Goal: Contribute content: Contribute content

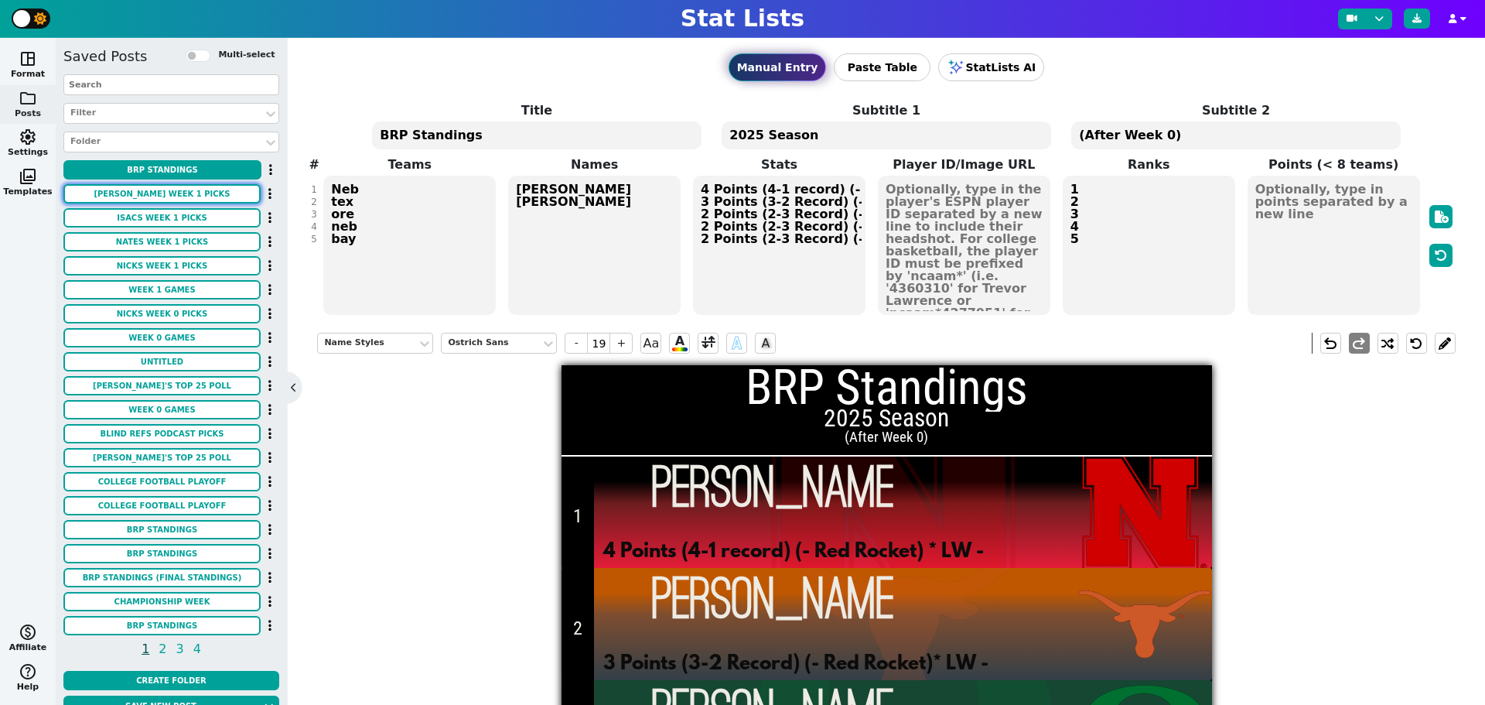
click at [183, 196] on button "[PERSON_NAME] Week 1 Picks" at bounding box center [161, 193] width 197 height 19
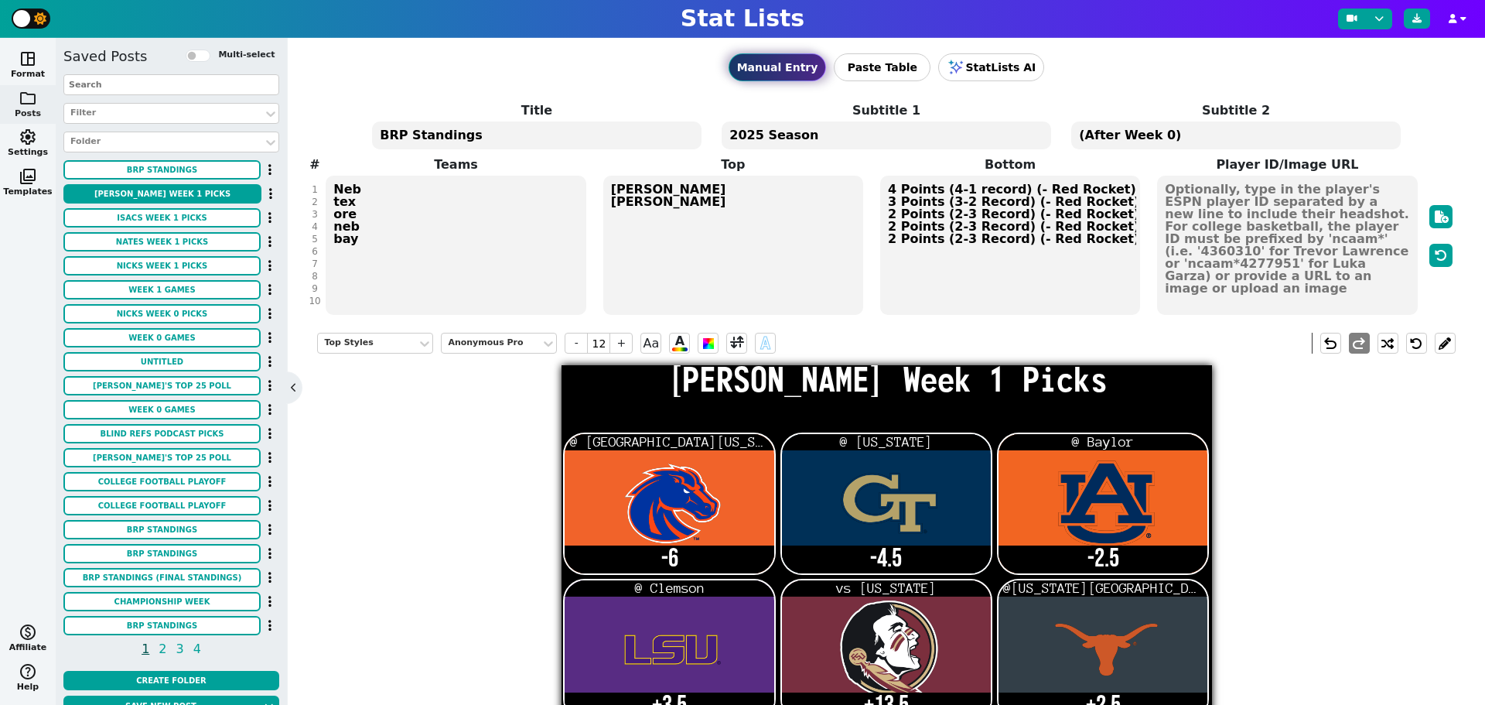
drag, startPoint x: 416, startPoint y: 137, endPoint x: 384, endPoint y: 140, distance: 31.9
click at [384, 140] on textarea "[PERSON_NAME] Week 1 Picks" at bounding box center [536, 135] width 329 height 28
type input "14"
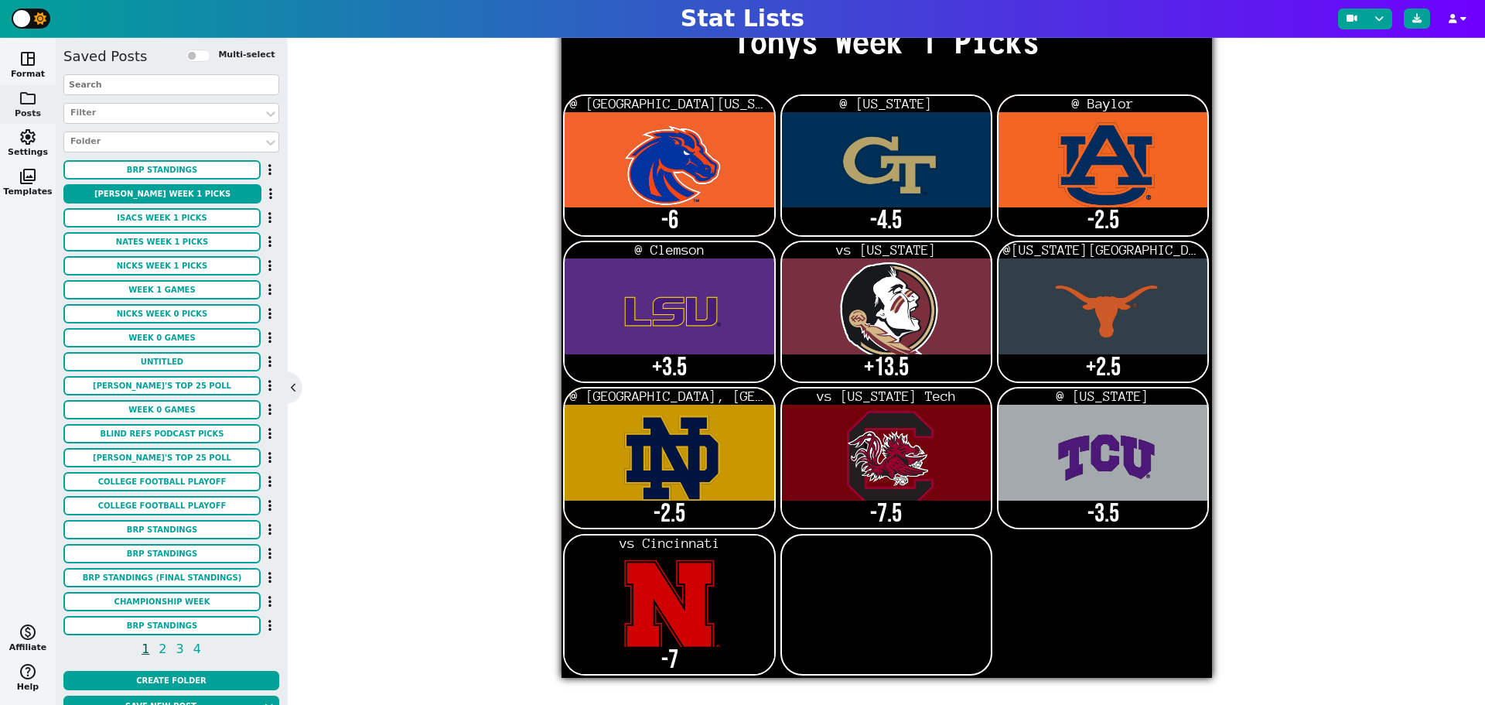
scroll to position [54, 0]
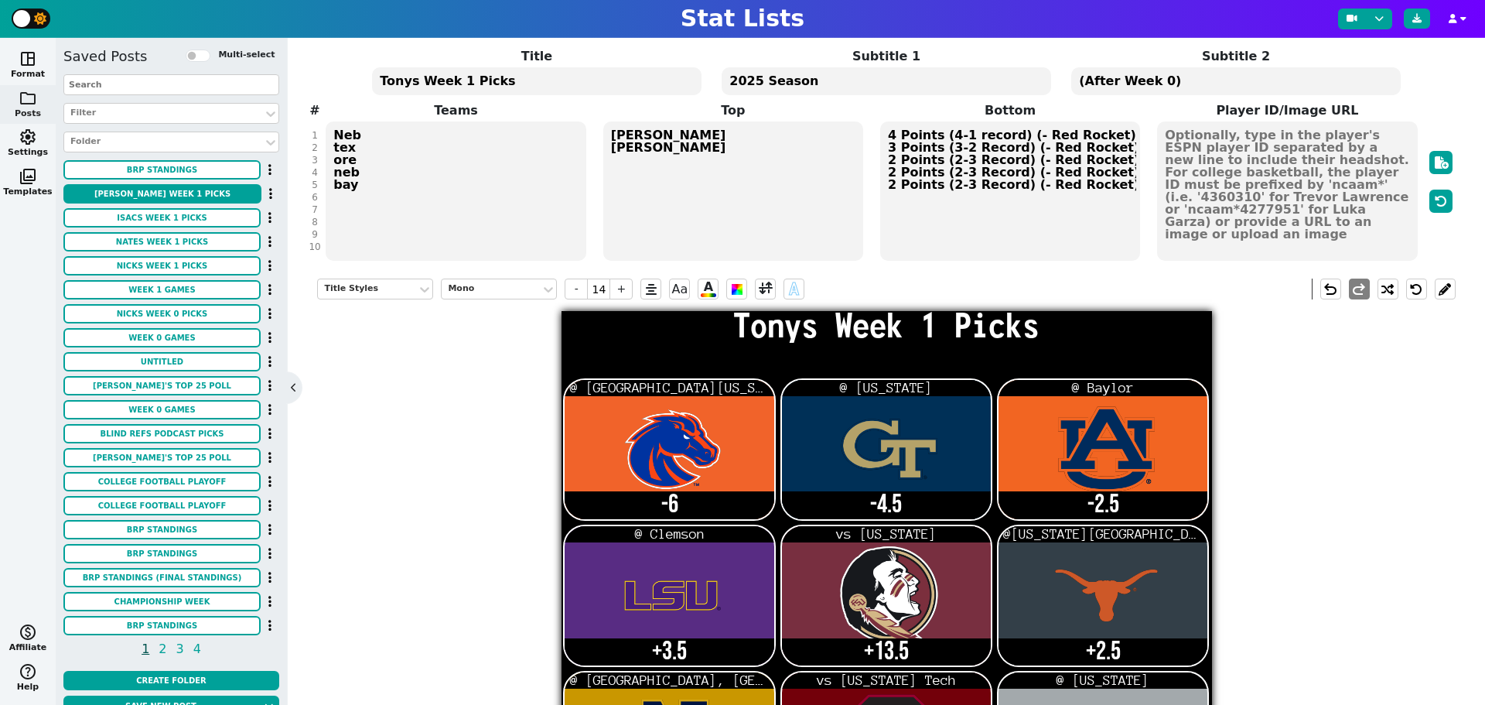
type textarea "Tonys Week 1 Picks"
click at [360, 158] on textarea "Bois2 gt2 aub LSU fsu tex nd sc tcu neb2" at bounding box center [456, 190] width 260 height 139
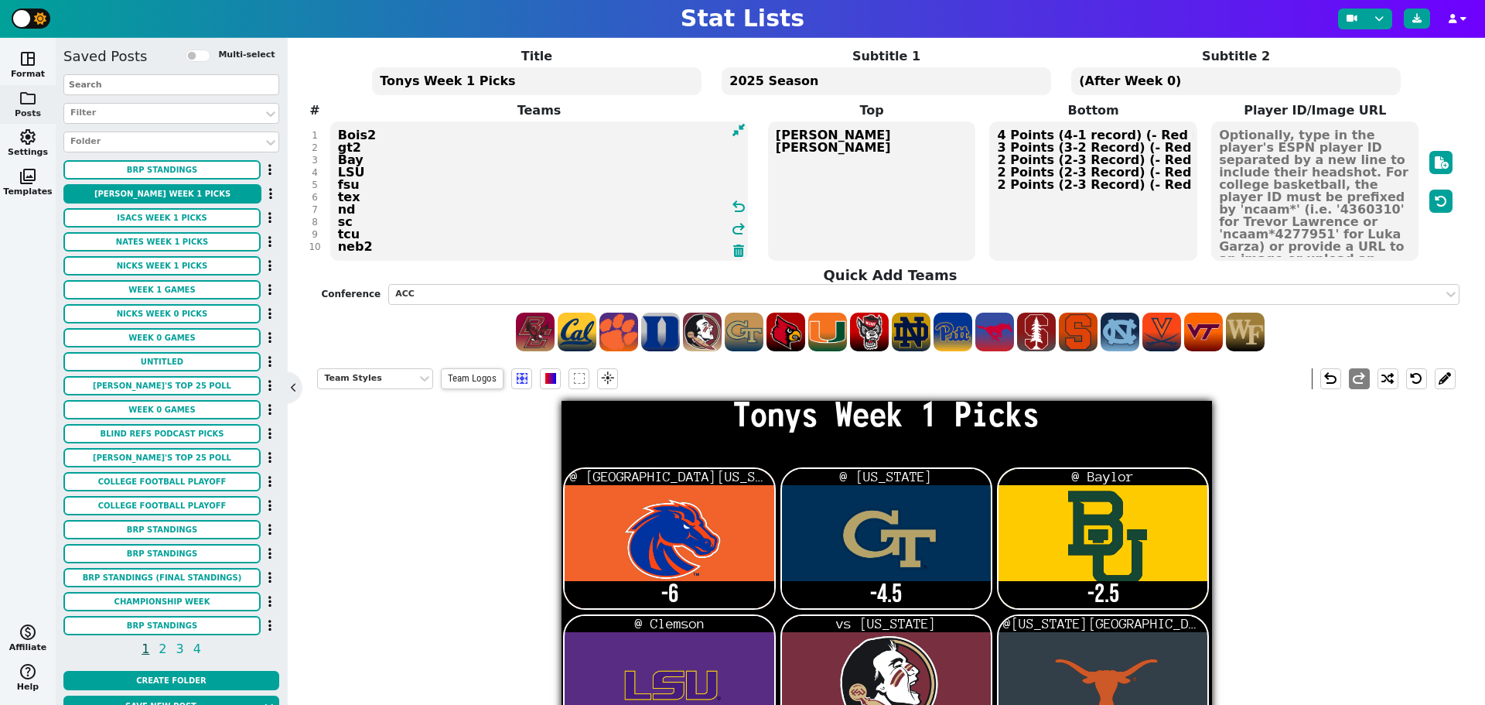
type textarea "Bois2 gt2 Bay LSU fsu tex nd sc tcu neb2"
click at [825, 163] on textarea "@ South Florida @ Colorado @ Baylor @ Clemson vs Alabama @Ohio State @ Miami, F…" at bounding box center [871, 190] width 207 height 139
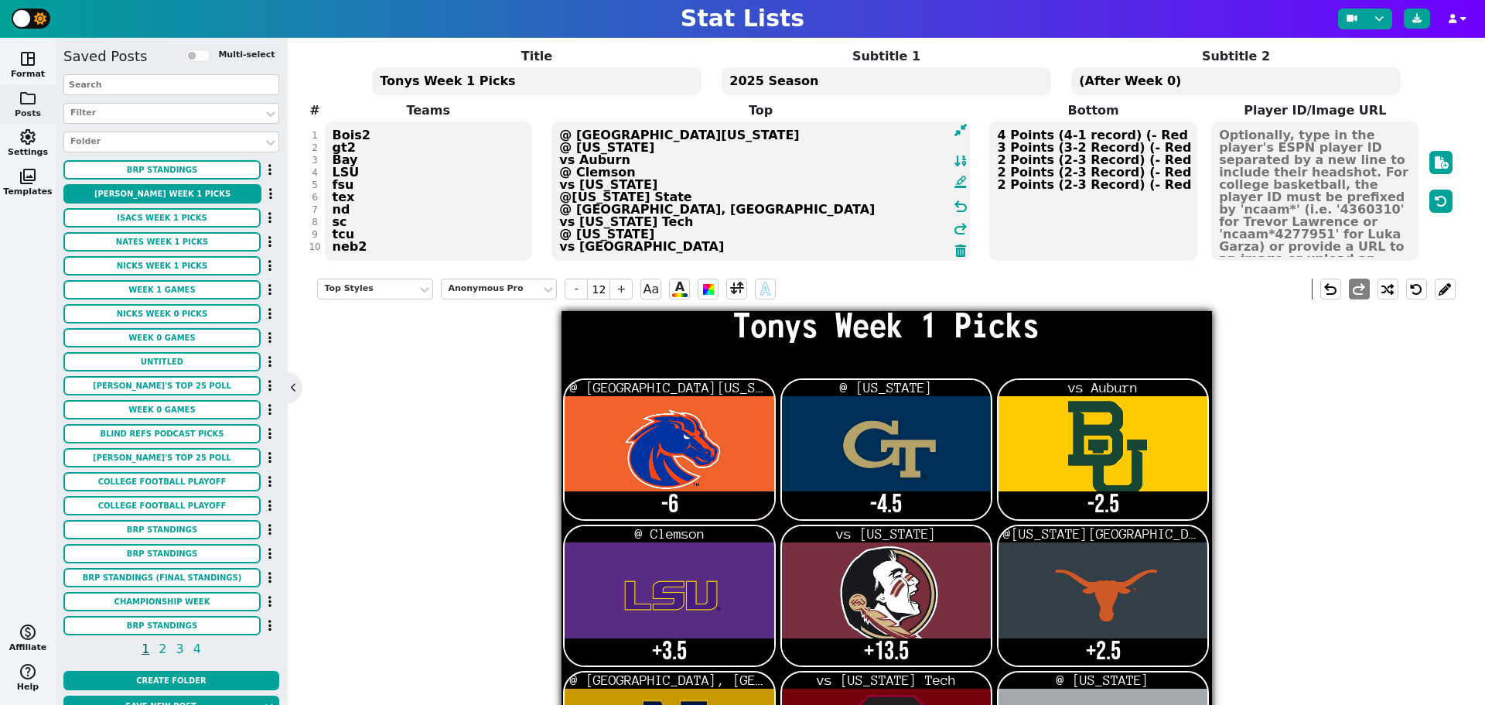
type textarea "@ South Florida @ Colorado vs Auburn @ Clemson vs Alabama @Ohio State @ Miami, …"
click at [997, 159] on textarea "-6 -4.5 -2.5 +3.5 +13.5 +2.5 -2.5 -7.5 -3.5 -7" at bounding box center [1092, 190] width 207 height 139
type input "21"
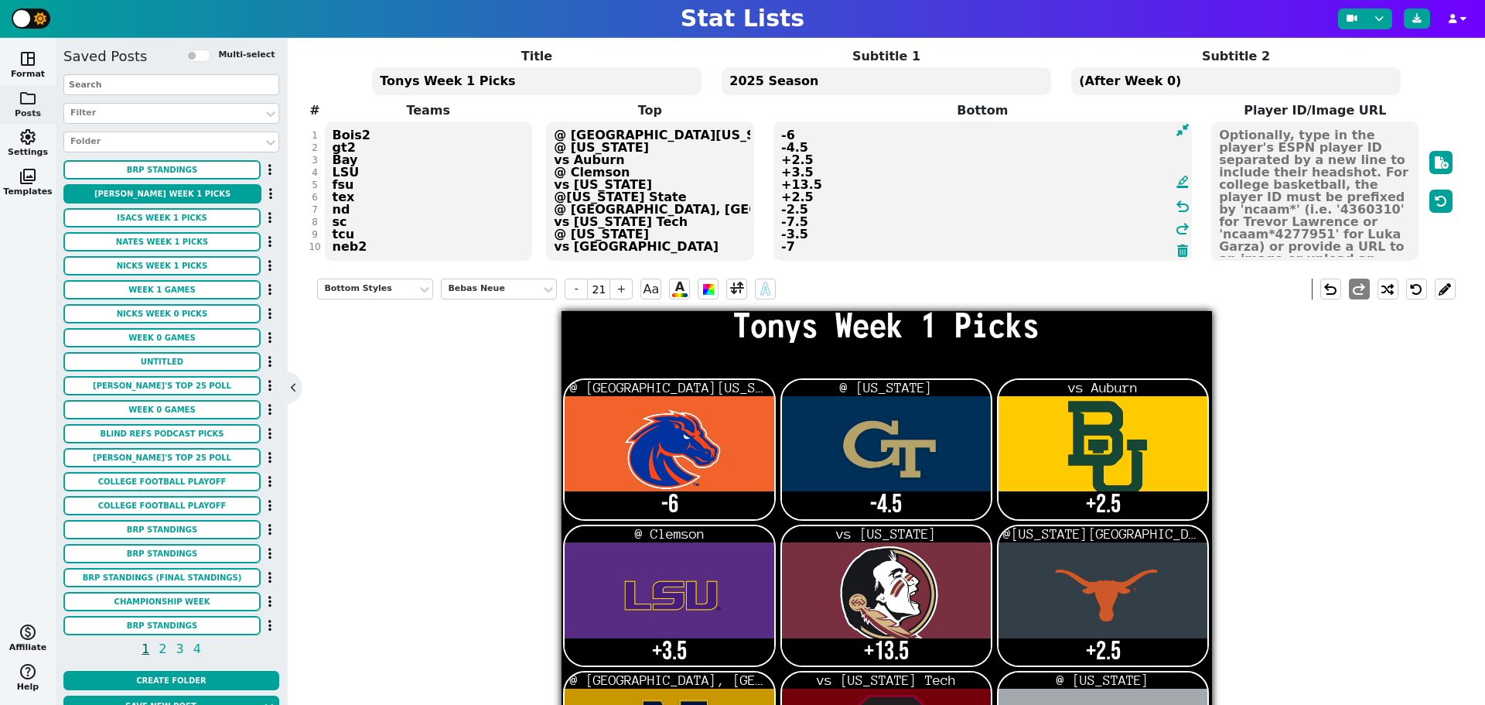
type textarea "-6 -4.5 +2.5 +3.5 +13.5 +2.5 -2.5 -7.5 -3.5 -7"
click at [347, 182] on textarea "Bois2 gt2 Bay LSU fsu tex nd sc tcu neb2" at bounding box center [428, 190] width 207 height 139
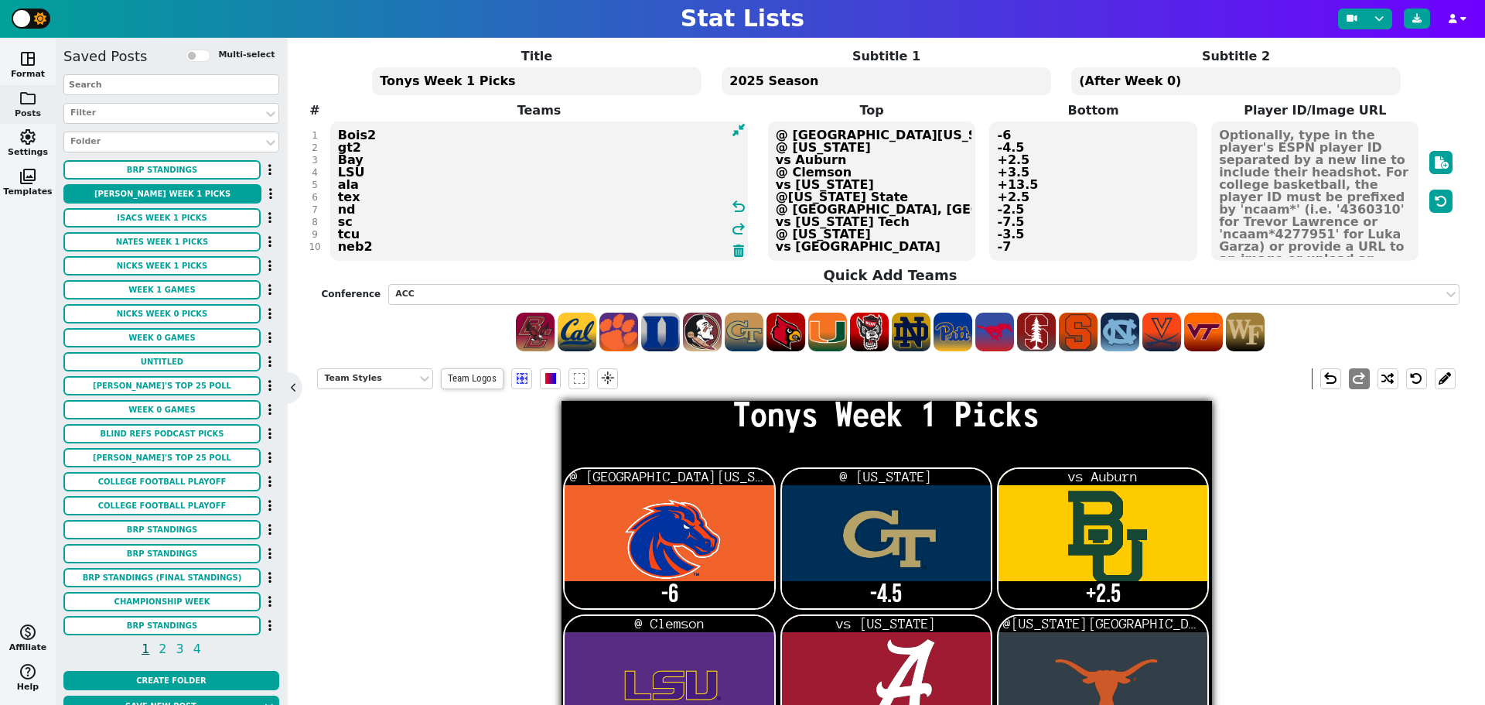
type textarea "Bois2 gt2 Bay LSU ala tex nd sc tcu neb2"
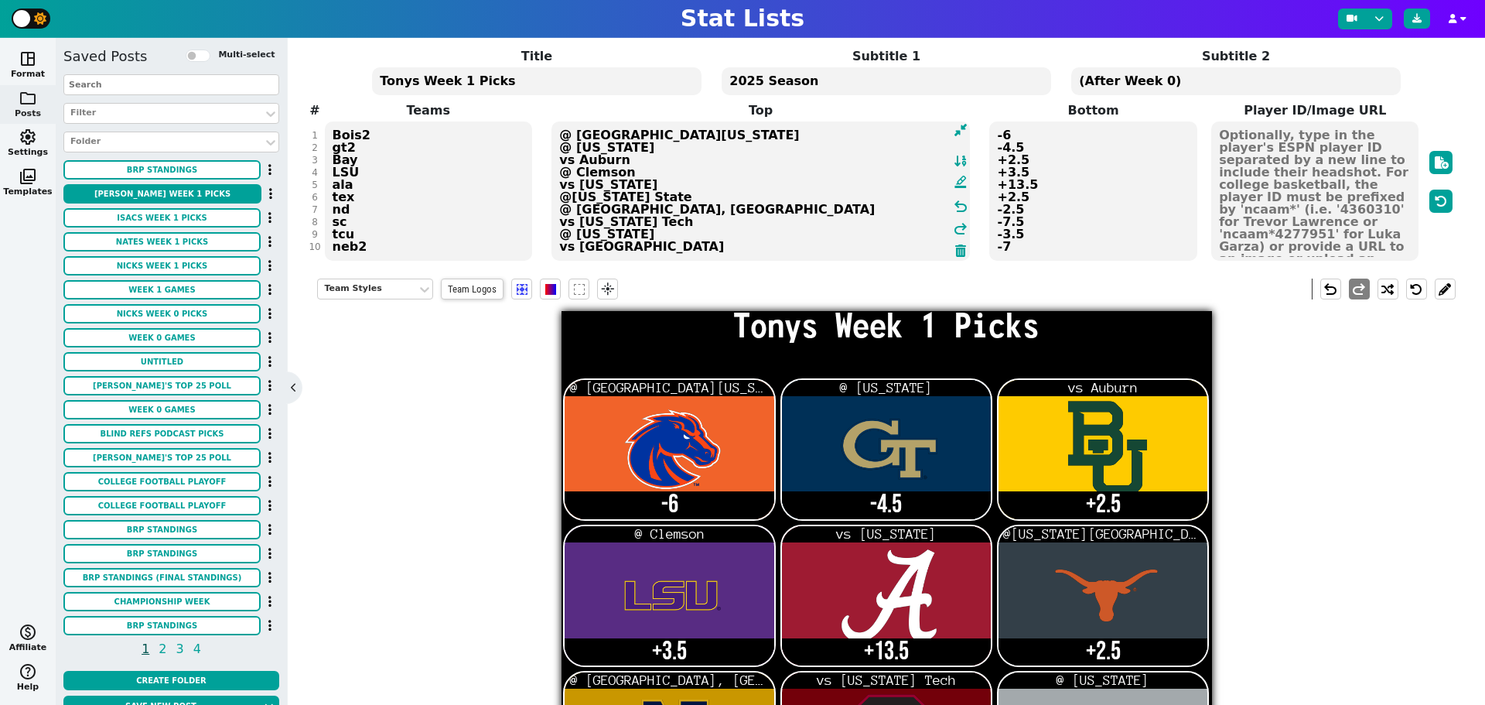
drag, startPoint x: 837, startPoint y: 183, endPoint x: 535, endPoint y: 185, distance: 301.7
click at [535, 185] on span "Teams Bois2 gt2 Bay LSU ala tex nd sc tcu neb2 Top @ South Florida @ Colorado v…" at bounding box center [886, 181] width 1138 height 161
type textarea "@ South Florida @ Colorado vs Auburn @ Clemson @ Florida State @Ohio State @ Mi…"
click at [1000, 185] on textarea "-6 -4.5 +2.5 +3.5 +13.5 +2.5 -2.5 -7.5 -3.5 -7" at bounding box center [1092, 190] width 207 height 139
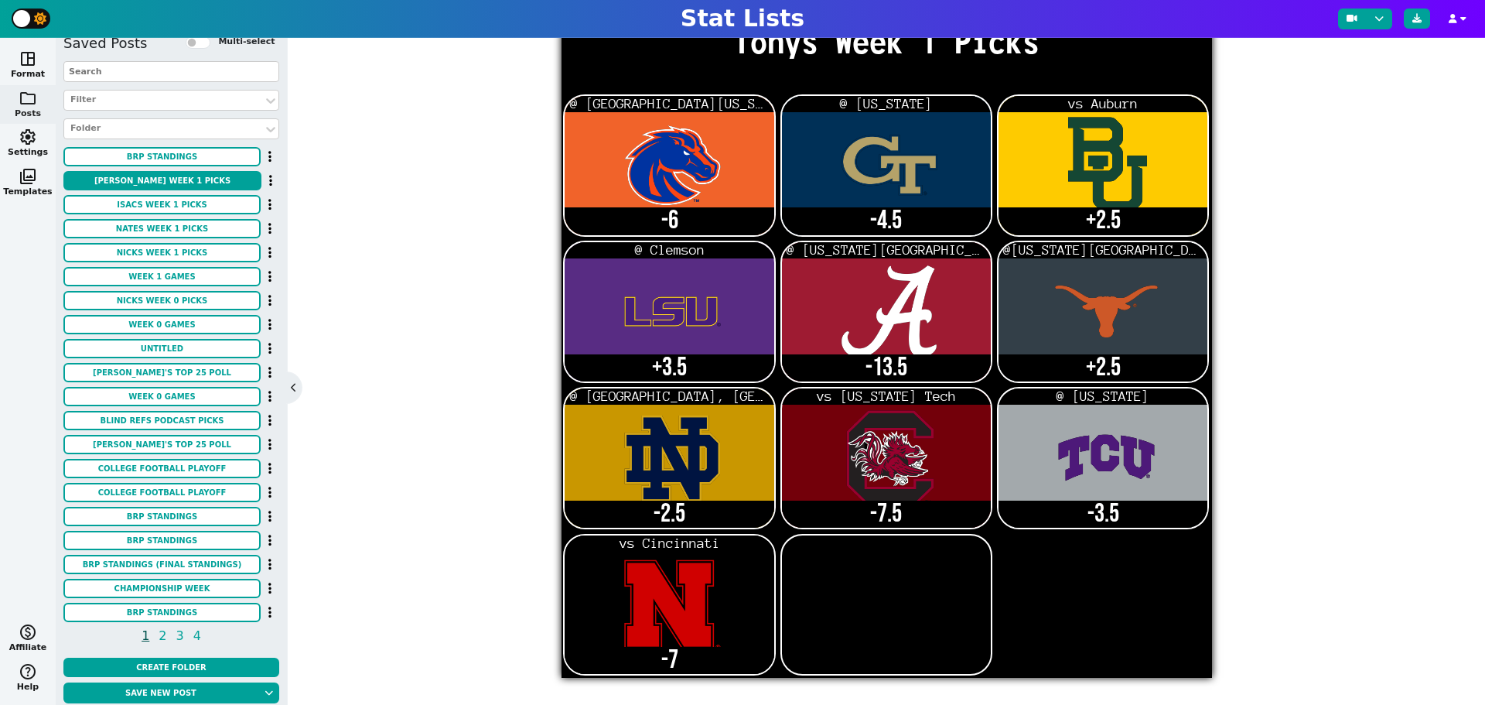
scroll to position [20, 0]
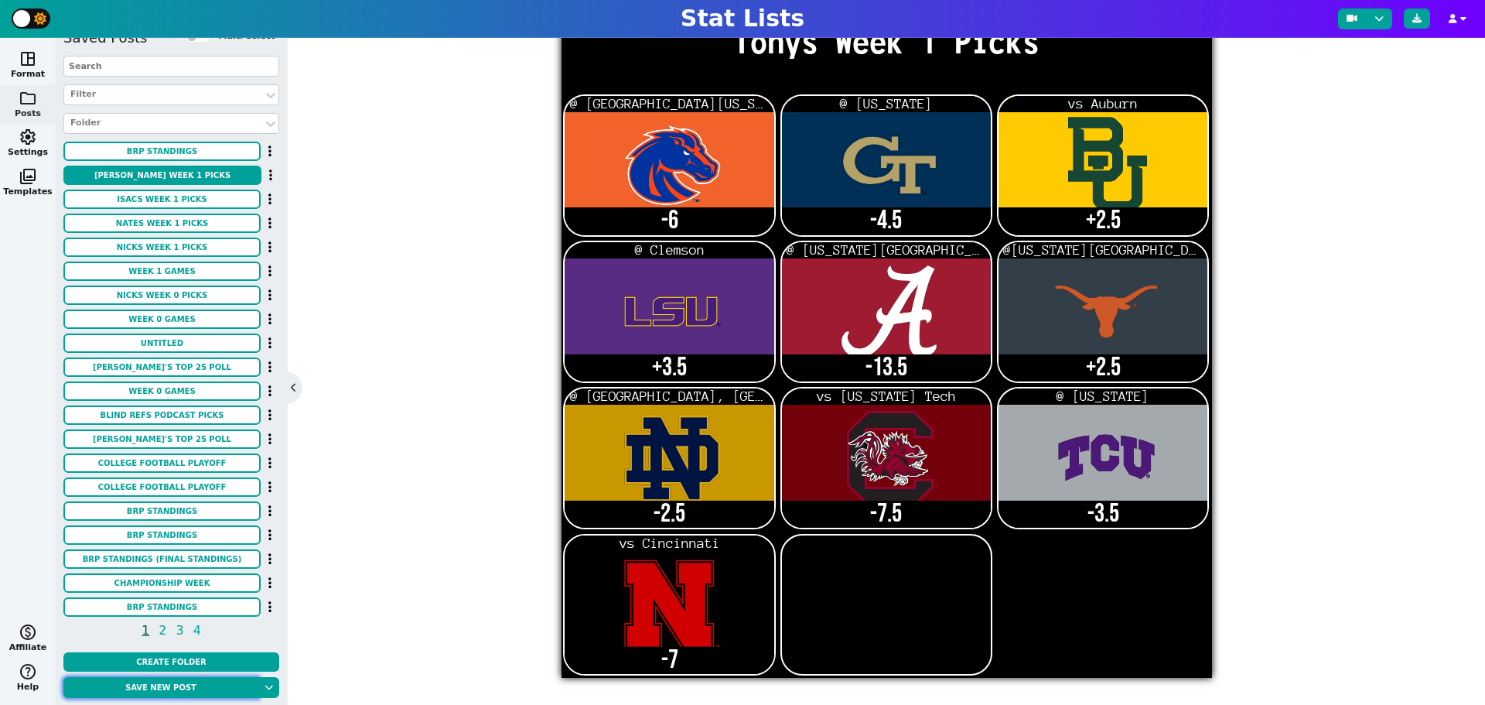
type textarea "-6 -4.5 +2.5 +3.5 -13.5 +2.5 -2.5 -7.5 -3.5 -7"
click at [195, 688] on button "Save new post" at bounding box center [160, 687] width 195 height 21
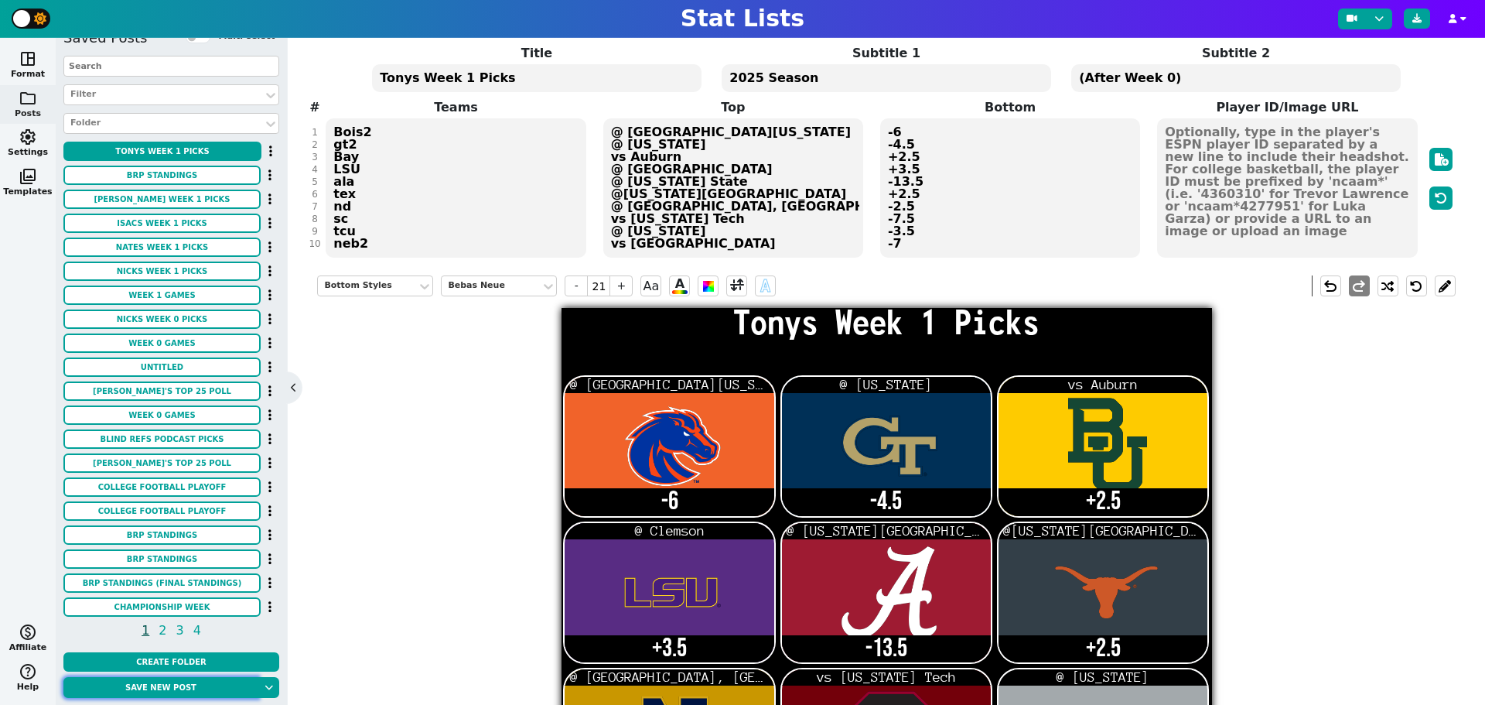
scroll to position [0, 0]
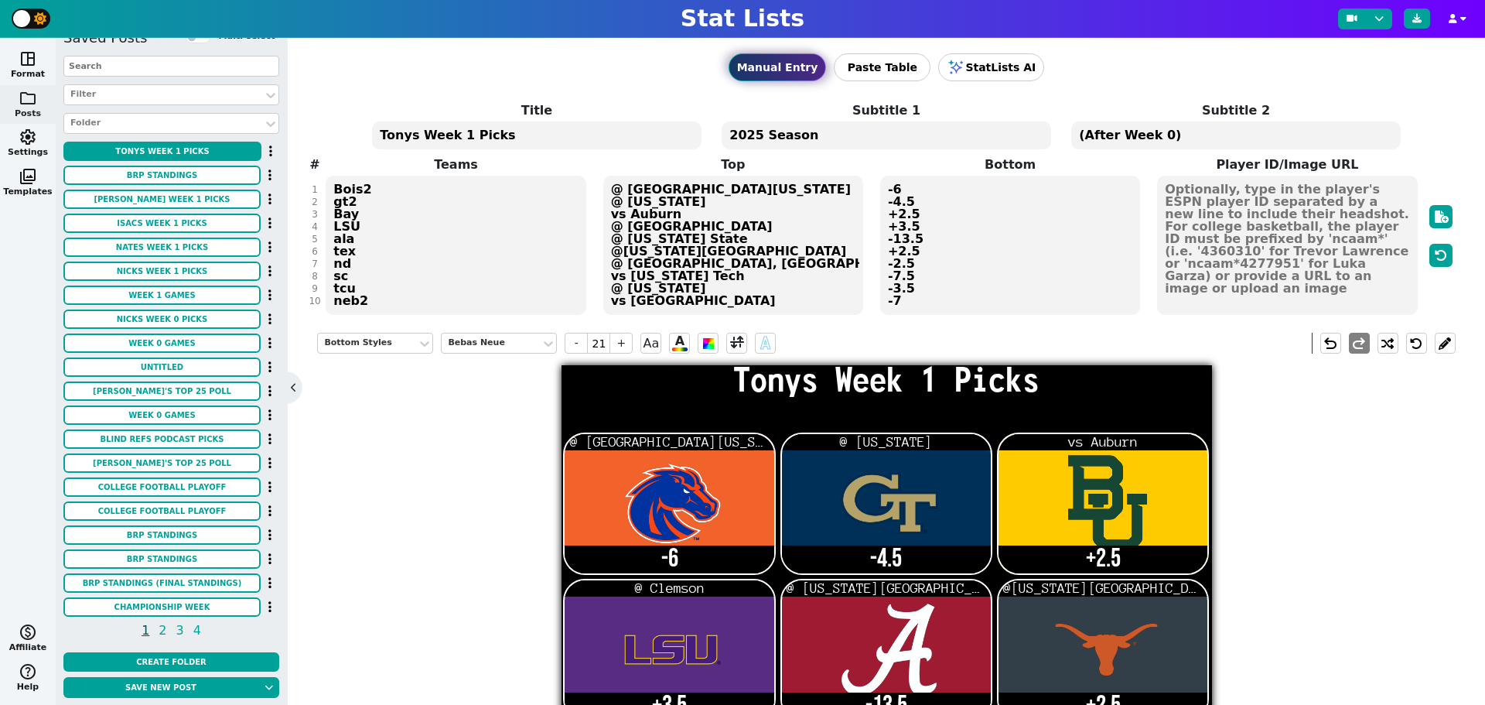
click at [1325, 550] on div "Bottom Styles Bebas Neue - 21 + Aa A A undo redo Tonys Week 1 Picks @ South Flo…" at bounding box center [886, 668] width 1138 height 695
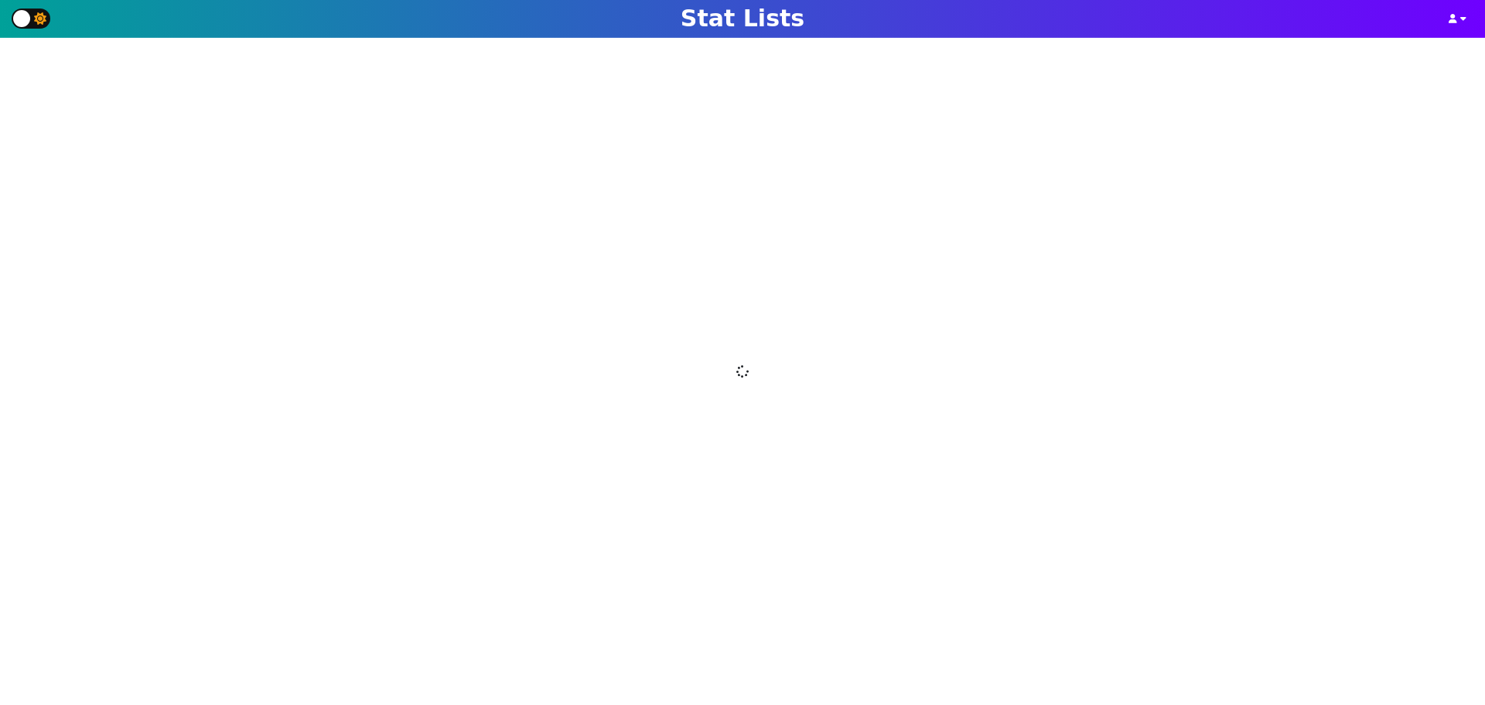
click at [30, 17] on label at bounding box center [31, 19] width 39 height 20
click at [29, 17] on input "checkbox" at bounding box center [24, 19] width 10 height 10
checkbox input "true"
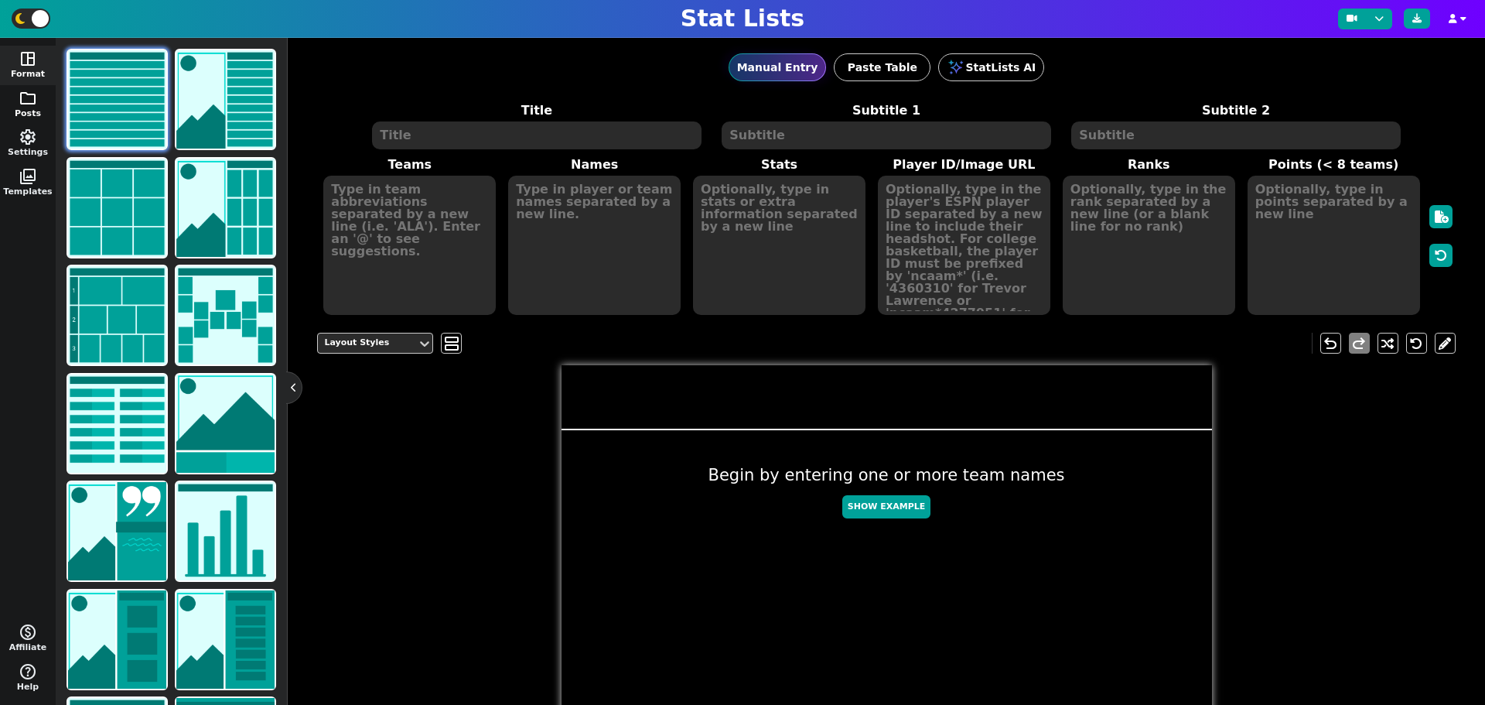
click at [26, 106] on span "folder" at bounding box center [28, 98] width 19 height 19
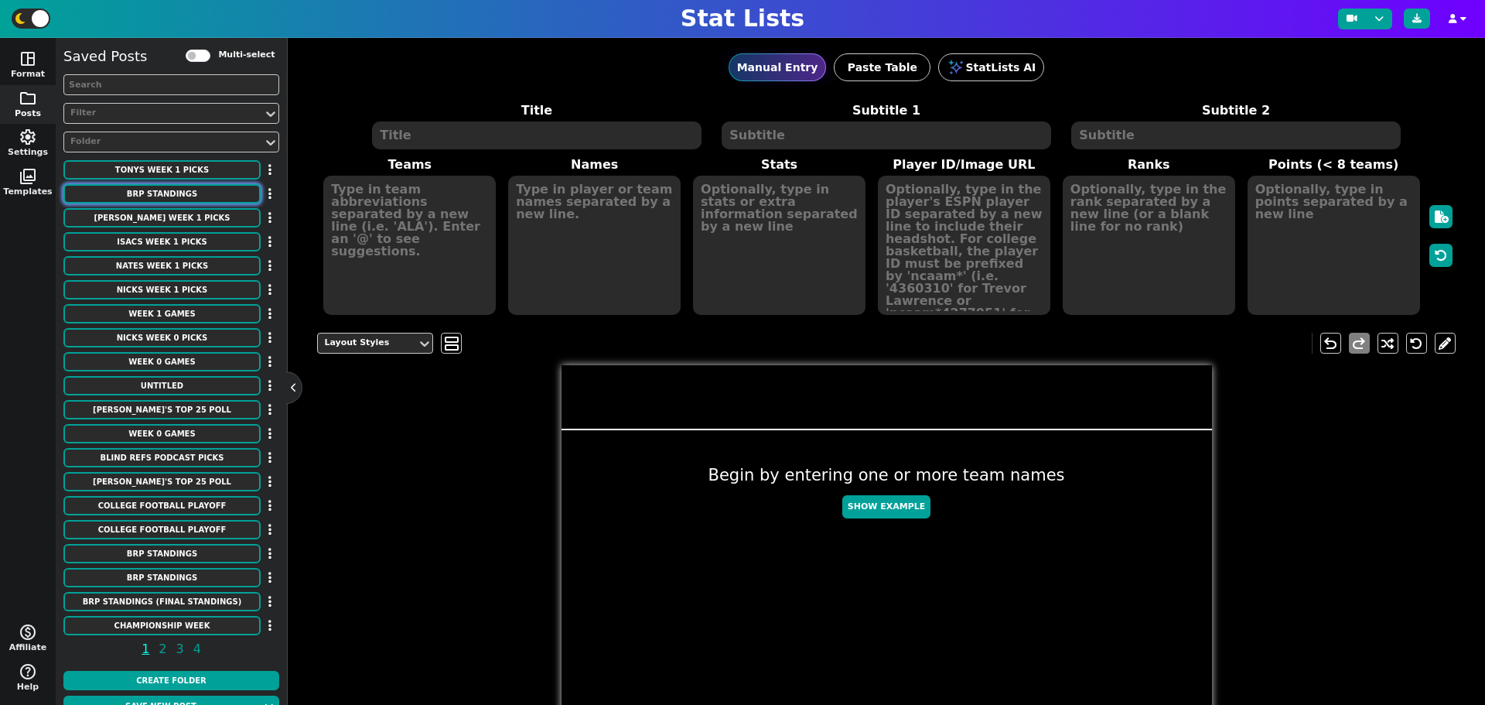
click at [152, 193] on button "BRP Standings" at bounding box center [161, 193] width 197 height 19
type textarea "BRP Standings"
type textarea "2025 Season"
type textarea "(After Week 0)"
type textarea "Neb tex ore neb bay"
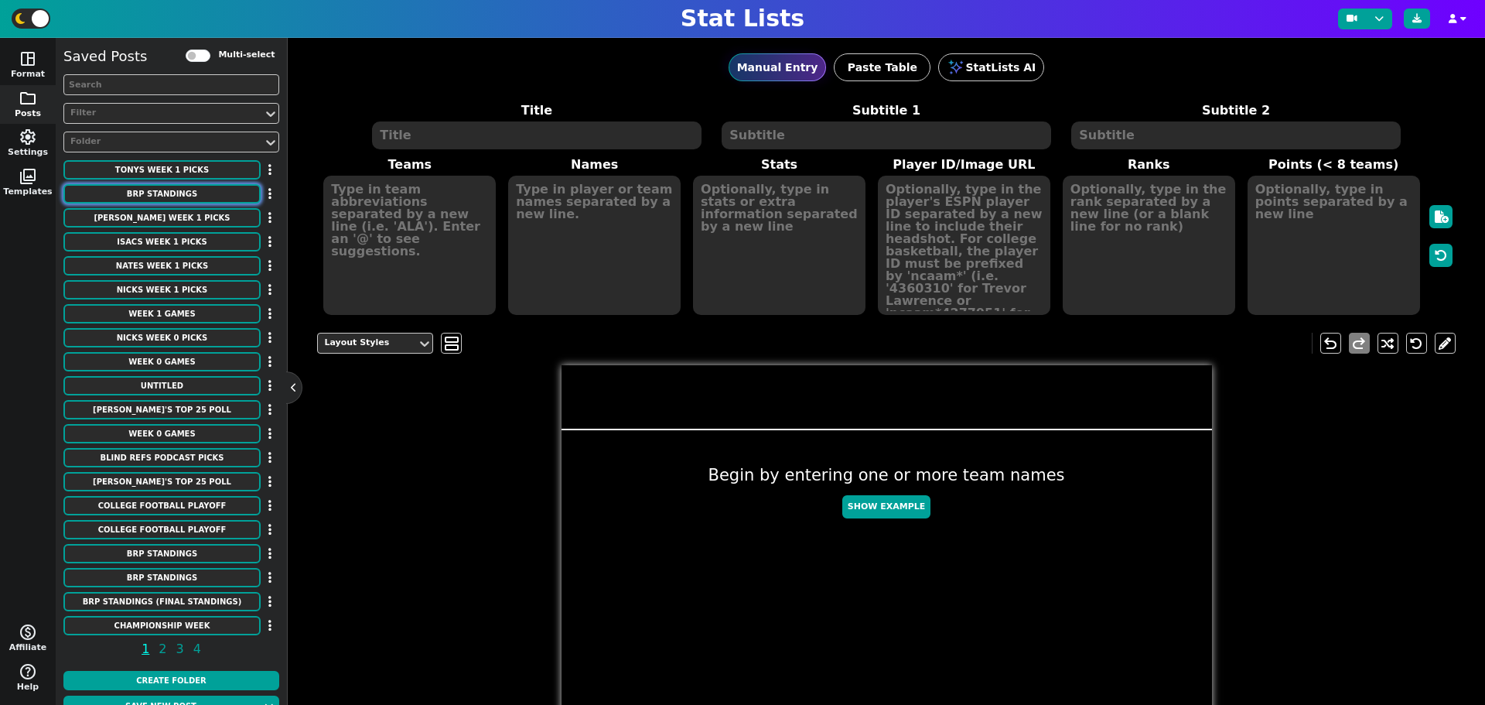
type textarea "Tony Nick Bryan Isac Nate"
type textarea "4 Points (4-1 record) (- Red Rocket) * LW - 3 Points (3-2 Record) (- Red Rocket…"
type textarea "1 2 3 4 5"
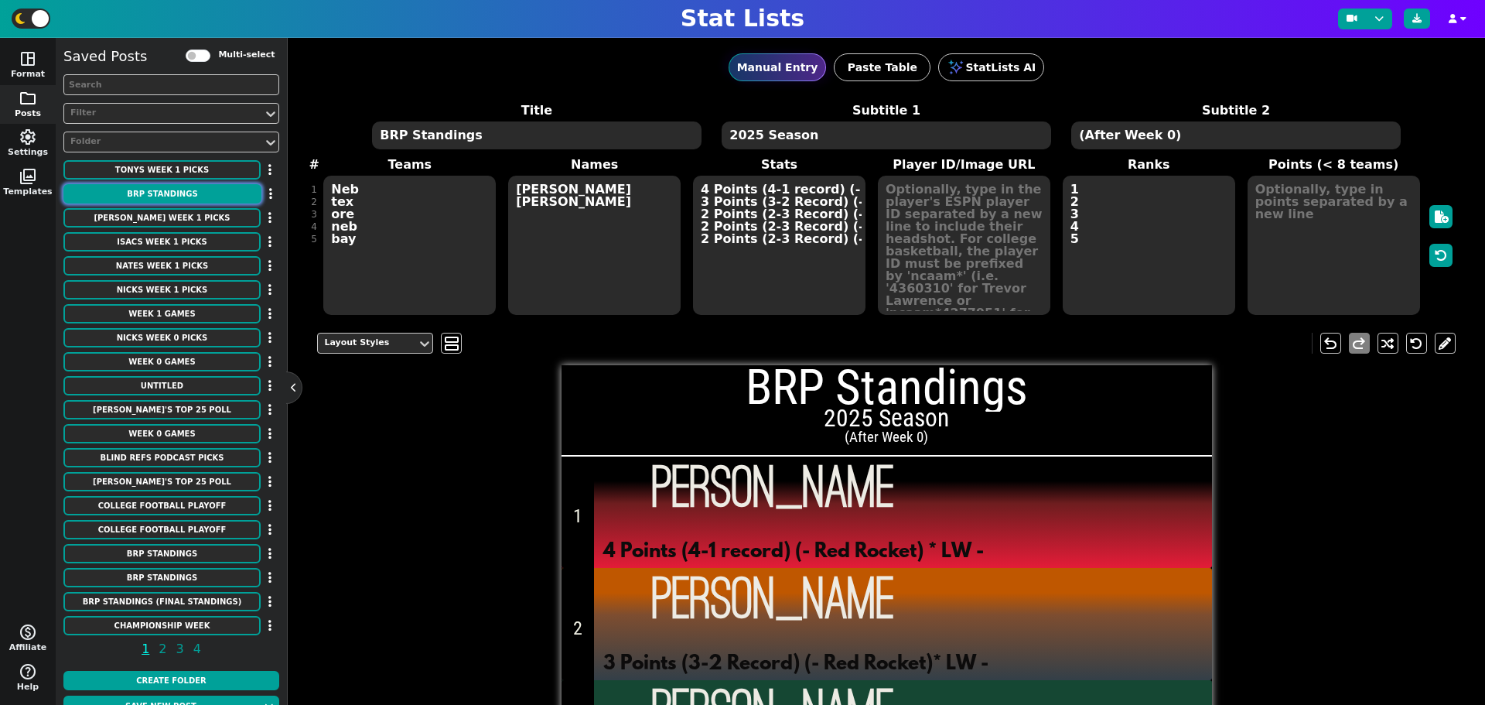
scroll to position [338, 0]
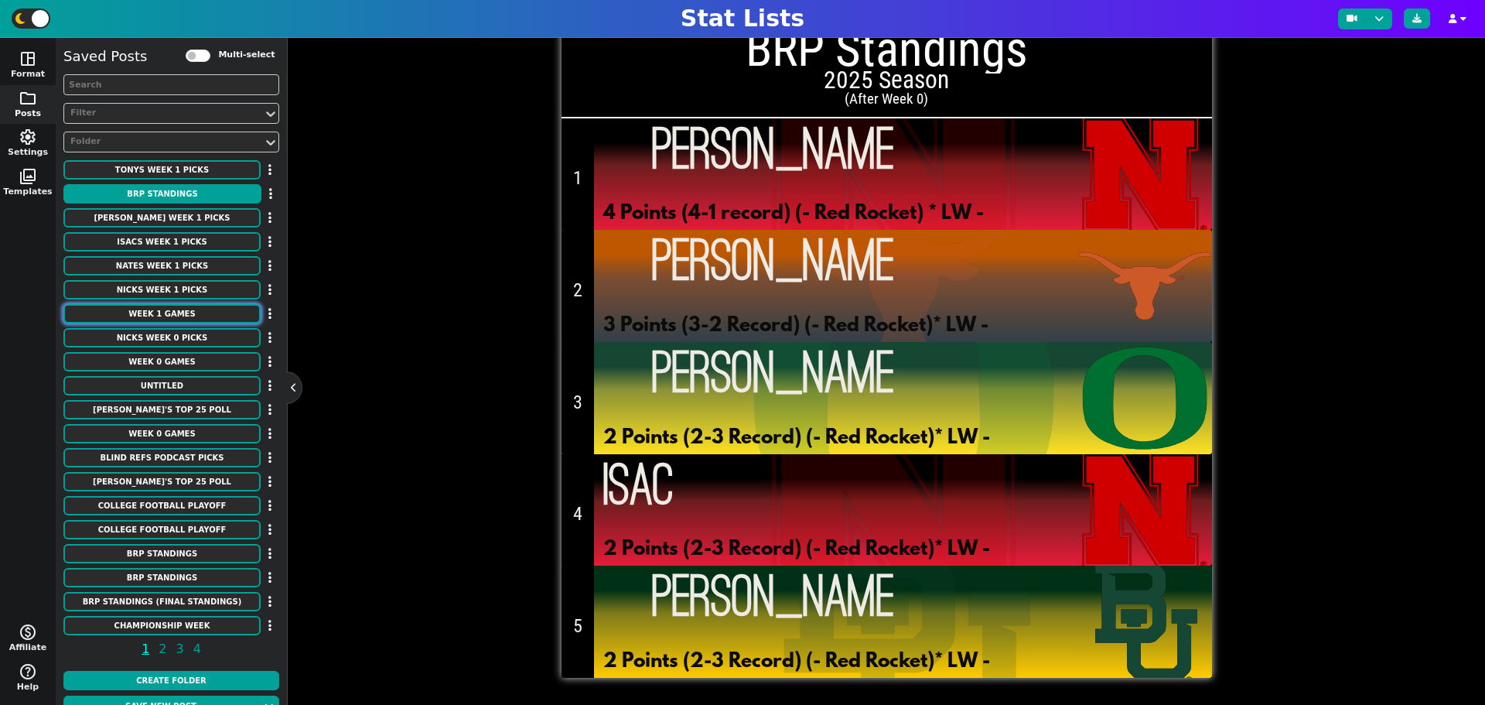
click at [186, 309] on button "Week 1 Games" at bounding box center [161, 313] width 197 height 19
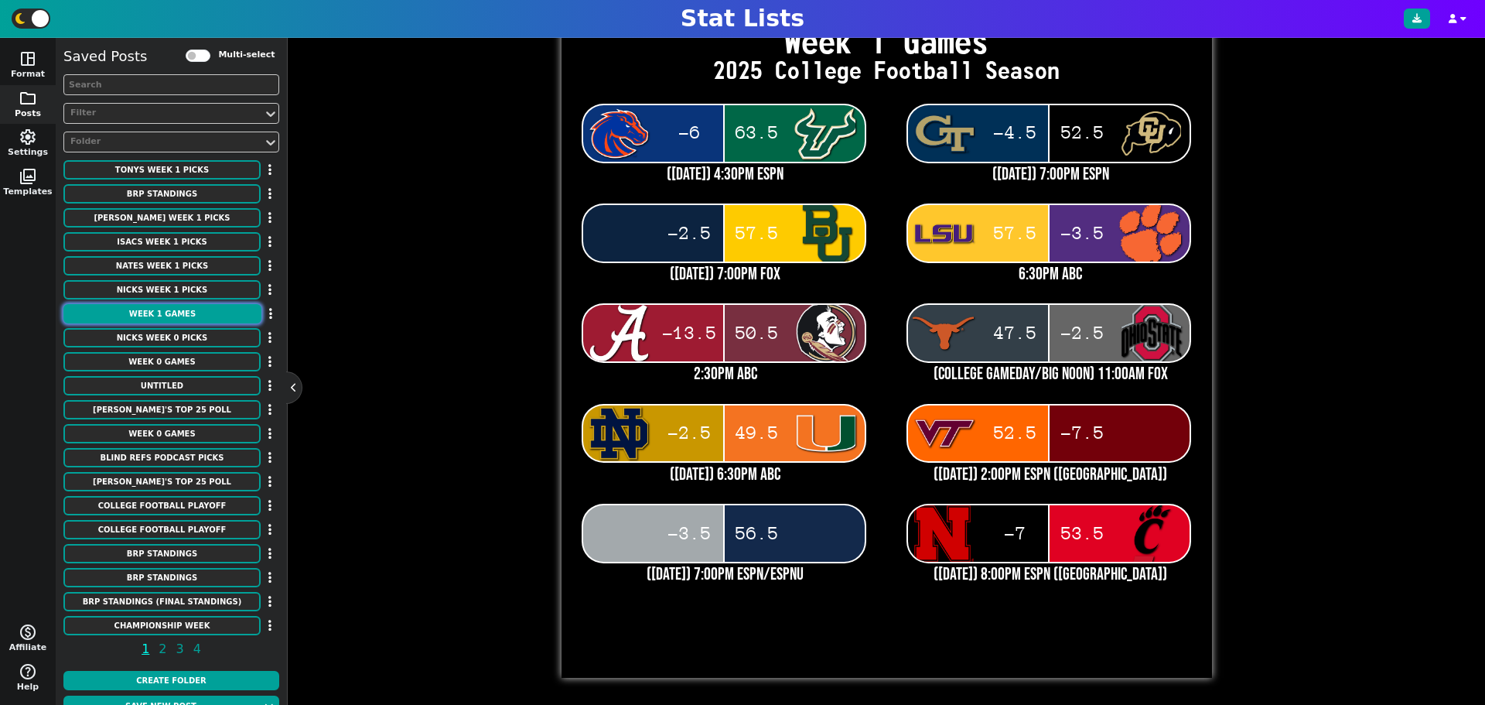
type textarea "Week 1 Games"
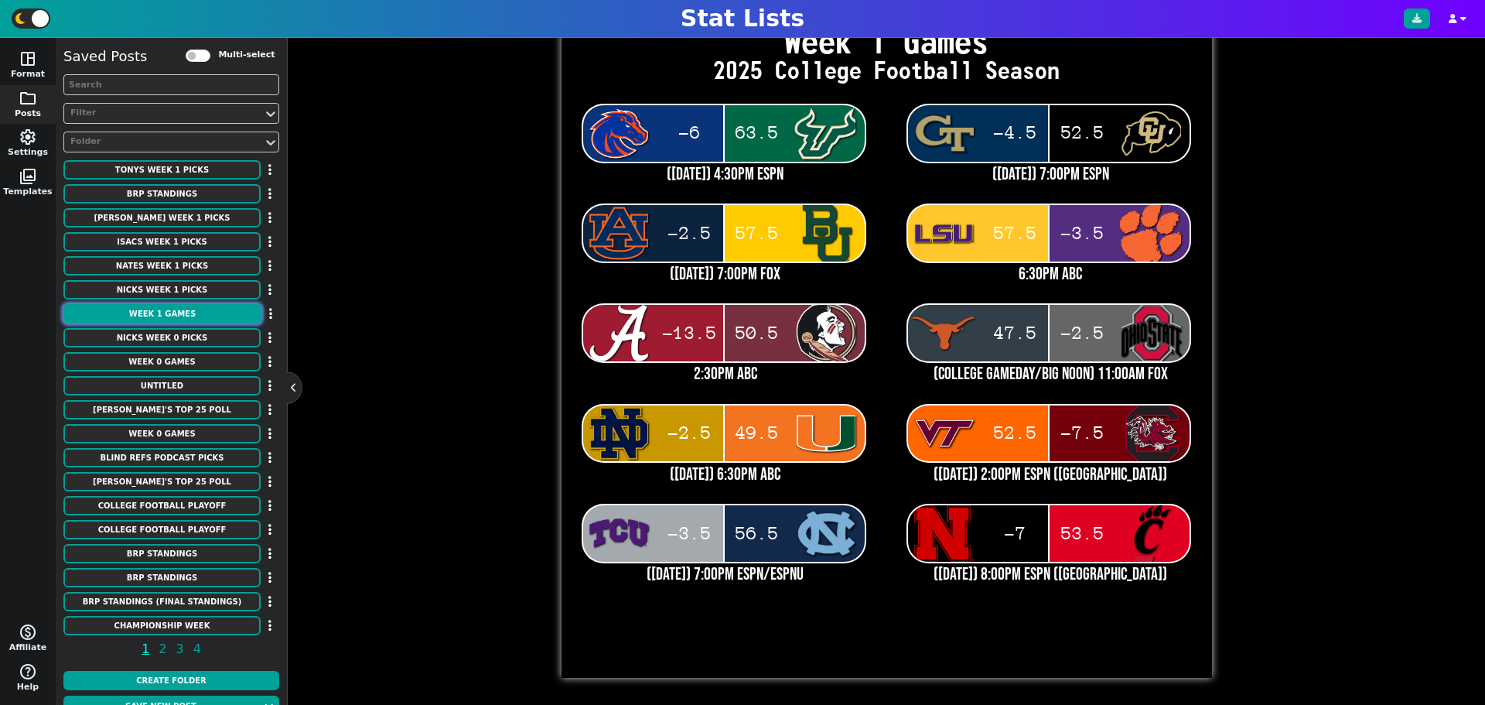
type textarea "2025 College Football Season"
type textarea "Bois usf gt2 colo2 aub2 bay lsu2 clem ala fsu tex osu2 nd mia vt sc tcu unc neb…"
type textarea "-6 63.5 -4.5 52.5 -2.5 57.5 57.5 -3.5 -13.5 50.5 47.5 -2.5 -2.5 49.5 52.5 -7.5 …"
type textarea "(Thursday) 4:30PM ESPN (friday) 7:00pm espn (friday) 7:00pm fox 6:30pm abc 2:30…"
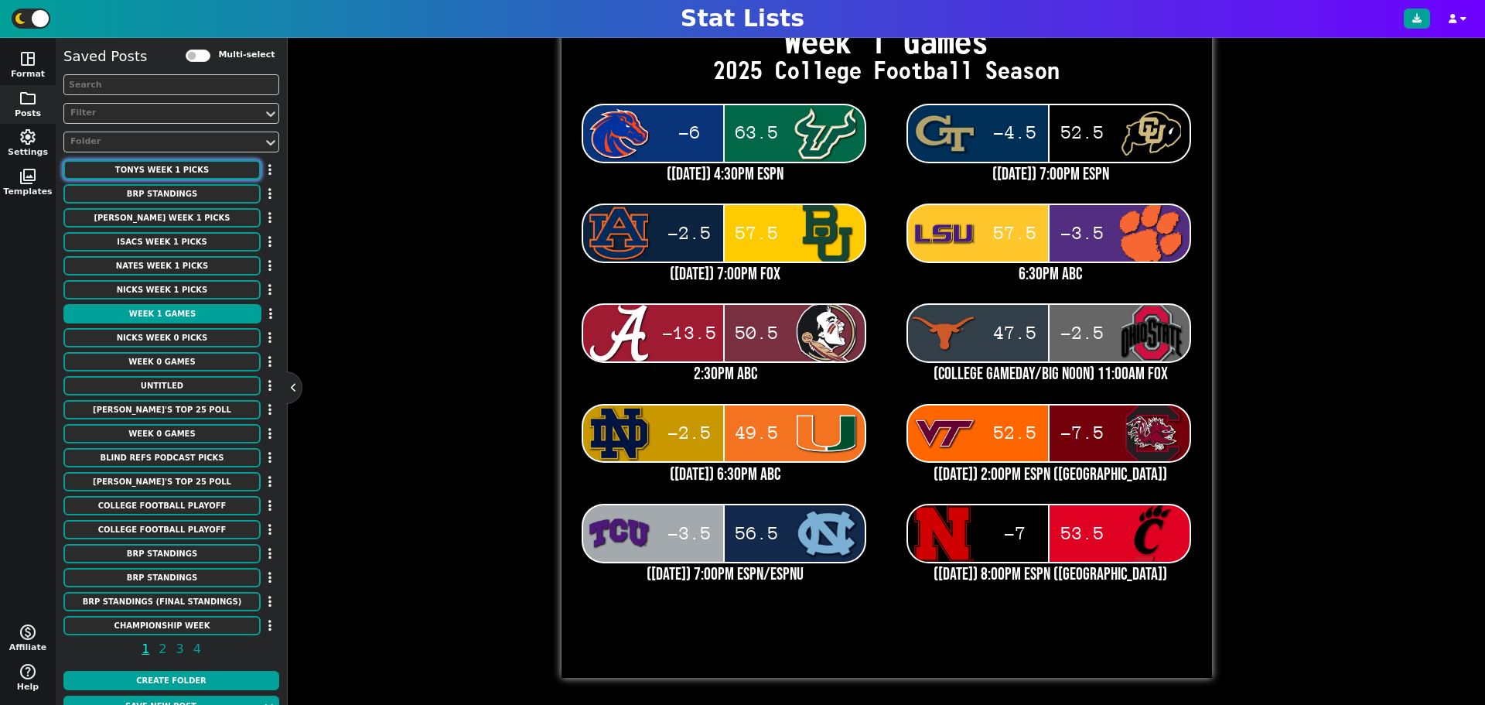
click at [206, 174] on button "Tonys Week 1 Picks" at bounding box center [161, 169] width 197 height 19
type textarea "Tonys Week 1 Picks"
type textarea "Bois2 gt2 Bay LSU ala tex nd sc tcu neb2"
type textarea "@ South Florida @ Colorado vs Auburn @ Clemson @ Florida State @Ohio State @ Mi…"
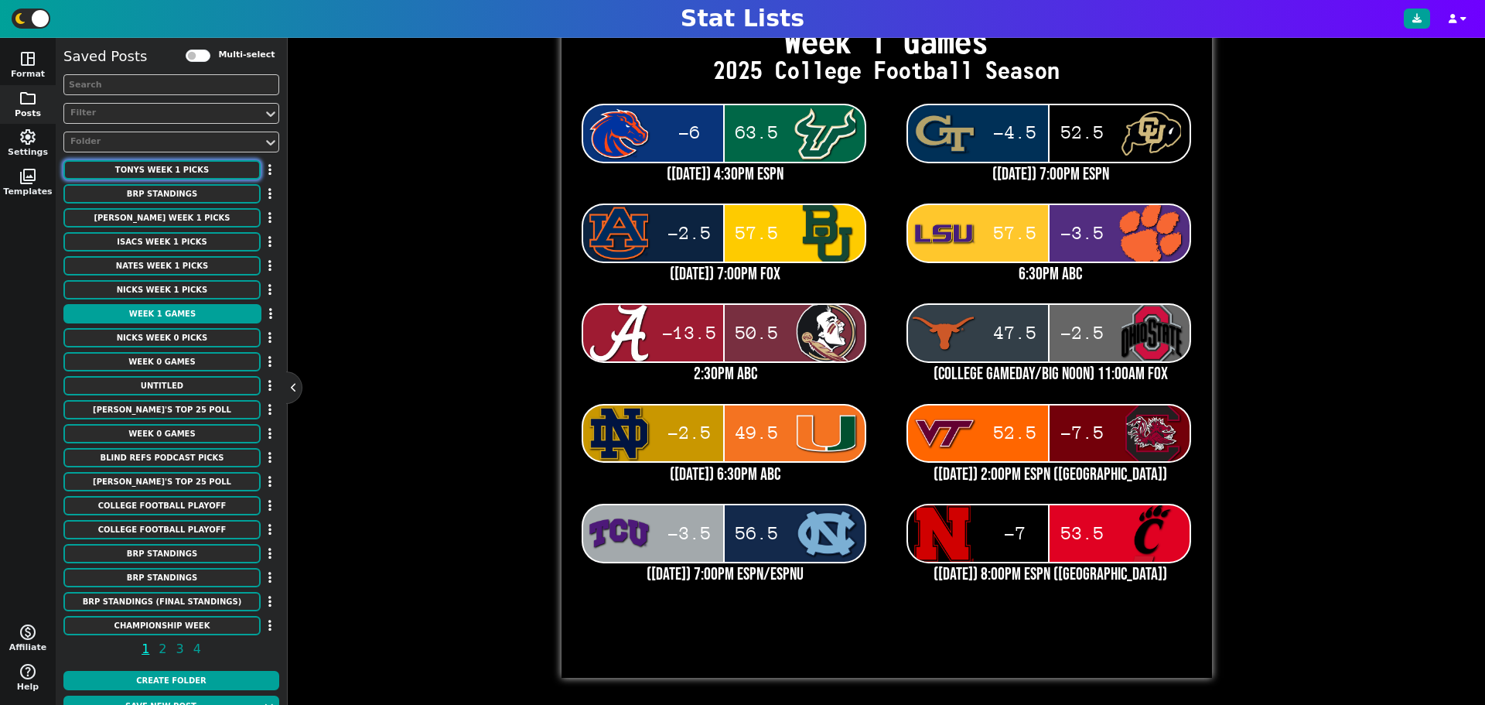
type textarea "-6 -4.5 +2.5 +3.5 -13.5 +2.5 -2.5 -7.5 -3.5 -7"
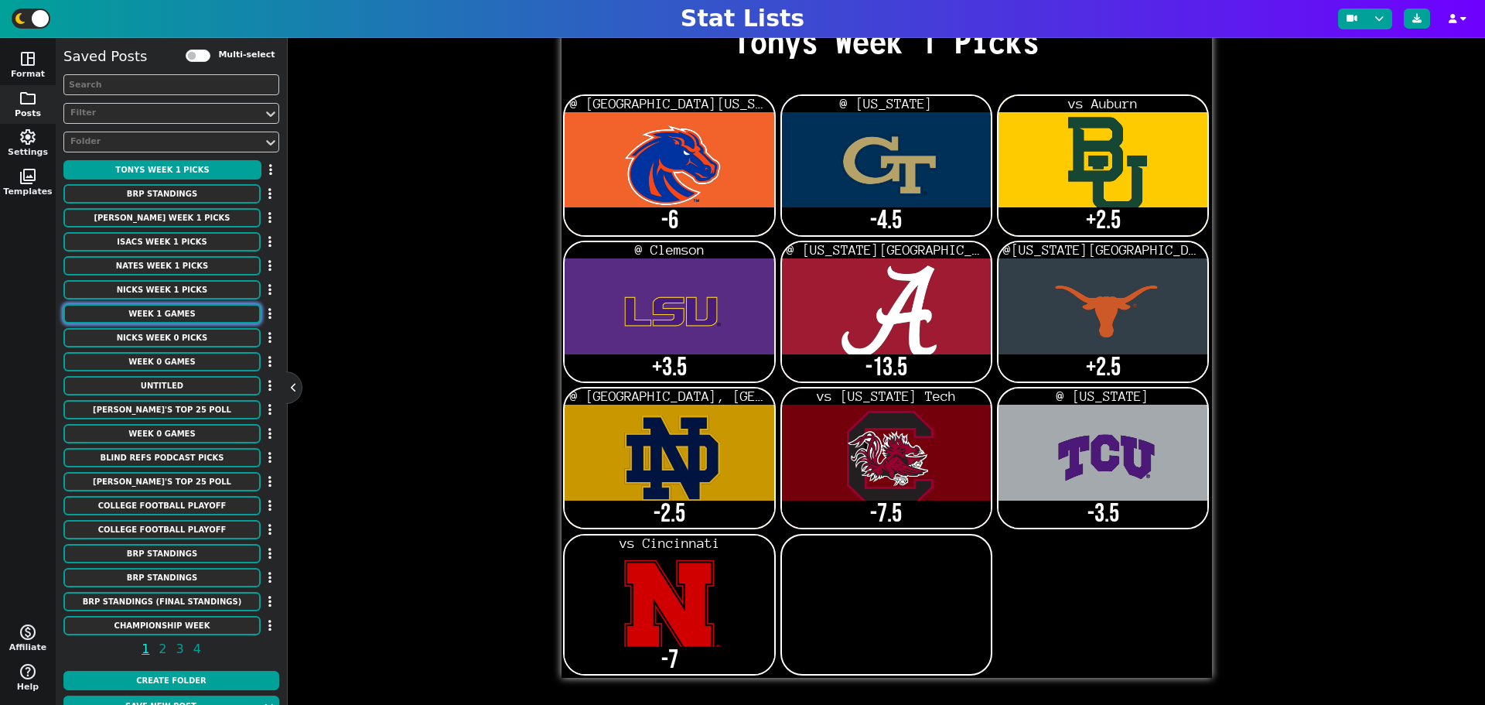
click at [174, 310] on button "Week 1 Games" at bounding box center [161, 313] width 197 height 19
type textarea "Week 1 Games"
type textarea "2025 College Football Season"
type textarea "Bois usf gt2 colo2 aub2 bay lsu2 clem ala fsu tex osu2 nd mia vt sc tcu unc neb…"
type textarea "-6 63.5 -4.5 52.5 -2.5 57.5 57.5 -3.5 -13.5 50.5 47.5 -2.5 -2.5 49.5 52.5 -7.5 …"
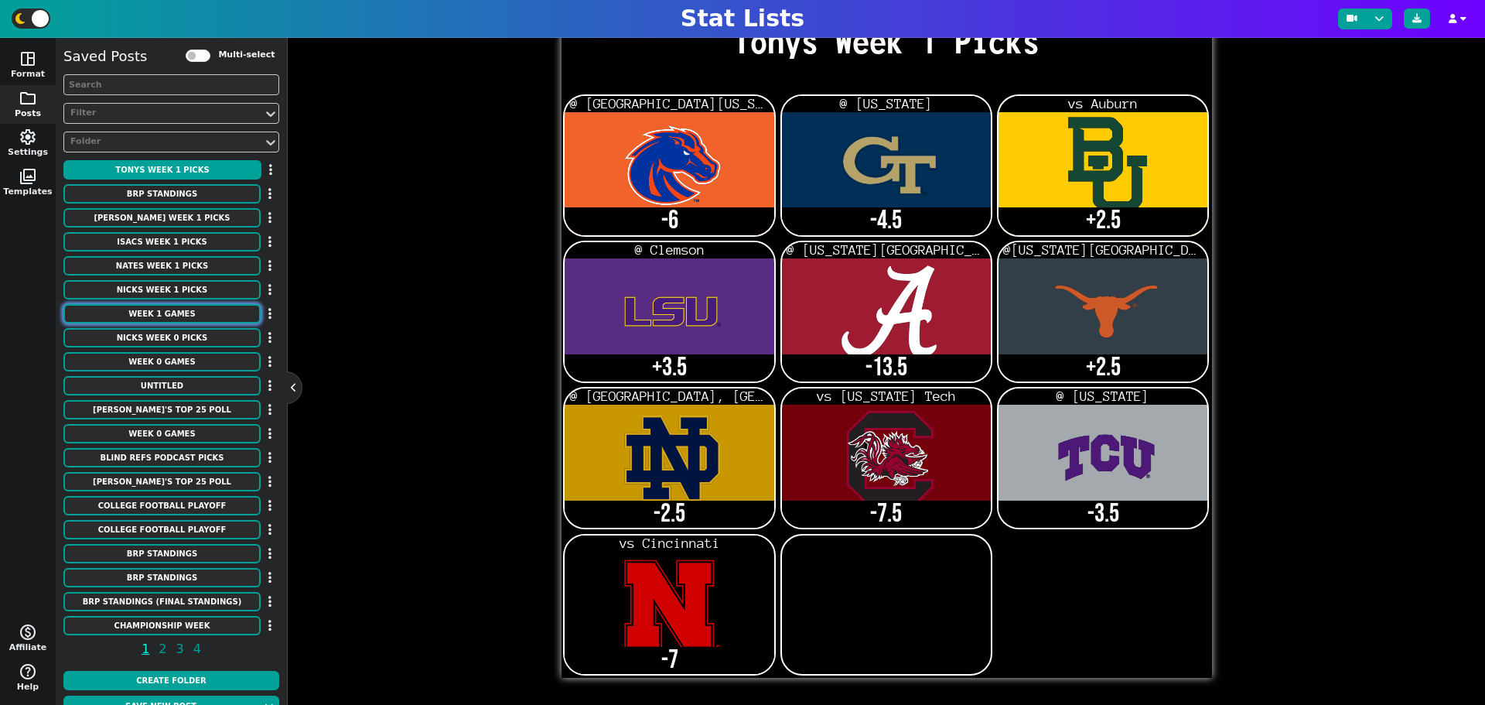
type textarea "(Thursday) 4:30PM ESPN (friday) 7:00pm espn (friday) 7:00pm fox 6:30pm abc 2:30…"
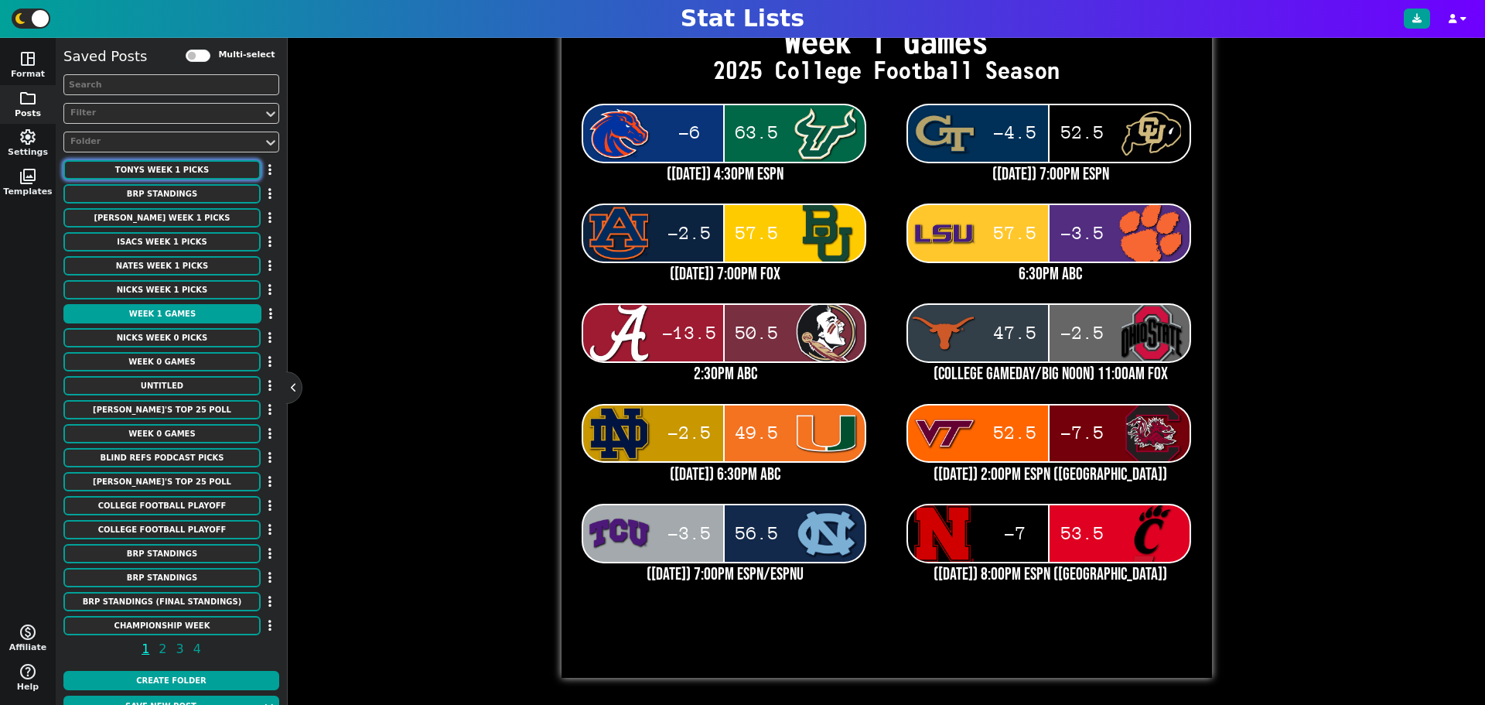
click at [192, 172] on button "Tonys Week 1 Picks" at bounding box center [161, 169] width 197 height 19
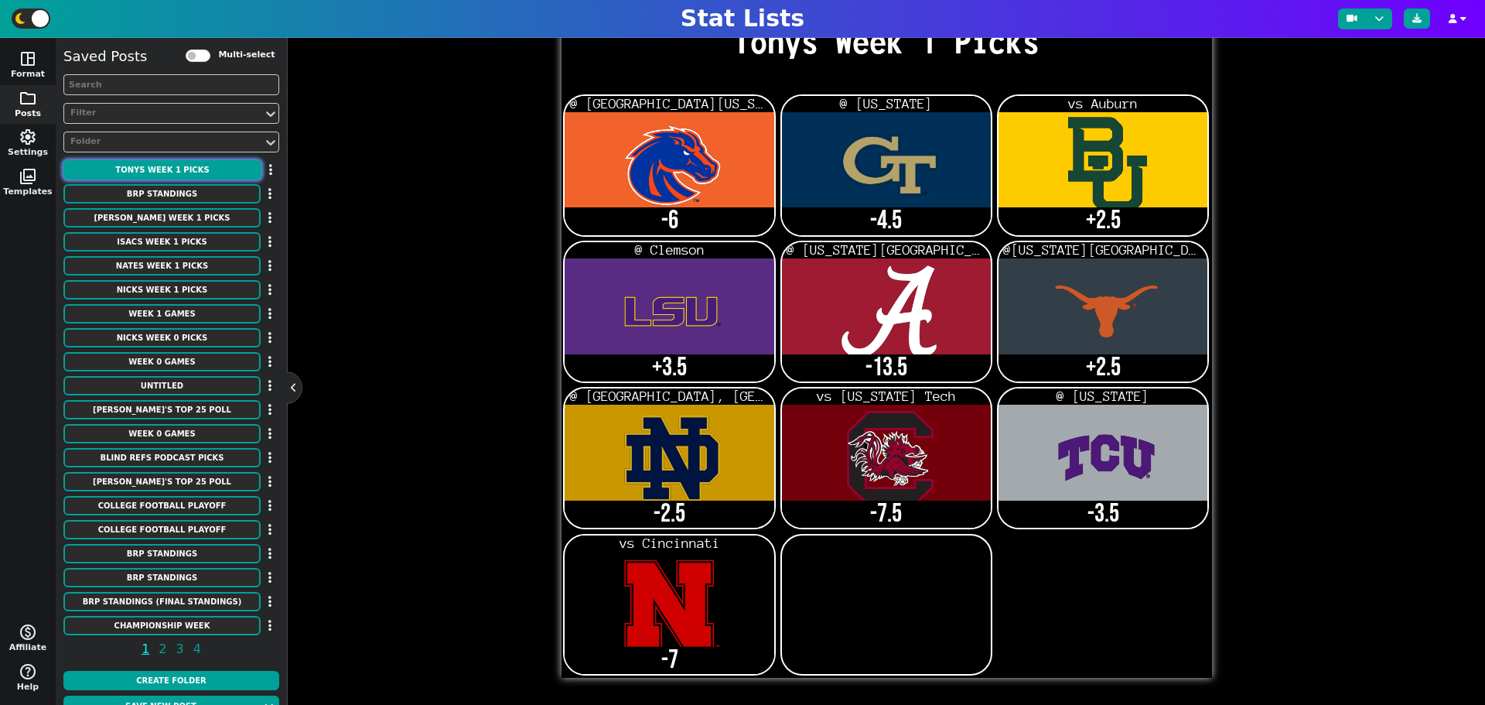
type textarea "Tonys Week 1 Picks"
type textarea "Bois2 gt2 Bay LSU ala tex nd sc tcu neb2"
type textarea "@ South Florida @ Colorado vs Auburn @ Clemson @ Florida State @Ohio State @ Mi…"
type textarea "-6 -4.5 +2.5 +3.5 -13.5 +2.5 -2.5 -7.5 -3.5 -7"
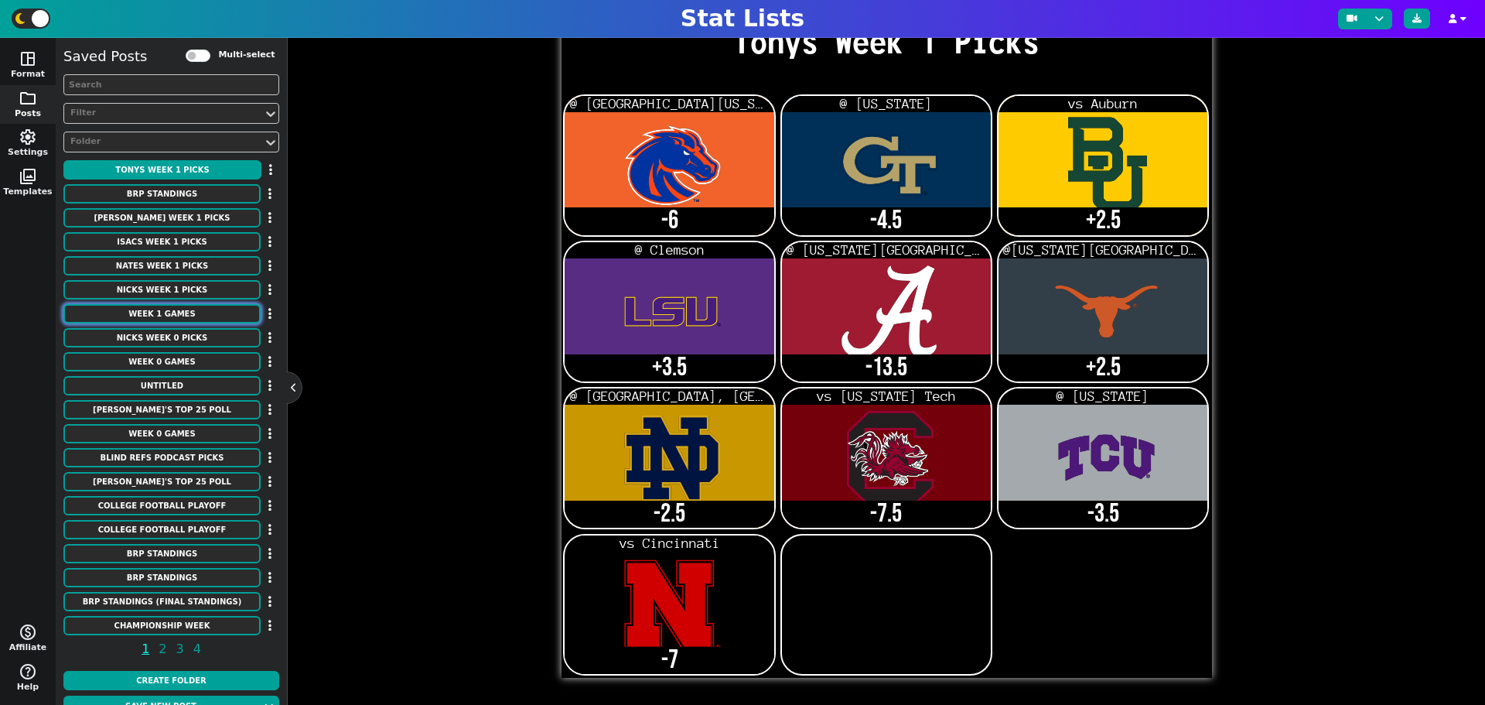
click at [186, 313] on button "Week 1 Games" at bounding box center [161, 313] width 197 height 19
type textarea "Week 1 Games"
type textarea "2025 College Football Season"
type textarea "Bois usf gt2 colo2 aub2 bay lsu2 clem ala fsu tex osu2 nd mia vt sc tcu unc neb…"
type textarea "-6 63.5 -4.5 52.5 -2.5 57.5 57.5 -3.5 -13.5 50.5 47.5 -2.5 -2.5 49.5 52.5 -7.5 …"
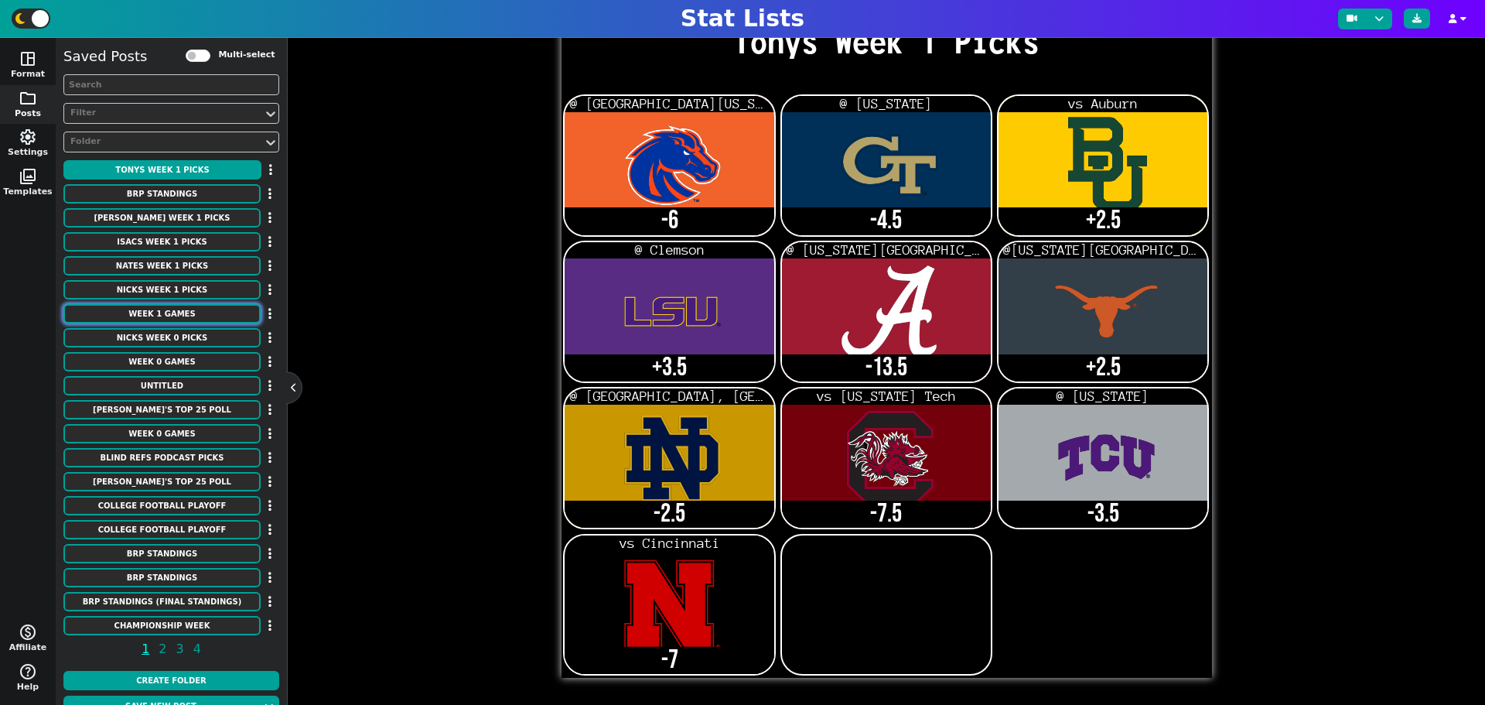
type textarea "(Thursday) 4:30PM ESPN (friday) 7:00pm espn (friday) 7:00pm fox 6:30pm abc 2:30…"
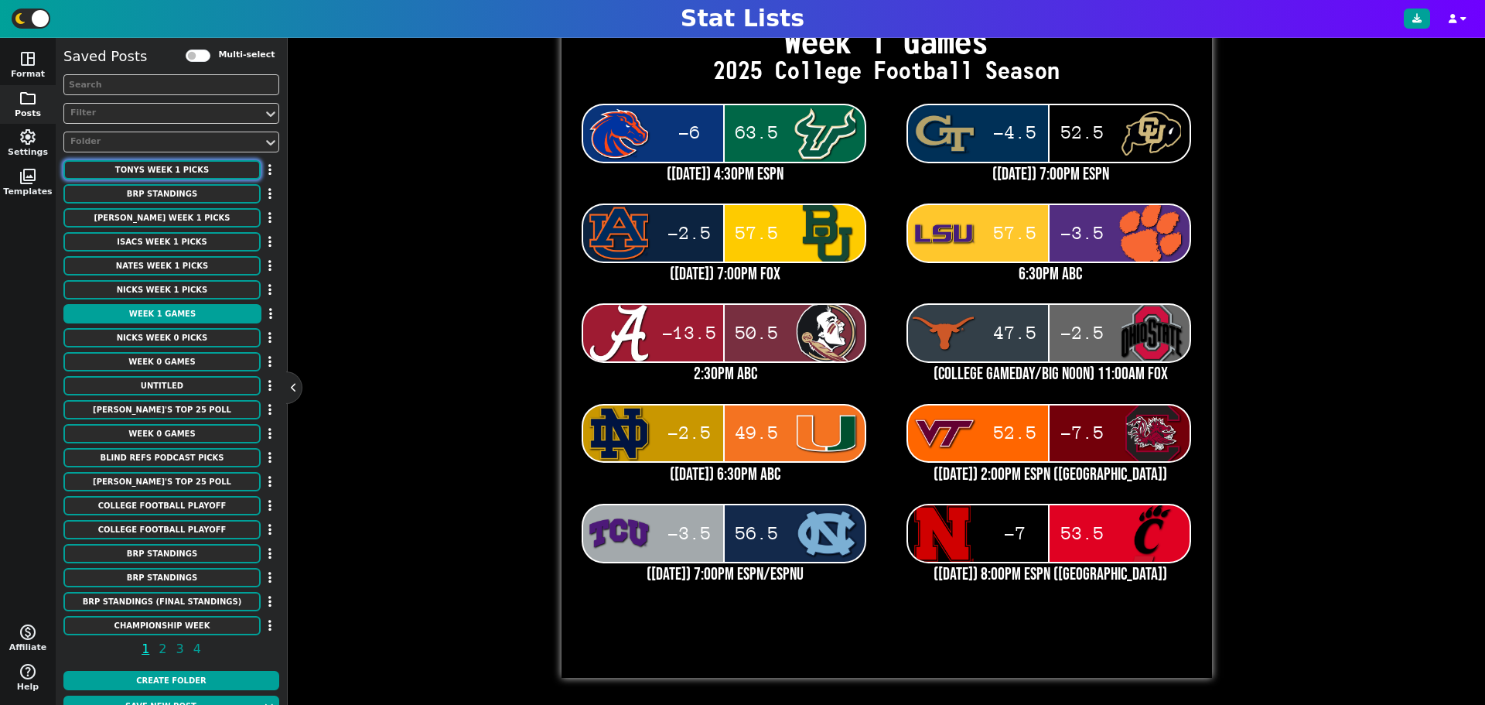
click at [185, 171] on button "Tonys Week 1 Picks" at bounding box center [161, 169] width 197 height 19
type textarea "Tonys Week 1 Picks"
type textarea "Bois2 gt2 Bay LSU ala tex nd sc tcu neb2"
type textarea "@ South Florida @ Colorado vs Auburn @ Clemson @ Florida State @Ohio State @ Mi…"
type textarea "-6 -4.5 +2.5 +3.5 -13.5 +2.5 -2.5 -7.5 -3.5 -7"
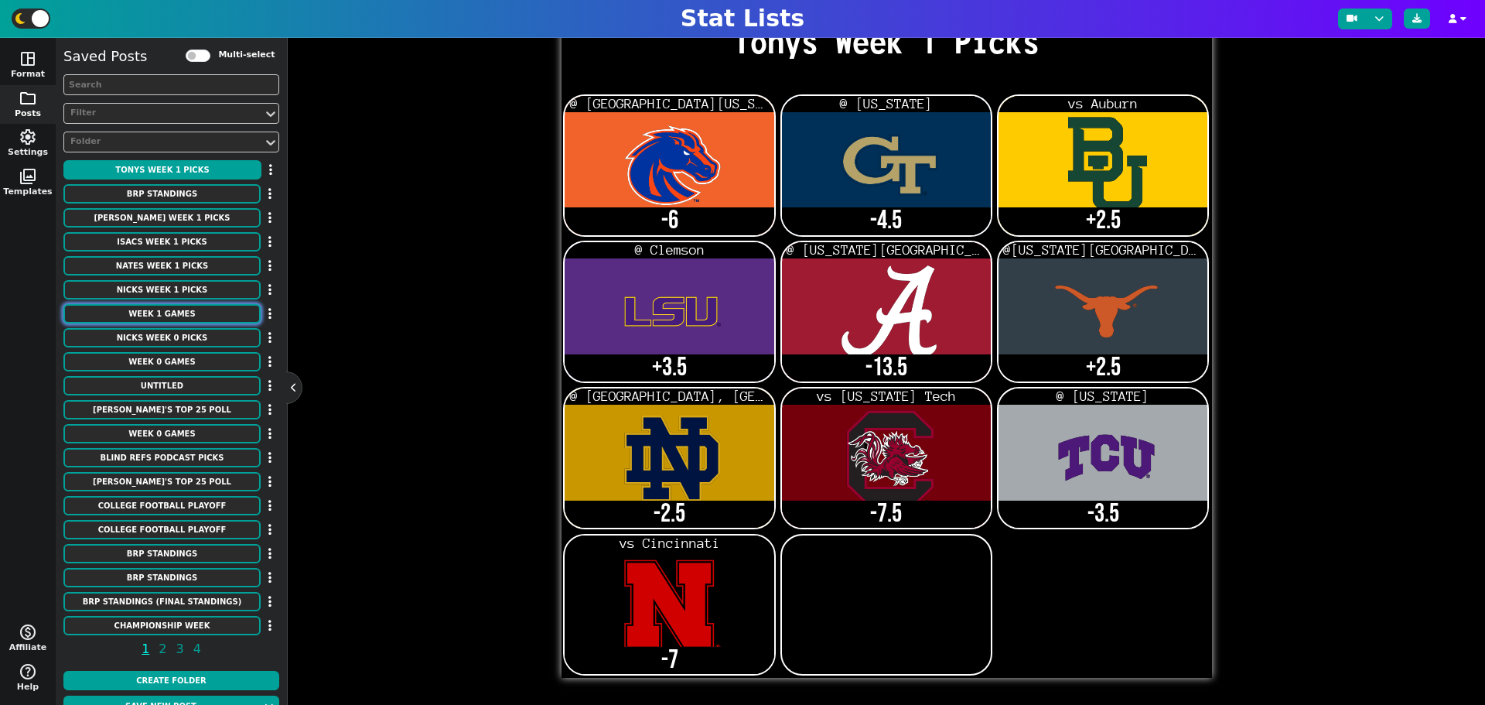
click at [184, 321] on button "Week 1 Games" at bounding box center [161, 313] width 197 height 19
type textarea "Week 1 Games"
type textarea "2025 College Football Season"
type textarea "Bois usf gt2 colo2 aub2 bay lsu2 clem ala fsu tex osu2 nd mia vt sc tcu unc neb…"
type textarea "-6 63.5 -4.5 52.5 -2.5 57.5 57.5 -3.5 -13.5 50.5 47.5 -2.5 -2.5 49.5 52.5 -7.5 …"
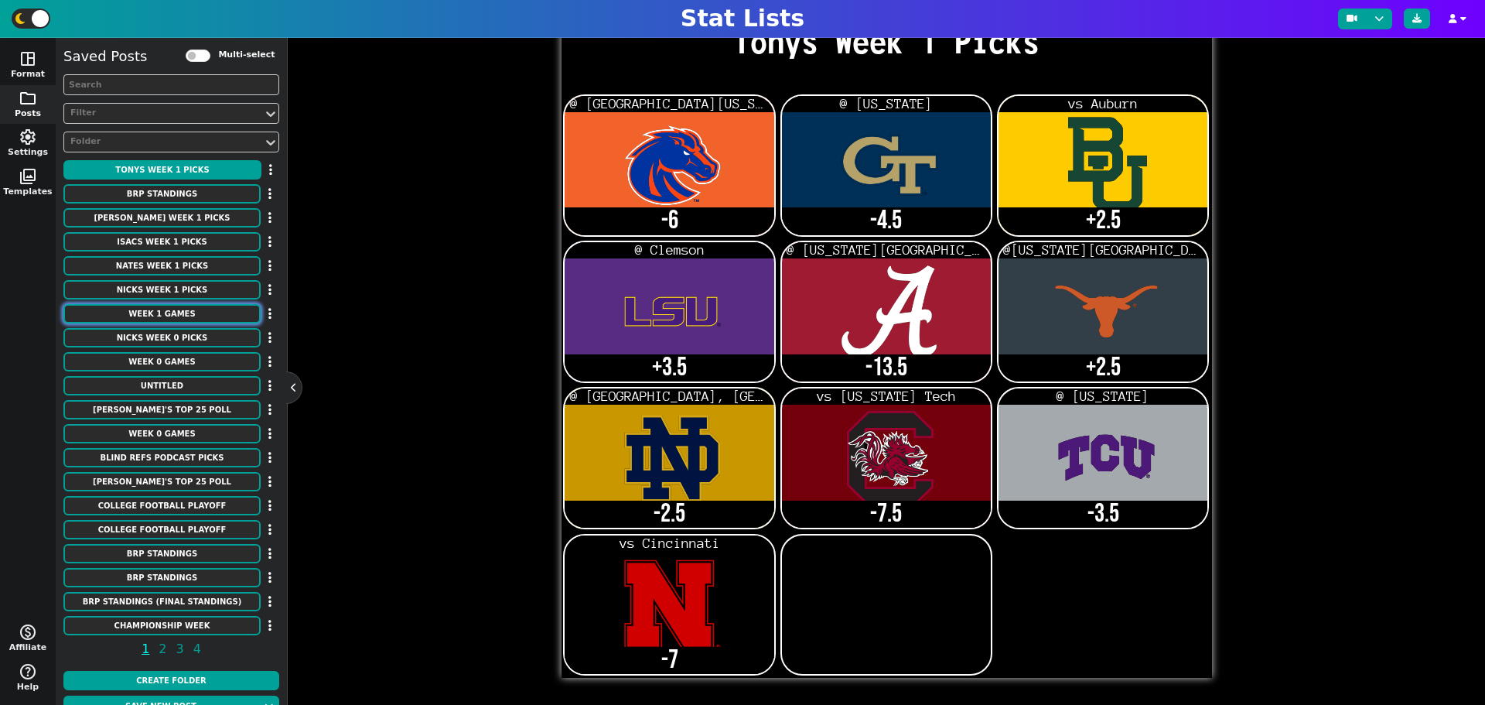
type textarea "(Thursday) 4:30PM ESPN (friday) 7:00pm espn (friday) 7:00pm fox 6:30pm abc 2:30…"
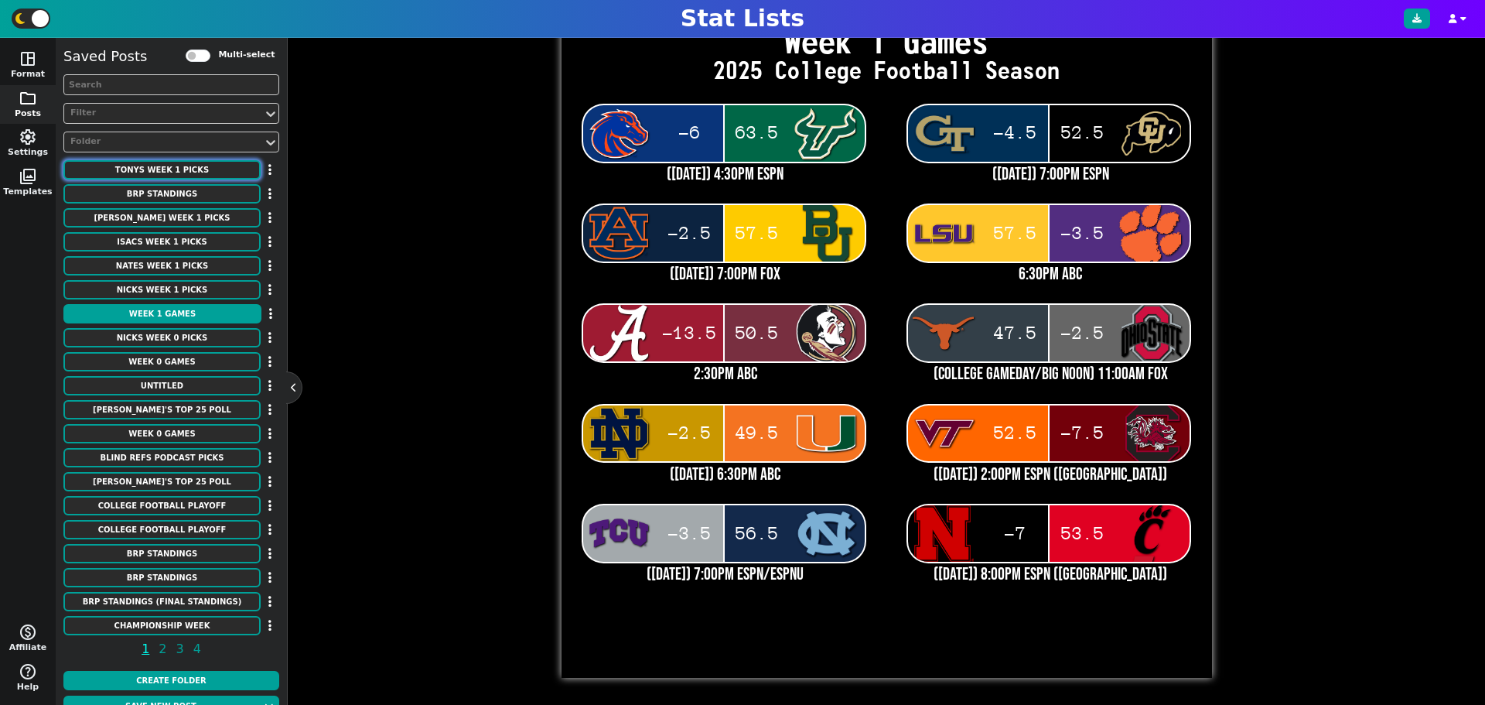
click at [149, 168] on button "Tonys Week 1 Picks" at bounding box center [161, 169] width 197 height 19
type textarea "Tonys Week 1 Picks"
type textarea "Bois2 gt2 Bay LSU ala tex nd sc tcu neb2"
type textarea "@ South Florida @ Colorado vs Auburn @ Clemson @ Florida State @Ohio State @ Mi…"
type textarea "-6 -4.5 +2.5 +3.5 -13.5 +2.5 -2.5 -7.5 -3.5 -7"
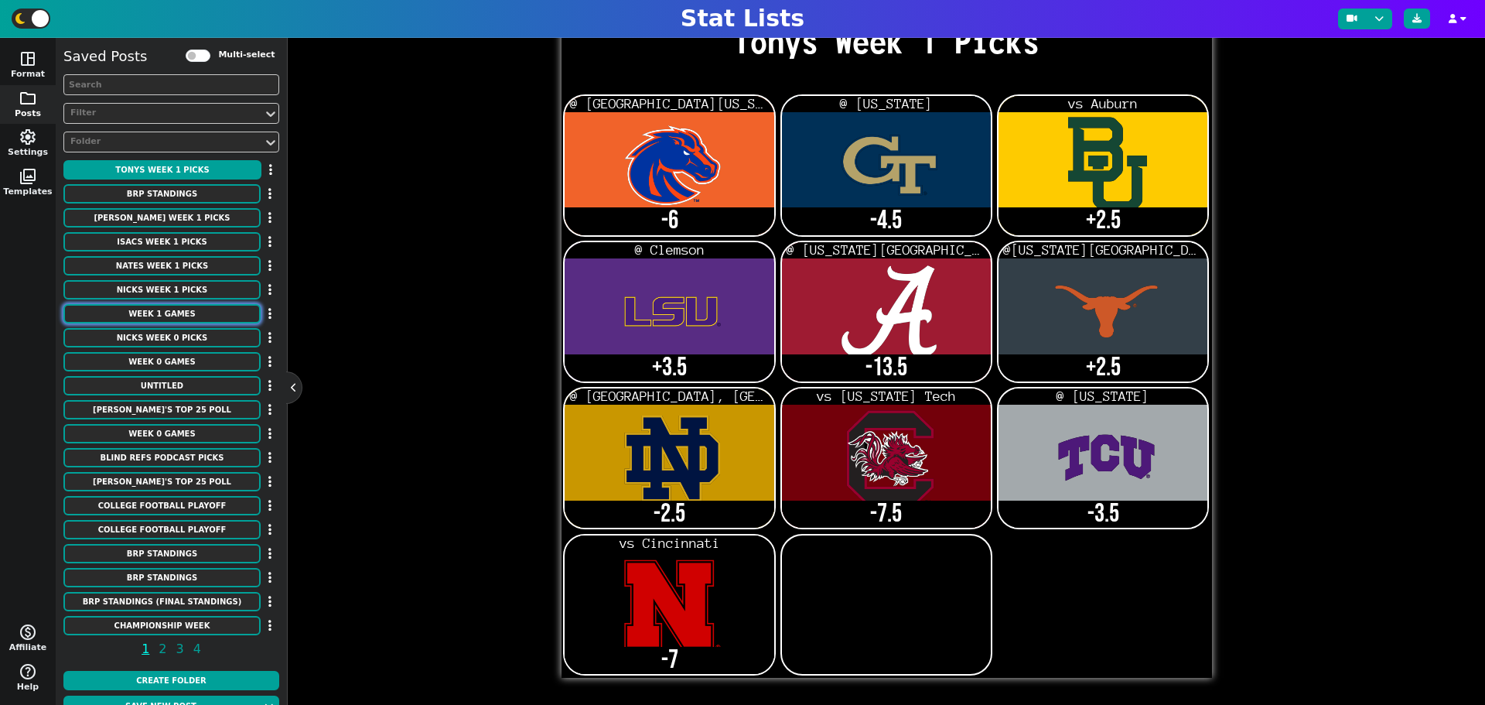
click at [185, 313] on button "Week 1 Games" at bounding box center [161, 313] width 197 height 19
type textarea "Week 1 Games"
type textarea "2025 College Football Season"
type textarea "Bois usf gt2 colo2 aub2 bay lsu2 clem ala fsu tex osu2 nd mia vt sc tcu unc neb…"
type textarea "-6 63.5 -4.5 52.5 -2.5 57.5 57.5 -3.5 -13.5 50.5 47.5 -2.5 -2.5 49.5 52.5 -7.5 …"
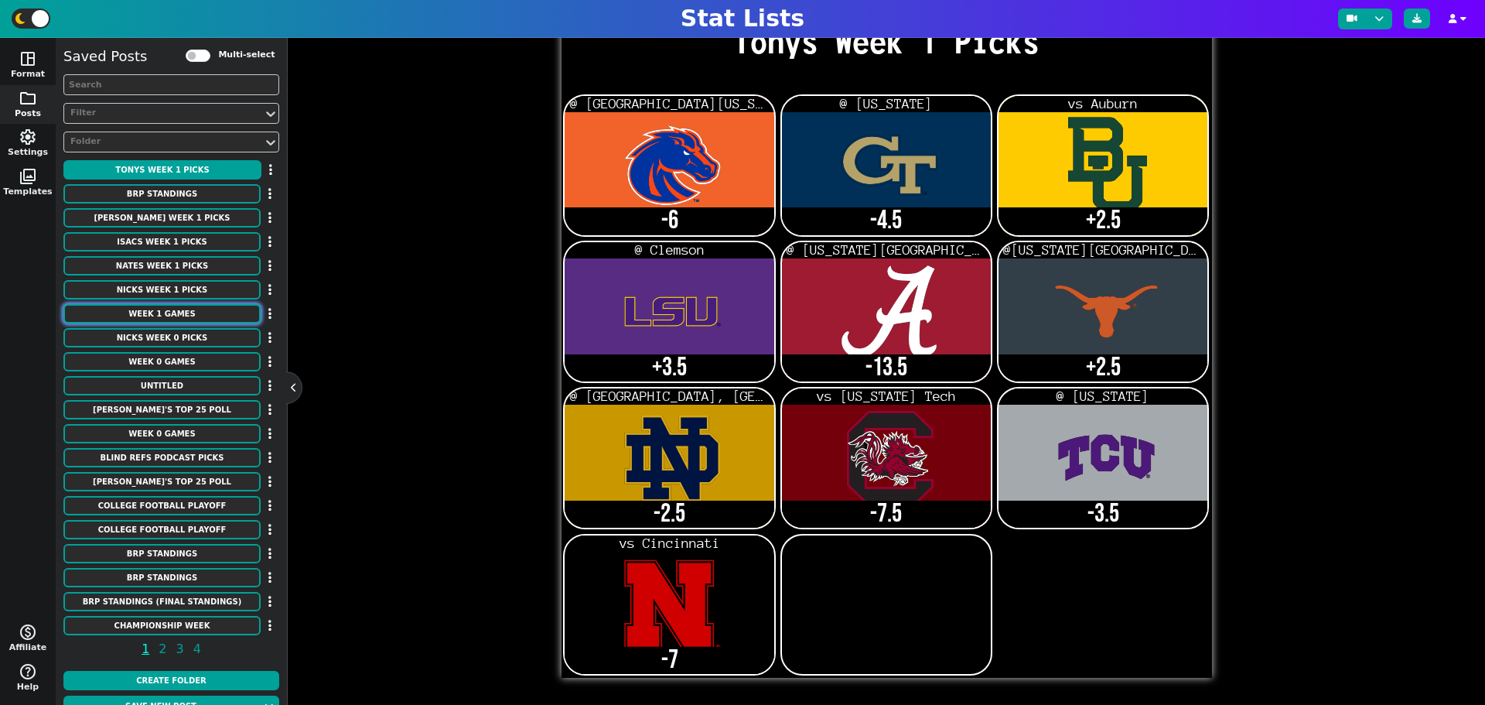
type textarea "(Thursday) 4:30PM ESPN (friday) 7:00pm espn (friday) 7:00pm fox 6:30pm abc 2:30…"
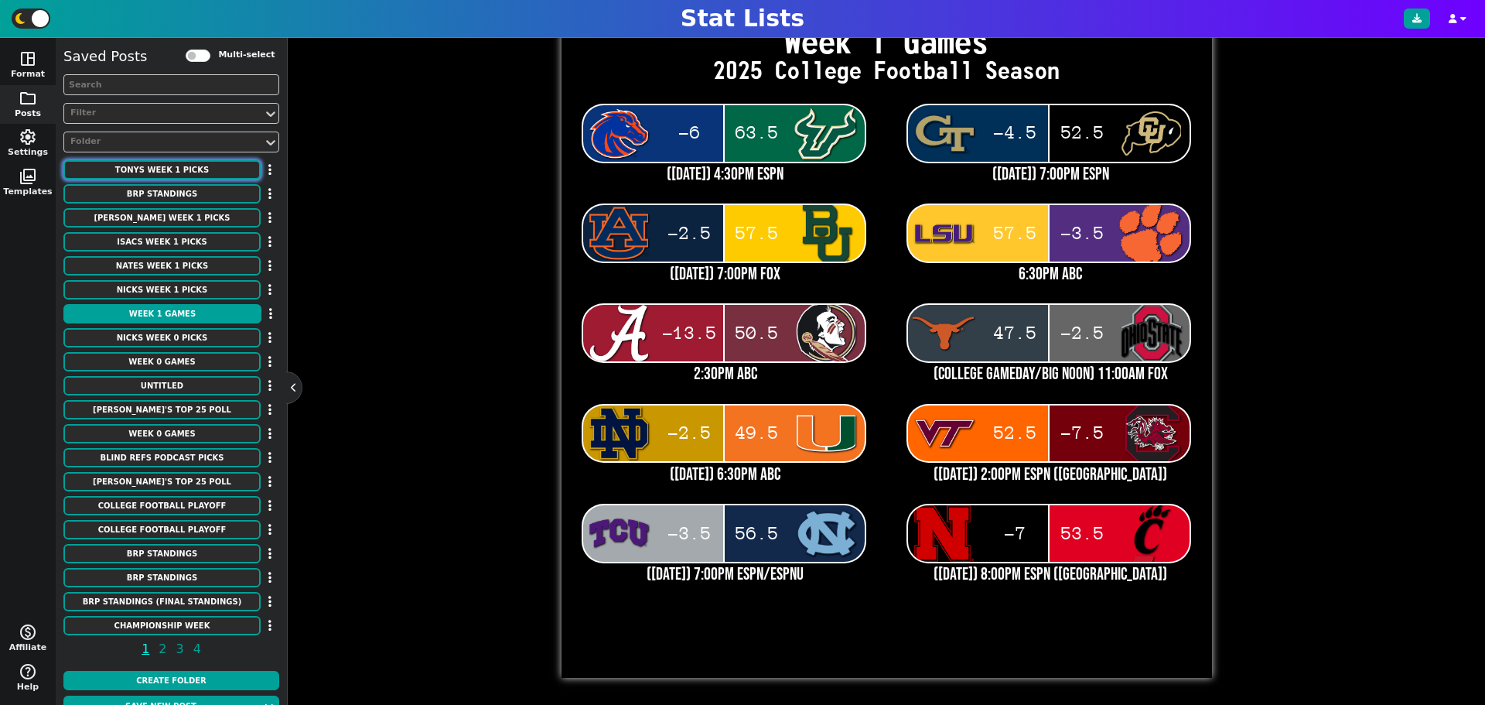
click at [212, 170] on button "Tonys Week 1 Picks" at bounding box center [161, 169] width 197 height 19
type textarea "Tonys Week 1 Picks"
type textarea "Bois2 gt2 Bay LSU ala tex nd sc tcu neb2"
type textarea "@ South Florida @ Colorado vs Auburn @ Clemson @ Florida State @Ohio State @ Mi…"
type textarea "-6 -4.5 +2.5 +3.5 -13.5 +2.5 -2.5 -7.5 -3.5 -7"
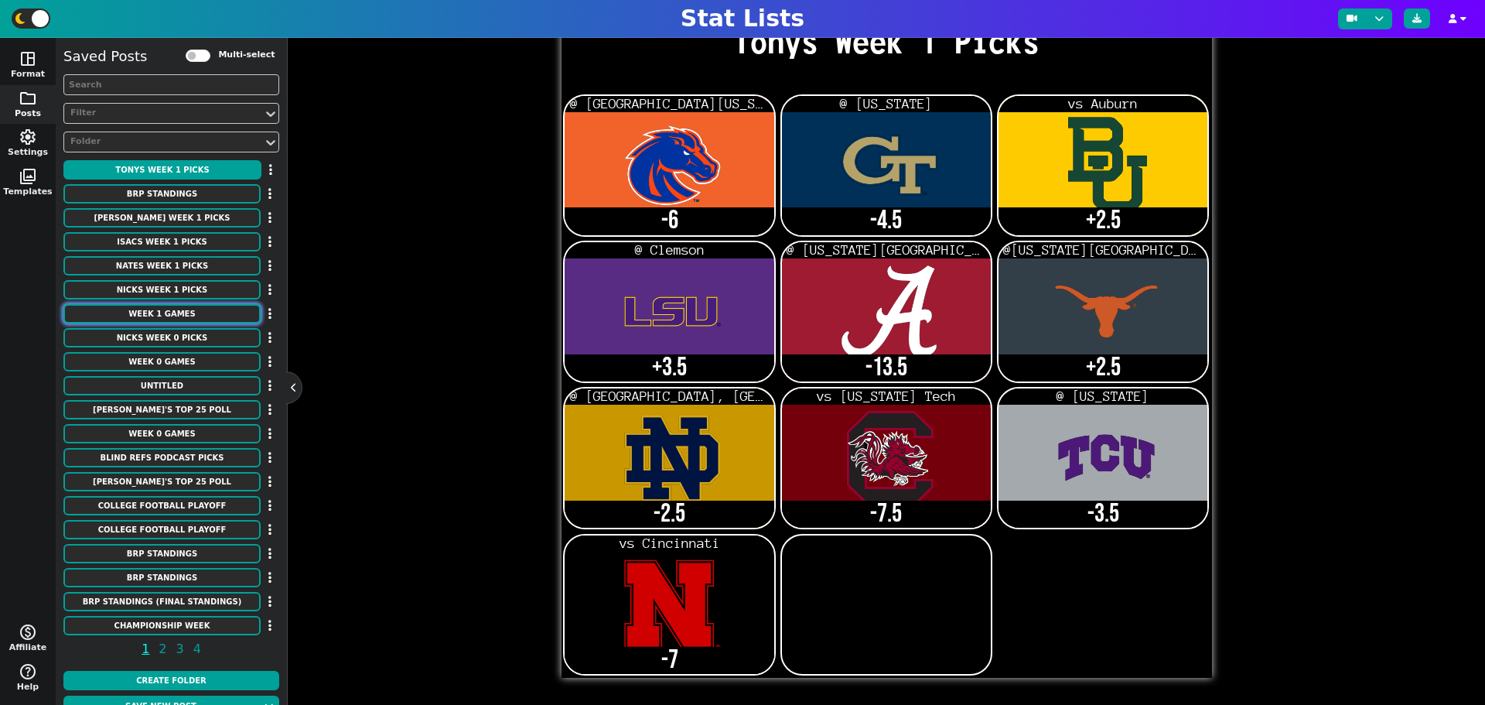
click at [200, 314] on button "Week 1 Games" at bounding box center [161, 313] width 197 height 19
type textarea "Week 1 Games"
type textarea "2025 College Football Season"
type textarea "Bois usf gt2 colo2 aub2 bay lsu2 clem ala fsu tex osu2 nd mia vt sc tcu unc neb…"
type textarea "-6 63.5 -4.5 52.5 -2.5 57.5 57.5 -3.5 -13.5 50.5 47.5 -2.5 -2.5 49.5 52.5 -7.5 …"
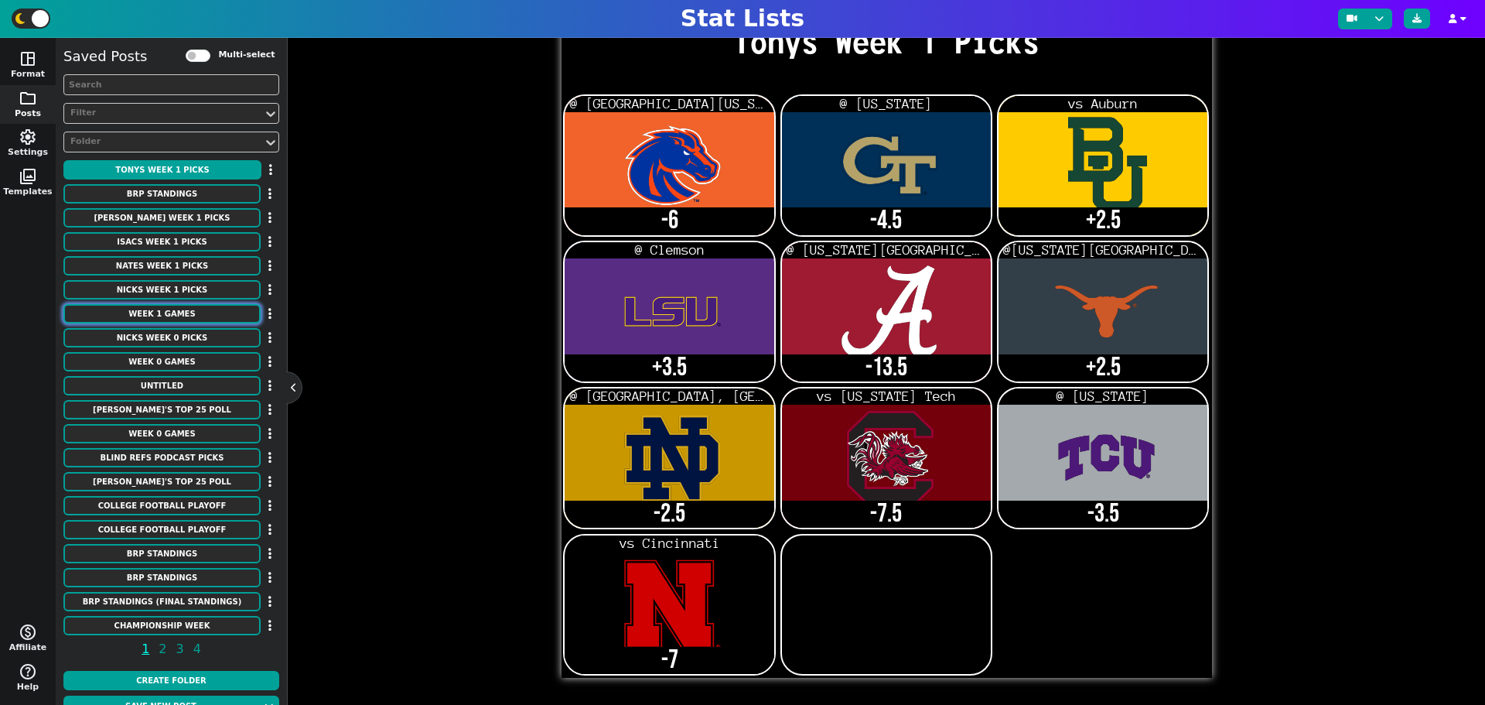
type textarea "(Thursday) 4:30PM ESPN (friday) 7:00pm espn (friday) 7:00pm fox 6:30pm abc 2:30…"
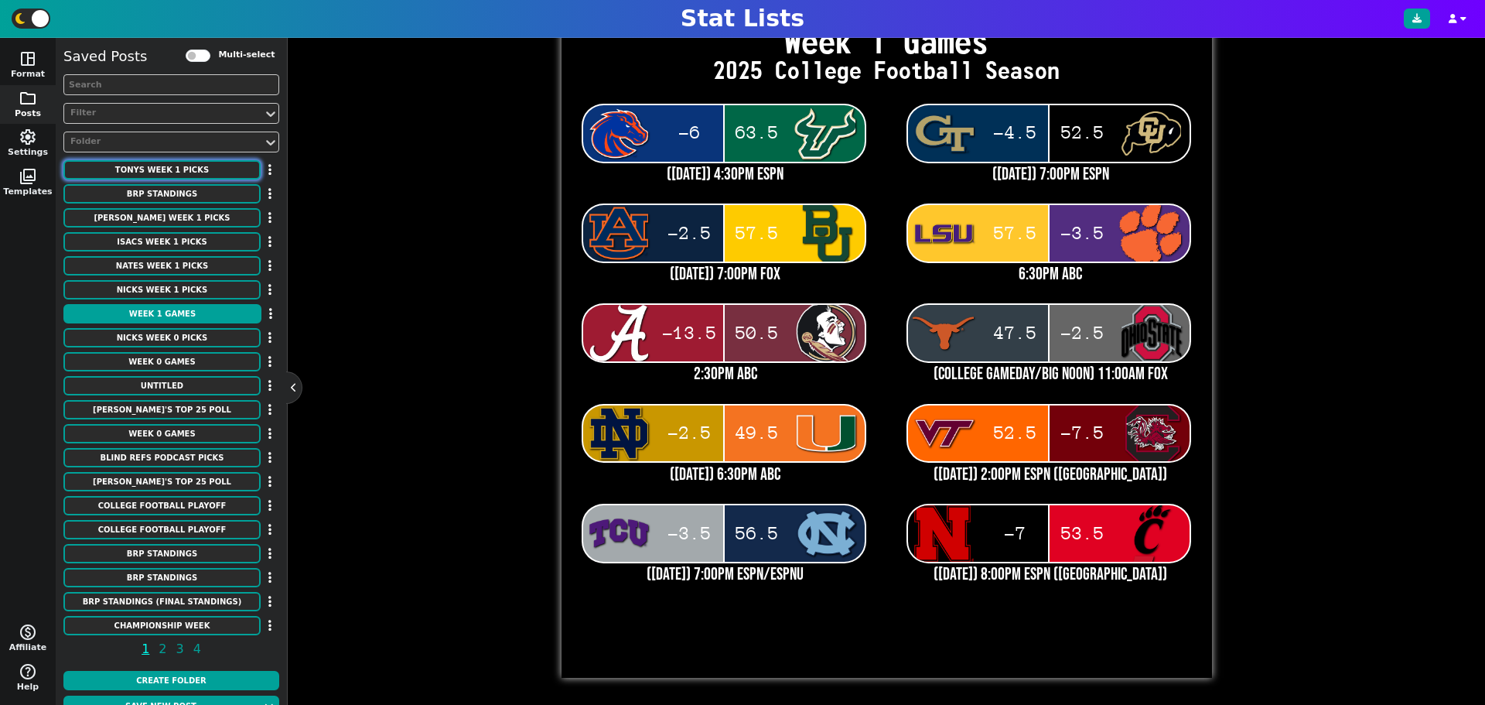
click at [128, 162] on button "Tonys Week 1 Picks" at bounding box center [161, 169] width 197 height 19
type textarea "Tonys Week 1 Picks"
type textarea "Bois2 gt2 Bay LSU ala tex nd sc tcu neb2"
type textarea "@ South Florida @ Colorado vs Auburn @ Clemson @ Florida State @Ohio State @ Mi…"
type textarea "-6 -4.5 +2.5 +3.5 -13.5 +2.5 -2.5 -7.5 -3.5 -7"
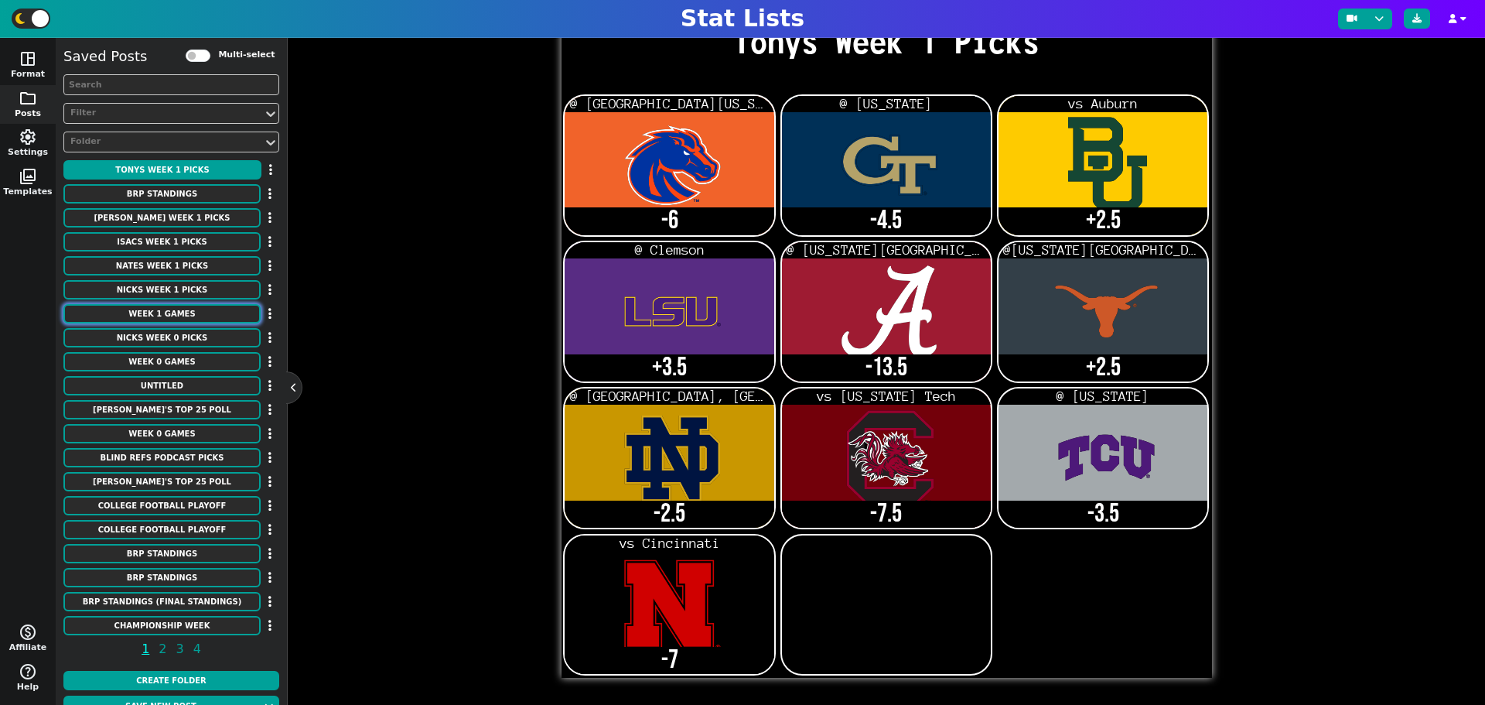
click at [162, 319] on button "Week 1 Games" at bounding box center [161, 313] width 197 height 19
type textarea "Week 1 Games"
type textarea "2025 College Football Season"
type textarea "Bois usf gt2 colo2 aub2 bay lsu2 clem ala fsu tex osu2 nd mia vt sc tcu unc neb…"
type textarea "-6 63.5 -4.5 52.5 -2.5 57.5 57.5 -3.5 -13.5 50.5 47.5 -2.5 -2.5 49.5 52.5 -7.5 …"
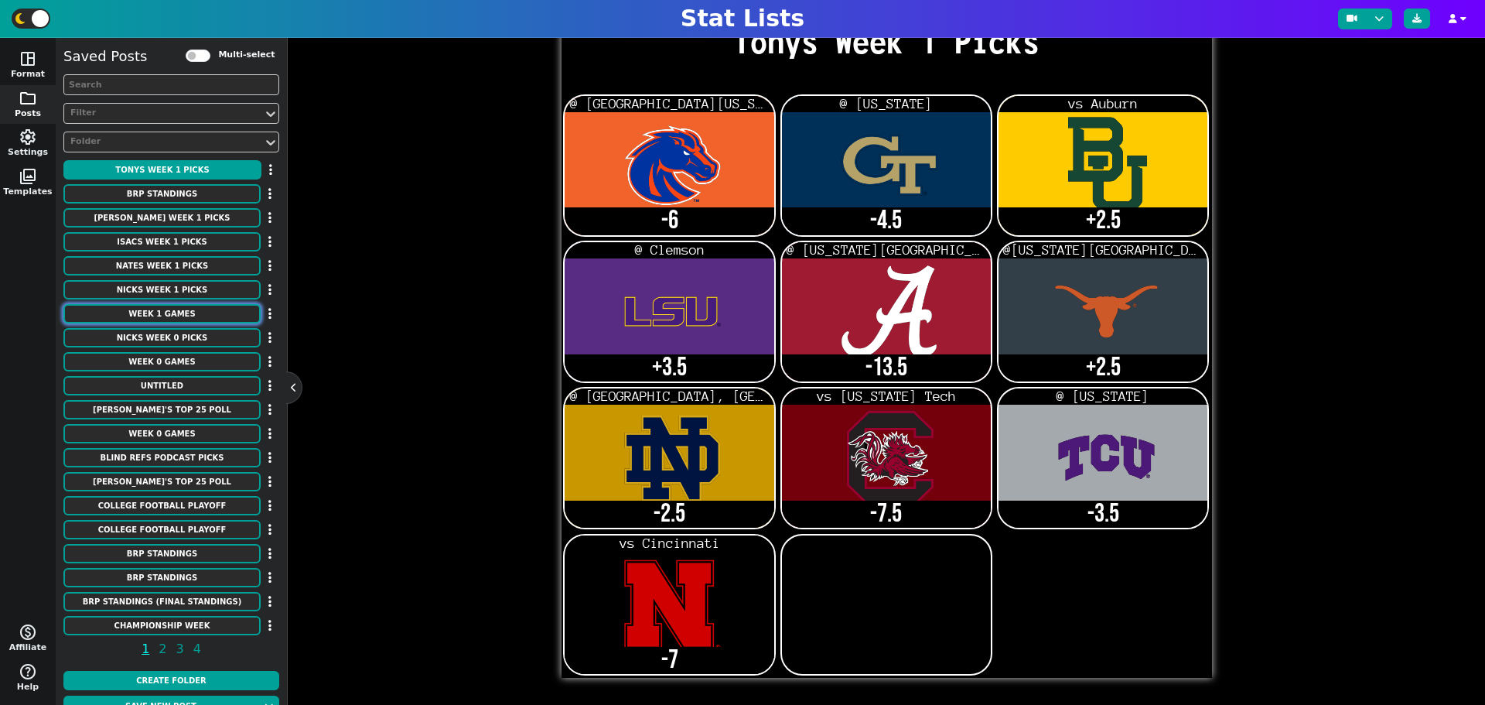
type textarea "(Thursday) 4:30PM ESPN (friday) 7:00pm espn (friday) 7:00pm fox 6:30pm abc 2:30…"
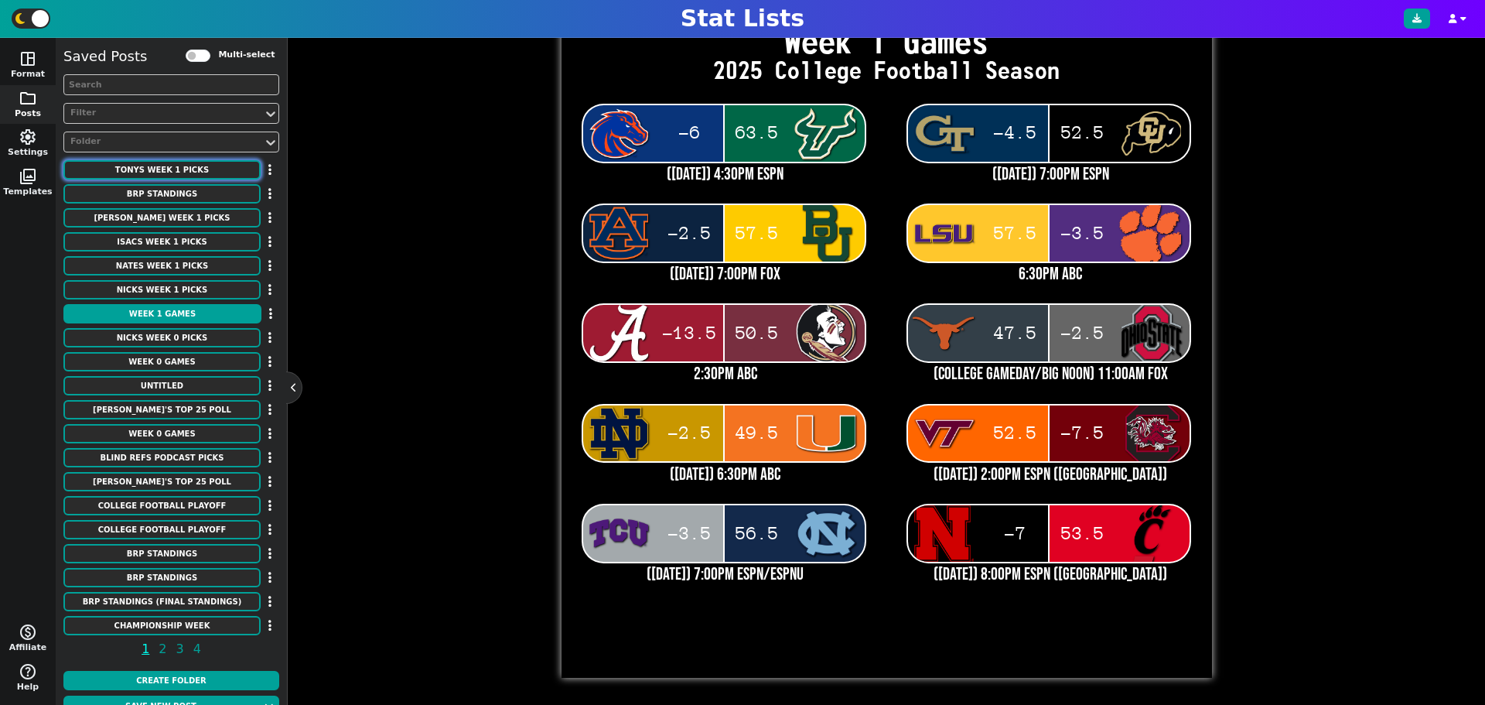
click at [161, 169] on button "Tonys Week 1 Picks" at bounding box center [161, 169] width 197 height 19
type textarea "Tonys Week 1 Picks"
type textarea "Bois2 gt2 Bay LSU ala tex nd sc tcu neb2"
type textarea "@ South Florida @ Colorado vs Auburn @ Clemson @ Florida State @Ohio State @ Mi…"
type textarea "-6 -4.5 +2.5 +3.5 -13.5 +2.5 -2.5 -7.5 -3.5 -7"
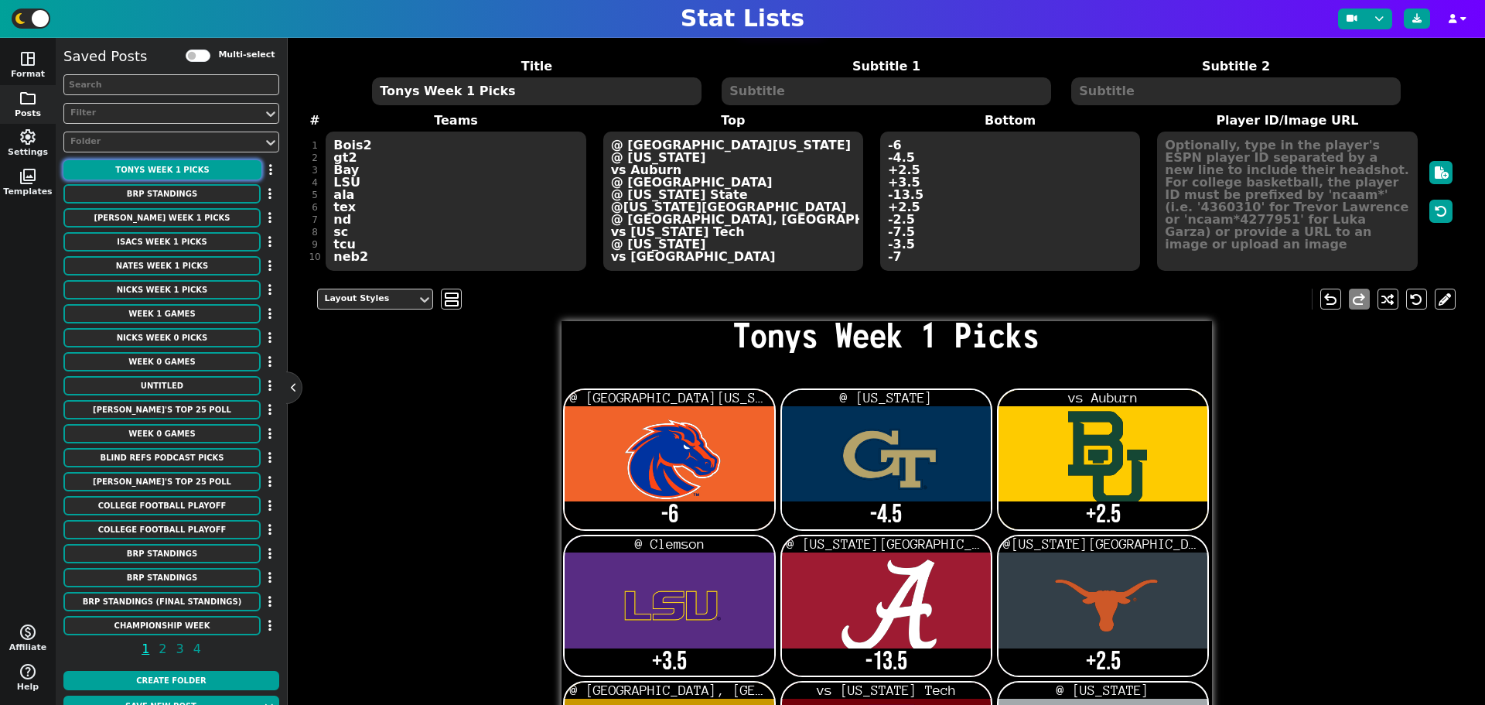
scroll to position [0, 0]
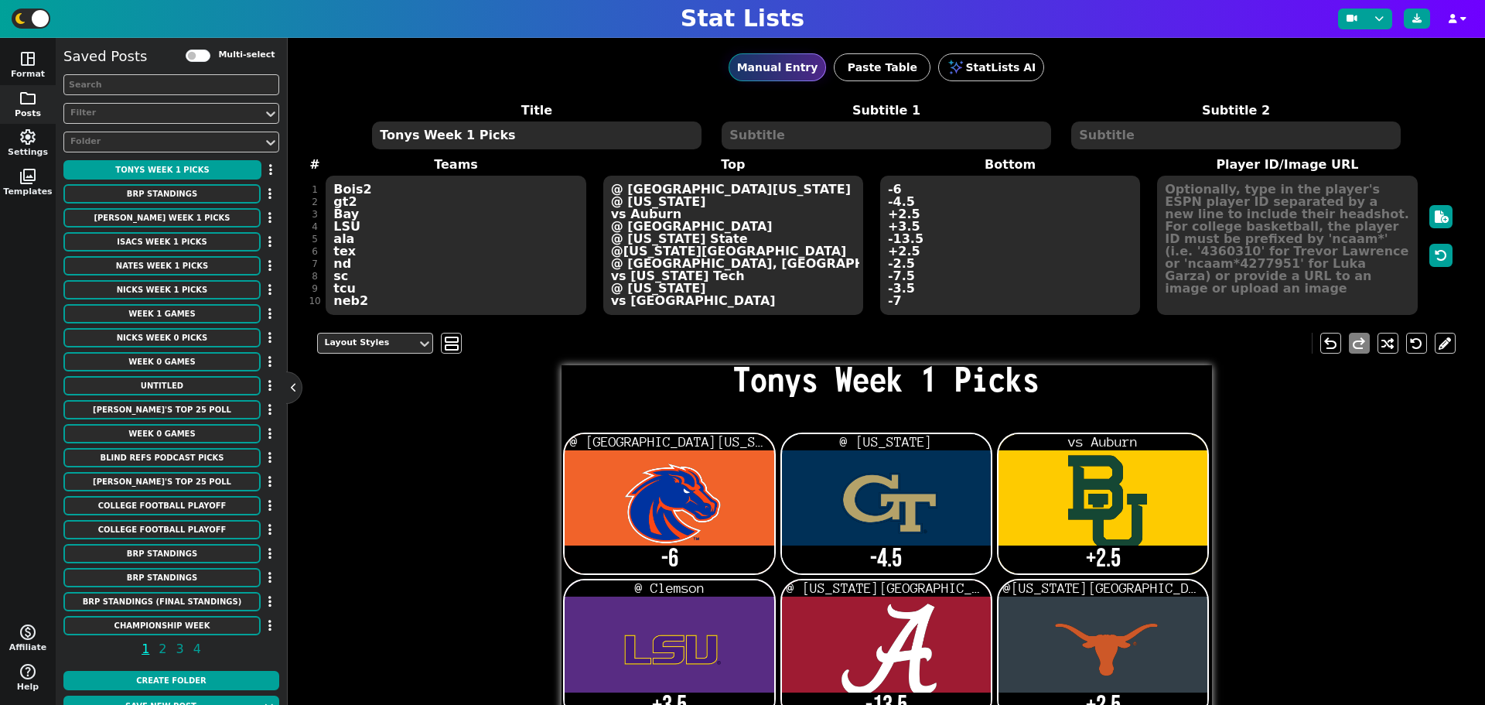
click at [384, 281] on textarea "Bois2 gt2 Bay LSU ala tex nd sc tcu neb2" at bounding box center [456, 245] width 260 height 139
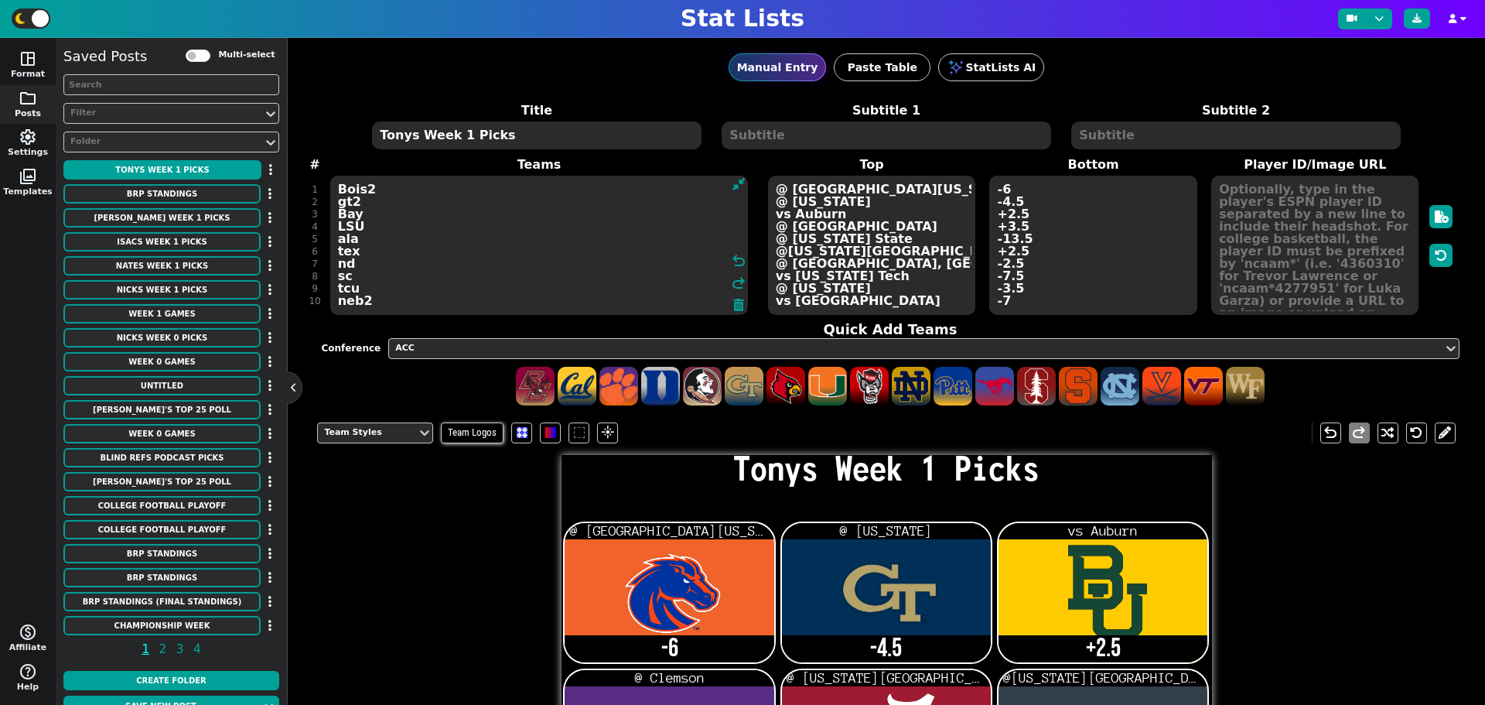
scroll to position [11, 0]
click at [374, 304] on textarea "Bois2 gt2 Bay LSU ala tex nd sc tcu neb2" at bounding box center [539, 245] width 418 height 139
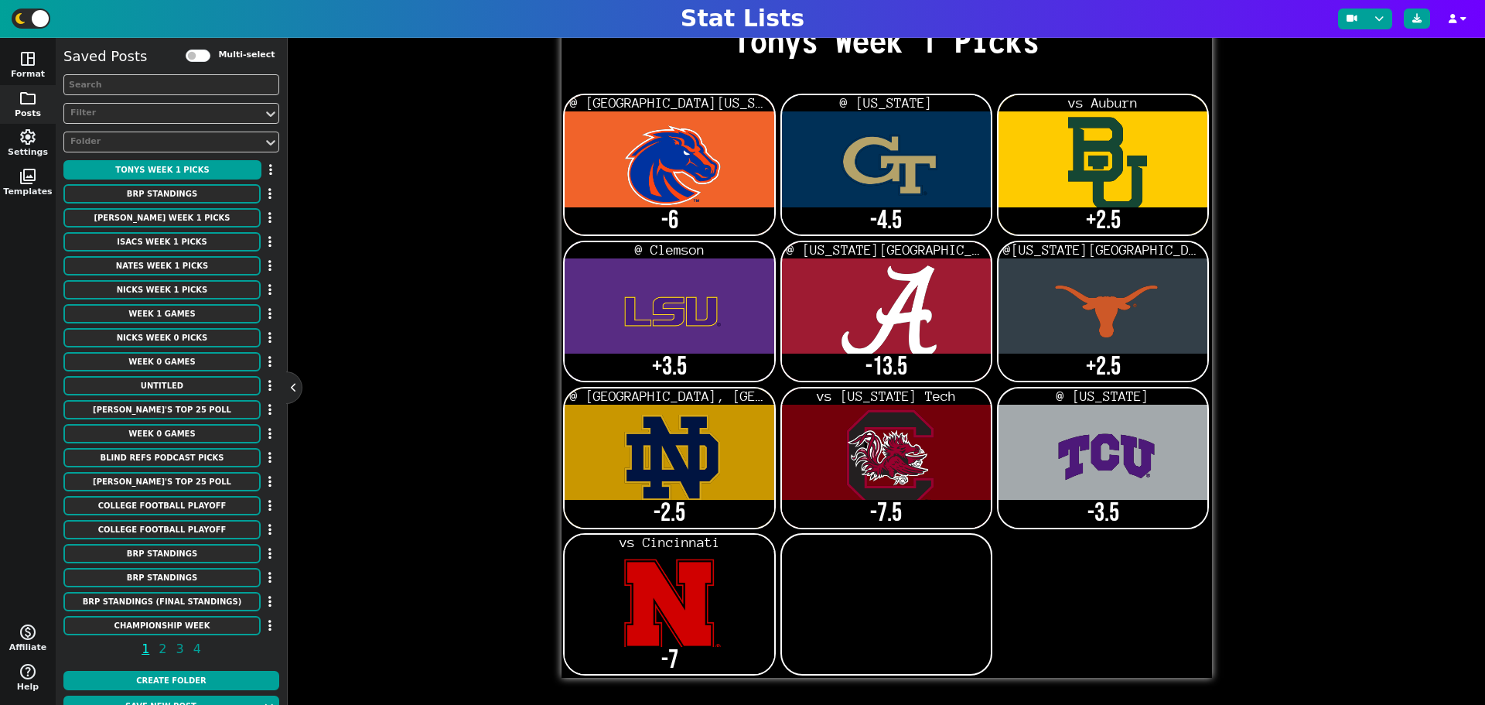
scroll to position [0, 0]
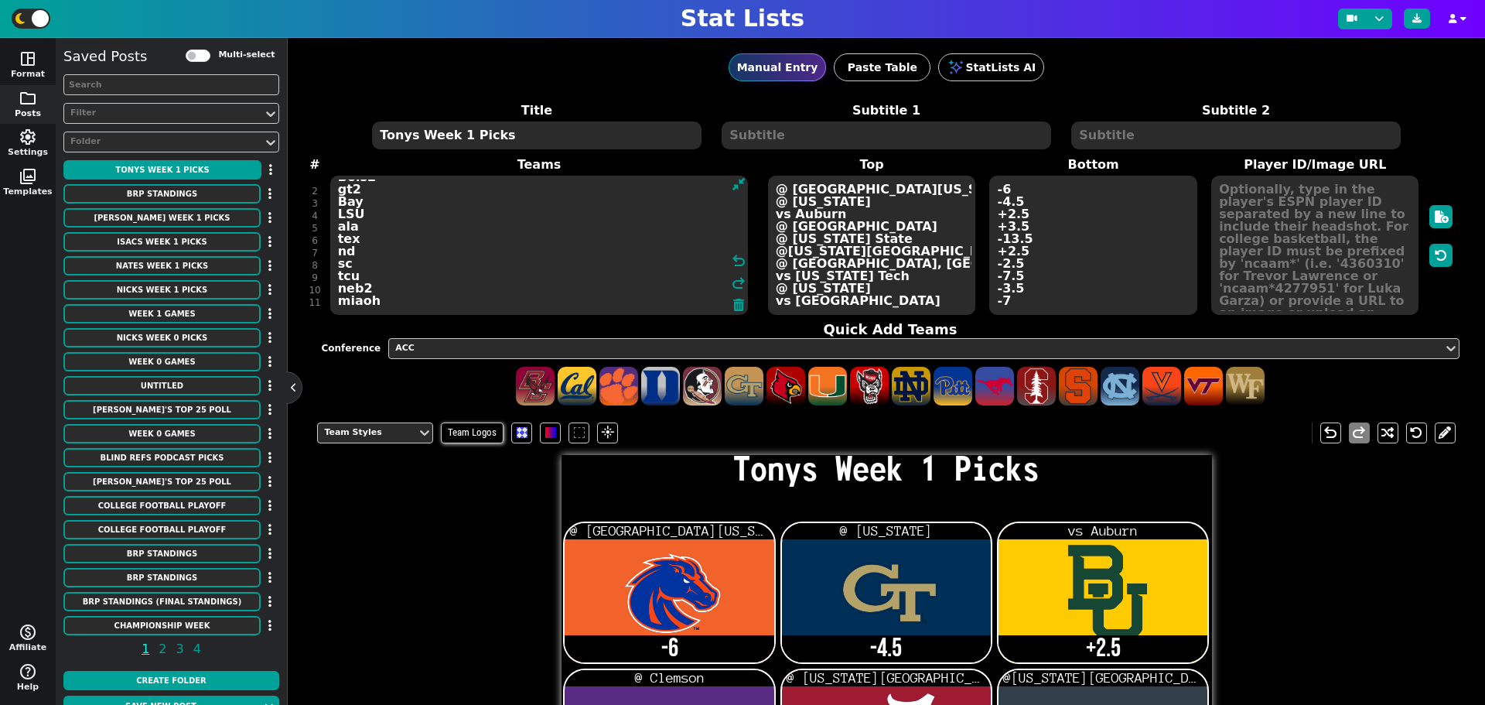
click at [360, 306] on textarea "Bois2 gt2 Bay LSU ala tex nd sc tcu neb2 miaoh" at bounding box center [539, 245] width 418 height 139
click at [350, 302] on textarea "Bois2 gt2 Bay LSU ala tex nd sc tcu neb2 mioh" at bounding box center [539, 245] width 418 height 139
click at [343, 301] on textarea "Bois2 gt2 Bay LSU ala tex nd sc tcu neb2 ioh" at bounding box center [539, 245] width 418 height 139
click at [368, 306] on textarea "Bois2 gt2 Bay LSU ala tex nd sc tcu neb2 oh" at bounding box center [539, 245] width 418 height 139
type textarea "Bois2 gt2 Bay LSU ala tex nd sc tcu neb2"
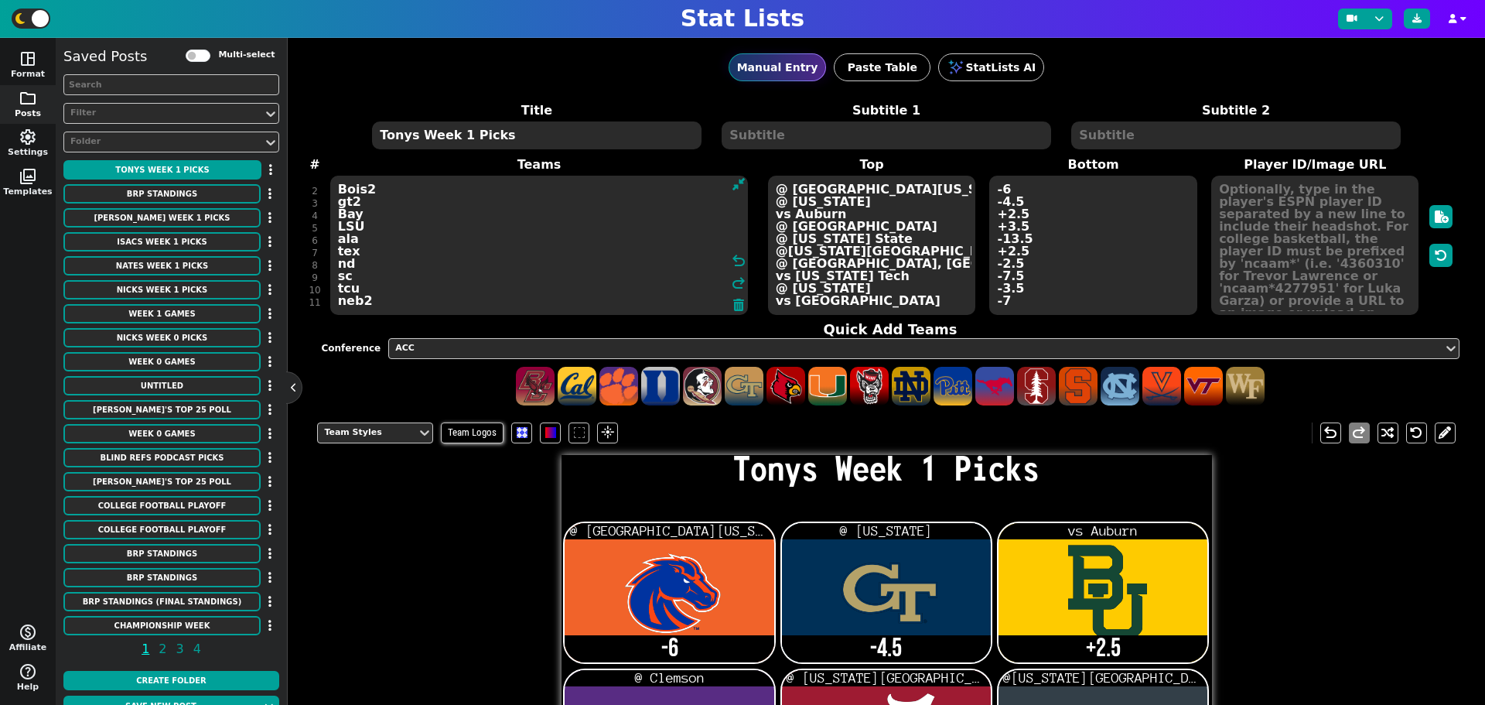
scroll to position [10, 0]
click at [183, 287] on button "Nicks Week 1 Picks" at bounding box center [161, 289] width 197 height 19
type textarea "Nicks Week 1 Picks"
type textarea "Bois2 gt2 bay clem fsu tex mia2 sc unc neb2"
type textarea "@ South Florida @ Colorado vs Auburn vs LSU vs Alabama @ Ohio State vs Notre Da…"
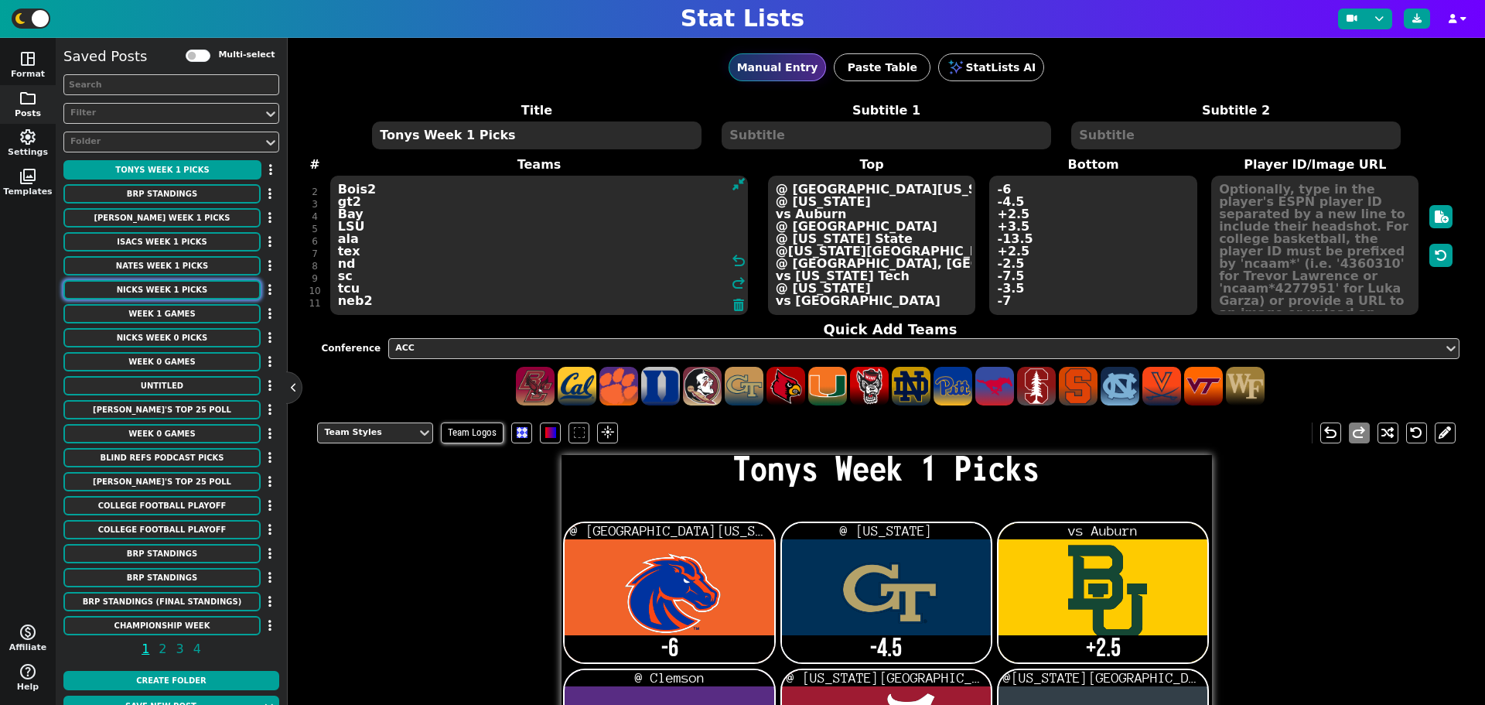
type textarea "-6 -4.5 +2.5 -3.5 +13.5 +2.5 +2.5 -7.5 +3.5 -7"
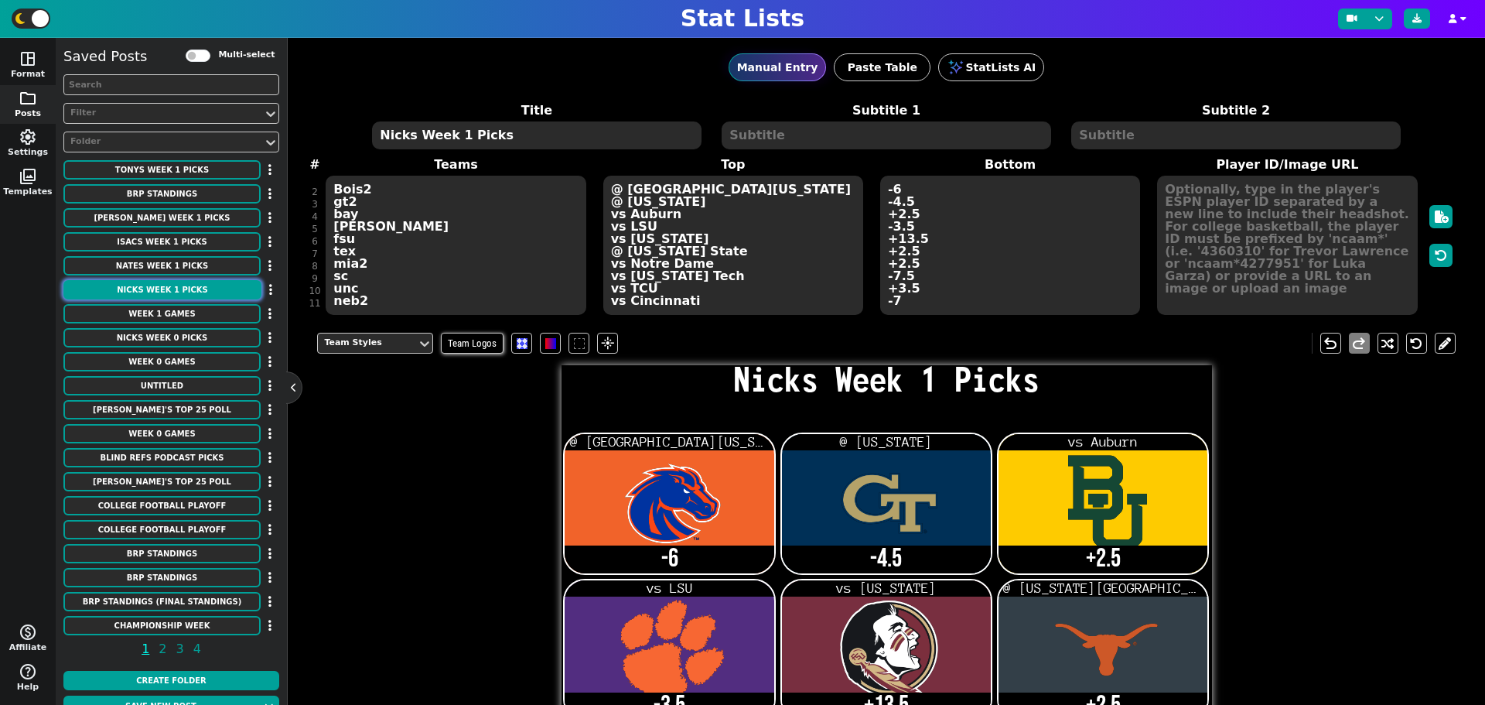
scroll to position [11, 0]
click at [347, 306] on div "Title Nicks Week 1 Picks Subtitle 1 Subtitle 2 # 1 2 3 4 5 6 7 8 9 10 11 Teams …" at bounding box center [886, 208] width 1138 height 215
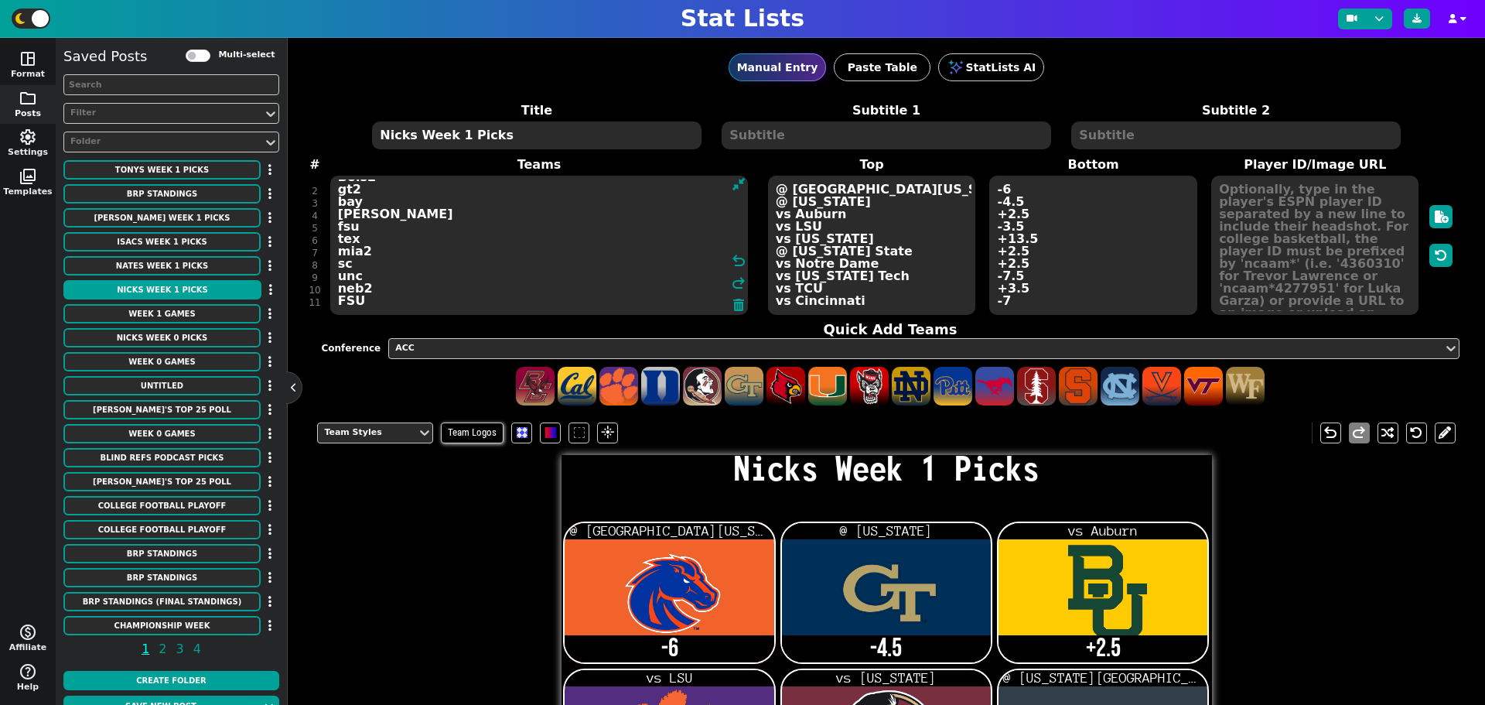
type textarea "Bois2 gt2 bay clem fsu tex mia2 sc unc neb2 FSU"
click at [843, 300] on textarea "@ South Florida @ Colorado vs Auburn vs LSU vs Alabama @ Ohio State vs Notre Da…" at bounding box center [871, 245] width 207 height 139
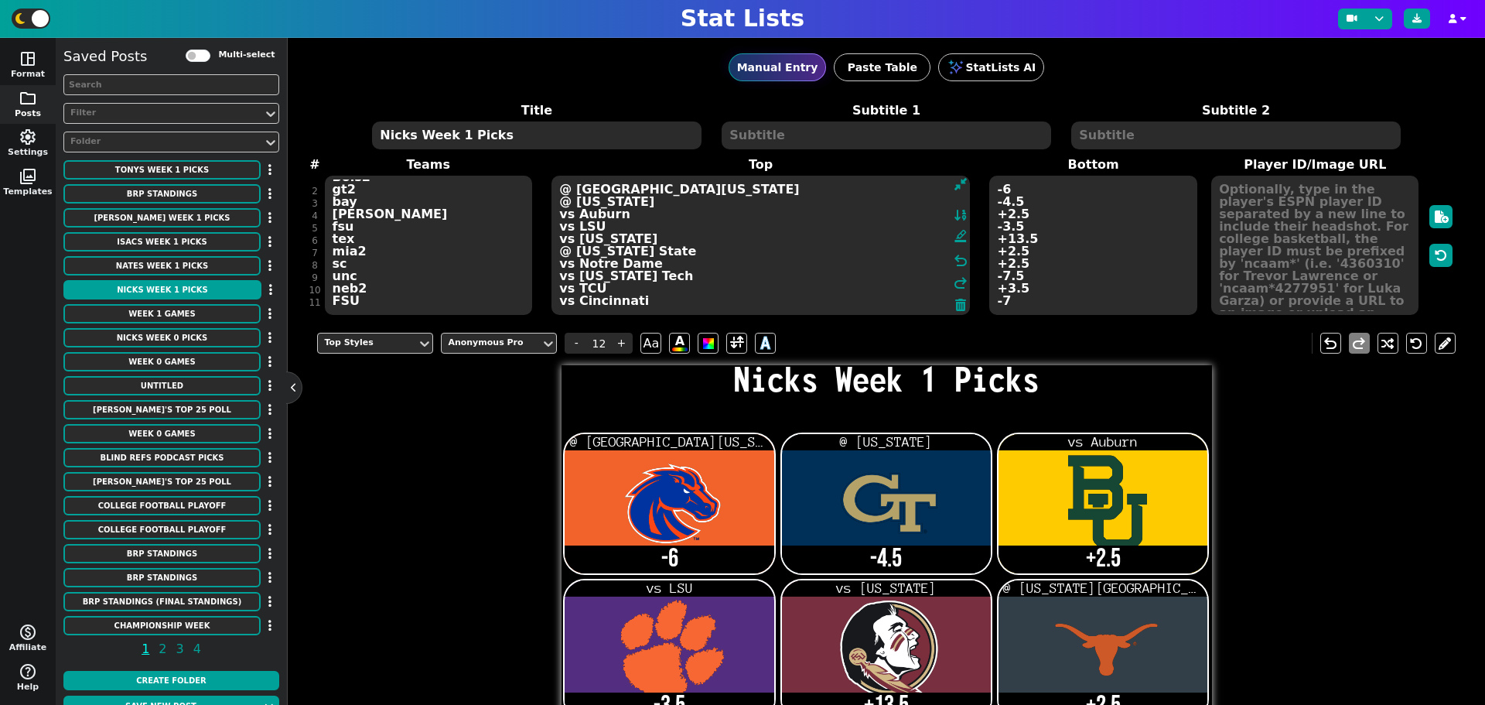
scroll to position [10, 0]
type textarea "@ South Florida @ Colorado vs Auburn vs LSU vs Alabama @ Ohio State vs Notre Da…"
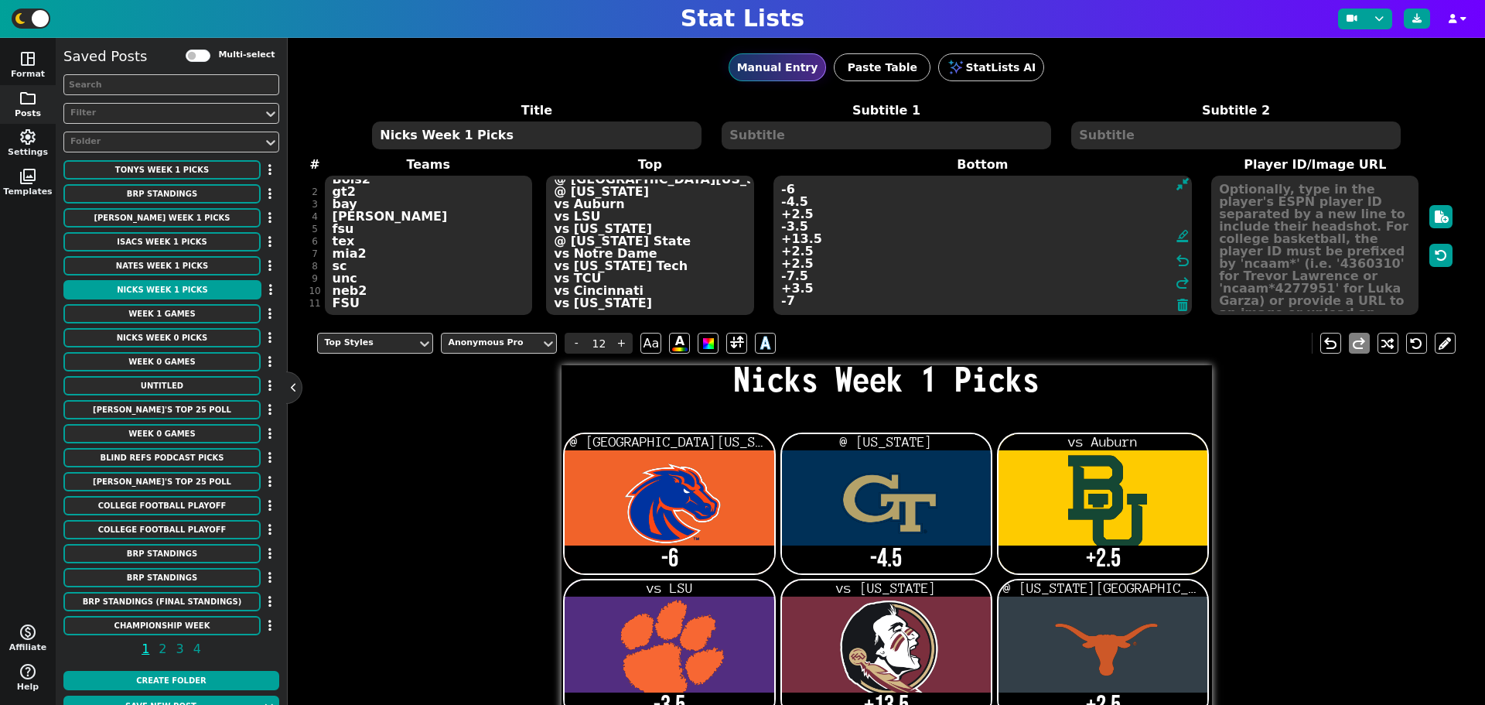
click at [1032, 300] on textarea "-6 -4.5 +2.5 -3.5 +13.5 +2.5 +2.5 -7.5 +3.5 -7" at bounding box center [983, 245] width 418 height 139
type input "21"
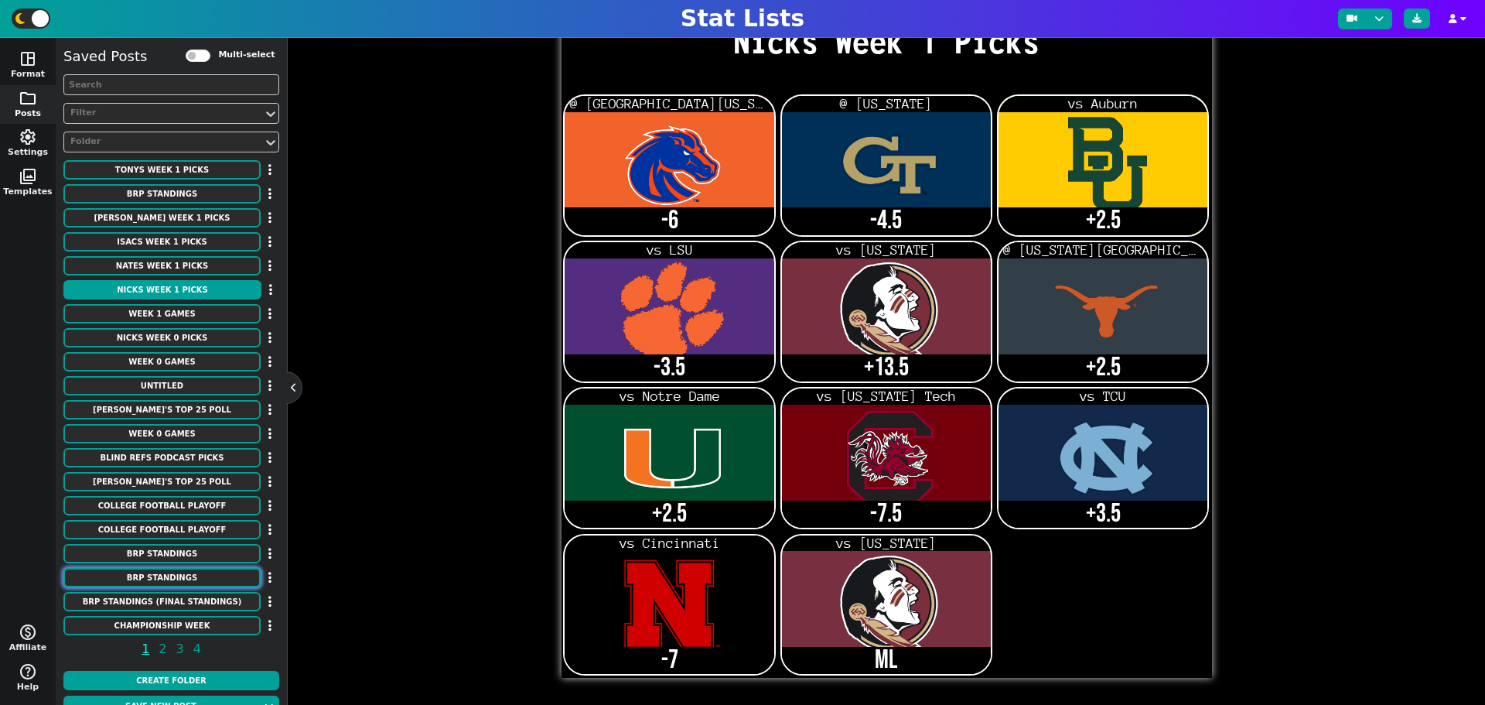
scroll to position [20, 0]
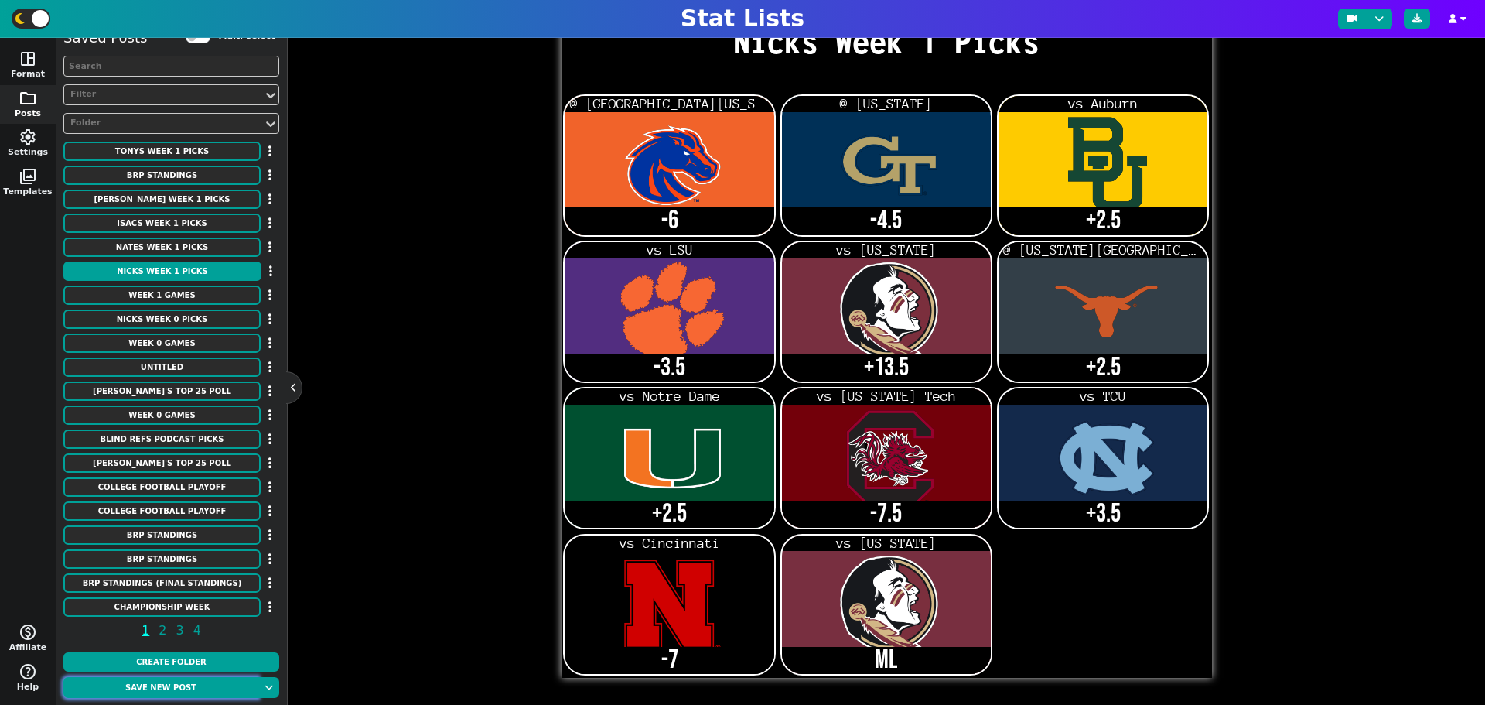
type textarea "-6 -4.5 +2.5 -3.5 +13.5 +2.5 +2.5 -7.5 +3.5 -7 ML"
click at [196, 682] on button "Save new post" at bounding box center [160, 687] width 195 height 21
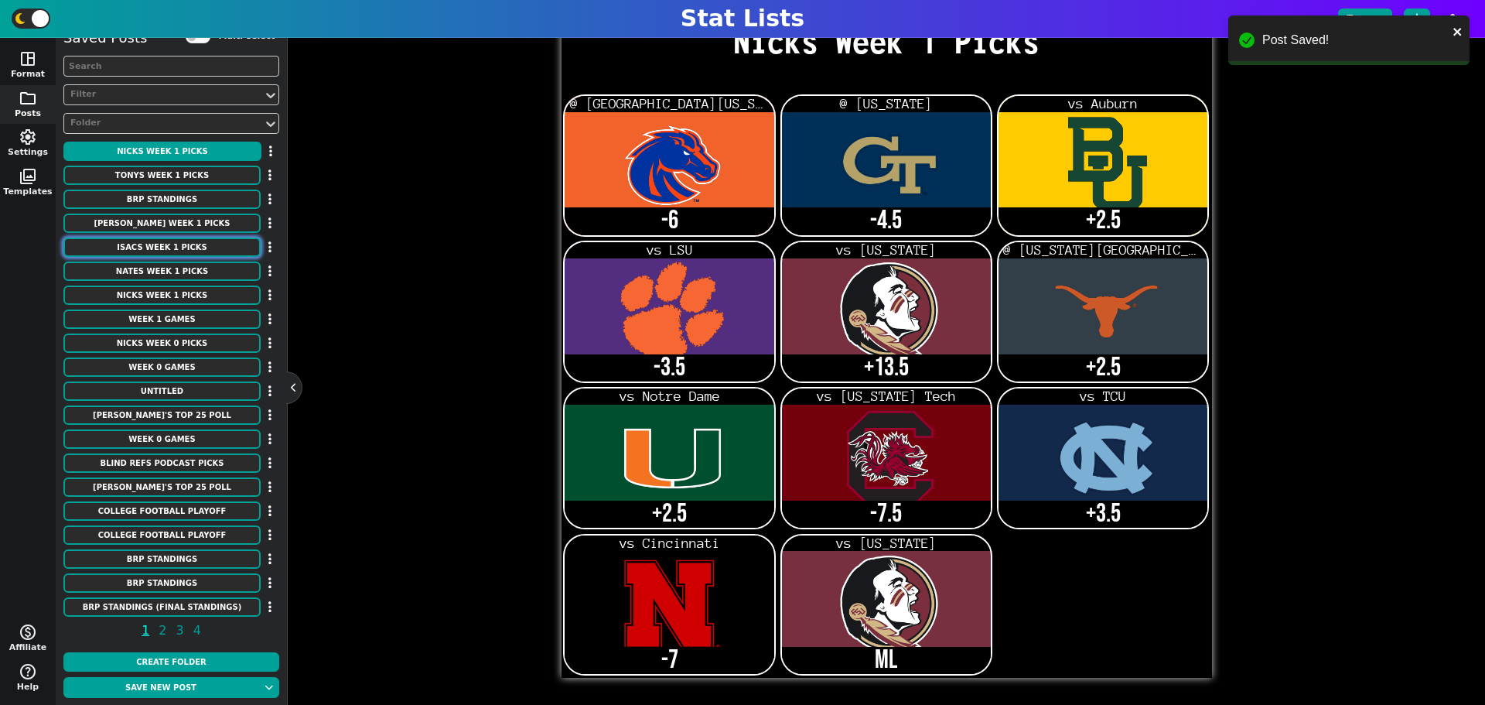
click at [177, 250] on button "Isacs Week 1 Picks" at bounding box center [161, 246] width 197 height 19
type textarea "Isacs Week 1 Picks"
type textarea "Bois2 gt2 bay LSU ALA osu nd sc tcu neb2"
type textarea "@ South Florida @ Colorado vs Auburn @ Clemson @ Florida State vs Texas @ Miami…"
type textarea "-6 -4.5 +2.5 +3.5 -13.5 -2.5 -2.5 -7.5 -3.5 -7"
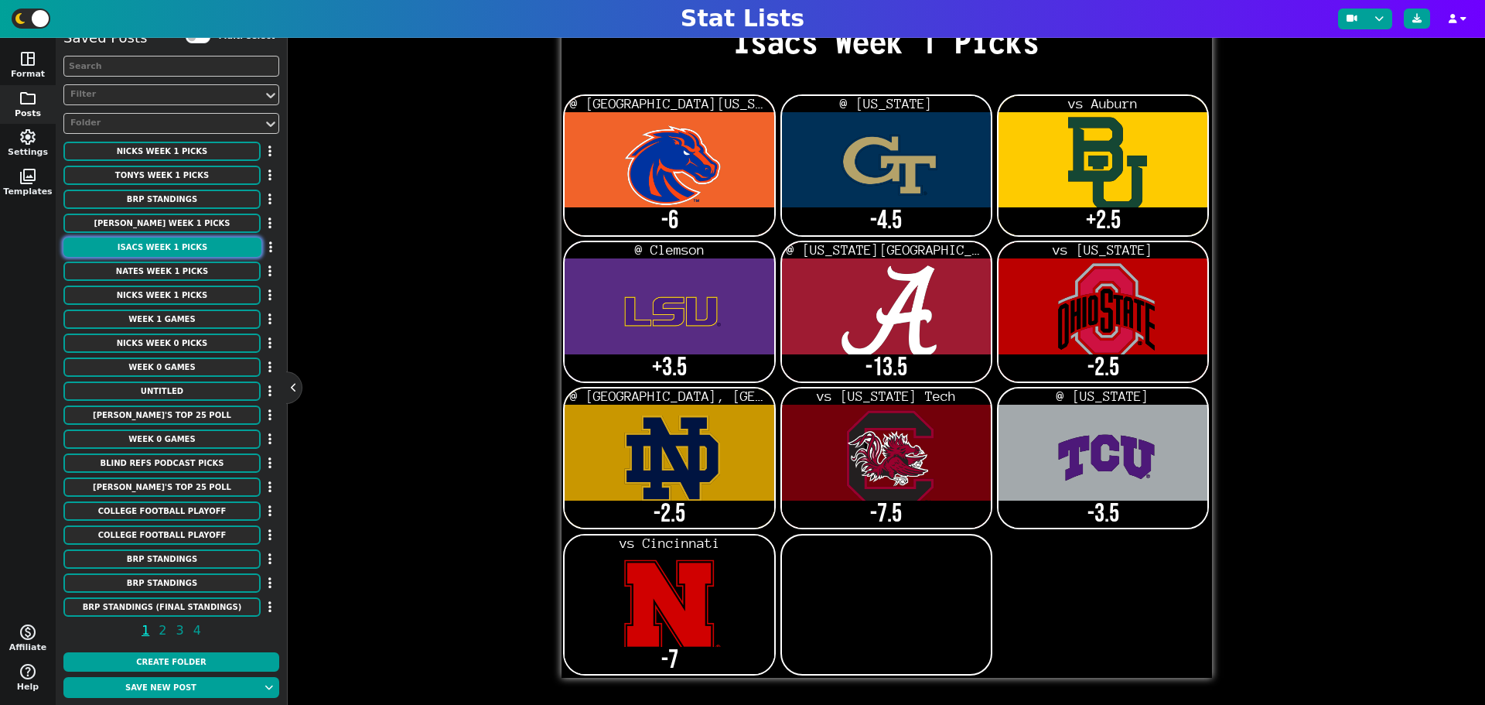
scroll to position [0, 0]
click at [172, 229] on button "Bryans Week 1 Picks" at bounding box center [161, 222] width 197 height 19
type textarea "Bryans Week 1 Picks"
type textarea "Bois2 gt2 aub LSU fsu tex nd sc tcu neb2"
type textarea "@ South Florida @ Colorado @ Baylor @ Clemson vs Alabama @Ohio State @ Miami, F…"
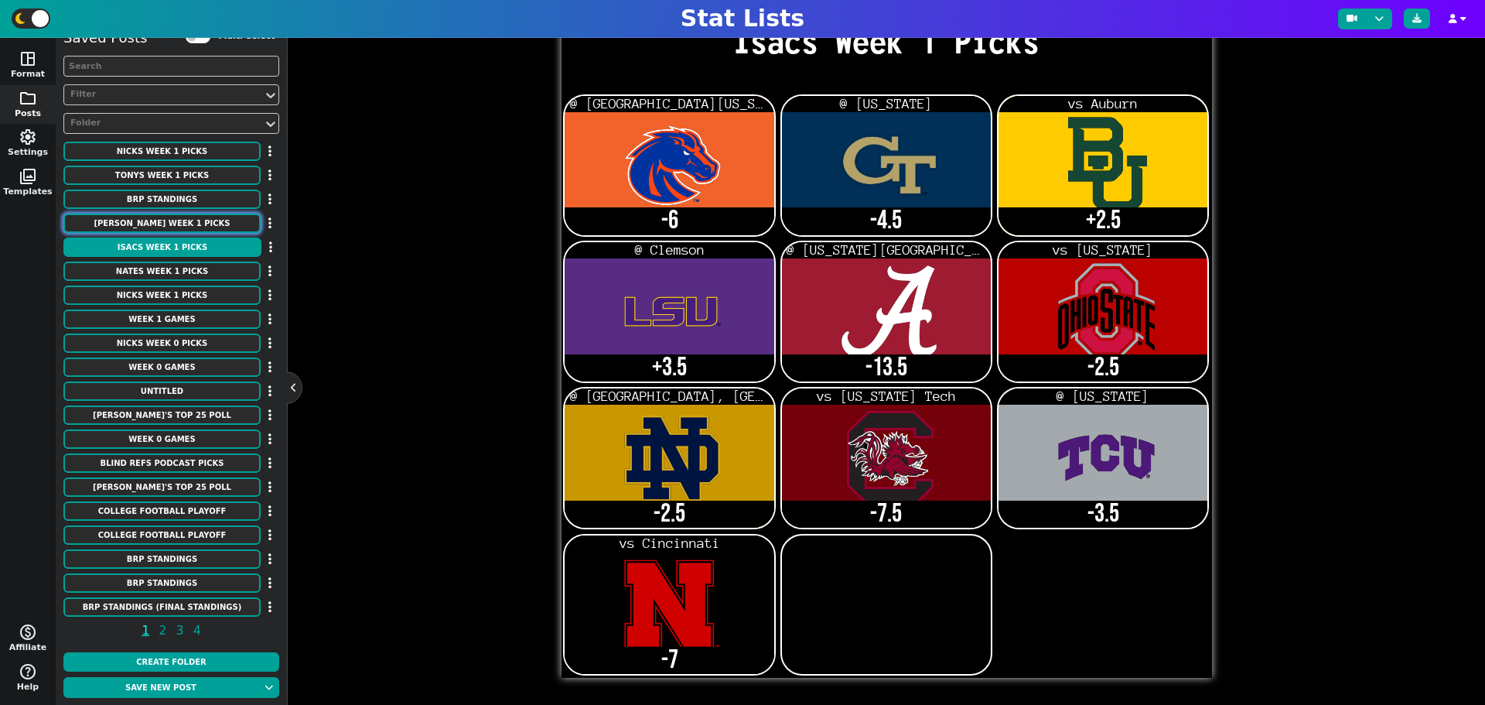
type textarea "-6 -4.5 -2.5 +3.5 +13.5 +2.5 -2.5 -7.5 -3.5 -7"
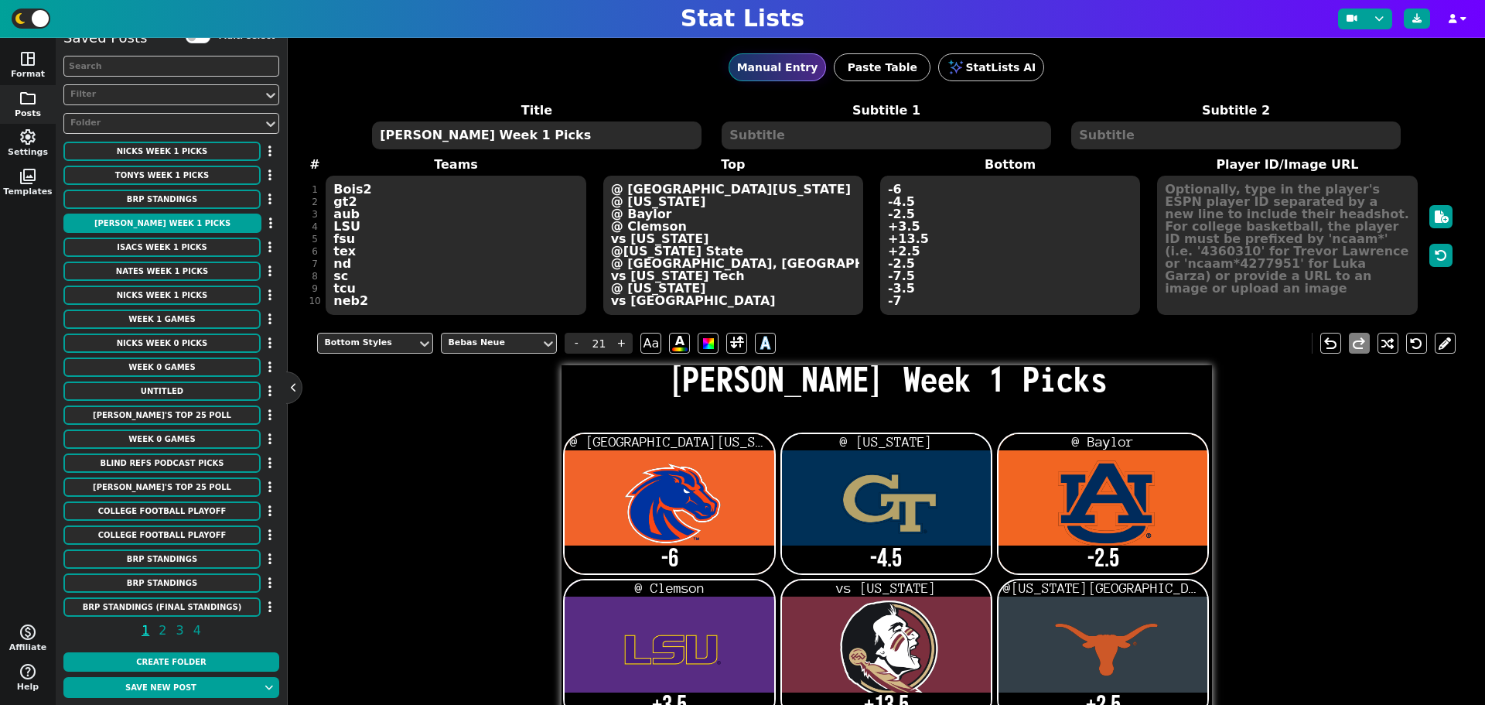
click at [382, 301] on div "Title Bryans Week 1 Picks Subtitle 1 Subtitle 2 # 1 2 3 4 5 6 7 8 9 10 11 Teams…" at bounding box center [886, 208] width 1138 height 215
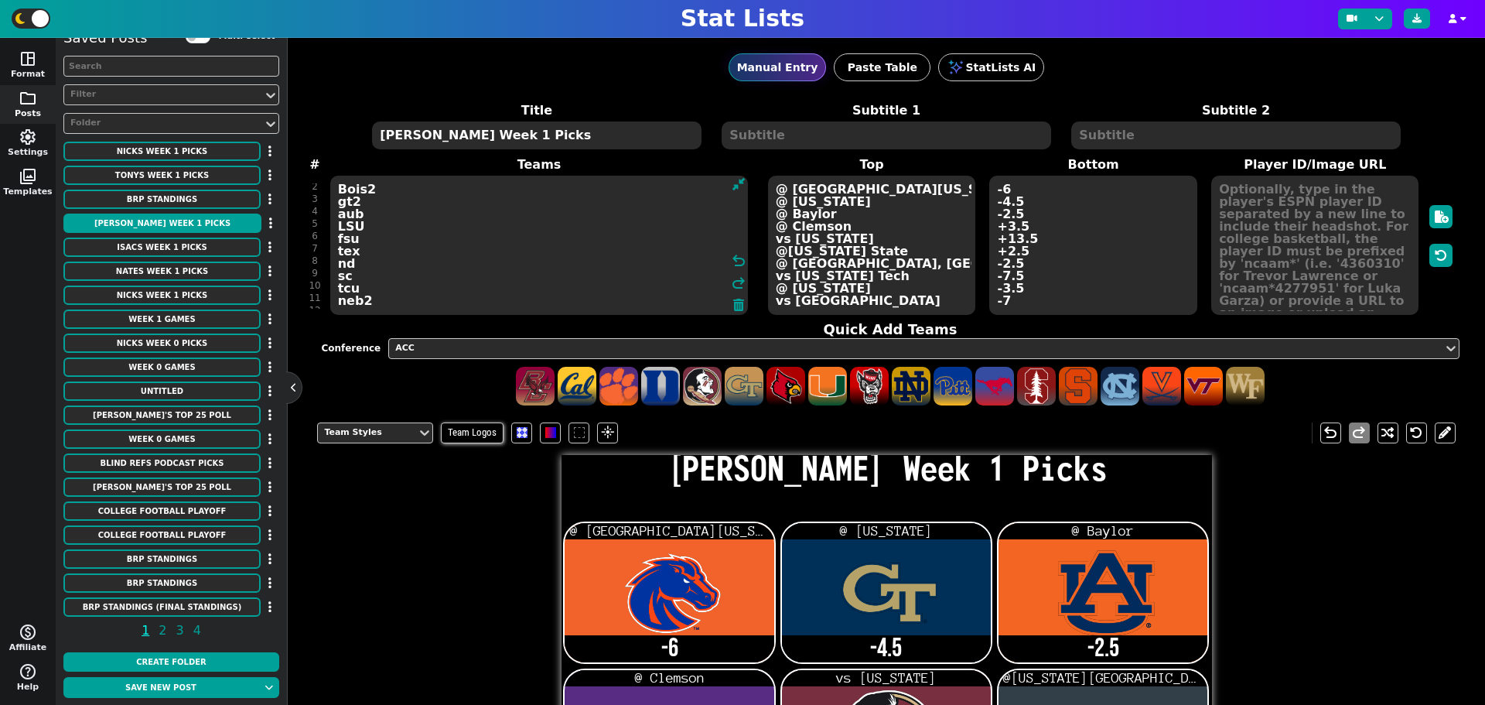
scroll to position [23, 0]
click at [400, 305] on textarea "Bois2 gt2 aub LSU fsu tex nd sc tcu neb2" at bounding box center [539, 245] width 418 height 139
click at [1140, 343] on div "ACC" at bounding box center [915, 348] width 1041 height 13
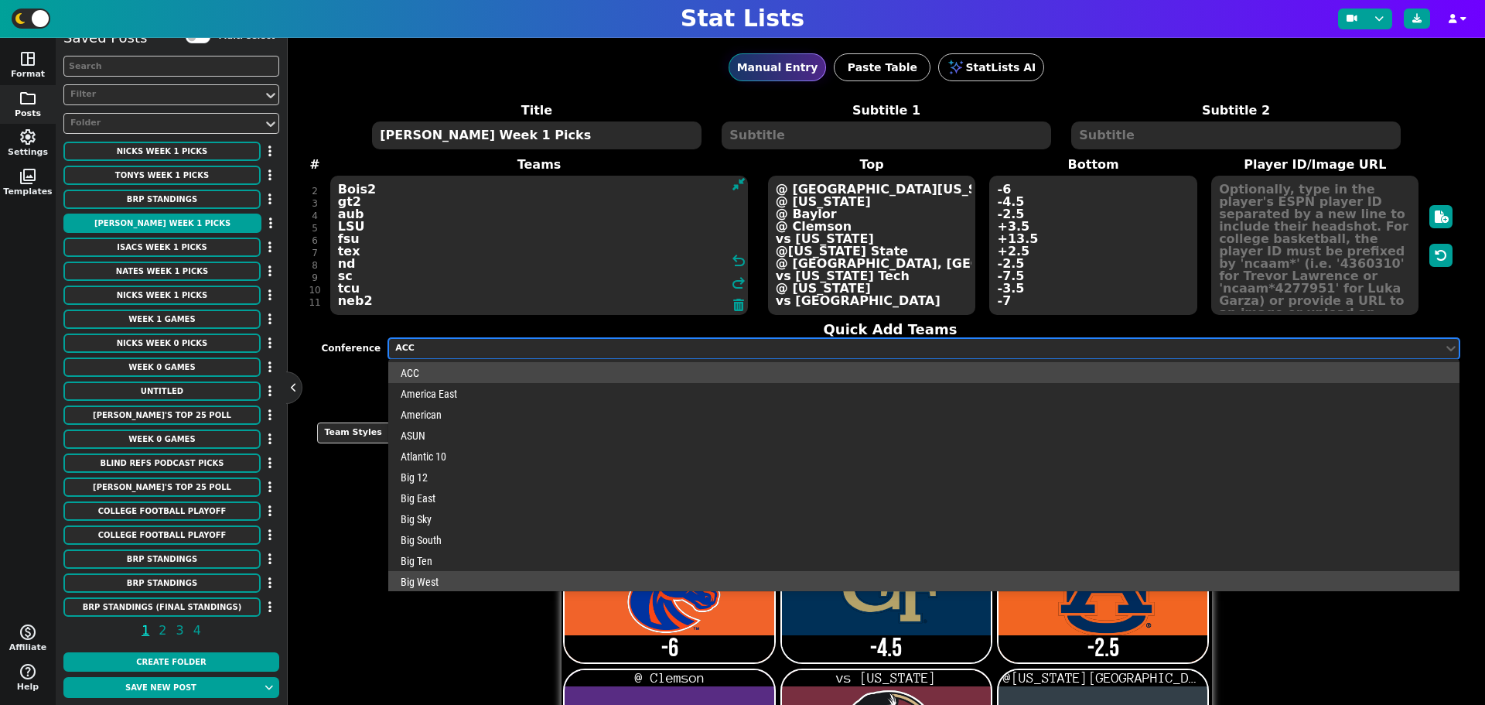
click at [545, 579] on div "Big West" at bounding box center [923, 581] width 1071 height 21
click at [661, 355] on div at bounding box center [916, 348] width 1044 height 16
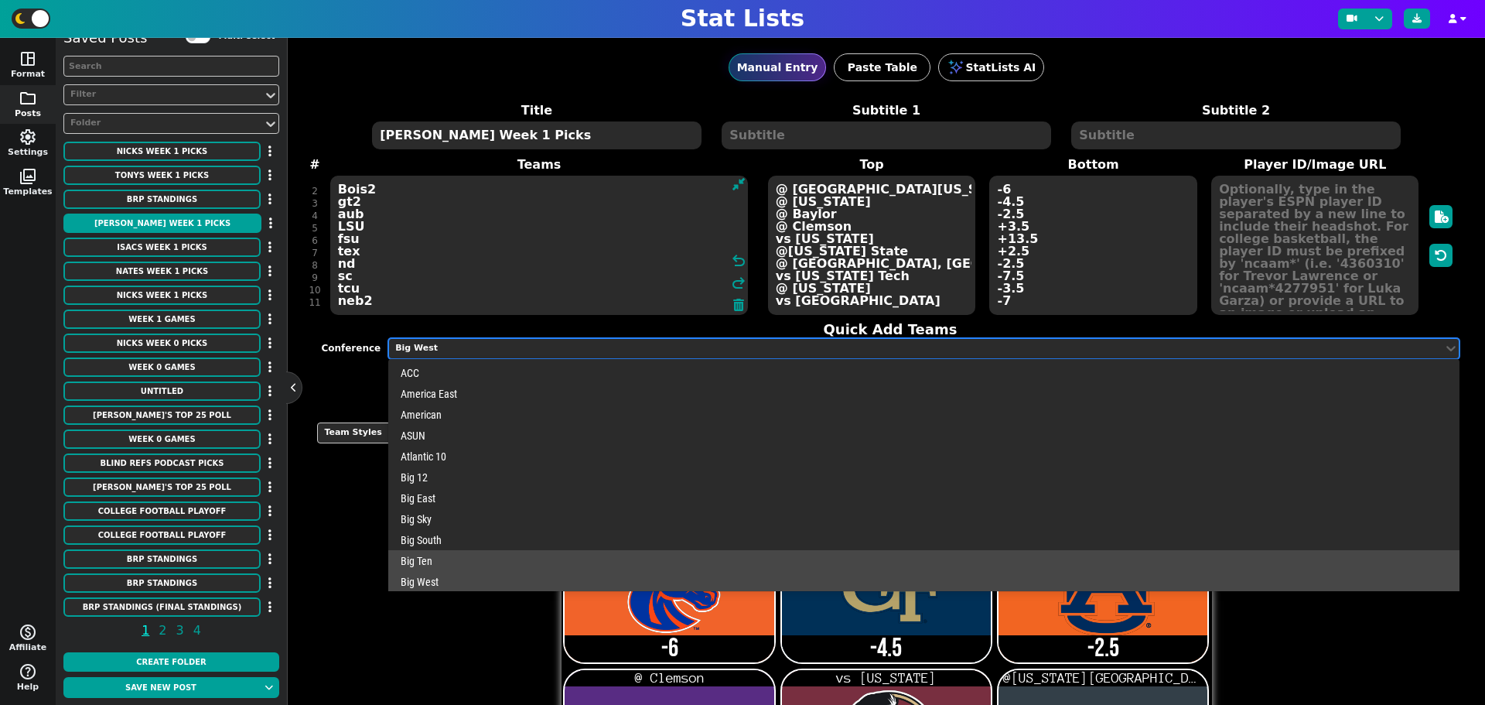
click at [545, 560] on div "Big Ten" at bounding box center [923, 560] width 1071 height 21
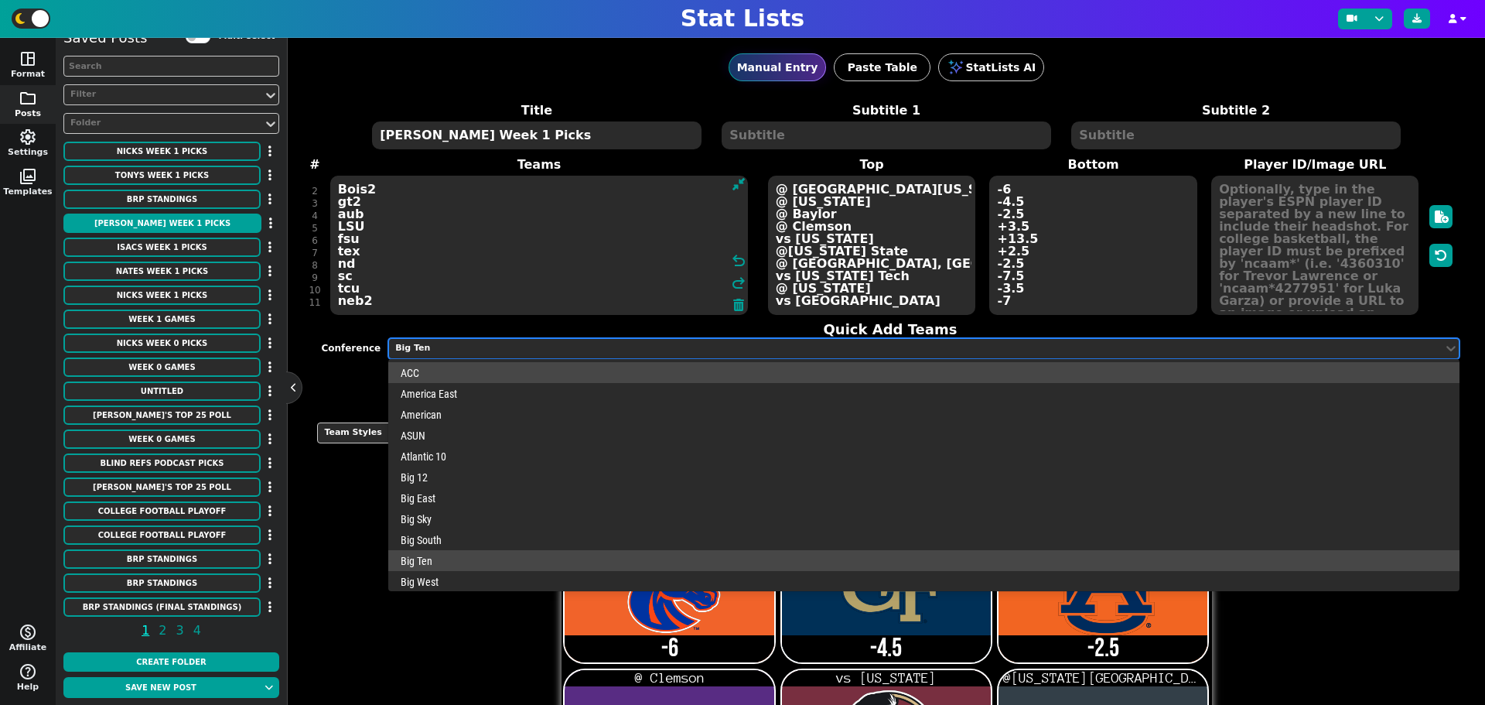
click at [532, 348] on div "Big Ten" at bounding box center [915, 348] width 1041 height 13
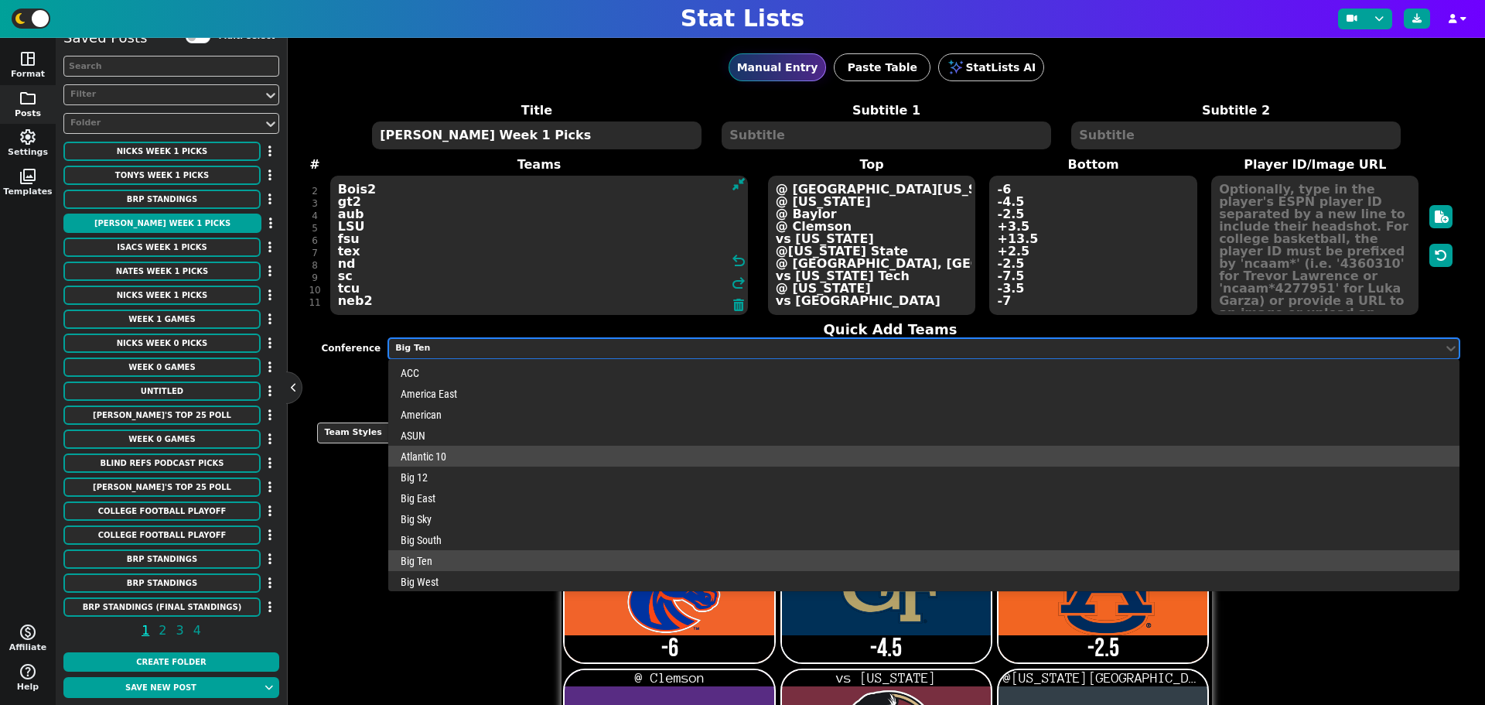
scroll to position [484, 0]
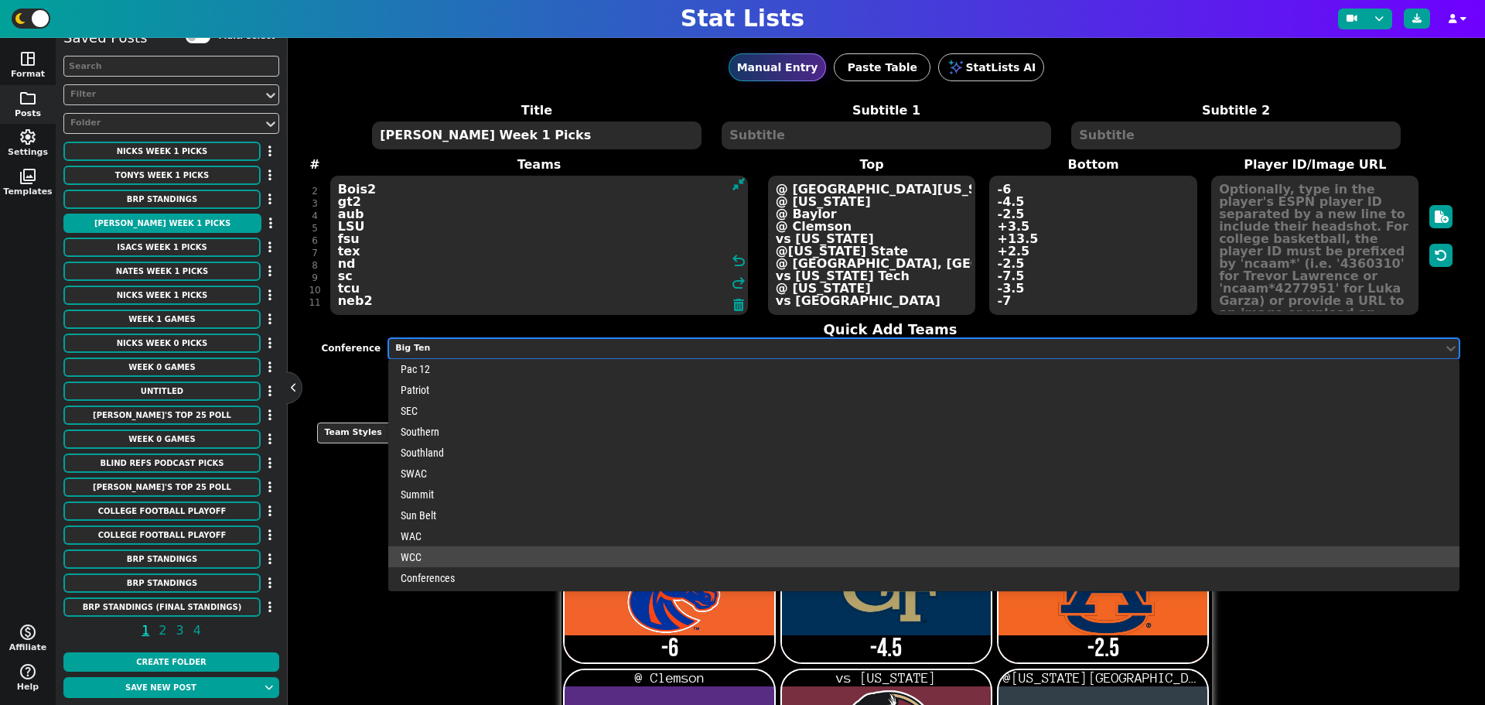
click at [483, 549] on div "WCC" at bounding box center [923, 556] width 1071 height 21
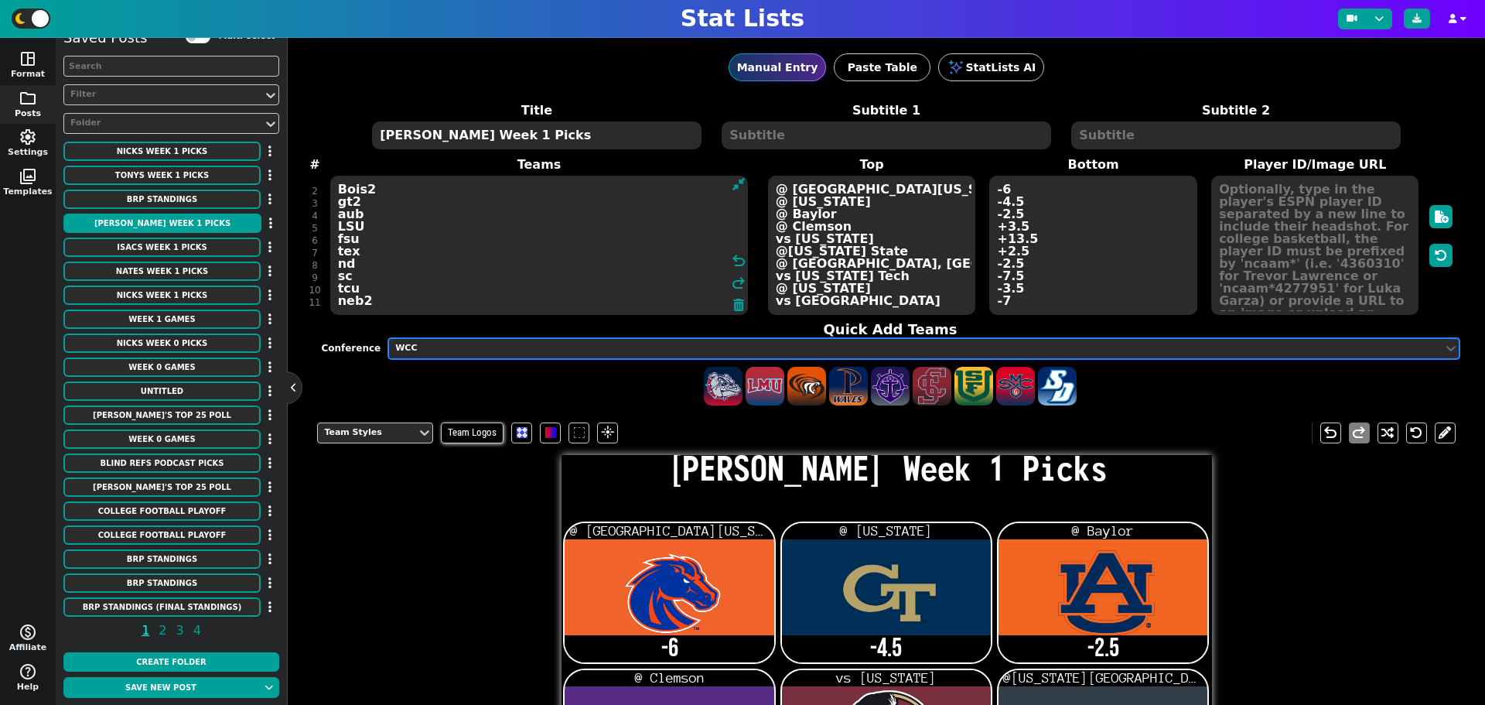
click at [509, 348] on div "WCC" at bounding box center [915, 348] width 1041 height 13
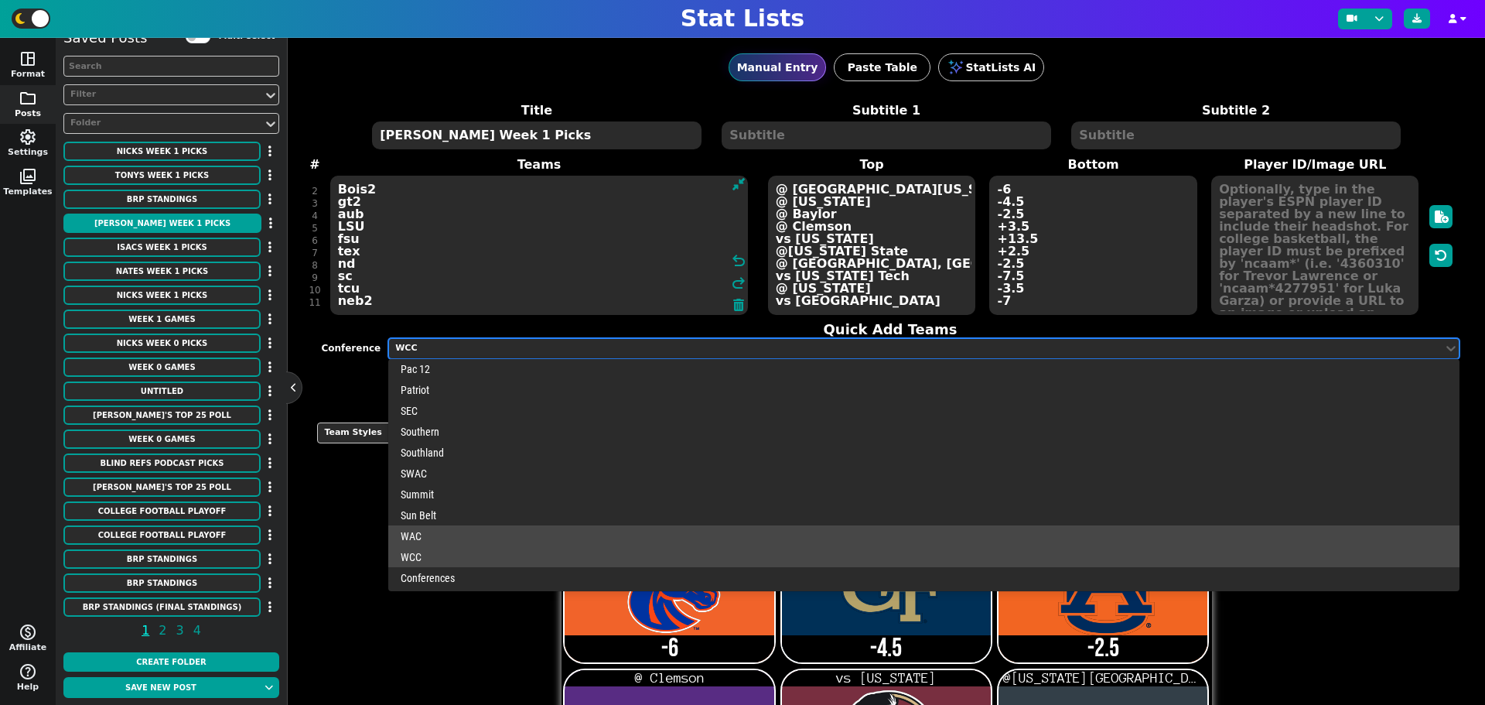
click at [448, 540] on div "WAC" at bounding box center [923, 535] width 1071 height 21
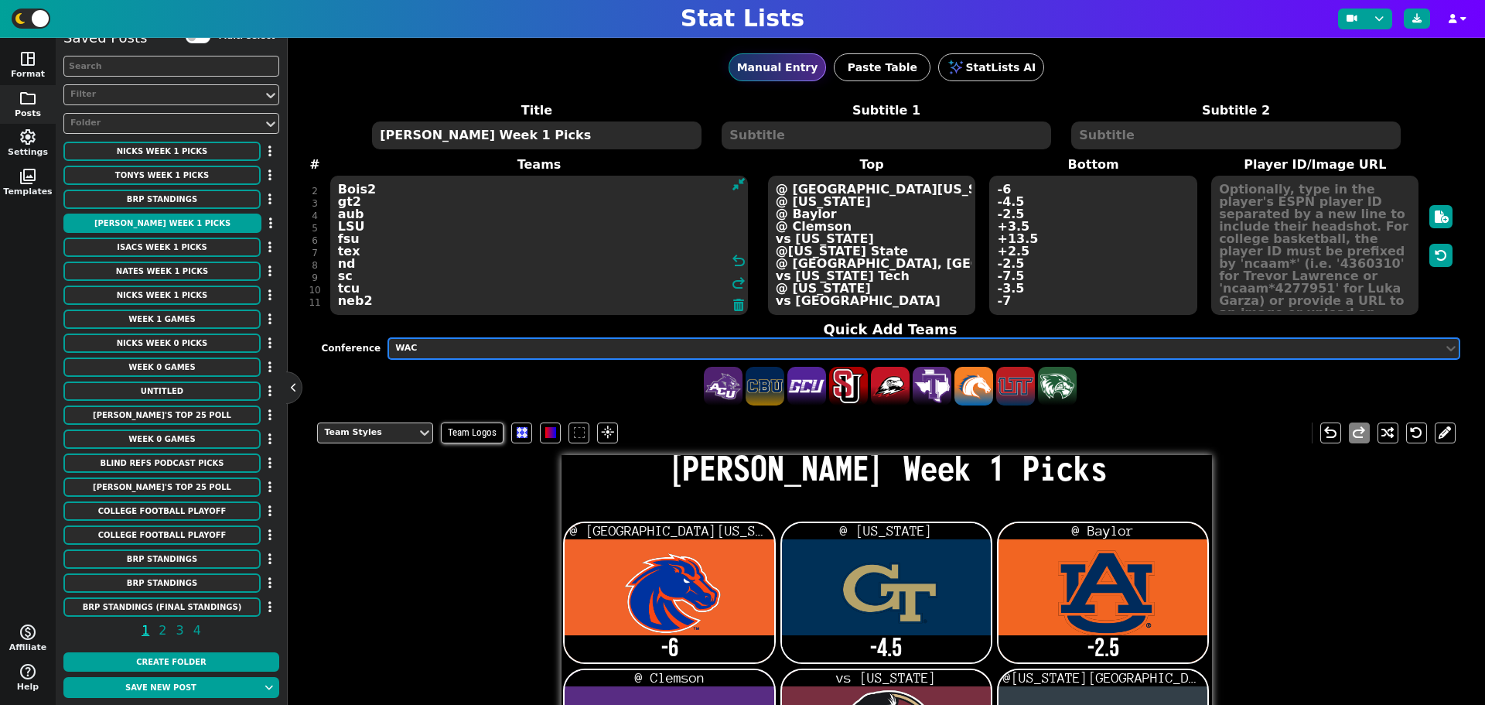
click at [493, 345] on div "WAC" at bounding box center [915, 348] width 1041 height 13
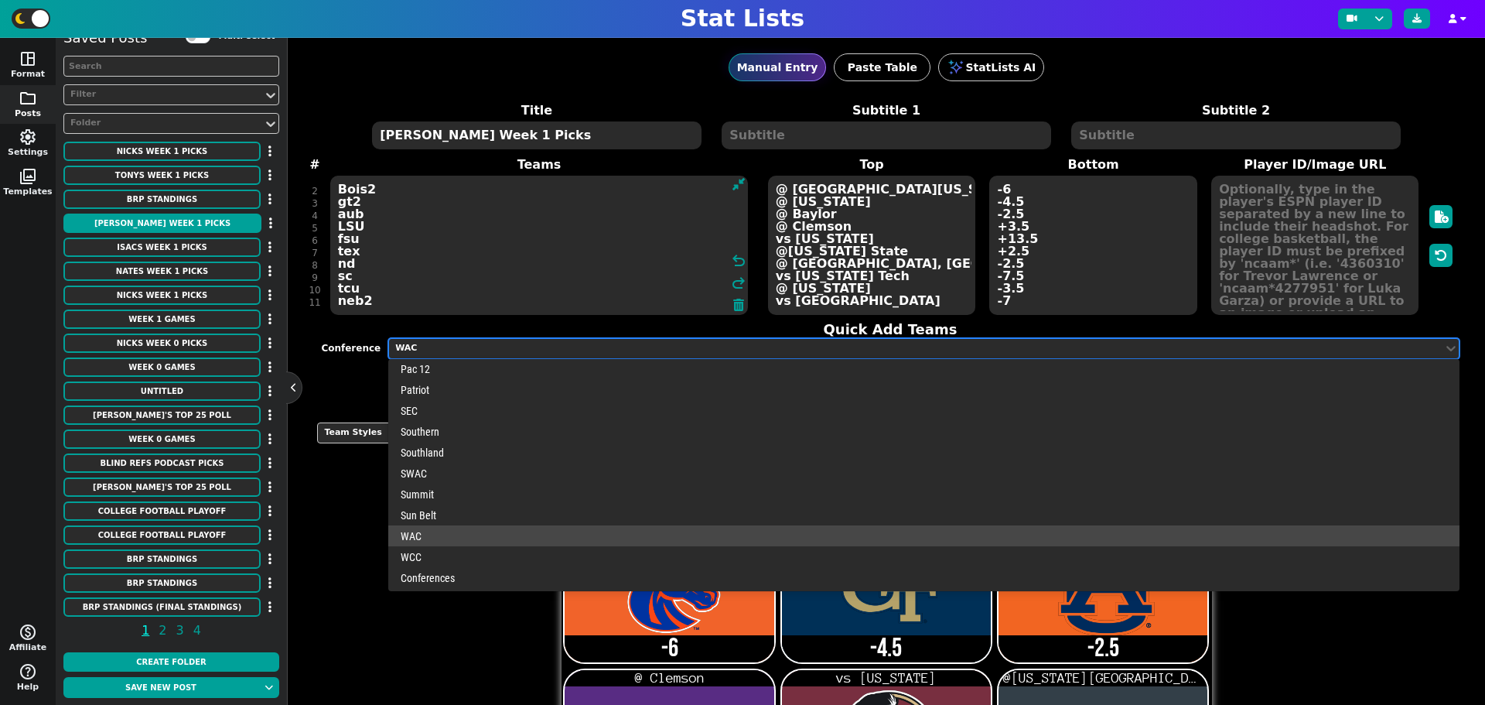
click at [454, 525] on div "WAC" at bounding box center [923, 535] width 1071 height 21
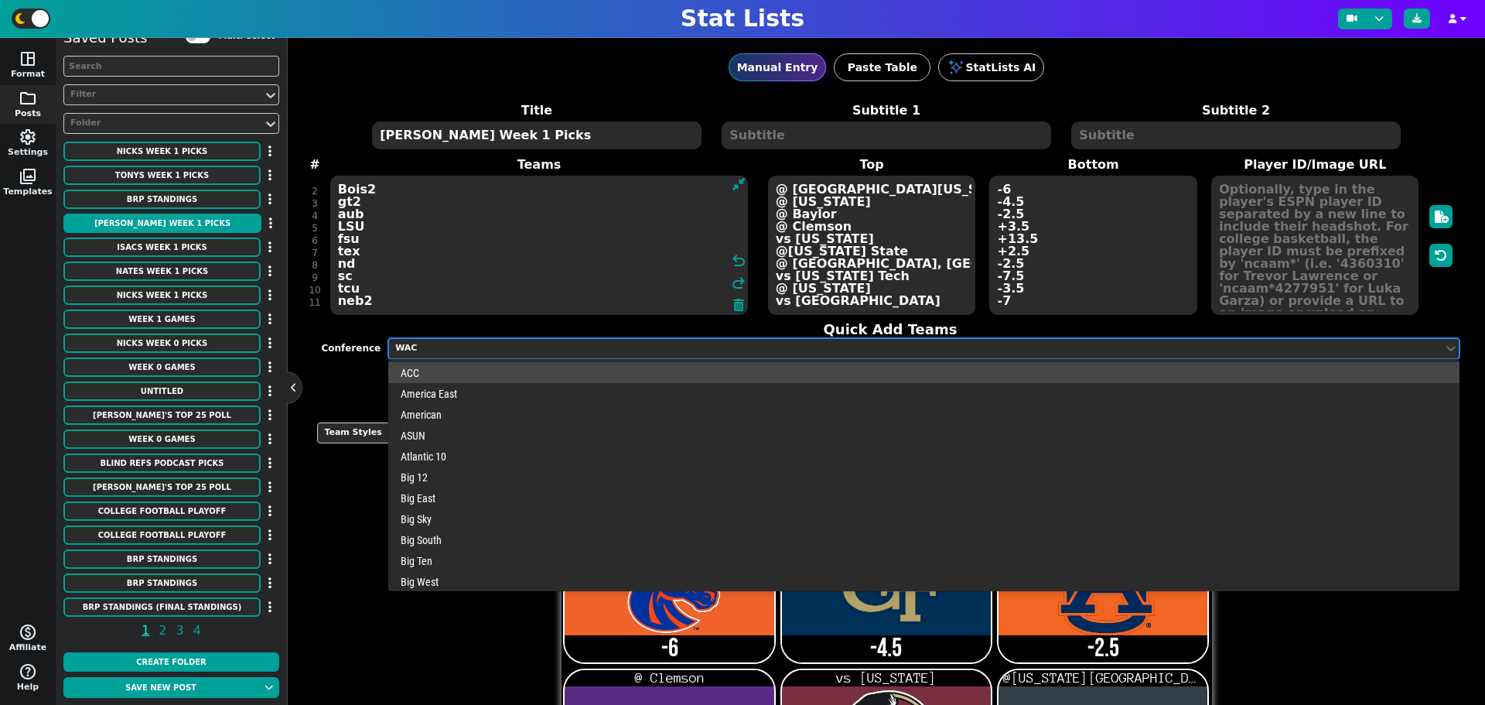
click at [486, 345] on div "WAC" at bounding box center [915, 348] width 1041 height 13
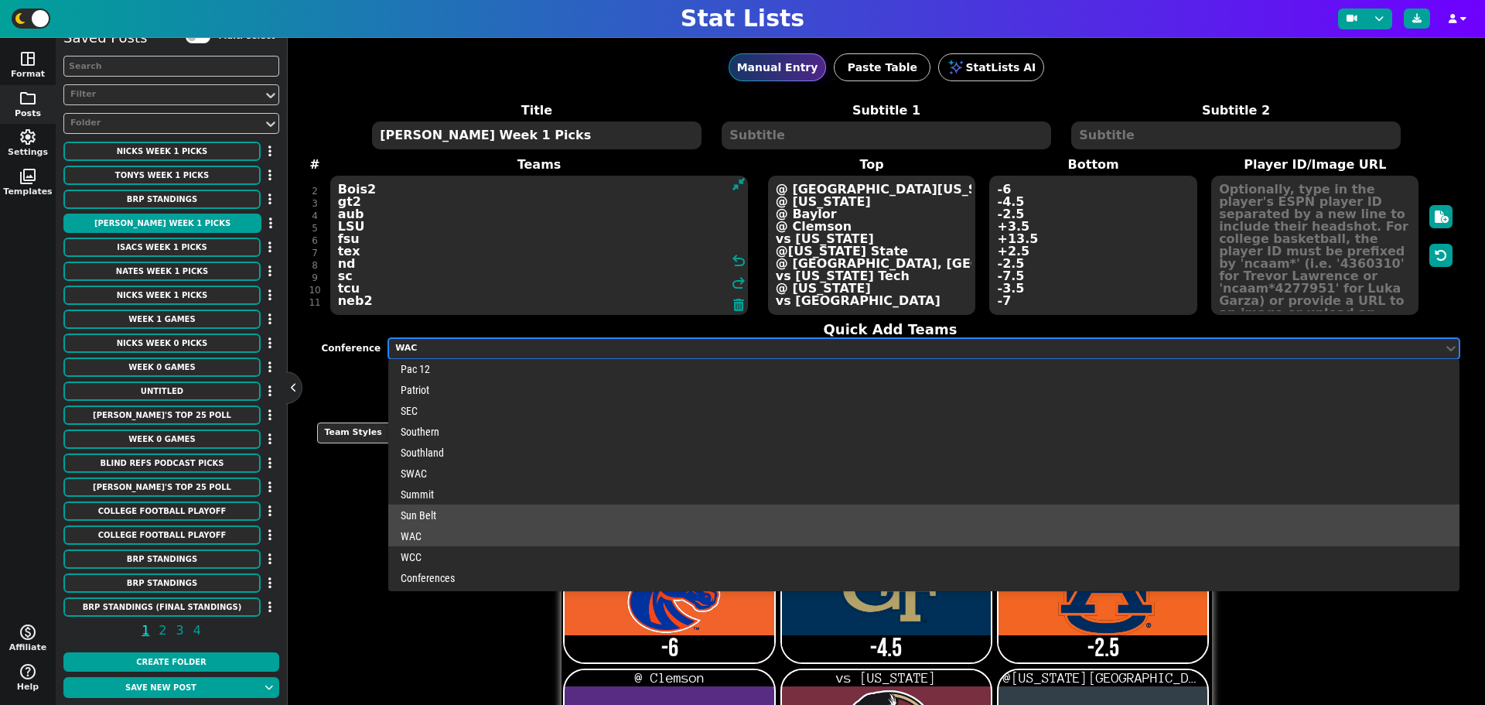
click at [431, 516] on div "Sun Belt" at bounding box center [923, 514] width 1071 height 21
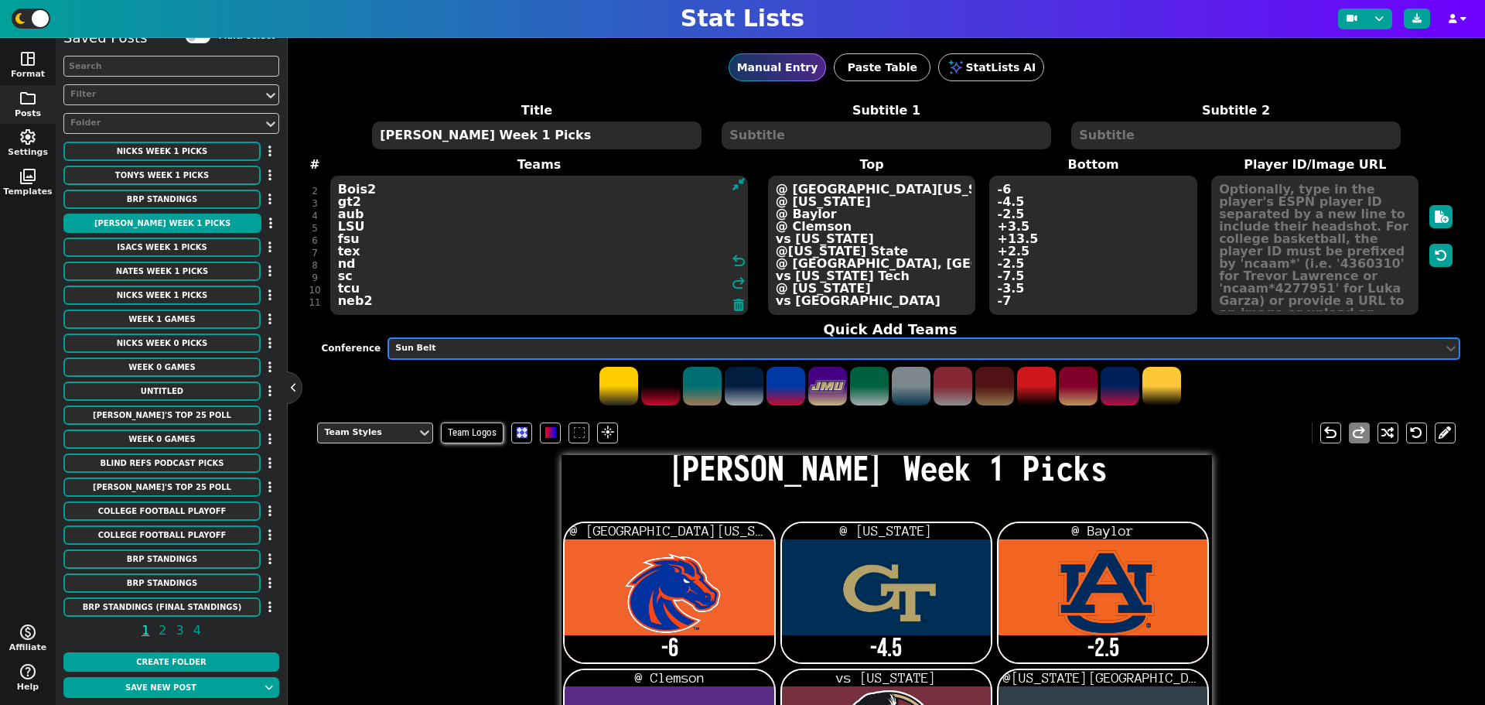
click at [473, 347] on div "Sun Belt" at bounding box center [915, 348] width 1041 height 13
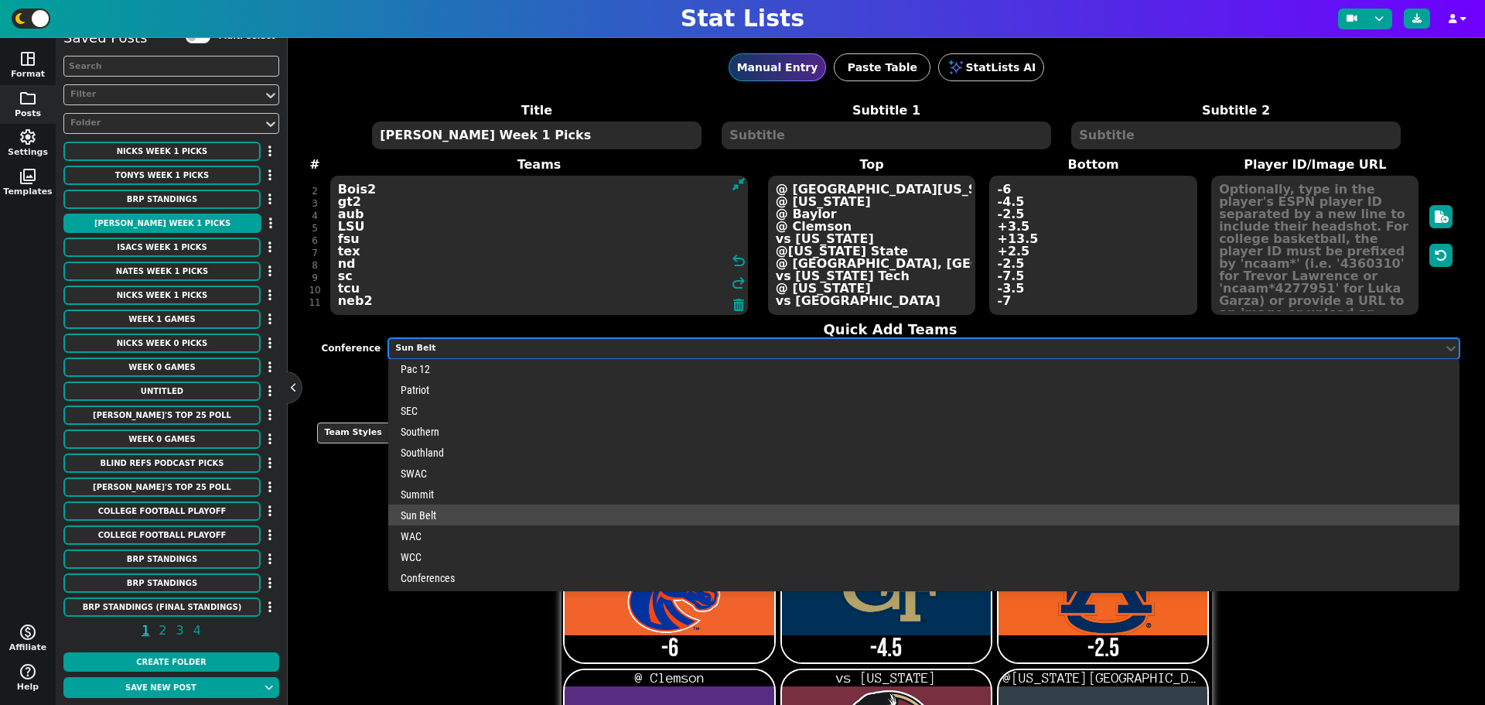
click at [435, 505] on div "Sun Belt" at bounding box center [923, 514] width 1071 height 21
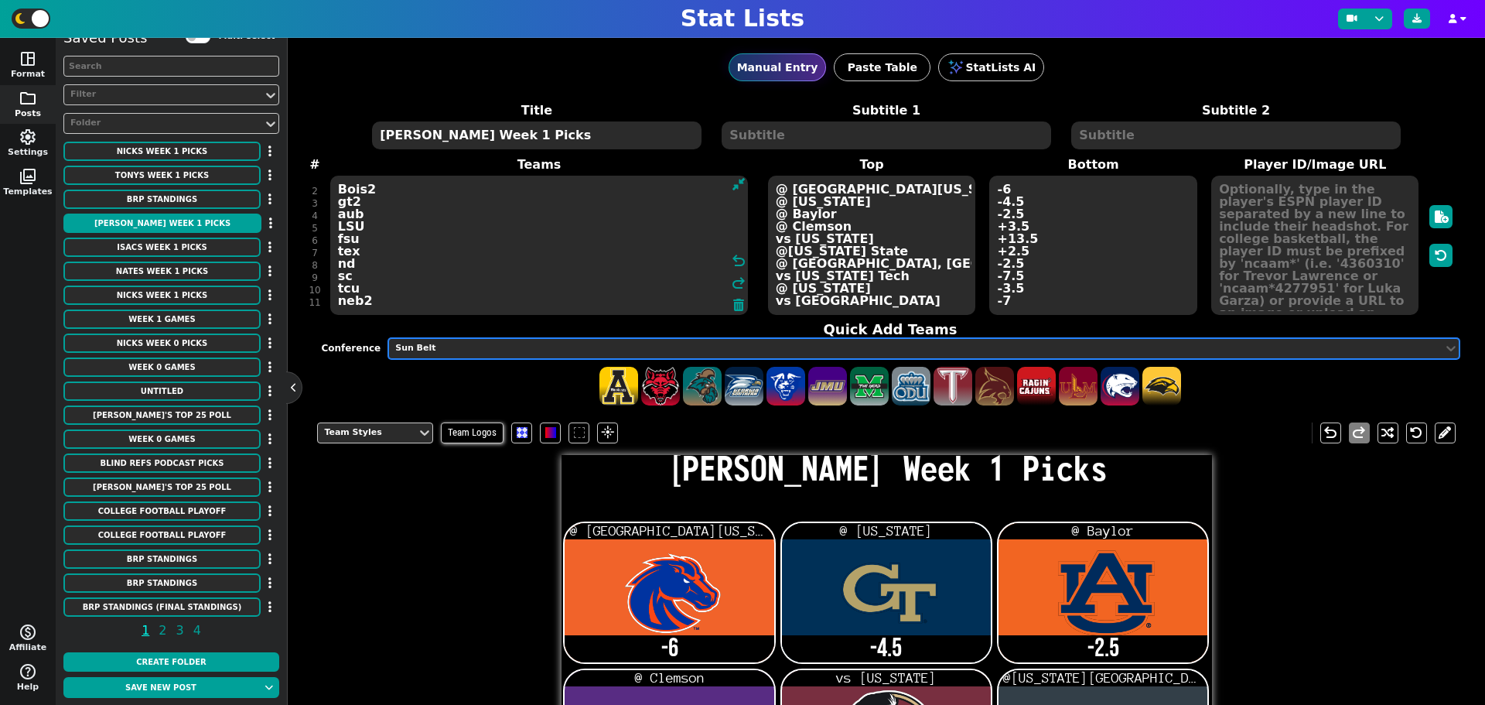
click at [482, 340] on div at bounding box center [916, 348] width 1044 height 16
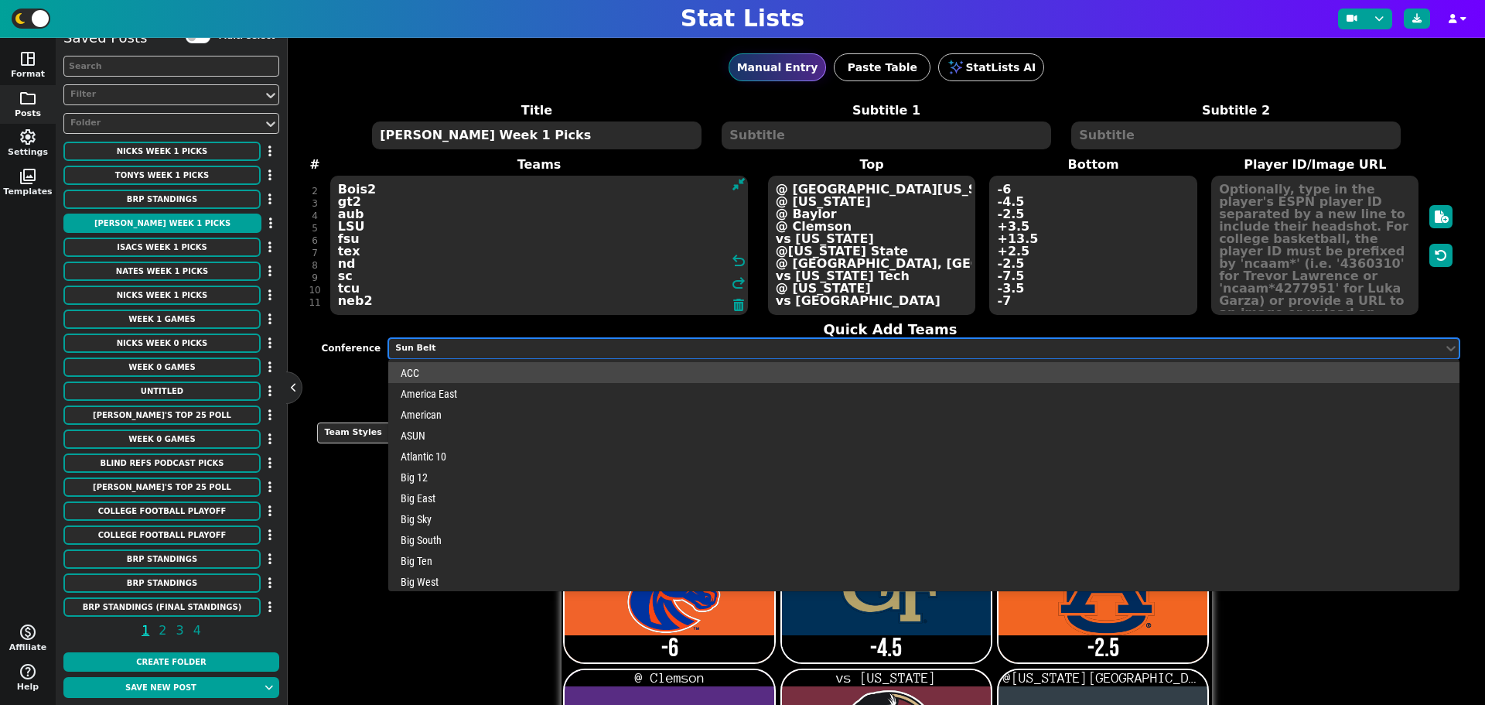
click at [459, 394] on div "America East" at bounding box center [923, 393] width 1071 height 21
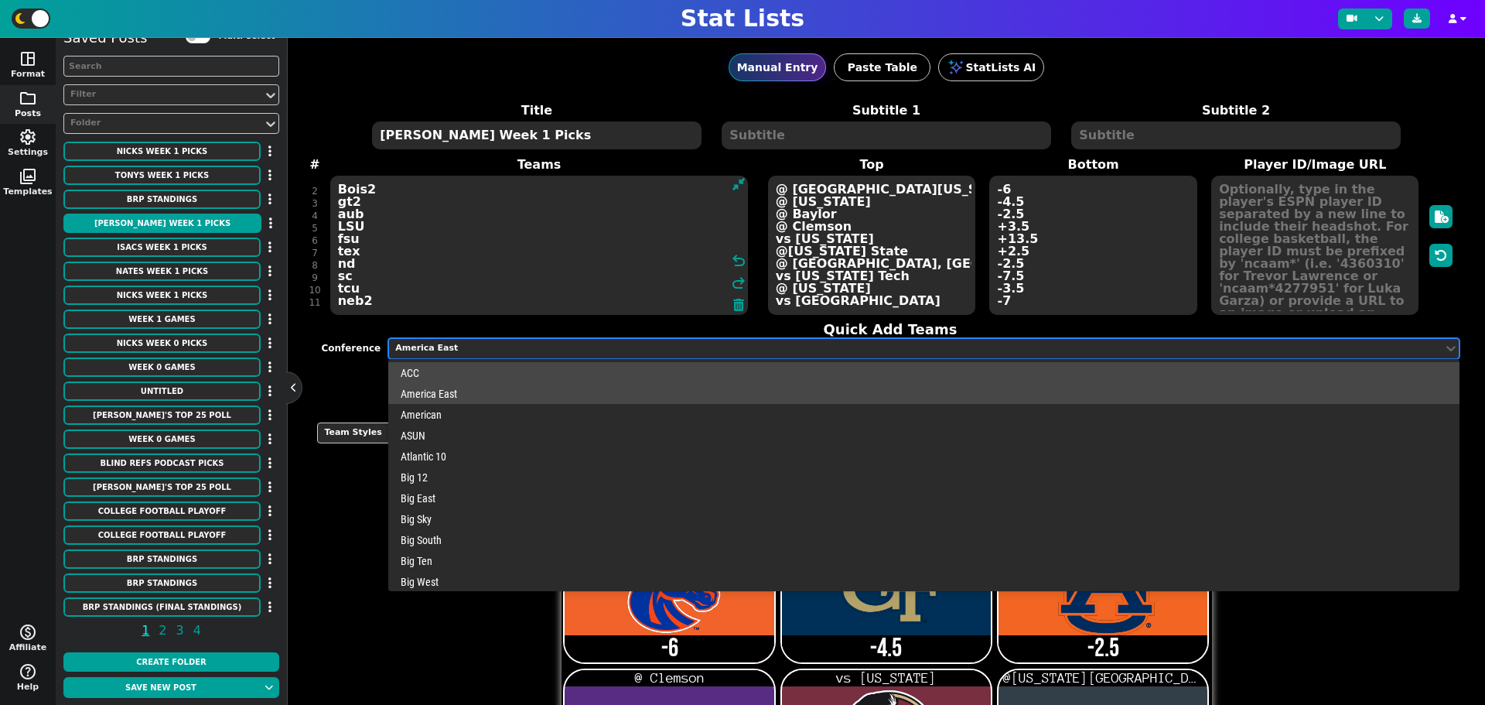
click at [463, 349] on div "America East" at bounding box center [915, 348] width 1041 height 13
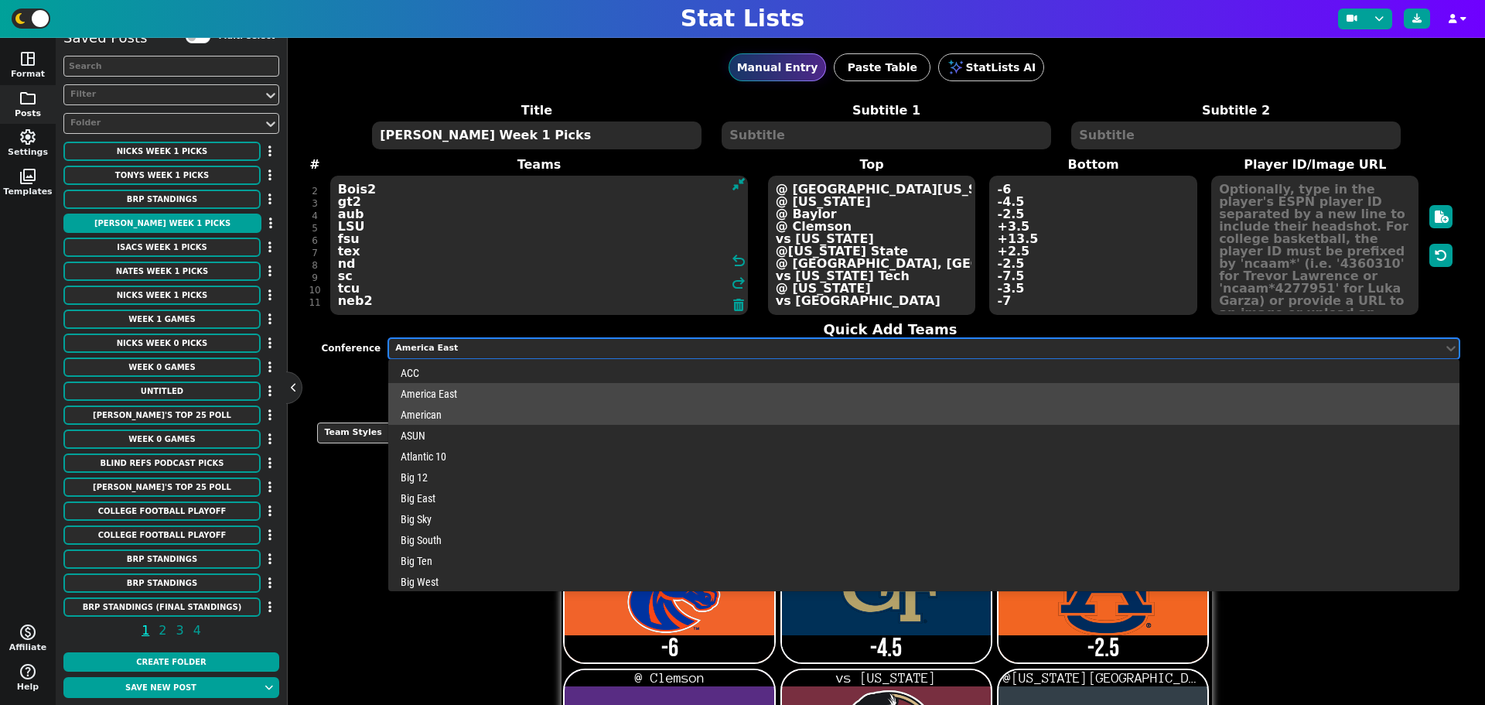
click at [452, 418] on div "American" at bounding box center [923, 414] width 1071 height 21
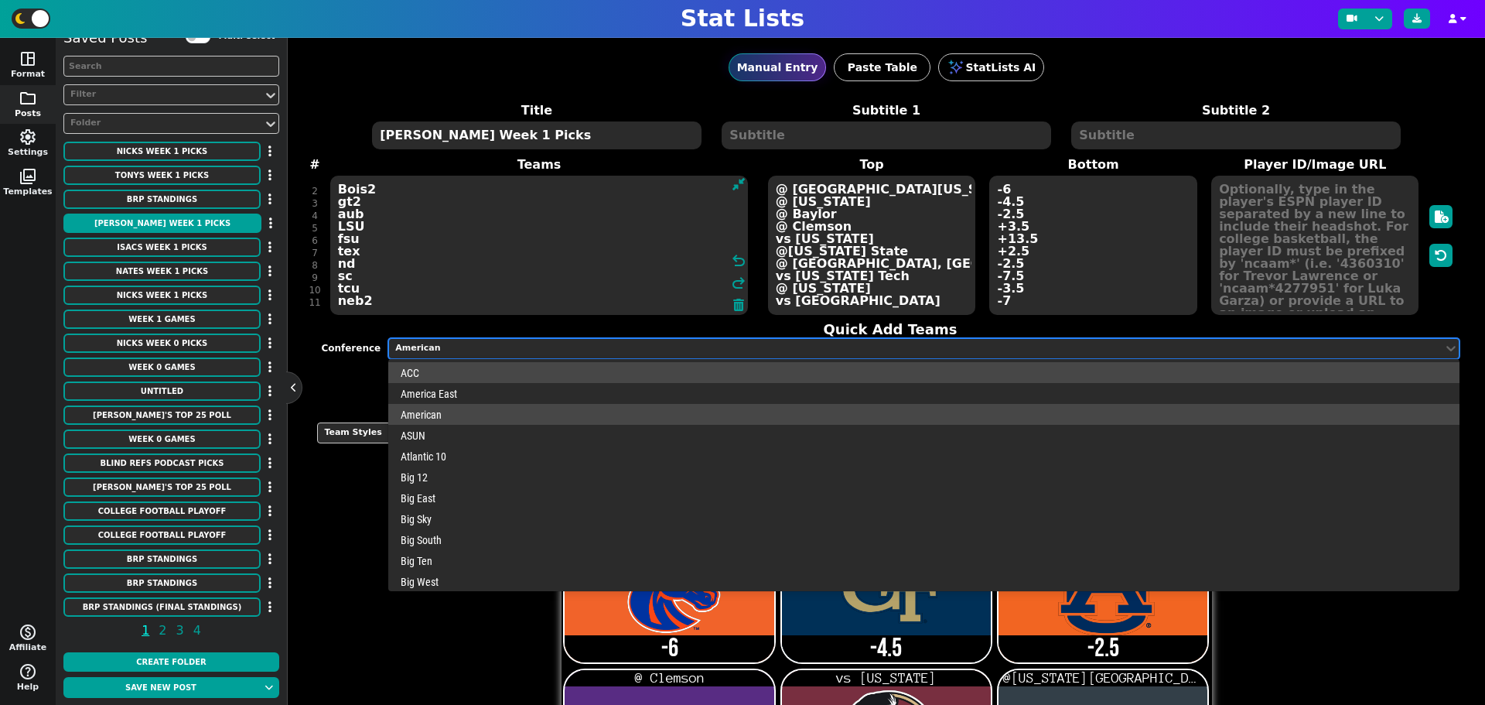
click at [470, 343] on div "American" at bounding box center [915, 348] width 1041 height 13
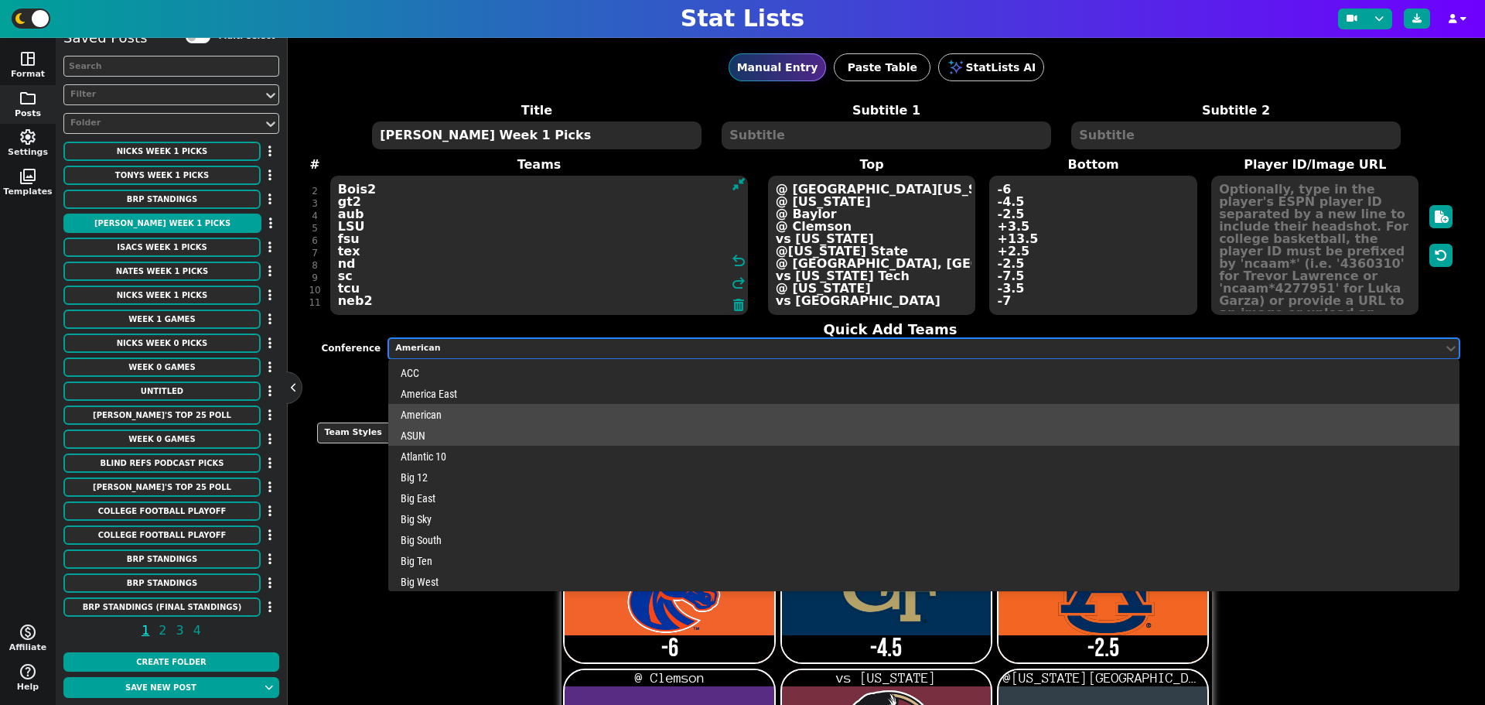
click at [450, 438] on div "ASUN" at bounding box center [923, 435] width 1071 height 21
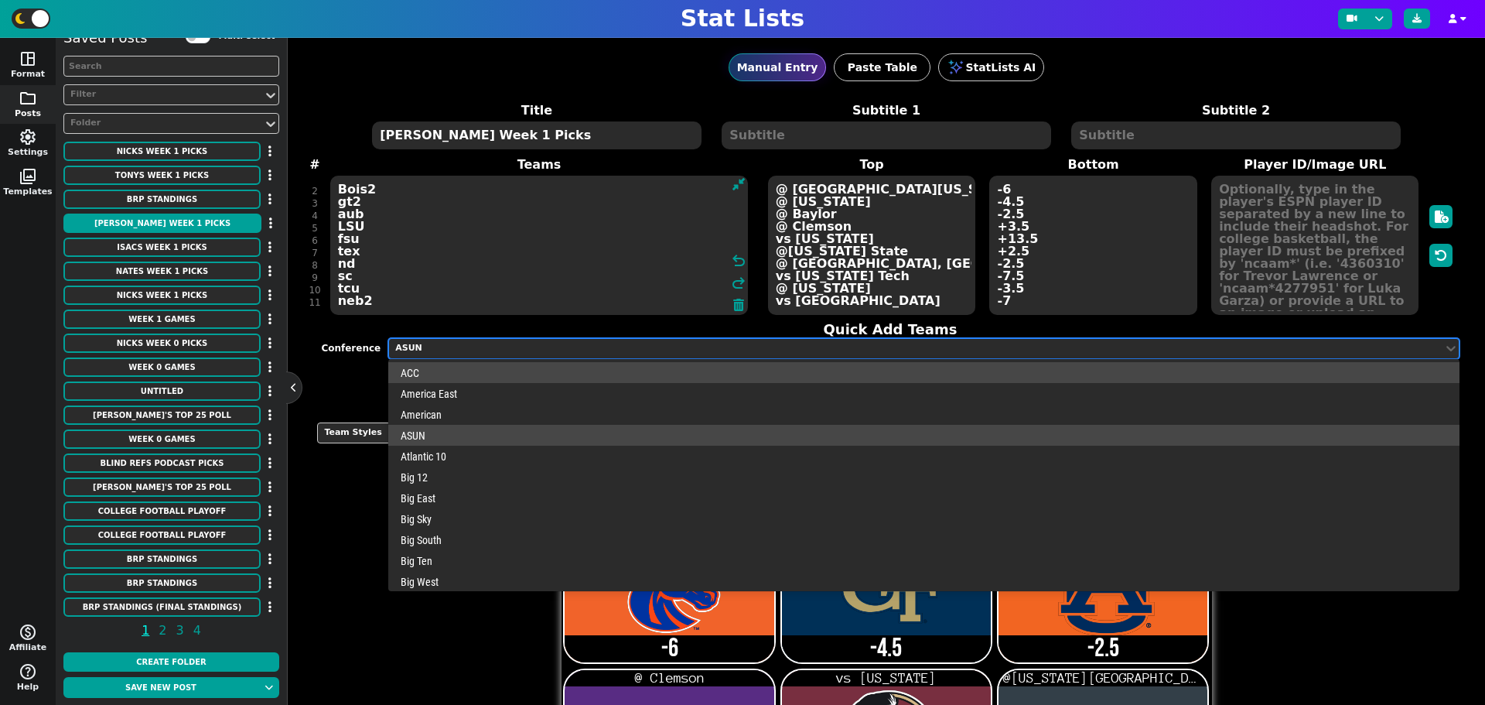
click at [483, 348] on div "ASUN" at bounding box center [915, 348] width 1041 height 13
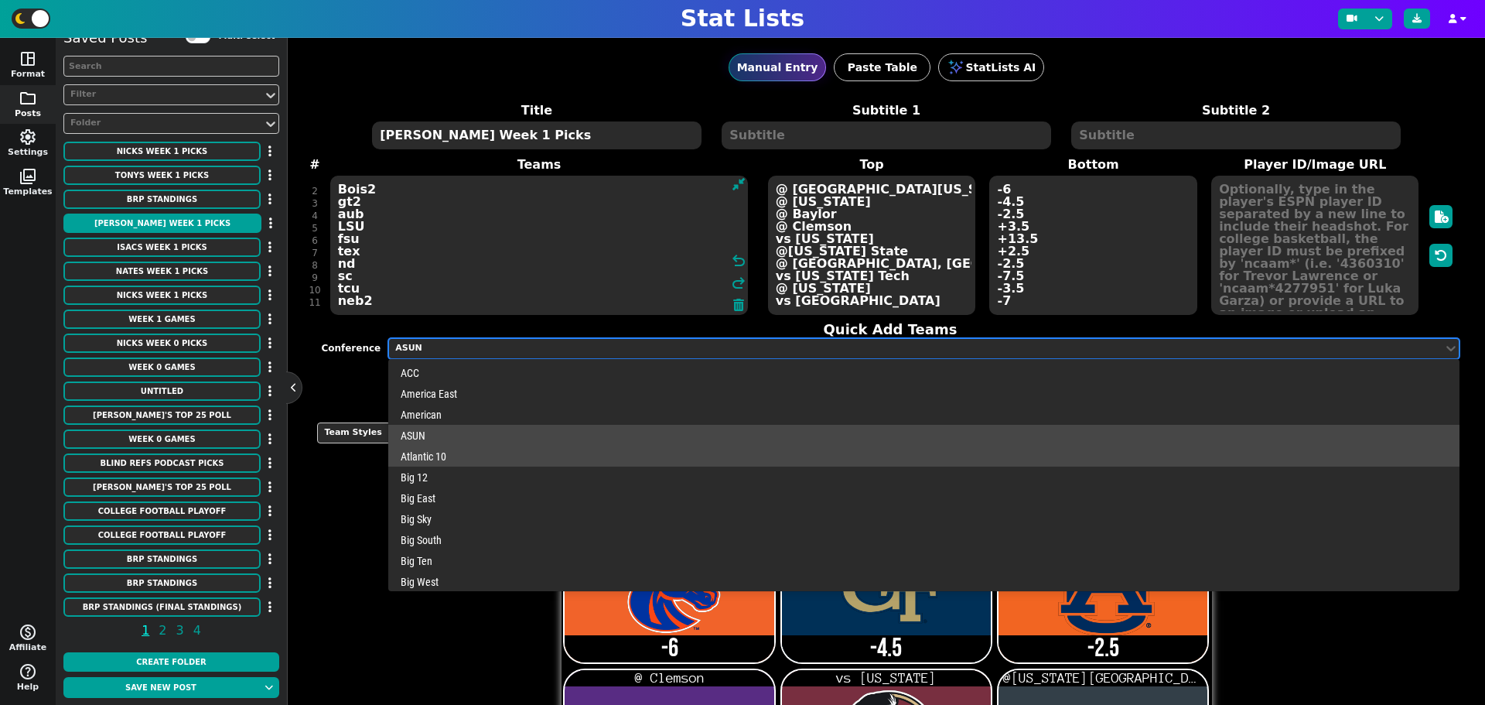
click at [459, 455] on div "Atlantic 10" at bounding box center [923, 456] width 1071 height 21
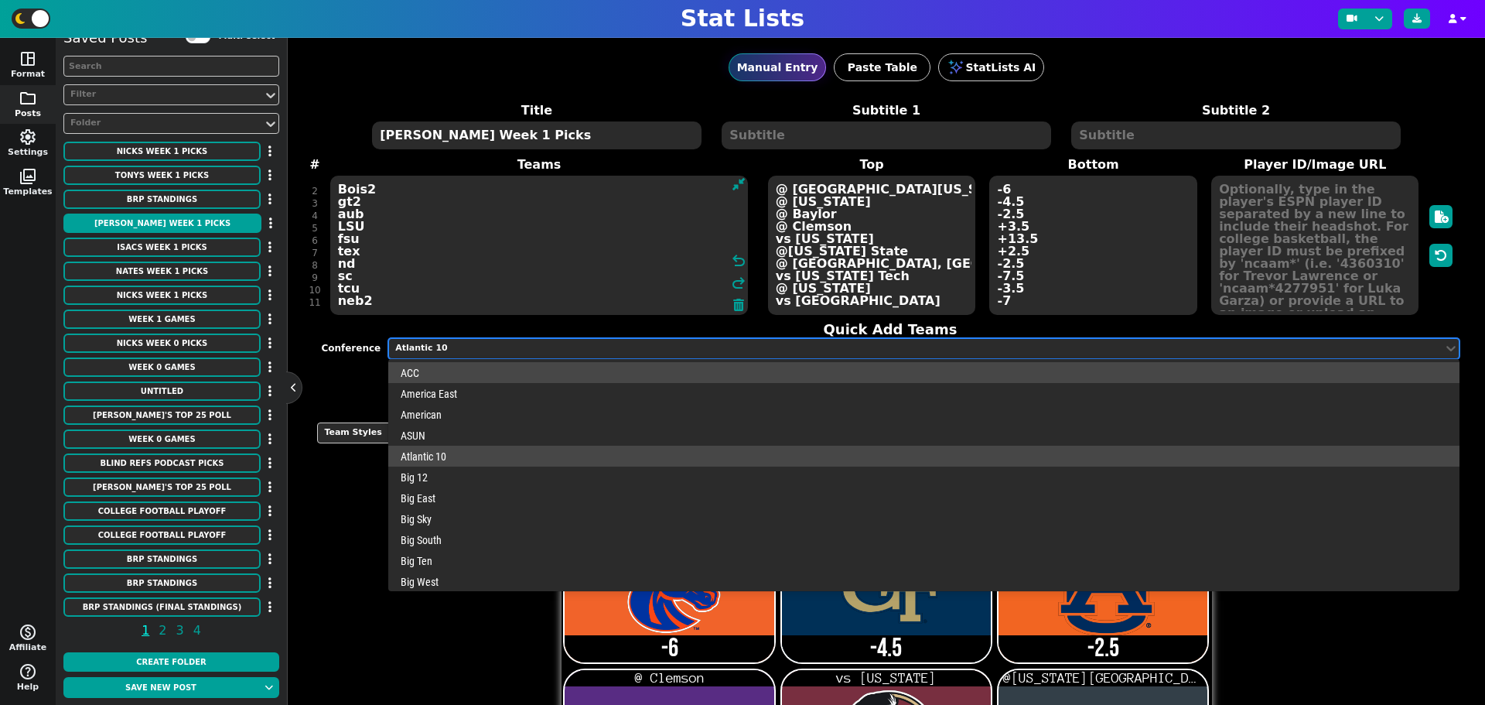
click at [470, 347] on div "Atlantic 10" at bounding box center [915, 348] width 1041 height 13
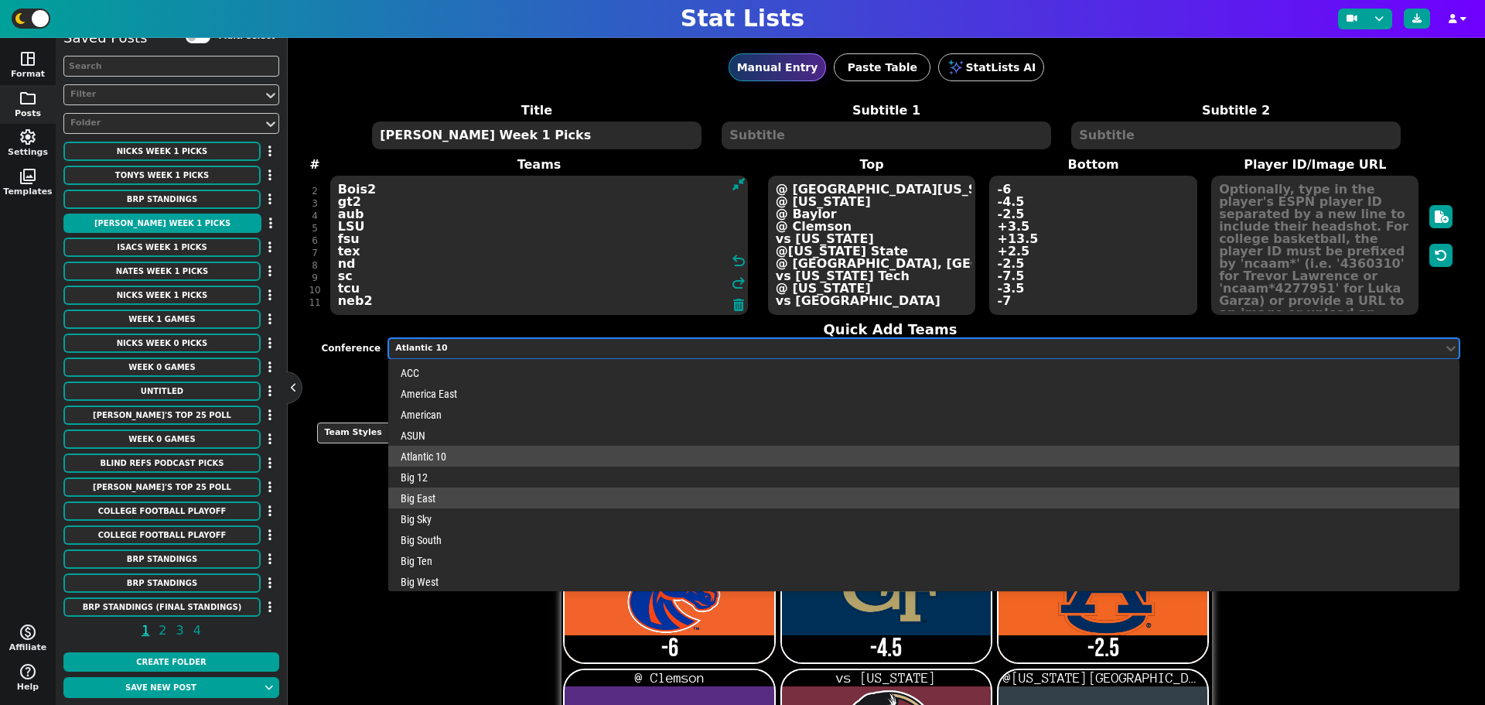
click at [470, 498] on div "Big East" at bounding box center [923, 497] width 1071 height 21
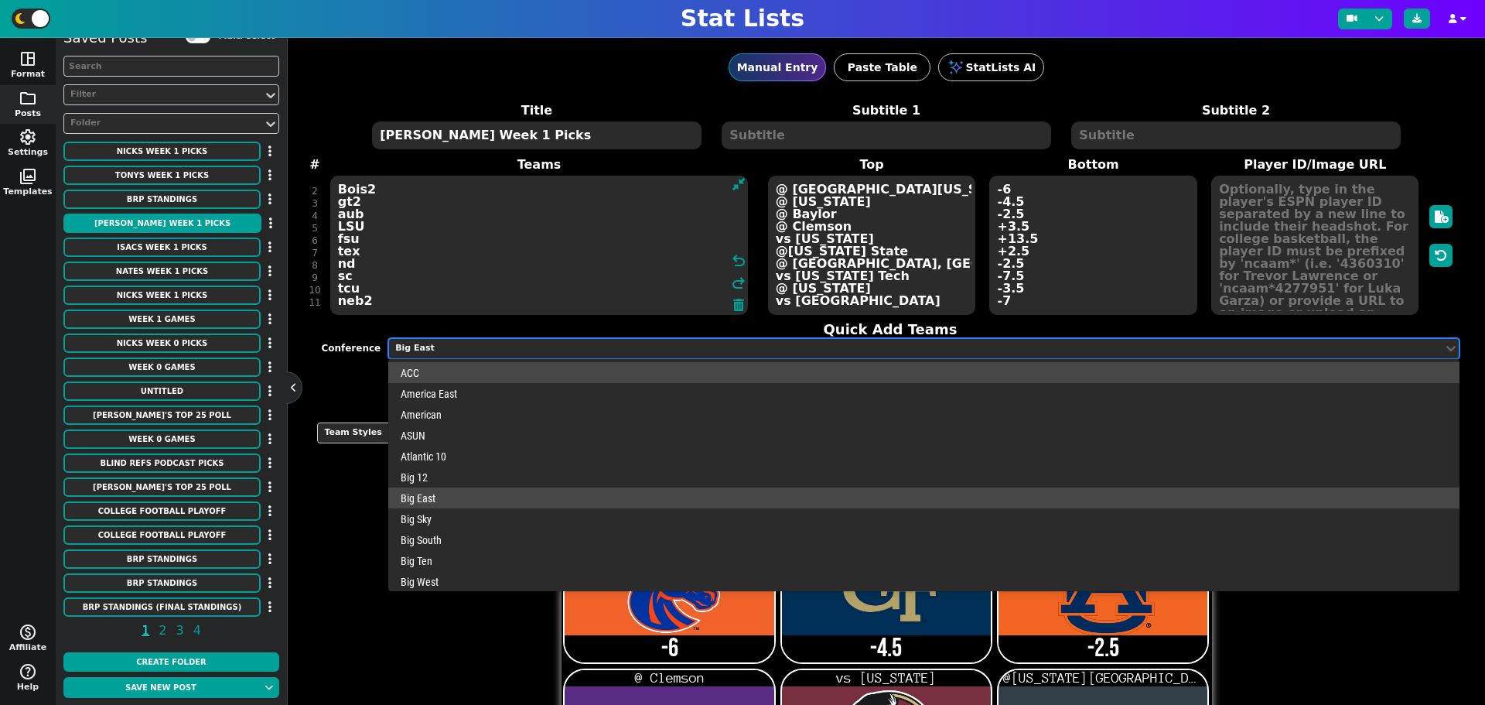
click at [474, 342] on div "Big East" at bounding box center [915, 348] width 1041 height 13
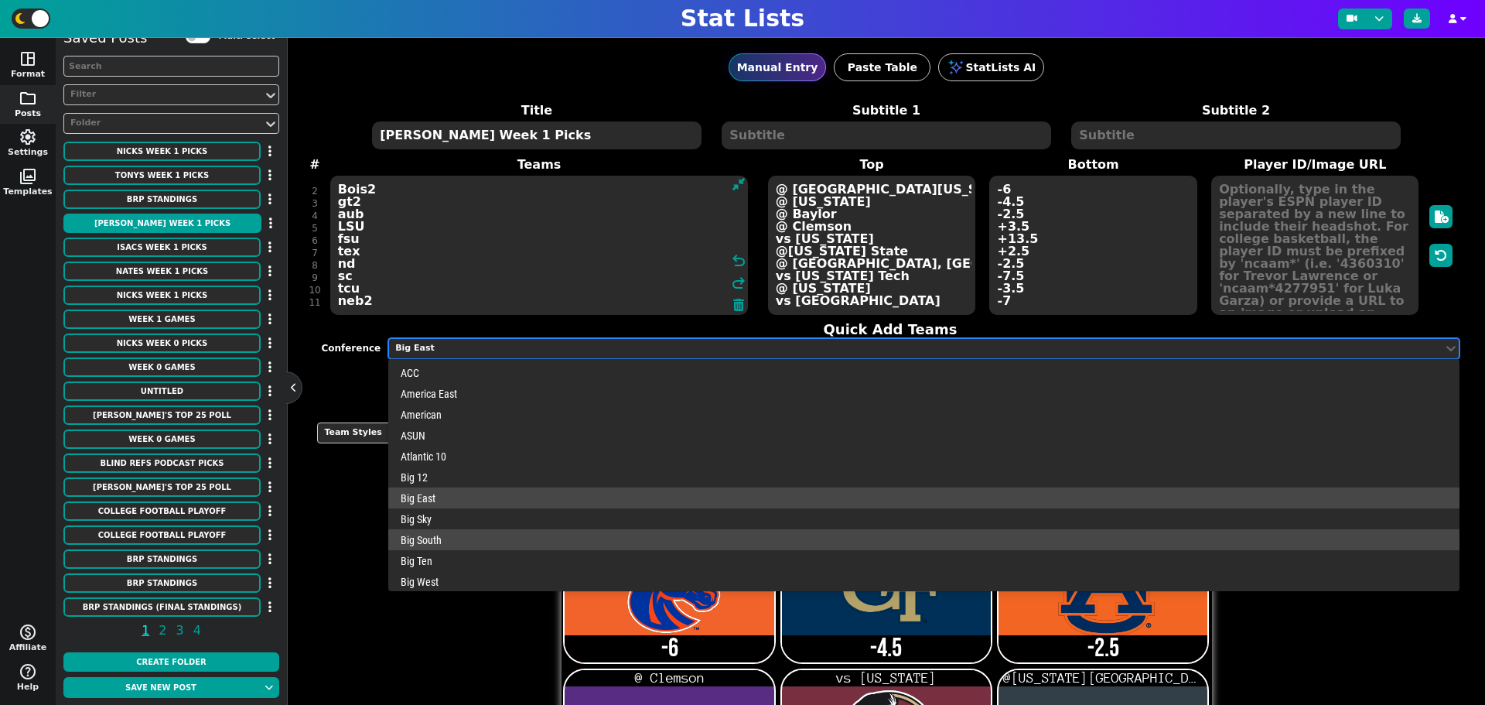
click at [463, 535] on div "Big South" at bounding box center [923, 539] width 1071 height 21
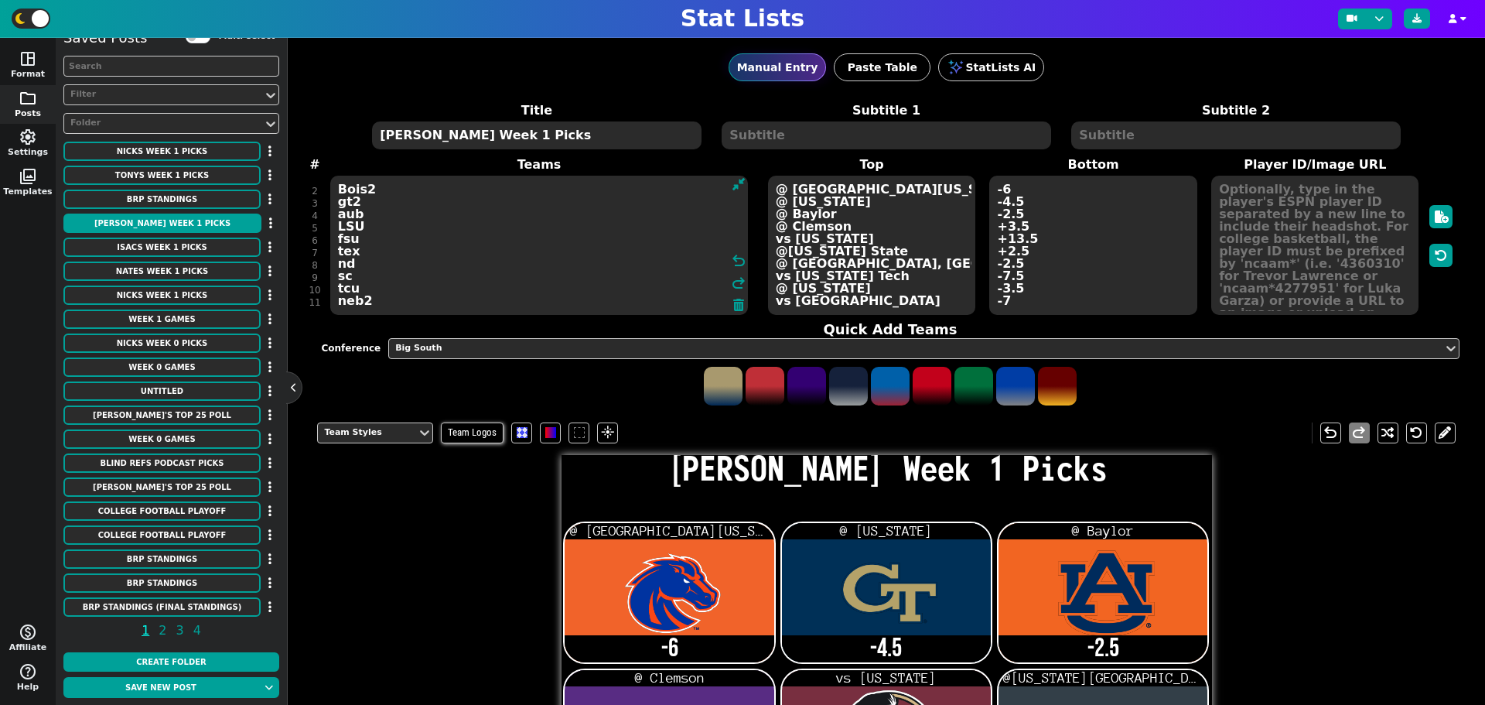
click at [495, 332] on h4 "Quick Add Teams" at bounding box center [890, 329] width 1138 height 17
click at [504, 359] on div "Quick Add Teams Conference Big South" at bounding box center [890, 364] width 1138 height 86
click at [504, 351] on div "Big South" at bounding box center [915, 348] width 1041 height 13
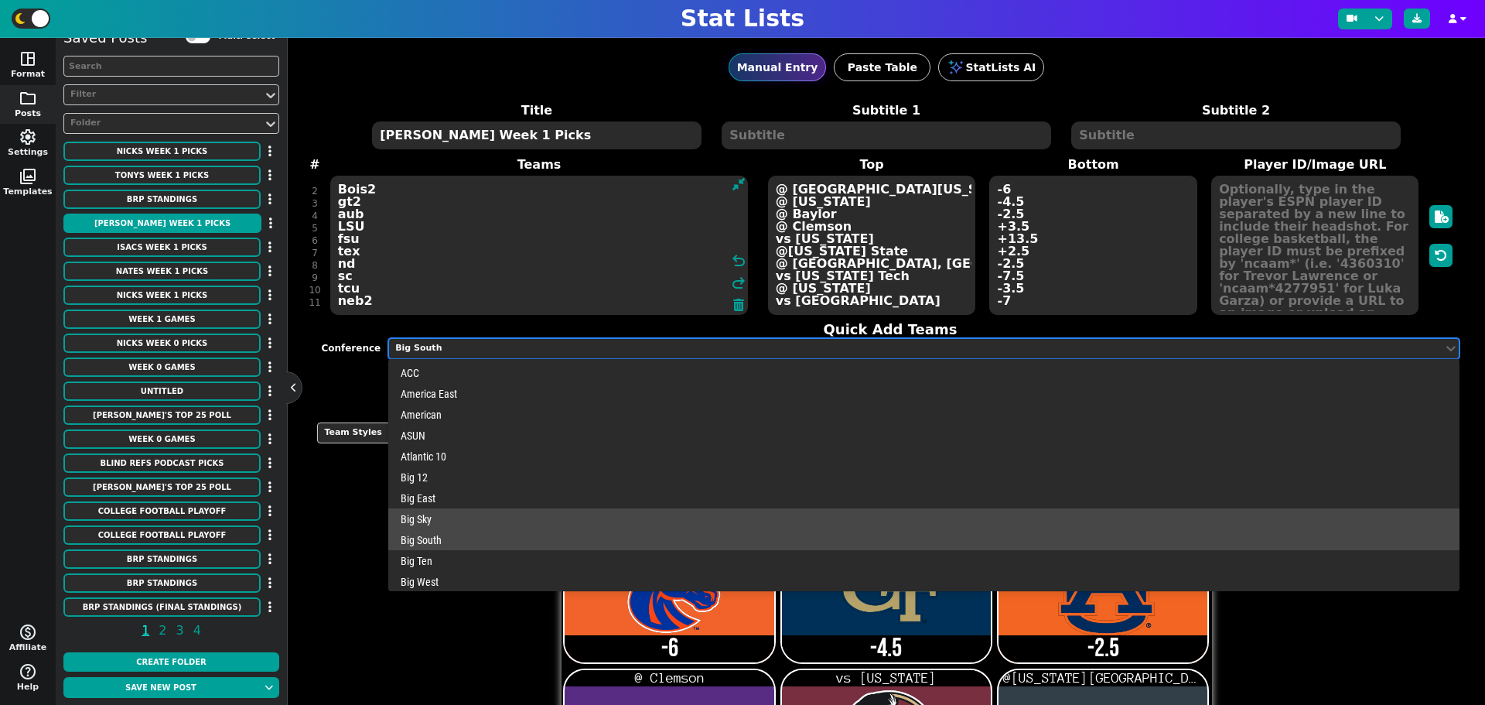
scroll to position [284, 0]
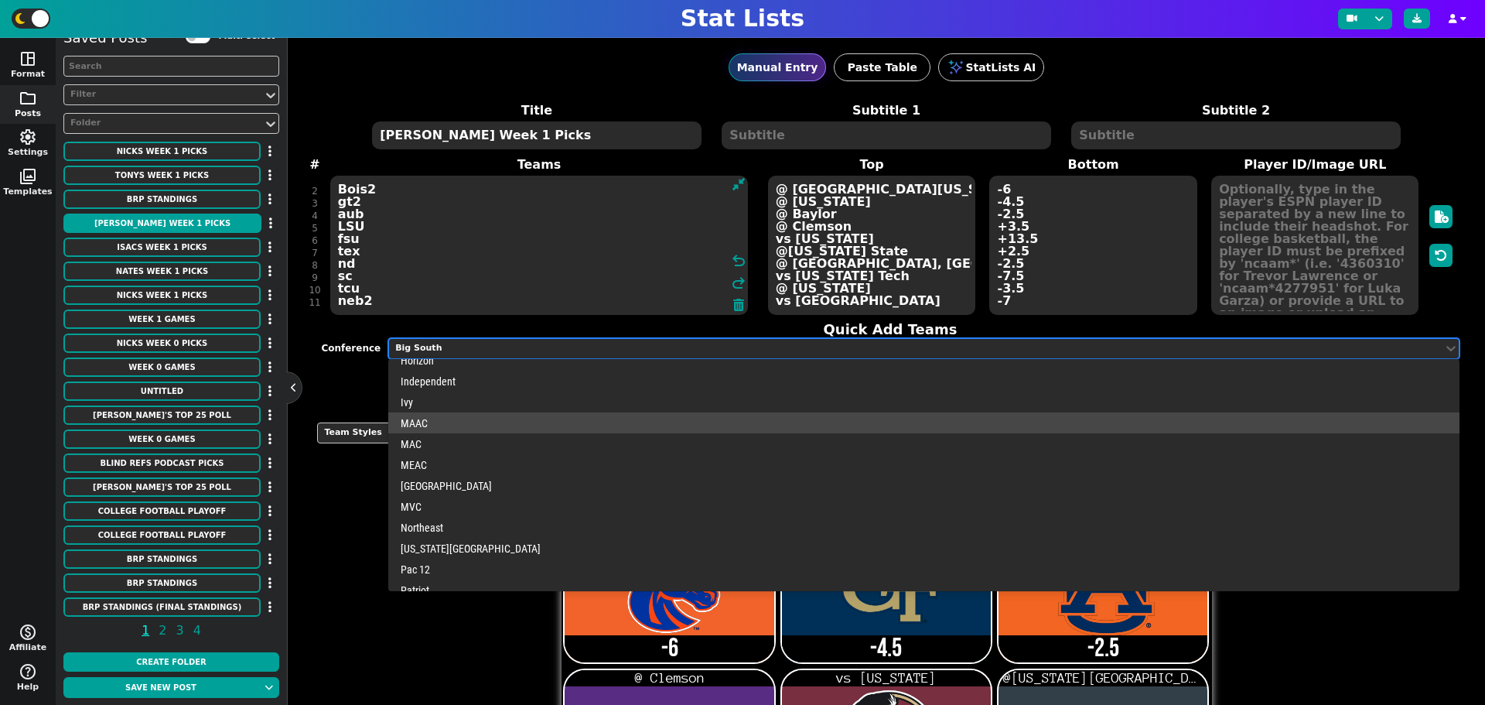
click at [454, 419] on div "MAAC" at bounding box center [923, 422] width 1071 height 21
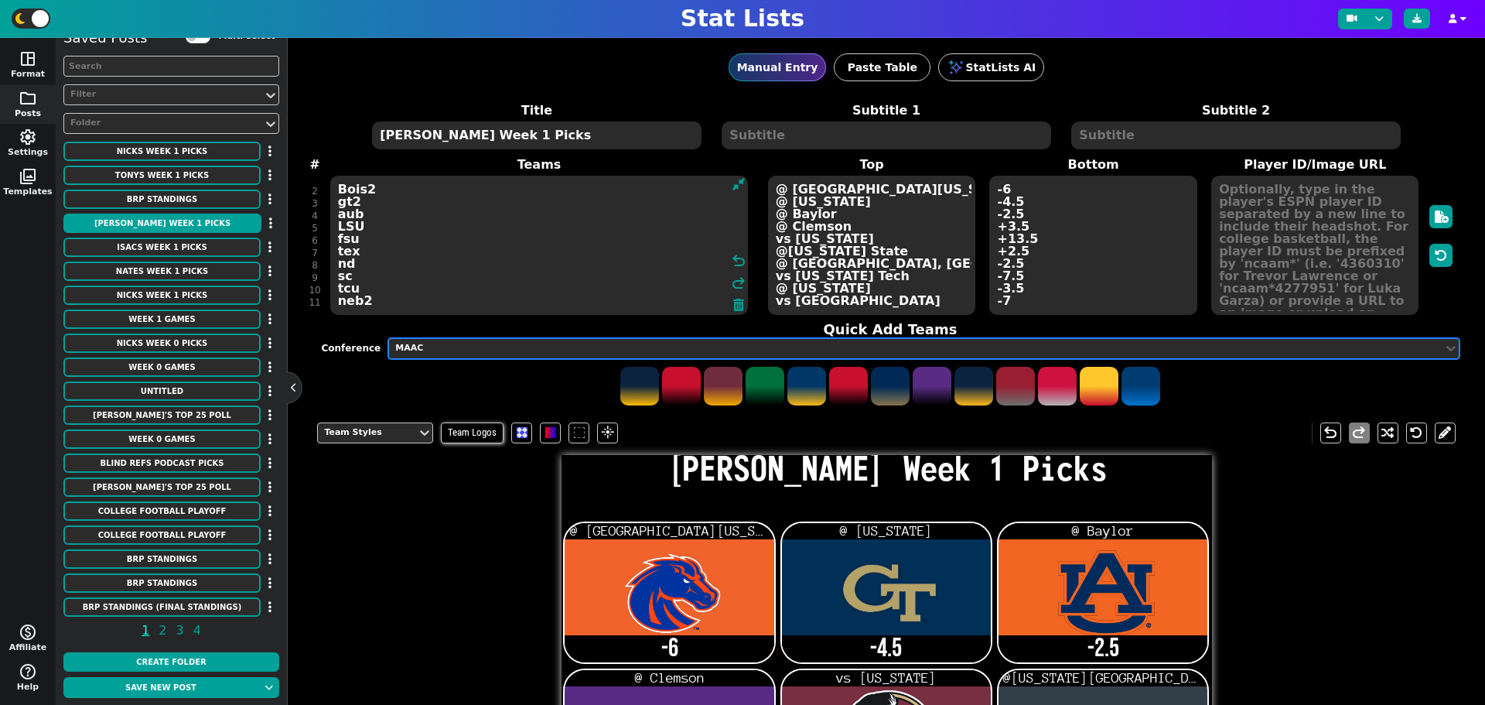
click at [456, 346] on div "MAAC" at bounding box center [915, 348] width 1041 height 13
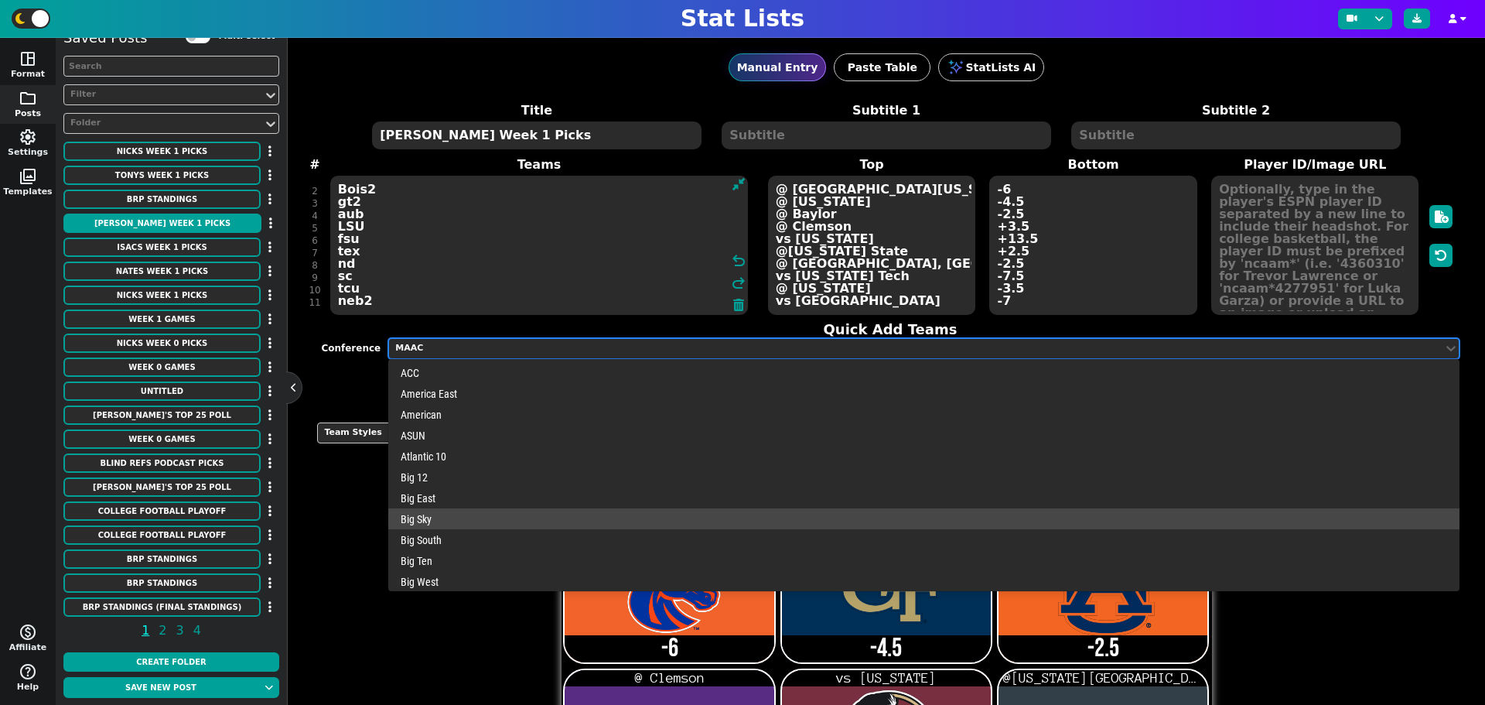
click at [456, 515] on div "Big Sky" at bounding box center [923, 518] width 1071 height 21
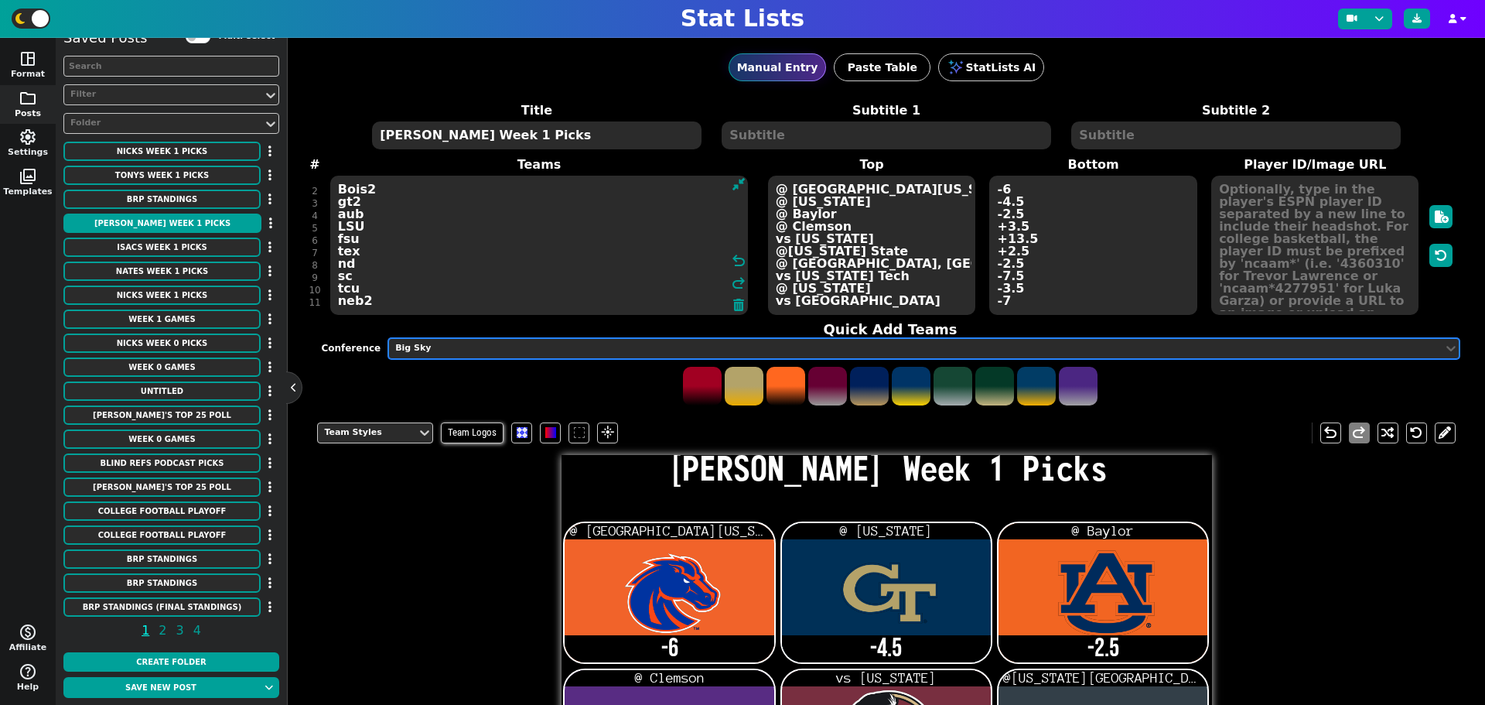
click at [497, 342] on div "Big Sky" at bounding box center [915, 348] width 1041 height 13
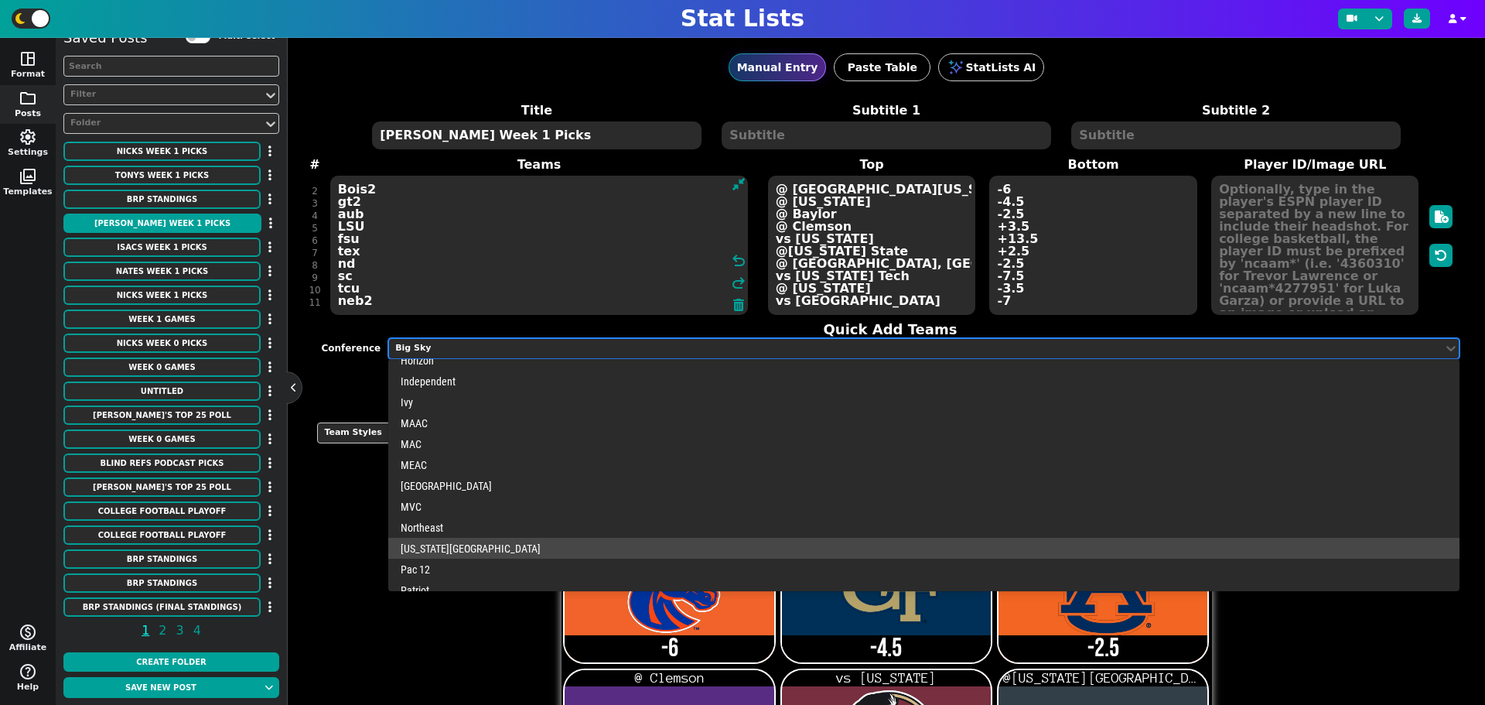
scroll to position [484, 0]
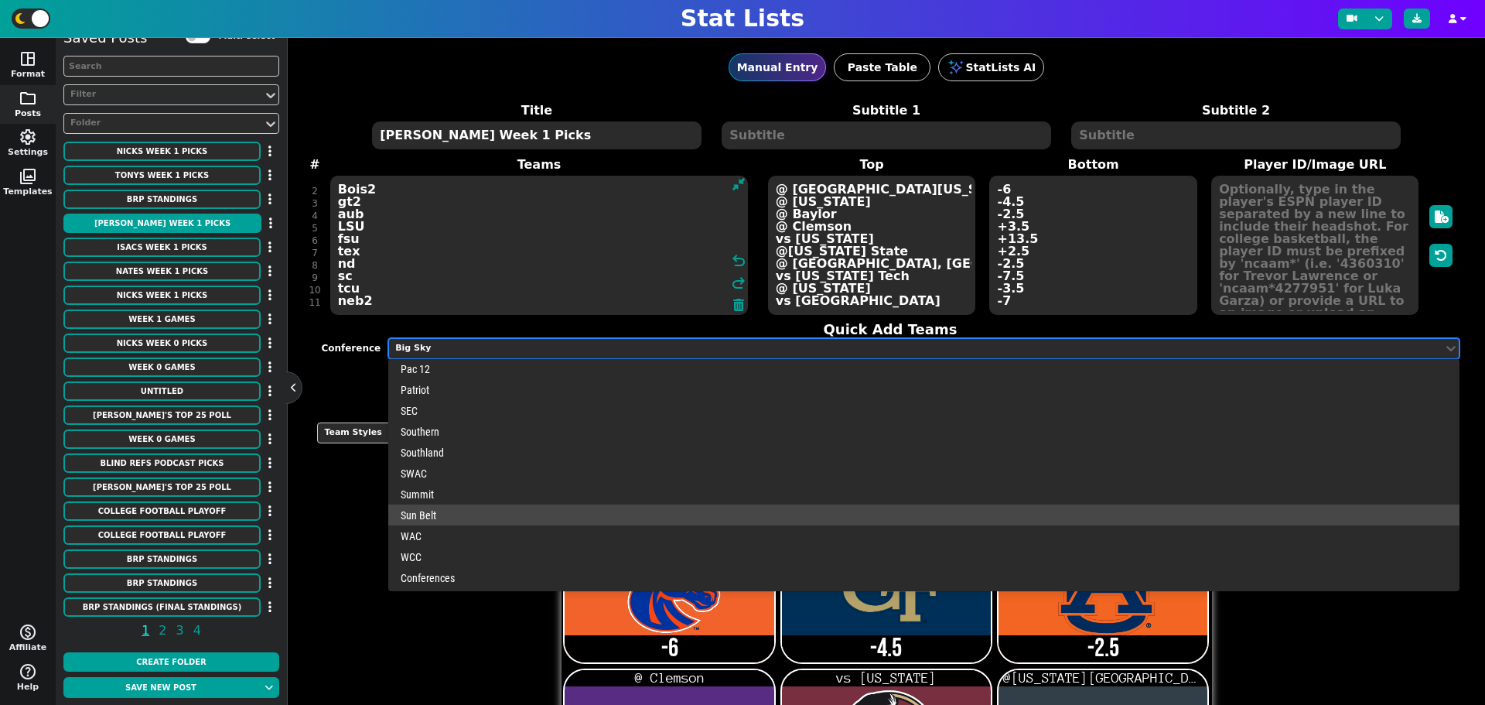
click at [458, 510] on div "Sun Belt" at bounding box center [923, 514] width 1071 height 21
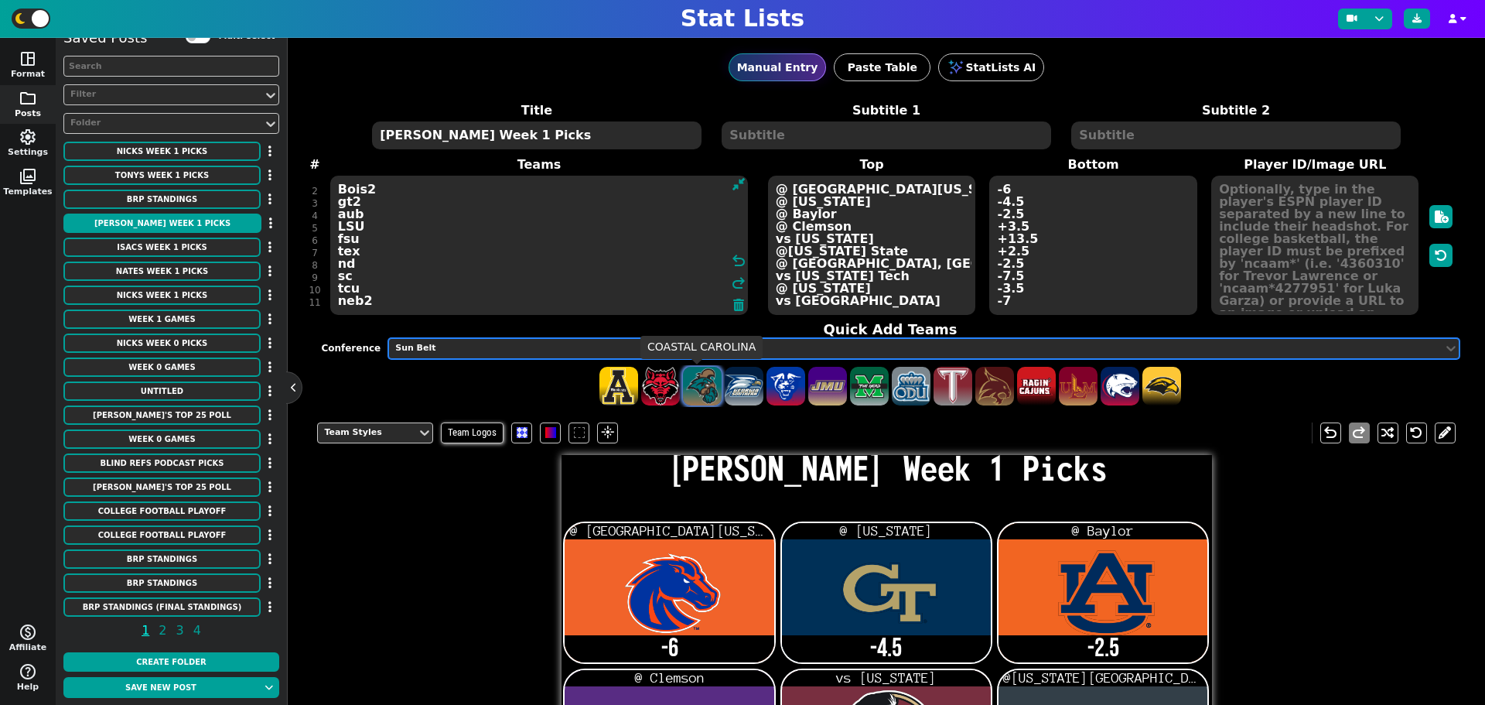
click at [710, 391] on span at bounding box center [702, 386] width 39 height 39
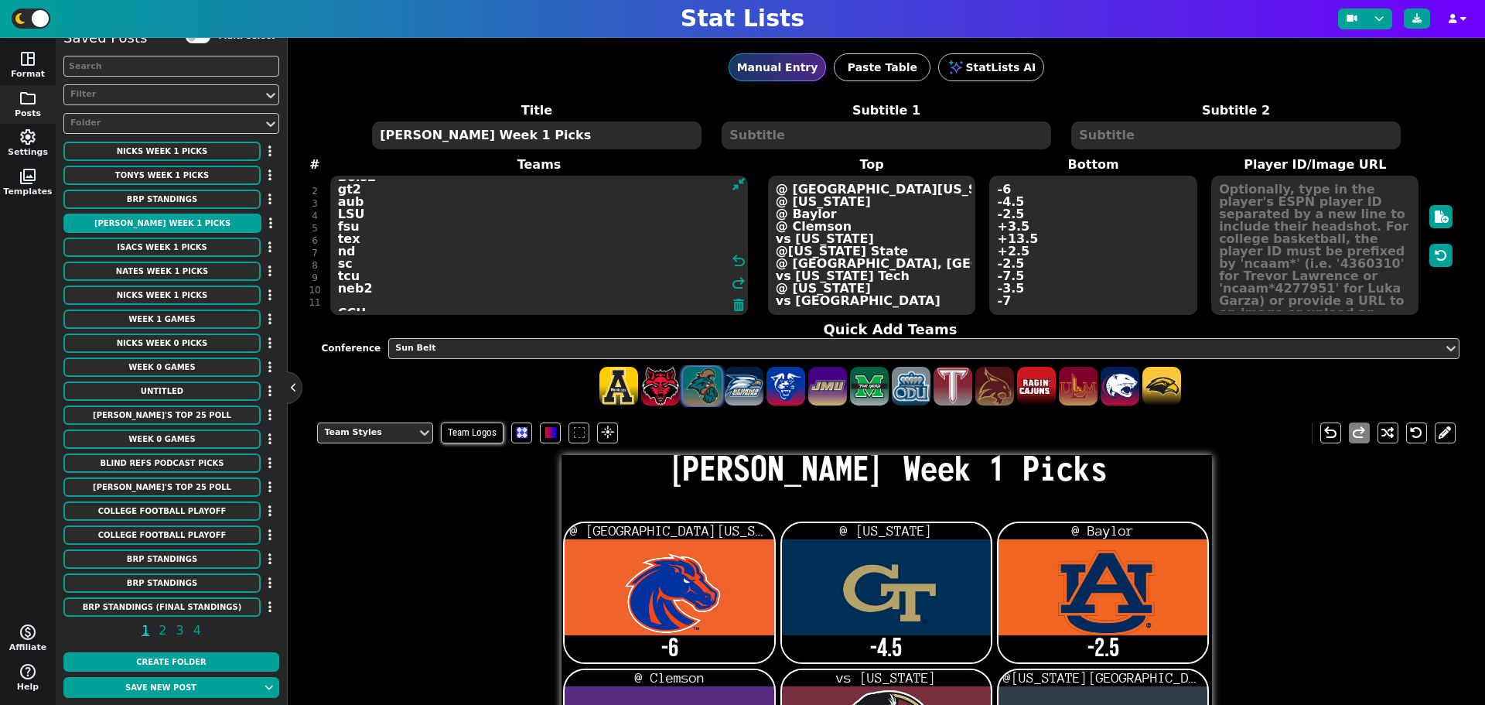
scroll to position [23, 0]
click at [340, 303] on textarea "Bois2 gt2 aub LSU fsu tex nd sc tcu neb2 CCU" at bounding box center [539, 245] width 418 height 139
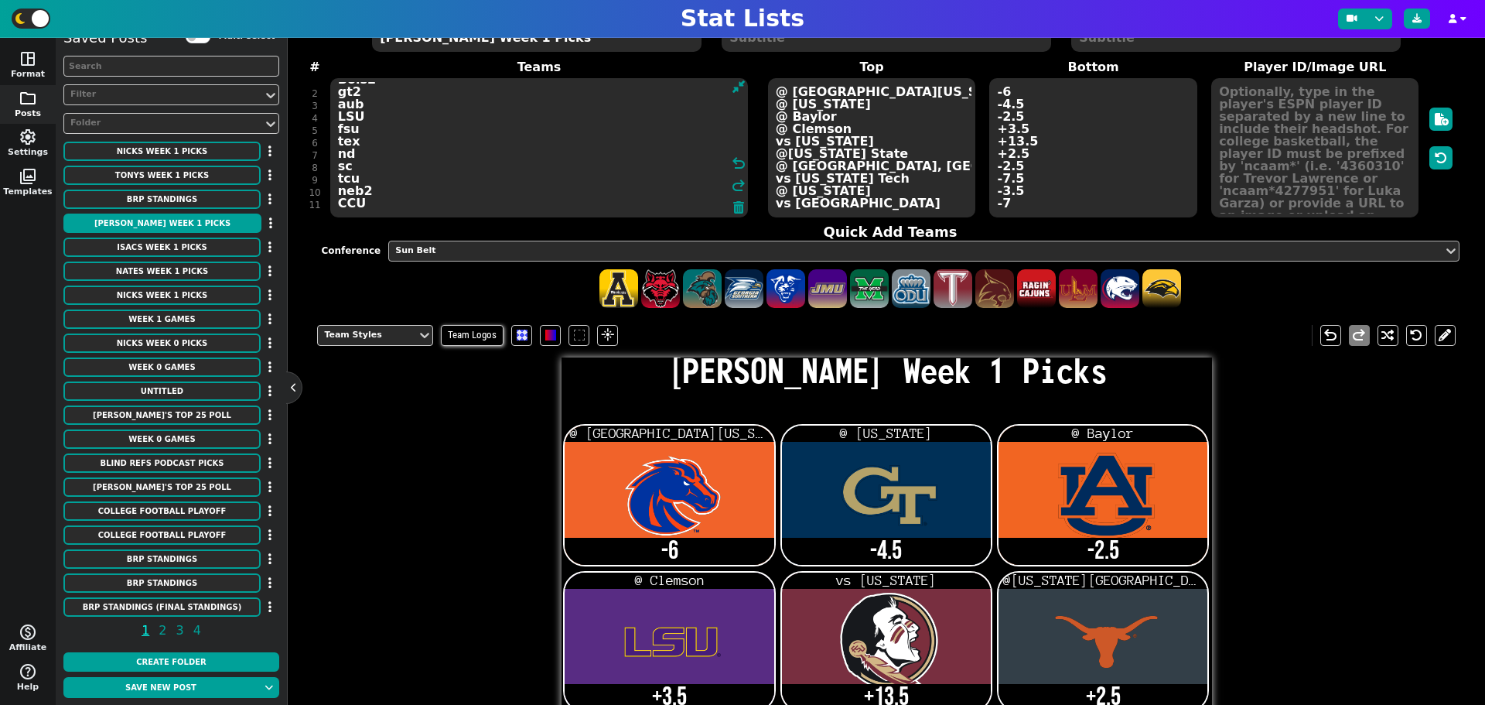
scroll to position [0, 0]
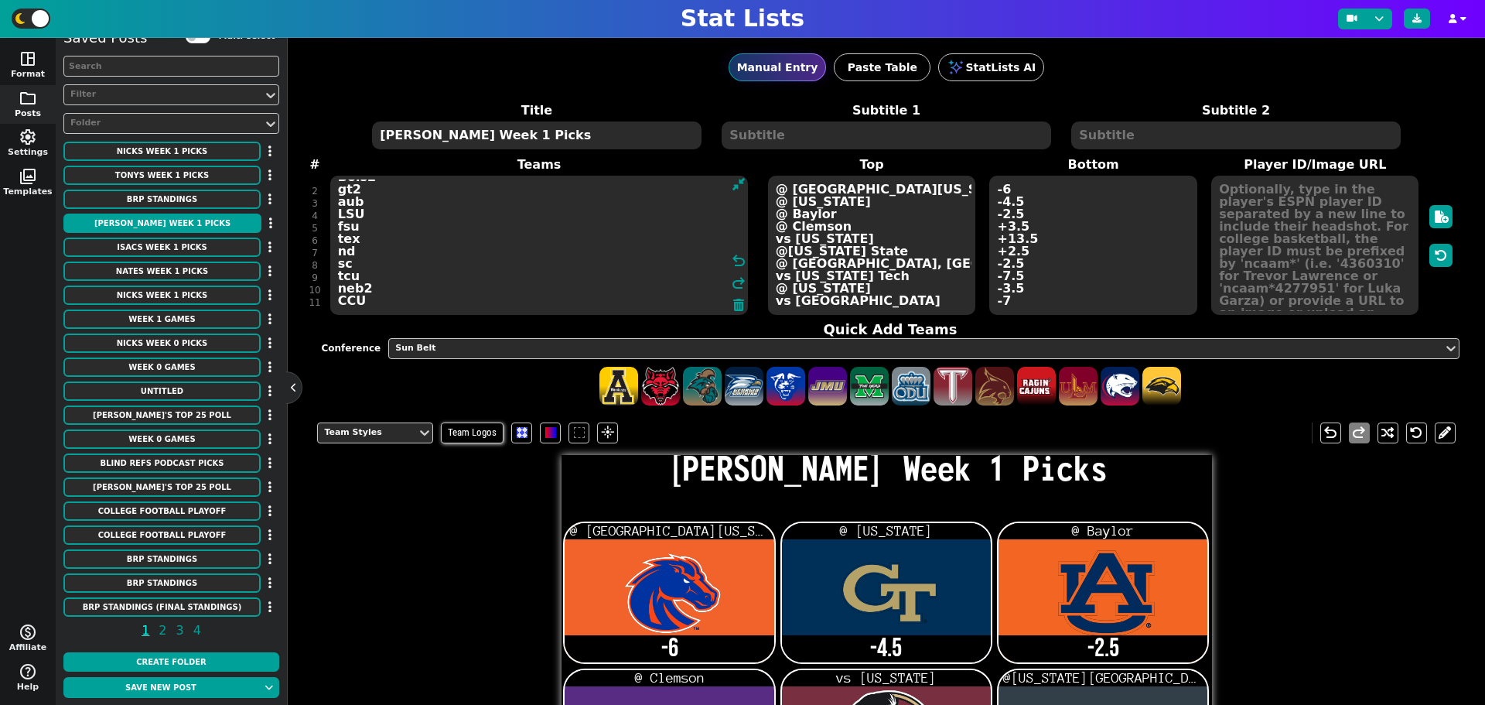
type textarea "Bois2 gt2 aub LSU fsu tex nd sc tcu neb2 CCU"
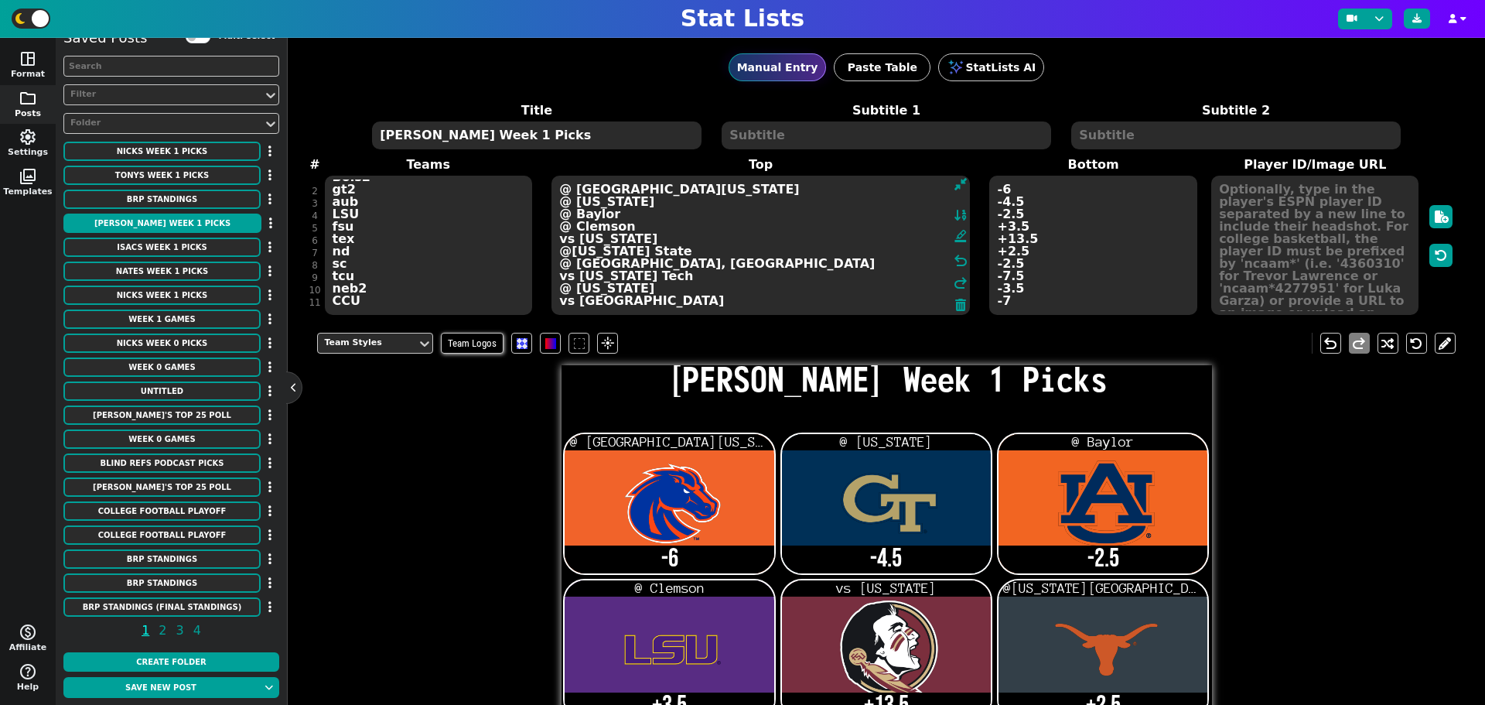
click at [849, 309] on textarea "@ South Florida @ Colorado @ Baylor @ Clemson vs Alabama @Ohio State @ Miami, F…" at bounding box center [761, 245] width 418 height 139
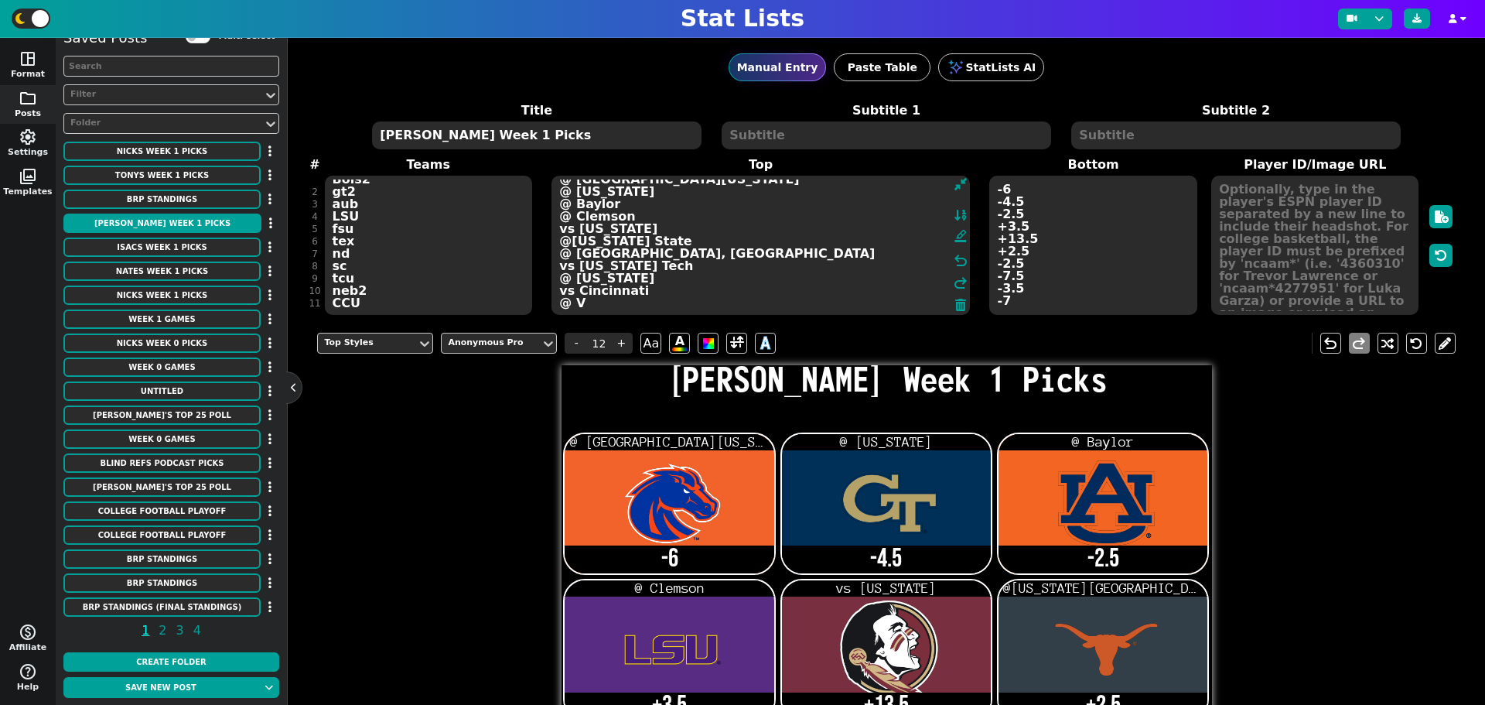
type textarea "@ South Florida @ Colorado @ Baylor @ Clemson vs Alabama @Ohio State @ Miami, F…"
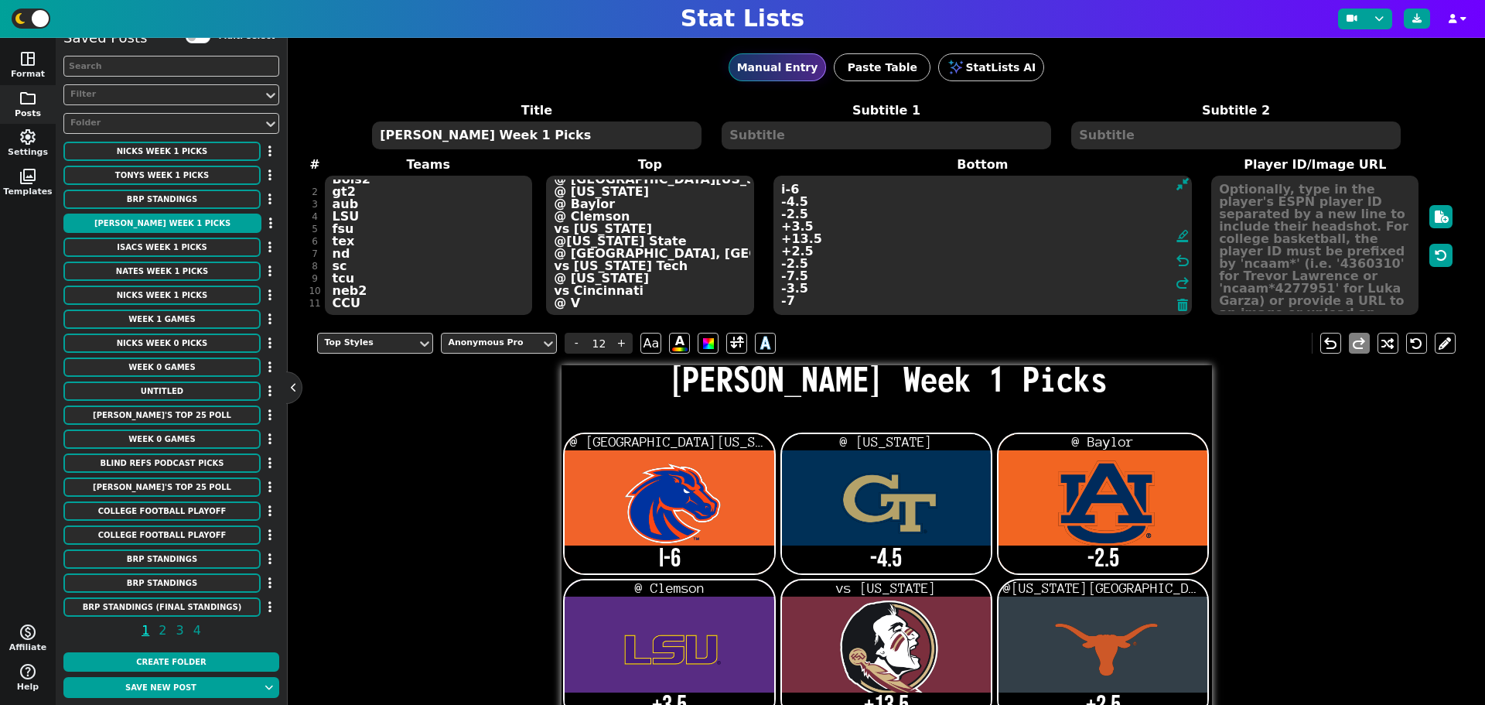
type textarea "i-6 -4.5 -2.5 +3.5 +13.5 +2.5 -2.5 -7.5 -3.5 -7"
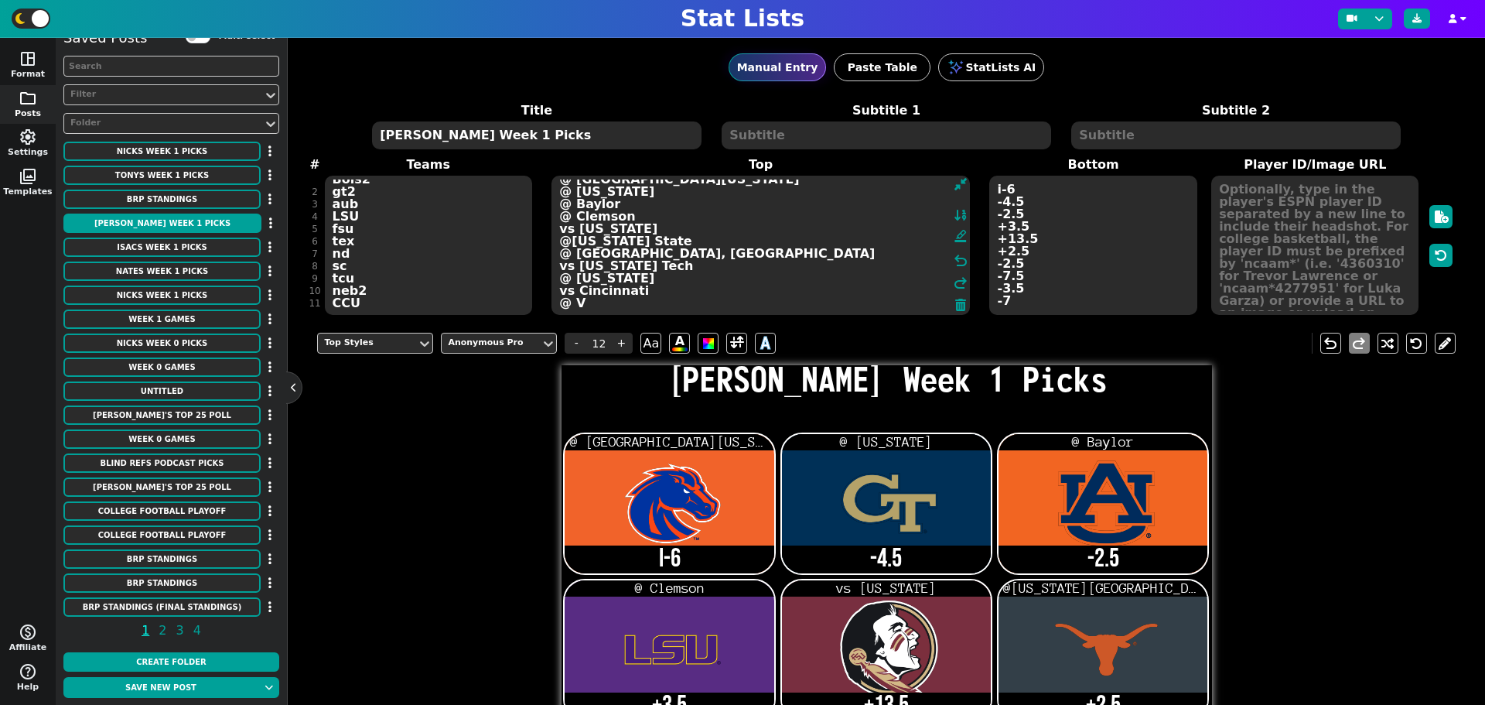
click at [583, 305] on textarea "@ South Florida @ Colorado @ Baylor @ Clemson vs Alabama @Ohio State @ Miami, F…" at bounding box center [761, 245] width 418 height 139
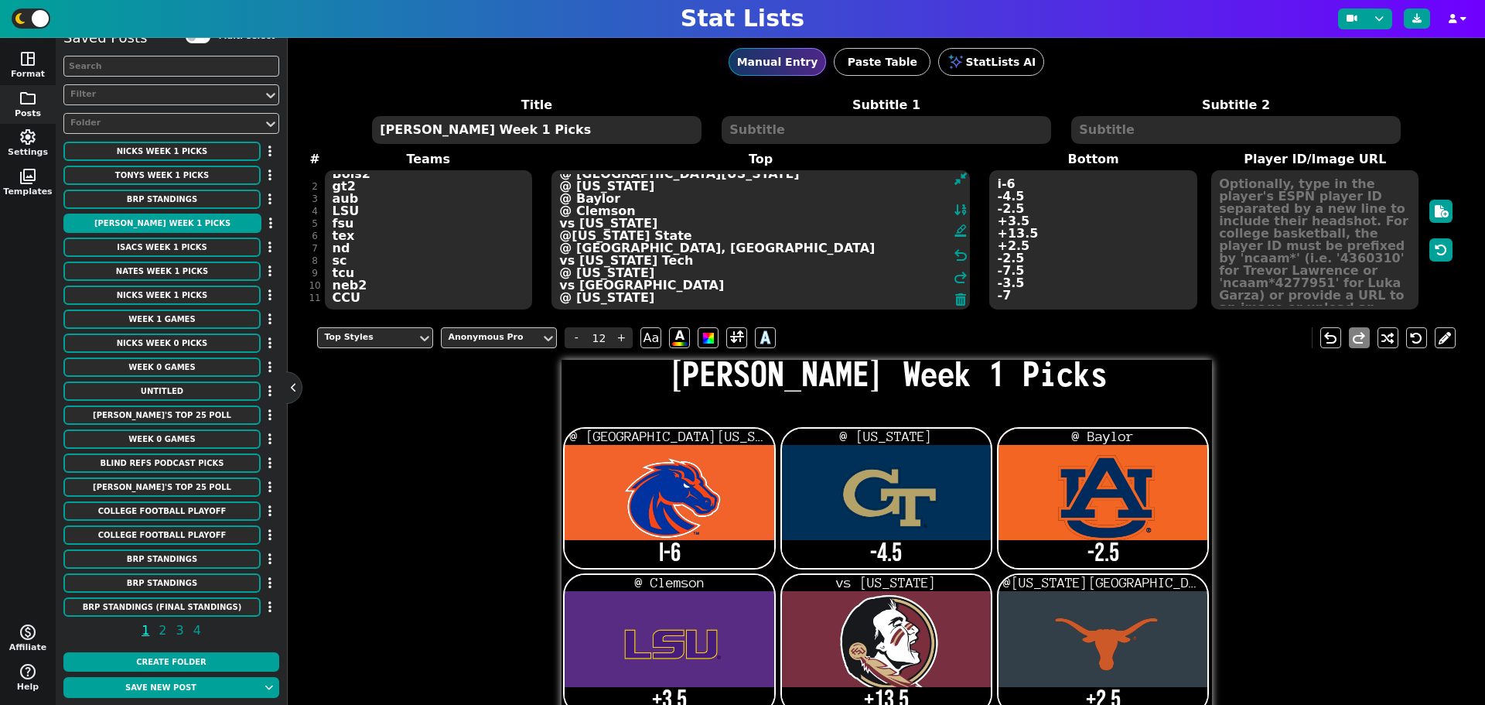
scroll to position [0, 0]
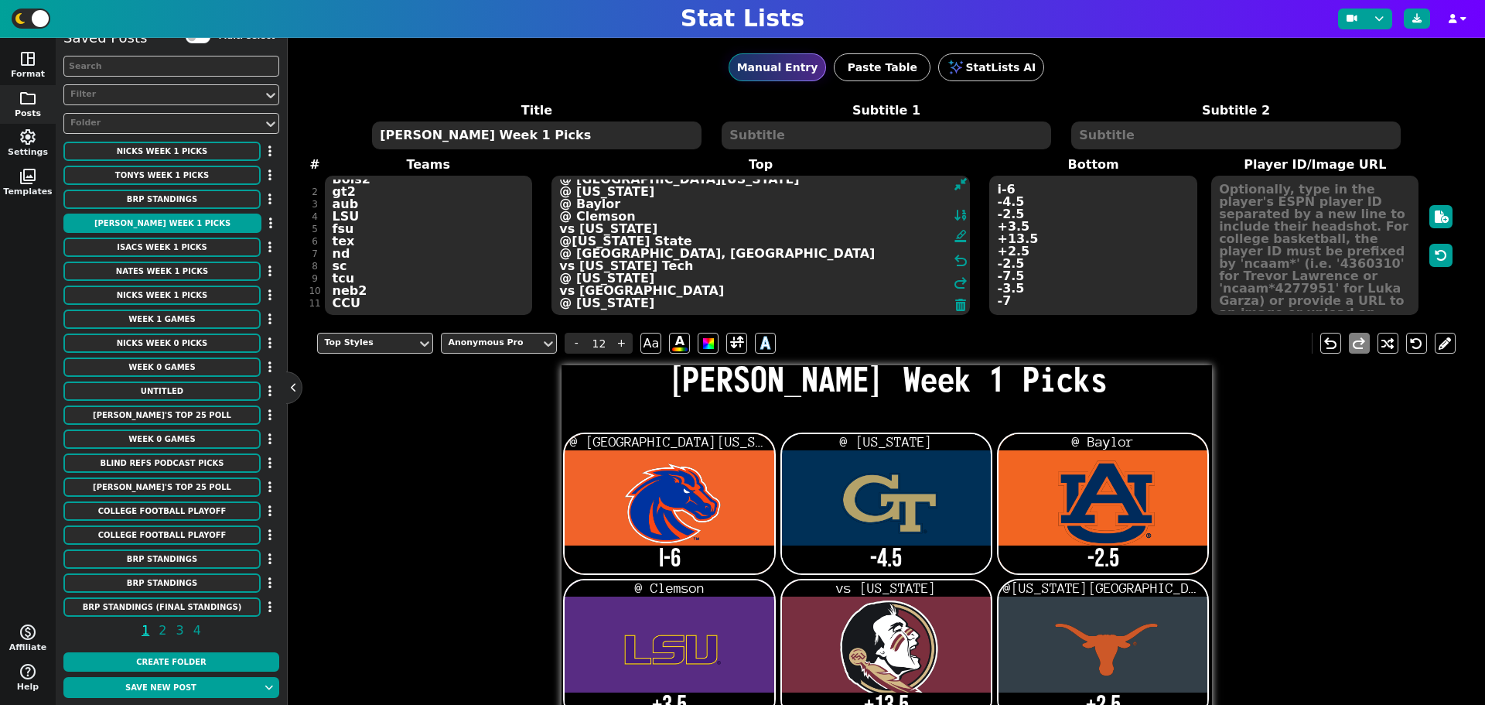
type textarea "@ South Florida @ Colorado @ Baylor @ Clemson vs Alabama @Ohio State @ Miami, F…"
click at [1020, 296] on textarea "i-6 -4.5 -2.5 +3.5 +13.5 +2.5 -2.5 -7.5 -3.5 -7" at bounding box center [1092, 245] width 207 height 139
type input "21"
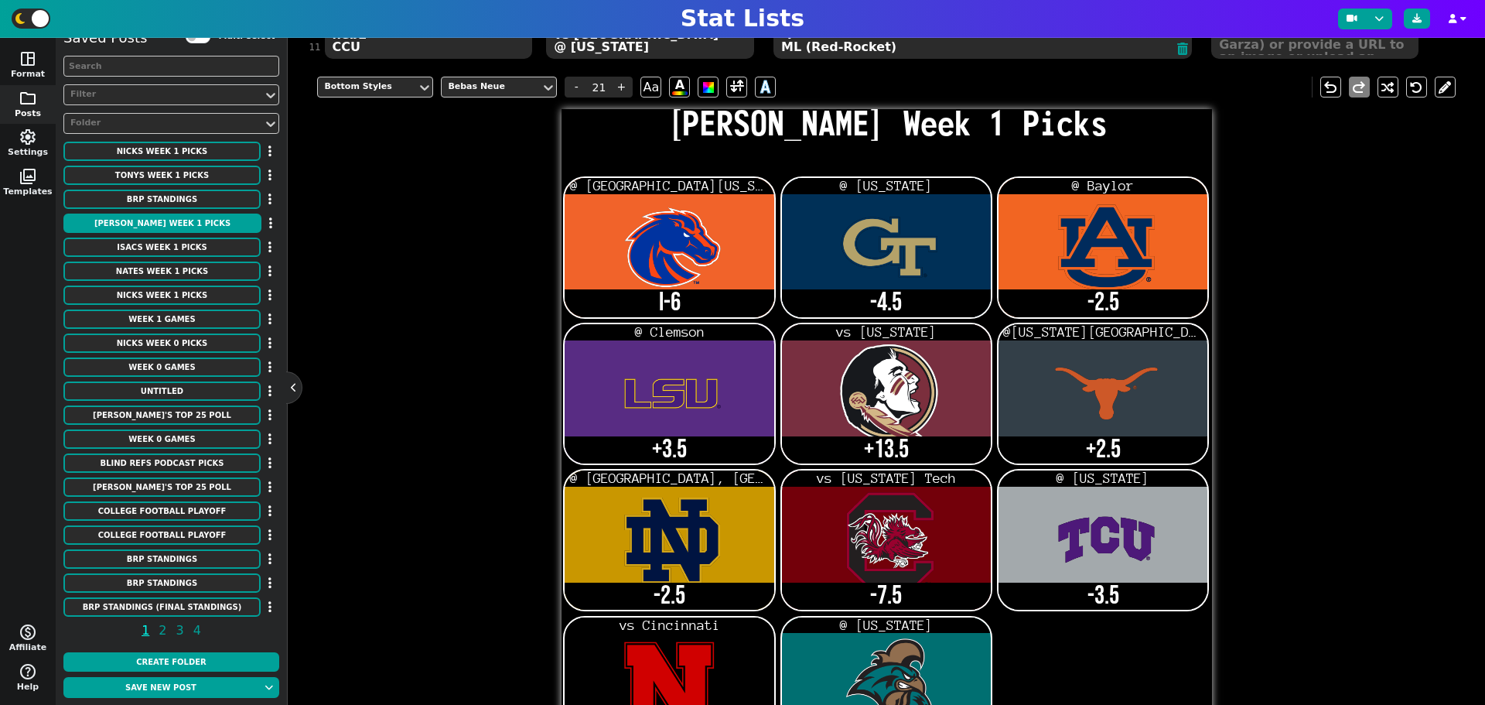
scroll to position [284, 0]
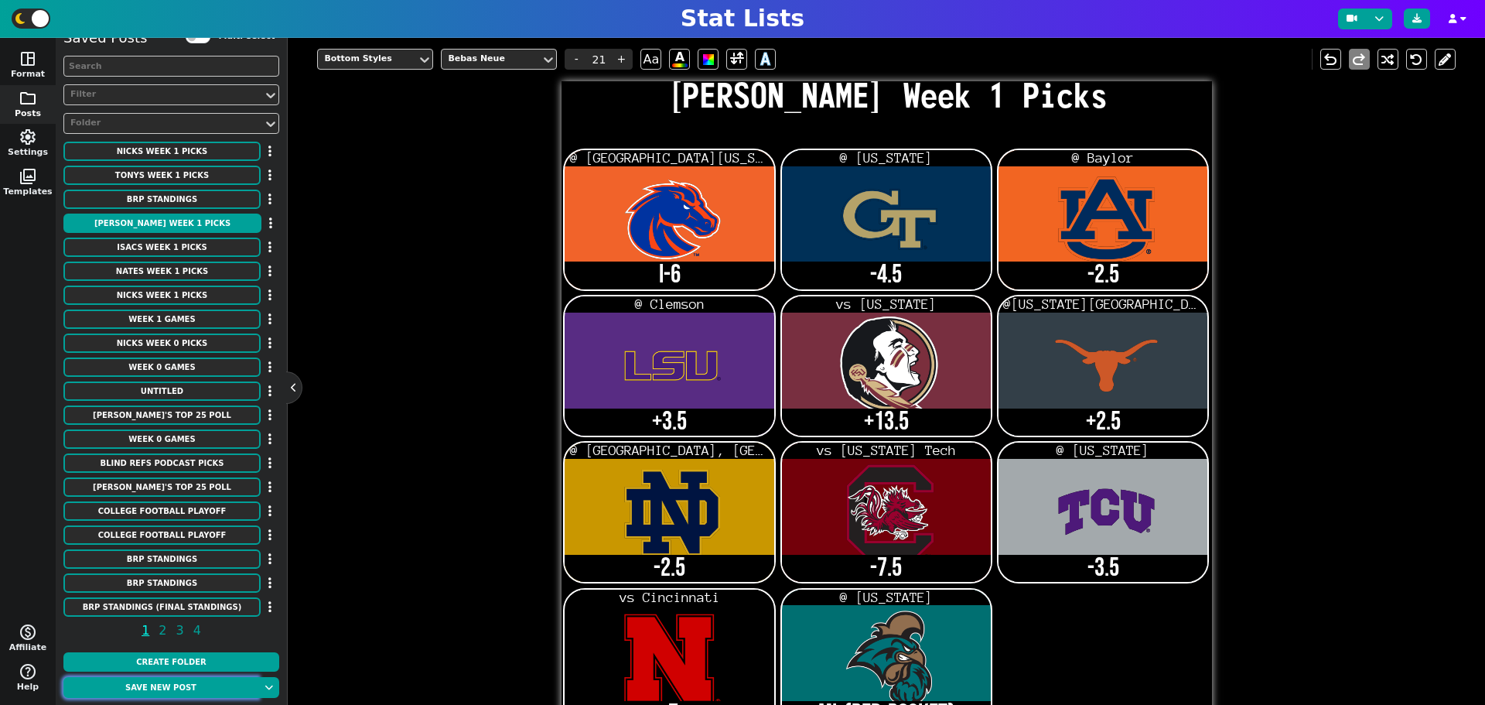
type textarea "i-6 -4.5 -2.5 +3.5 +13.5 +2.5 -2.5 -7.5 -3.5 -7 ML (Red-Rocket)"
click at [187, 688] on button "Save new post" at bounding box center [160, 687] width 195 height 21
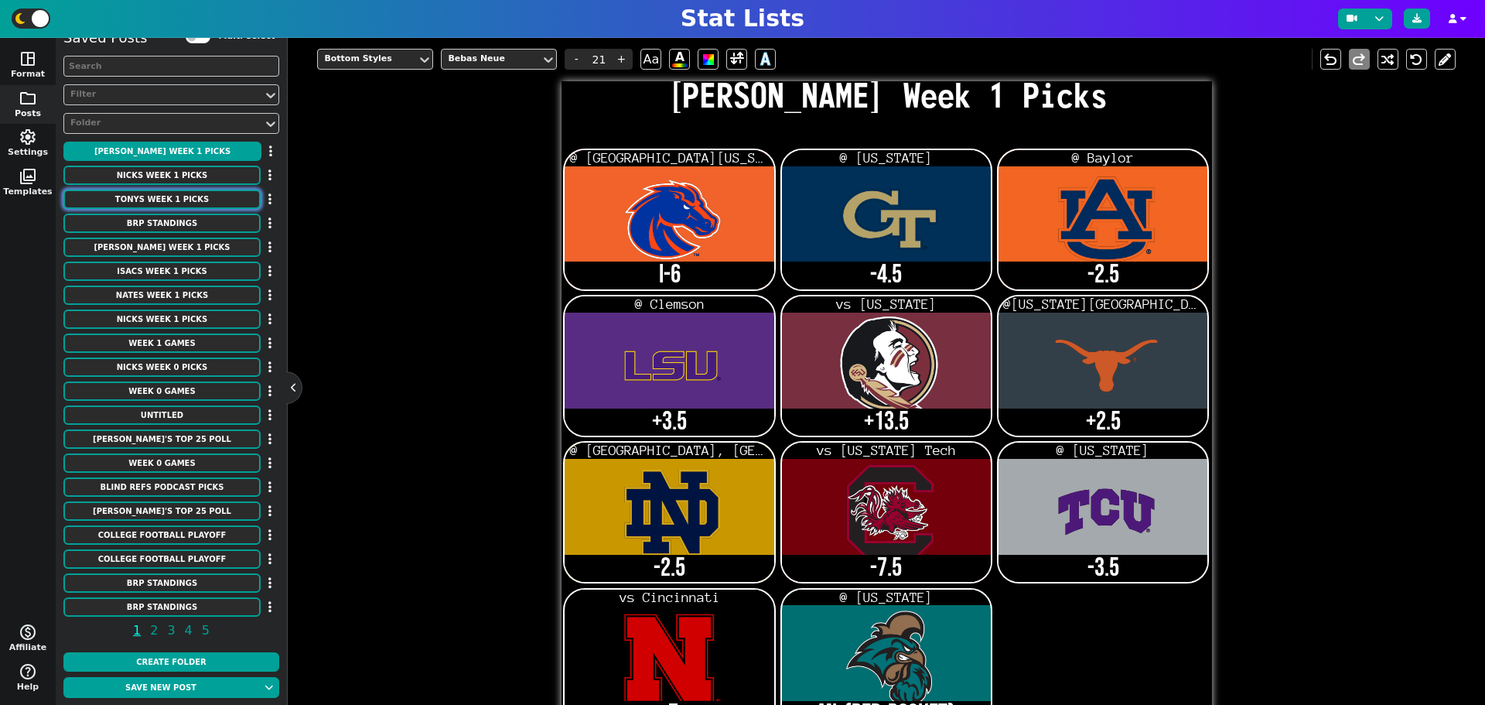
click at [168, 196] on button "Tonys Week 1 Picks" at bounding box center [161, 199] width 197 height 19
type textarea "Tonys Week 1 Picks"
type textarea "Bois2 gt2 Bay LSU ala tex nd sc tcu neb2"
type textarea "@ South Florida @ Colorado vs Auburn @ Clemson @ Florida State @Ohio State @ Mi…"
type textarea "-6 -4.5 +2.5 +3.5 -13.5 +2.5 -2.5 -7.5 -3.5 -7"
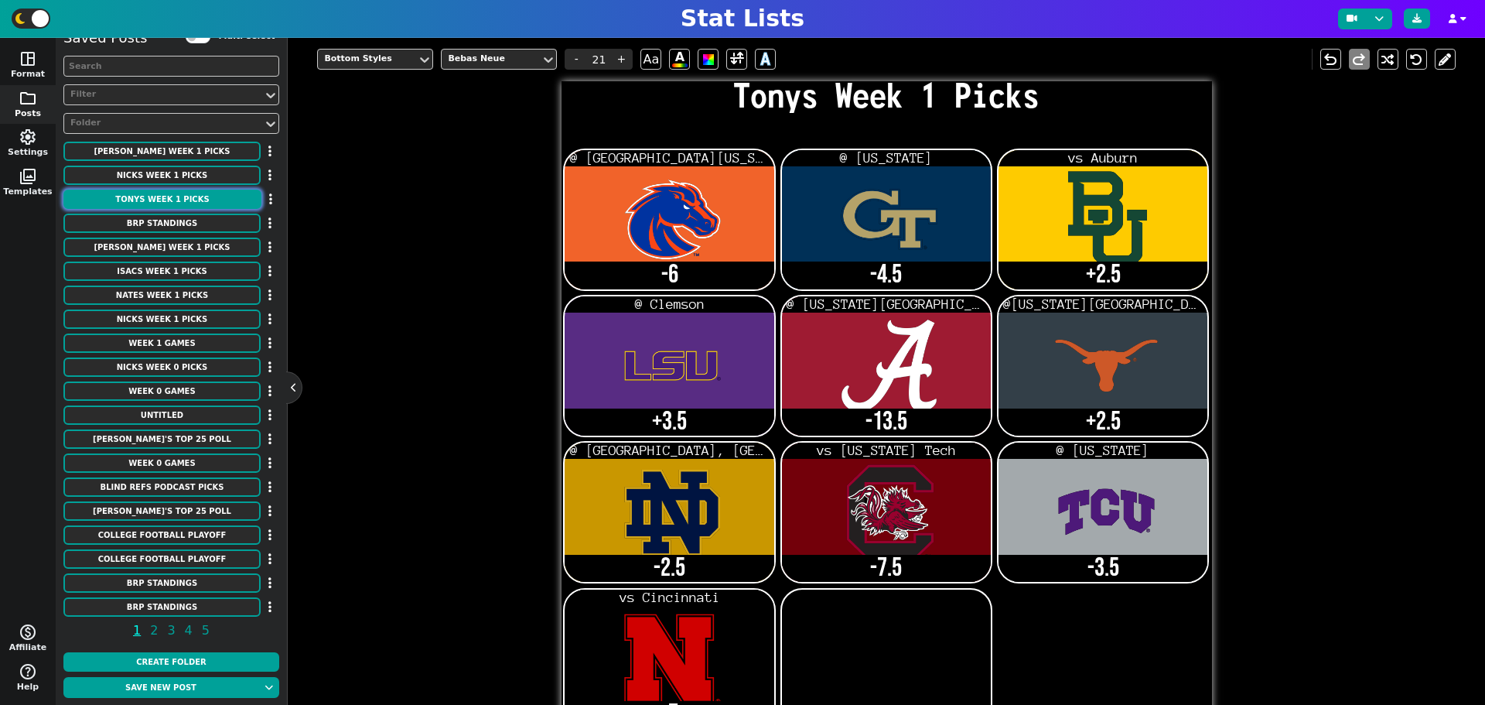
scroll to position [0, 0]
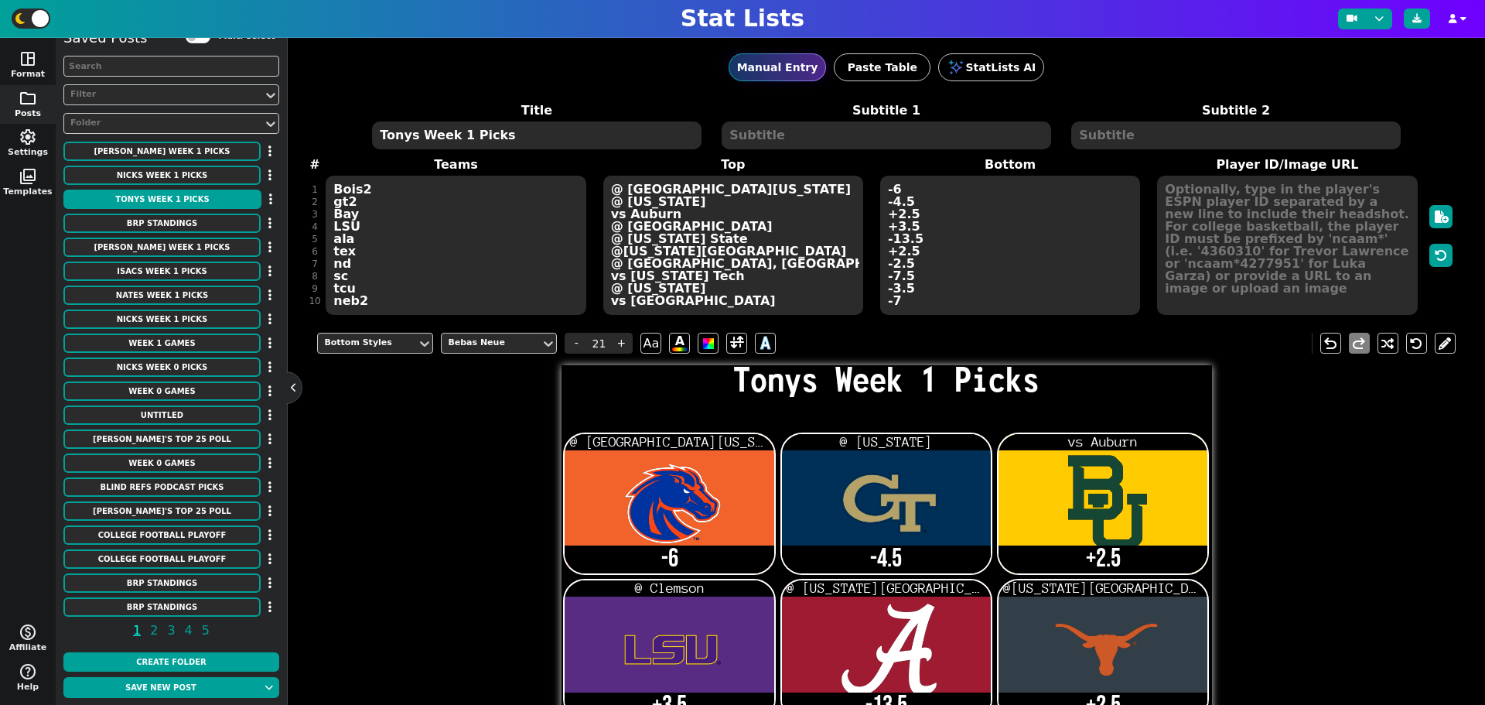
click at [371, 301] on div "Title Tonys Week 1 Picks Subtitle 1 Subtitle 2 # 1 2 3 4 5 6 7 8 9 10 11 Teams …" at bounding box center [886, 208] width 1138 height 215
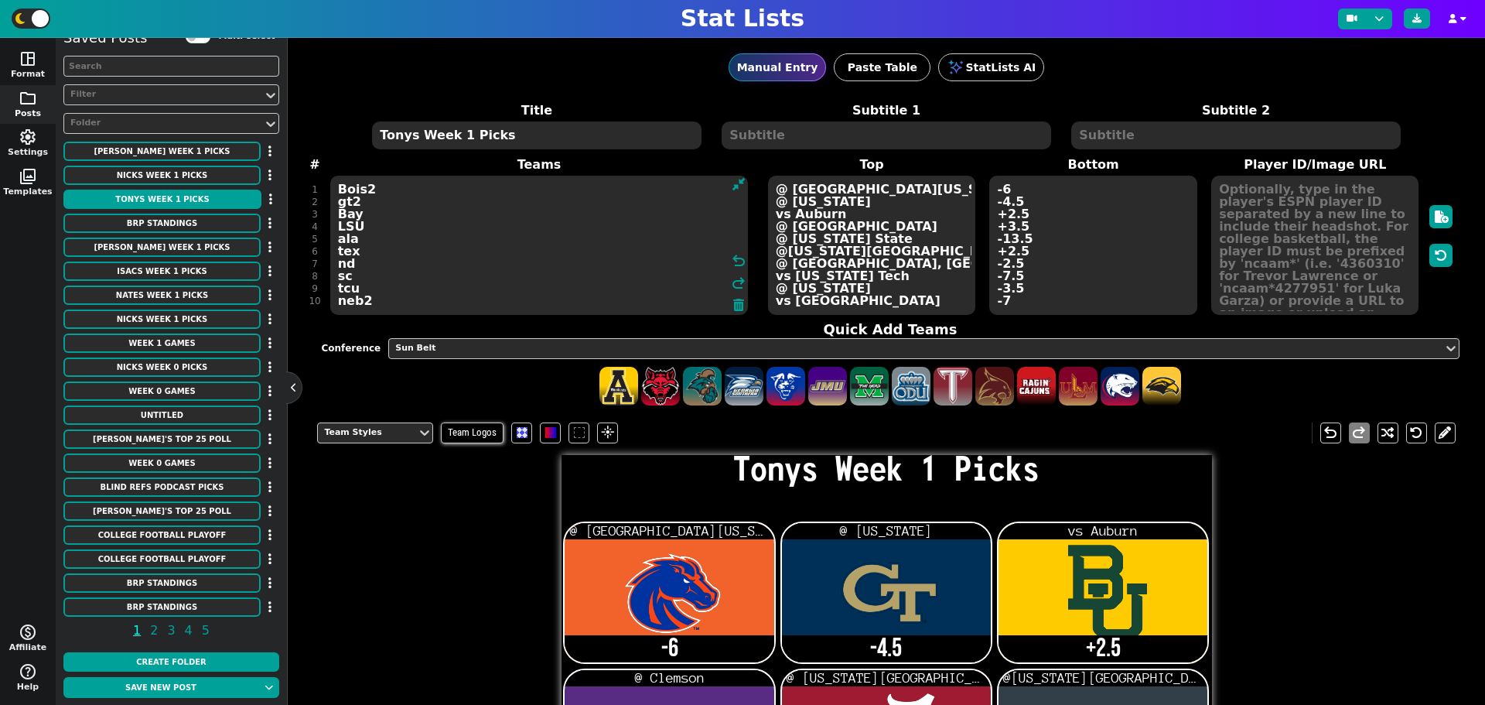
scroll to position [10, 0]
click at [485, 350] on div "Sun Belt" at bounding box center [915, 348] width 1041 height 13
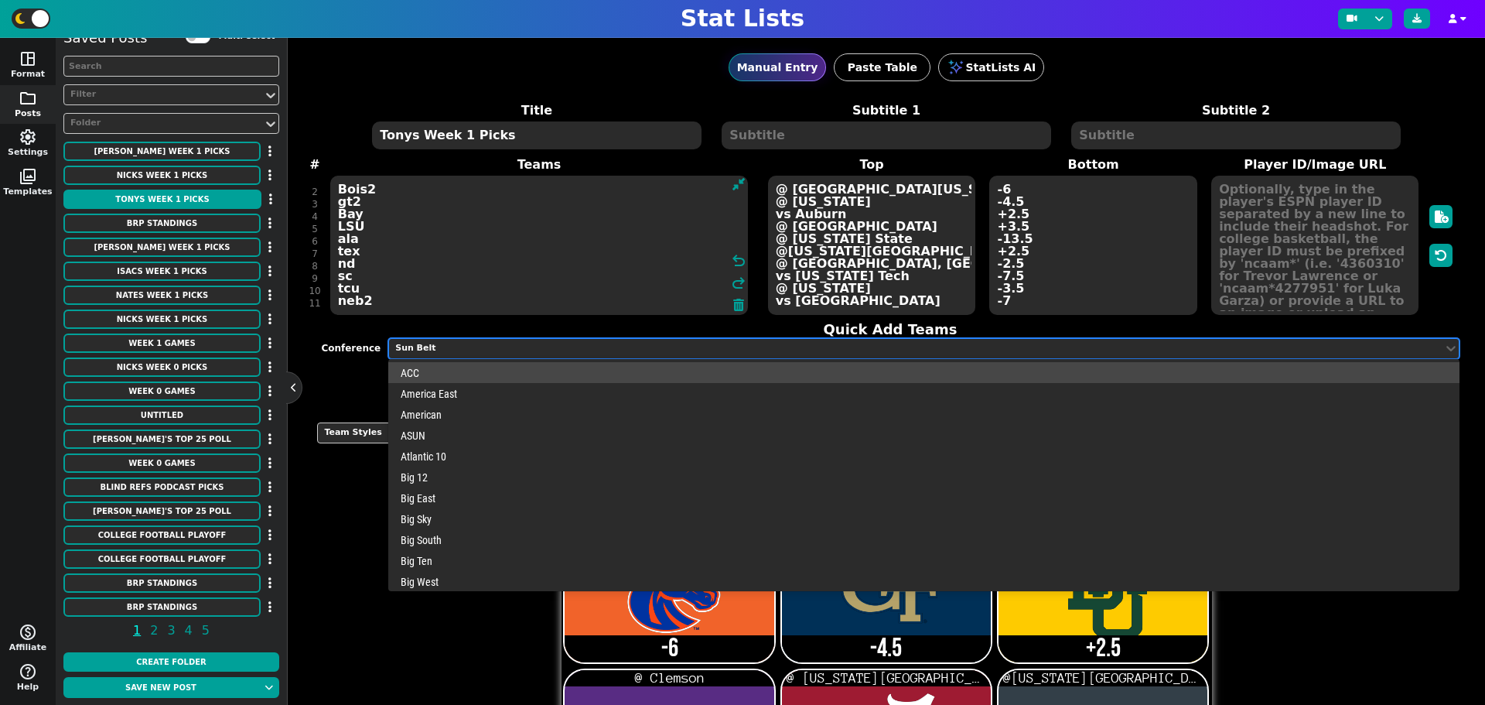
click at [485, 350] on div "Sun Belt" at bounding box center [915, 348] width 1041 height 13
click at [496, 343] on div "Sun Belt" at bounding box center [915, 348] width 1041 height 13
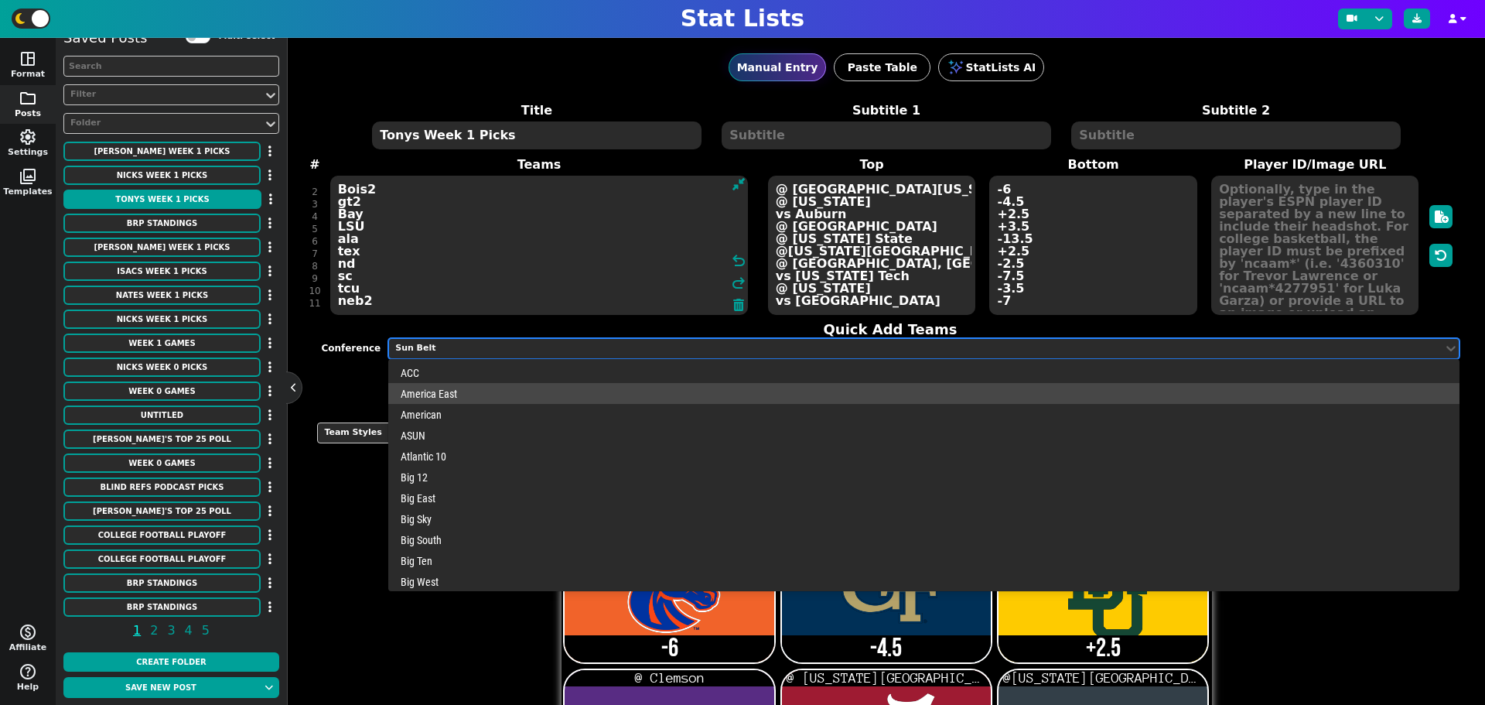
click at [480, 390] on div "America East" at bounding box center [923, 393] width 1071 height 21
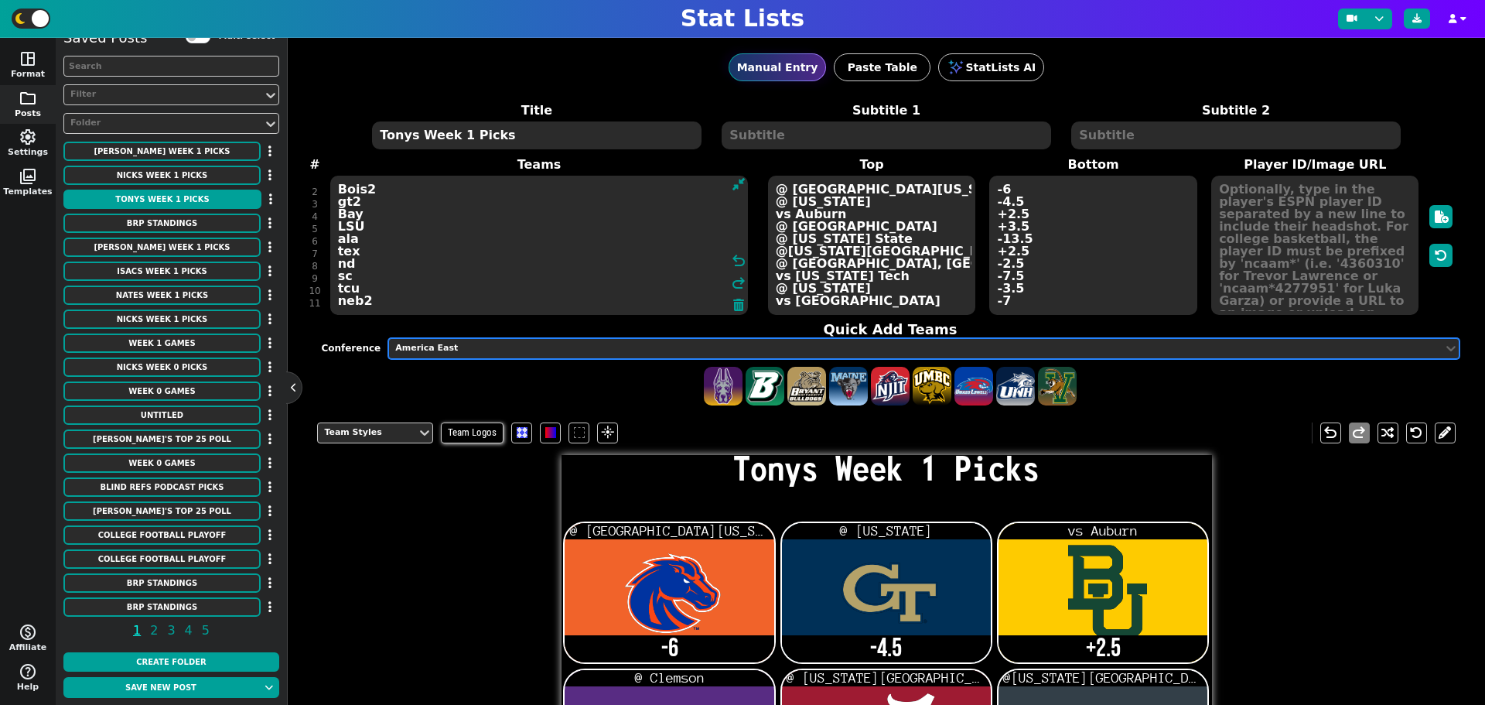
click at [476, 345] on div "America East" at bounding box center [915, 348] width 1041 height 13
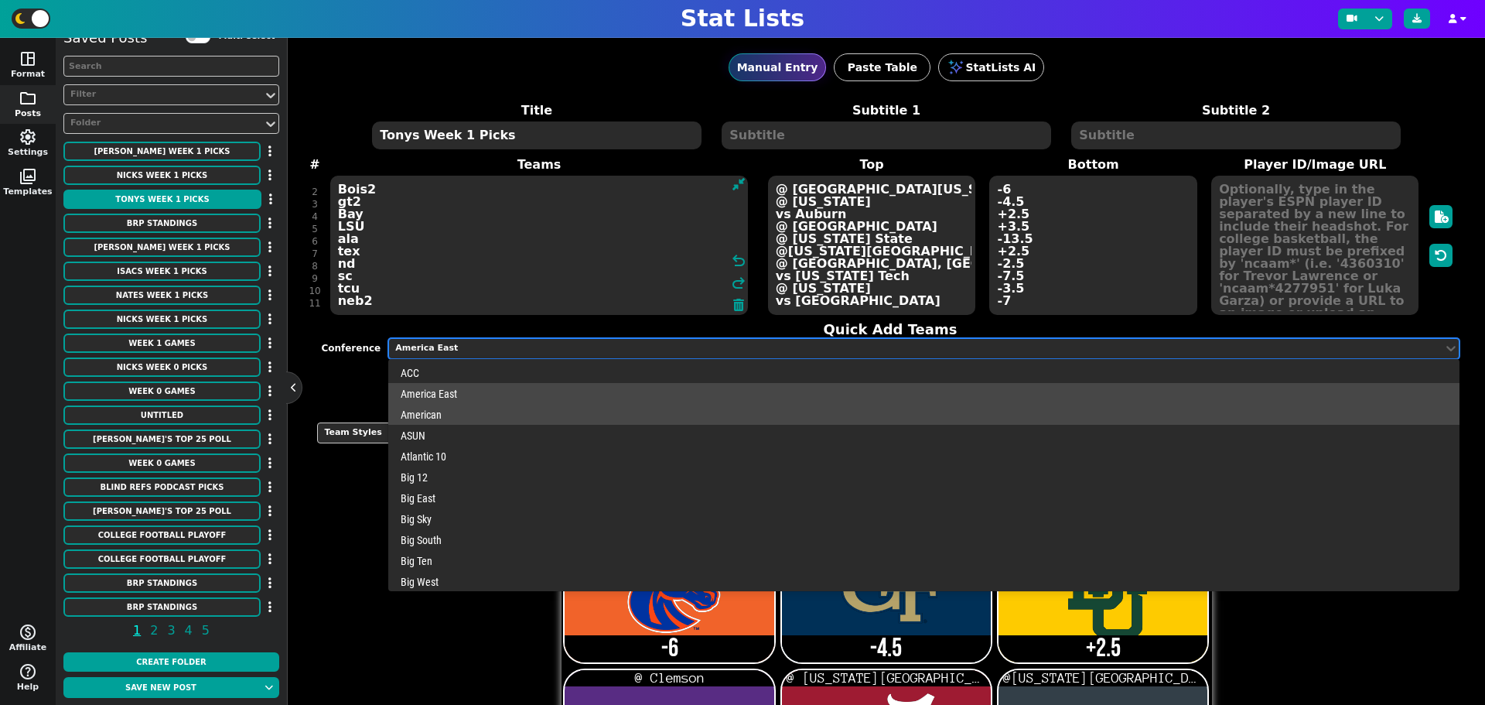
click at [459, 417] on div "American" at bounding box center [923, 414] width 1071 height 21
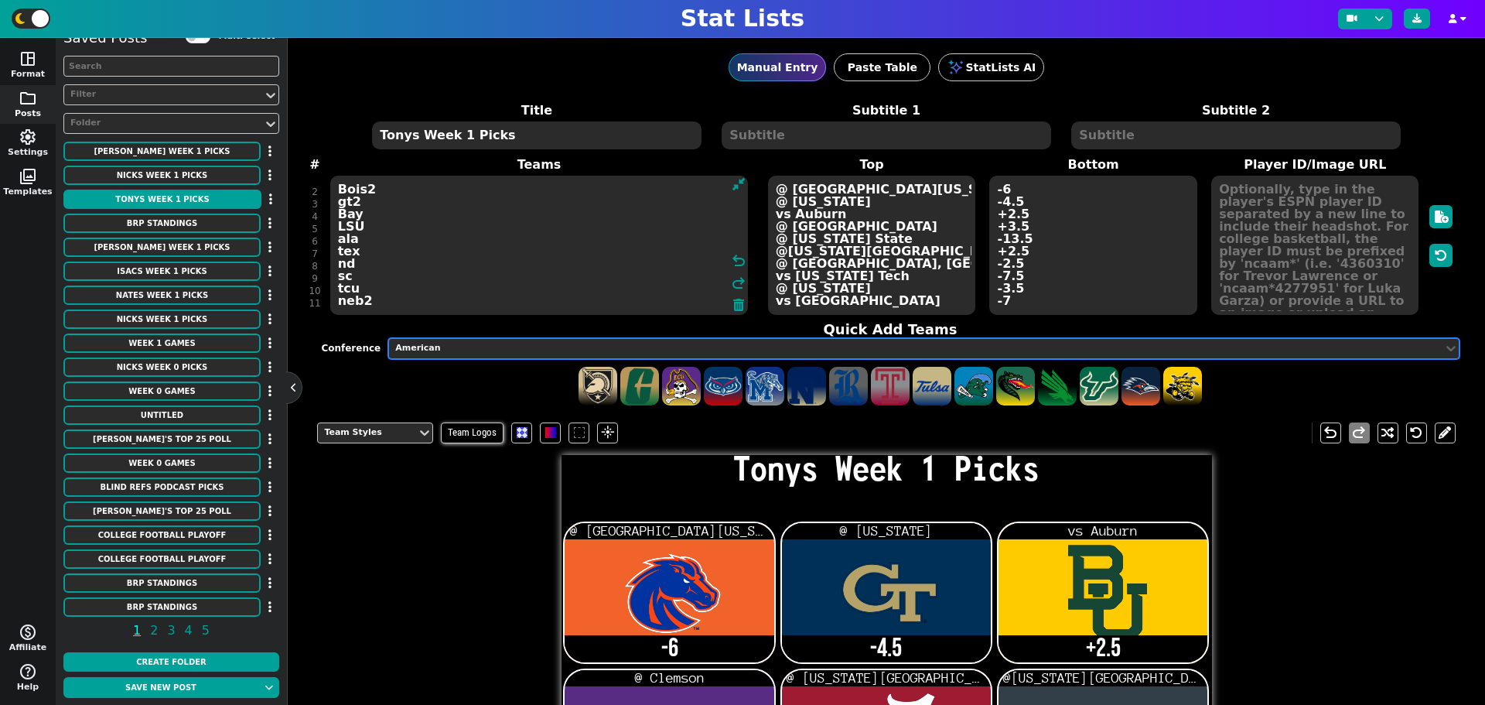
click at [473, 357] on div "American" at bounding box center [916, 348] width 1054 height 21
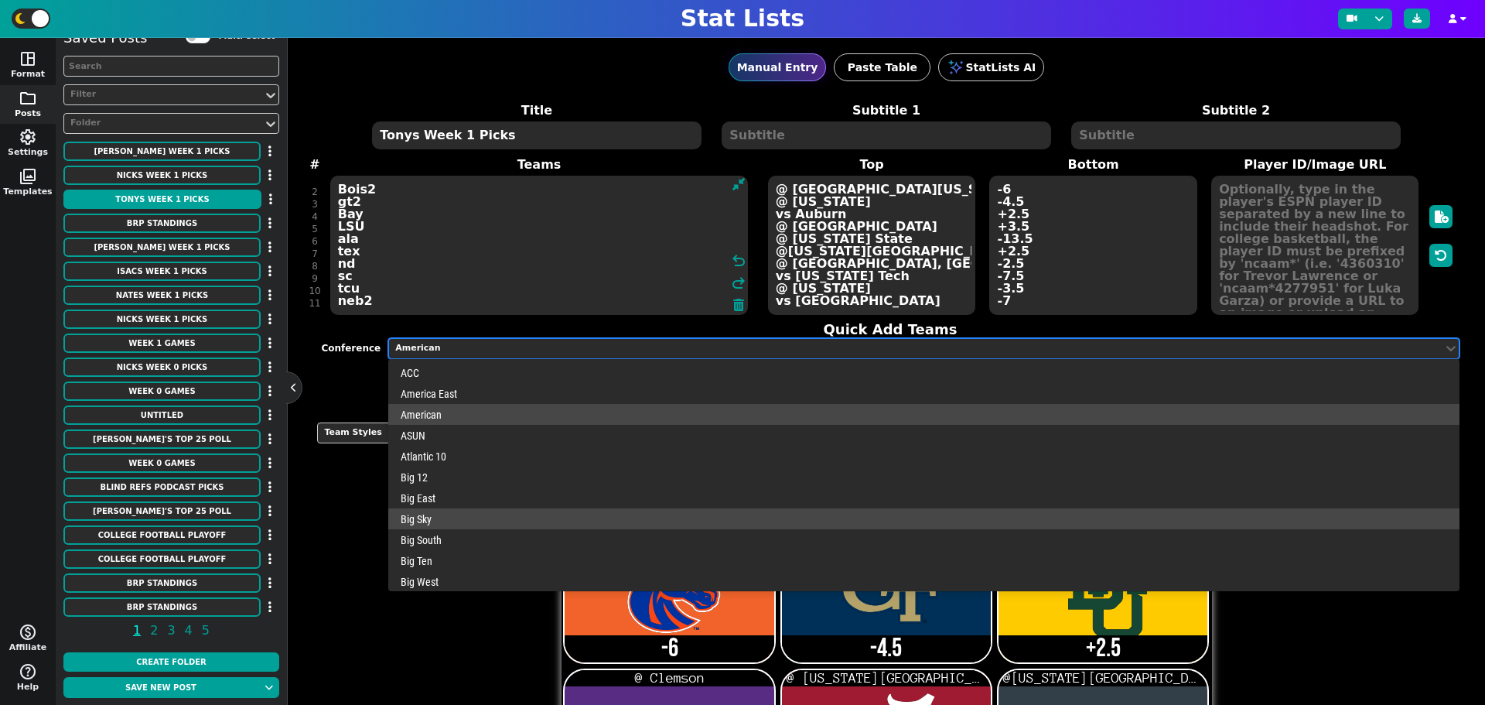
scroll to position [484, 0]
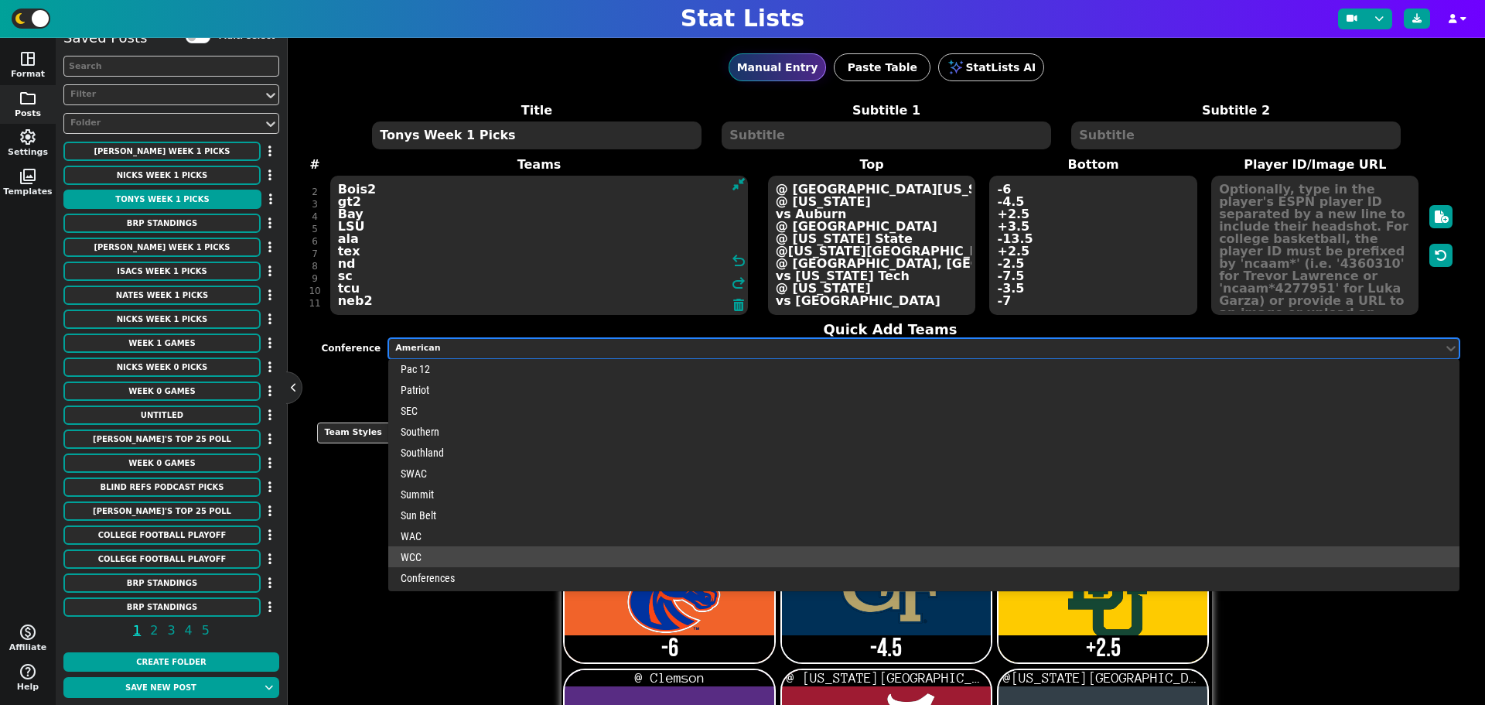
click at [440, 561] on div "WCC" at bounding box center [923, 556] width 1071 height 21
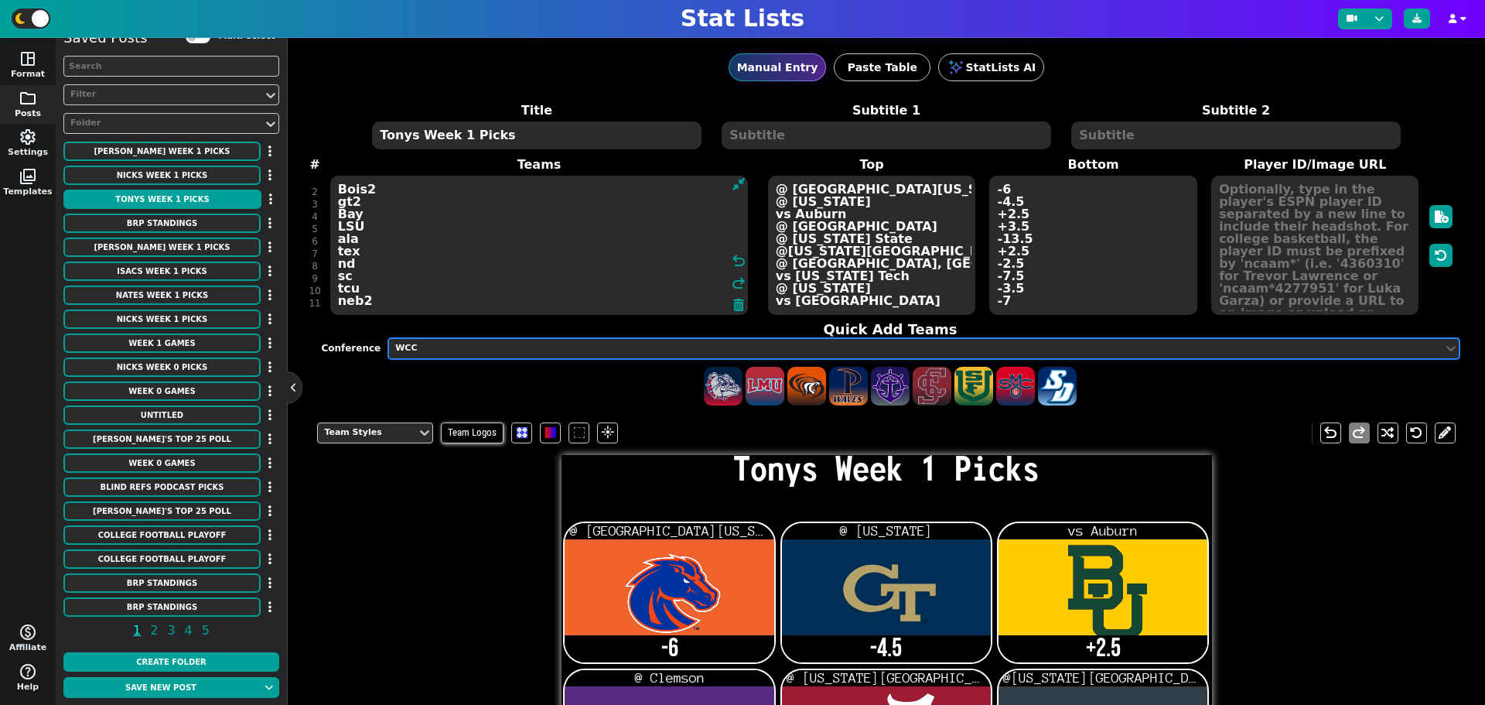
click at [444, 349] on div "WCC" at bounding box center [915, 348] width 1041 height 13
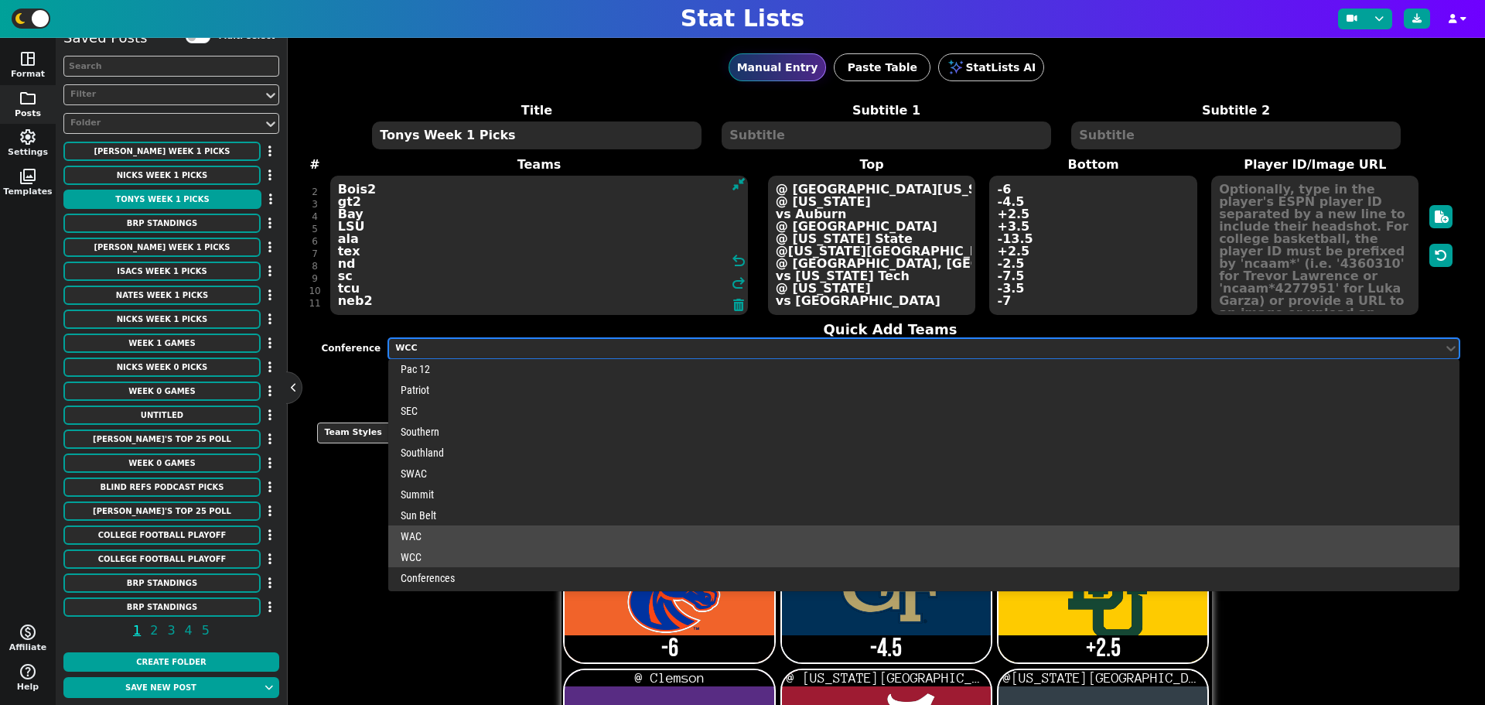
click at [439, 538] on div "WAC" at bounding box center [923, 535] width 1071 height 21
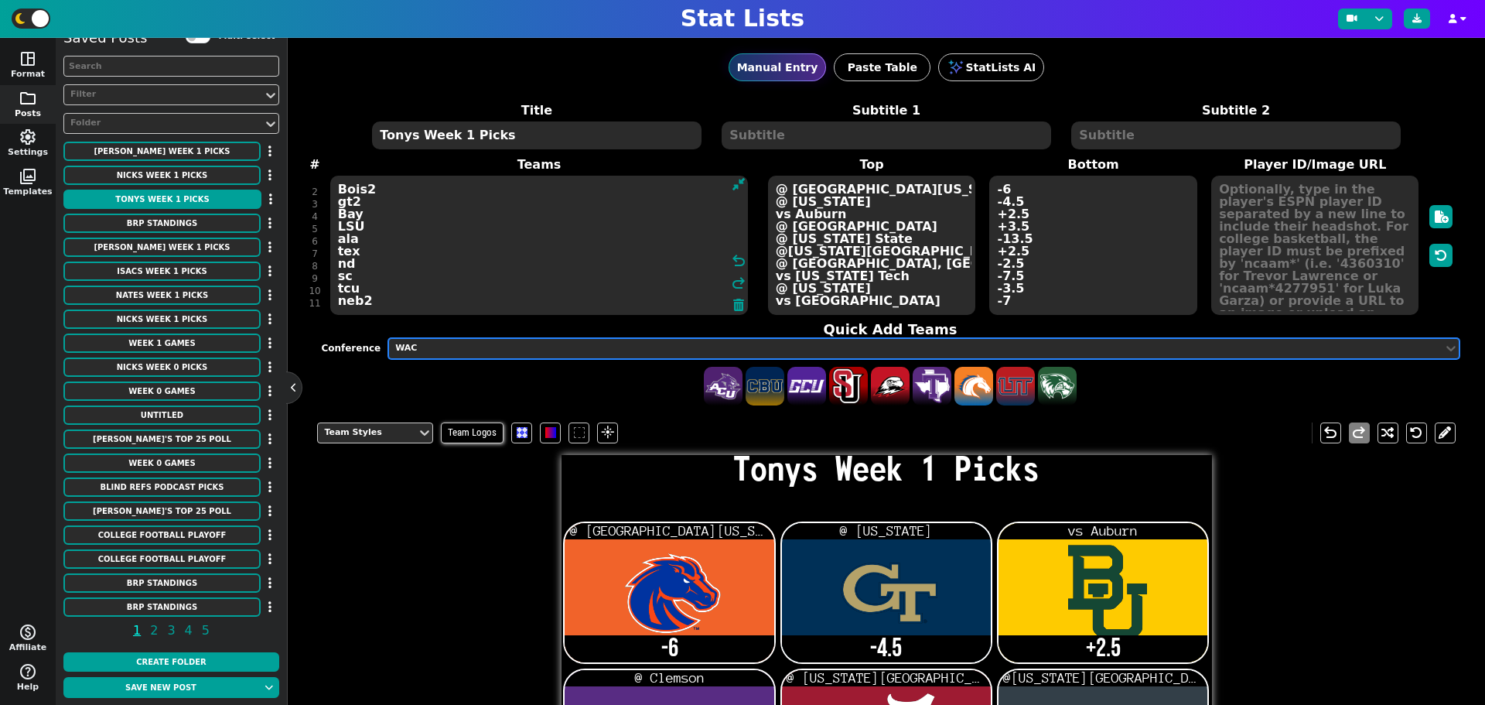
click at [454, 352] on div "WAC" at bounding box center [915, 348] width 1041 height 13
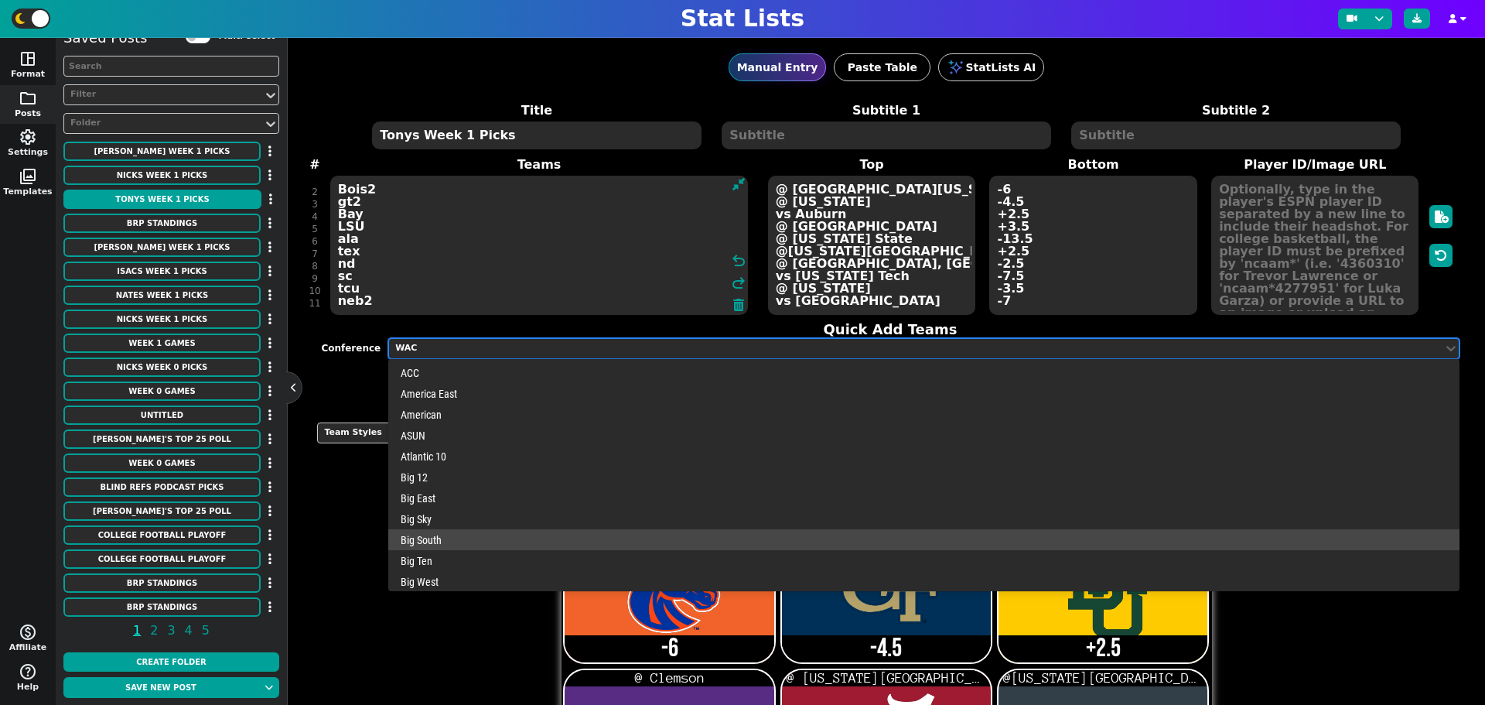
click at [446, 539] on div "Big South" at bounding box center [923, 539] width 1071 height 21
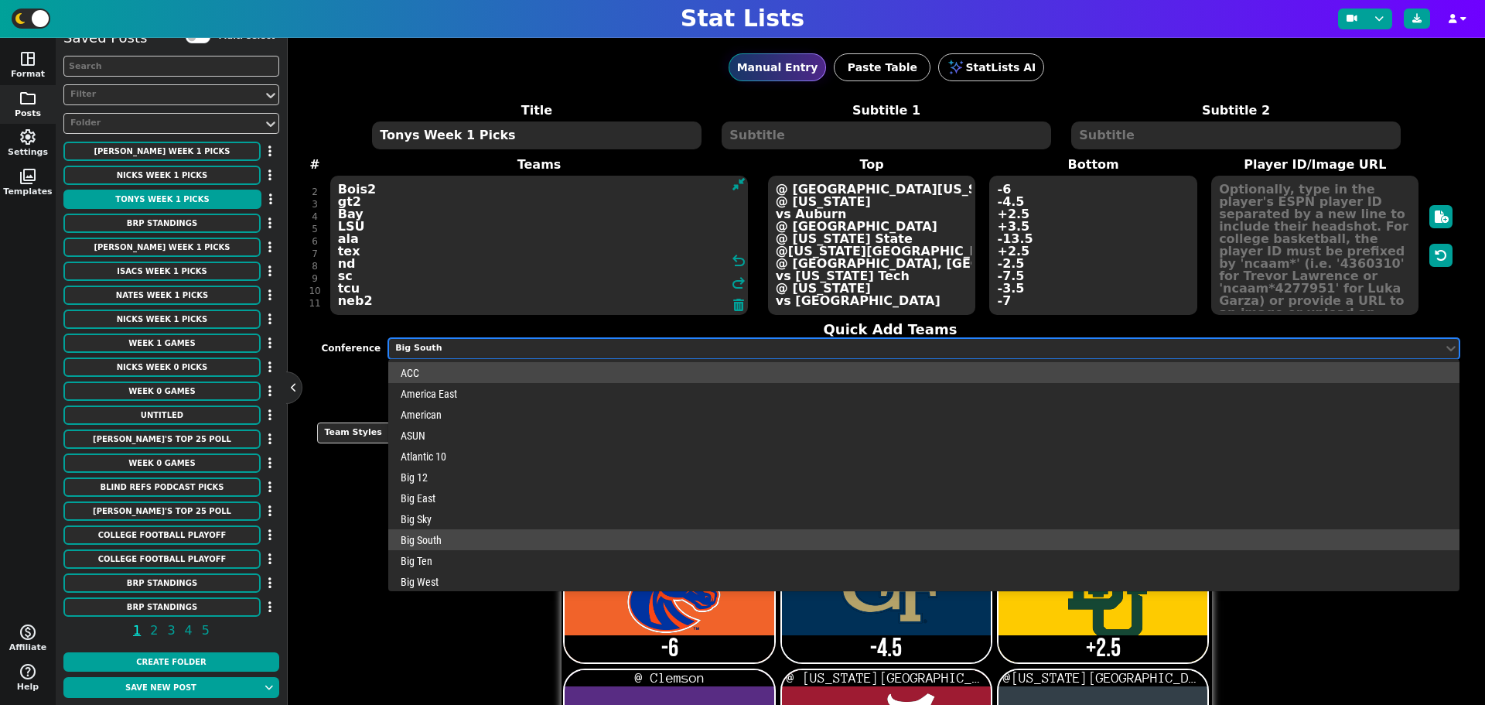
click at [479, 354] on div "Big South" at bounding box center [915, 348] width 1041 height 13
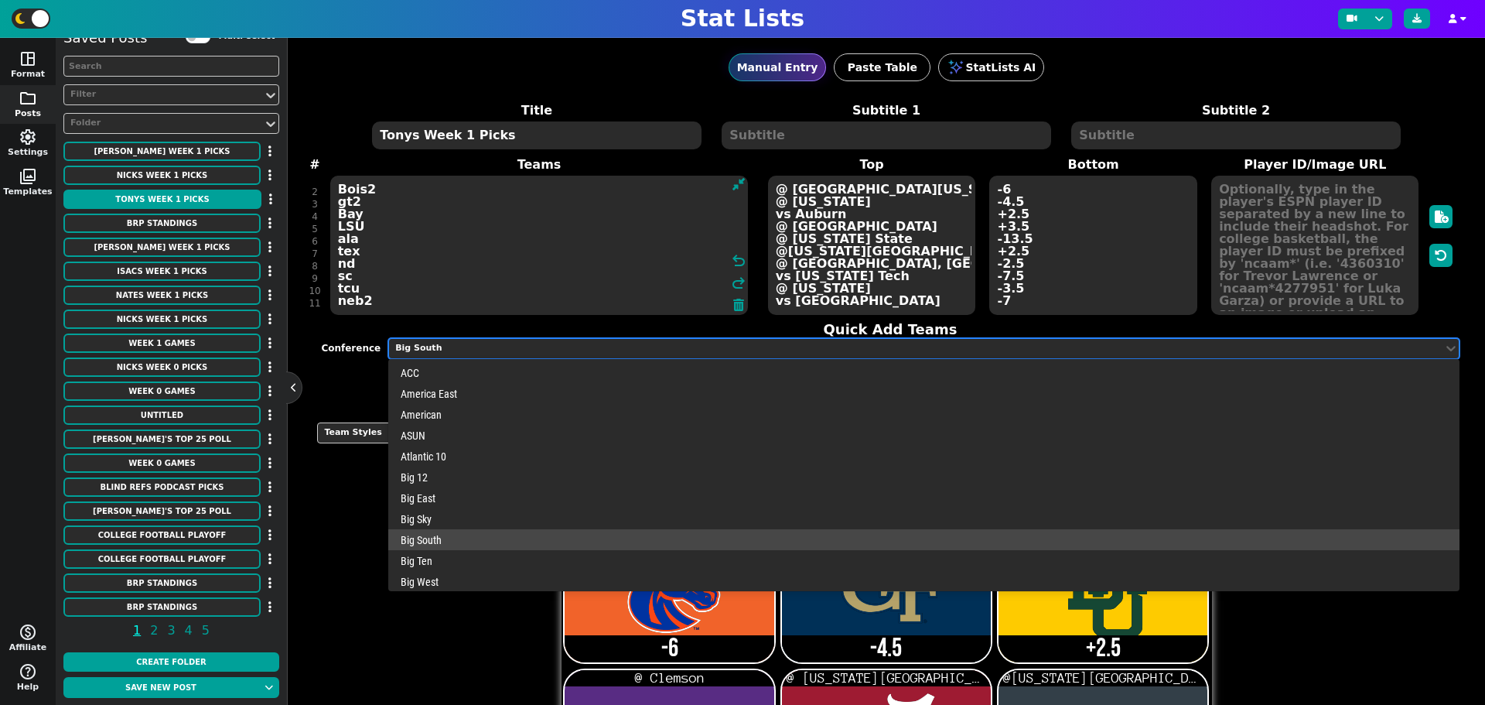
click at [470, 520] on div "Big Sky" at bounding box center [923, 518] width 1071 height 21
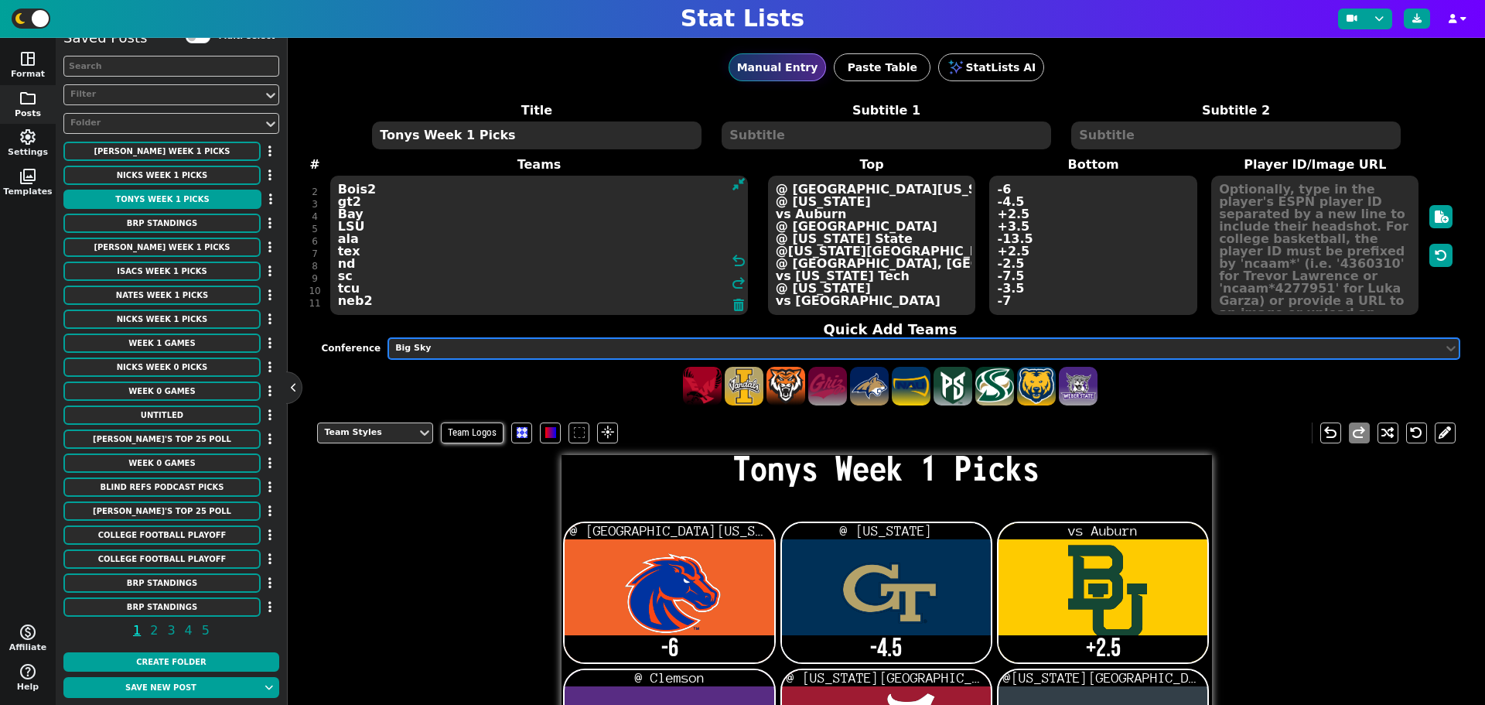
click at [525, 360] on div "Quick Add Teams Conference option Big Sky, selected. Big Sky" at bounding box center [890, 364] width 1138 height 86
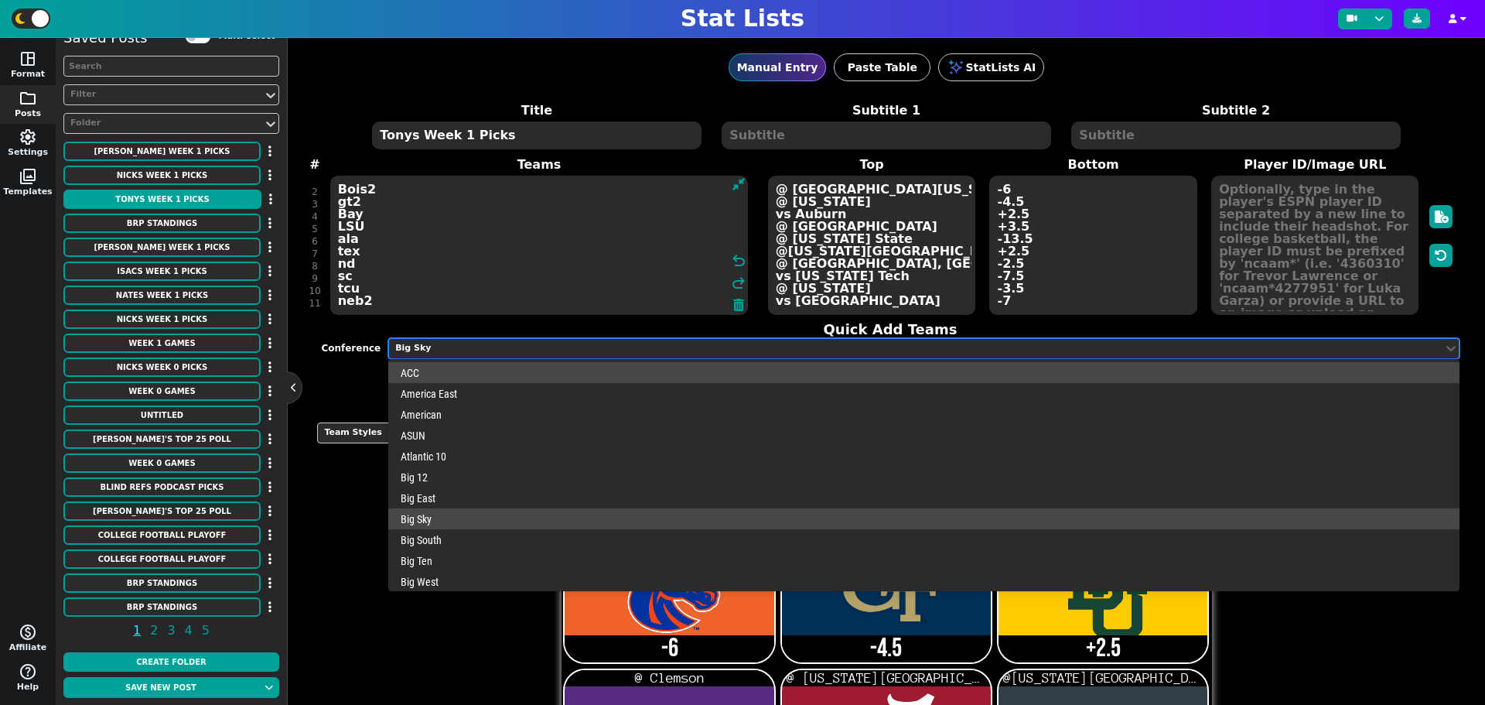
click at [528, 348] on div "Big Sky" at bounding box center [915, 348] width 1041 height 13
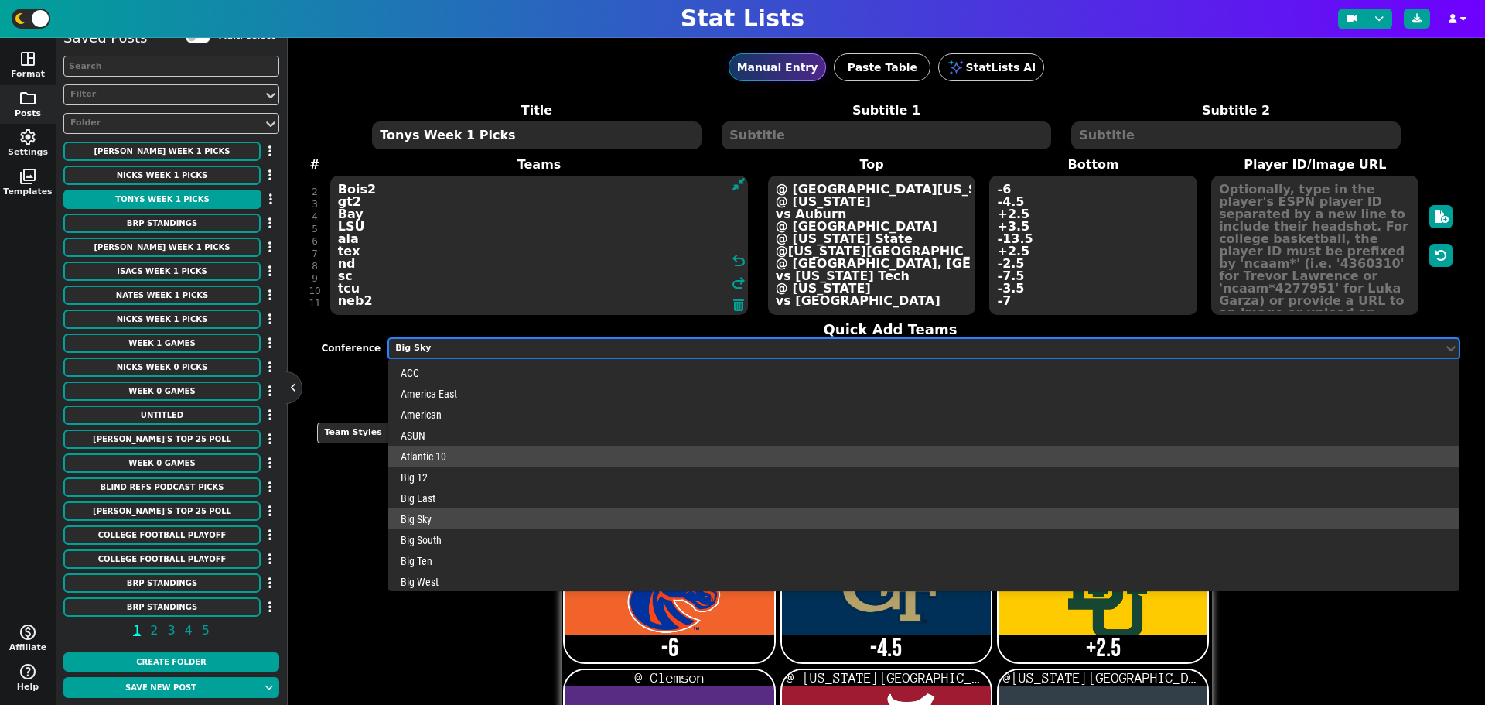
click at [500, 456] on div "Atlantic 10" at bounding box center [923, 456] width 1071 height 21
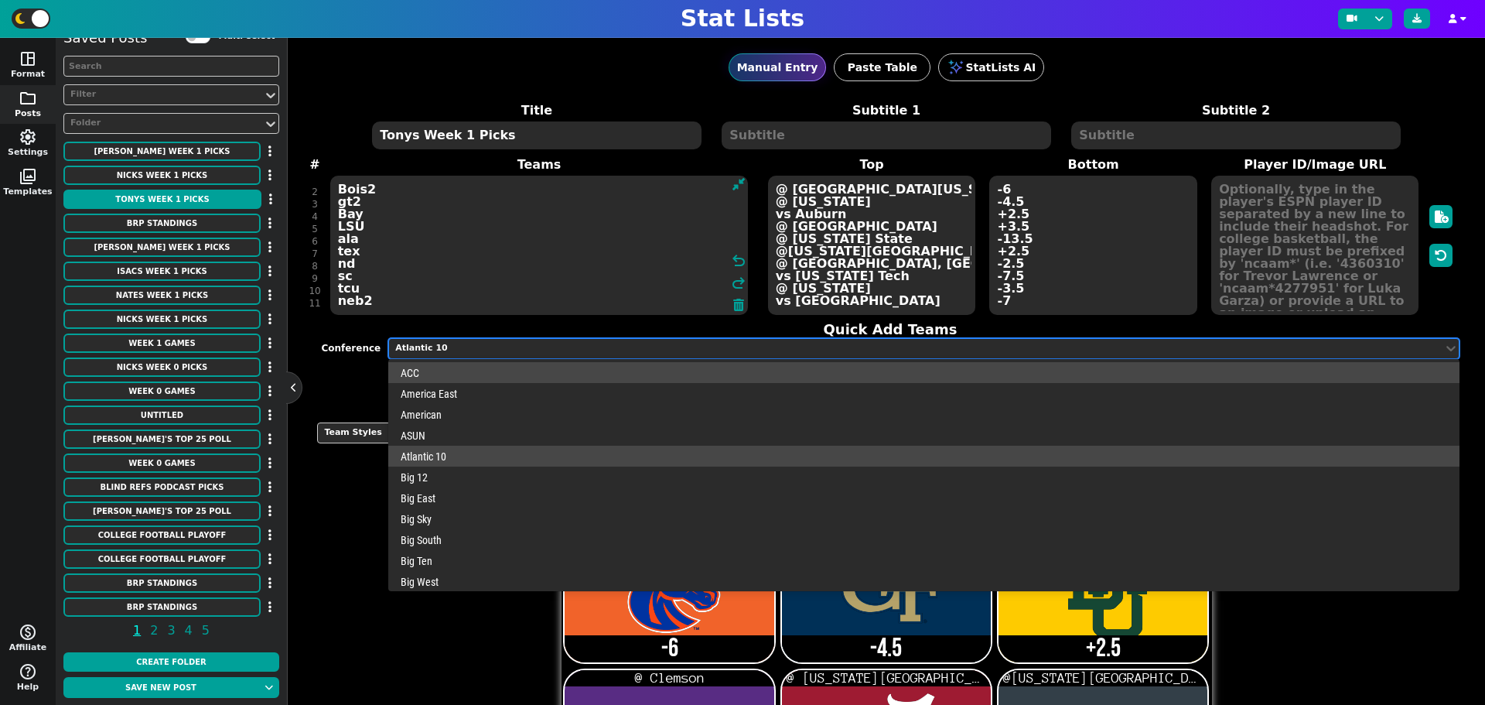
click at [487, 347] on div "Atlantic 10" at bounding box center [915, 348] width 1041 height 13
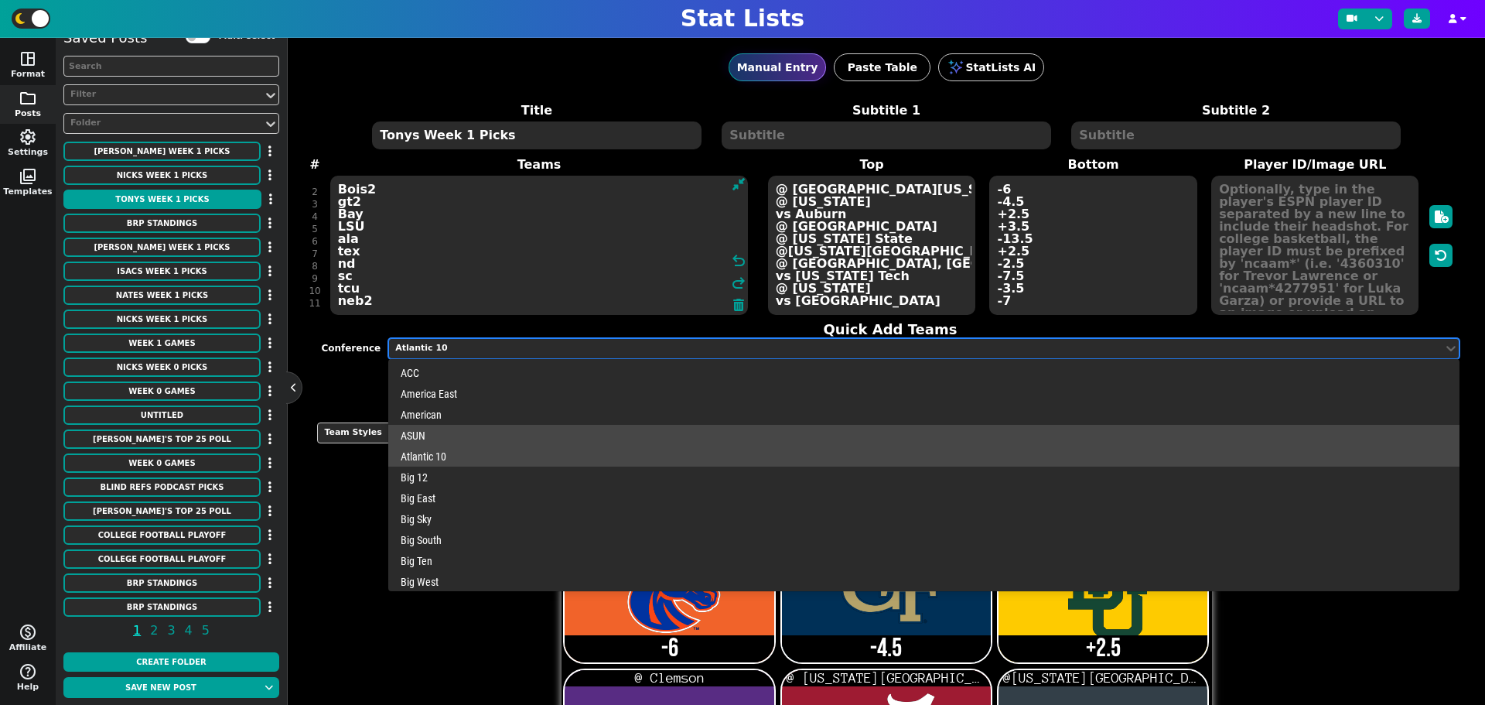
click at [466, 432] on div "ASUN" at bounding box center [923, 435] width 1071 height 21
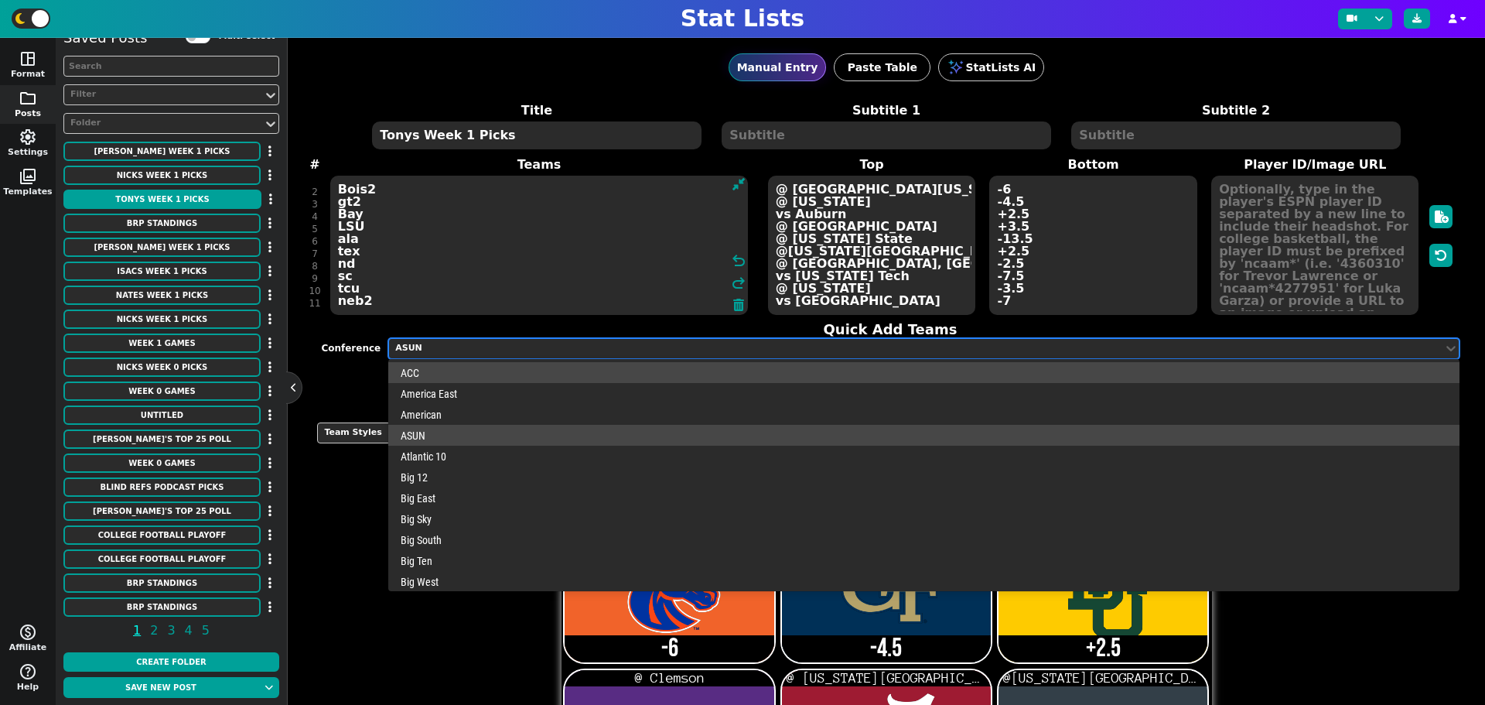
click at [475, 350] on div "ASUN" at bounding box center [915, 348] width 1041 height 13
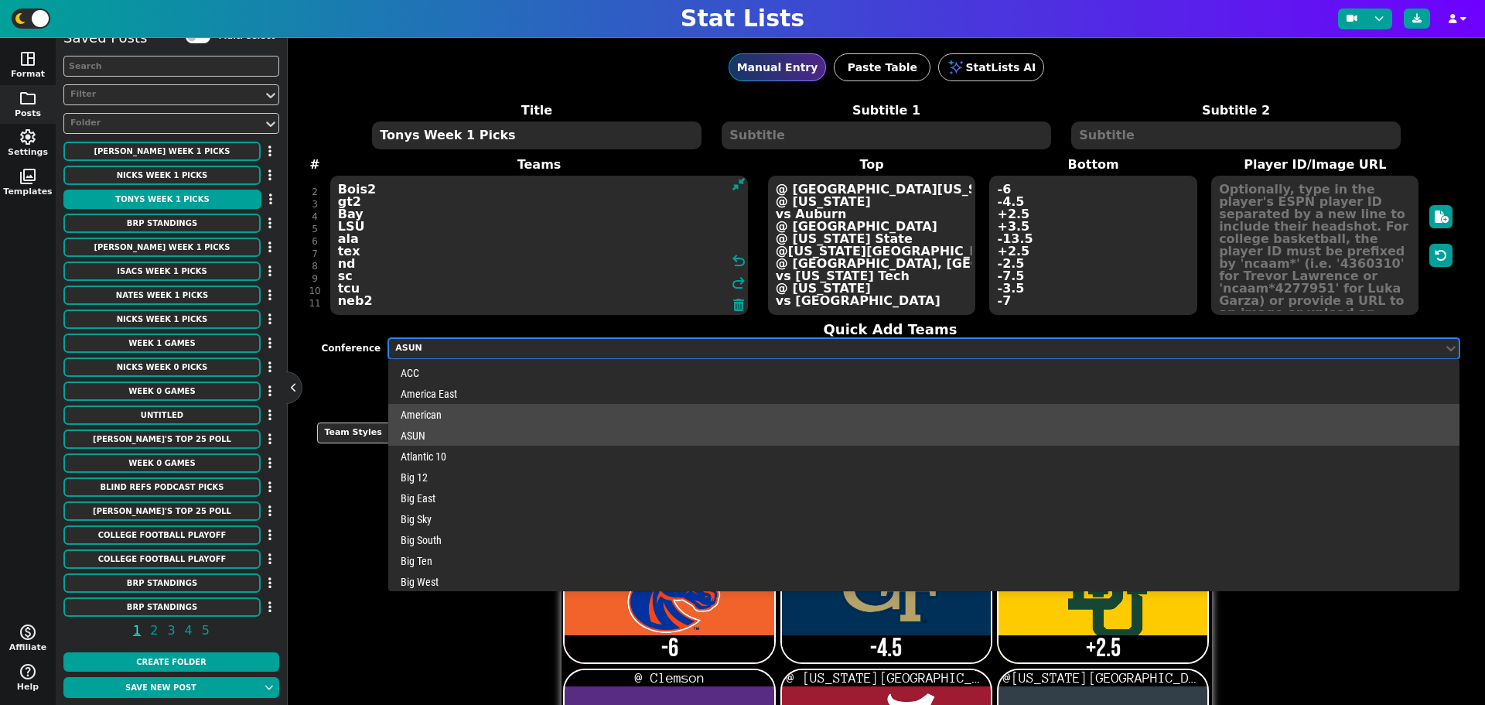
click at [462, 408] on div "American" at bounding box center [923, 414] width 1071 height 21
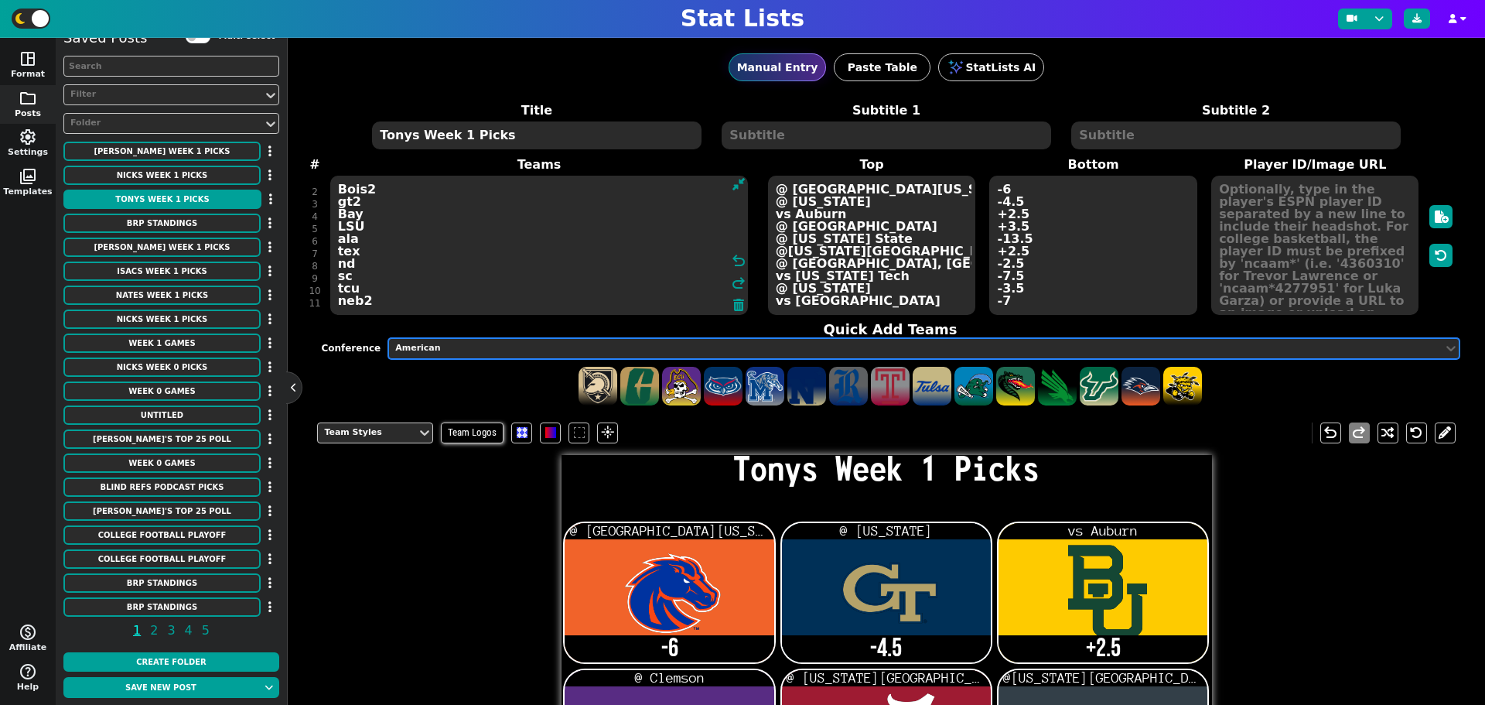
click at [467, 348] on div "American" at bounding box center [915, 348] width 1041 height 13
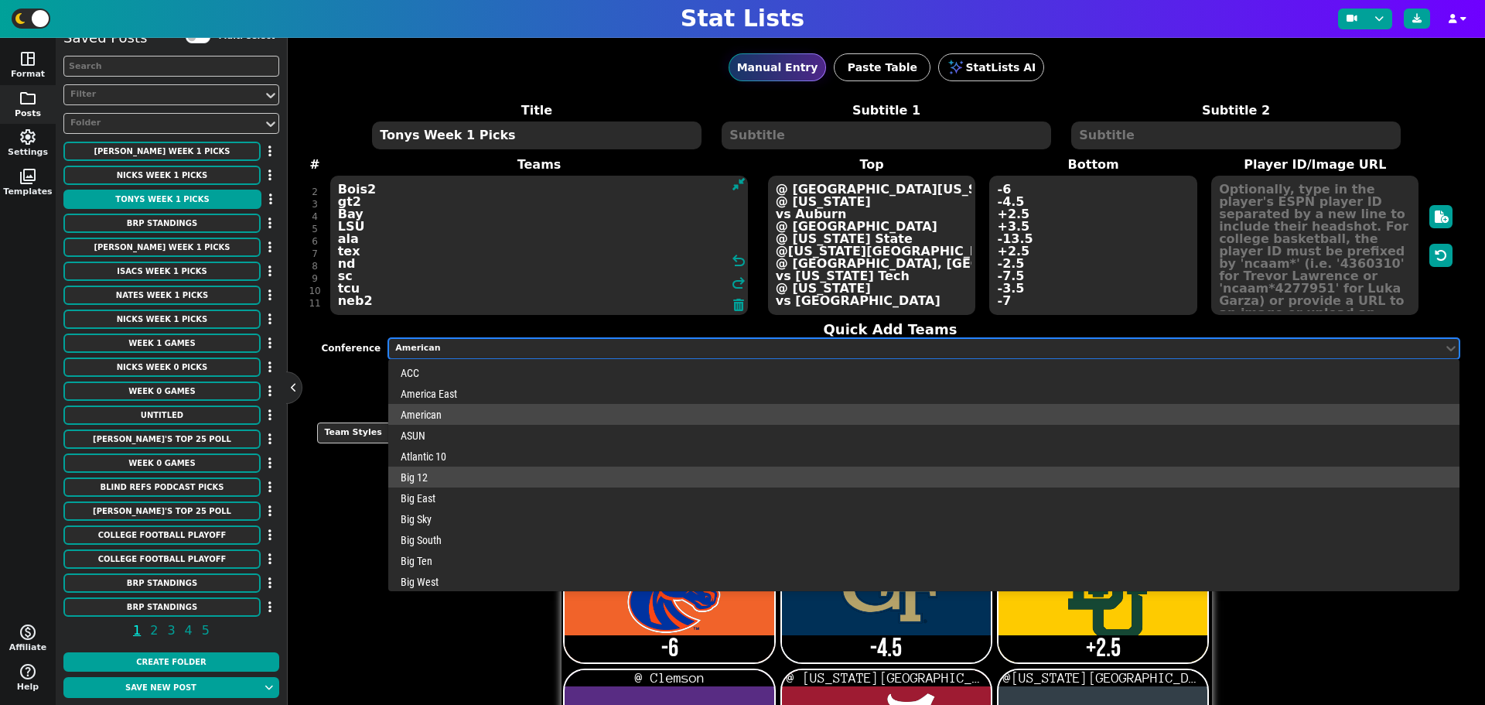
click at [453, 470] on div "Big 12" at bounding box center [923, 476] width 1071 height 21
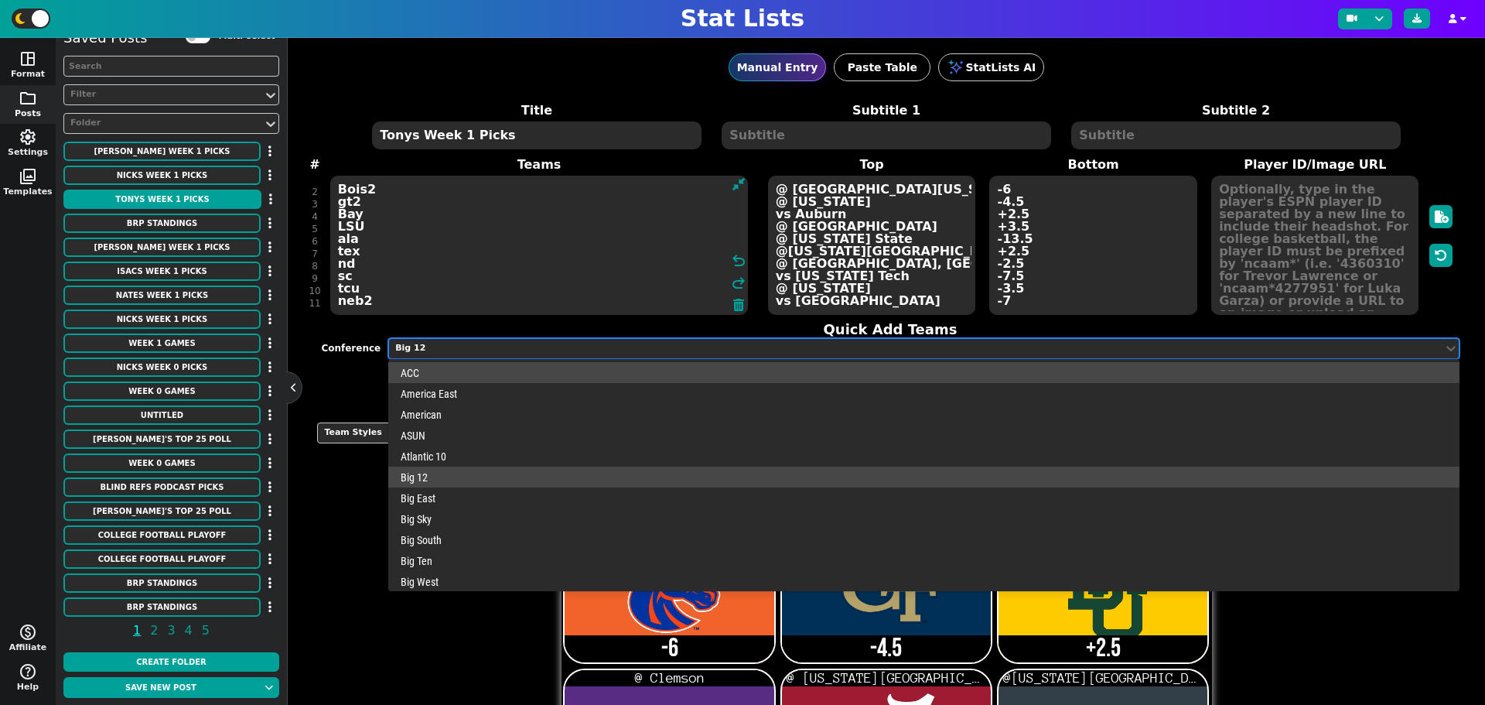
click at [467, 346] on div "Big 12" at bounding box center [915, 348] width 1041 height 13
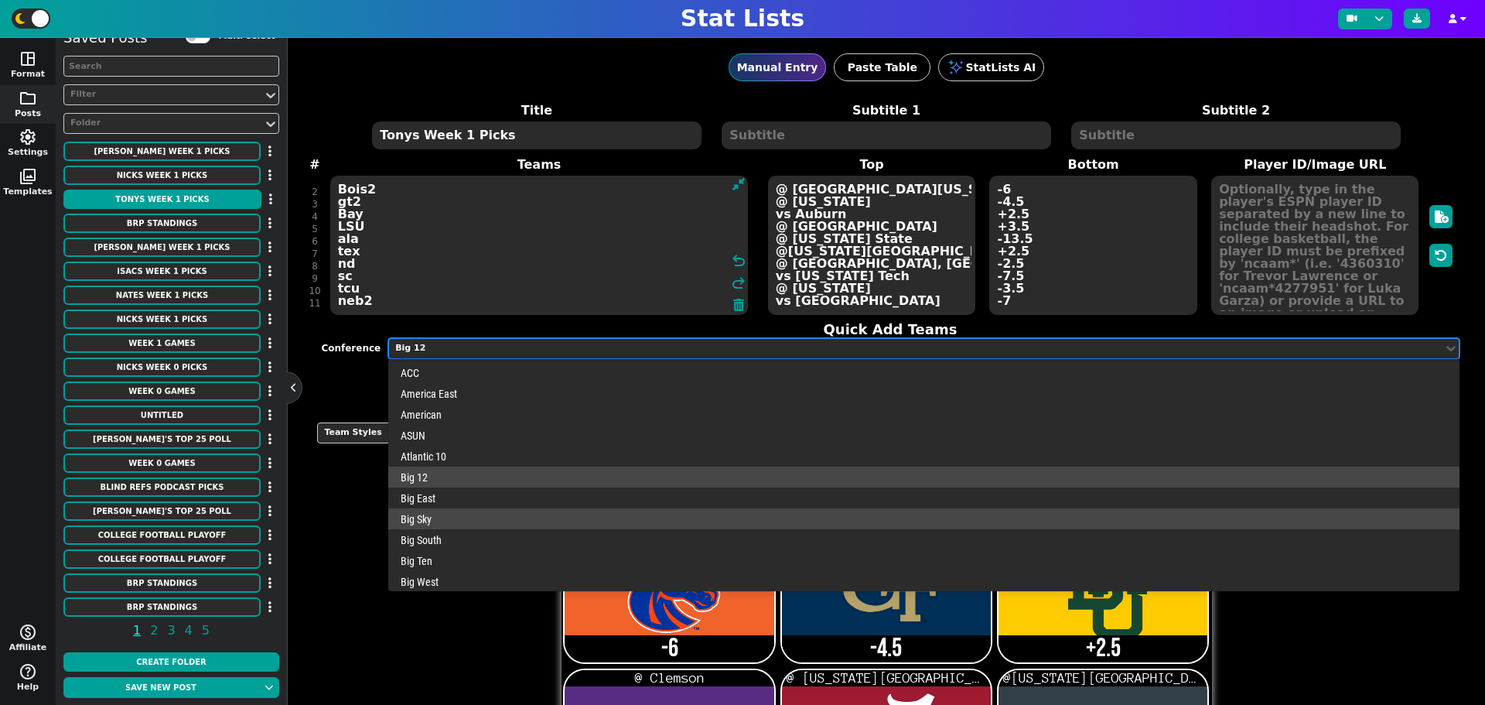
click at [454, 508] on div "Big Sky" at bounding box center [923, 518] width 1071 height 21
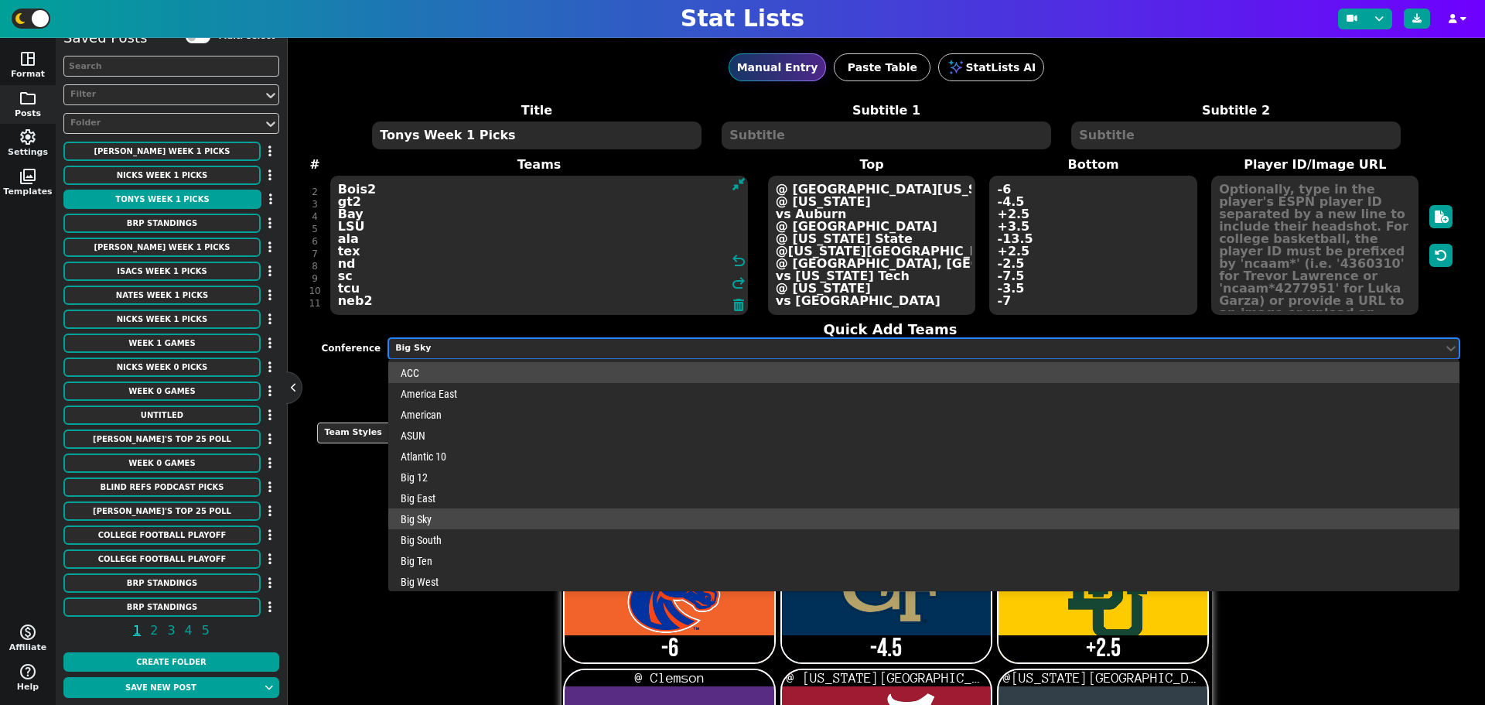
click at [487, 354] on div "Big Sky" at bounding box center [915, 348] width 1041 height 13
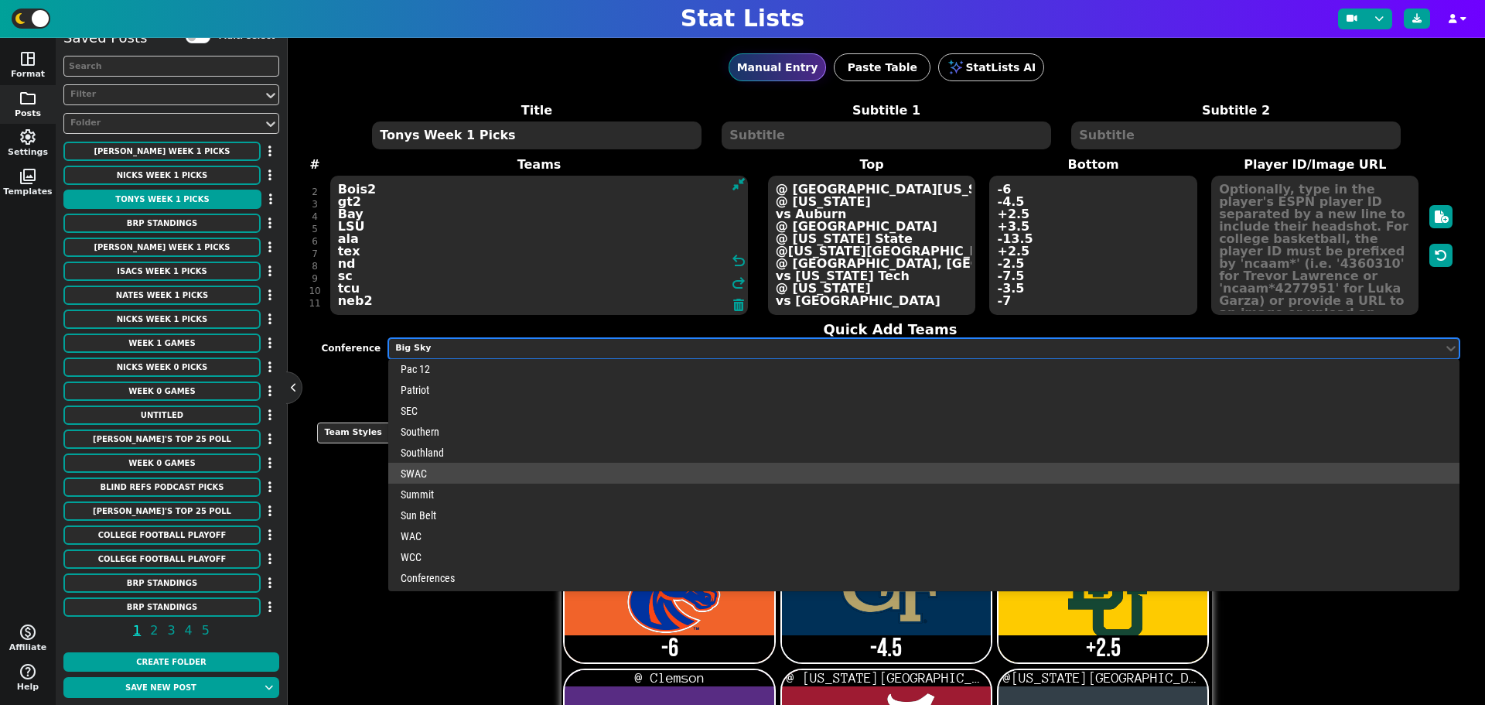
click at [432, 476] on div "SWAC" at bounding box center [923, 473] width 1071 height 21
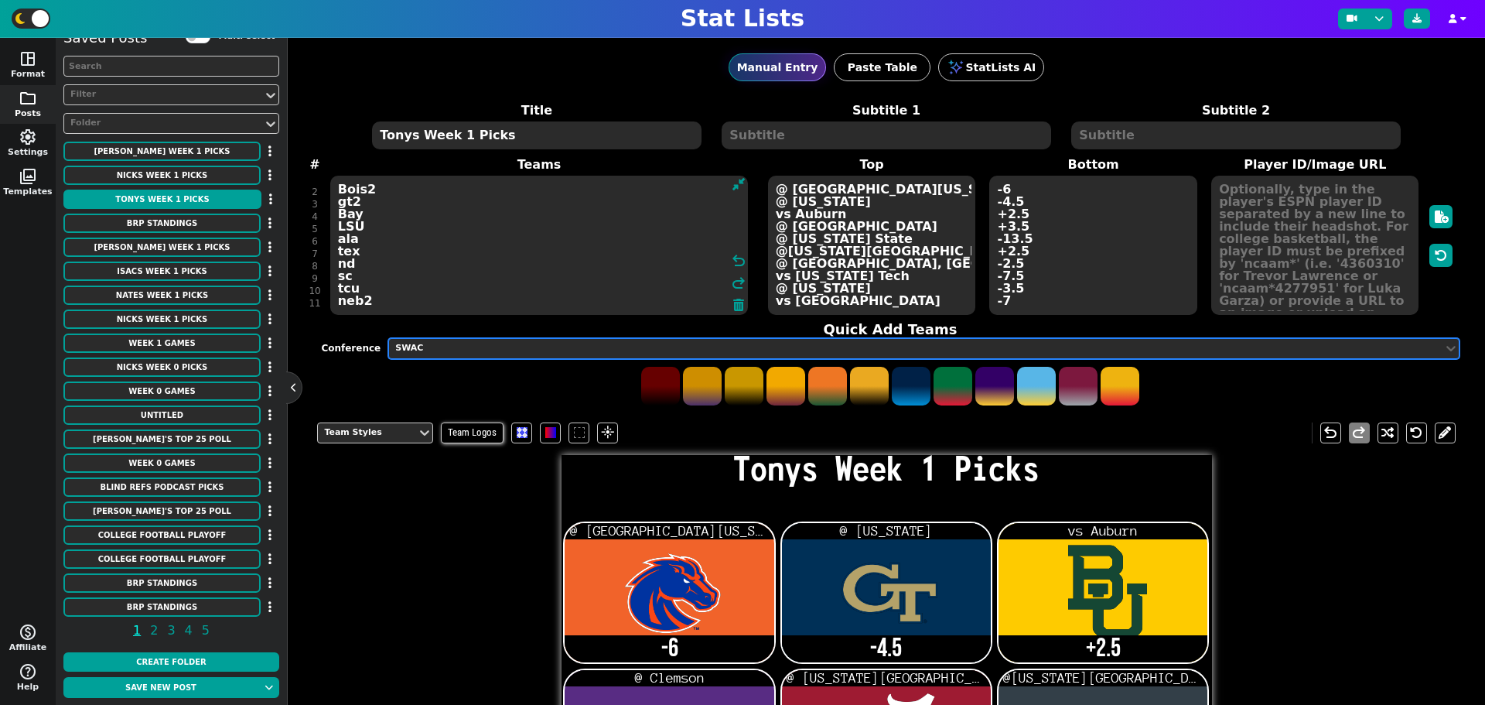
click at [439, 353] on div "SWAC" at bounding box center [915, 348] width 1041 height 13
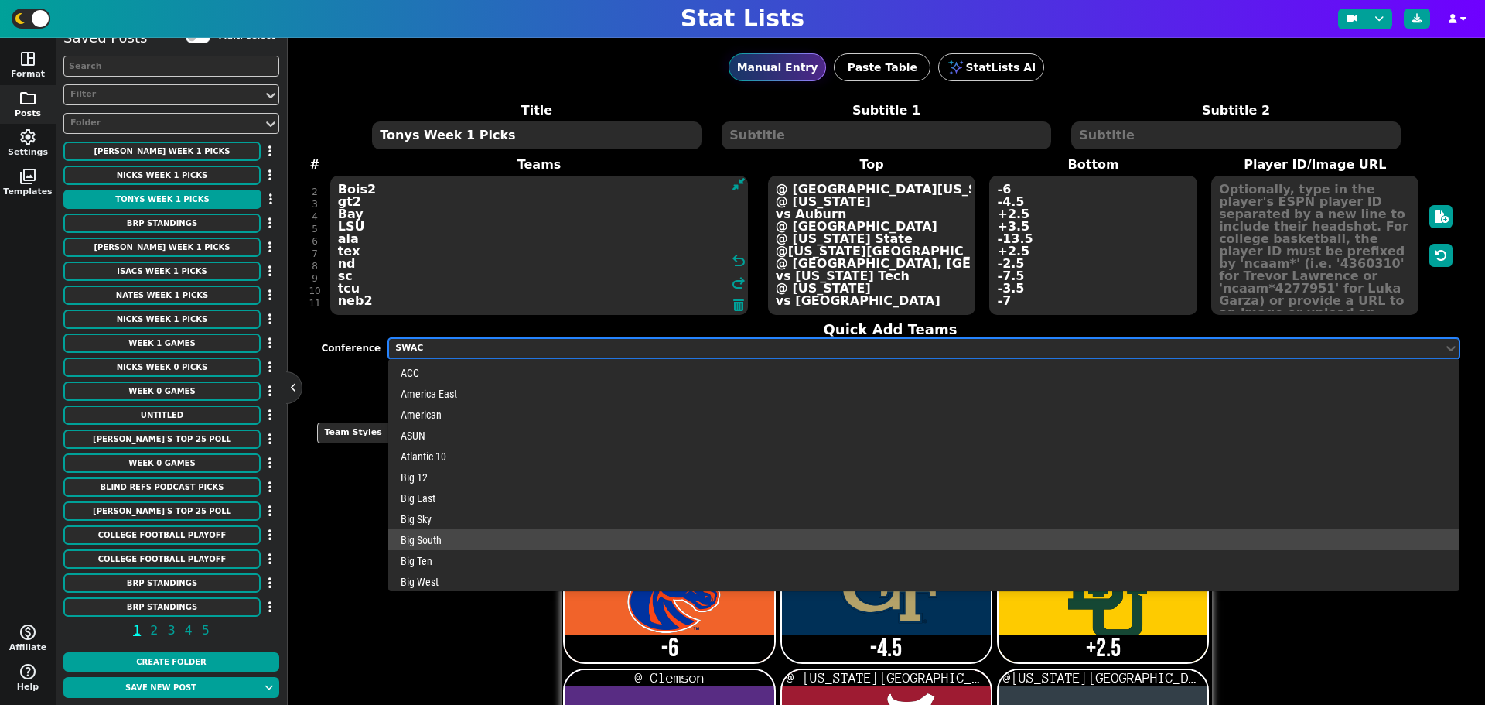
scroll to position [284, 0]
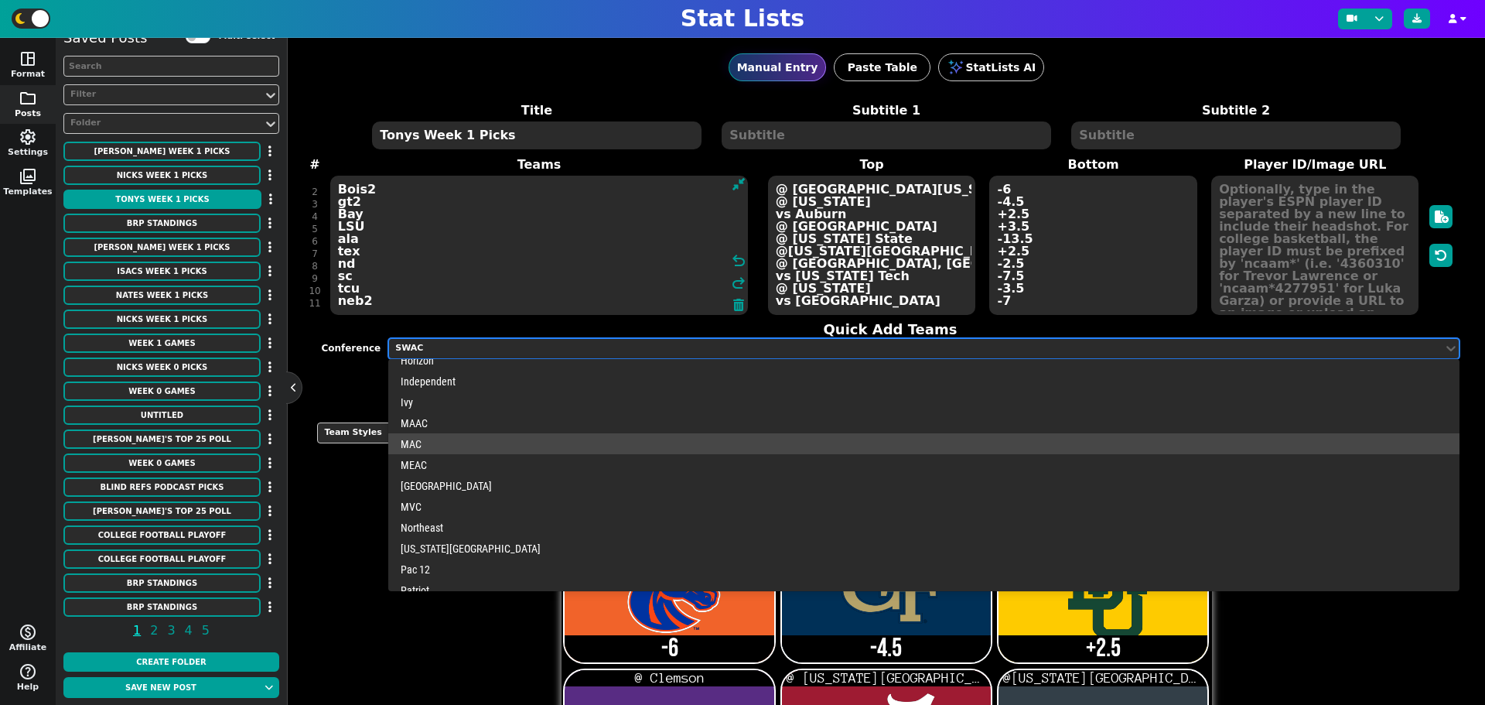
click at [437, 440] on div "MAC" at bounding box center [923, 443] width 1071 height 21
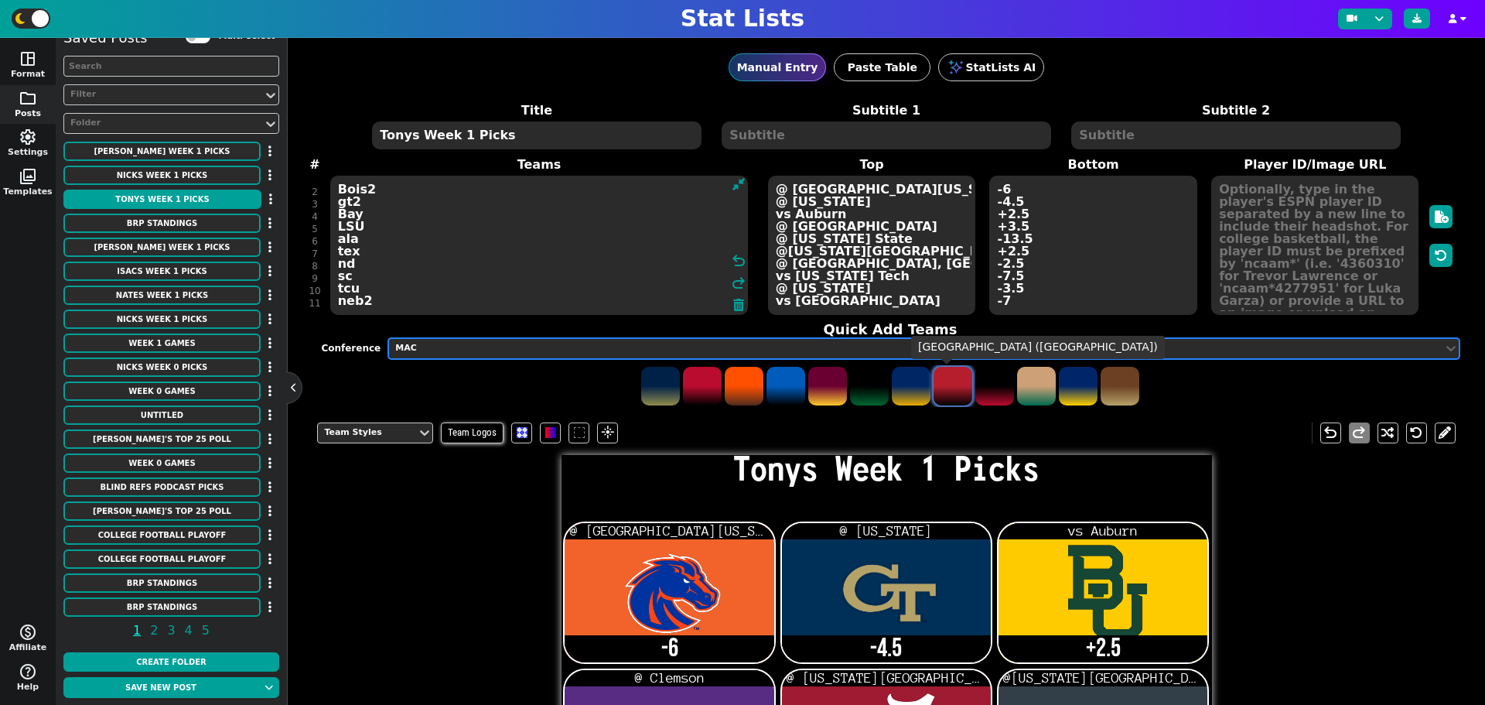
click at [944, 381] on span at bounding box center [953, 386] width 39 height 39
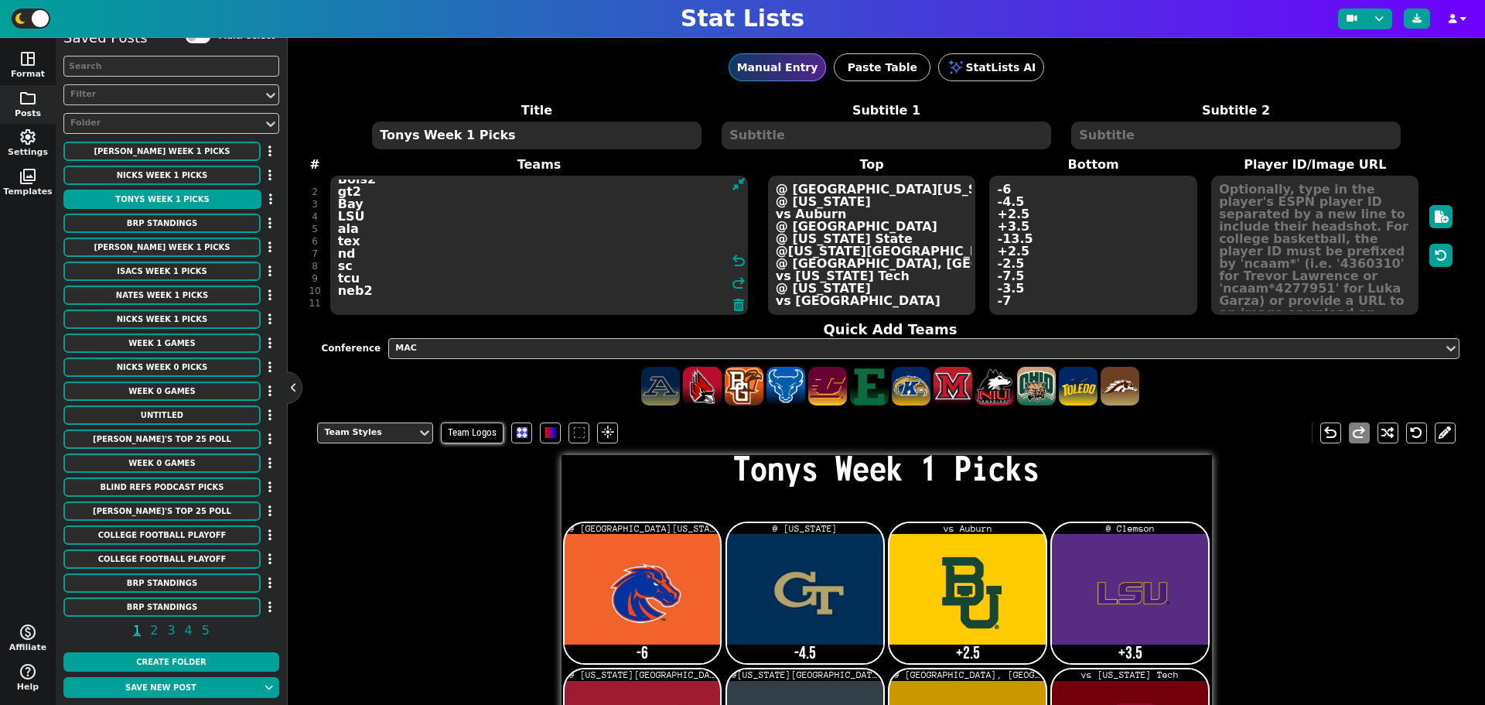
click at [380, 305] on textarea "Bois2 gt2 Bay LSU ala tex nd sc tcu neb2 M-OH" at bounding box center [539, 245] width 418 height 139
click at [960, 379] on span at bounding box center [953, 386] width 39 height 39
click at [343, 302] on textarea "Bois2 gt2 Bay LSU ala tex nd sc tcu neb2 M-OH M-OH" at bounding box center [539, 245] width 418 height 139
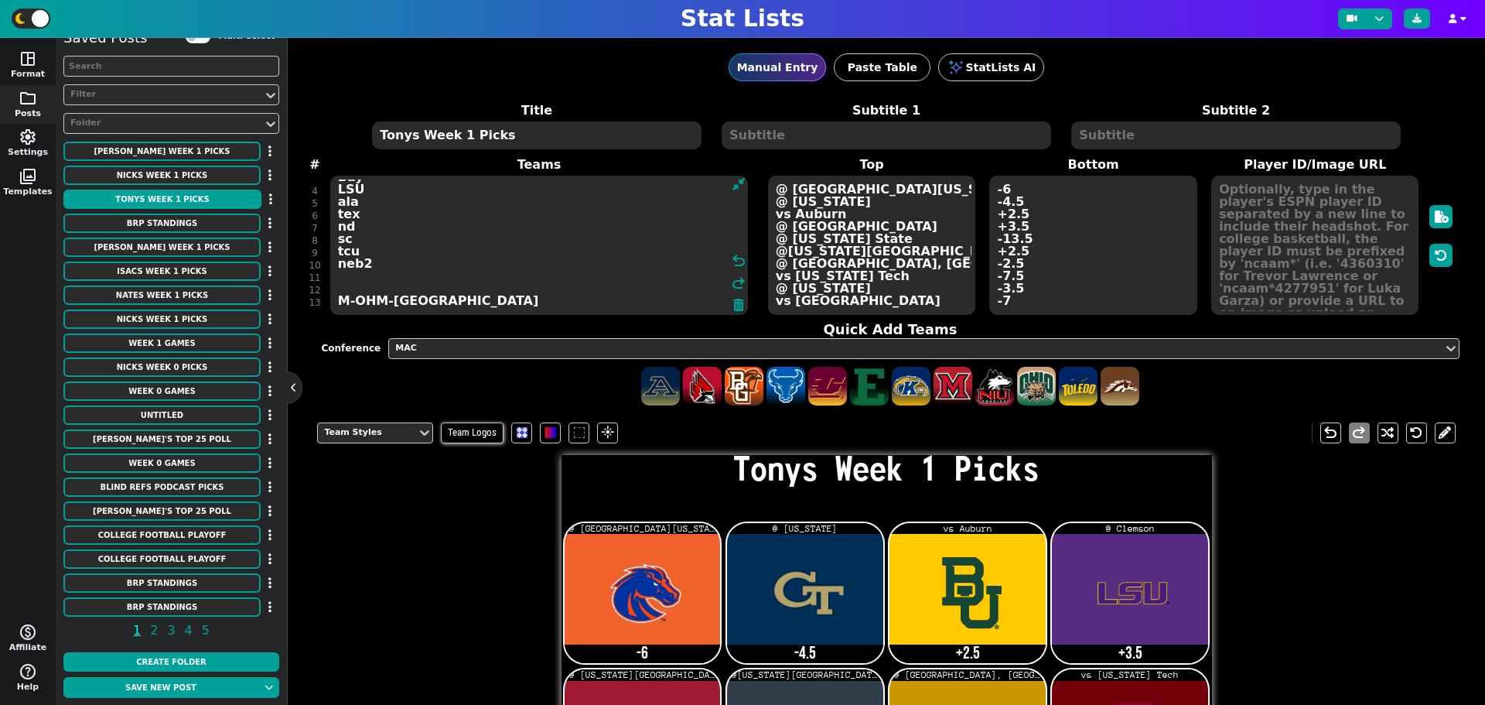
click at [340, 299] on textarea "Bois2 gt2 Bay LSU ala tex nd sc tcu neb2 M-OHM-OH" at bounding box center [539, 245] width 418 height 139
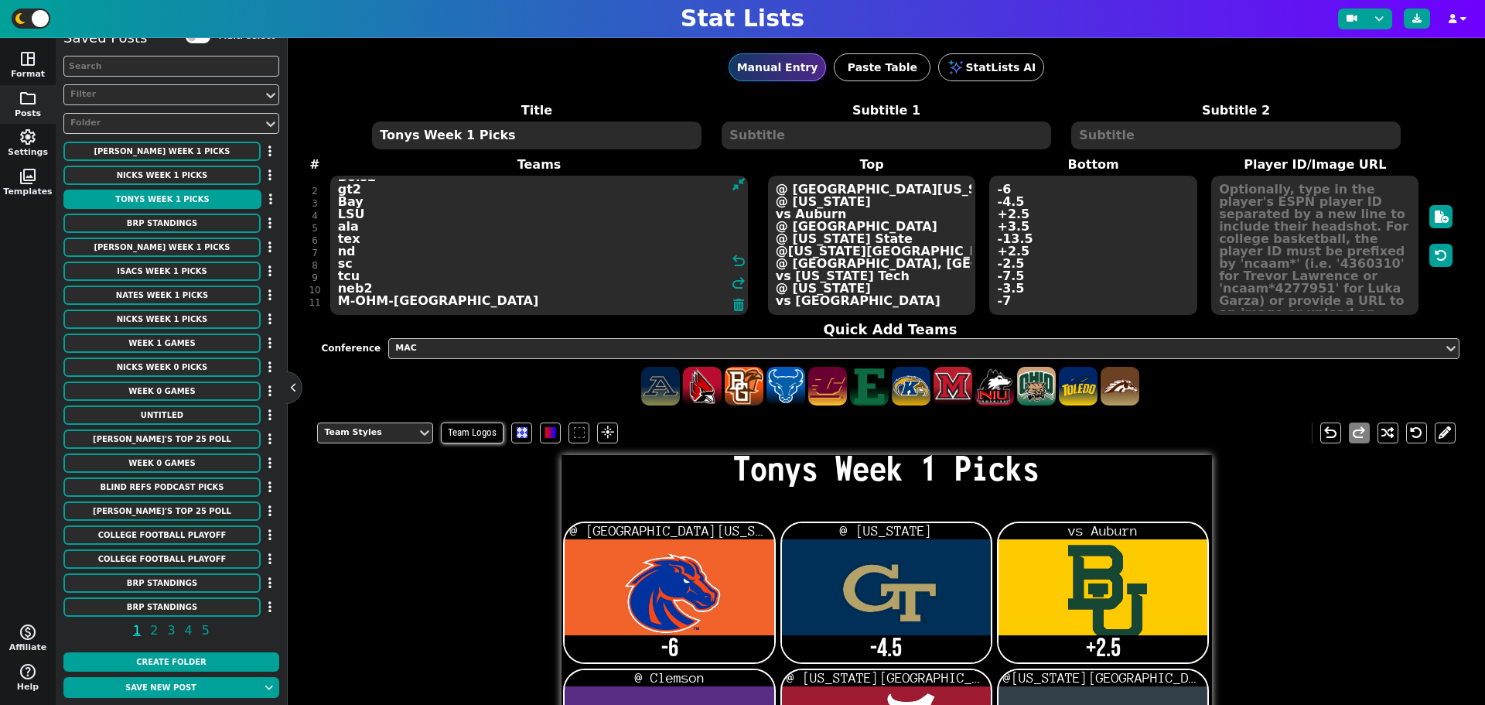
scroll to position [11, 0]
click at [411, 300] on textarea "Bois2 gt2 Bay LSU ala tex nd sc tcu neb2 M-OHM-OH" at bounding box center [539, 245] width 418 height 139
type textarea "Bois2 gt2 Bay LSU ala tex nd sc tcu neb2 M-OH"
click at [873, 303] on textarea "@ South Florida @ Colorado vs Auburn @ Clemson @ Florida State @Ohio State @ Mi…" at bounding box center [871, 245] width 207 height 139
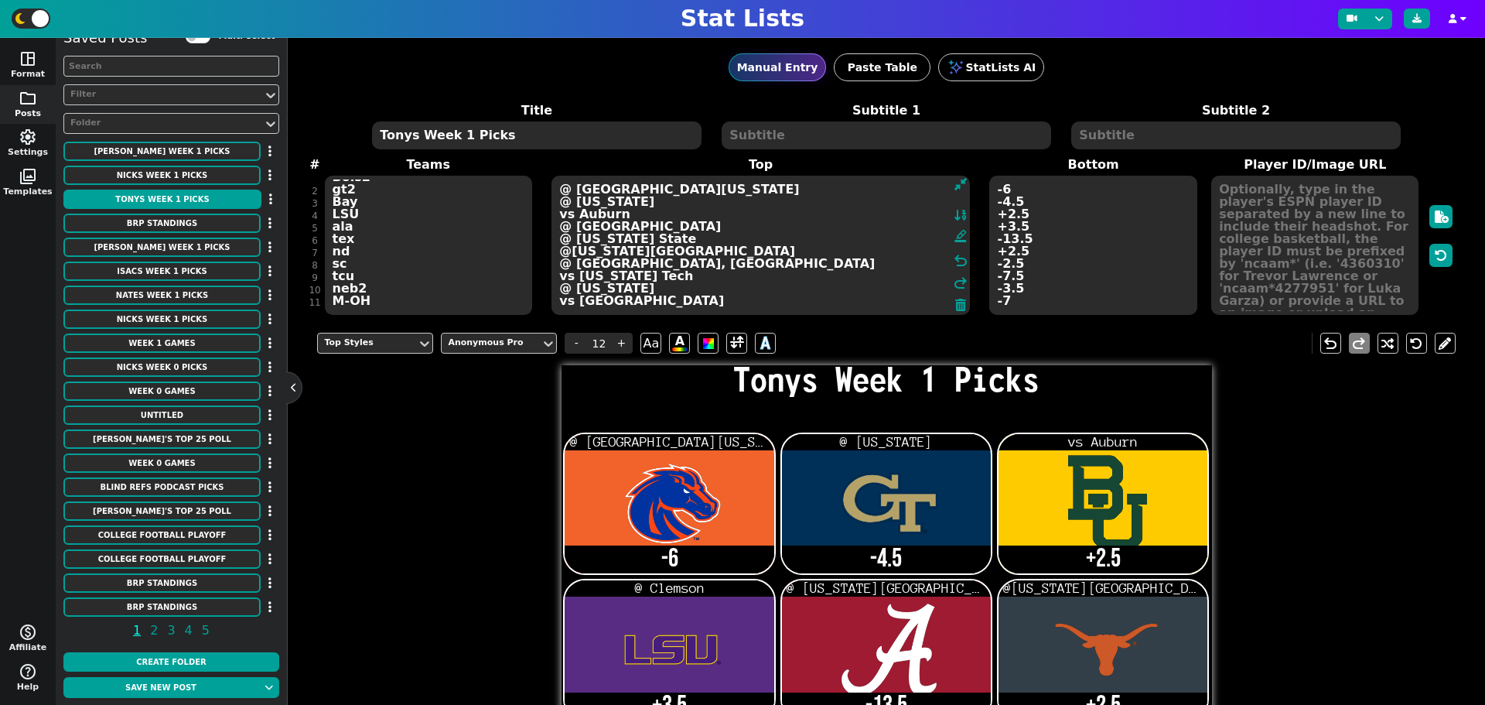
scroll to position [10, 0]
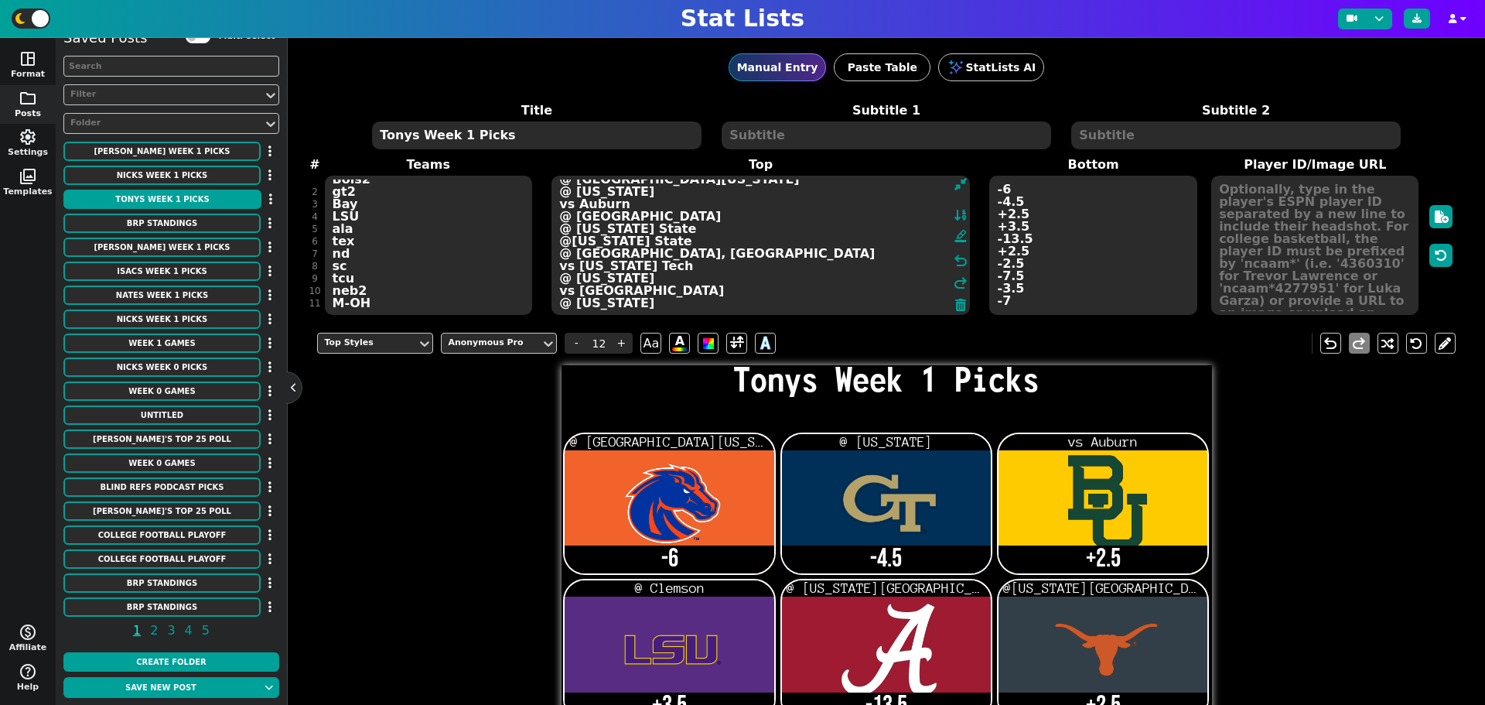
type textarea "@ South Florida @ Colorado vs Auburn @ Clemson @ Florida State @Ohio State @ Mi…"
click at [1012, 297] on textarea "-6 -4.5 +2.5 +3.5 -13.5 +2.5 -2.5 -7.5 -3.5 -7" at bounding box center [1092, 245] width 207 height 139
type input "21"
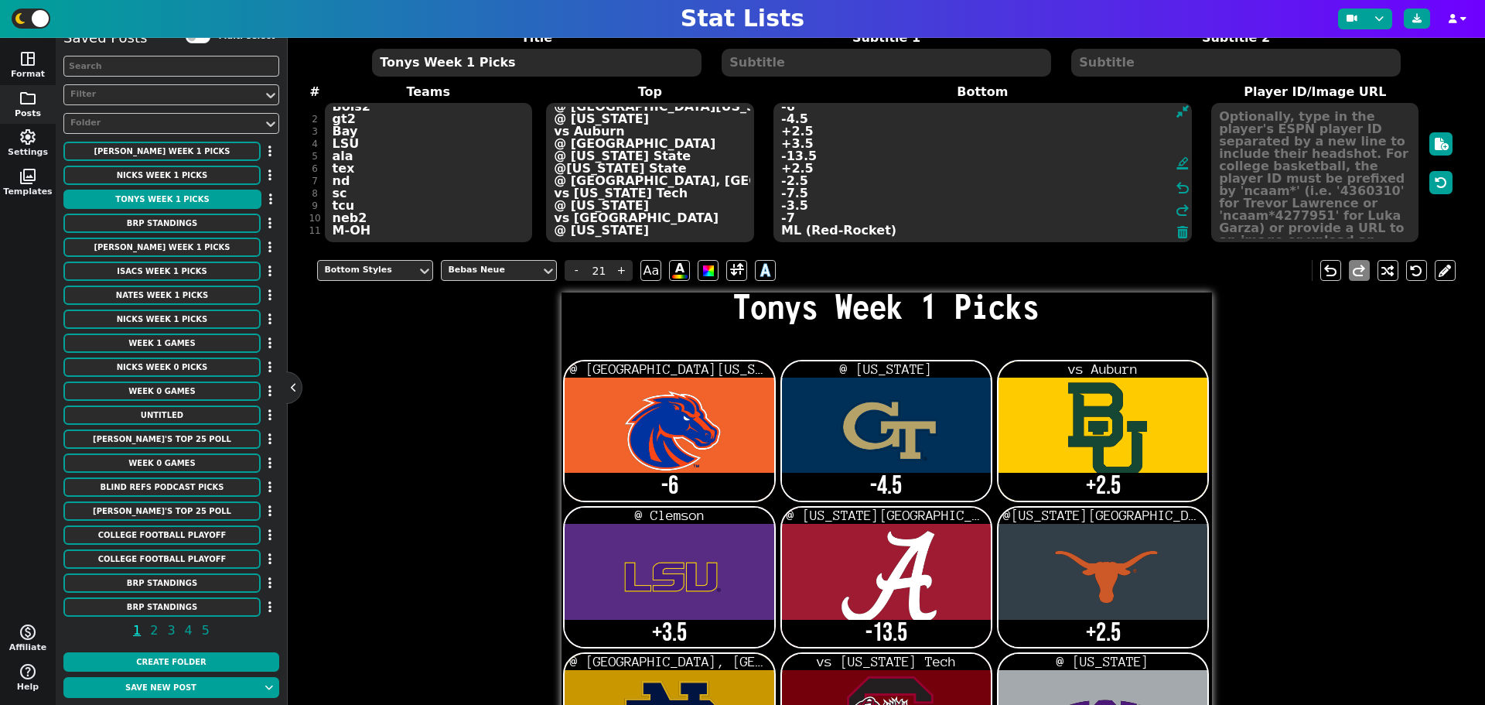
scroll to position [0, 0]
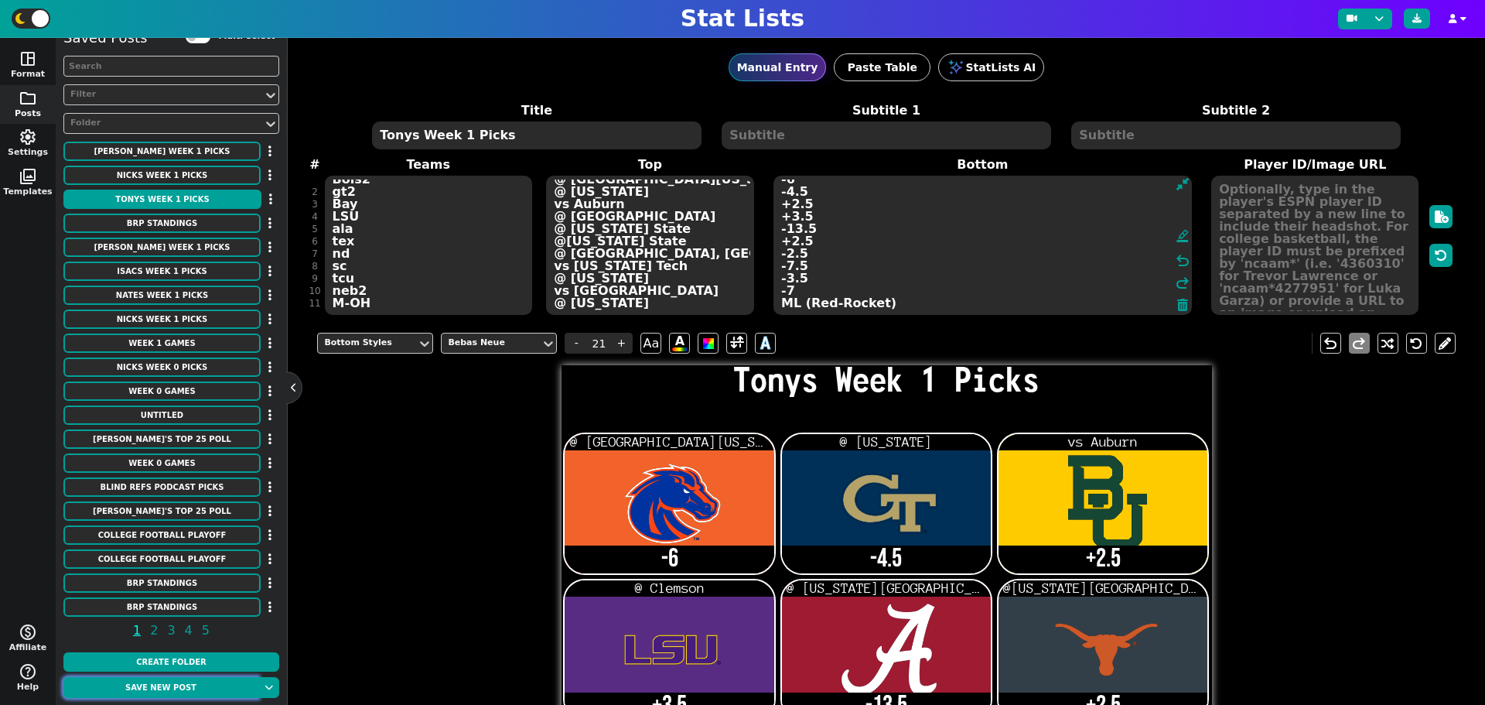
type textarea "-6 -4.5 +2.5 +3.5 -13.5 +2.5 -2.5 -7.5 -3.5 -7 ML (Red-Rocket)"
click at [200, 687] on button "Save new post" at bounding box center [160, 687] width 195 height 21
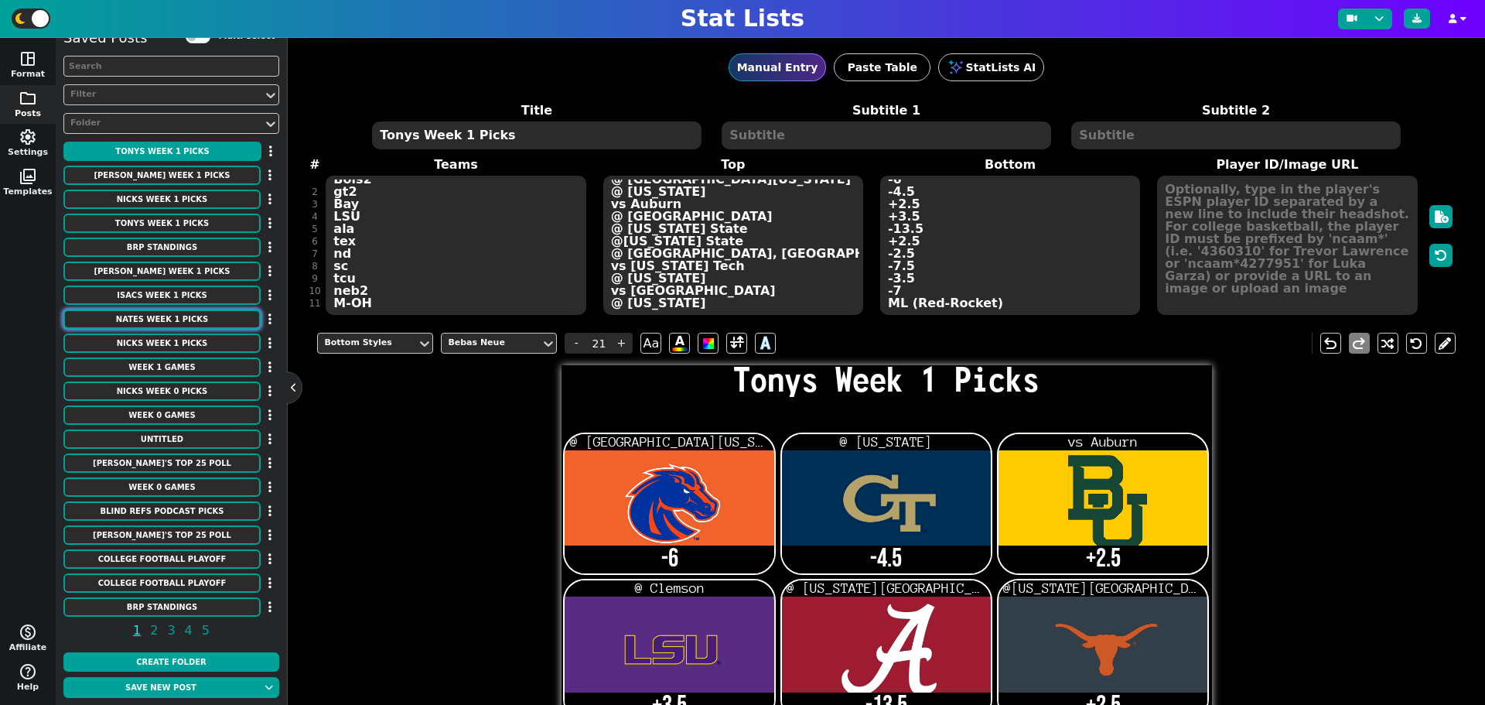
click at [155, 322] on button "Nates Week 1 Picks" at bounding box center [161, 318] width 197 height 19
type textarea "Nates Week 1 Picks"
type textarea "Bois2 gt2 bay clem ALA tex nd sc tcu neb2"
type textarea "@ South Florida @ Colorado vs Auburn vs LSU @ Florida State @ Ohio State @ Miam…"
type textarea "-6 -4.5 +2.5 -3.5 -13.5 +2.5 -2.5 -7.5 -3.5 -7"
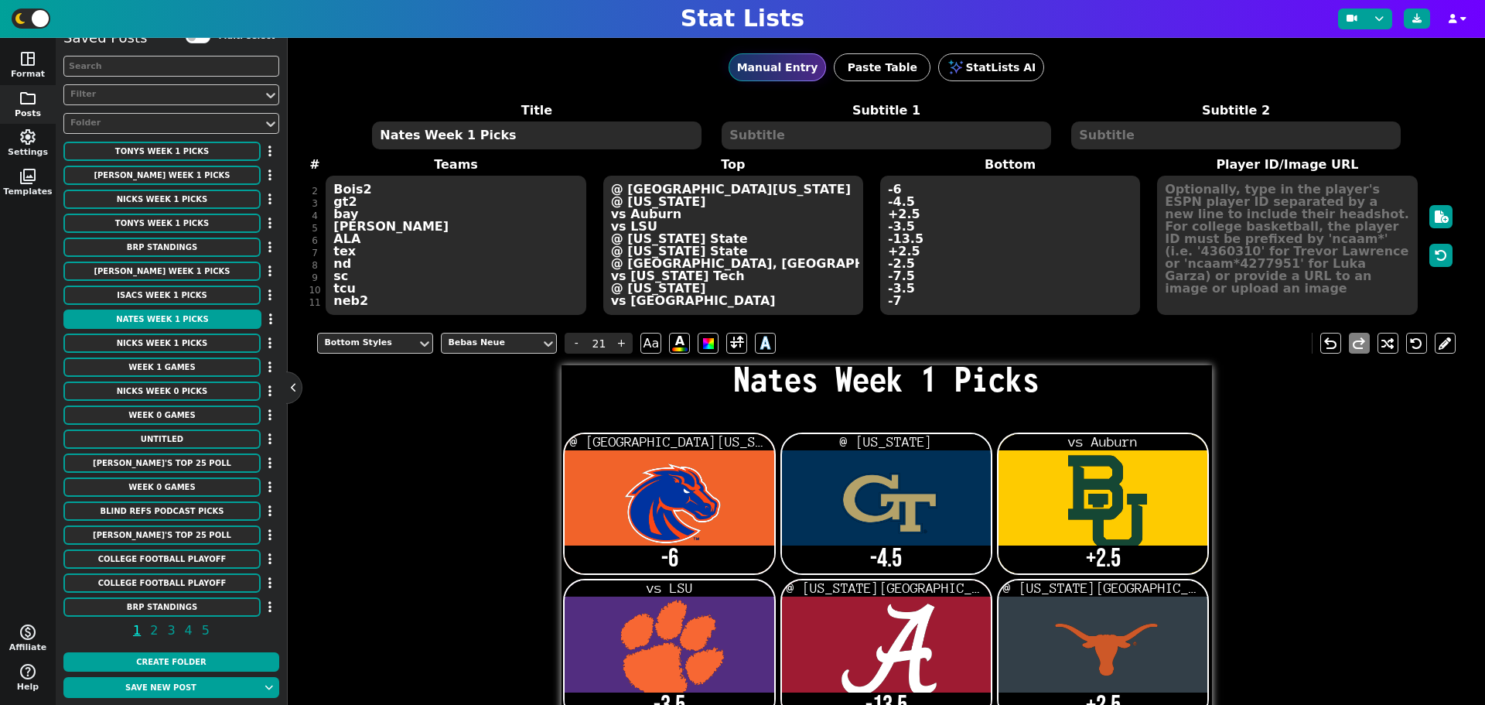
click at [348, 306] on div "Title Nates Week 1 Picks Subtitle 1 Subtitle 2 # 1 2 3 4 5 6 7 8 9 10 11 Teams …" at bounding box center [886, 208] width 1138 height 215
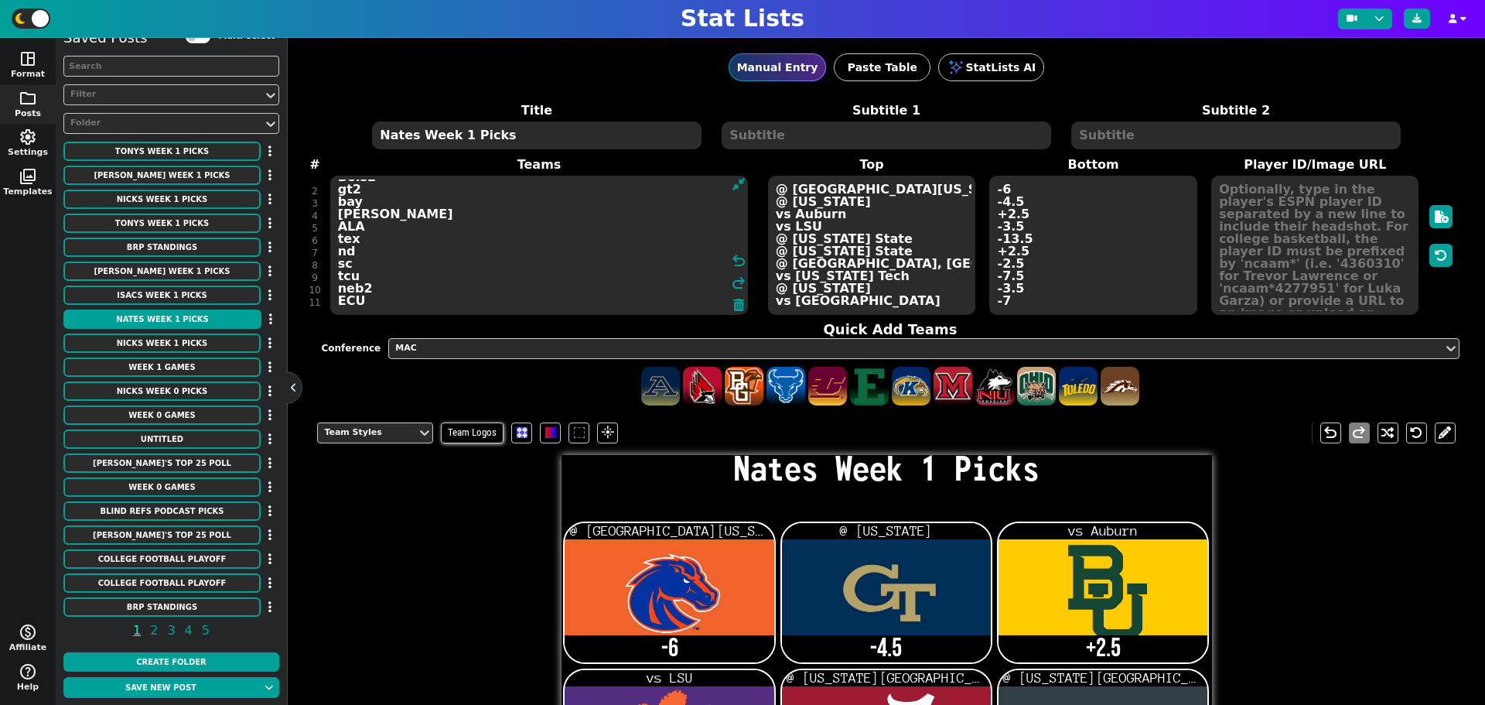
type textarea "Bois2 gt2 bay clem ALA tex nd sc tcu neb2 ECU"
click at [852, 306] on textarea "@ South Florida @ Colorado vs Auburn vs LSU @ Florida State @ Ohio State @ Miam…" at bounding box center [871, 245] width 207 height 139
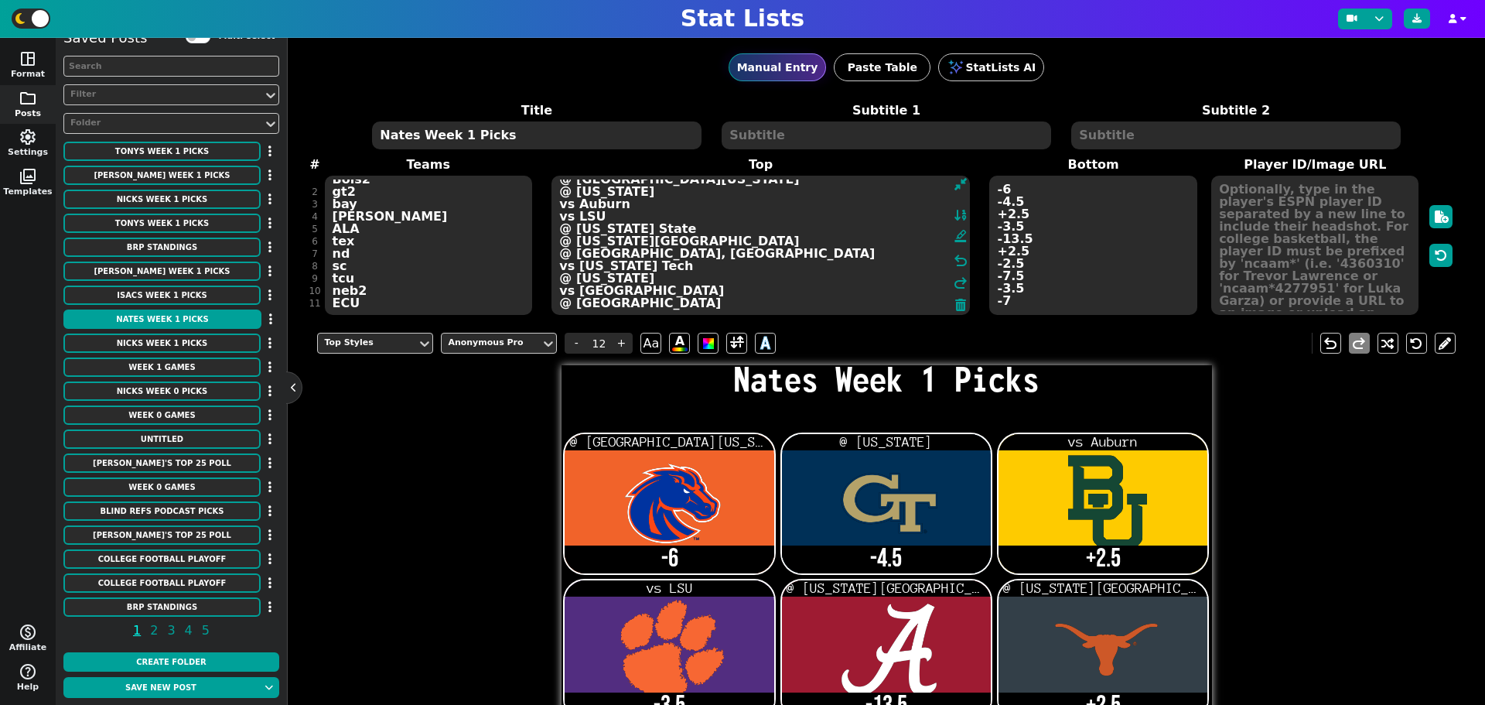
type textarea "@ South Florida @ Colorado vs Auburn vs LSU @ Florida State @ Ohio State @ Miam…"
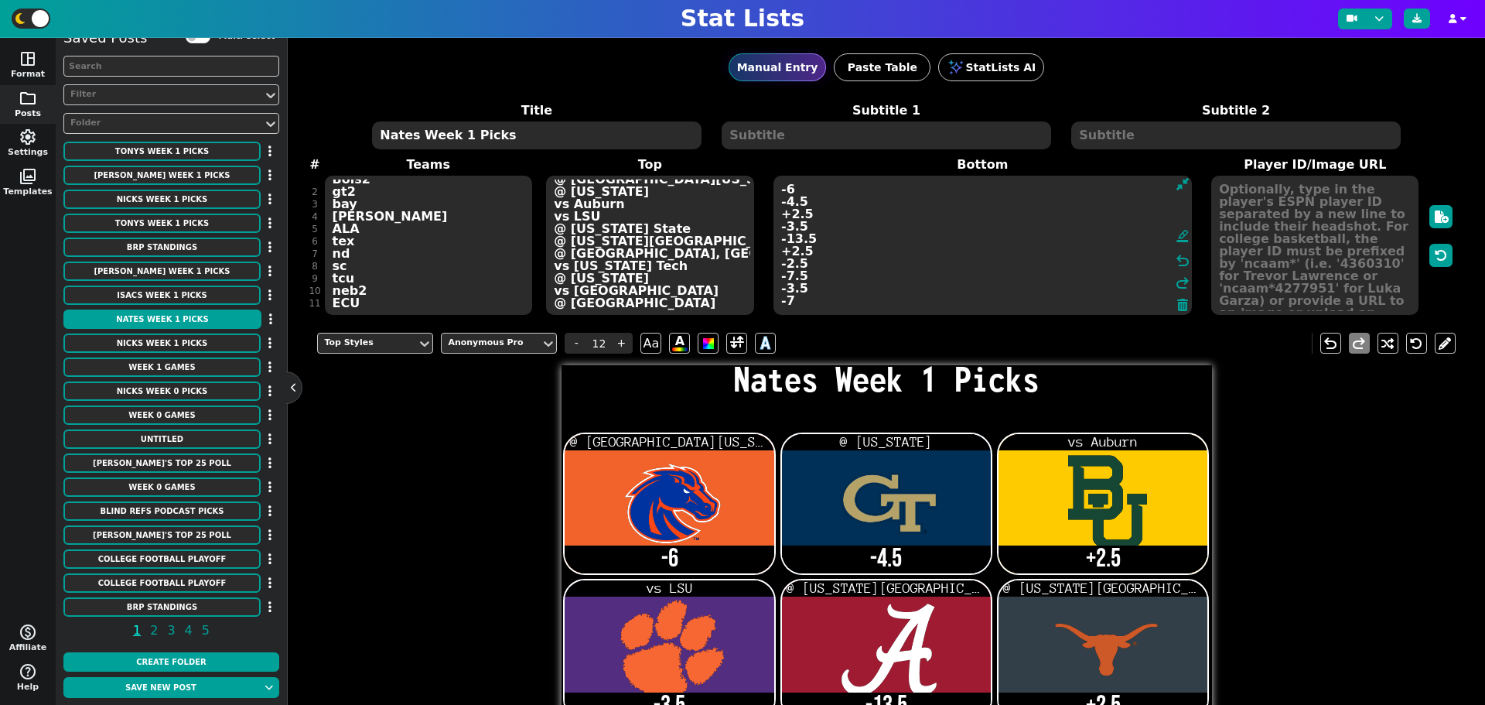
click at [1028, 301] on textarea "-6 -4.5 +2.5 -3.5 -13.5 +2.5 -2.5 -7.5 -3.5 -7" at bounding box center [983, 245] width 418 height 139
type input "21"
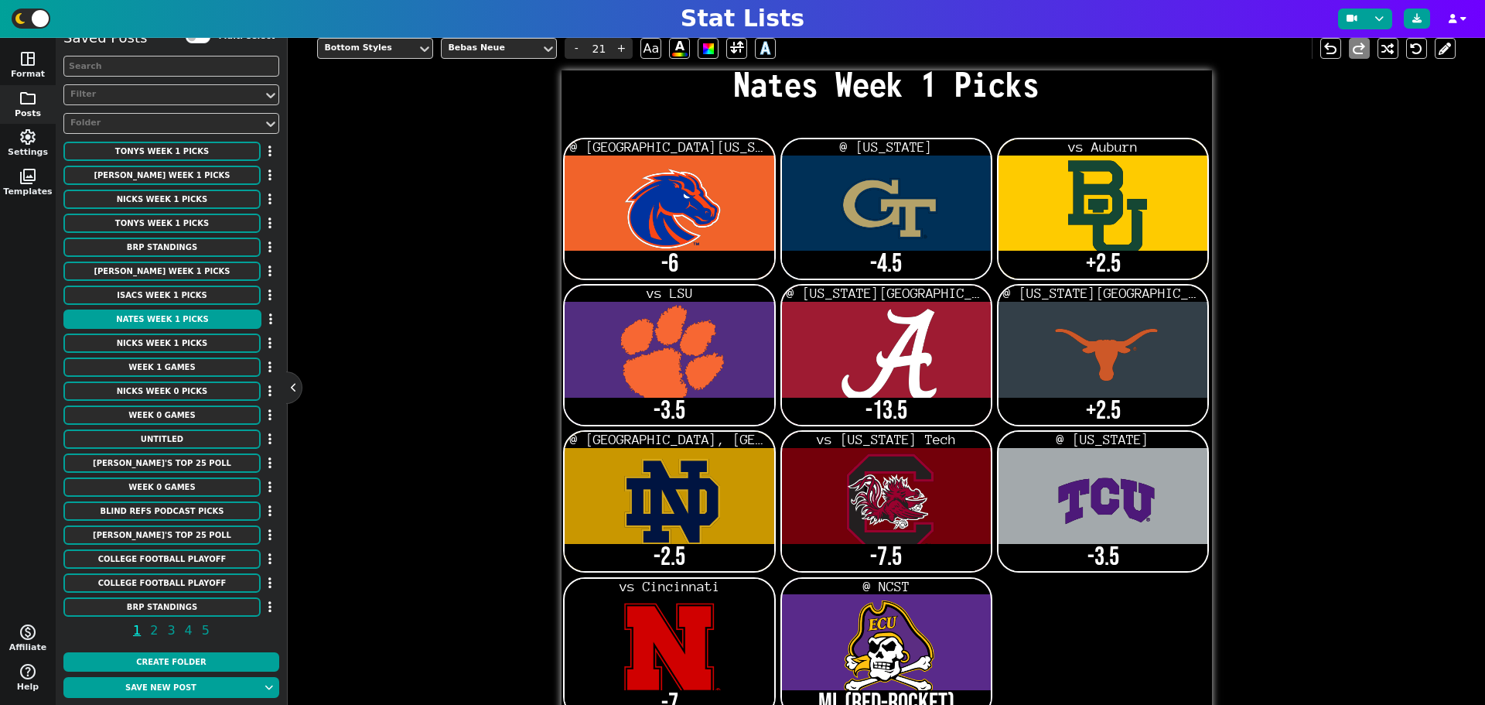
scroll to position [338, 0]
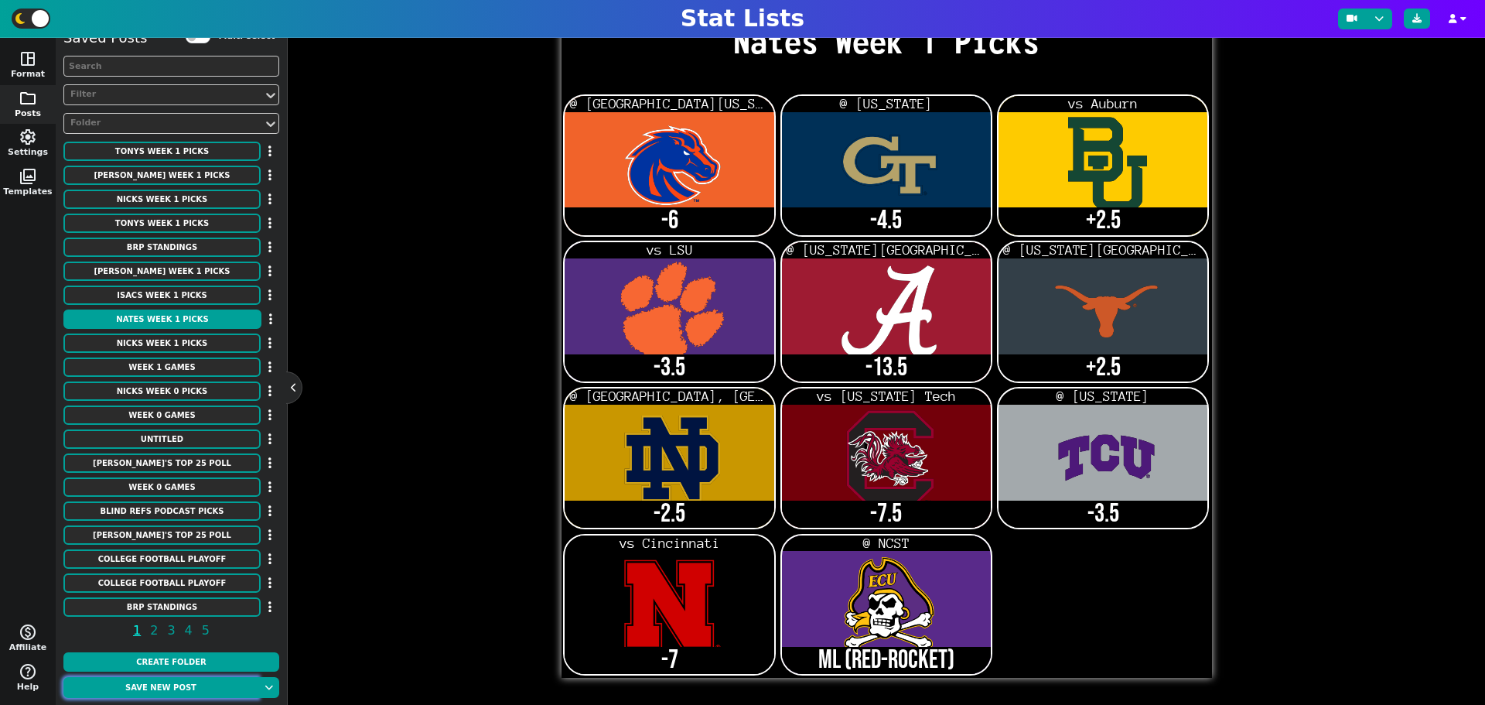
type textarea "-6 -4.5 +2.5 -3.5 -13.5 +2.5 -2.5 -7.5 -3.5 -7 ML (Red-Rocket)"
click at [196, 685] on button "Save new post" at bounding box center [160, 687] width 195 height 21
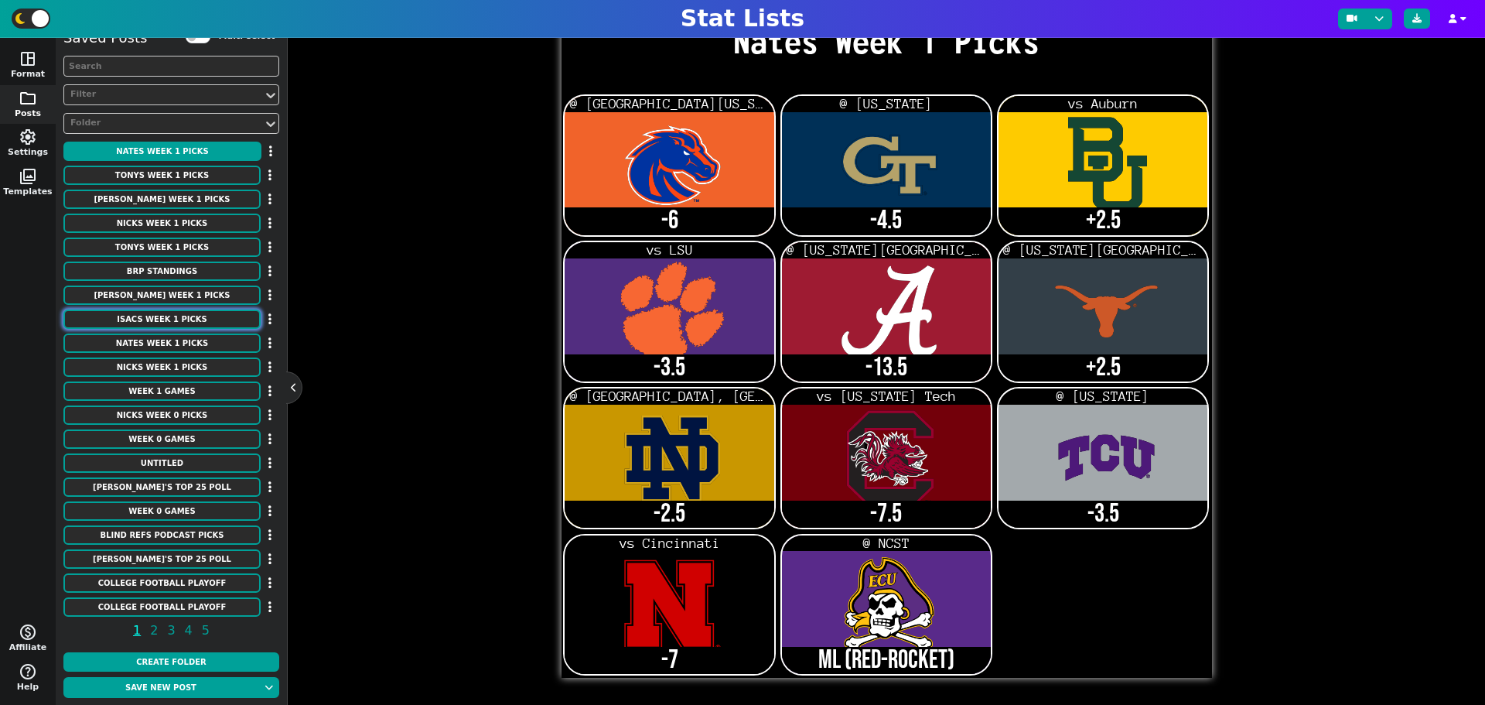
click at [175, 319] on button "Isacs Week 1 Picks" at bounding box center [161, 318] width 197 height 19
type textarea "Isacs Week 1 Picks"
type textarea "Bois2 gt2 bay LSU ALA osu nd sc tcu neb2"
type textarea "@ South Florida @ Colorado vs Auburn @ Clemson @ Florida State vs Texas @ Miami…"
type textarea "-6 -4.5 +2.5 +3.5 -13.5 -2.5 -2.5 -7.5 -3.5 -7"
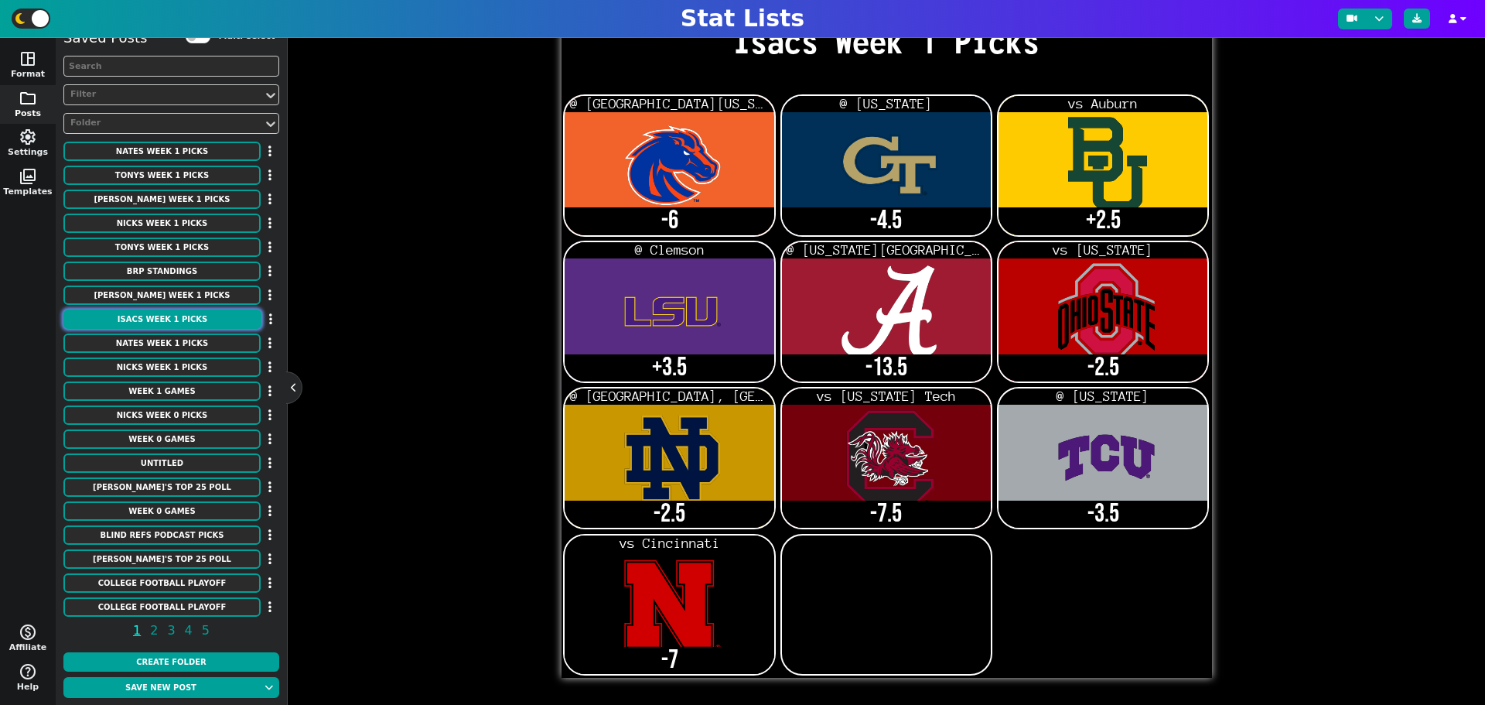
scroll to position [0, 0]
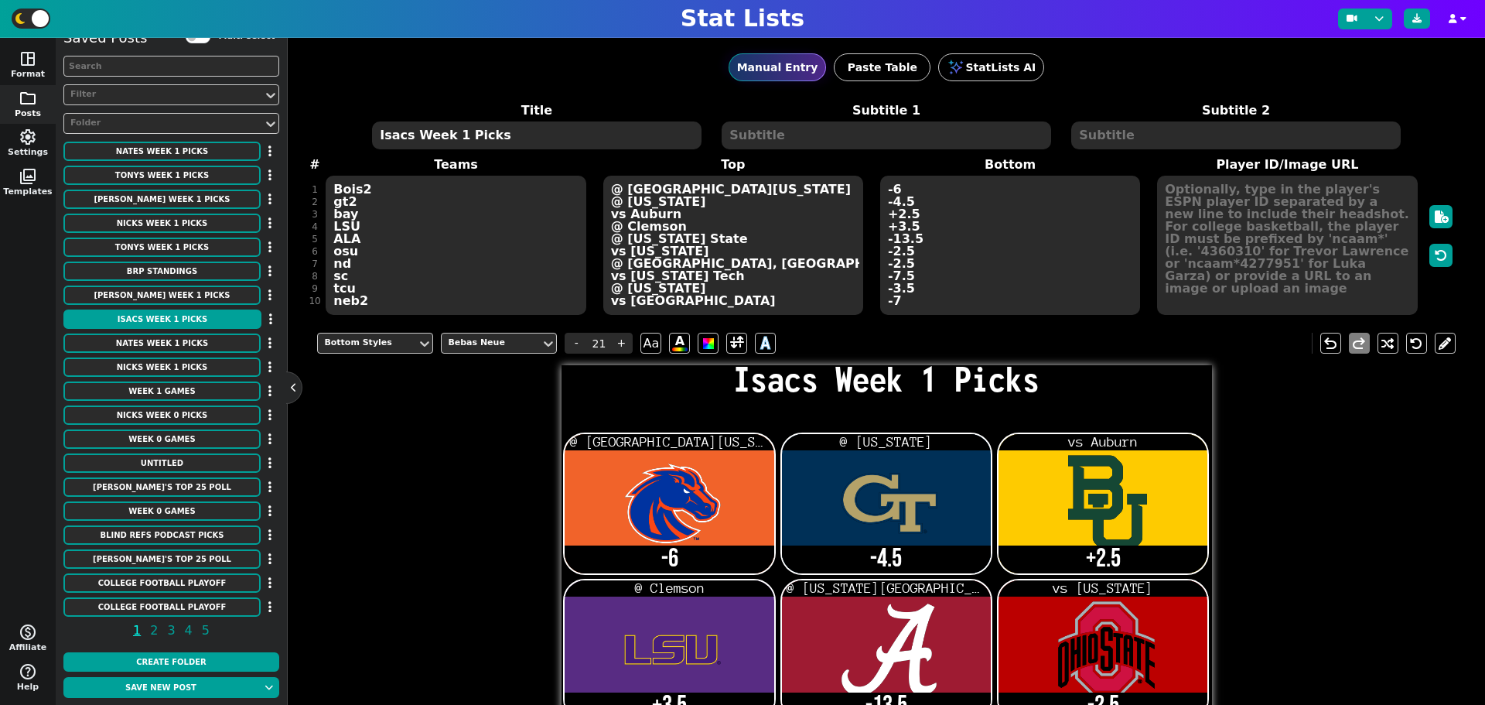
click at [365, 306] on div "Title Isacs Week 1 Picks Subtitle 1 Subtitle 2 # 1 2 3 4 5 6 7 8 9 10 11 Teams …" at bounding box center [886, 208] width 1138 height 215
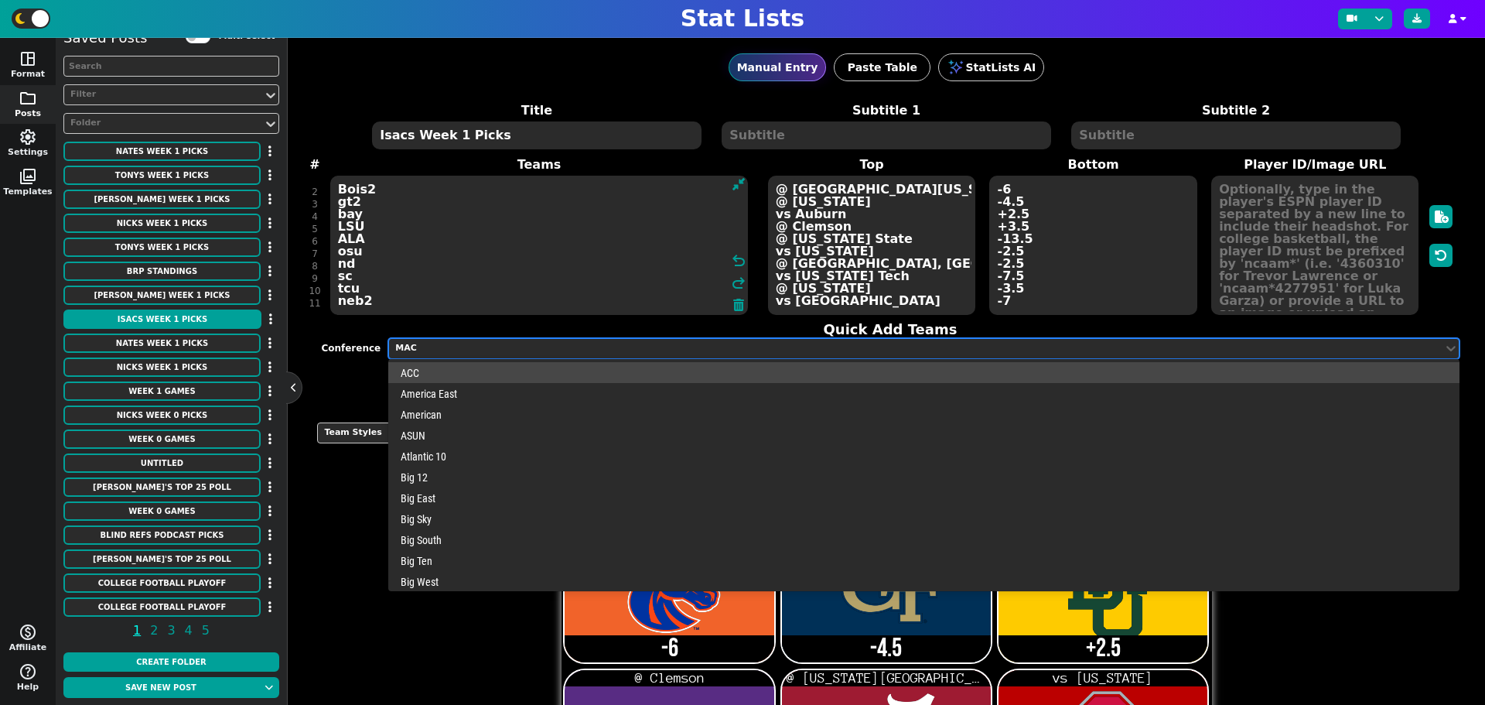
click at [471, 350] on div "MAC" at bounding box center [915, 348] width 1041 height 13
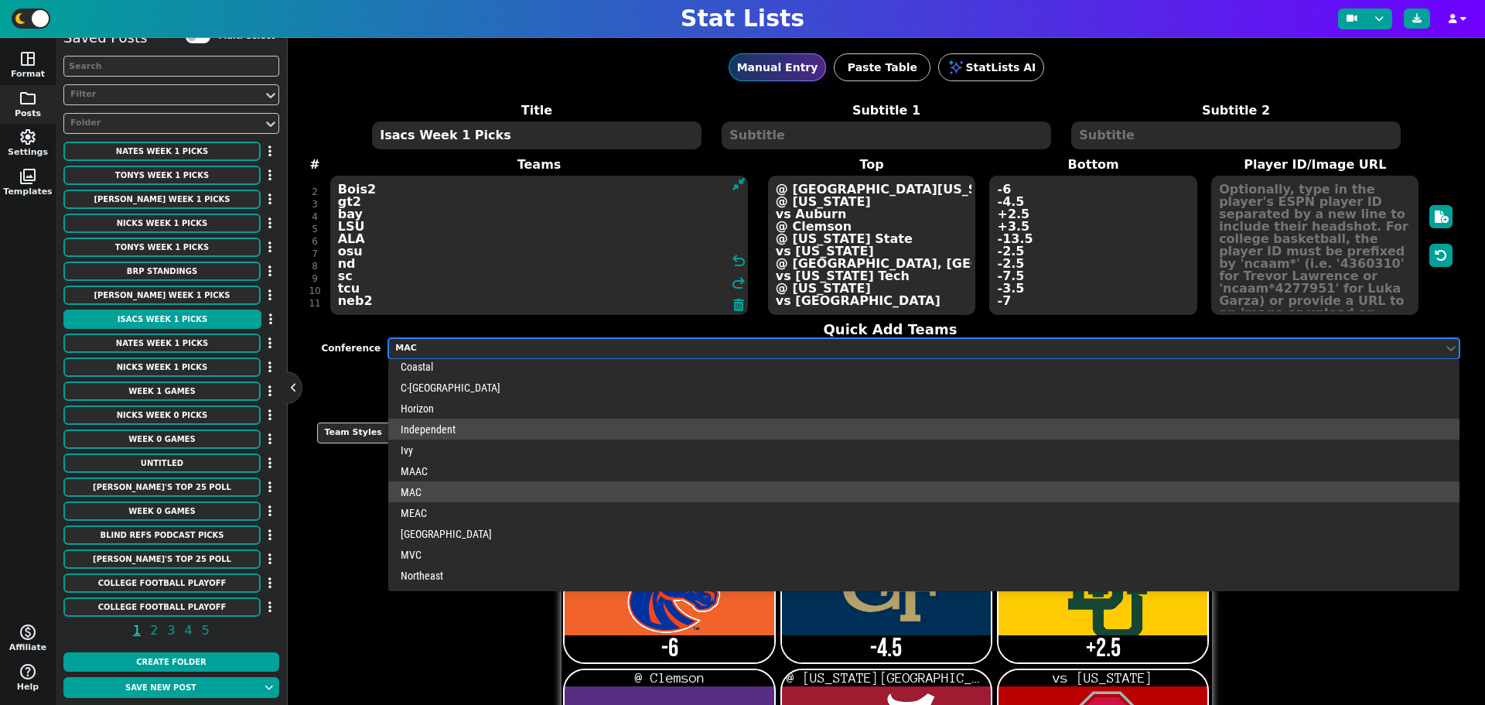
scroll to position [222, 0]
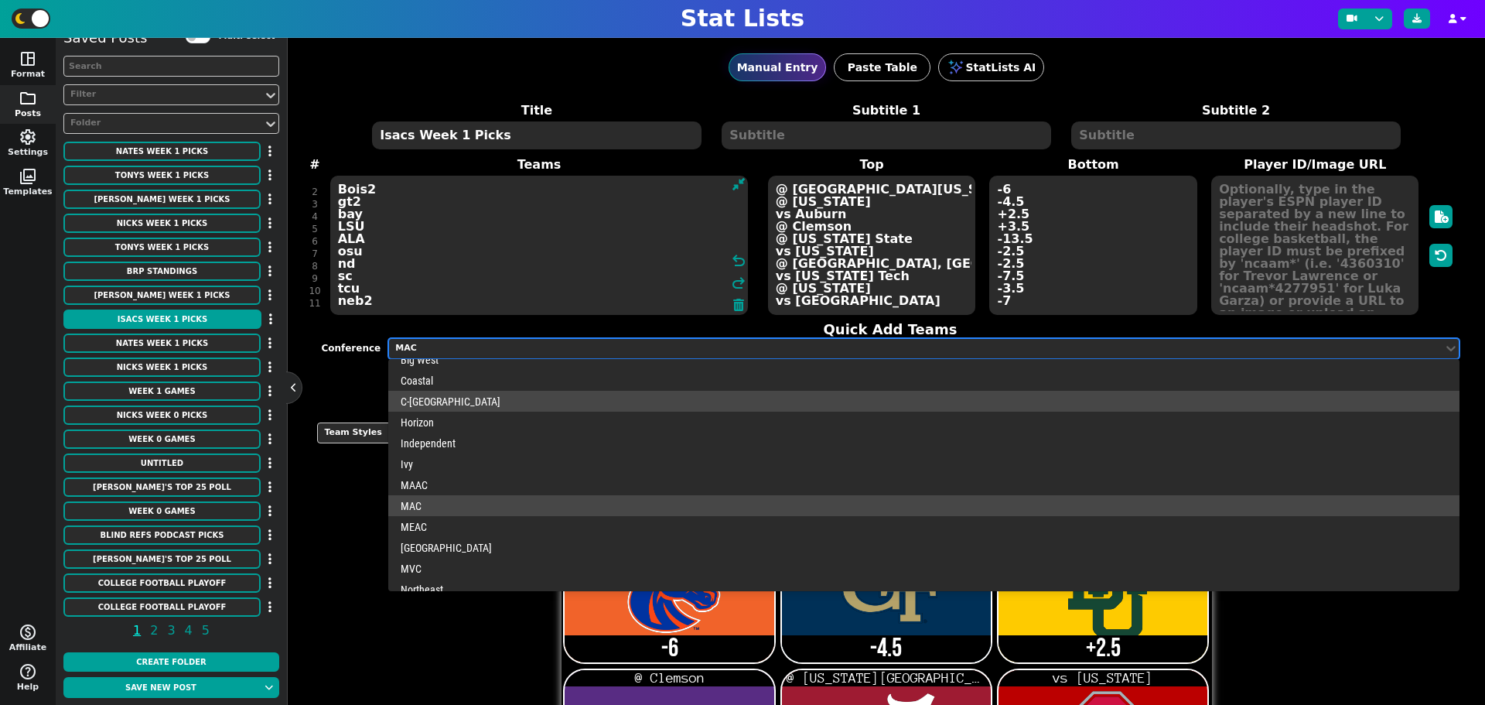
click at [726, 401] on div "C-USA" at bounding box center [923, 401] width 1071 height 21
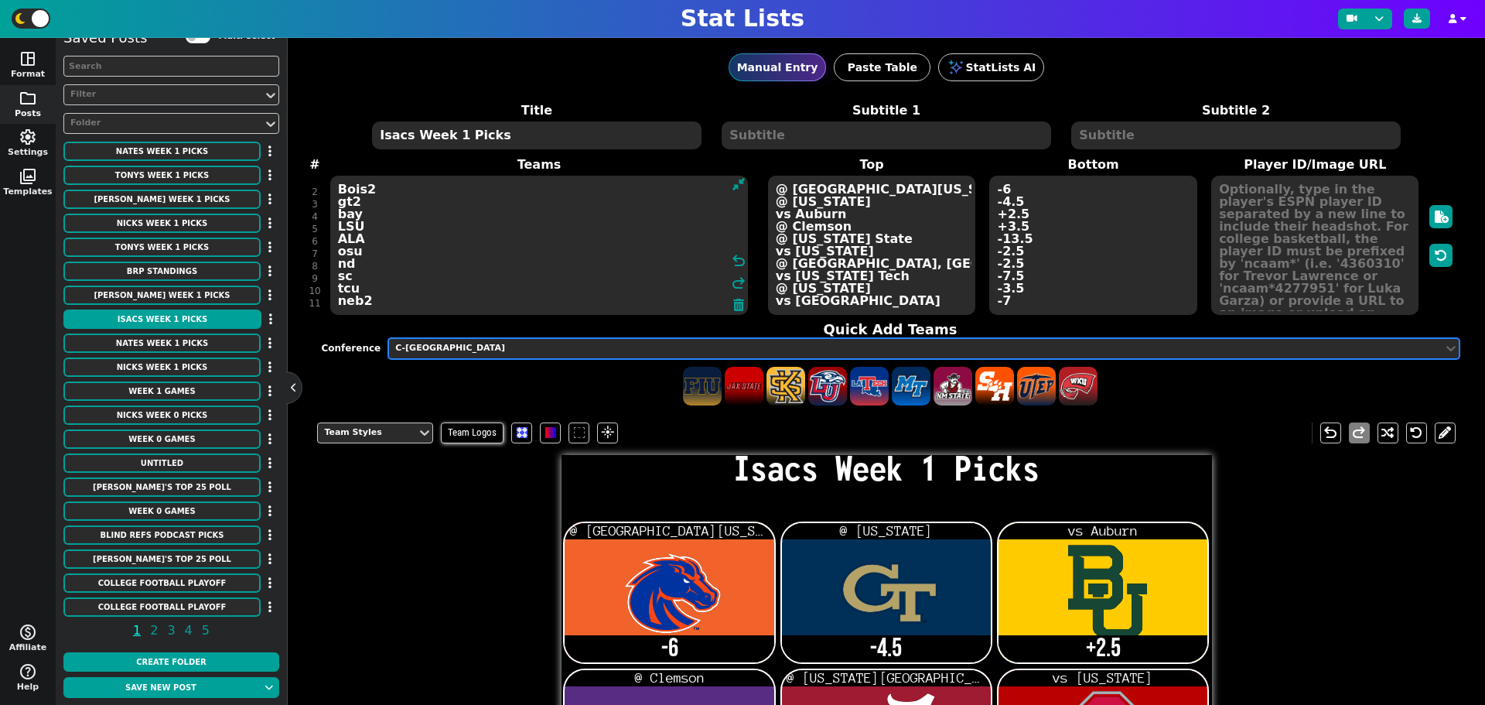
click at [513, 357] on div "C-USA" at bounding box center [916, 348] width 1054 height 21
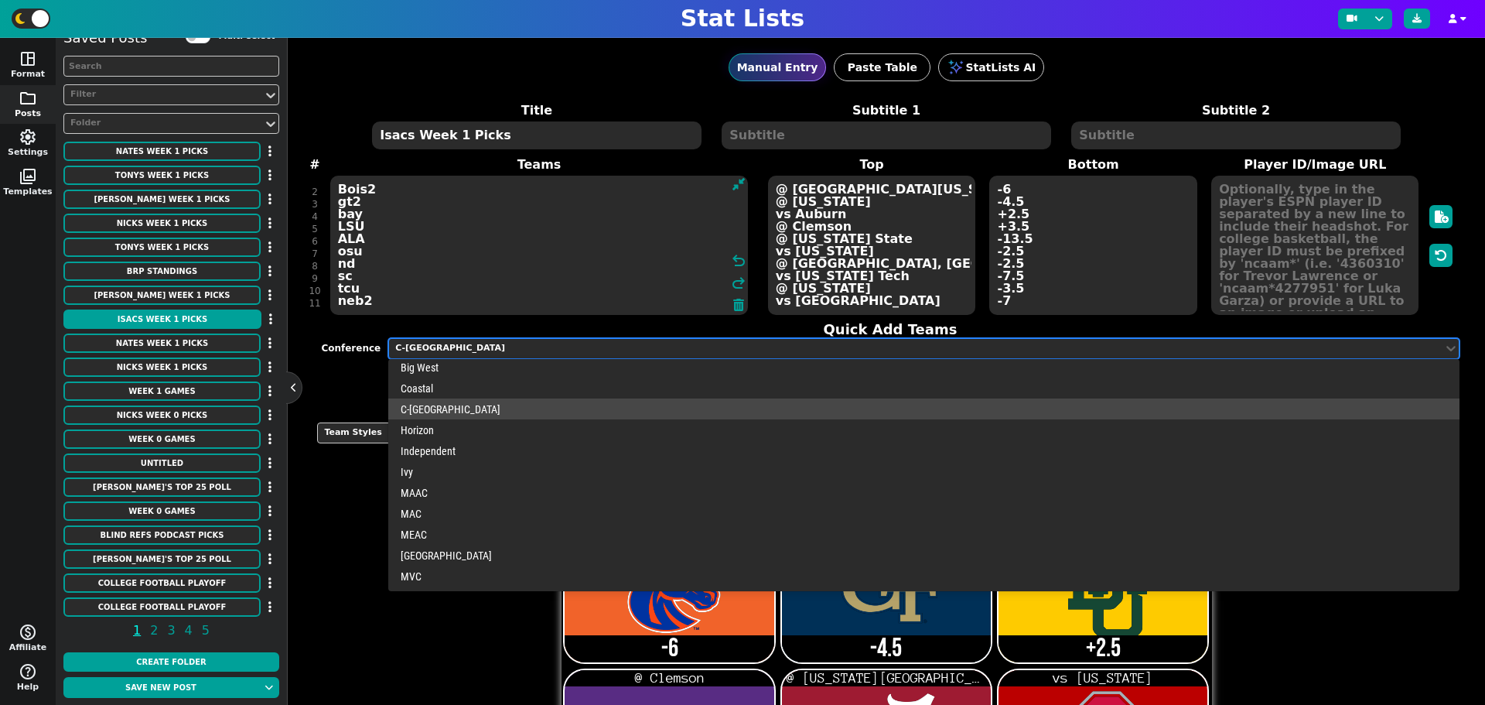
scroll to position [484, 0]
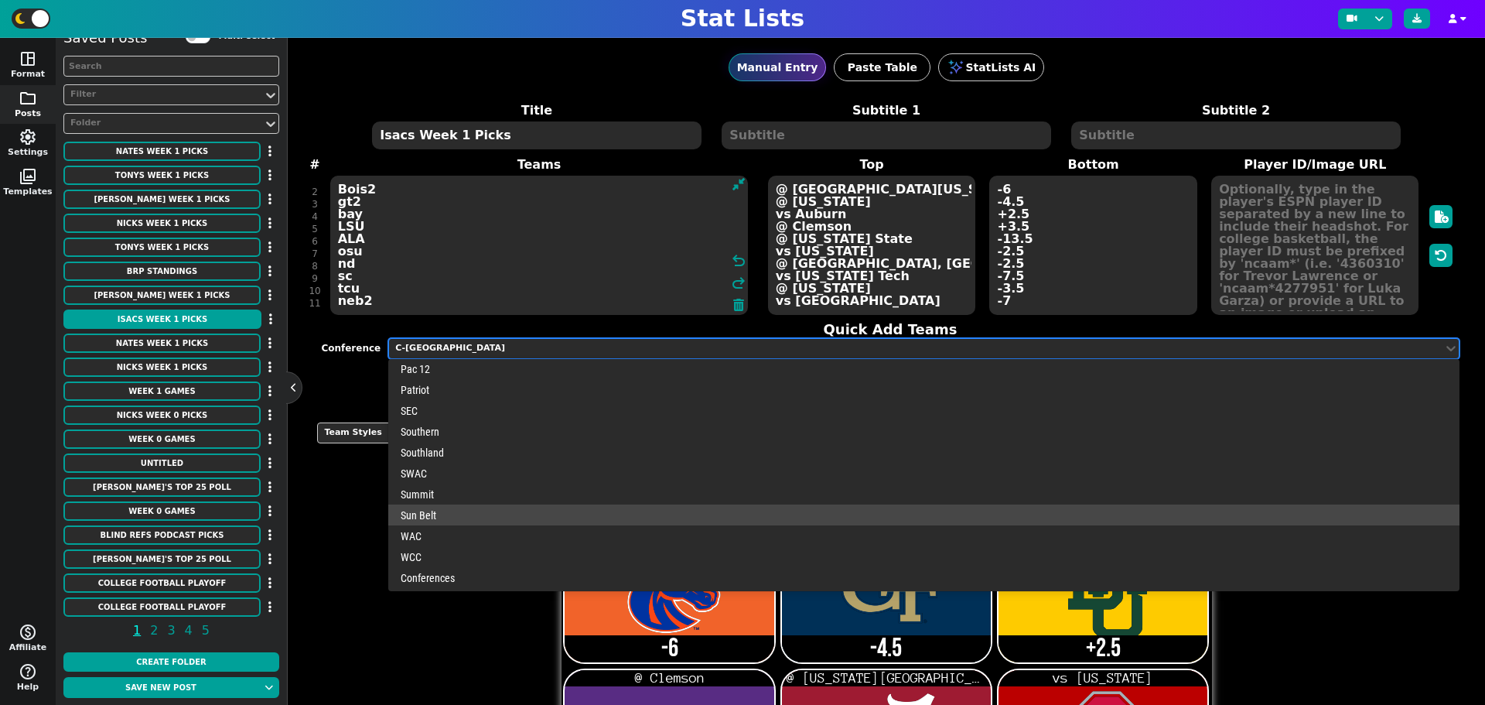
click at [443, 513] on div "Sun Belt" at bounding box center [923, 514] width 1071 height 21
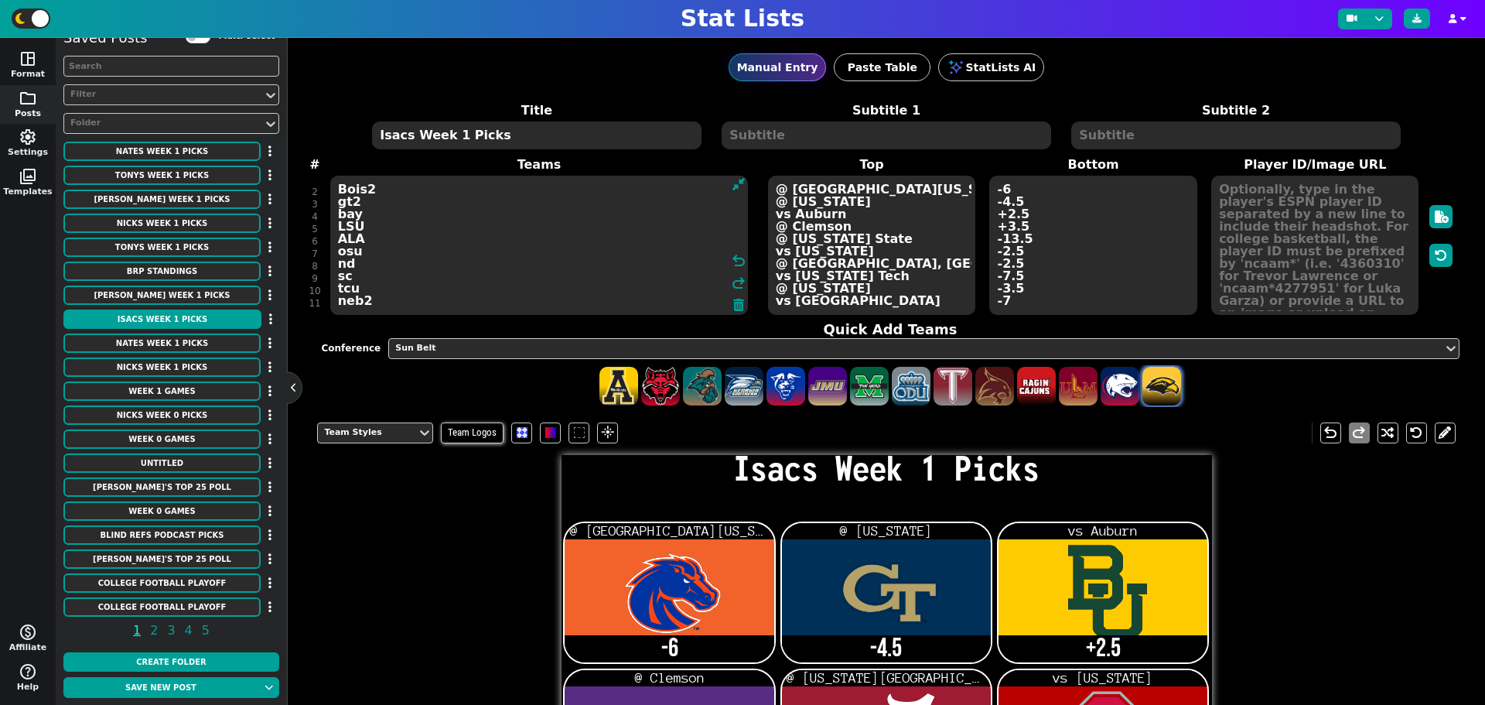
click at [1149, 387] on span at bounding box center [1162, 386] width 39 height 39
click at [341, 303] on textarea "Bois2 gt2 bay LSU ALA osu nd sc tcu neb2 USM" at bounding box center [539, 245] width 418 height 139
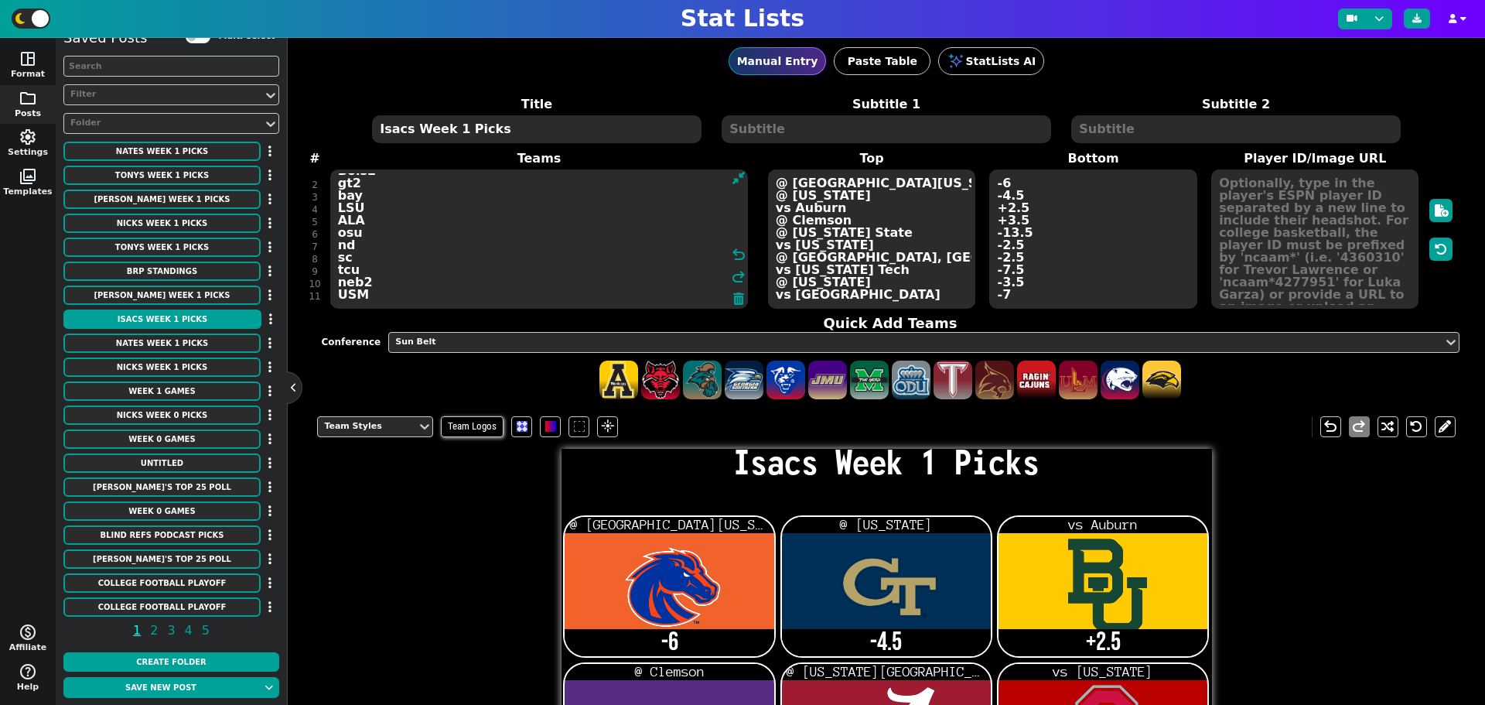
scroll to position [0, 0]
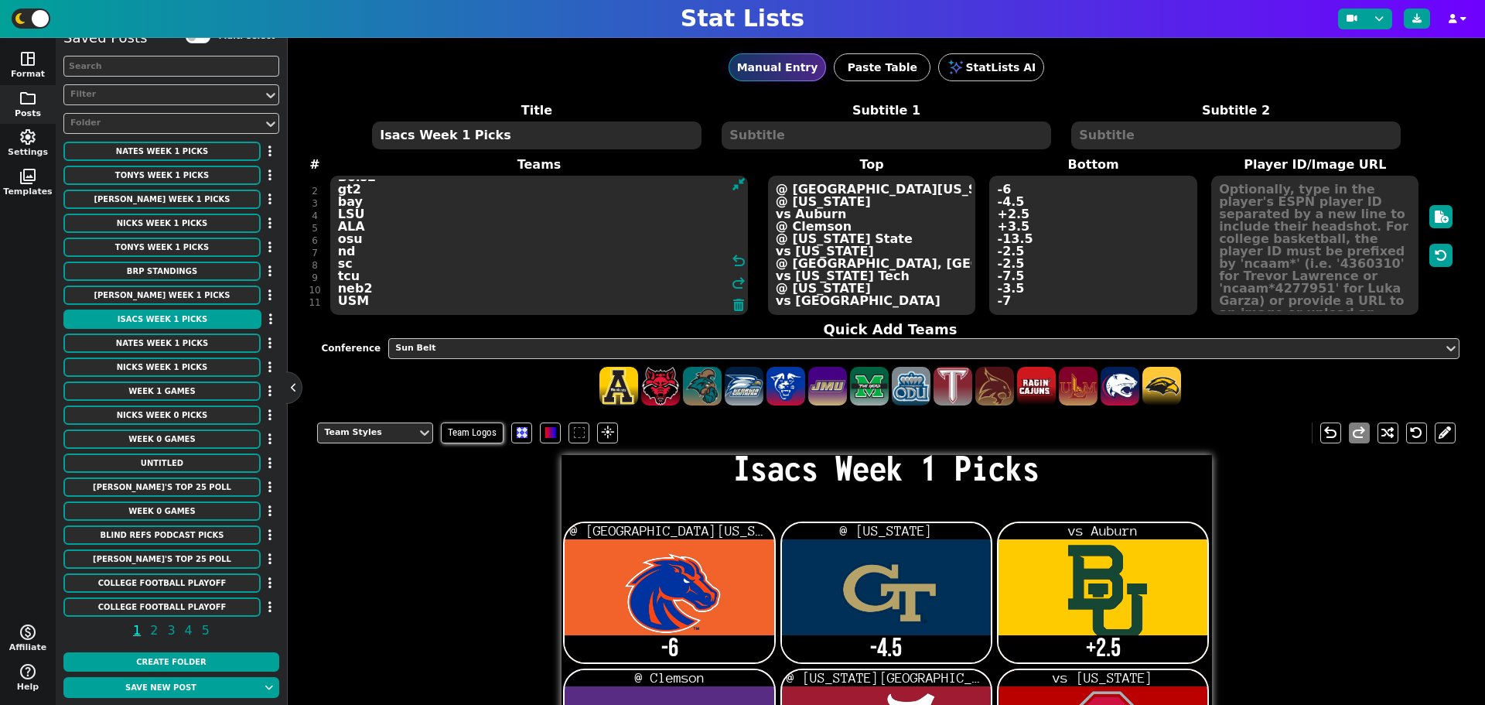
type textarea "Bois2 gt2 bay LSU ALA osu nd sc tcu neb2 USM"
click at [854, 302] on textarea "@ South Florida @ Colorado vs Auburn @ Clemson @ Florida State vs Texas @ Miami…" at bounding box center [871, 245] width 207 height 139
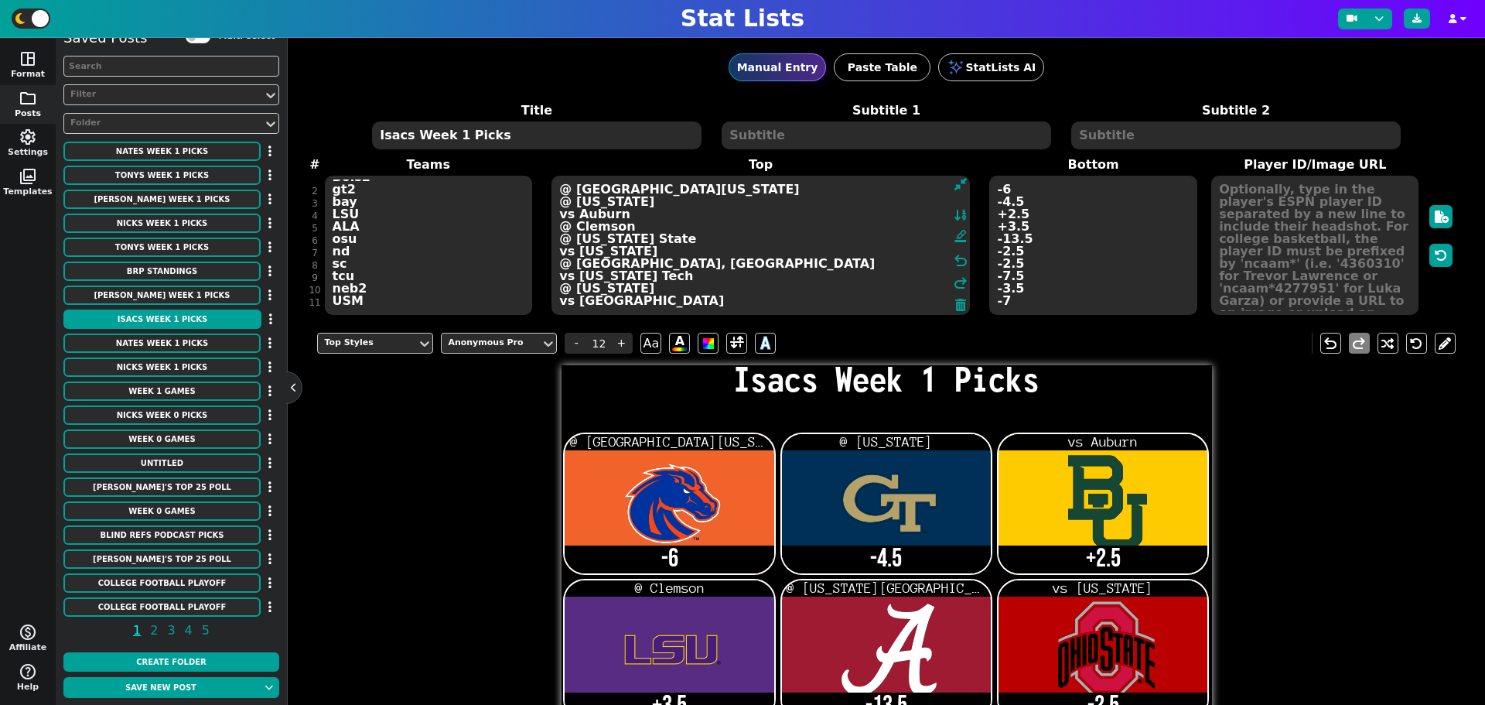
scroll to position [10, 0]
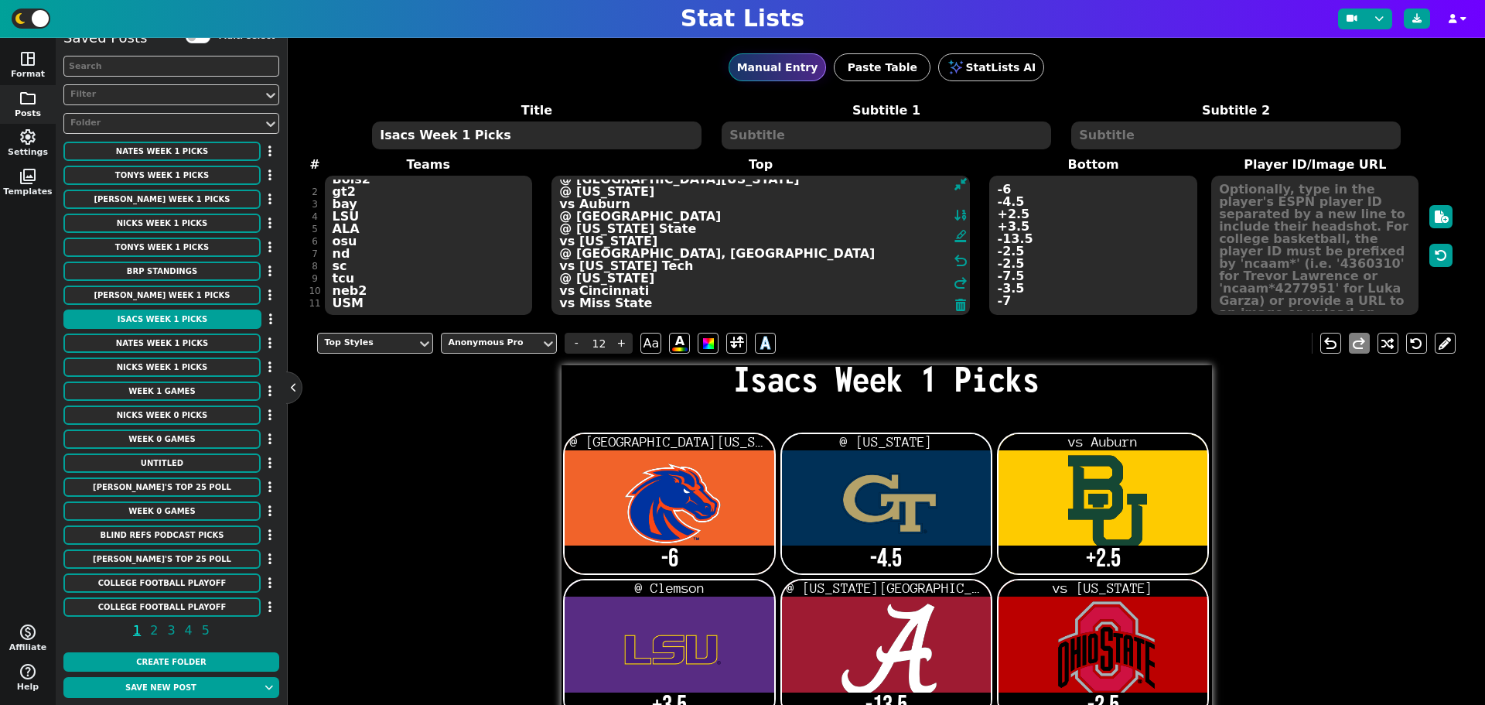
type textarea "@ South Florida @ Colorado vs Auburn @ Clemson @ Florida State vs Texas @ Miami…"
click at [1012, 297] on textarea "-6 -4.5 +2.5 +3.5 -13.5 -2.5 -2.5 -7.5 -3.5 -7" at bounding box center [1092, 245] width 207 height 139
type input "21"
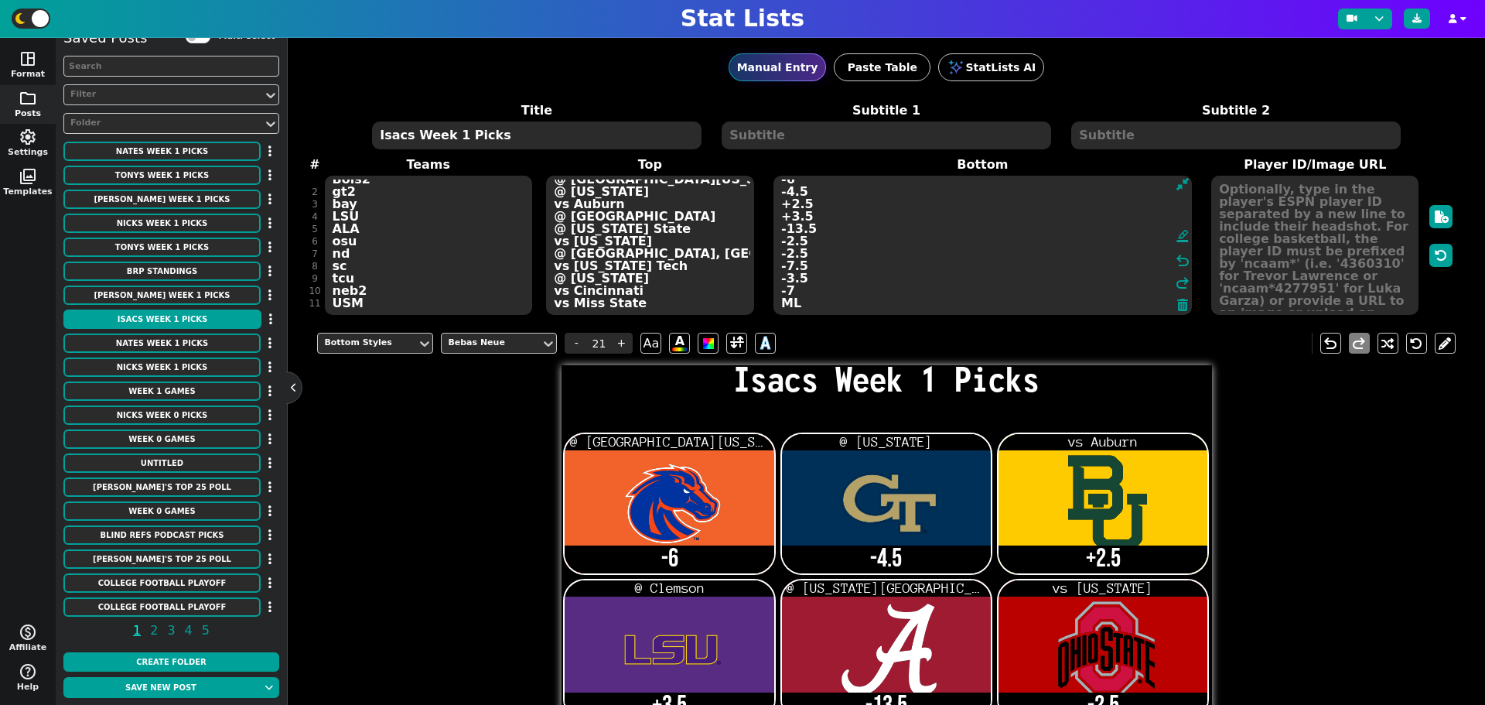
scroll to position [11, 0]
click at [776, 306] on textarea "-6 -4.5 +2.5 +3.5 -13.5 -2.5 -2.5 -7.5 -3.5 -7 ML (Red-Rocket)" at bounding box center [983, 245] width 418 height 139
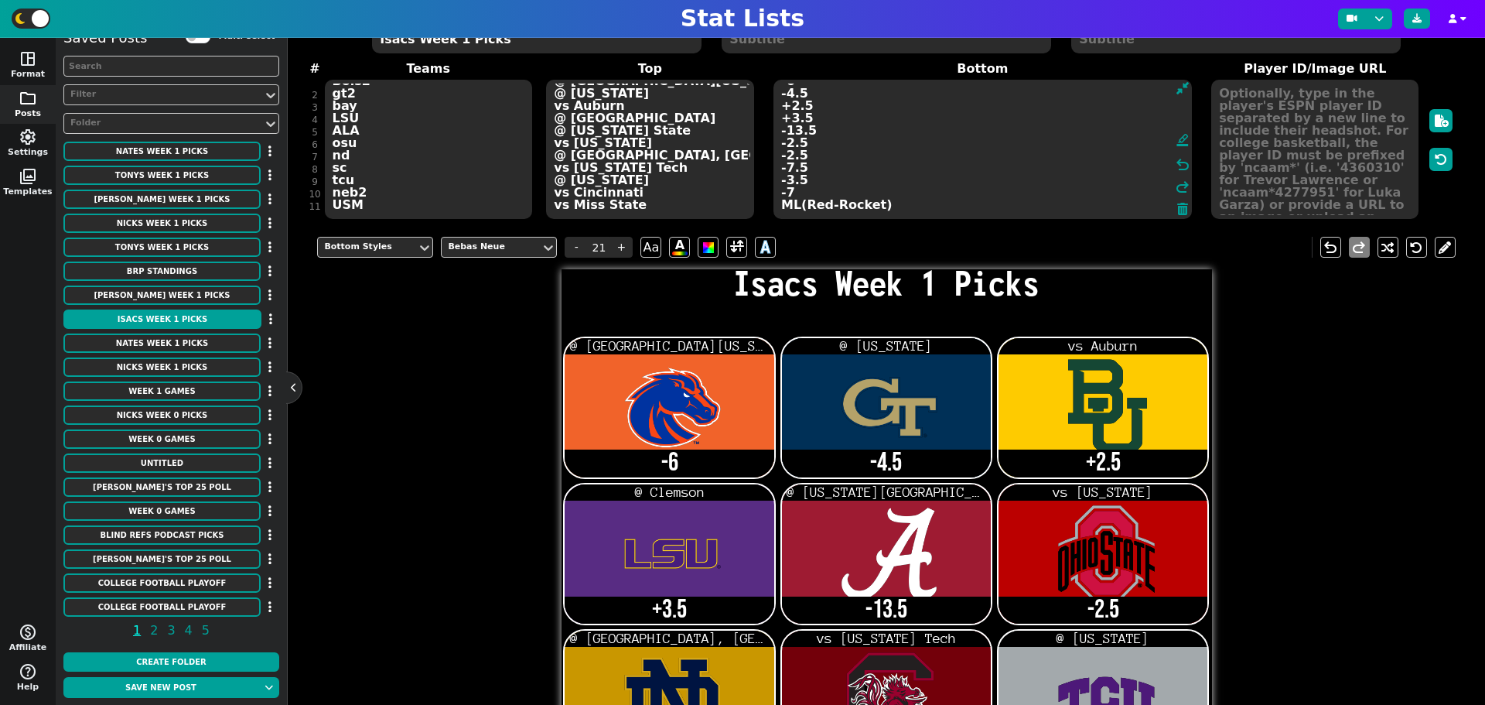
scroll to position [0, 0]
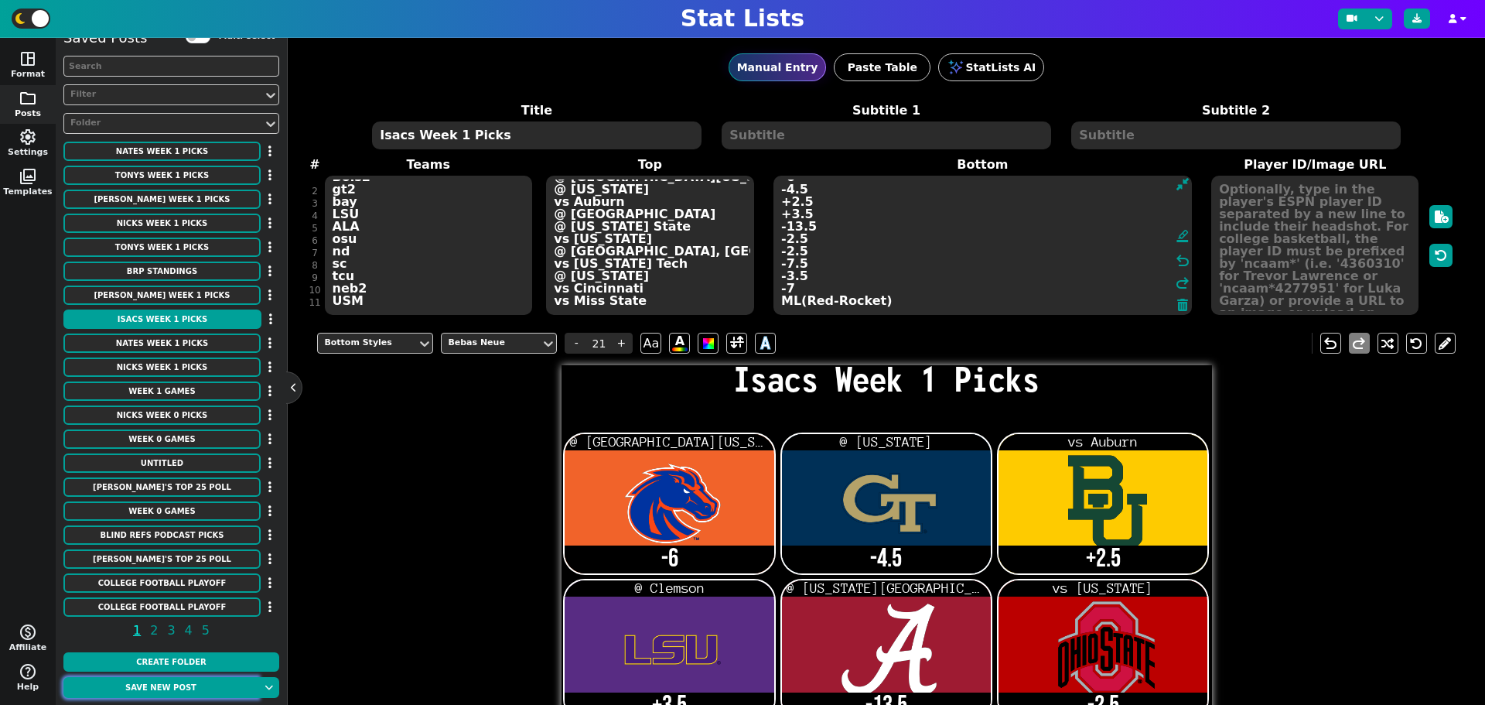
type textarea "-6 -4.5 +2.5 +3.5 -13.5 -2.5 -2.5 -7.5 -3.5 -7 ML(Red-Rocket)"
click at [183, 691] on button "Save new post" at bounding box center [160, 687] width 195 height 21
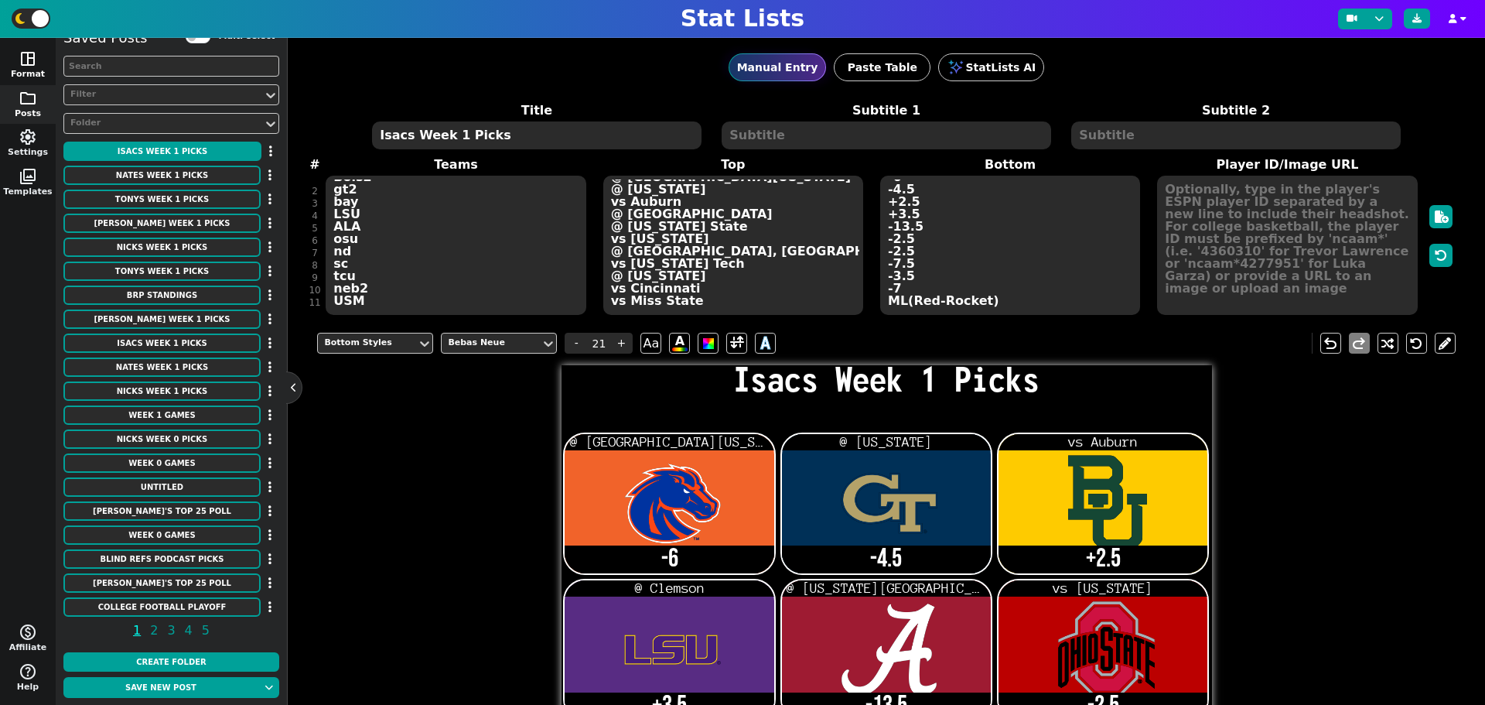
click at [27, 60] on span "space_dashboard" at bounding box center [28, 59] width 19 height 19
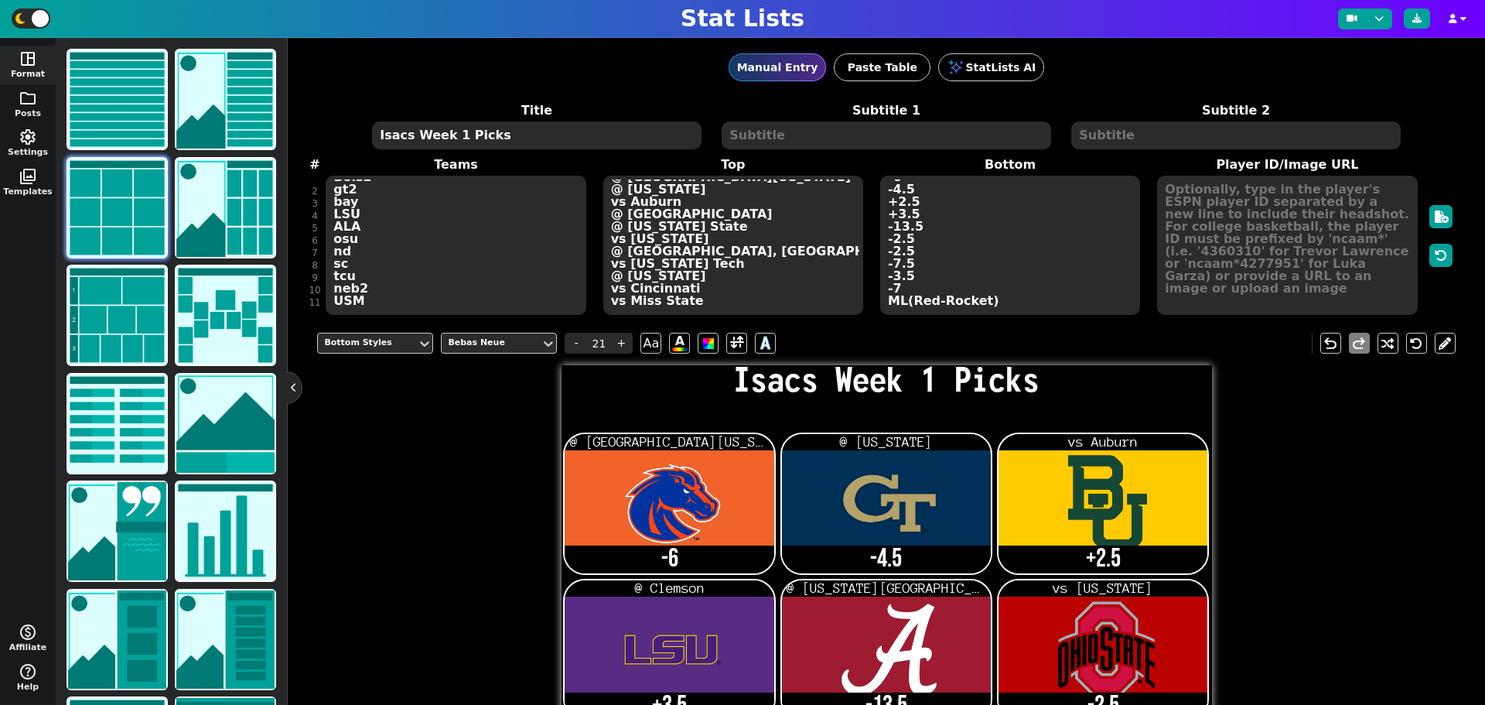
click at [124, 210] on img at bounding box center [117, 208] width 98 height 98
click at [124, 207] on img at bounding box center [117, 208] width 98 height 98
click at [97, 190] on img at bounding box center [117, 208] width 98 height 98
click at [38, 97] on button "folder Posts" at bounding box center [28, 104] width 56 height 39
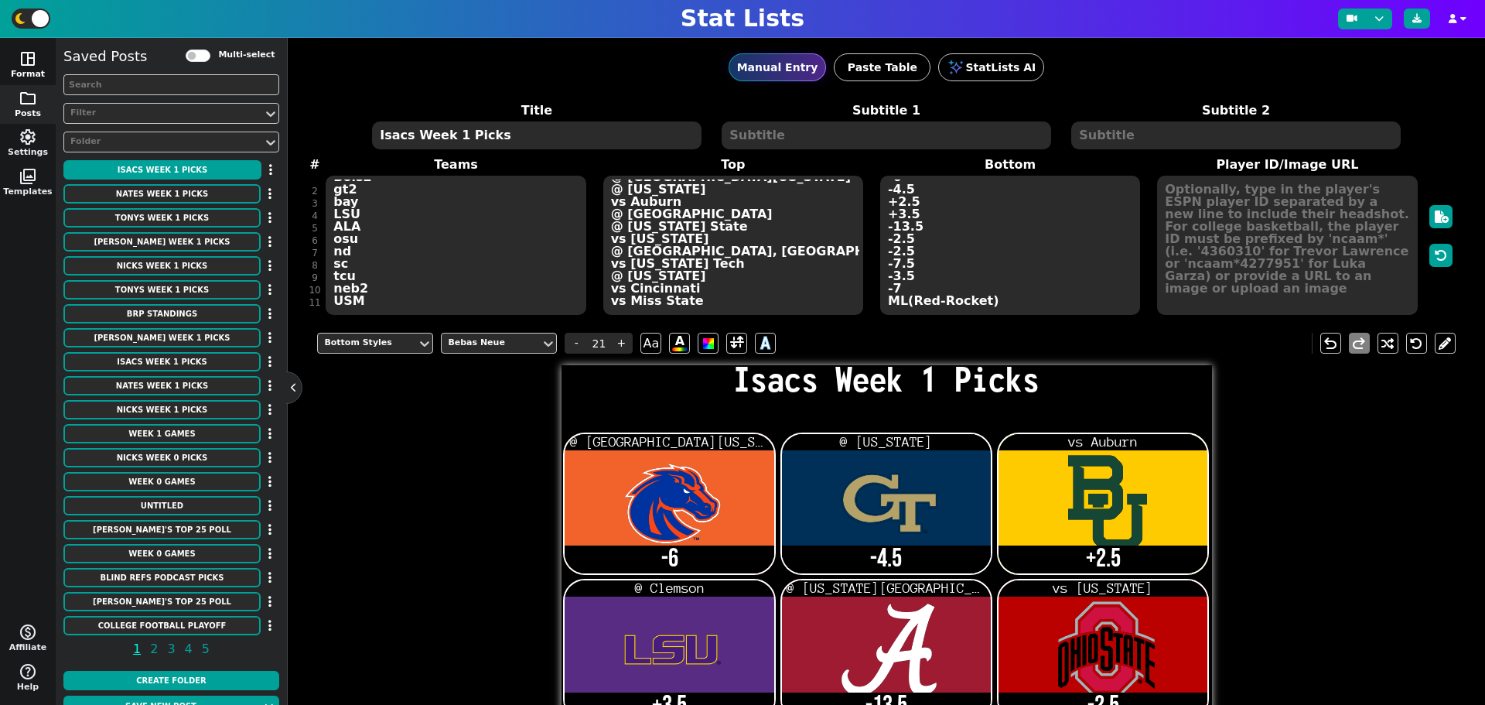
click at [31, 66] on span "space_dashboard" at bounding box center [28, 59] width 19 height 19
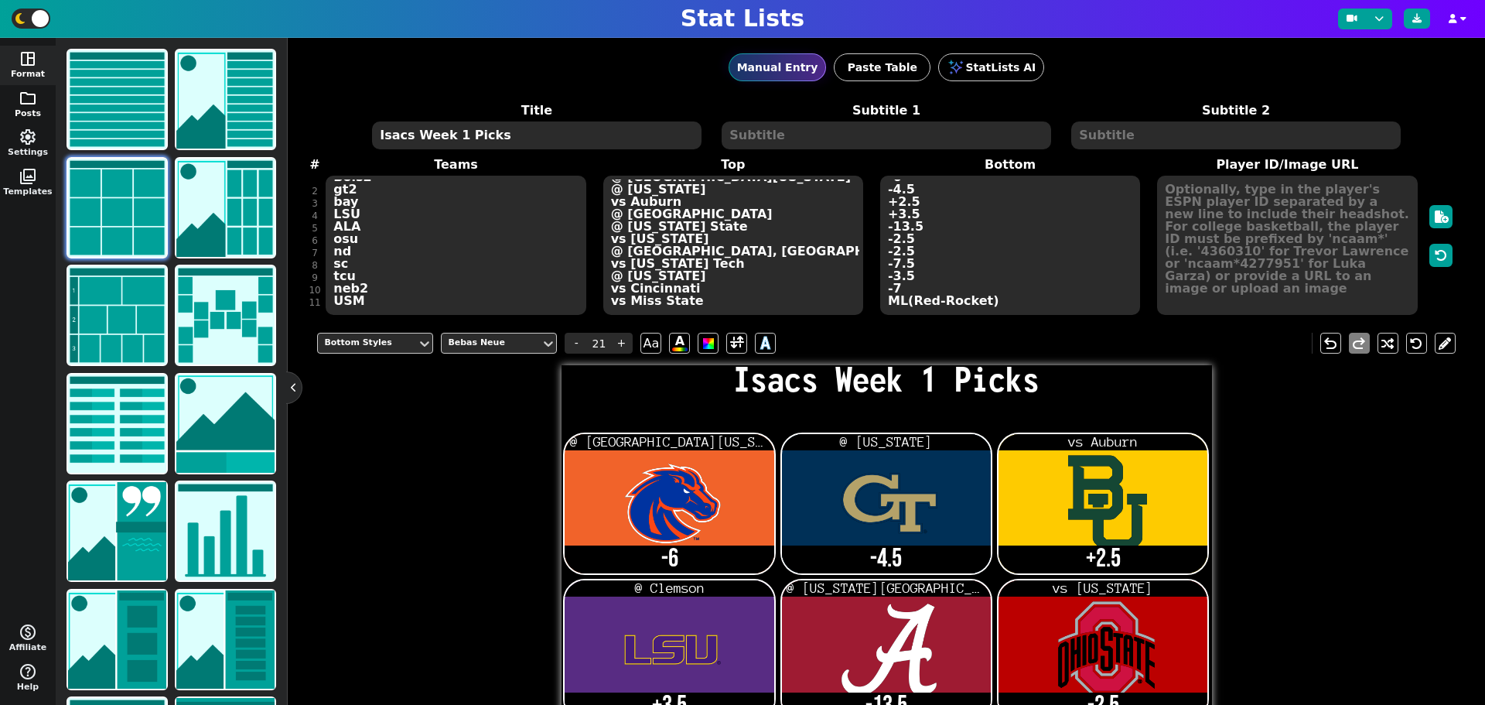
click at [35, 105] on span "folder" at bounding box center [28, 98] width 19 height 19
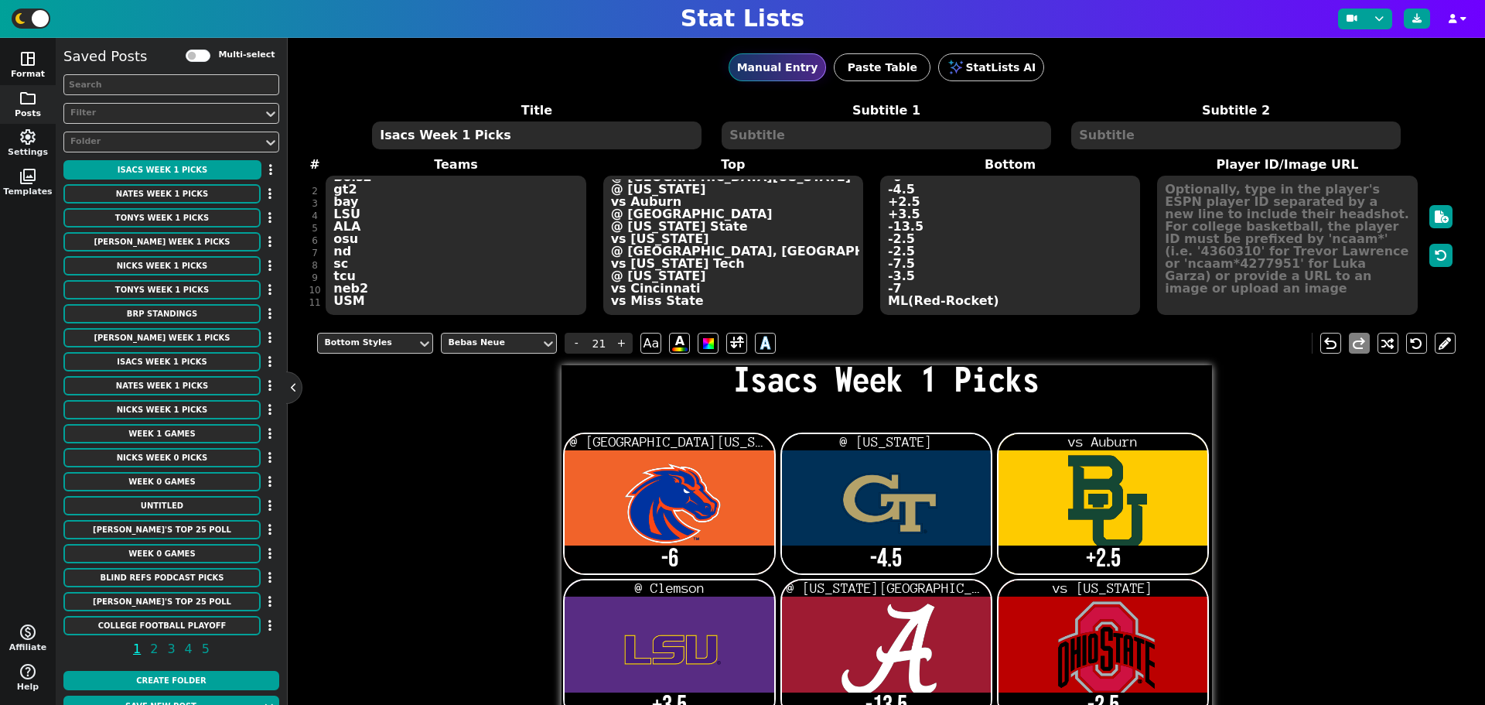
click at [19, 53] on span "space_dashboard" at bounding box center [28, 59] width 19 height 19
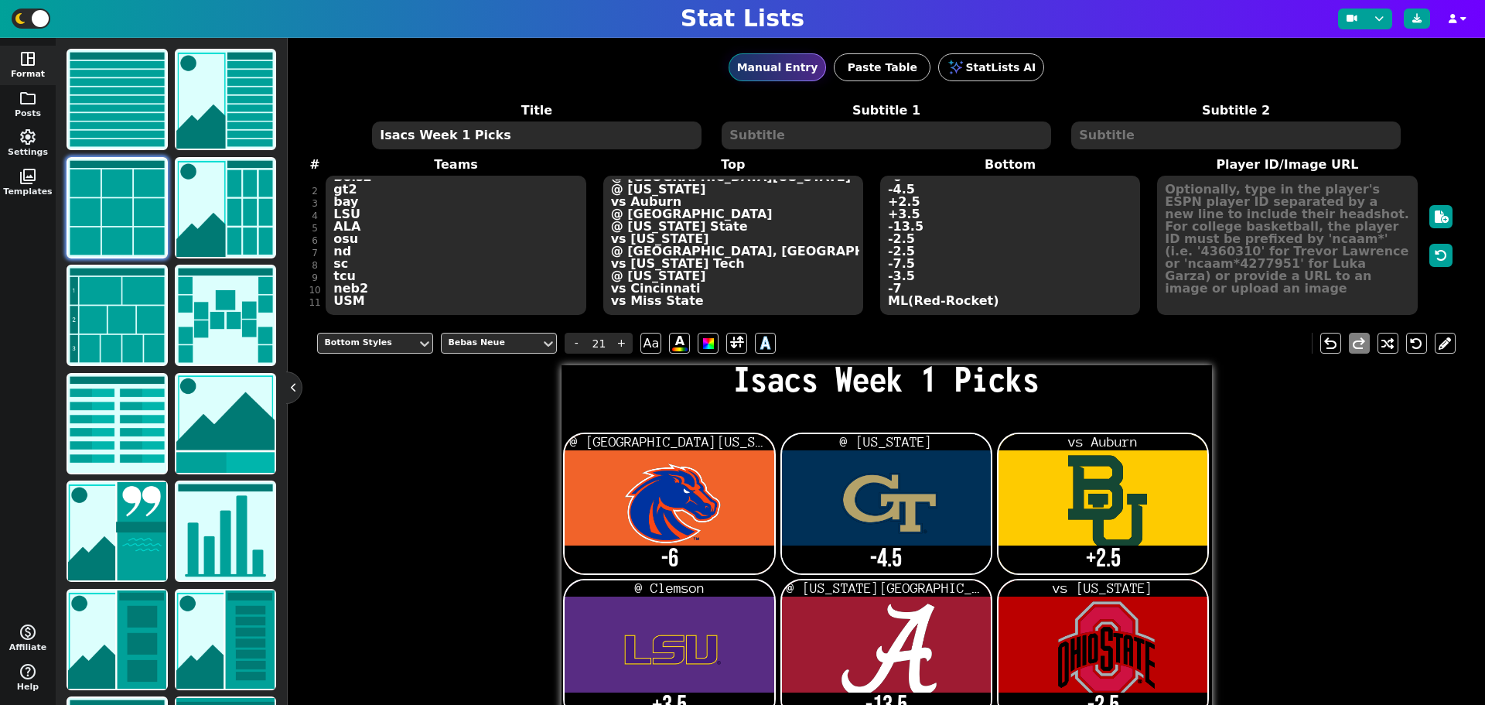
click at [100, 190] on img at bounding box center [117, 208] width 98 height 98
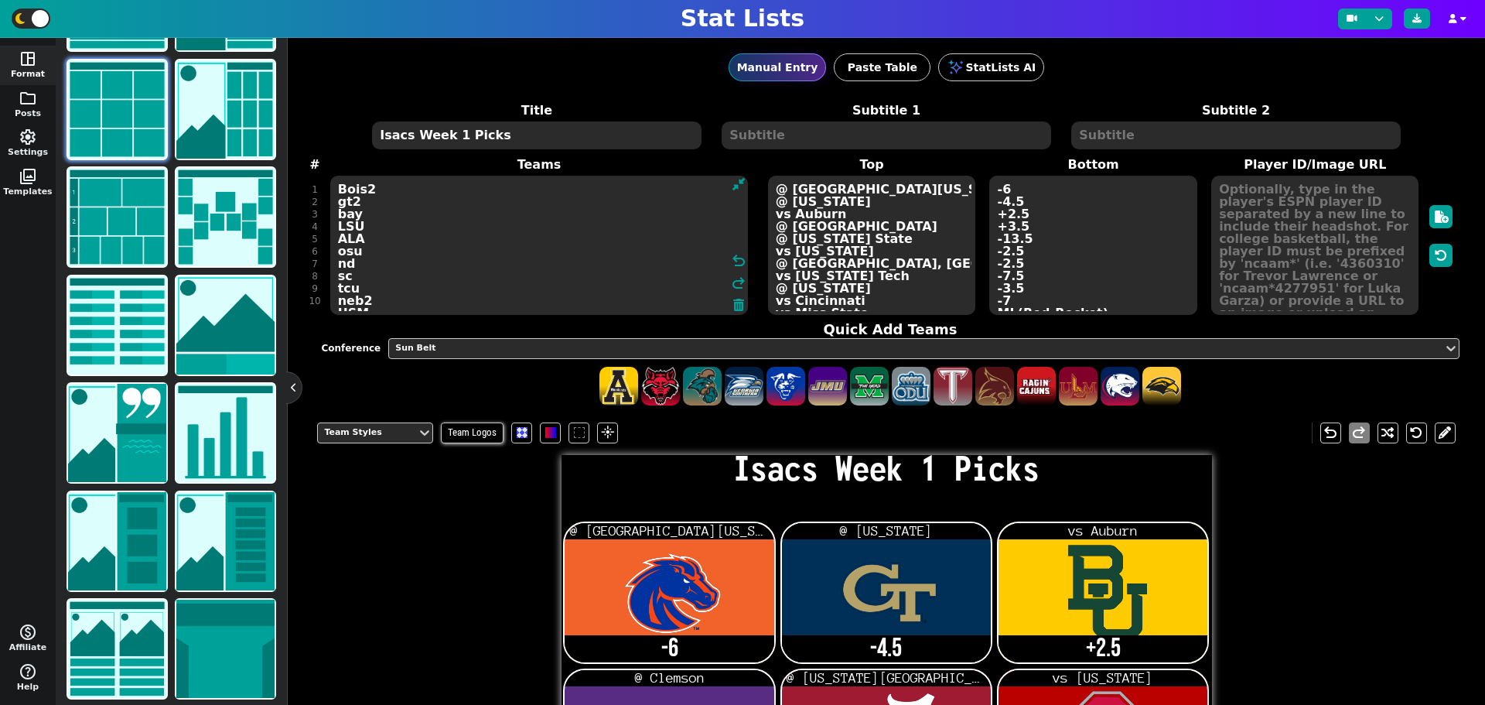
drag, startPoint x: 286, startPoint y: 200, endPoint x: 281, endPoint y: 129, distance: 70.6
click at [281, 129] on div "space_dashboard Format folder Posts settings Settings photo_library Templates m…" at bounding box center [742, 371] width 1485 height 667
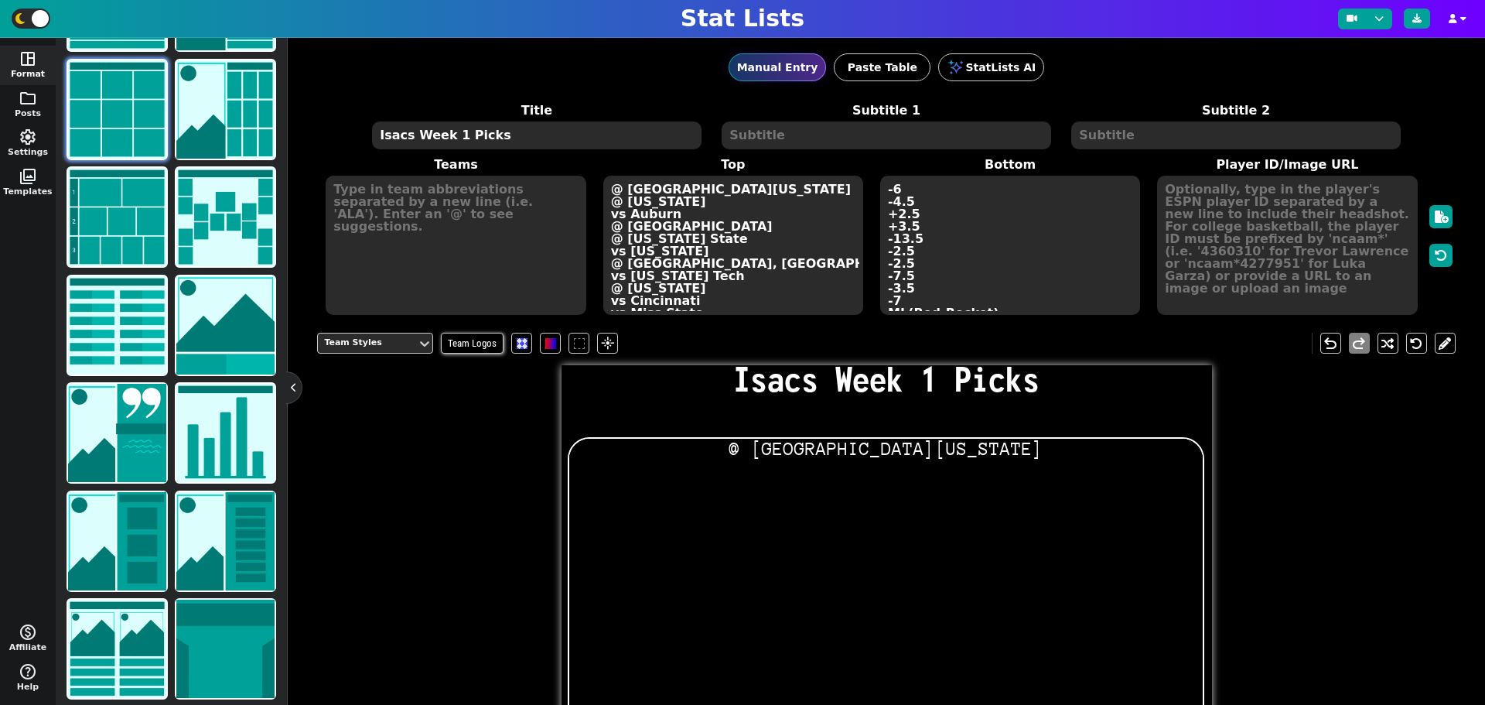
click at [729, 302] on textarea "@ South Florida @ Colorado vs Auburn @ Clemson @ Florida State vs Texas @ Miami…" at bounding box center [733, 245] width 260 height 139
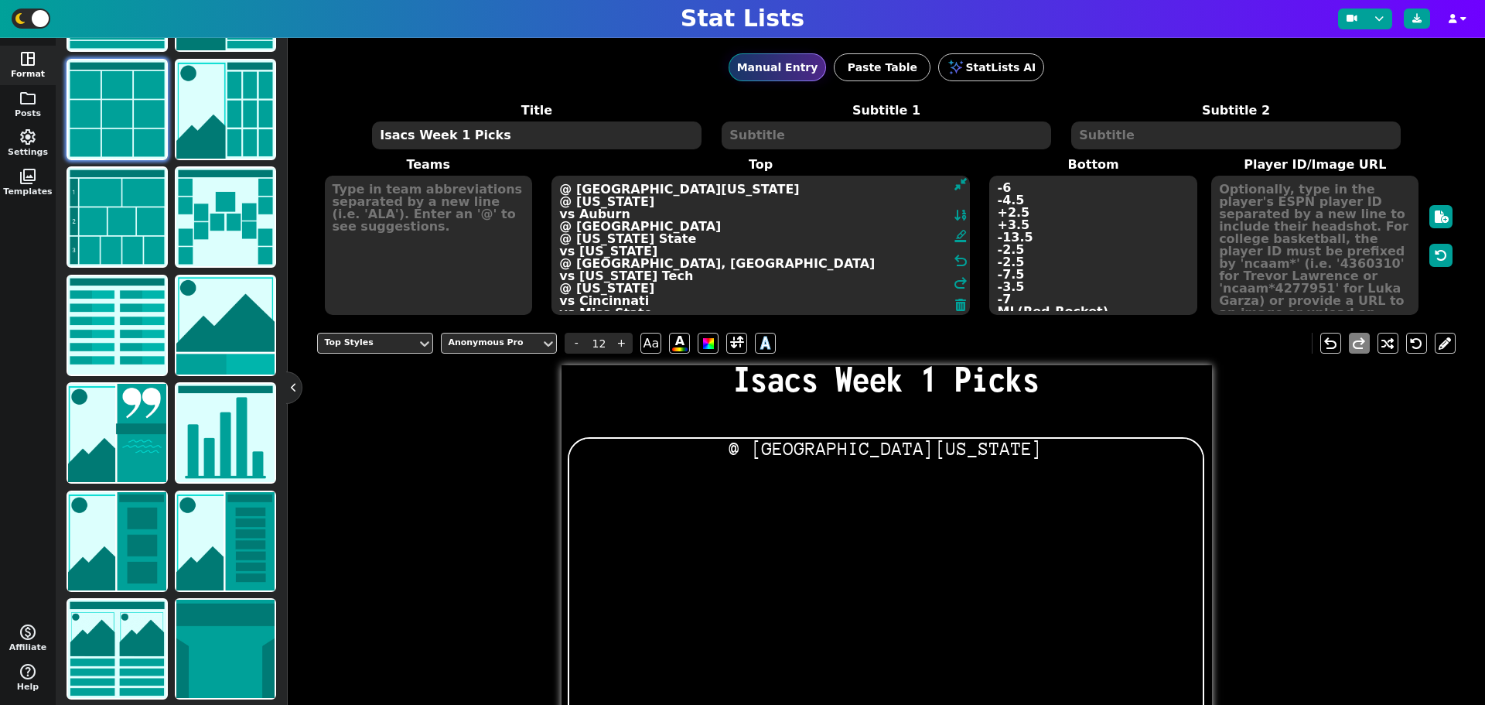
drag, startPoint x: 726, startPoint y: 302, endPoint x: 534, endPoint y: 156, distance: 241.2
click at [534, 156] on span "Teams Top @ South Florida @ Colorado vs Auburn @ Clemson @ Florida State vs Tex…" at bounding box center [886, 235] width 1138 height 161
type textarea "vs Miss State"
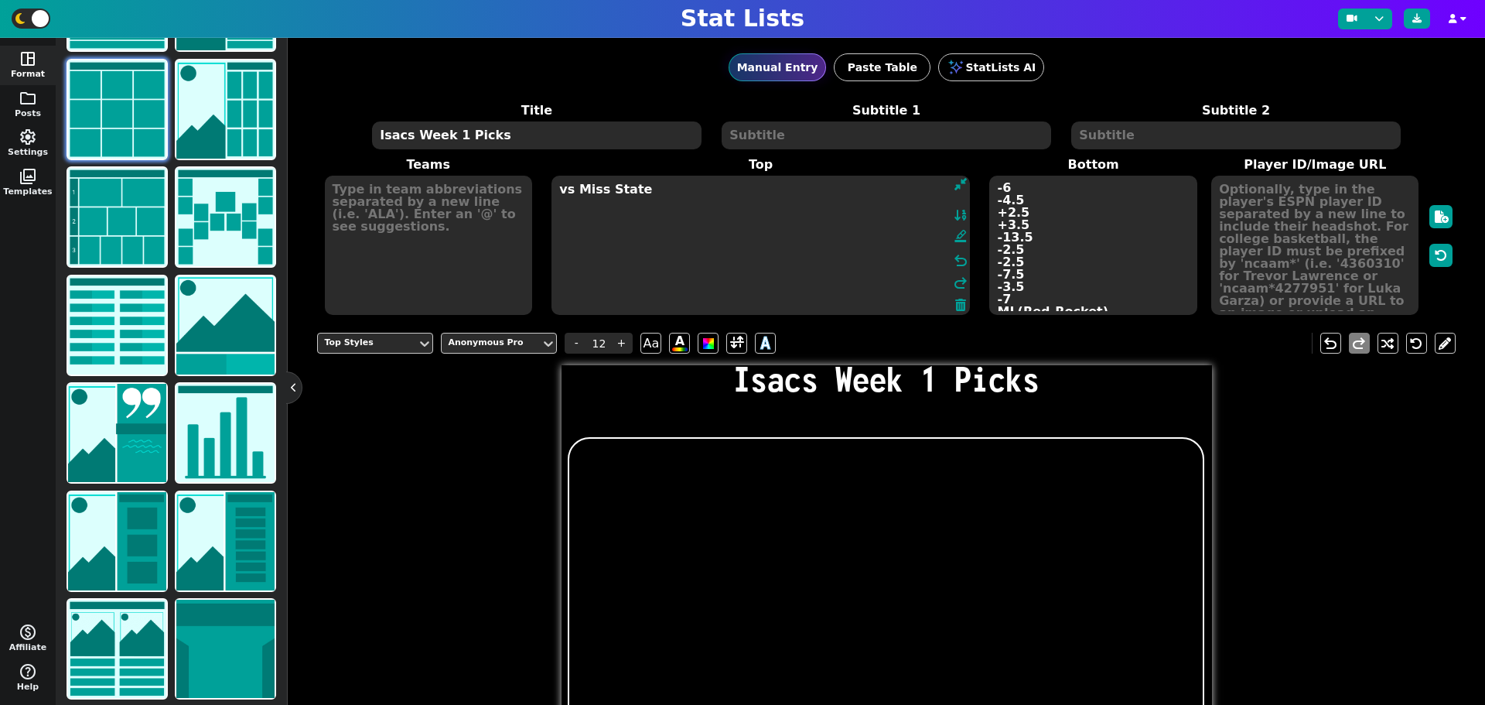
drag, startPoint x: 701, startPoint y: 216, endPoint x: 490, endPoint y: 213, distance: 210.4
click at [497, 213] on span "Teams Top vs Miss State format_ink_highlighter undo redo Bottom -6 -4.5 +2.5 +3…" at bounding box center [886, 235] width 1138 height 161
click at [1088, 271] on textarea "-6 -4.5 +2.5 +3.5 -13.5 -2.5 -2.5 -7.5 -3.5 -7 ML(Red-Rocket)" at bounding box center [1092, 245] width 207 height 139
type input "21"
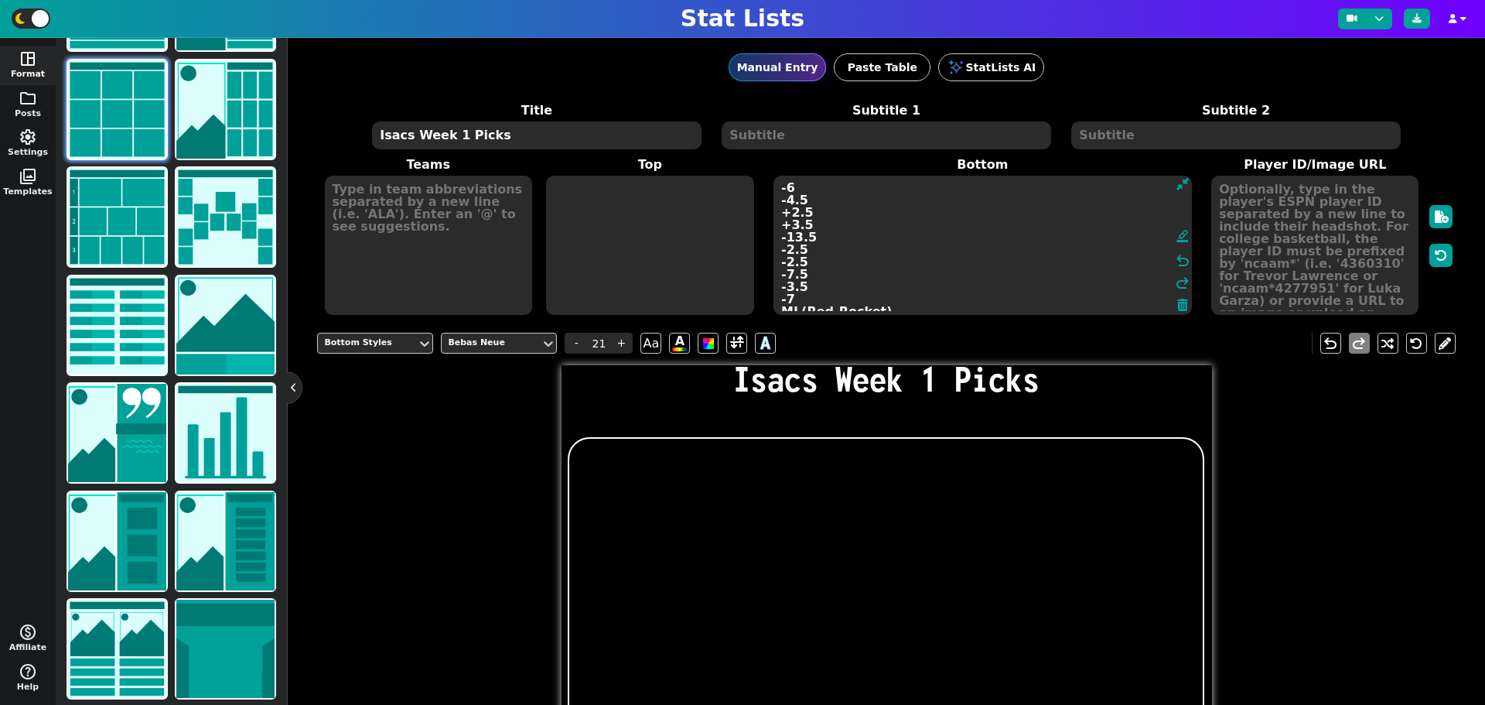
click at [1088, 271] on textarea "-6 -4.5 +2.5 +3.5 -13.5 -2.5 -2.5 -7.5 -3.5 -7 ML(Red-Rocket)" at bounding box center [983, 245] width 418 height 139
drag, startPoint x: 947, startPoint y: 303, endPoint x: 772, endPoint y: 185, distance: 211.1
click at [774, 186] on textarea "-6 -4.5 +2.5 +3.5 -13.5 -2.5 -2.5 -7.5 -3.5 -7 ML(Red-Rocket)" at bounding box center [983, 245] width 418 height 139
type textarea "ML(Red-Rocket)"
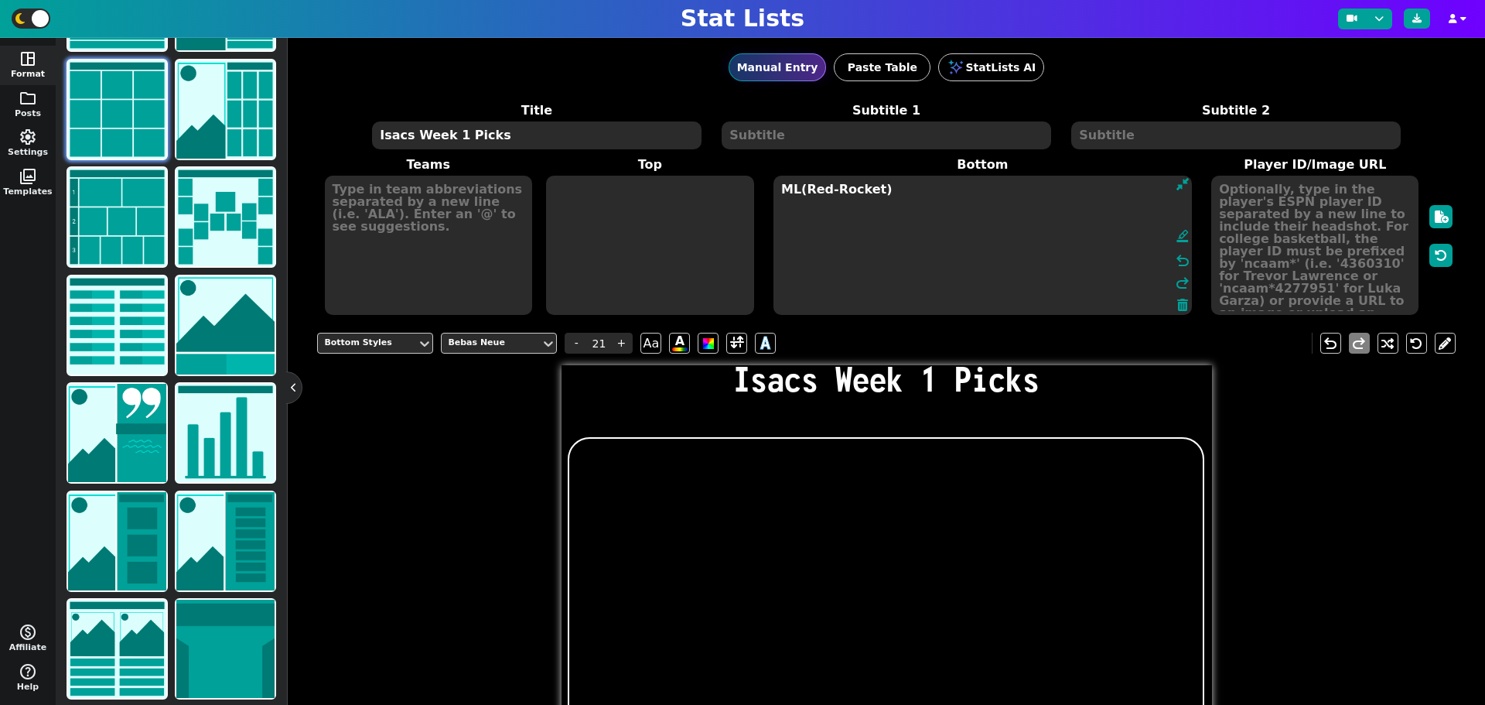
drag, startPoint x: 853, startPoint y: 204, endPoint x: 695, endPoint y: 203, distance: 157.8
click at [704, 203] on span "Teams Top Bottom ML(Red-Rocket) format_ink_highlighter undo redo Player ID/Imag…" at bounding box center [886, 235] width 1138 height 161
drag, startPoint x: 964, startPoint y: 207, endPoint x: 962, endPoint y: 199, distance: 8.8
click at [964, 206] on textarea at bounding box center [983, 245] width 418 height 139
click at [962, 199] on textarea at bounding box center [983, 245] width 418 height 139
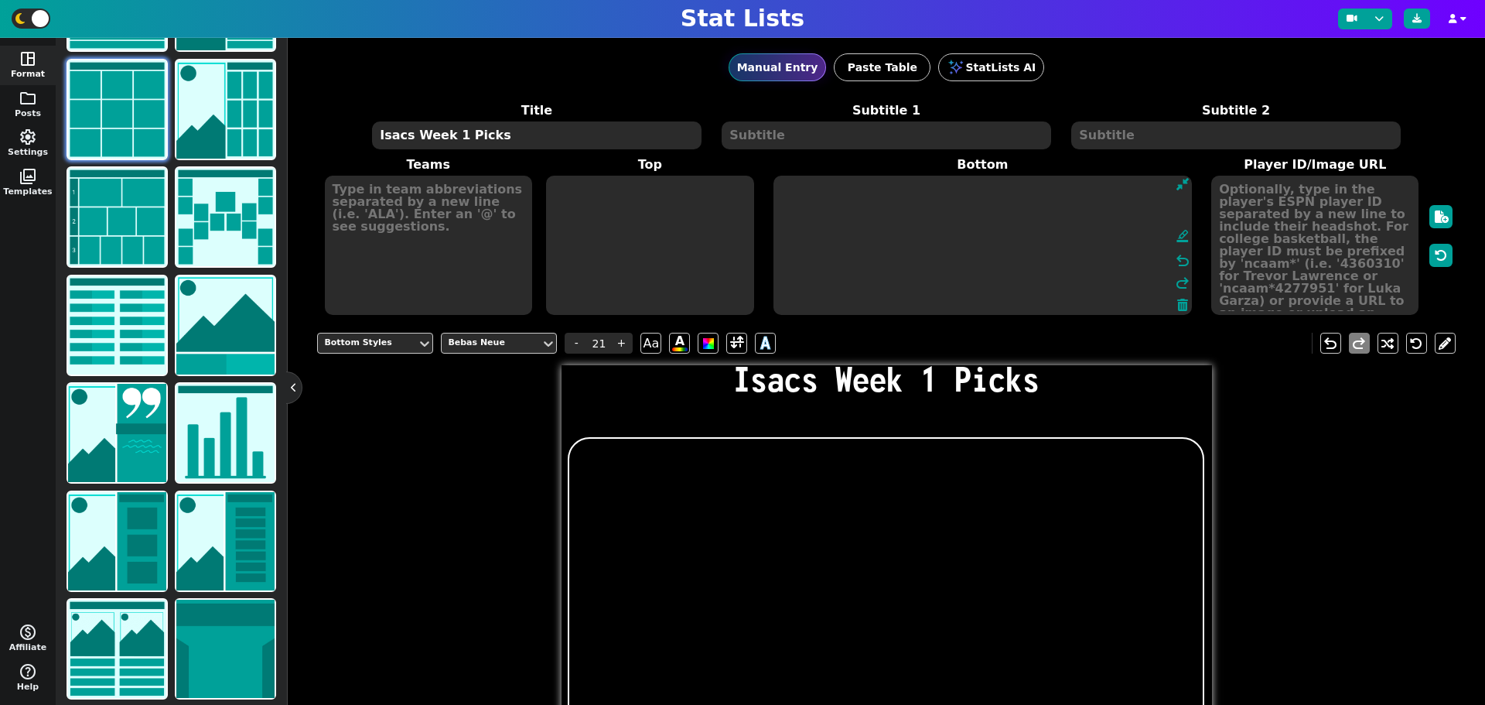
click at [960, 190] on textarea at bounding box center [983, 245] width 418 height 139
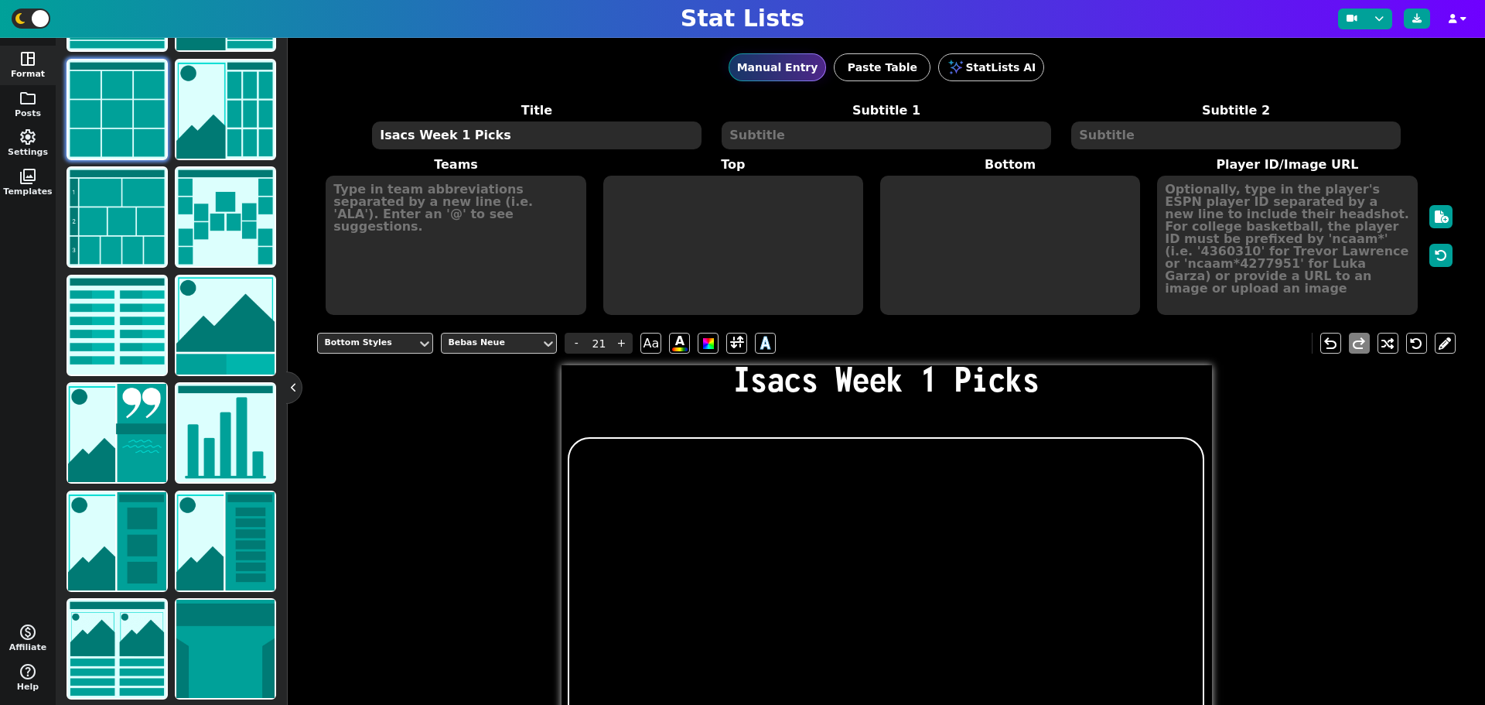
drag, startPoint x: 555, startPoint y: 127, endPoint x: 343, endPoint y: 139, distance: 211.5
click at [346, 139] on div "Title Isacs Week 1 Picks Subtitle 1 Subtitle 2" at bounding box center [886, 126] width 1129 height 50
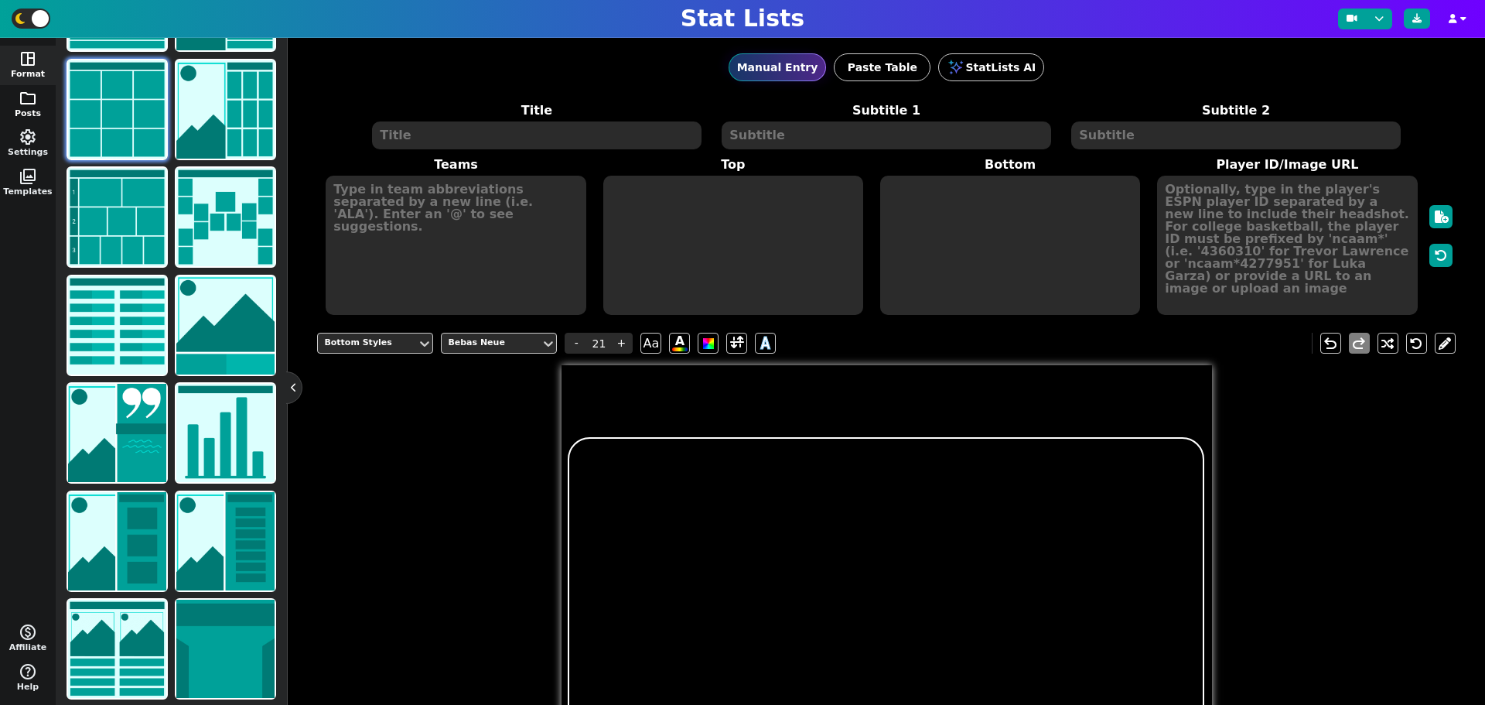
click at [12, 94] on button "folder Posts" at bounding box center [28, 104] width 56 height 39
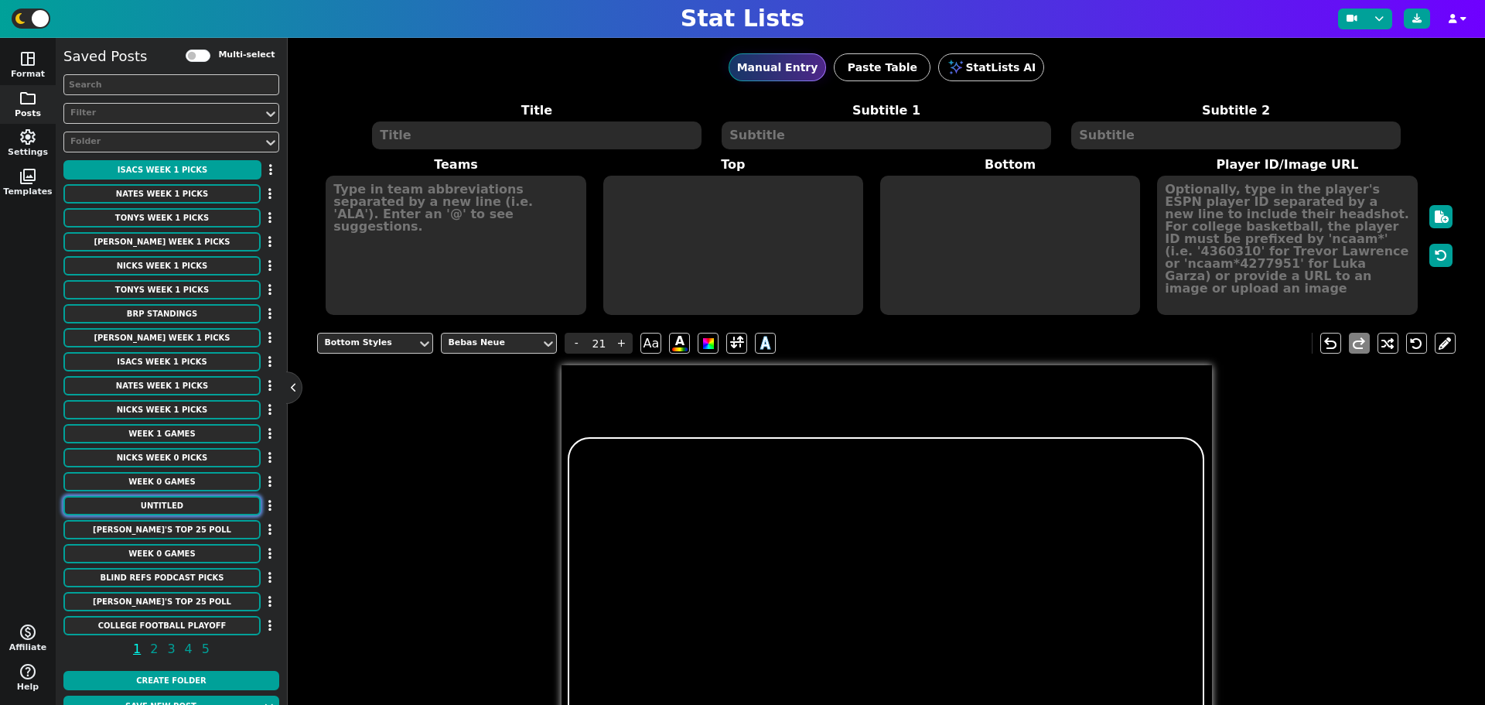
click at [196, 507] on button "Untitled" at bounding box center [161, 505] width 197 height 19
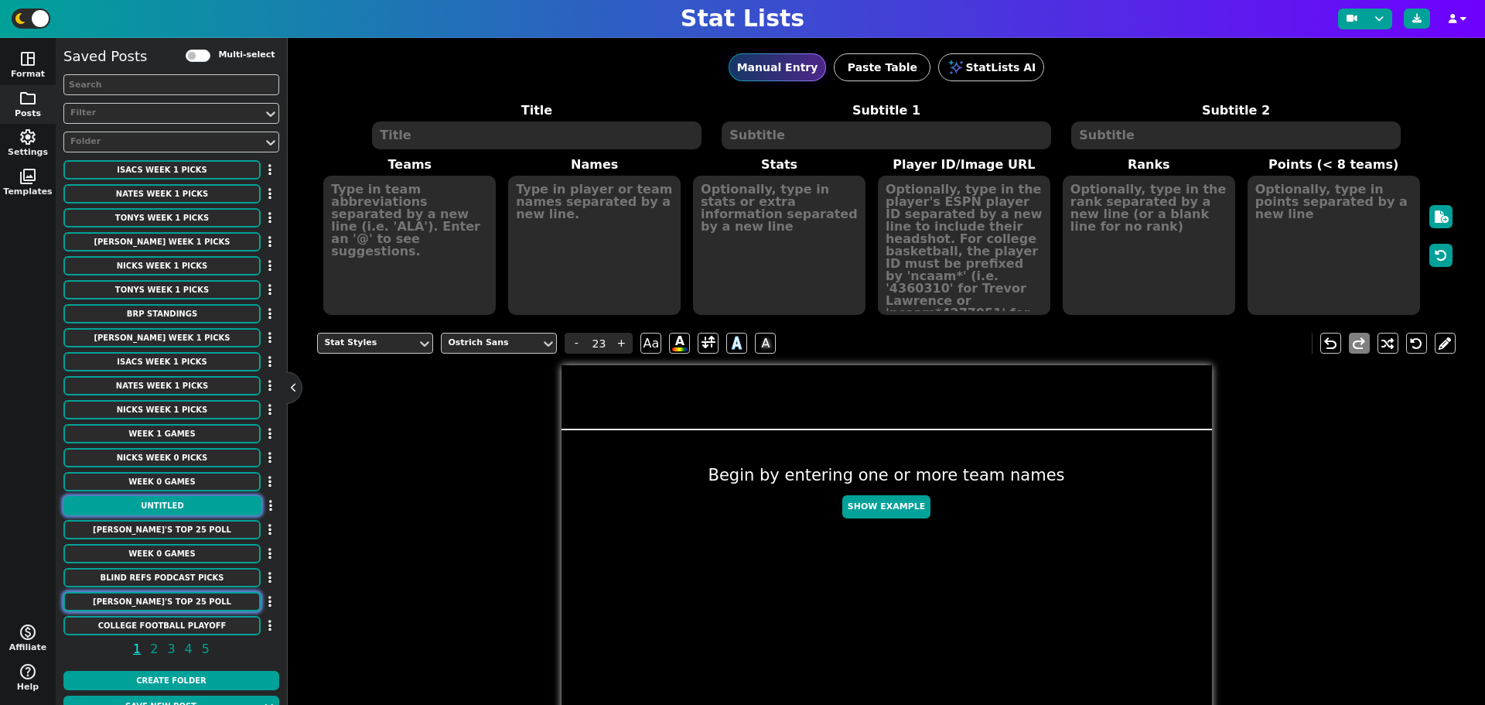
scroll to position [20, 0]
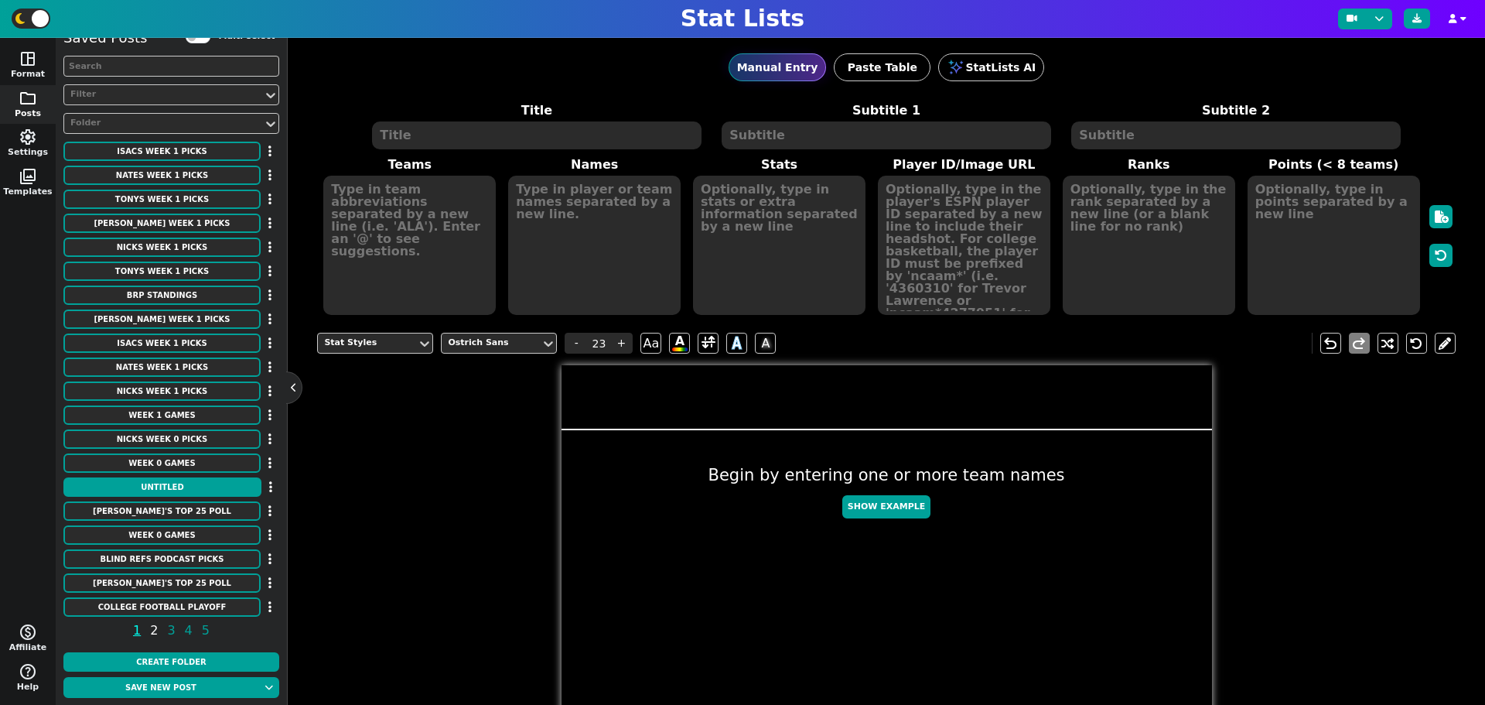
click at [149, 624] on span "2" at bounding box center [154, 629] width 12 height 19
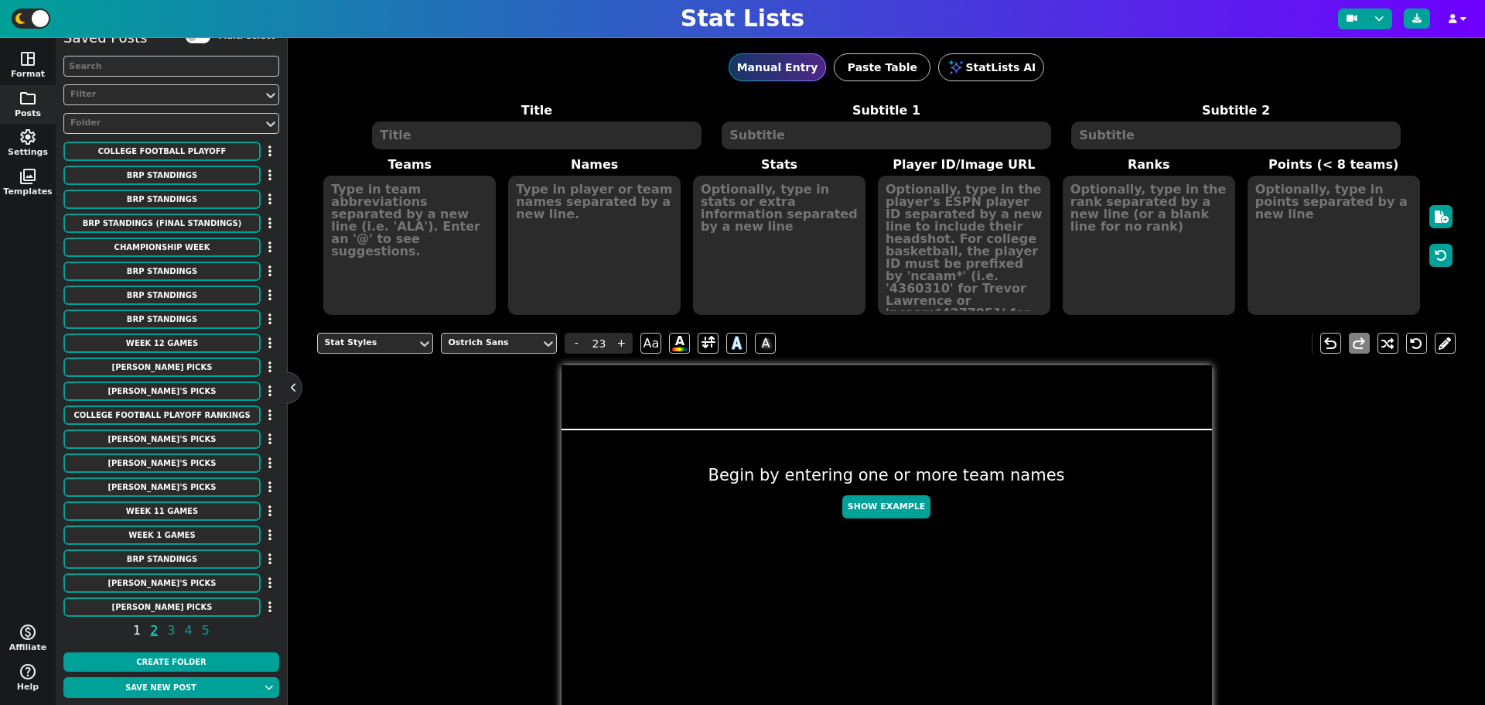
click at [137, 629] on span "1" at bounding box center [137, 629] width 12 height 19
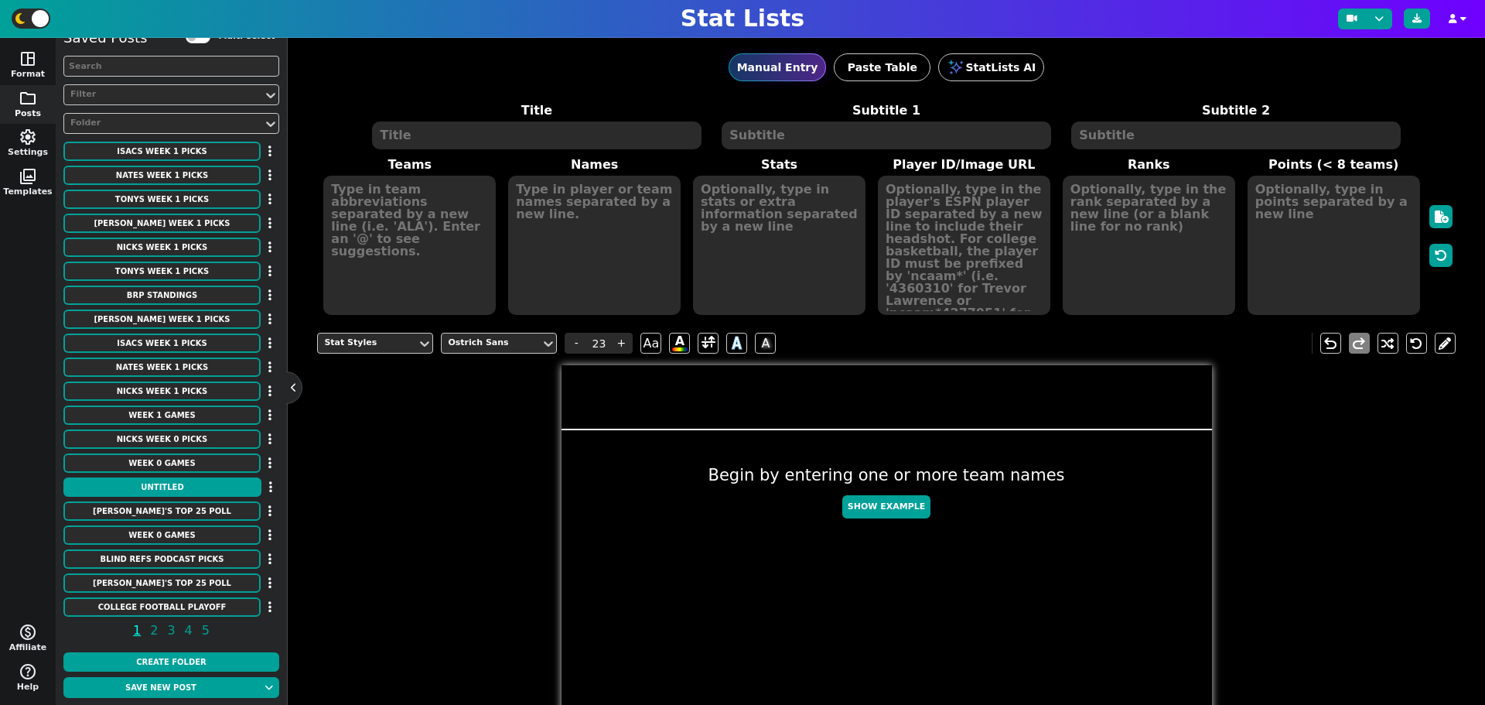
click at [484, 129] on textarea at bounding box center [536, 135] width 329 height 28
type input "20"
type textarea "P"
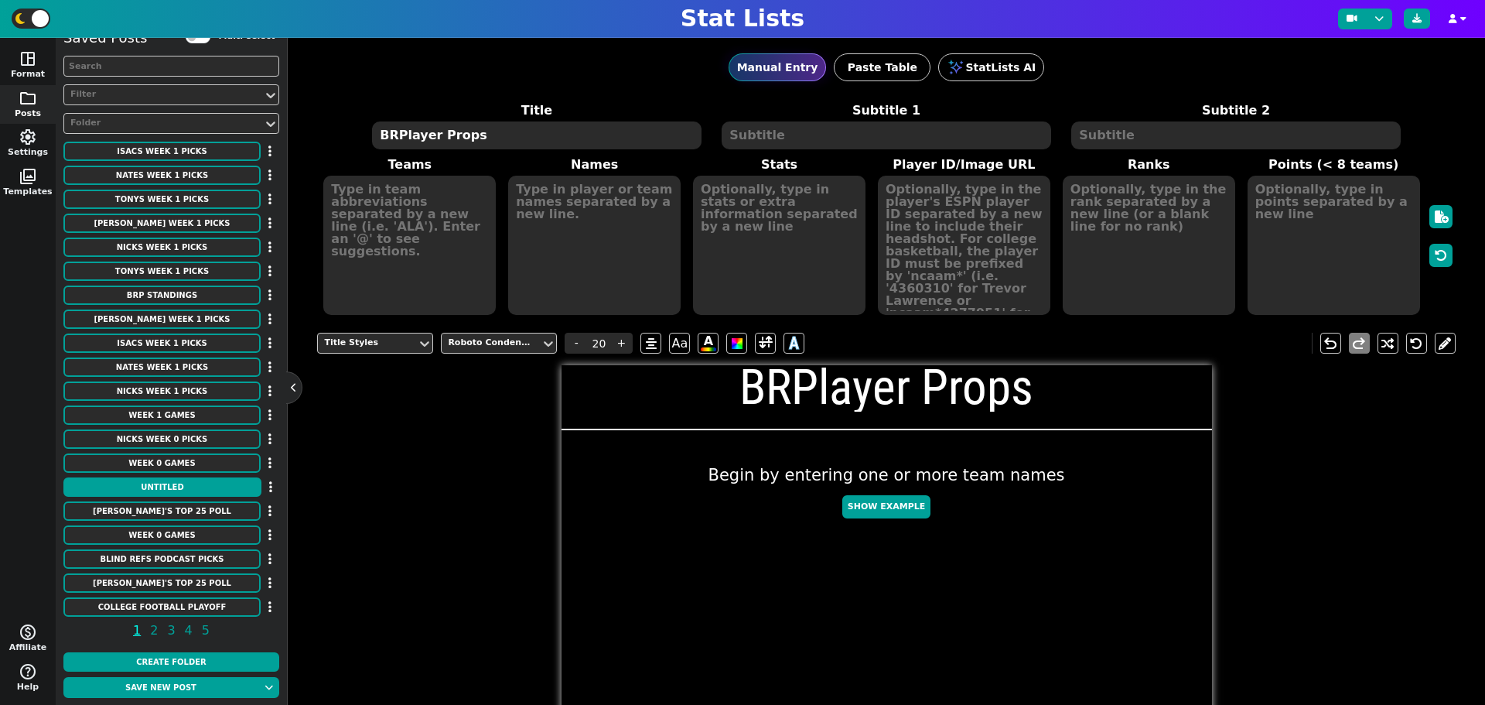
type textarea "BRPlayer Props"
click at [980, 138] on textarea at bounding box center [886, 135] width 329 height 28
type input "10"
type textarea "2025 Week 1"
click at [424, 195] on textarea at bounding box center [409, 245] width 172 height 139
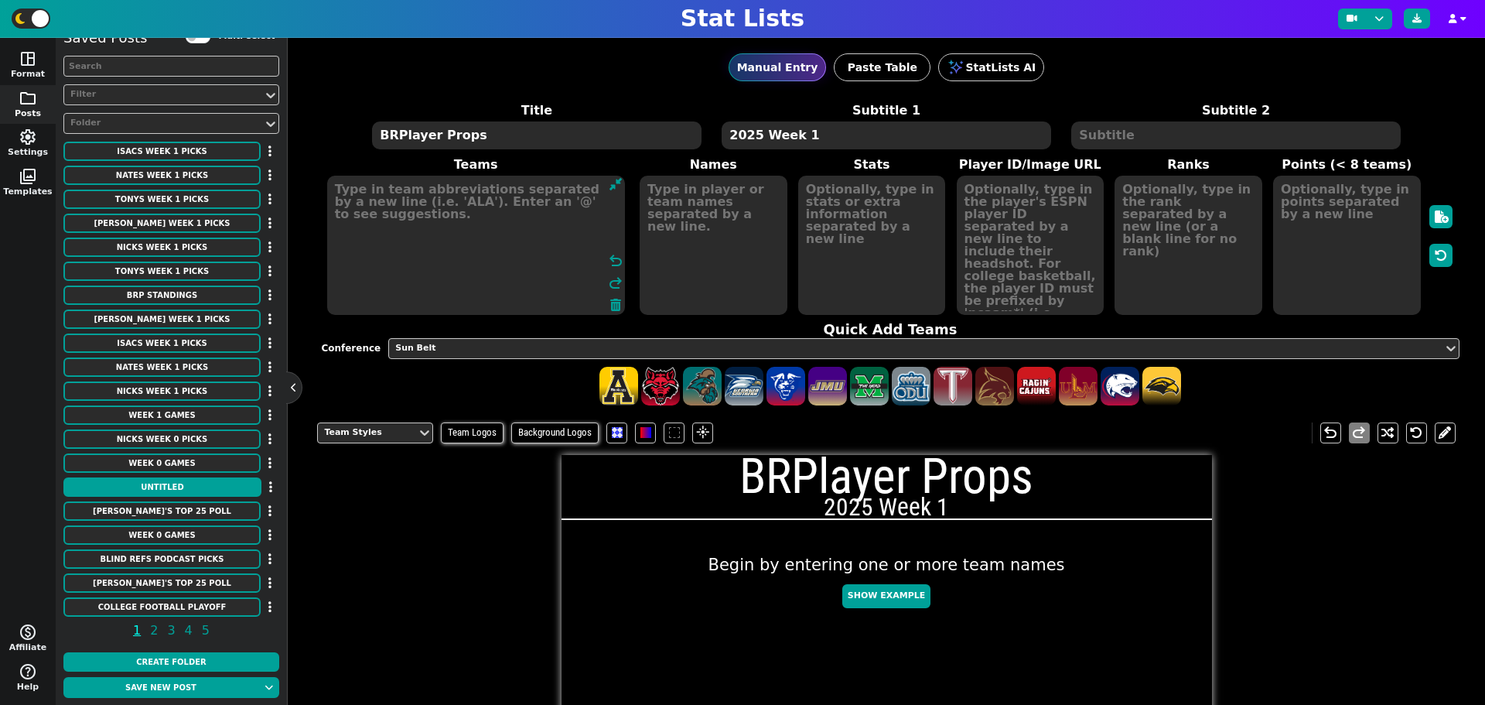
click at [442, 187] on textarea at bounding box center [476, 245] width 298 height 139
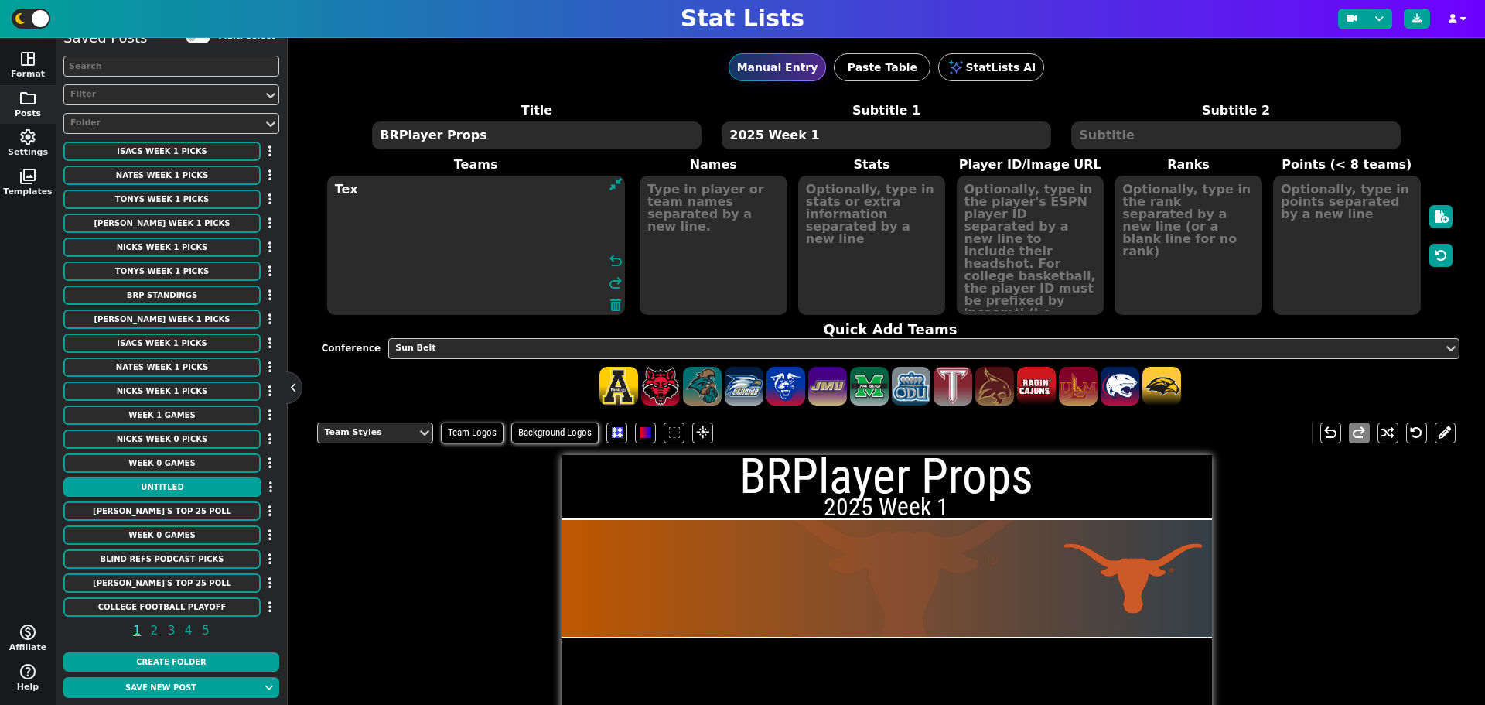
type textarea "Tex"
click at [724, 190] on textarea at bounding box center [714, 245] width 148 height 139
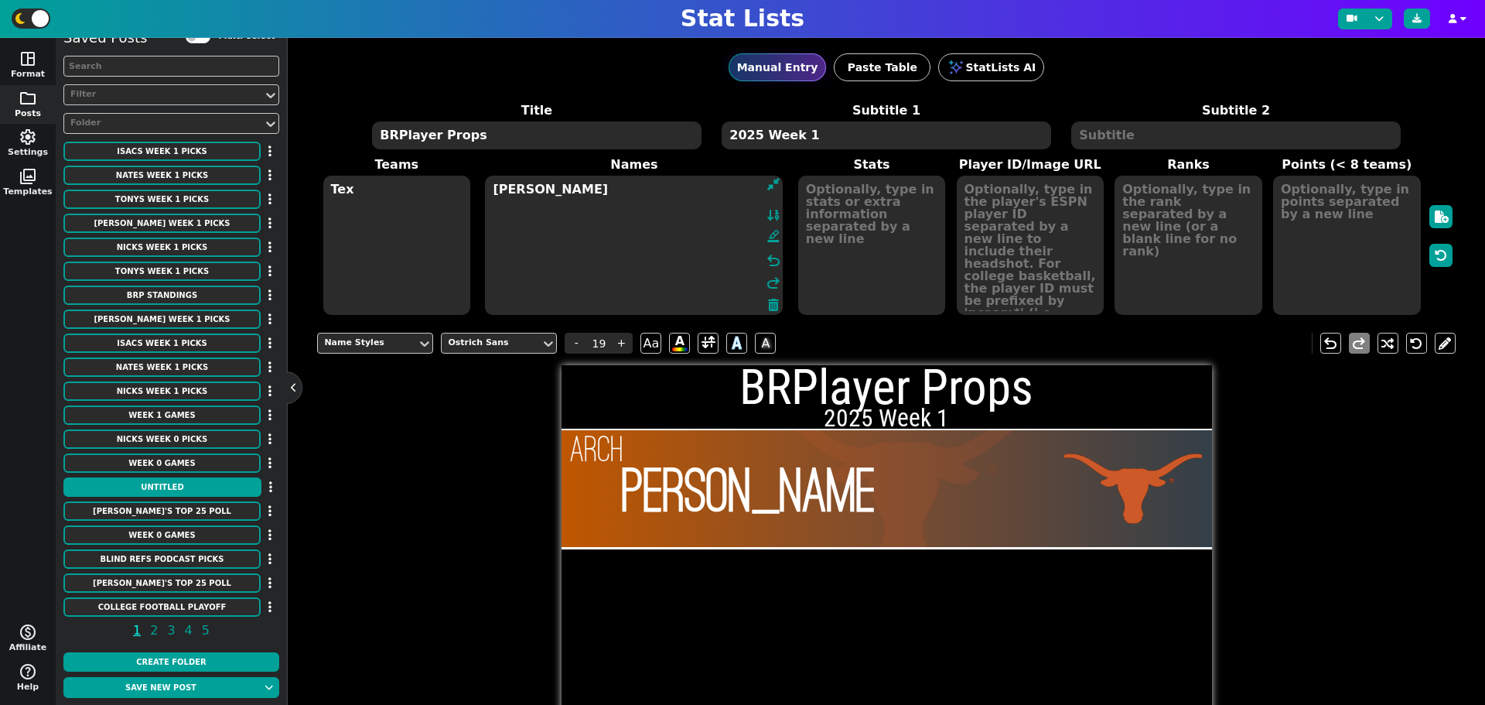
type textarea "Arch Manning"
click at [879, 185] on textarea at bounding box center [872, 245] width 148 height 139
type input "23"
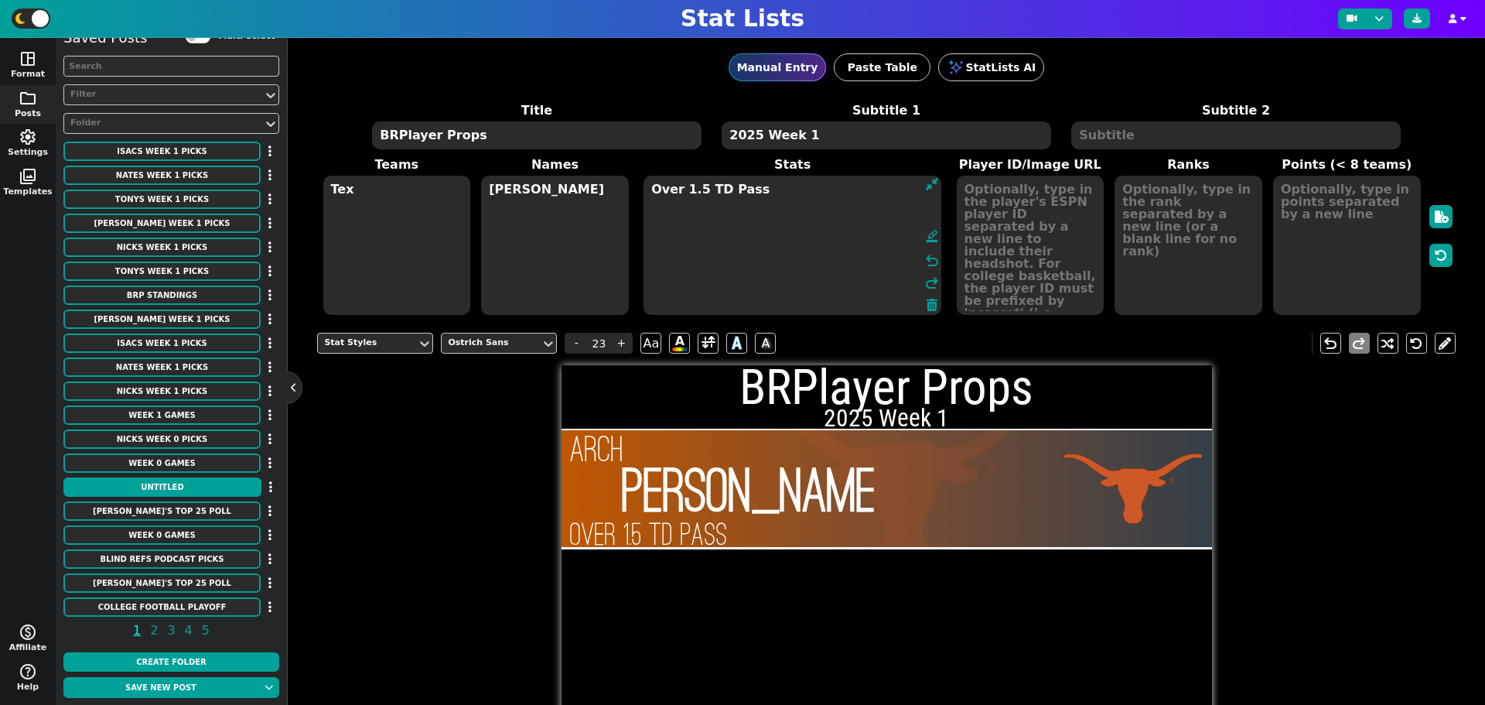
type textarea "Over 1.5 TD Pass"
click at [1013, 188] on textarea at bounding box center [1031, 245] width 148 height 139
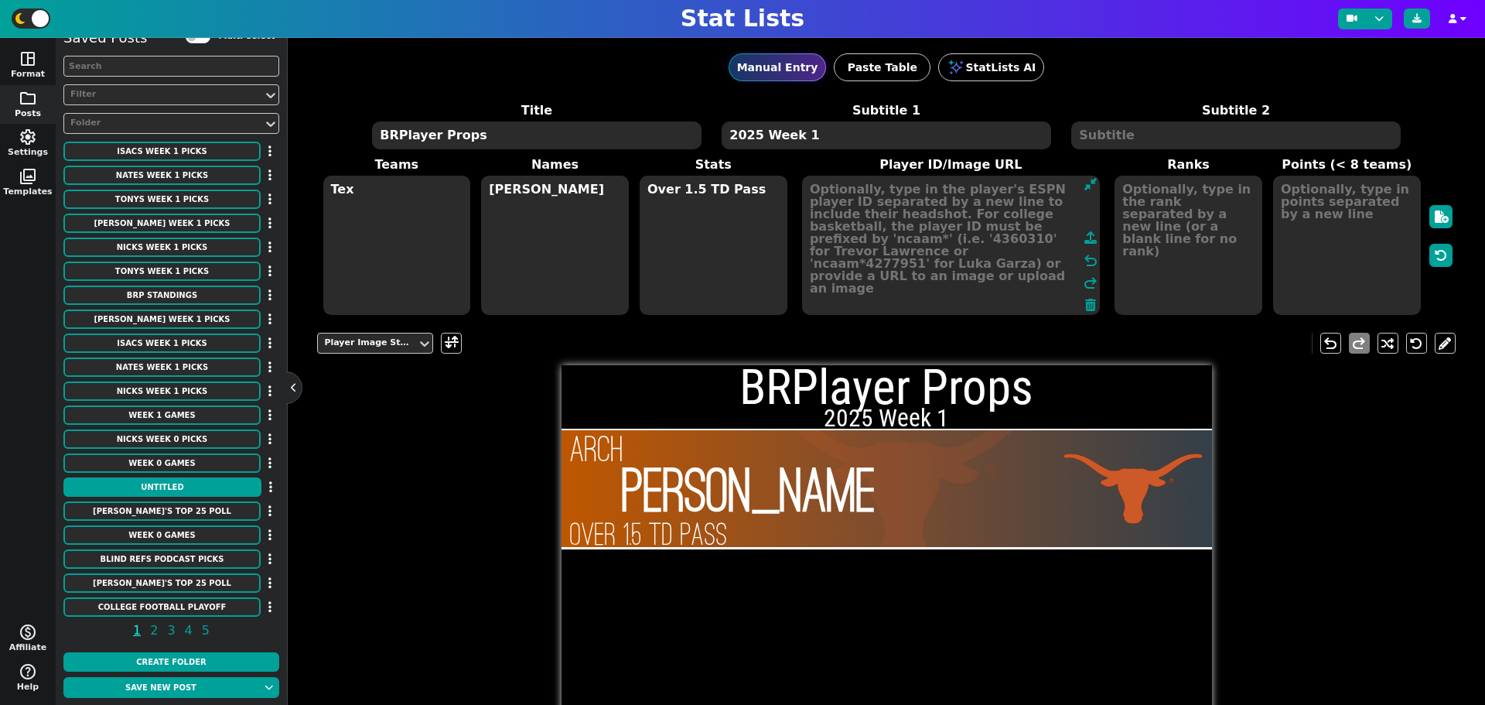
paste textarea "https://www.espn.com/college-football/player/_/id/4870906/arch-manning"
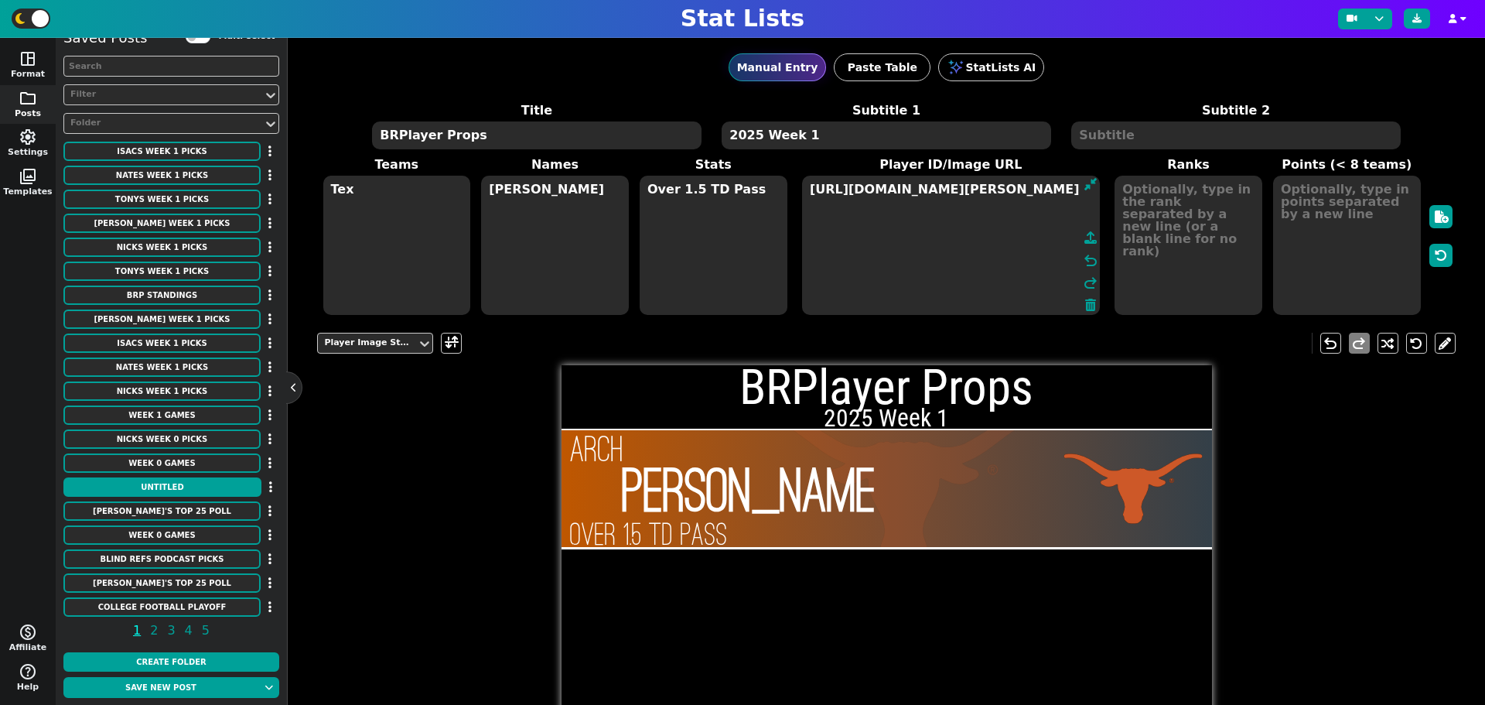
scroll to position [0, 172]
click at [354, 233] on textarea "Tex" at bounding box center [397, 245] width 148 height 139
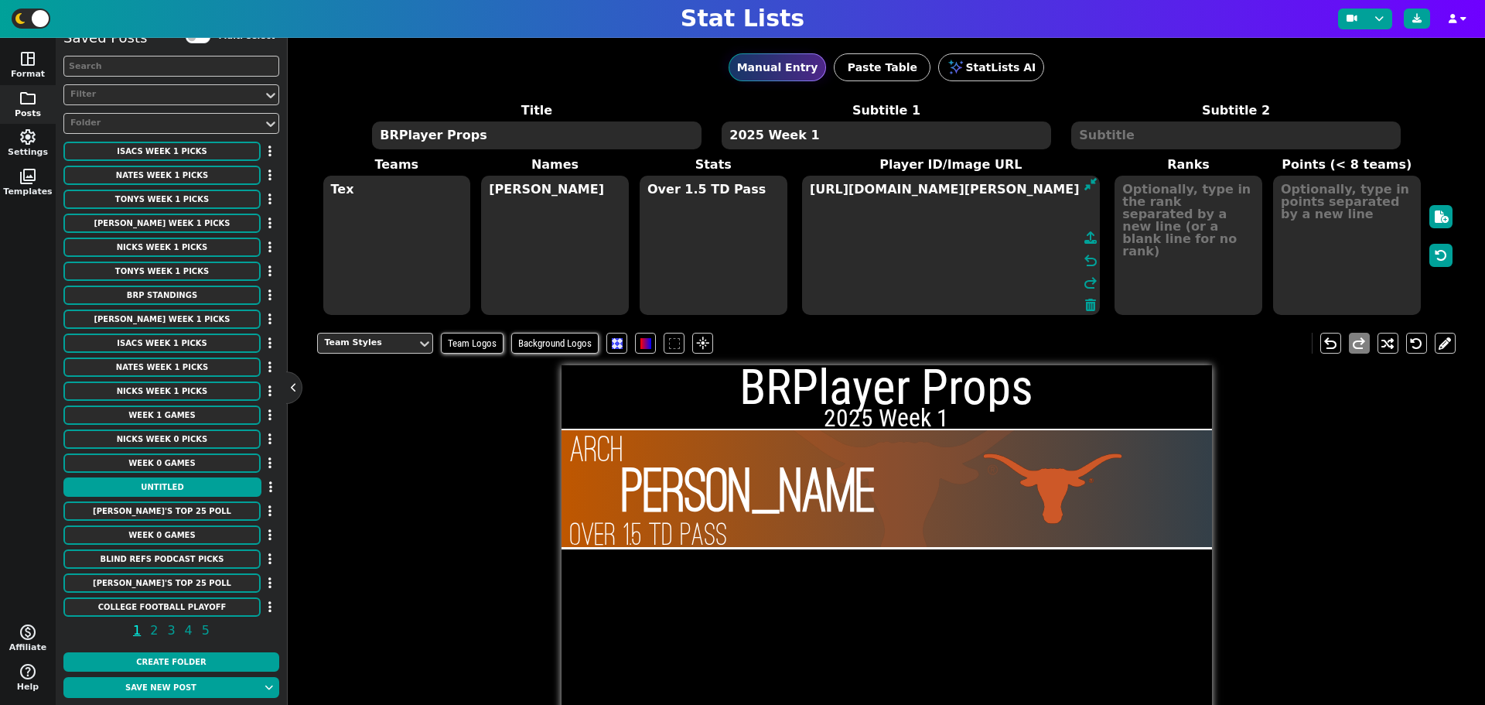
click at [965, 203] on textarea "https://www.espn.com/college-football/player/_/id/4870906/arch-manning" at bounding box center [951, 245] width 298 height 139
click at [1026, 188] on textarea "https://www.espn.com/college-football/player/_/id/4870906/arch-manning" at bounding box center [951, 245] width 298 height 139
click at [1047, 190] on textarea "https://www.espn.com/college-football/player/_/id/4870906/arch-manning" at bounding box center [951, 245] width 298 height 139
click at [808, 188] on textarea "https://www.espn.com/college-football/player/_/id/4870906/arch-manning" at bounding box center [951, 245] width 298 height 139
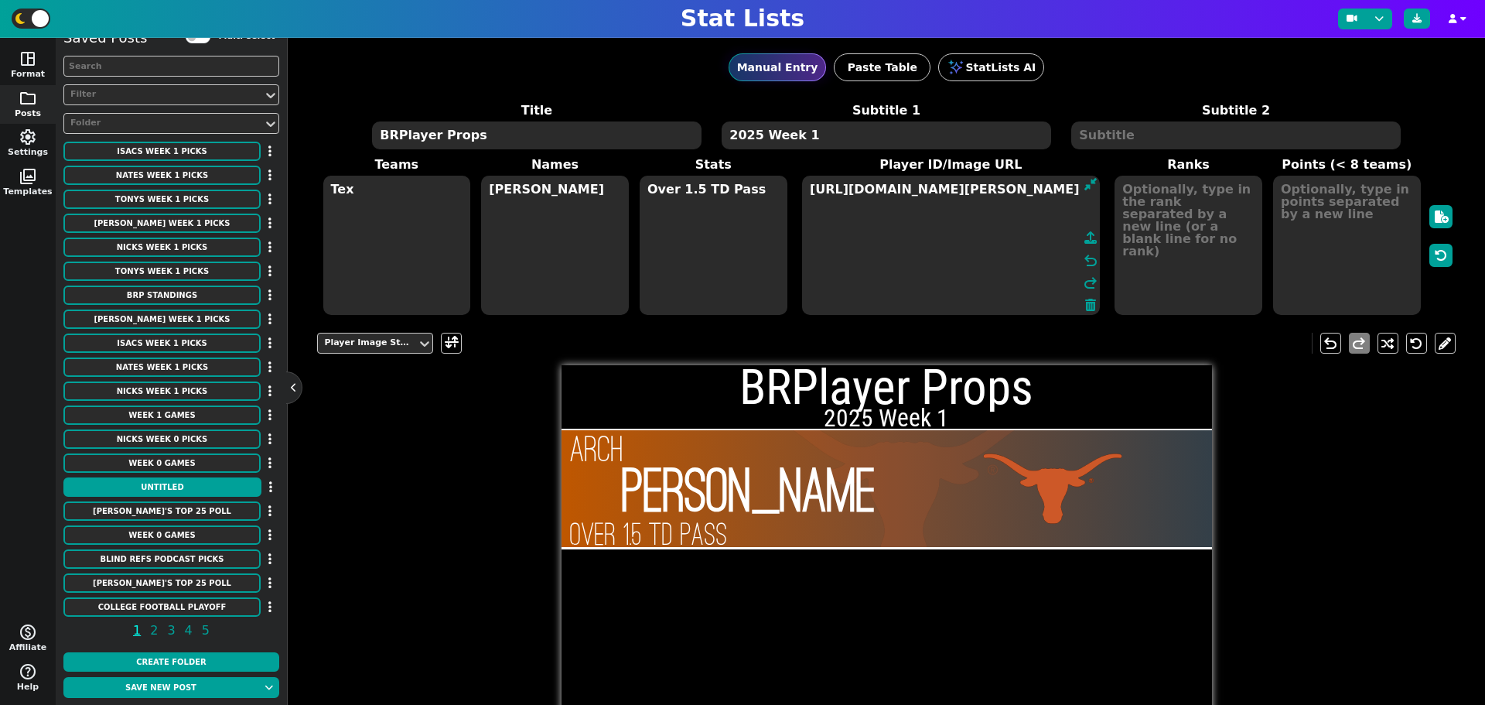
scroll to position [0, 172]
type textarea "https://www.espn.com/college-football/player/_/id/4870906/arch-manning"
click at [903, 187] on textarea "https://www.espn.com/college-football/player/_/id/4870906/arch-manning" at bounding box center [951, 245] width 298 height 139
click at [938, 187] on textarea "https://www.espn.com/college-football/player/_/id/4870906/arch-manning" at bounding box center [951, 245] width 298 height 139
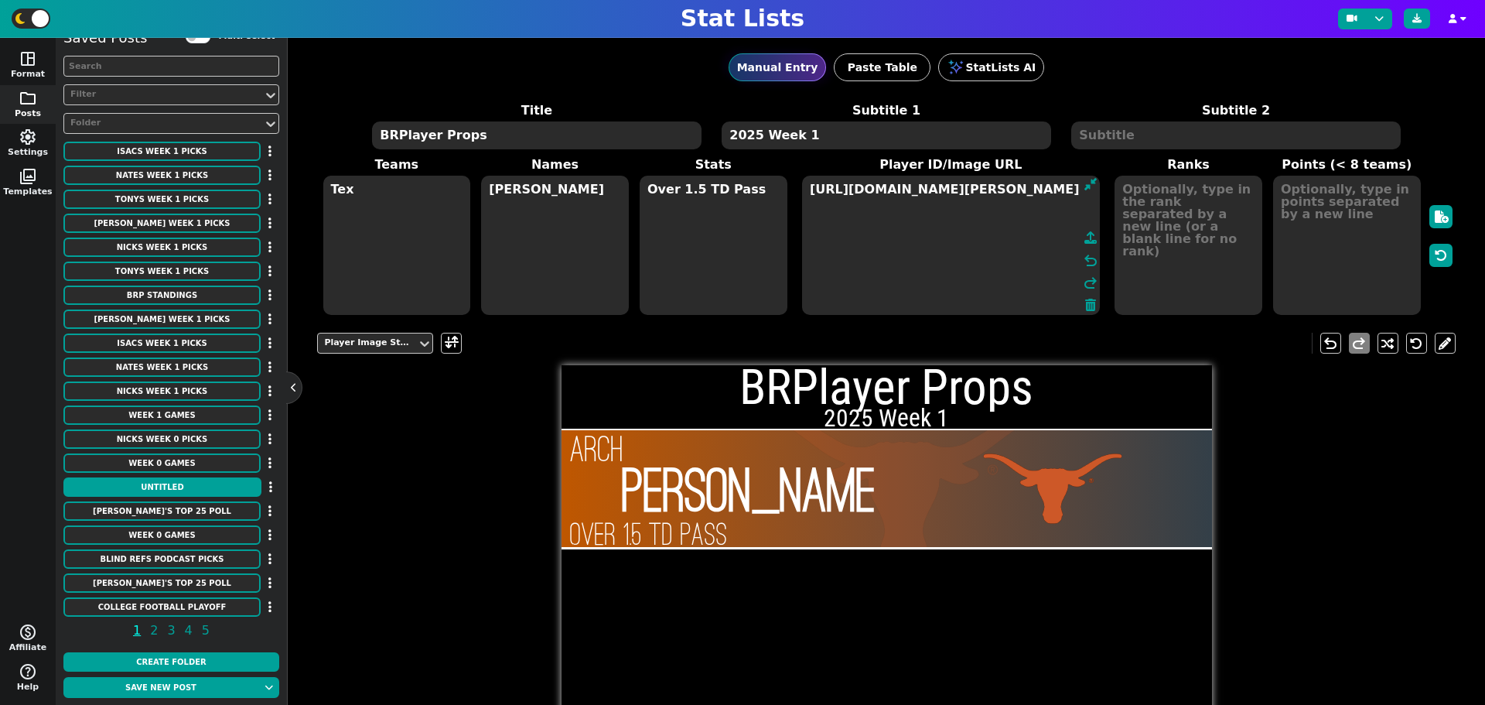
click at [938, 187] on textarea "https://www.espn.com/college-football/player/_/id/4870906/arch-manning" at bounding box center [951, 245] width 298 height 139
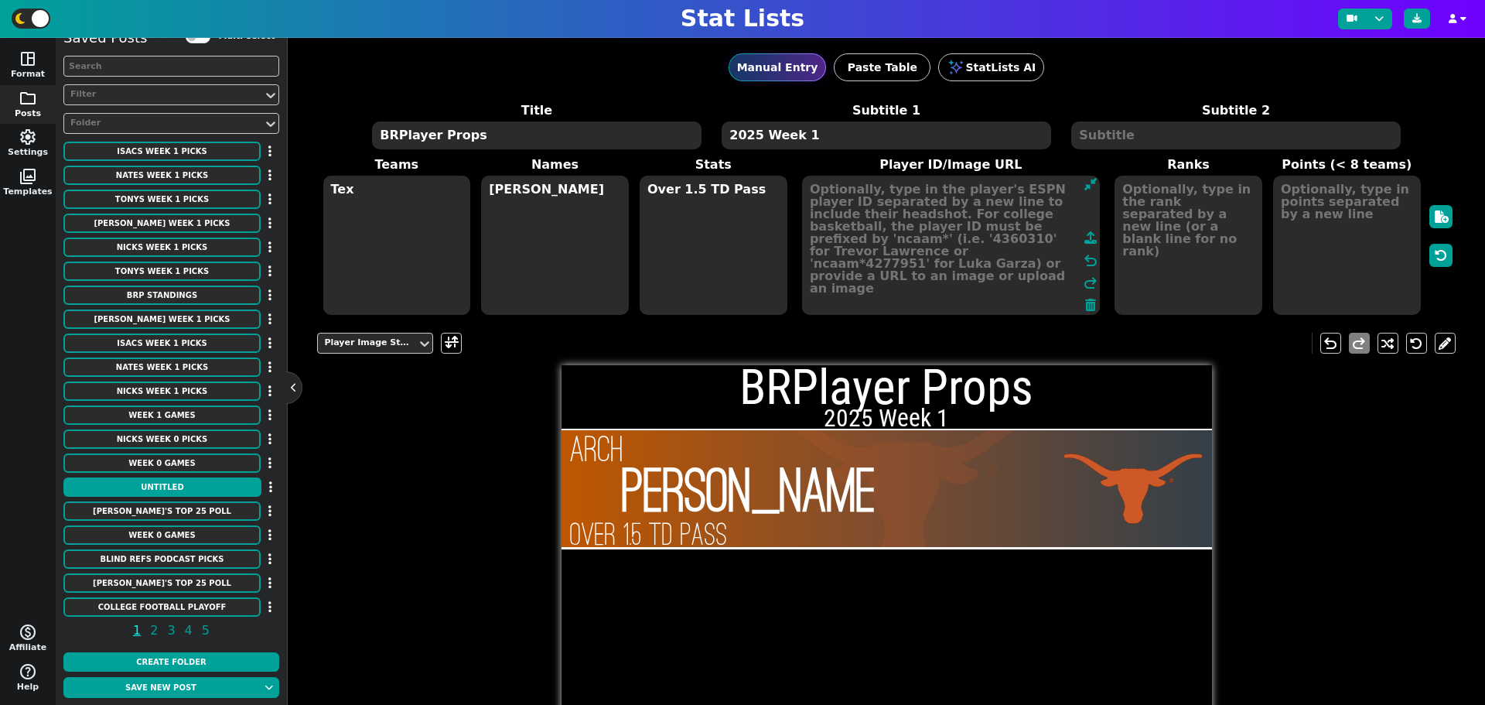
scroll to position [0, 0]
click at [839, 185] on textarea at bounding box center [951, 245] width 298 height 139
paste textarea "4870906"
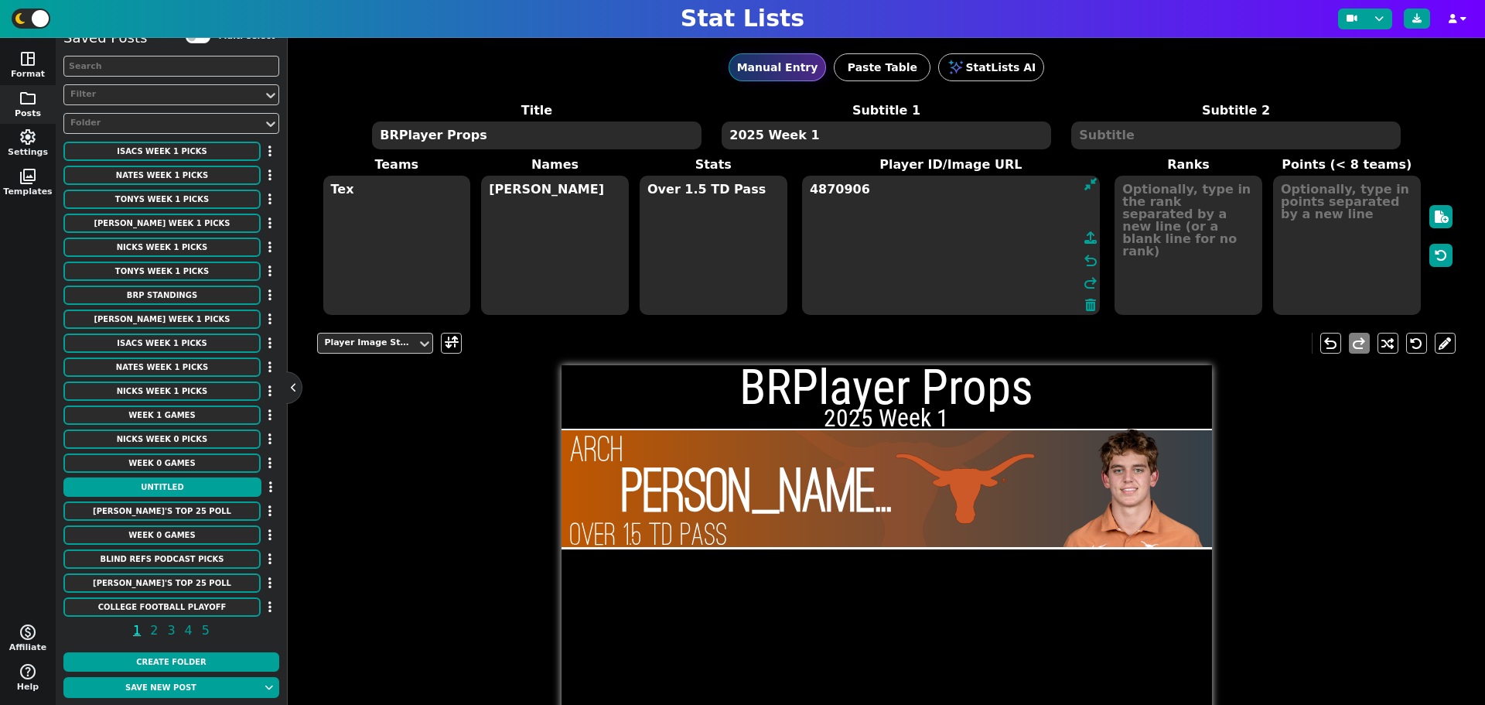
type textarea "4870906"
click at [401, 207] on textarea "Tex" at bounding box center [397, 245] width 148 height 139
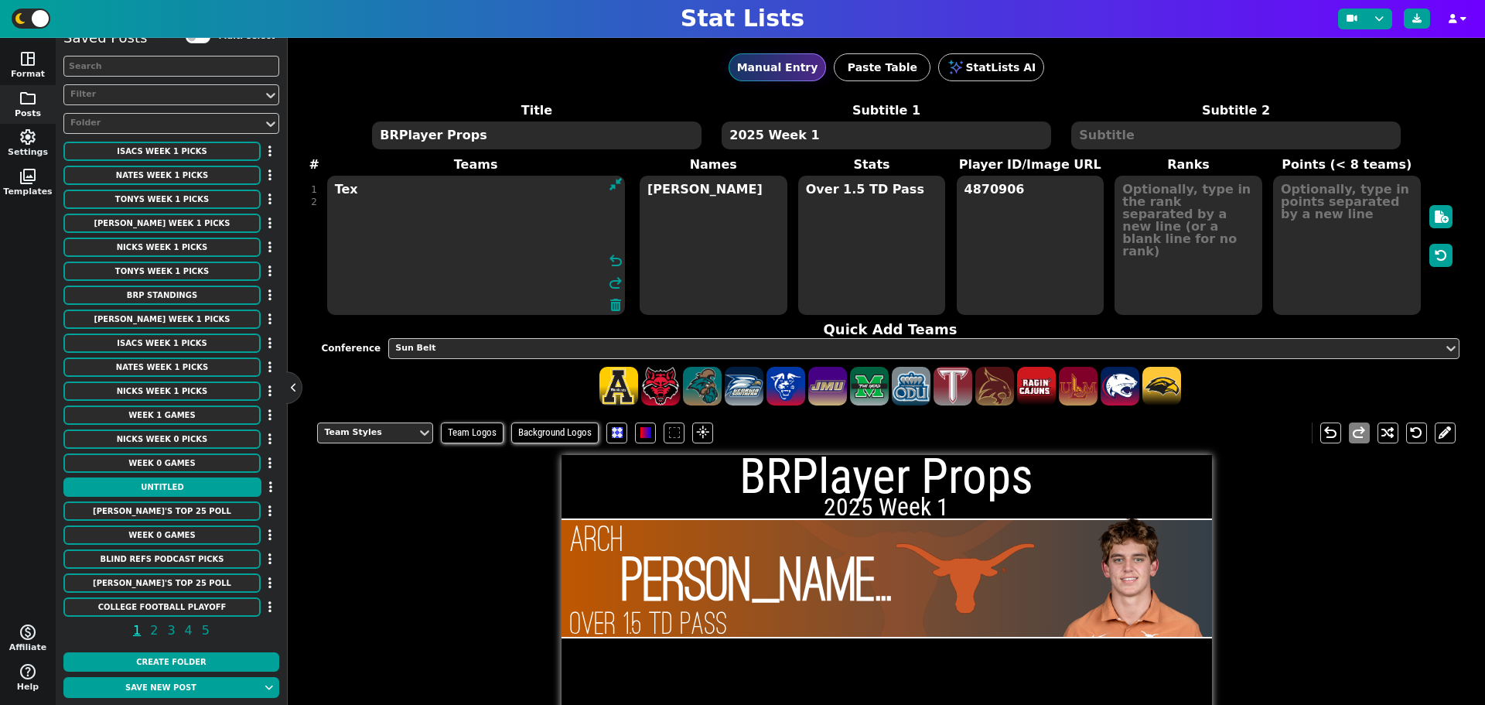
type textarea "Tex"
click at [1207, 203] on textarea at bounding box center [1189, 245] width 148 height 139
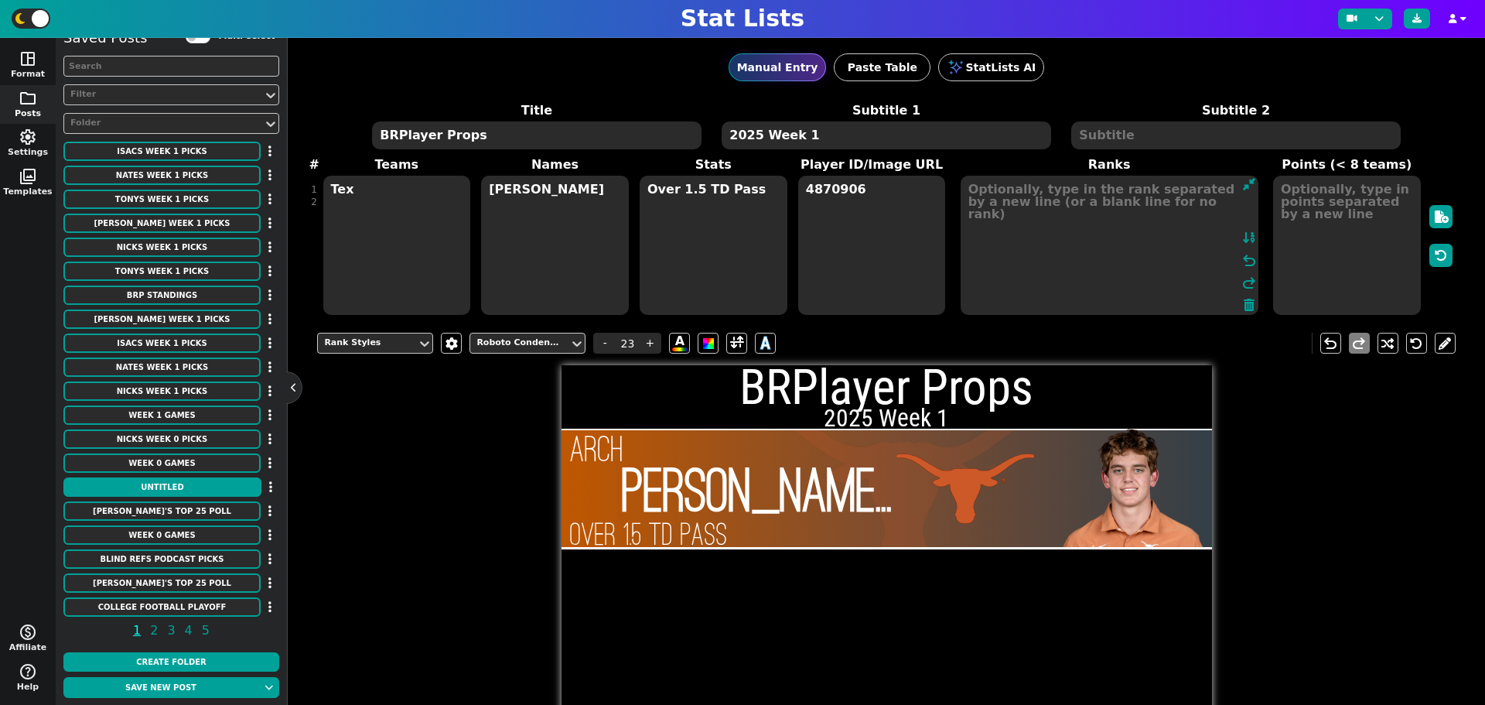
type textarea "1"
type textarea "+"
type textarea "S"
click at [350, 195] on textarea "Tex" at bounding box center [397, 245] width 148 height 139
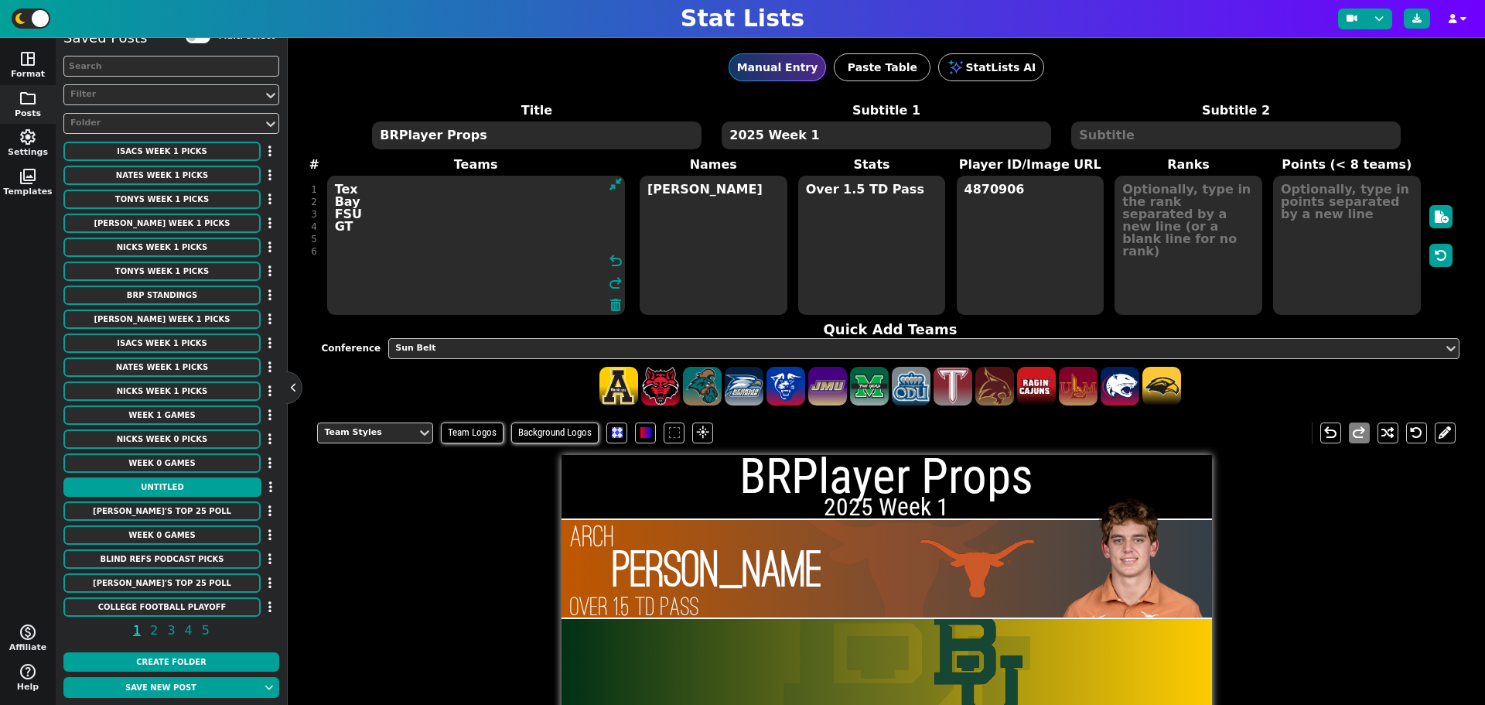
click at [340, 248] on textarea "Tex Bay FSU GT" at bounding box center [476, 245] width 298 height 139
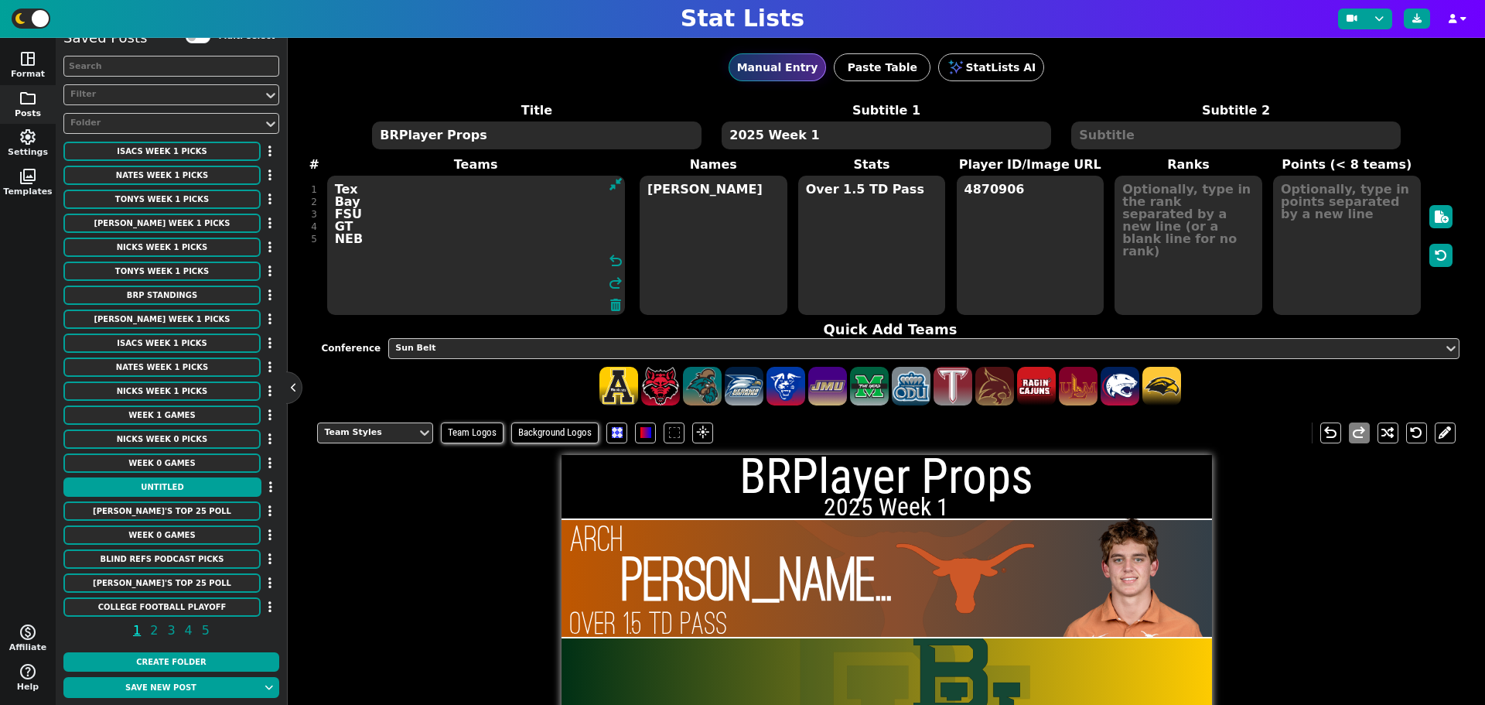
type textarea "Tex Bay FSU GT NEB"
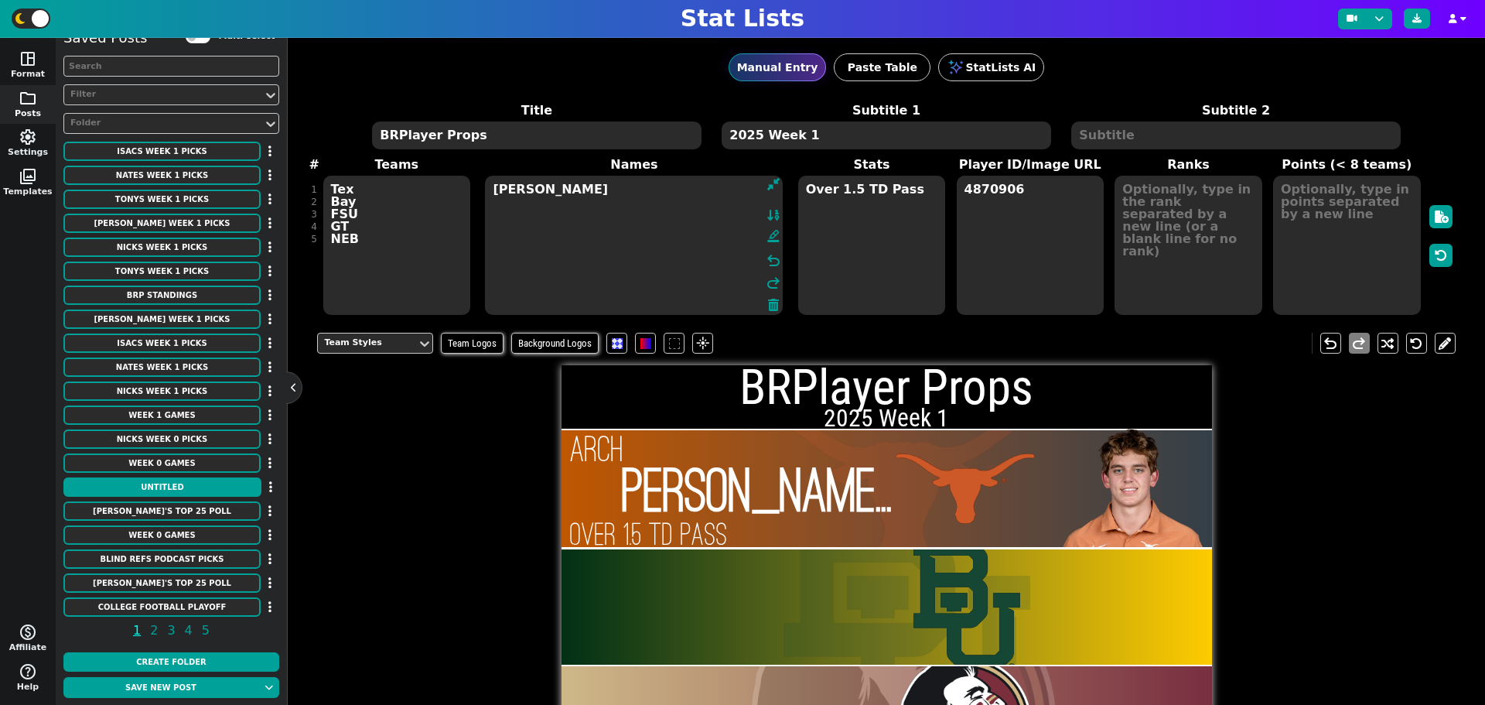
click at [708, 225] on textarea "Arch Manning" at bounding box center [634, 245] width 298 height 139
click at [617, 193] on textarea "Arch Manning" at bounding box center [634, 245] width 298 height 139
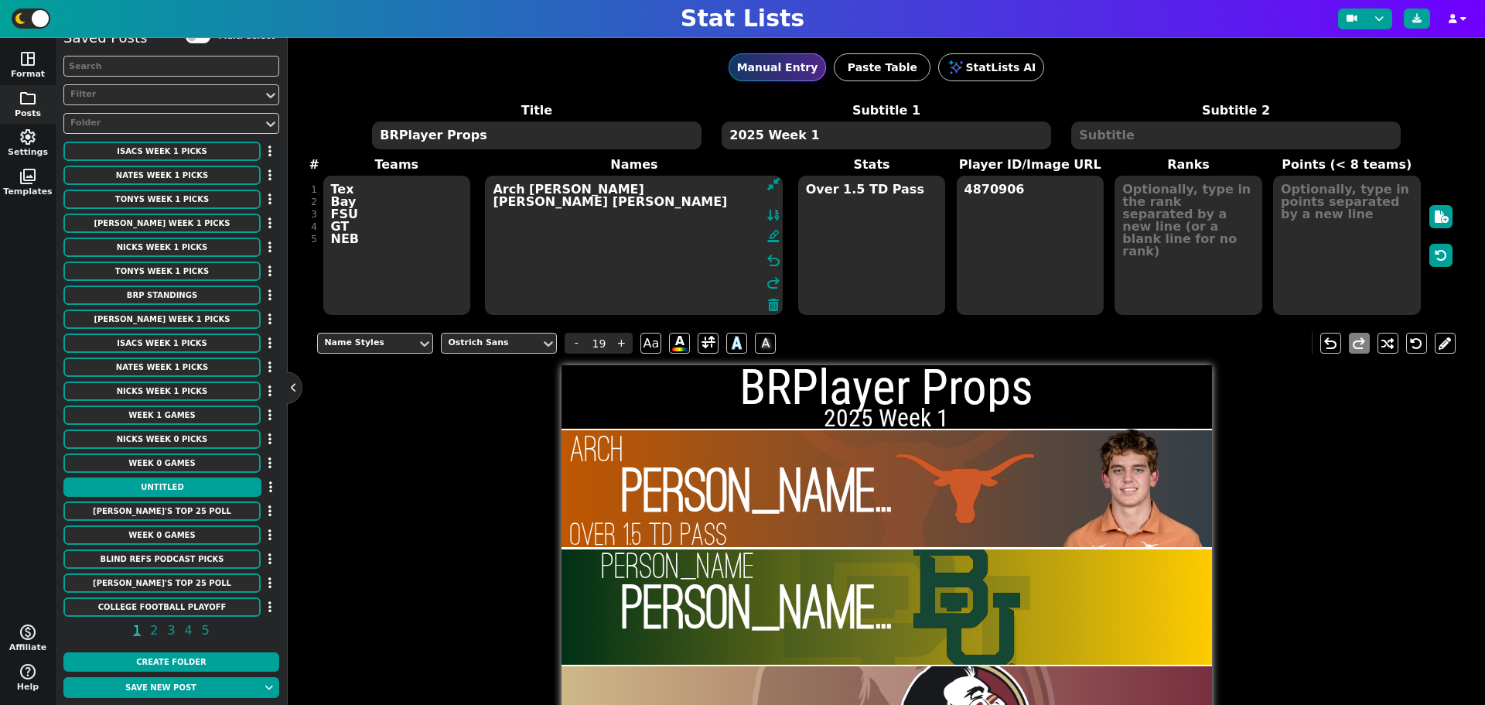
type textarea "Arch Manning Sawyer Robinson"
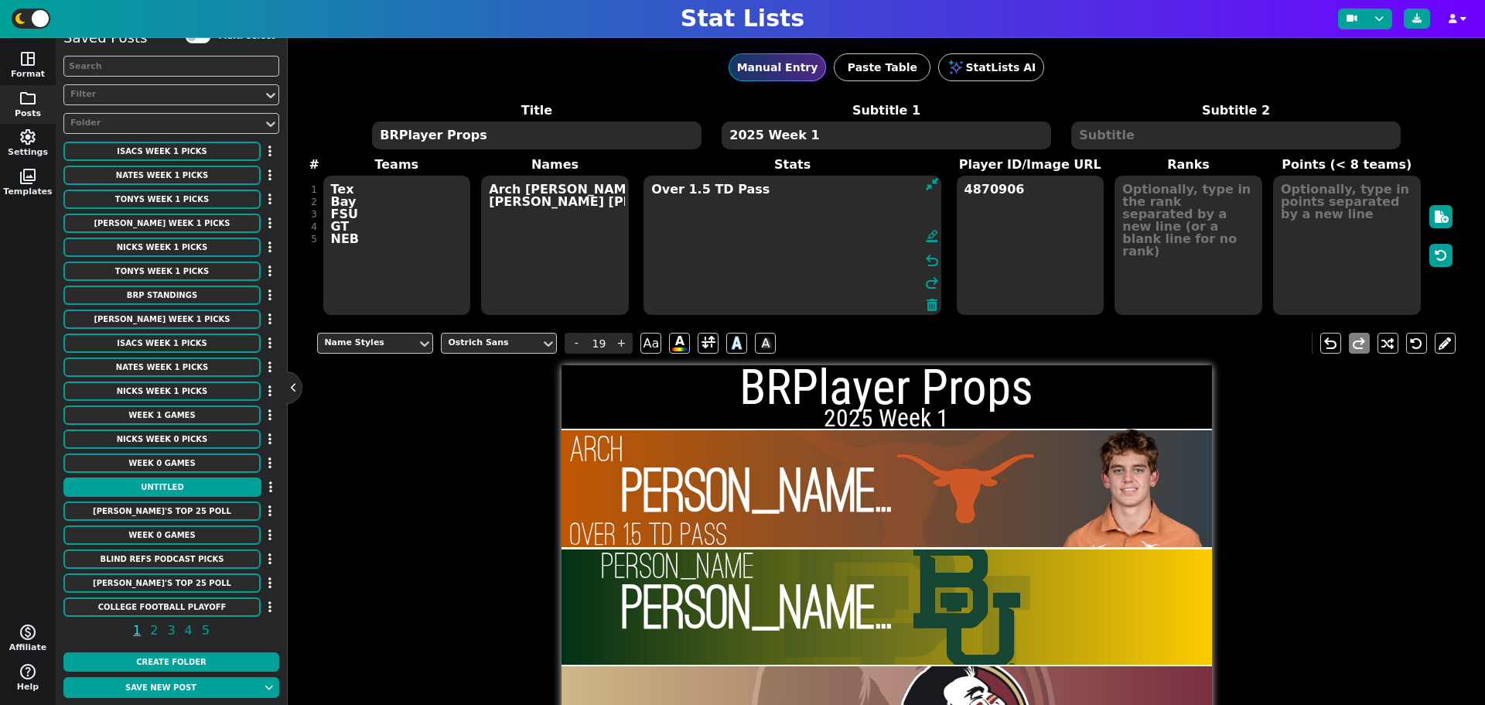
click at [847, 208] on textarea "Over 1.5 TD Pass" at bounding box center [793, 245] width 298 height 139
type input "23"
click at [779, 188] on textarea "Over 1.5 TD Pass" at bounding box center [793, 245] width 298 height 139
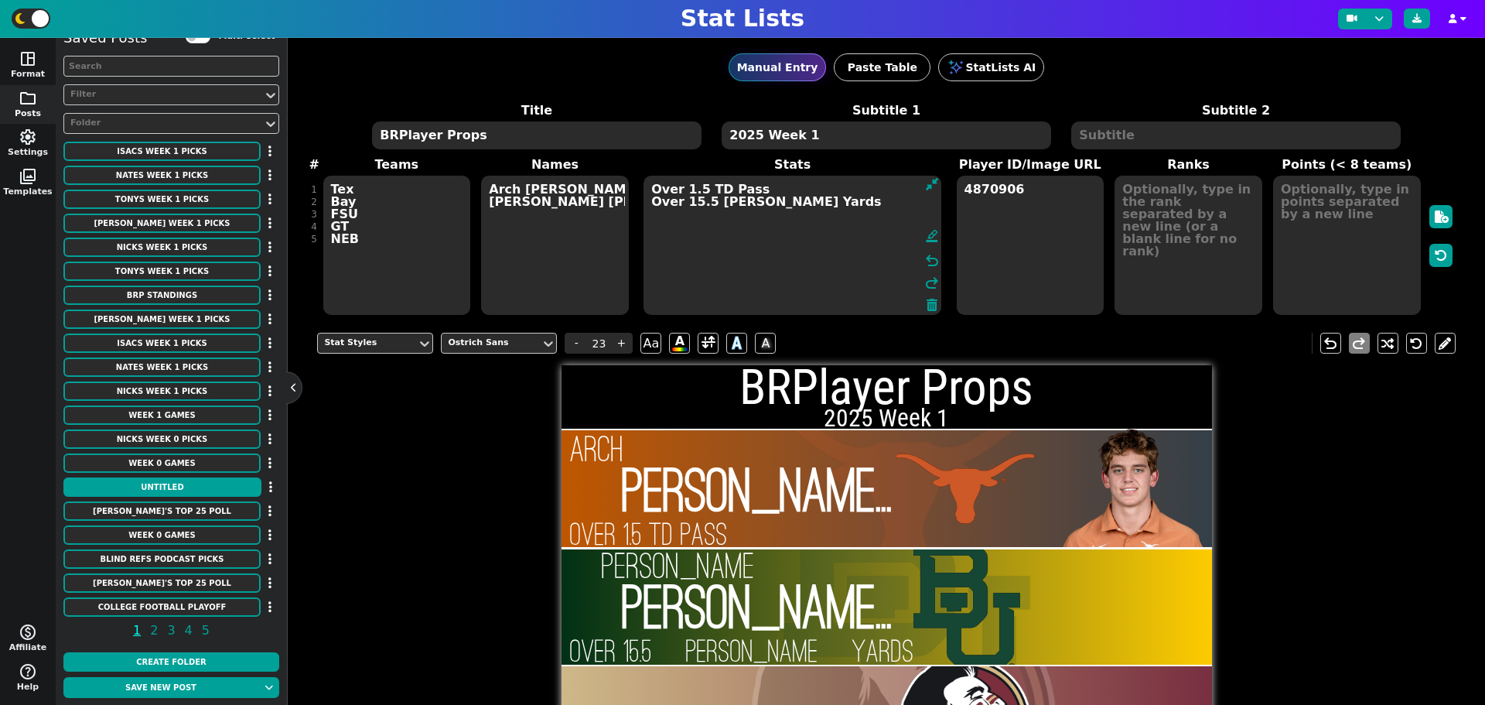
type textarea "Over 1.5 TD Pass Over 15.5 Rushing Yards"
click at [998, 207] on textarea "4870906" at bounding box center [1031, 245] width 148 height 139
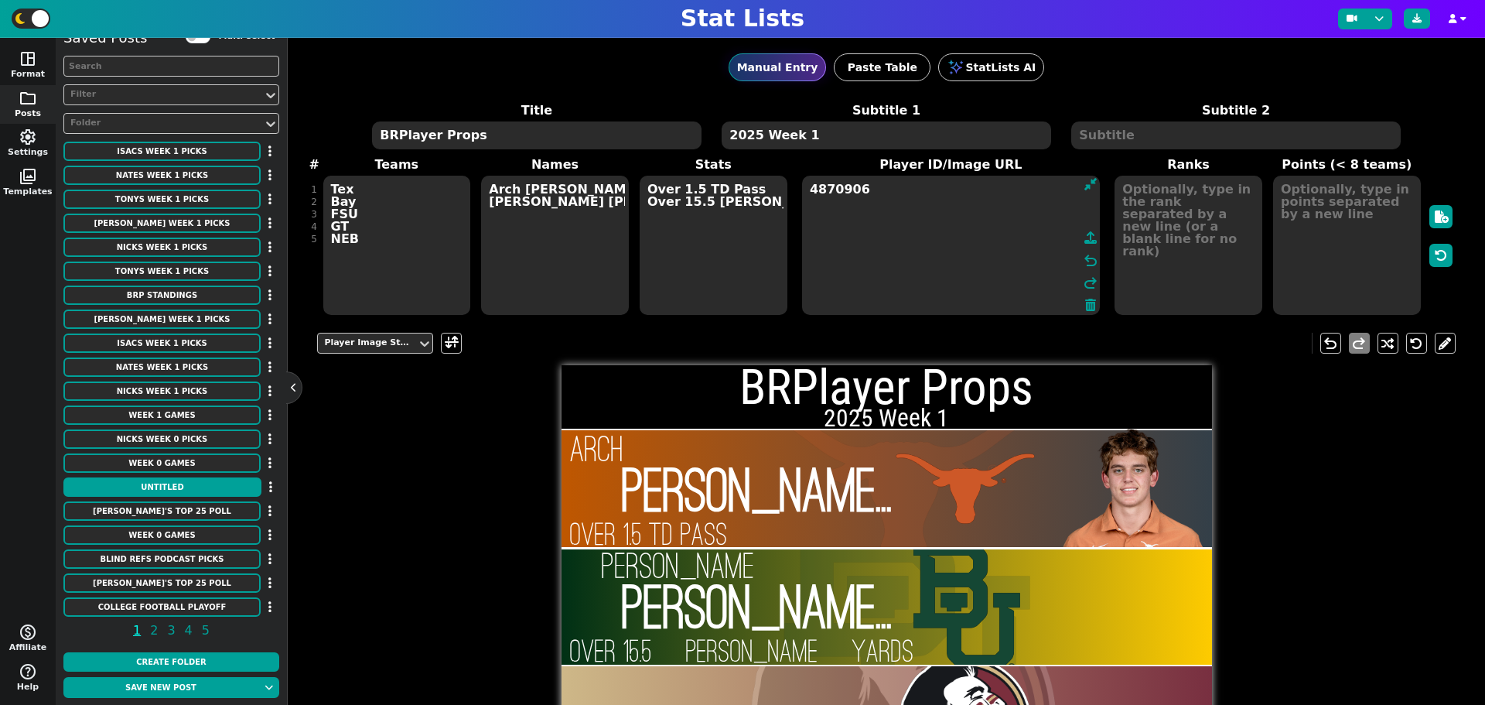
click at [892, 191] on textarea "4870906" at bounding box center [951, 245] width 298 height 139
paste textarea "4432759"
type textarea "4870906 4432759"
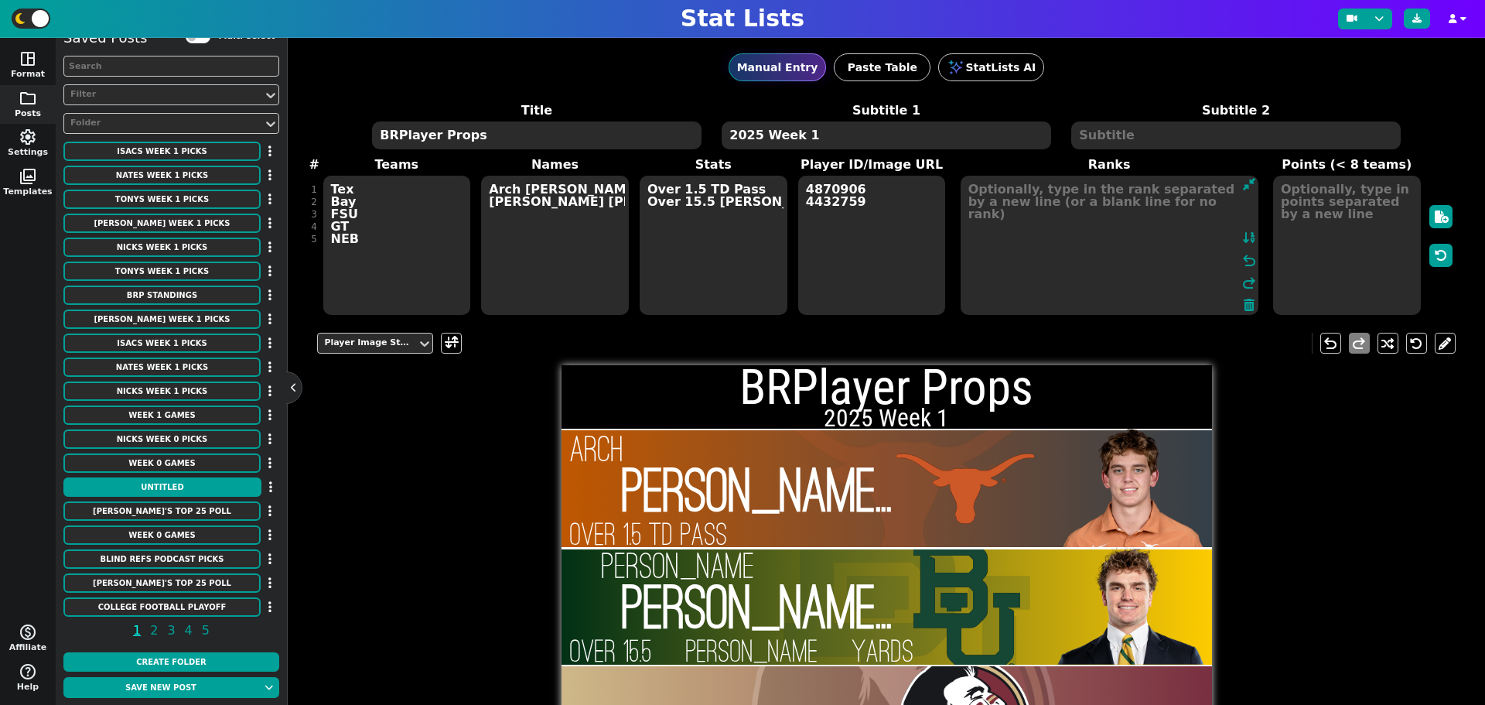
click at [1132, 184] on textarea at bounding box center [1110, 245] width 298 height 139
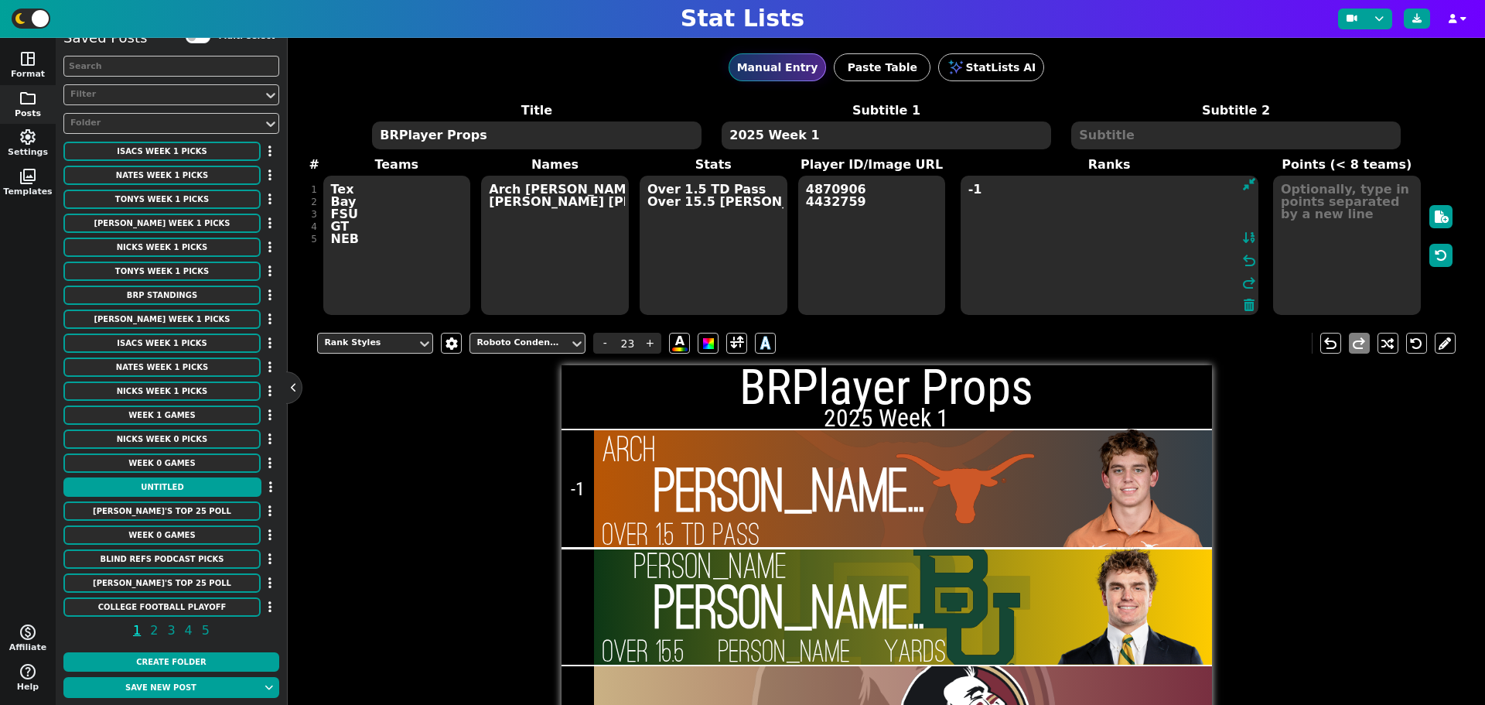
type textarea "-"
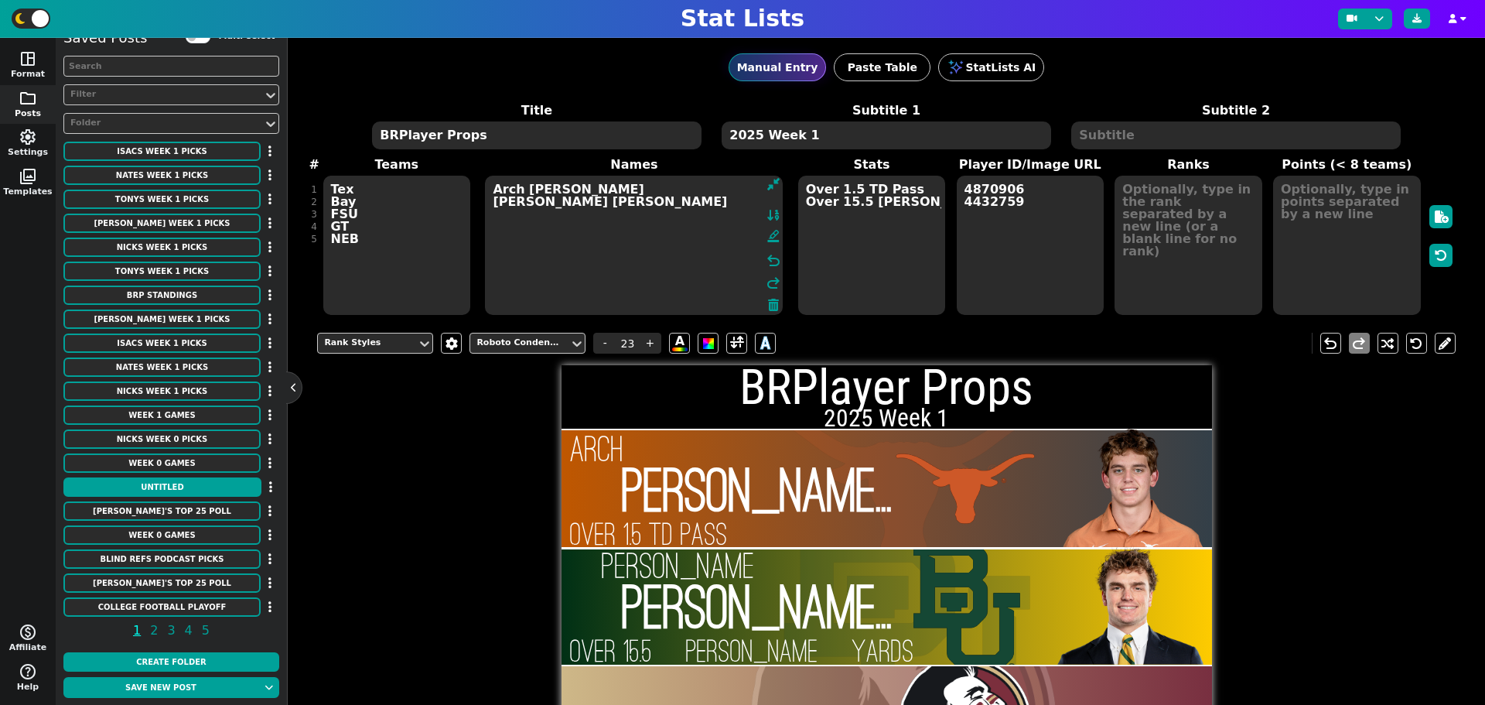
click at [499, 213] on textarea "Arch Manning Sawyer Robinson" at bounding box center [634, 245] width 298 height 139
type input "19"
click at [596, 202] on textarea "Arch Manning Sawyer Robinson" at bounding box center [634, 245] width 298 height 139
type textarea "Arch Manning Sawyer Robinson Tommy Castellanos"
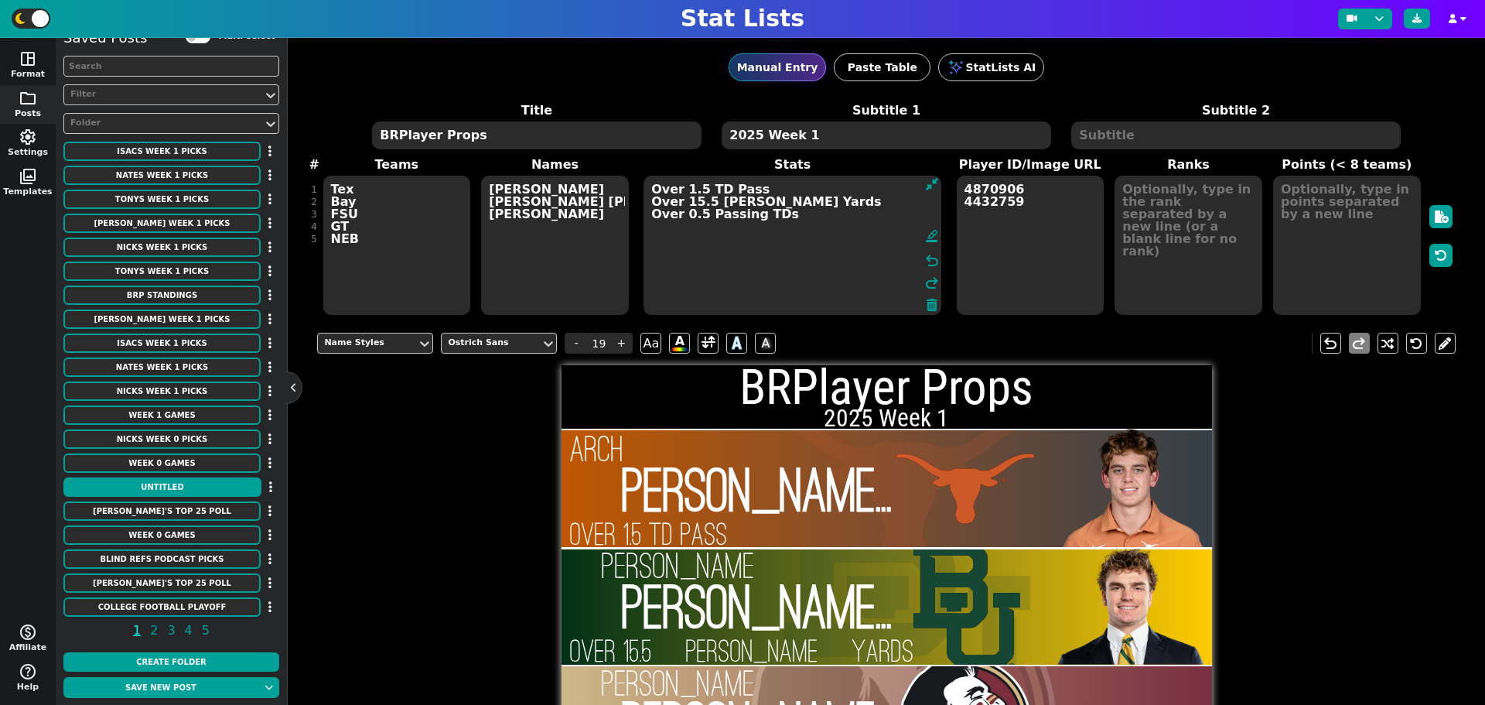
type textarea "Over 1.5 TD Pass Over 15.5 Rushing Yards Over 0.5 Passing TDs"
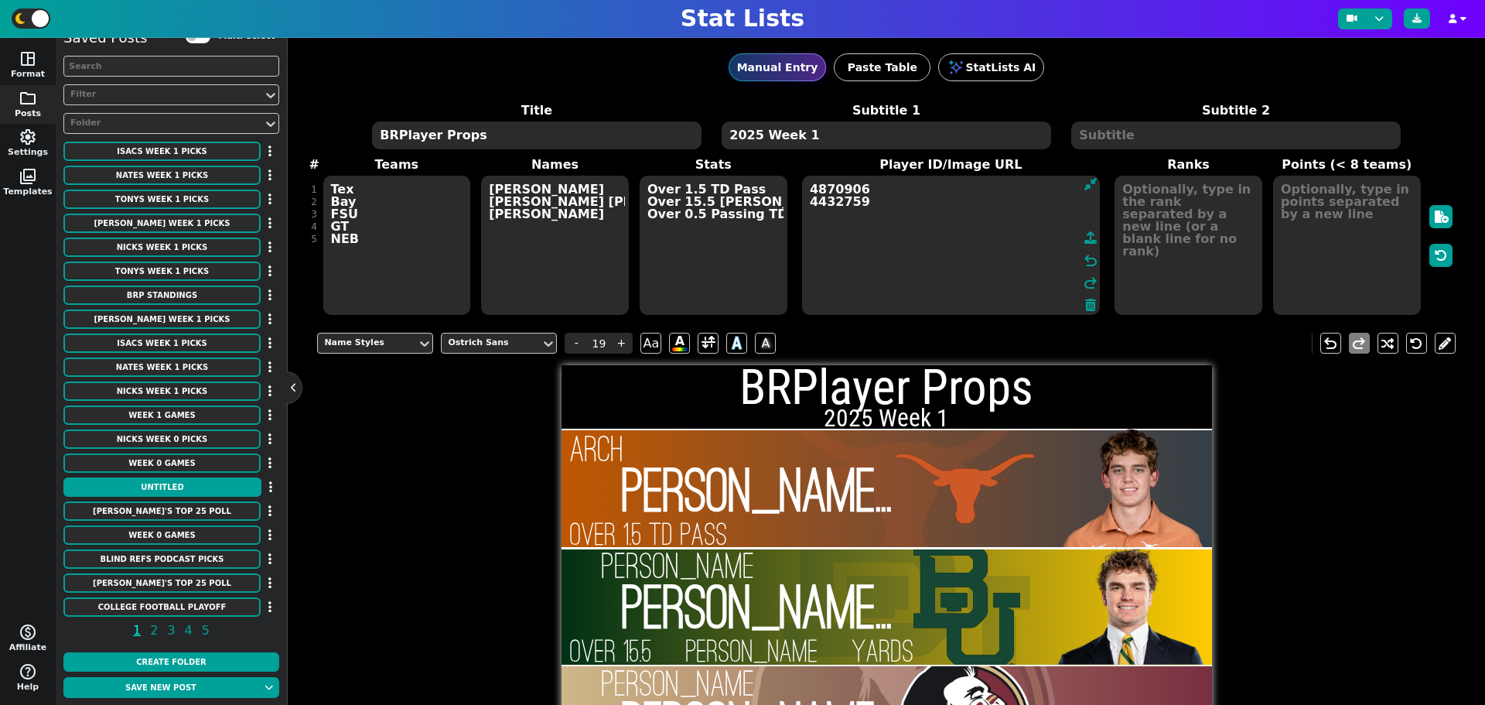
click at [1010, 196] on textarea "4870906 4432759" at bounding box center [951, 245] width 298 height 139
paste textarea "4773919"
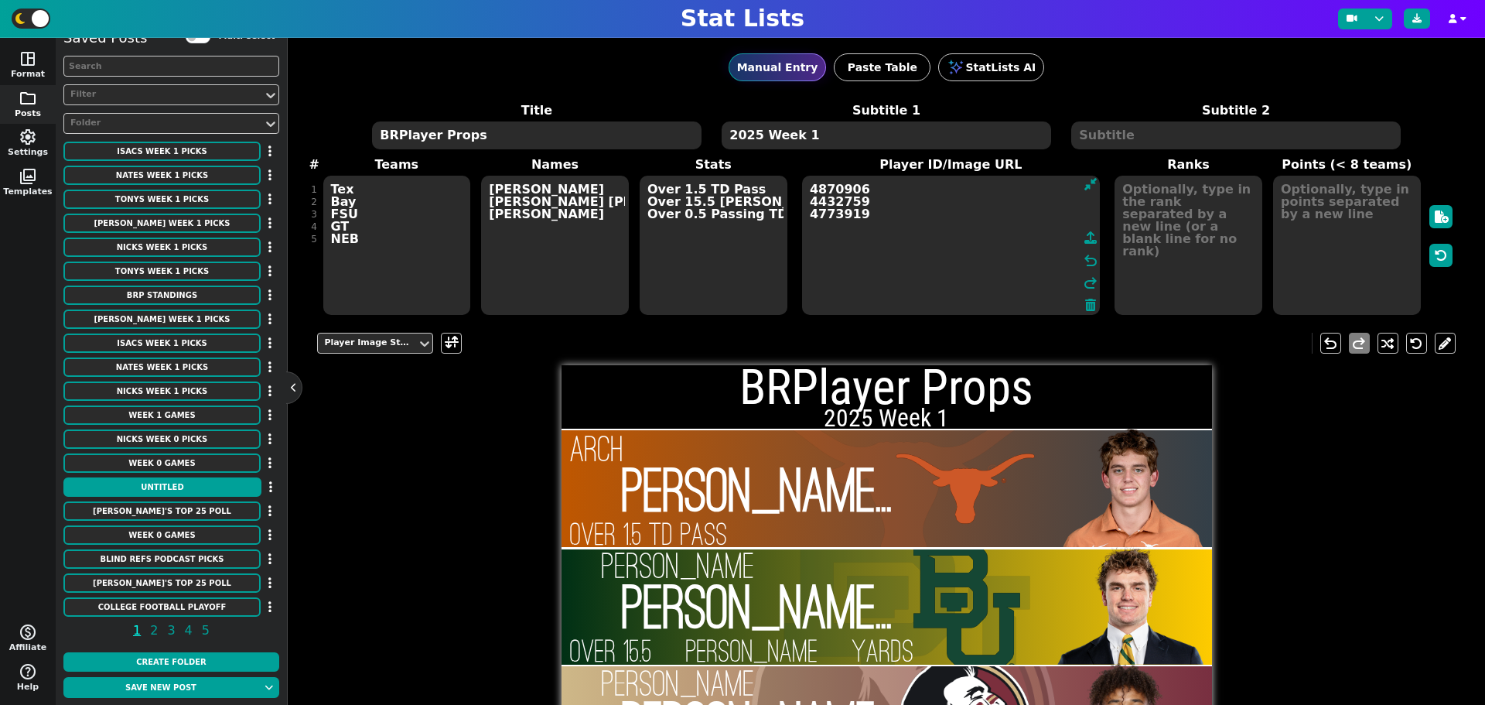
type textarea "4870906 4432759 4773919"
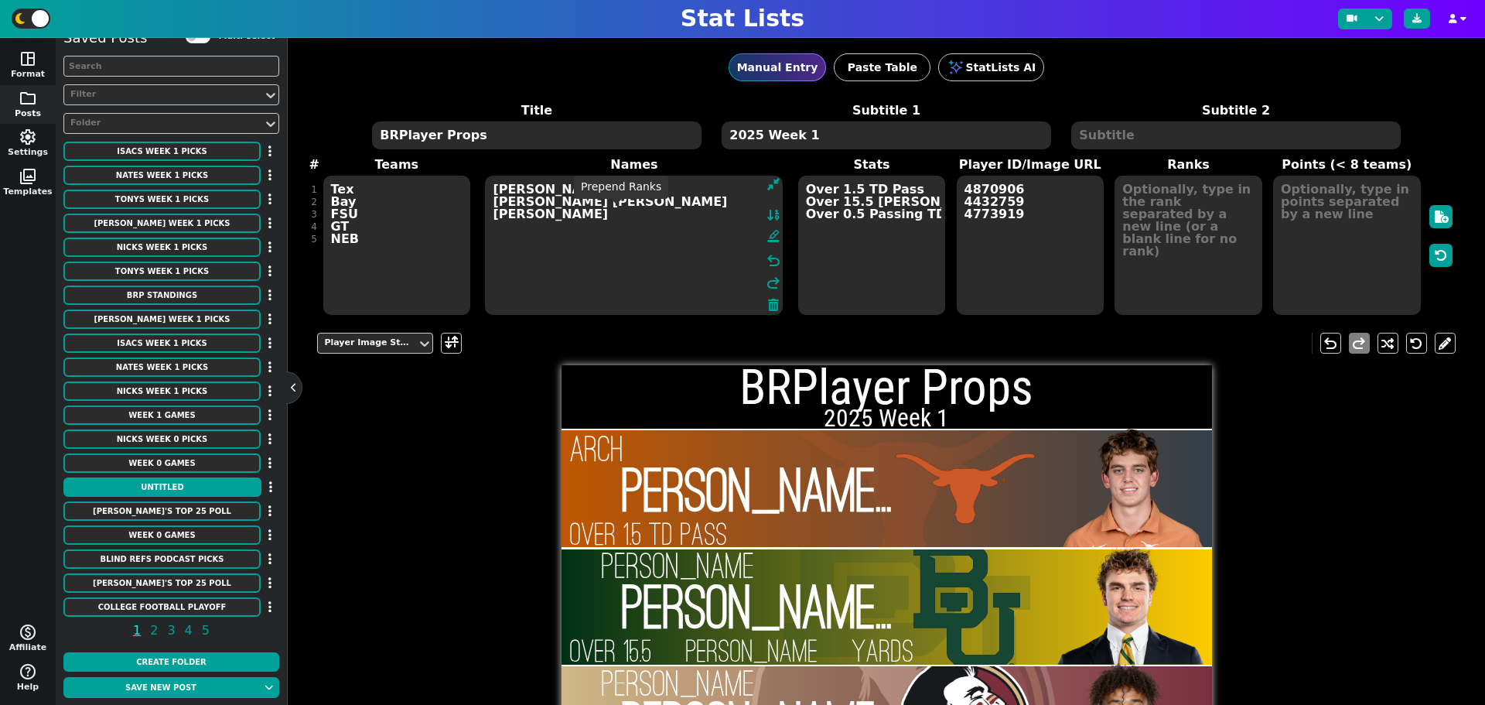
click at [610, 211] on textarea "Arch Manning Sawyer Robinson Tommy Castellanos" at bounding box center [634, 245] width 298 height 139
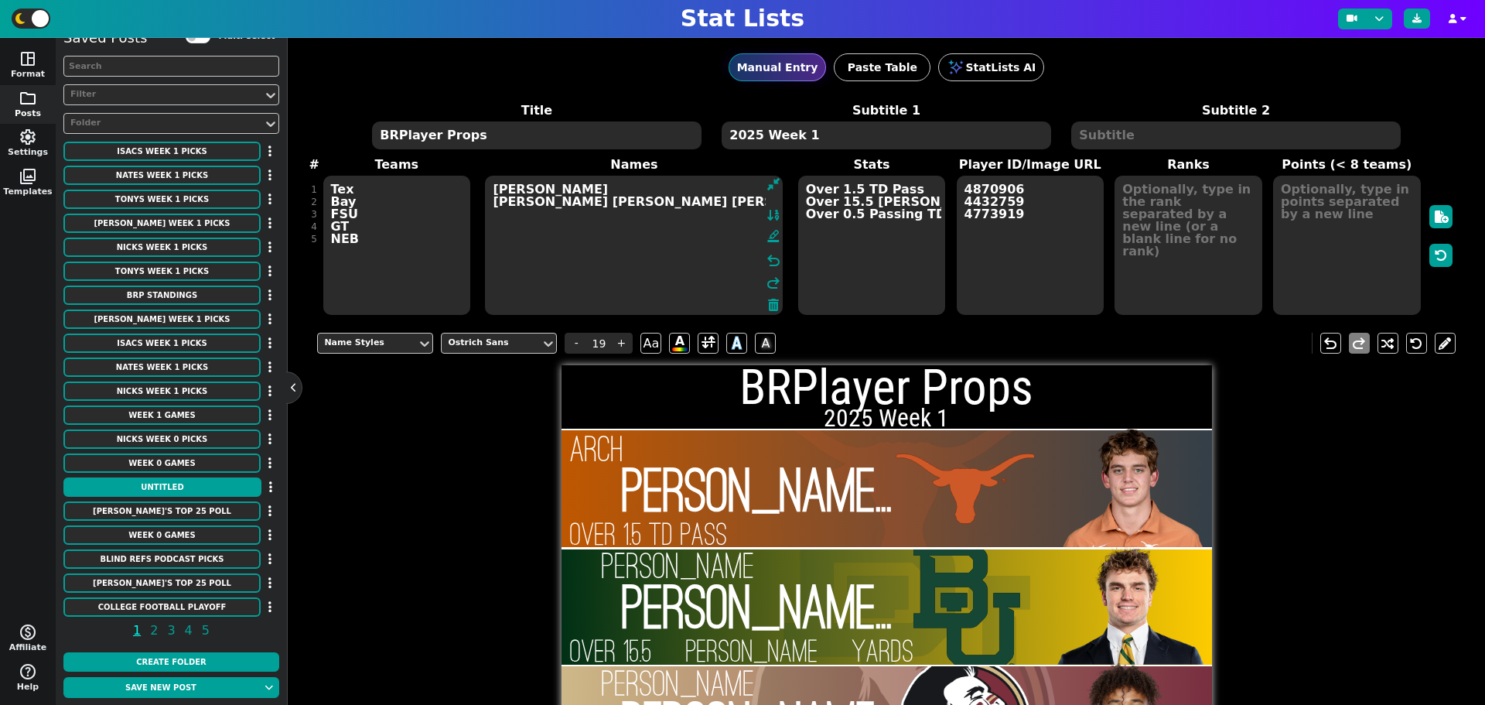
type textarea "Arch Manning Sawyer Robinson Tommy Castellanos Eric Rivers"
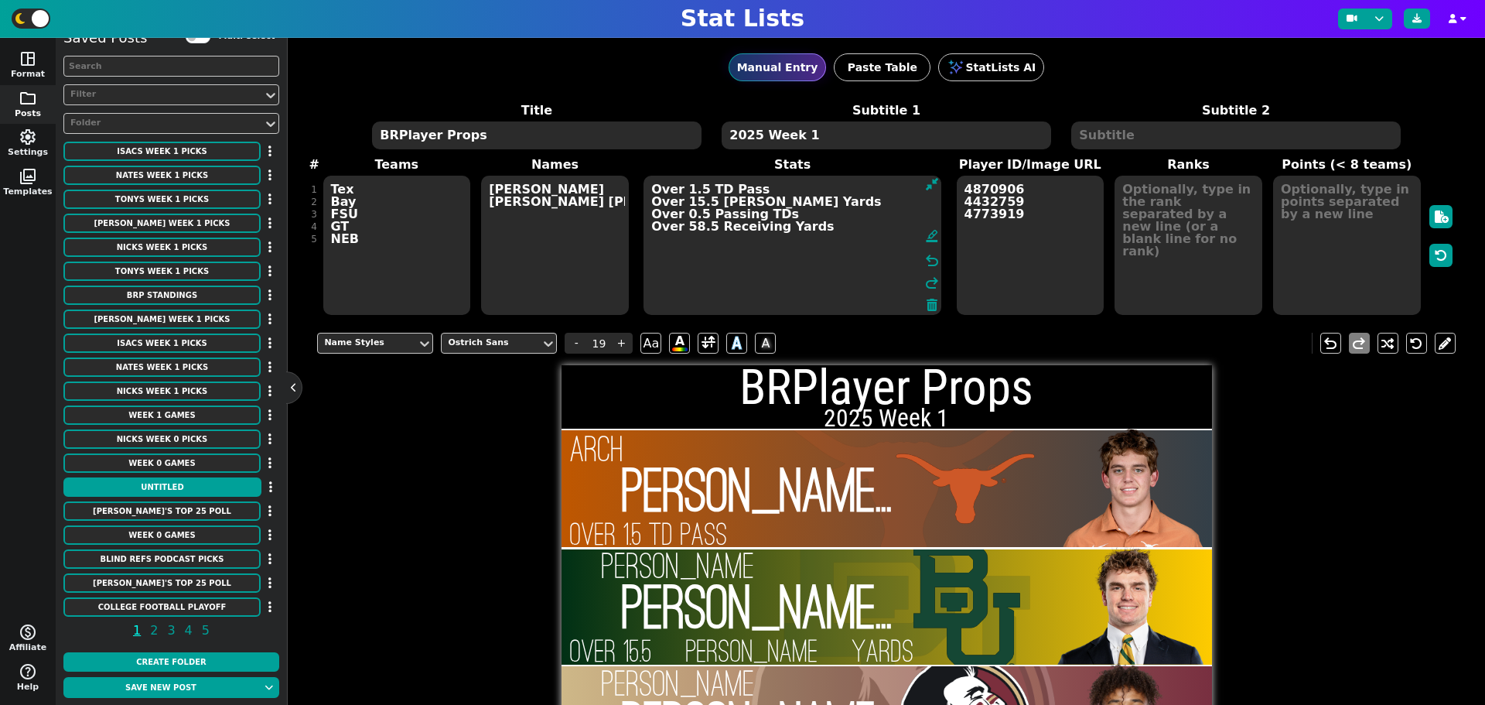
type textarea "Over 1.5 TD Pass Over 15.5 Rushing Yards Over 0.5 Passing TDs Over 58.5 Receivi…"
click at [1018, 222] on textarea "4870906 4432759 4773919" at bounding box center [1031, 245] width 148 height 139
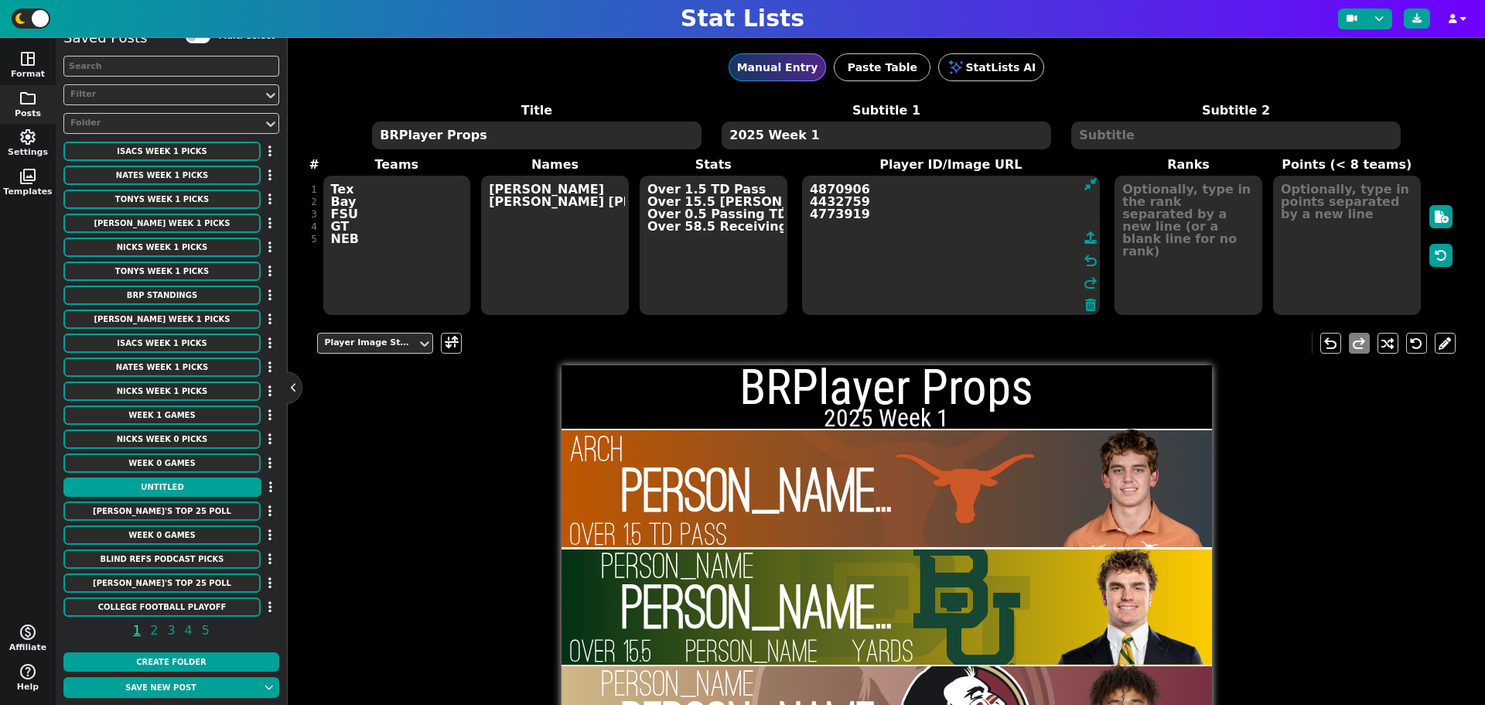
click at [875, 220] on textarea "4870906 4432759 4773919" at bounding box center [951, 245] width 298 height 139
paste textarea "4713277"
type textarea "4870906 4432759 4773919 4713277"
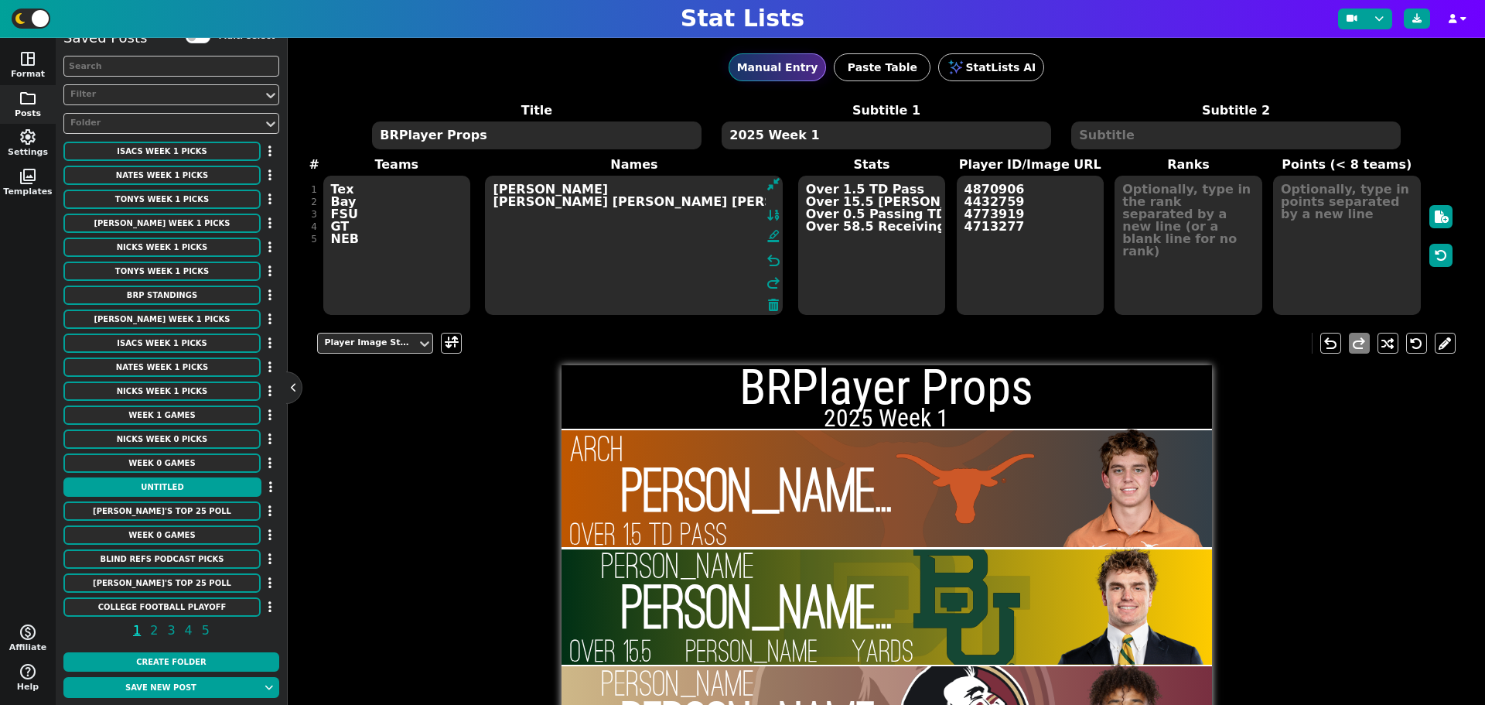
click at [536, 238] on textarea "Arch Manning Sawyer Robinson Tommy Castellanos Eric Rivers" at bounding box center [634, 245] width 298 height 139
click at [556, 227] on textarea "Arch Manning Sawyer Robinson Tommy Castellanos Eric Rivers" at bounding box center [634, 245] width 298 height 139
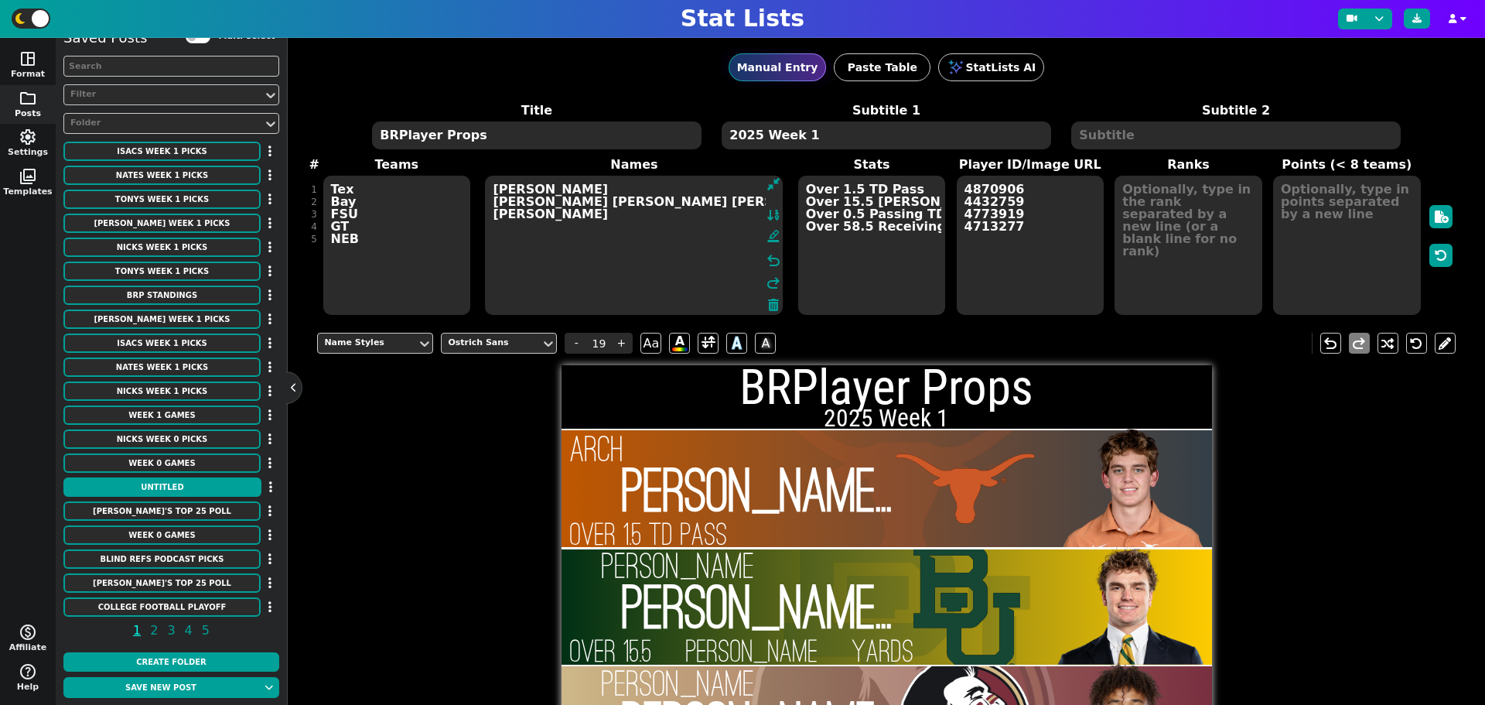
type textarea "Arch Manning Sawyer Robinson Tommy Castellanos Eric Rivers Dylan Raiola"
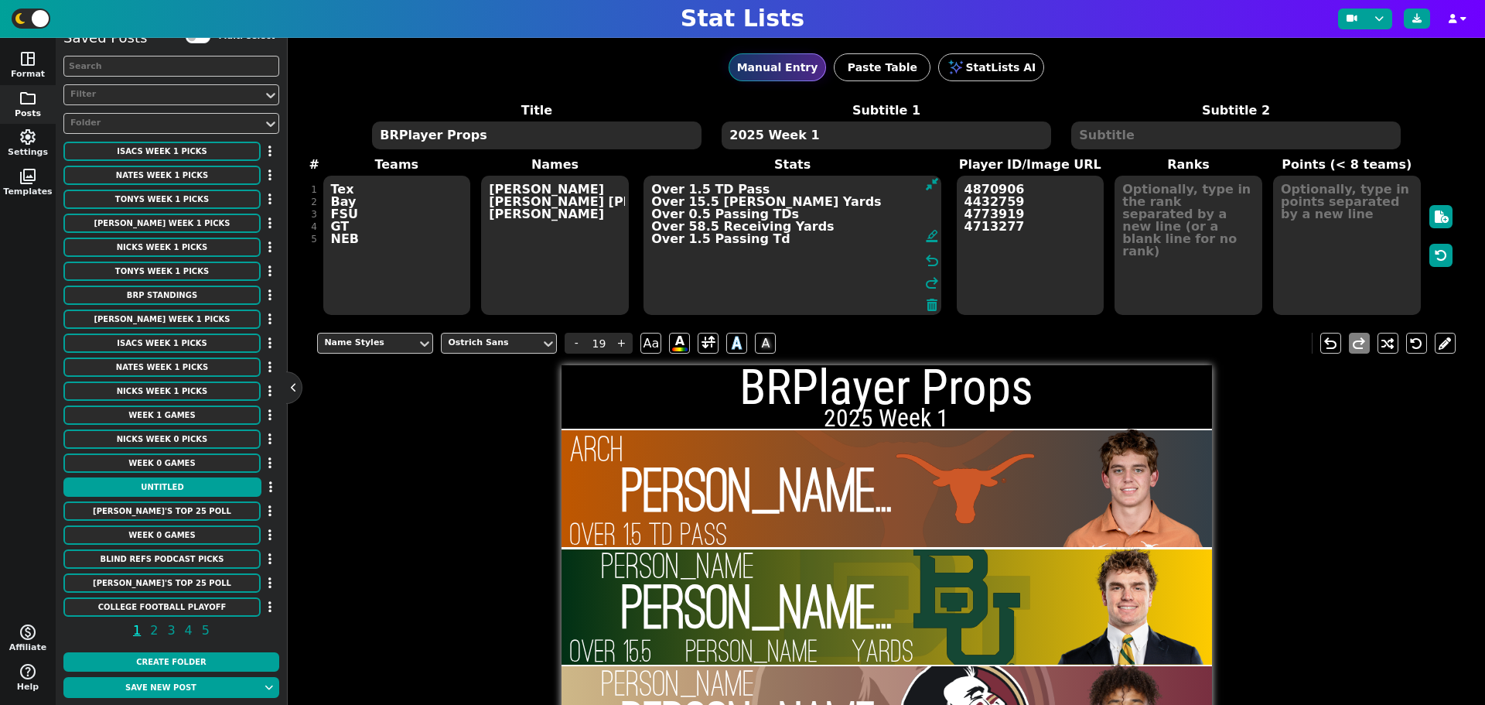
type textarea "Over 1.5 TD Pass Over 15.5 Rushing Yards Over 0.5 Passing TDs Over 58.5 Receivi…"
click at [746, 192] on textarea "Over 1.5 TD Pass Over 15.5 Rushing Yards Over 0.5 Passing TDs Over 58.5 Receivi…" at bounding box center [793, 245] width 298 height 139
type input "23"
type textarea "Over 1.5 Passing Tds Over 15.5 Rushing Yards Over 0.5 Passing TDs Over 58.5 Rec…"
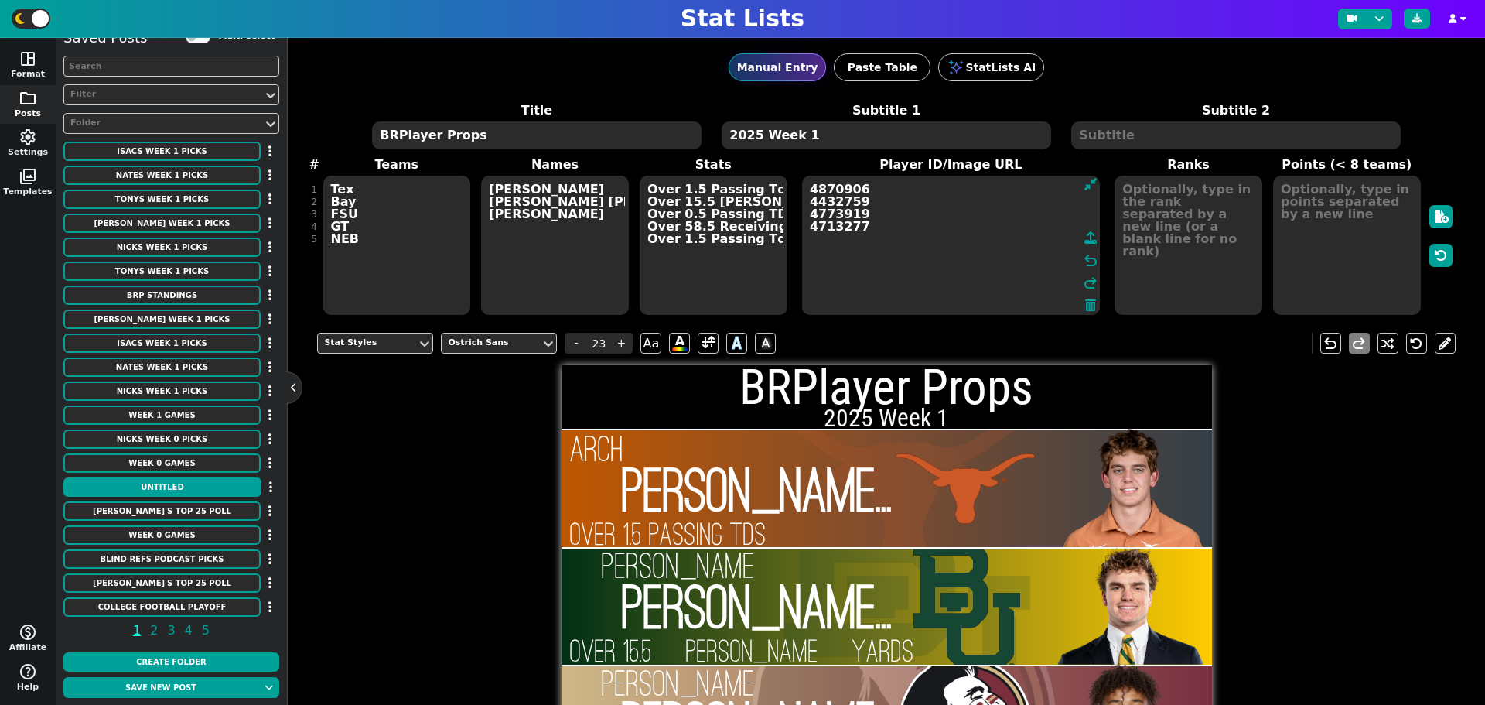
click at [1019, 227] on textarea "4870906 4432759 4773919 4713277" at bounding box center [951, 245] width 298 height 139
paste textarea "5079572"
type textarea "4870906 4432759 4773919 4713277 5079572"
click at [371, 242] on textarea "Tex Bay FSU GT NEB" at bounding box center [397, 245] width 148 height 139
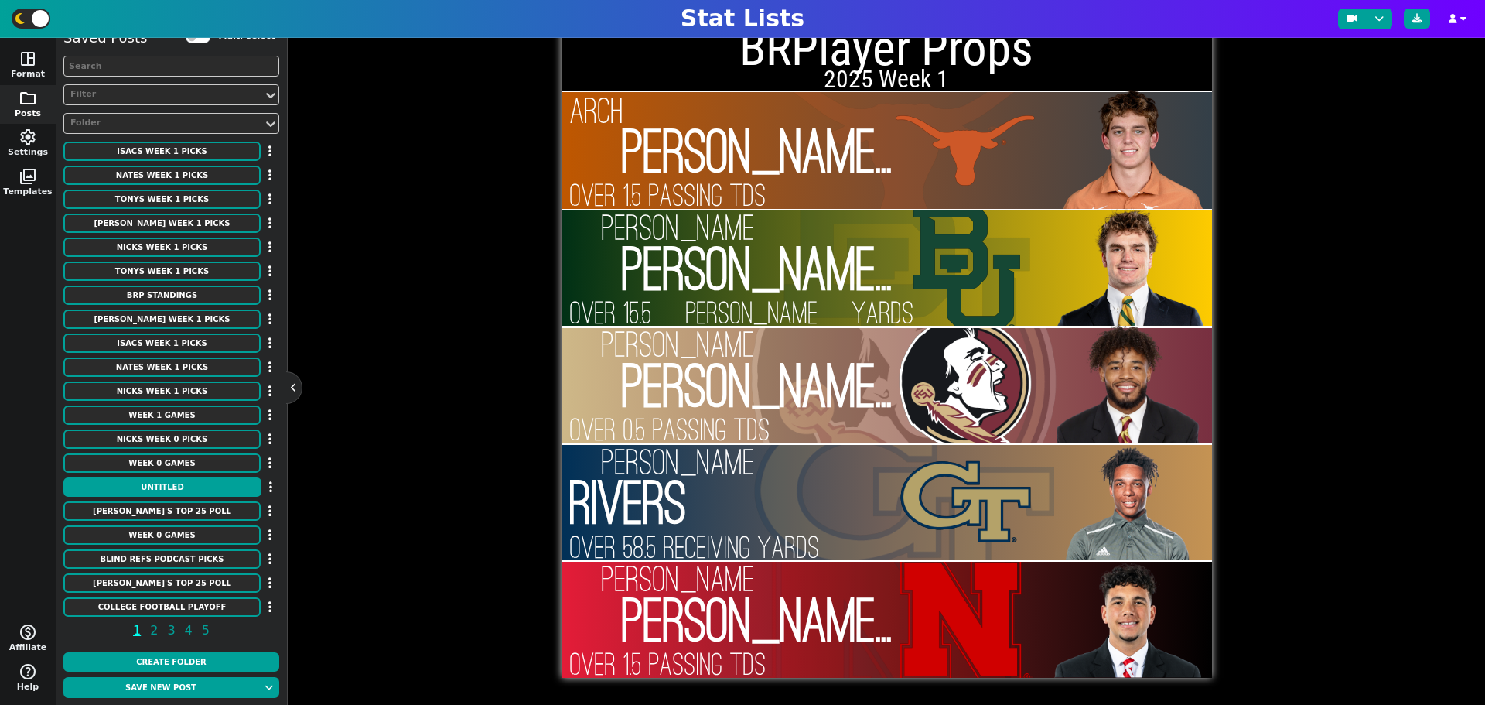
type textarea "Tex Bay FSU GT NEB"
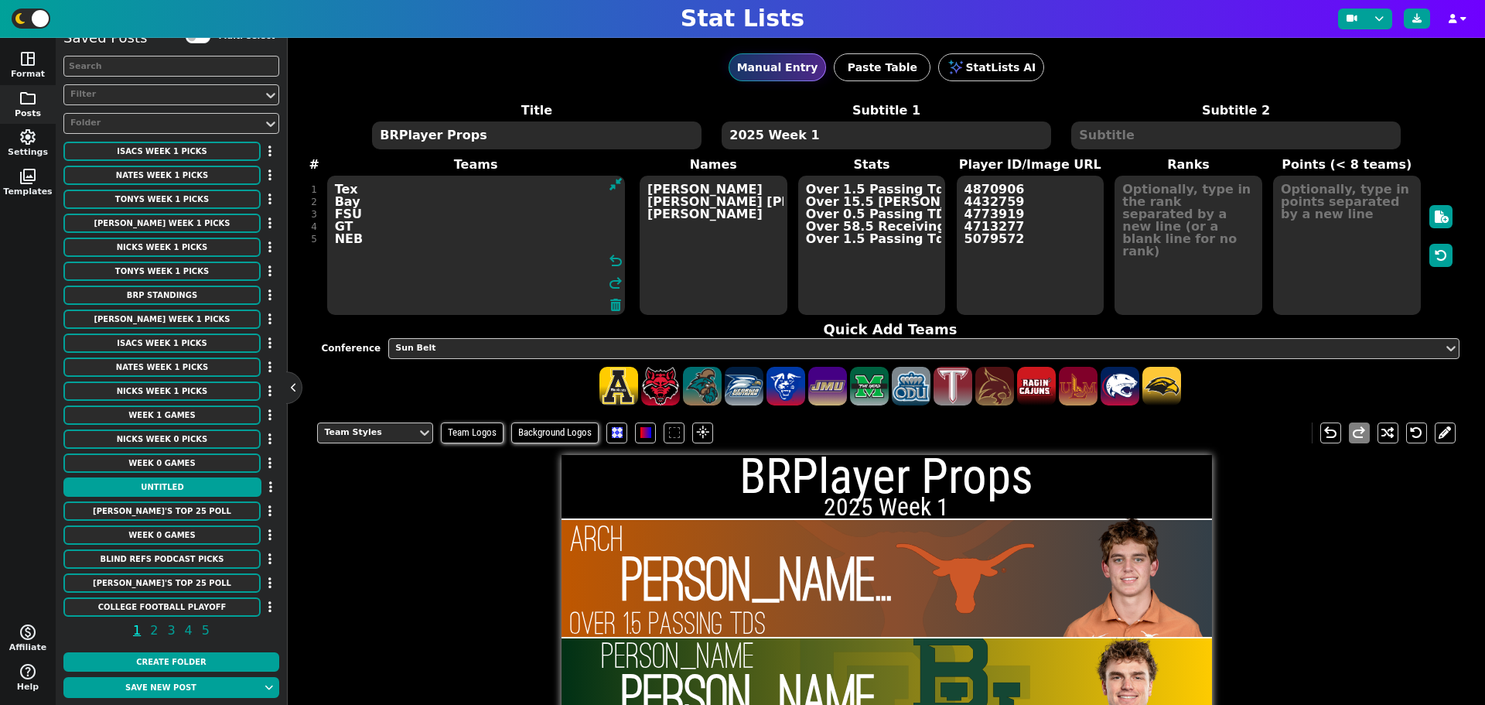
click at [827, 138] on textarea "2025 Week 1" at bounding box center [886, 135] width 329 height 28
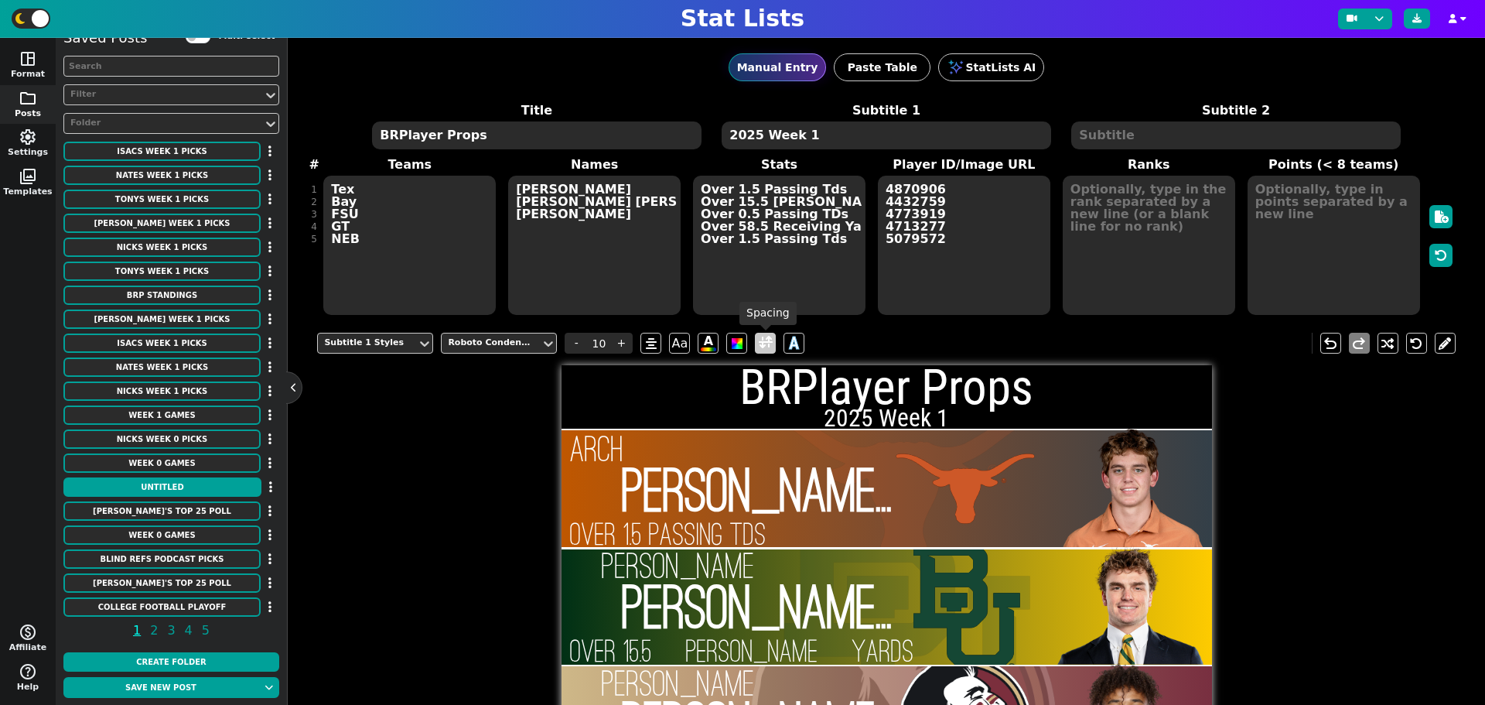
click at [769, 341] on span at bounding box center [766, 342] width 14 height 19
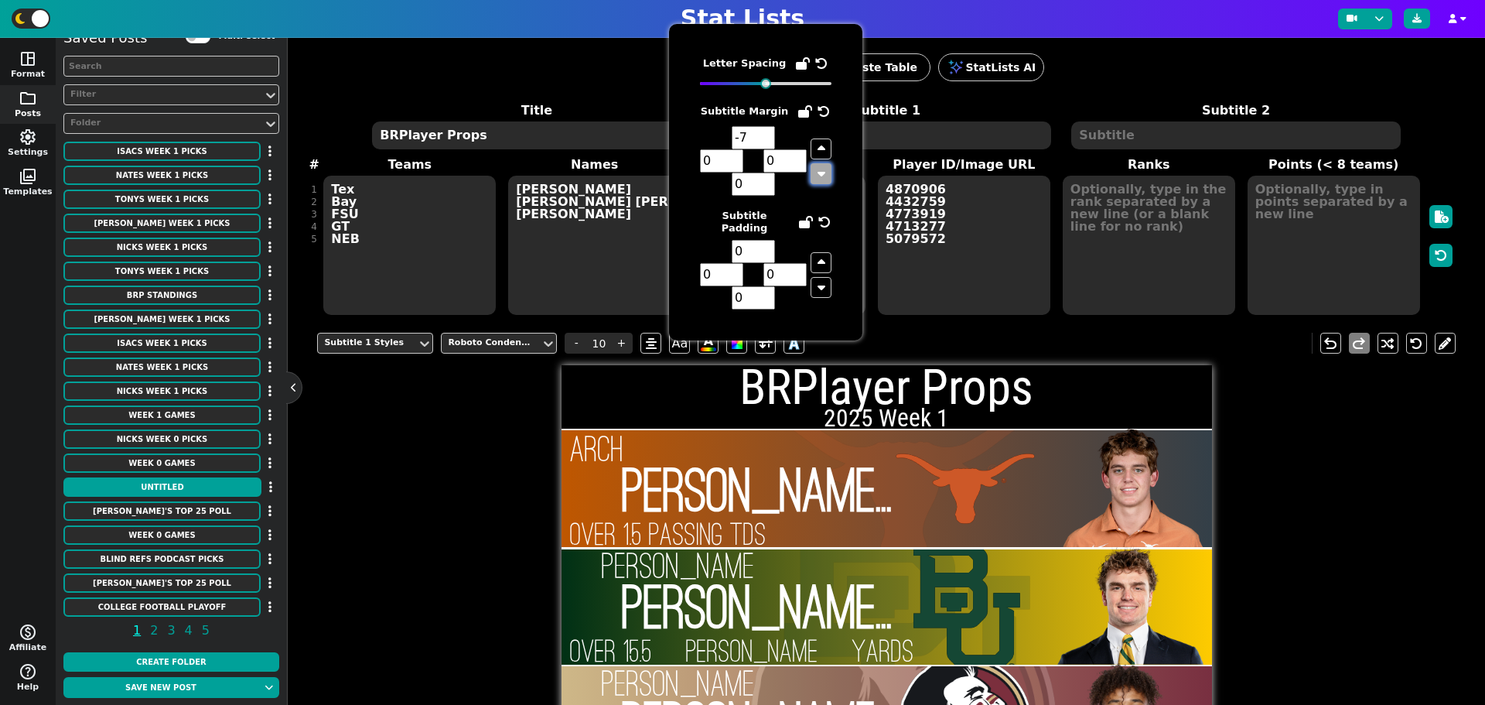
click at [819, 174] on icon "button" at bounding box center [822, 173] width 8 height 12
click at [822, 150] on icon "button" at bounding box center [822, 148] width 8 height 12
type input "1"
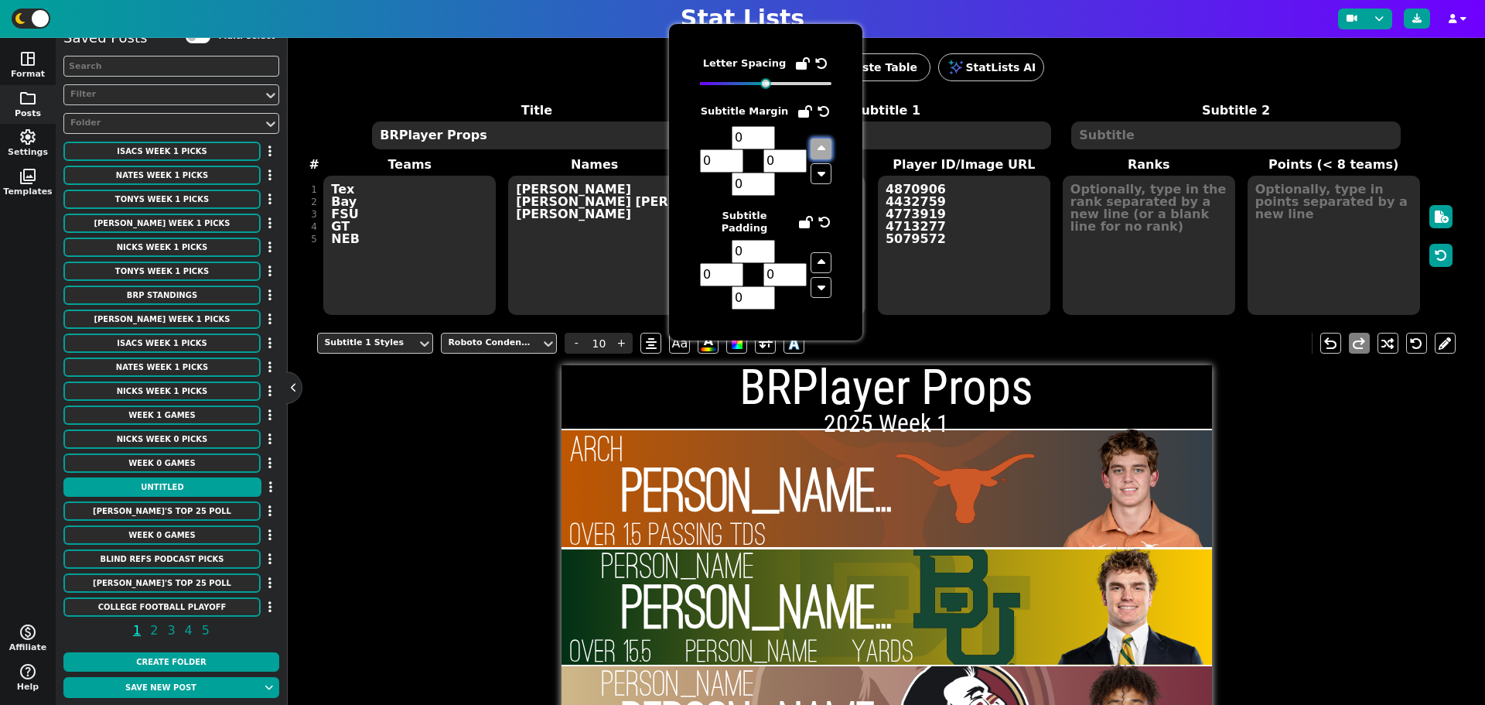
type input "1"
click at [822, 150] on icon "button" at bounding box center [822, 148] width 8 height 12
type input "2"
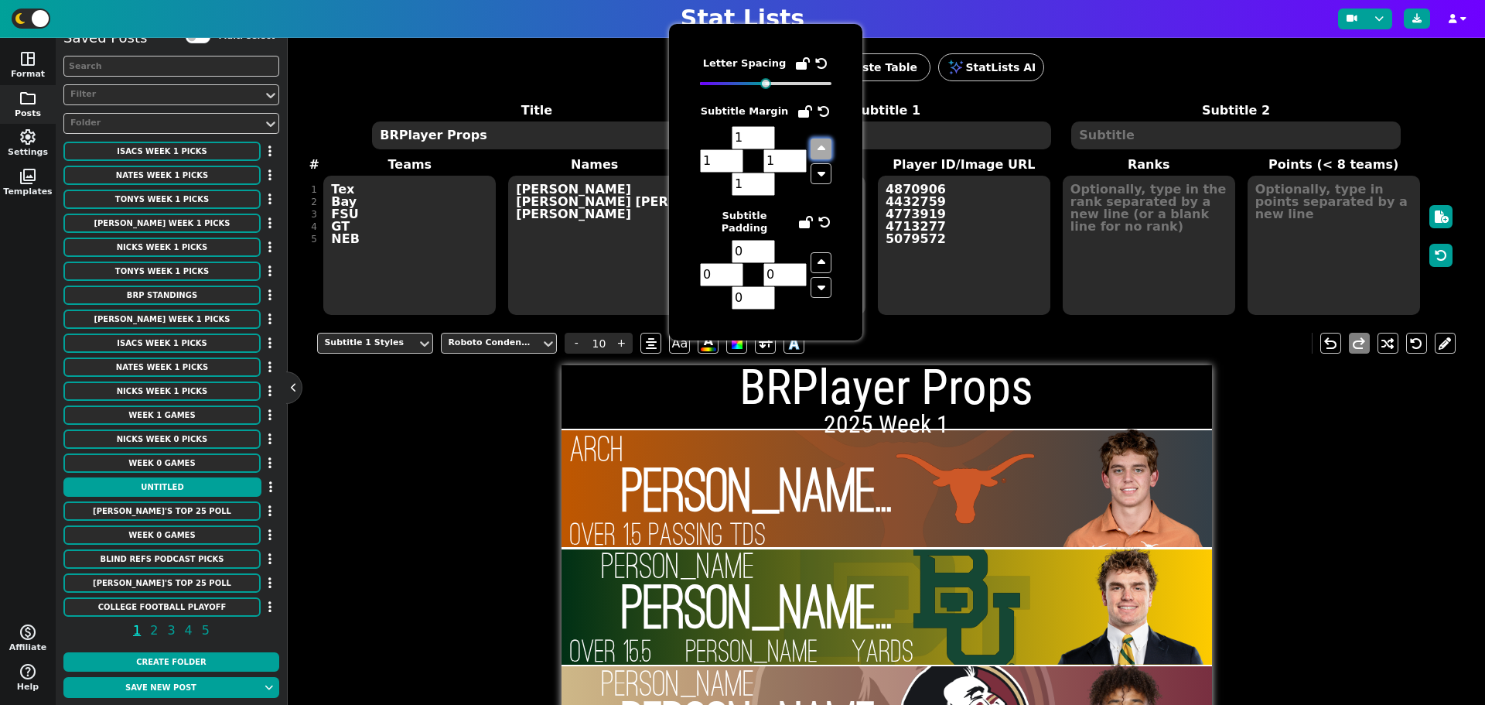
type input "2"
click at [822, 150] on icon "button" at bounding box center [822, 148] width 8 height 12
type input "3"
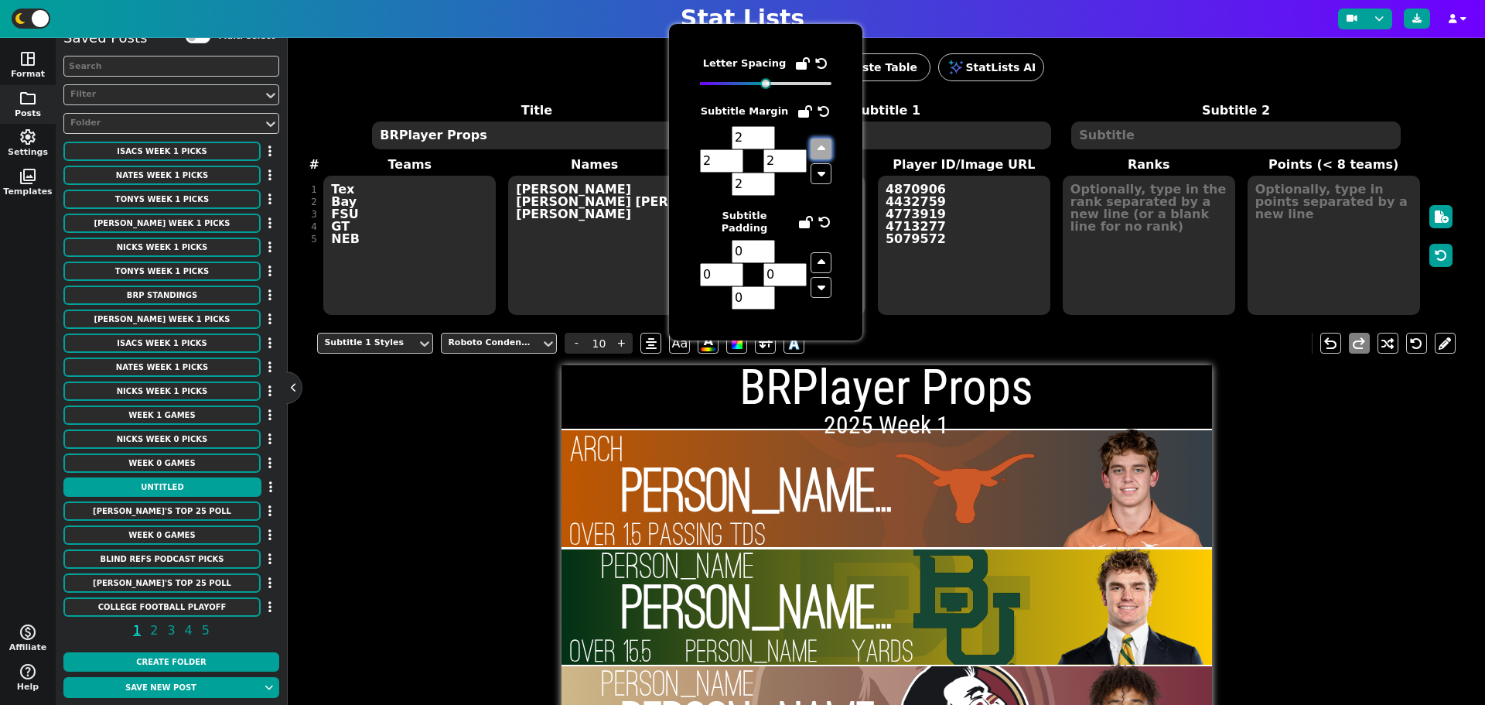
type input "3"
click at [823, 149] on icon "button" at bounding box center [822, 148] width 8 height 12
type input "4"
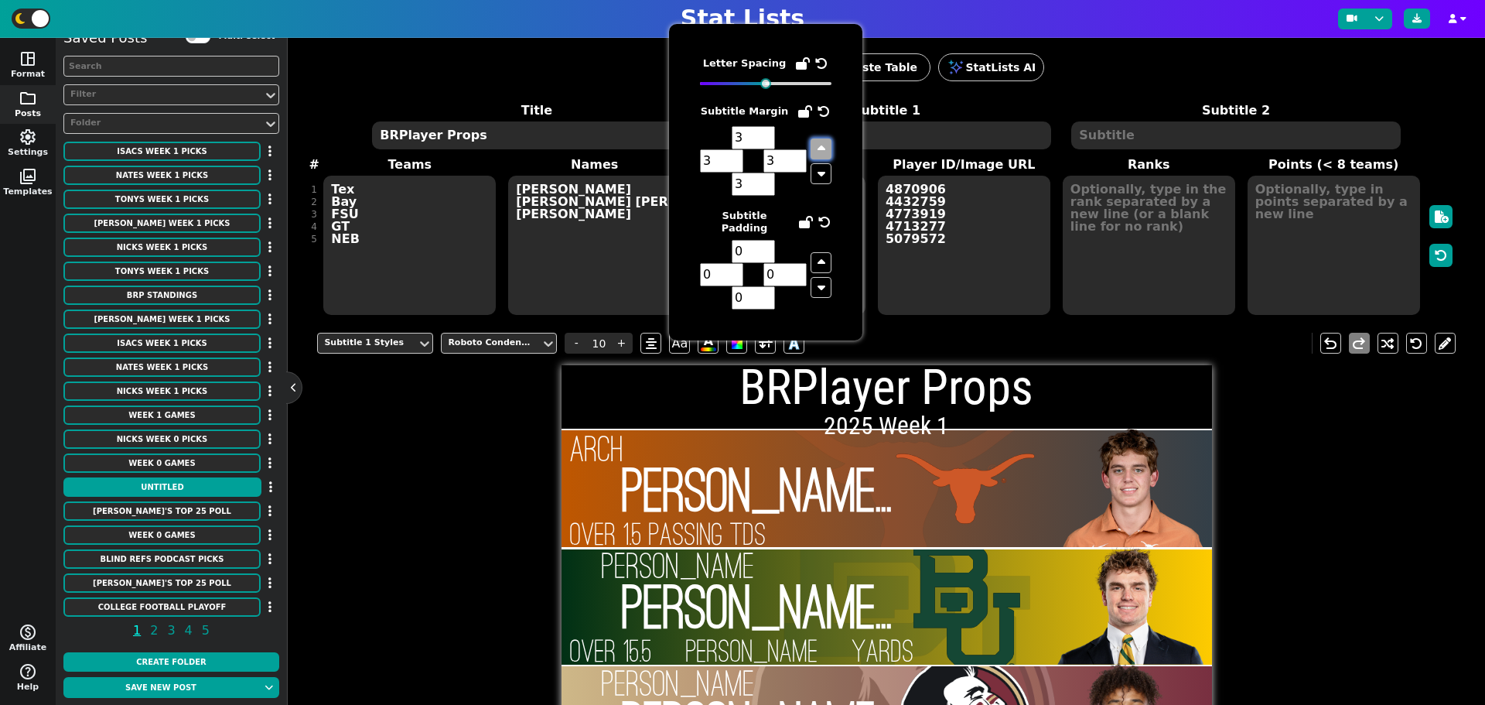
type input "4"
click at [823, 149] on icon "button" at bounding box center [822, 148] width 8 height 12
type input "5"
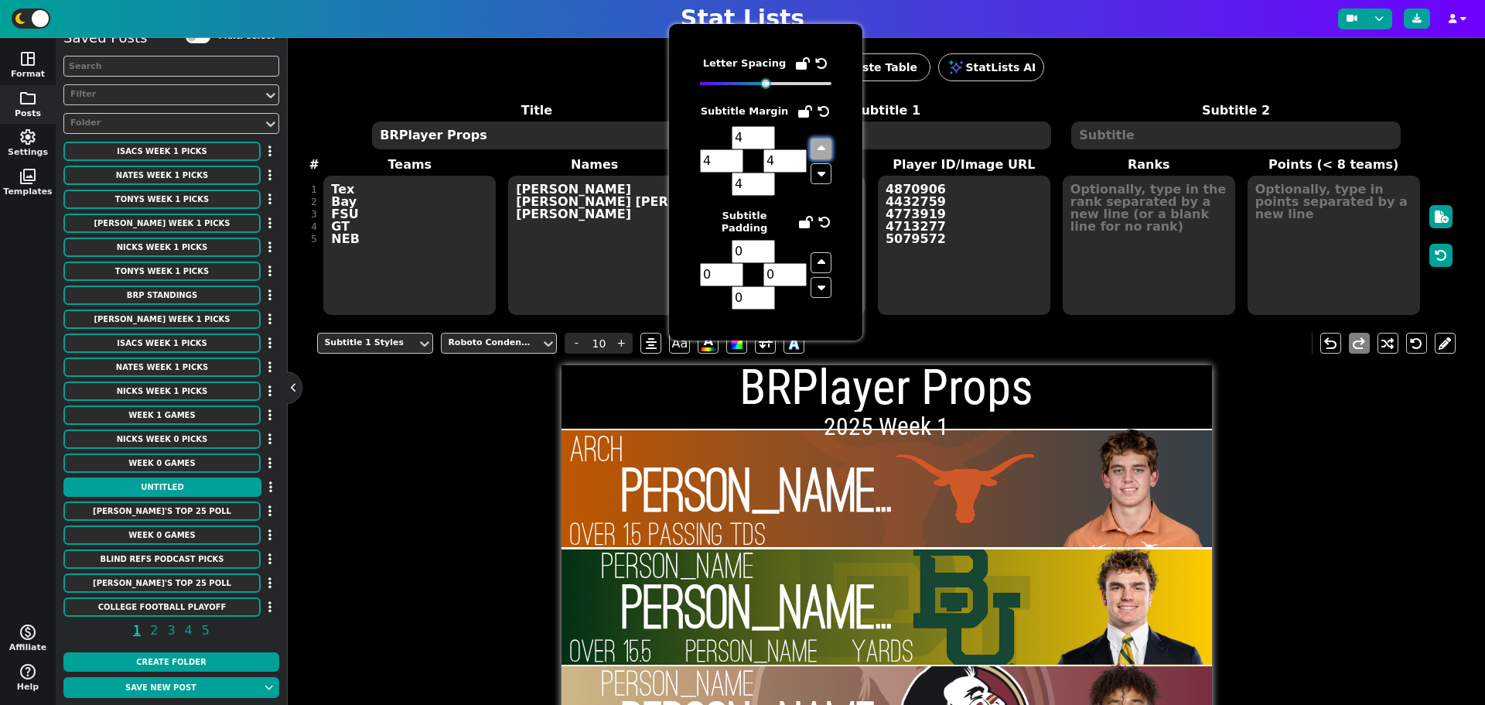
type input "5"
click at [824, 172] on icon "button" at bounding box center [822, 173] width 8 height 12
type input "4"
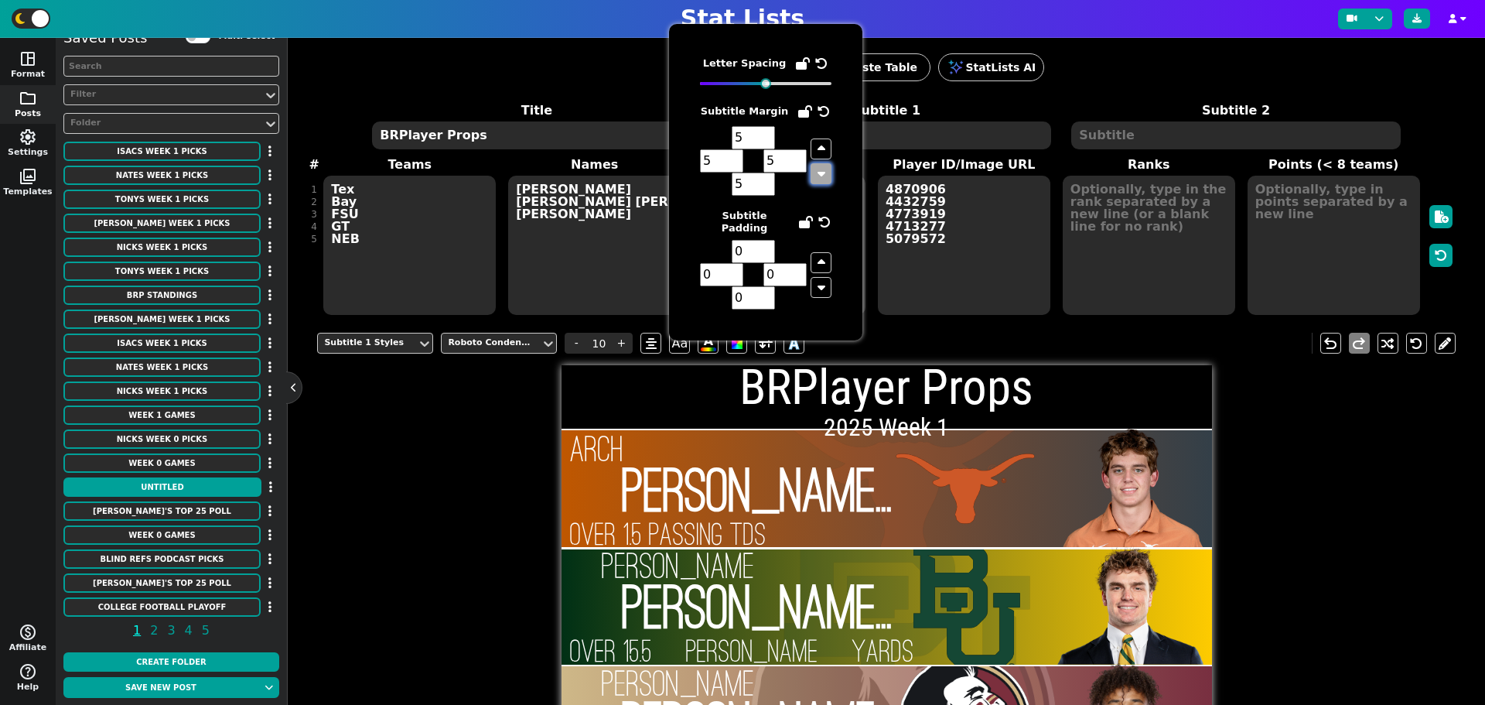
type input "4"
click at [824, 172] on icon "button" at bounding box center [822, 173] width 8 height 12
type input "3"
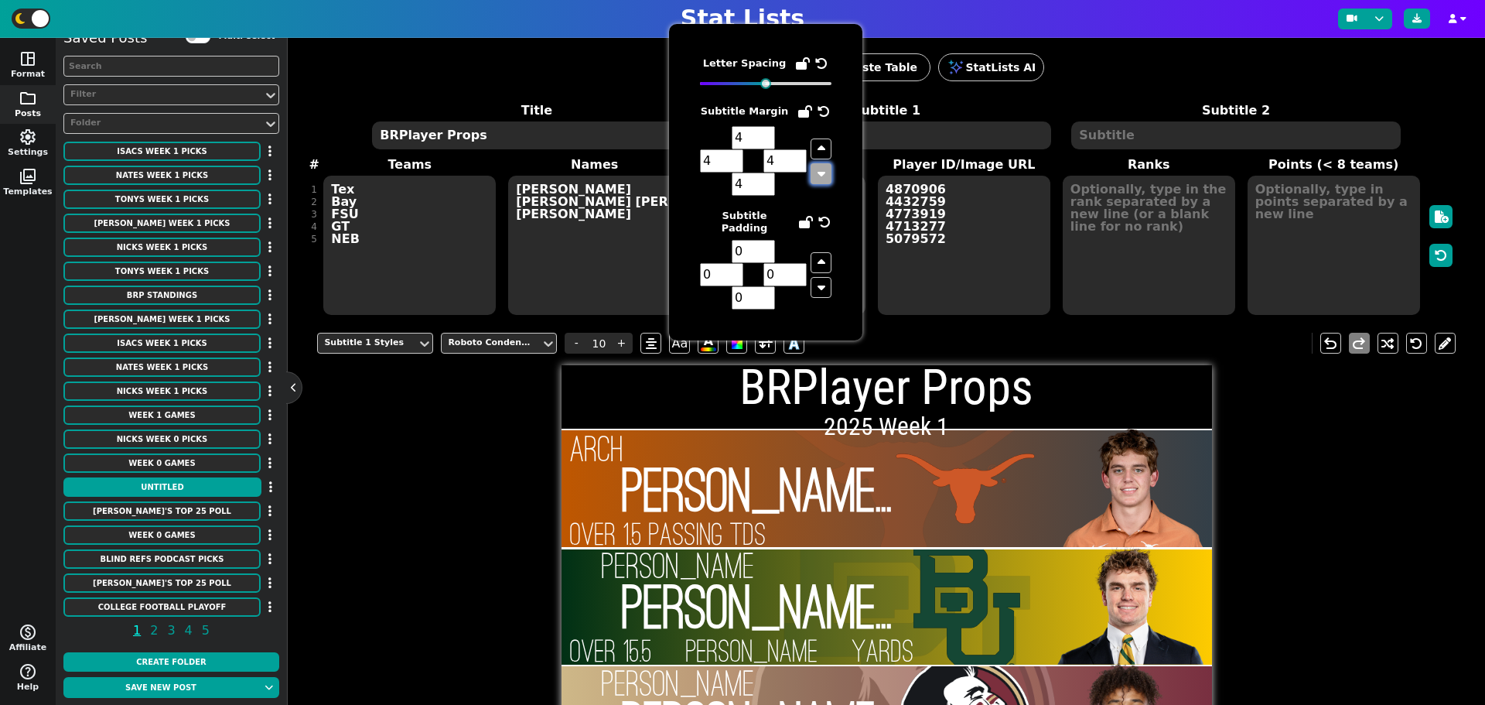
type input "3"
click at [824, 172] on icon "button" at bounding box center [822, 173] width 8 height 12
type input "2"
click at [824, 172] on icon "button" at bounding box center [822, 173] width 8 height 12
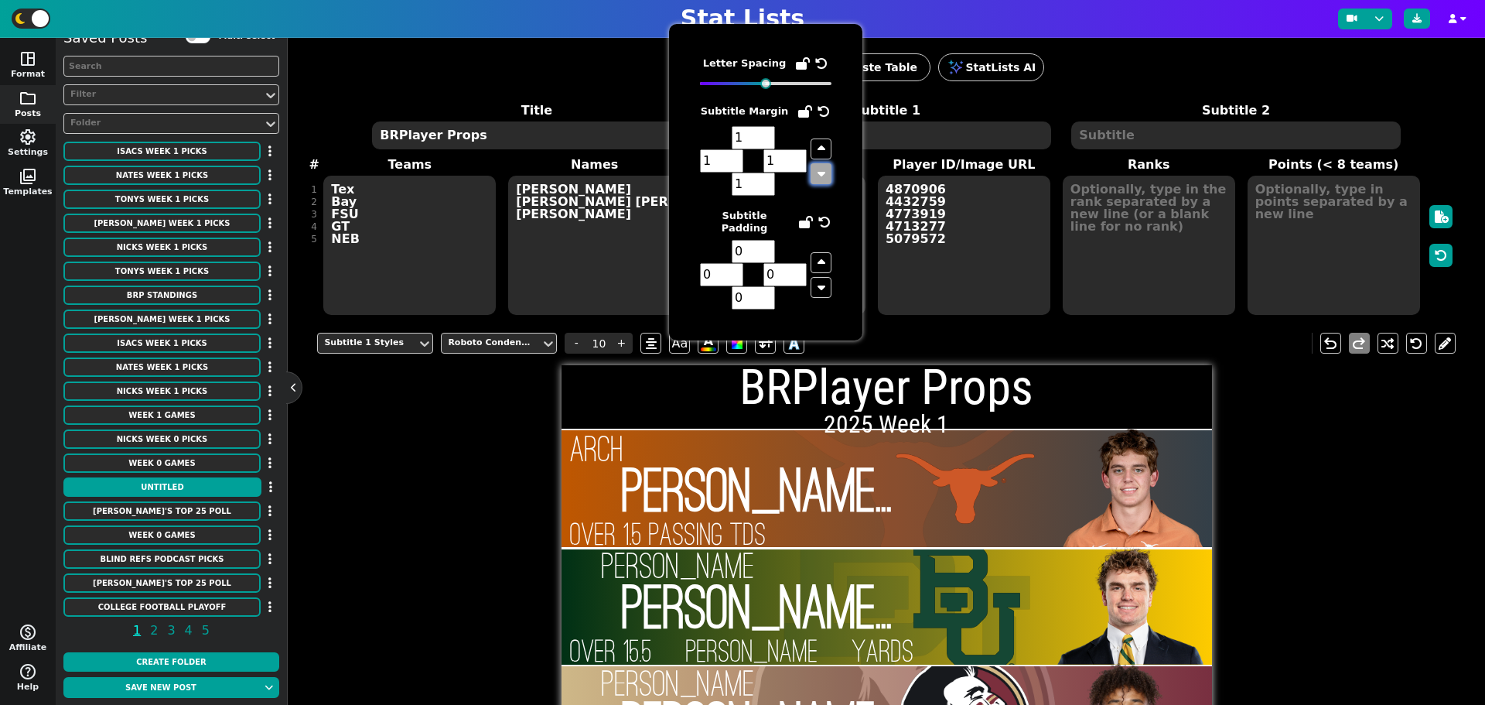
click at [824, 172] on icon "button" at bounding box center [822, 173] width 8 height 12
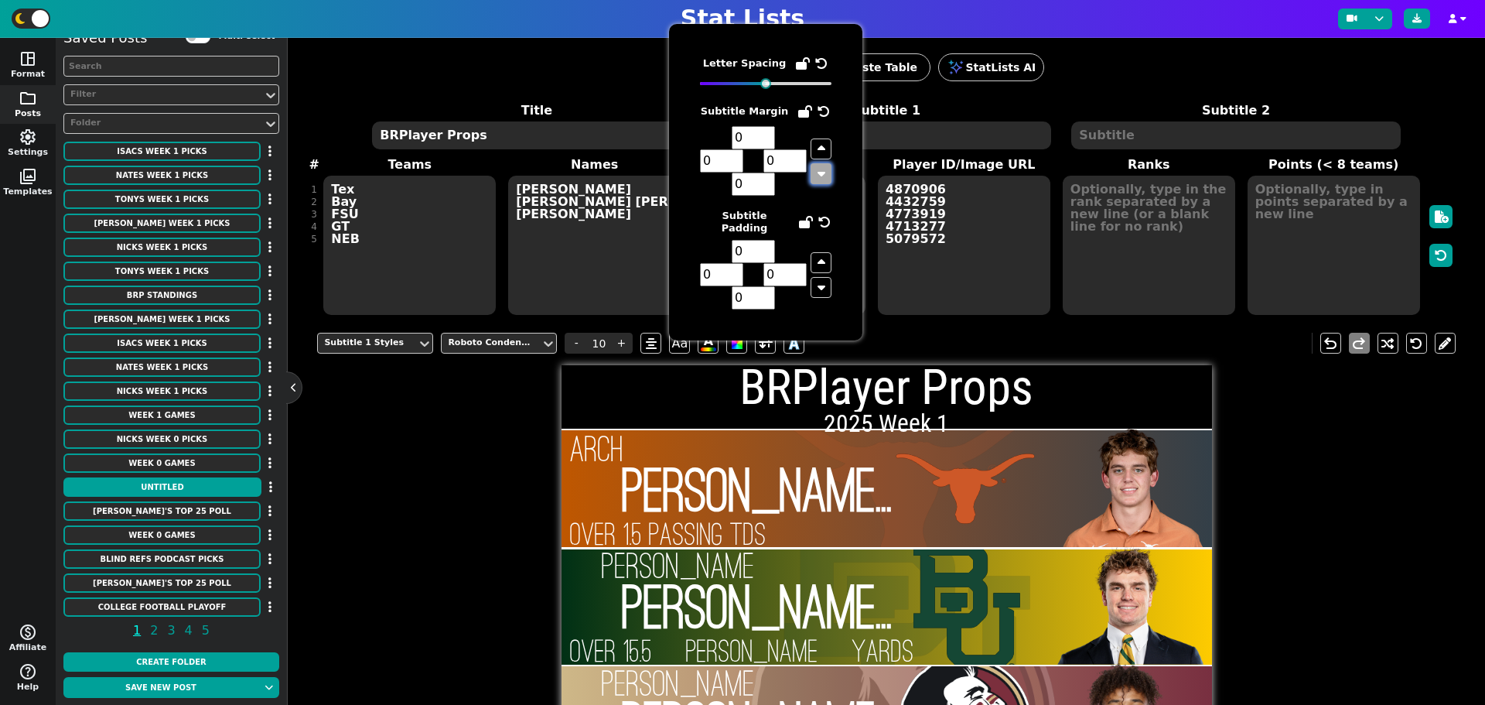
click at [824, 172] on icon "button" at bounding box center [822, 173] width 8 height 12
click at [824, 174] on icon "button" at bounding box center [822, 173] width 8 height 12
click at [815, 252] on button "button" at bounding box center [821, 262] width 21 height 21
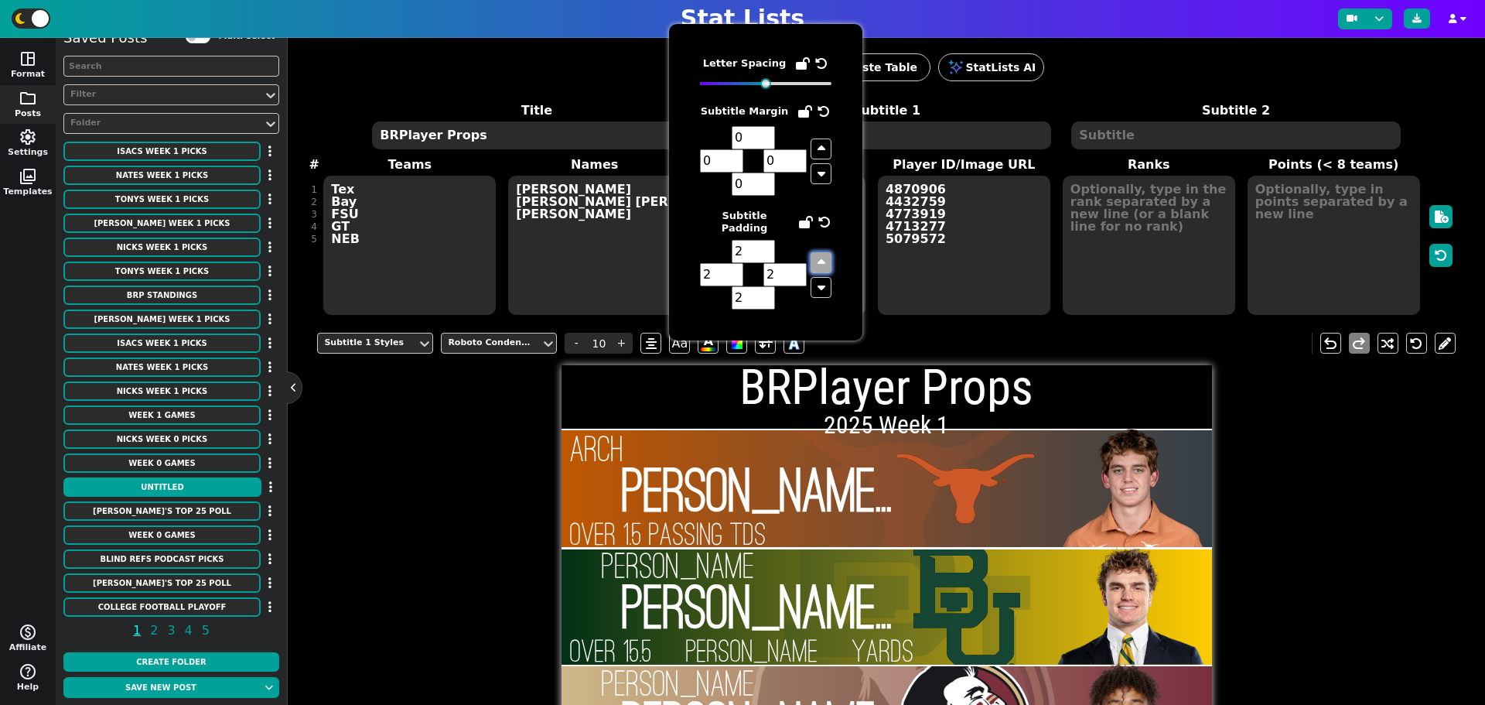
click at [815, 252] on button "button" at bounding box center [821, 262] width 21 height 21
click at [821, 282] on icon "button" at bounding box center [822, 287] width 8 height 12
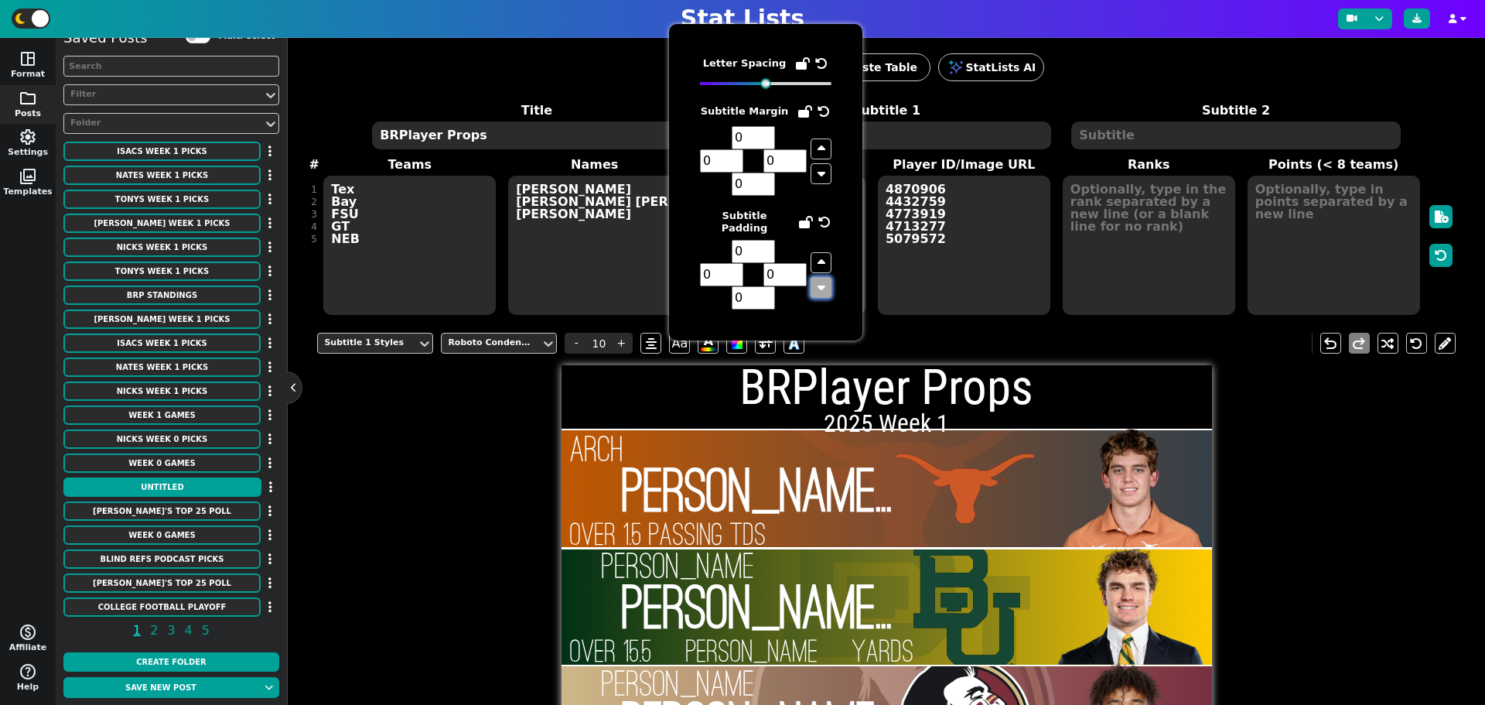
click at [821, 282] on icon "button" at bounding box center [822, 287] width 8 height 12
click at [814, 176] on button "button" at bounding box center [821, 173] width 21 height 21
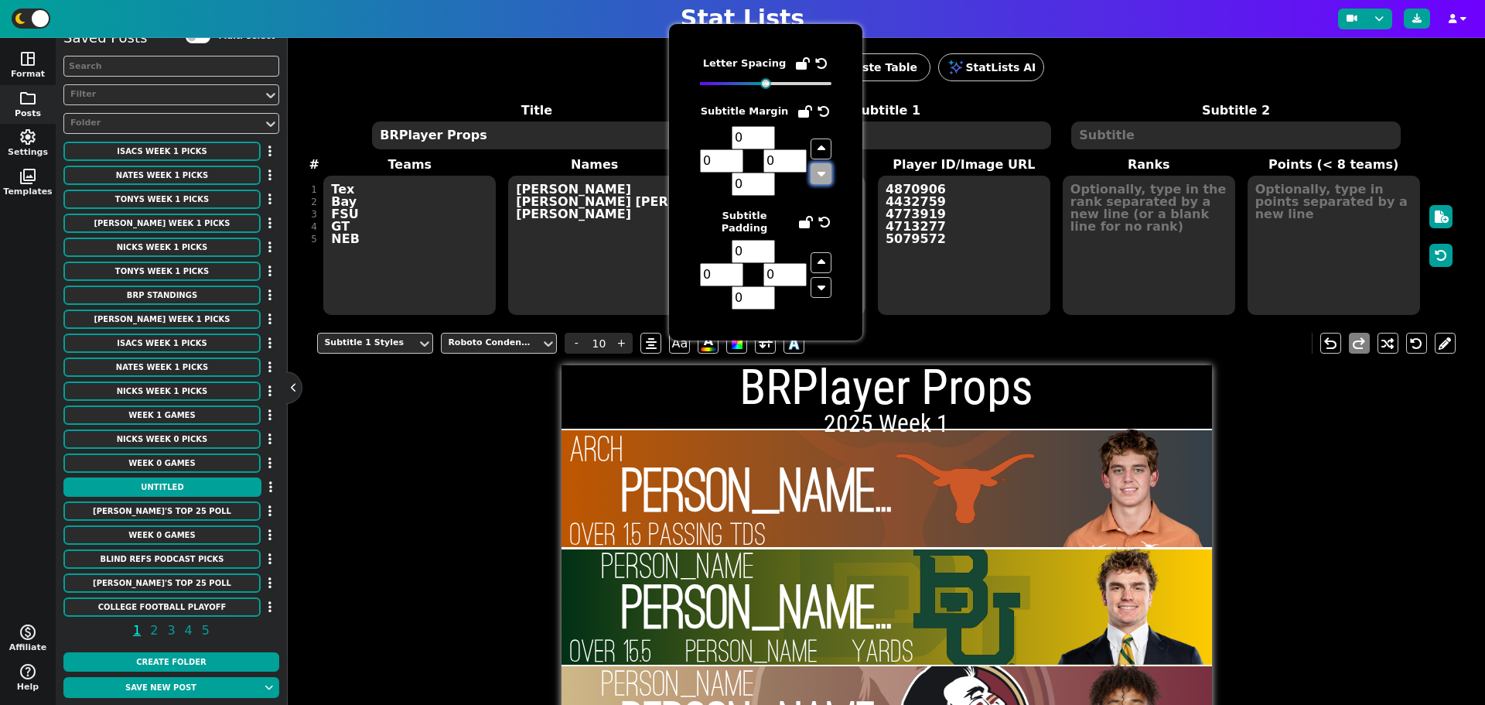
click at [814, 176] on button "button" at bounding box center [821, 173] width 21 height 21
click at [428, 440] on div "Subtitle 1 Styles Roboto Condensed - 10 + Aa A A undo redo BRPlayer Props 2025 …" at bounding box center [886, 668] width 1138 height 695
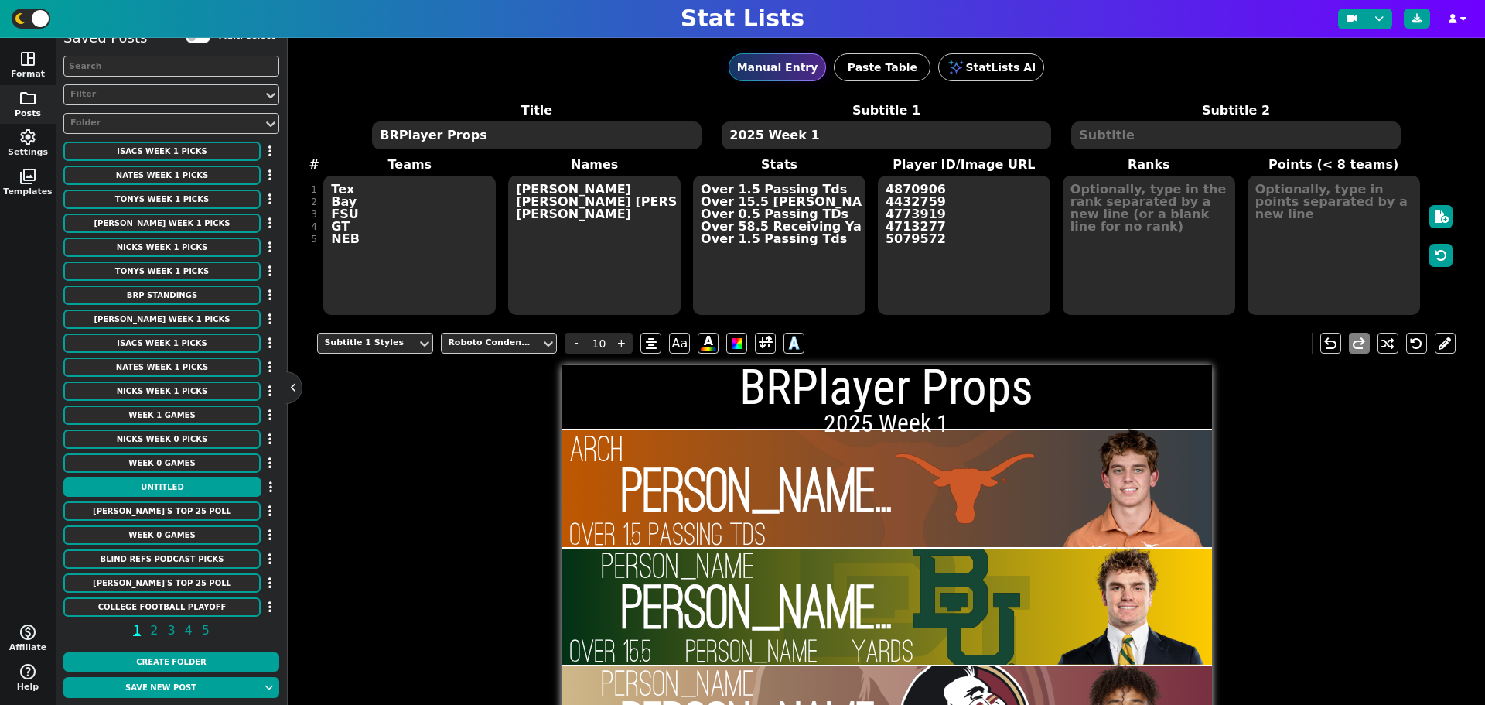
click at [524, 127] on textarea "BRPlayer Props" at bounding box center [536, 135] width 329 height 28
click at [524, 134] on textarea "BRPlayer Props" at bounding box center [536, 135] width 329 height 28
click at [764, 345] on span at bounding box center [766, 342] width 14 height 19
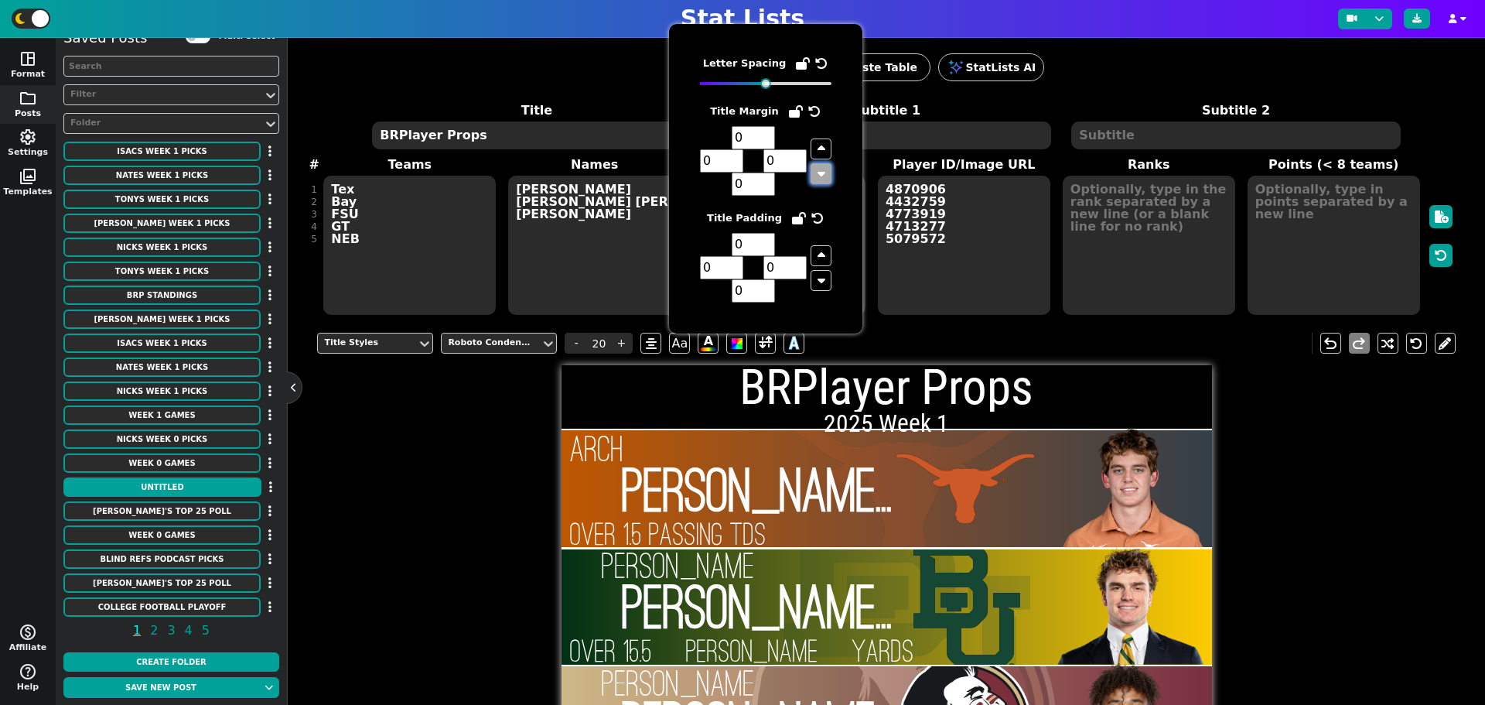
click at [821, 169] on icon "button" at bounding box center [822, 173] width 8 height 12
click at [821, 138] on button "button" at bounding box center [821, 148] width 21 height 21
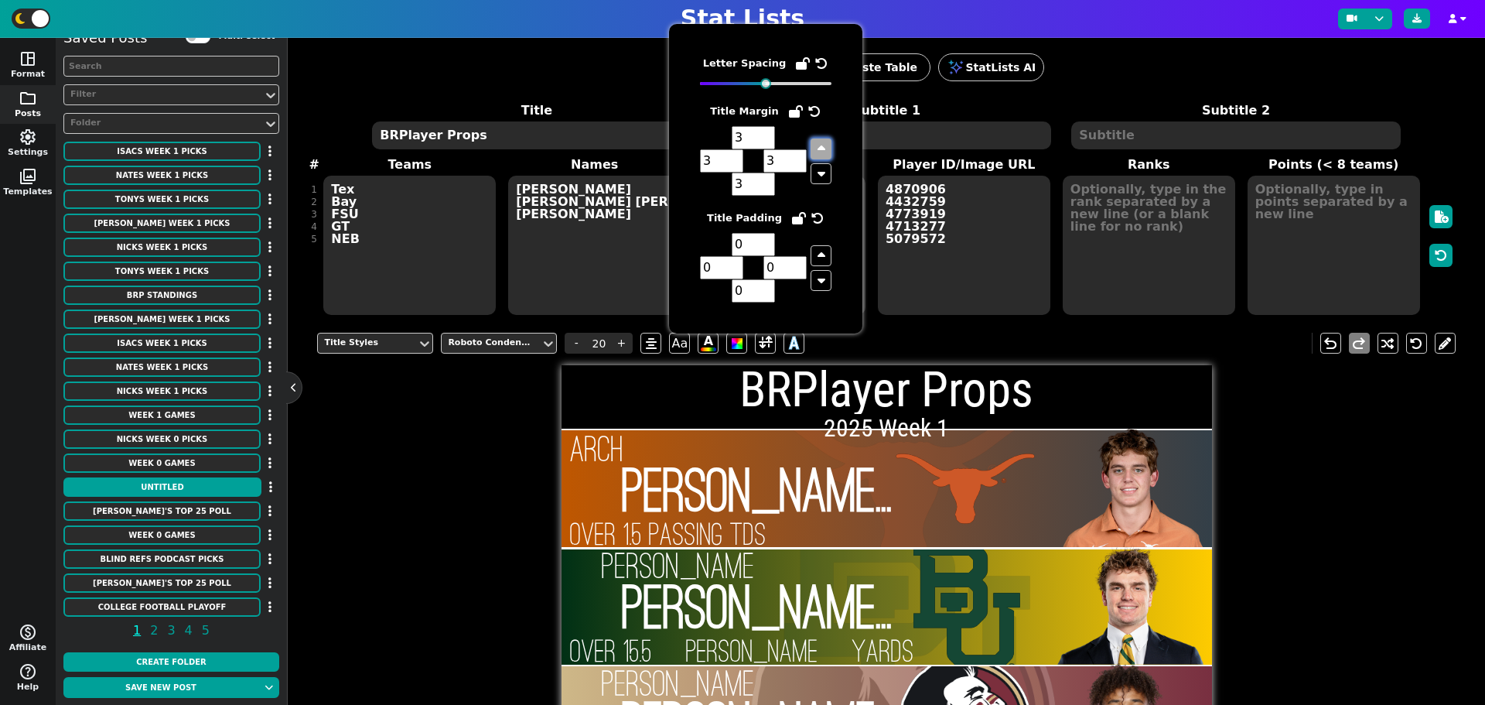
click at [821, 138] on button "button" at bounding box center [821, 148] width 21 height 21
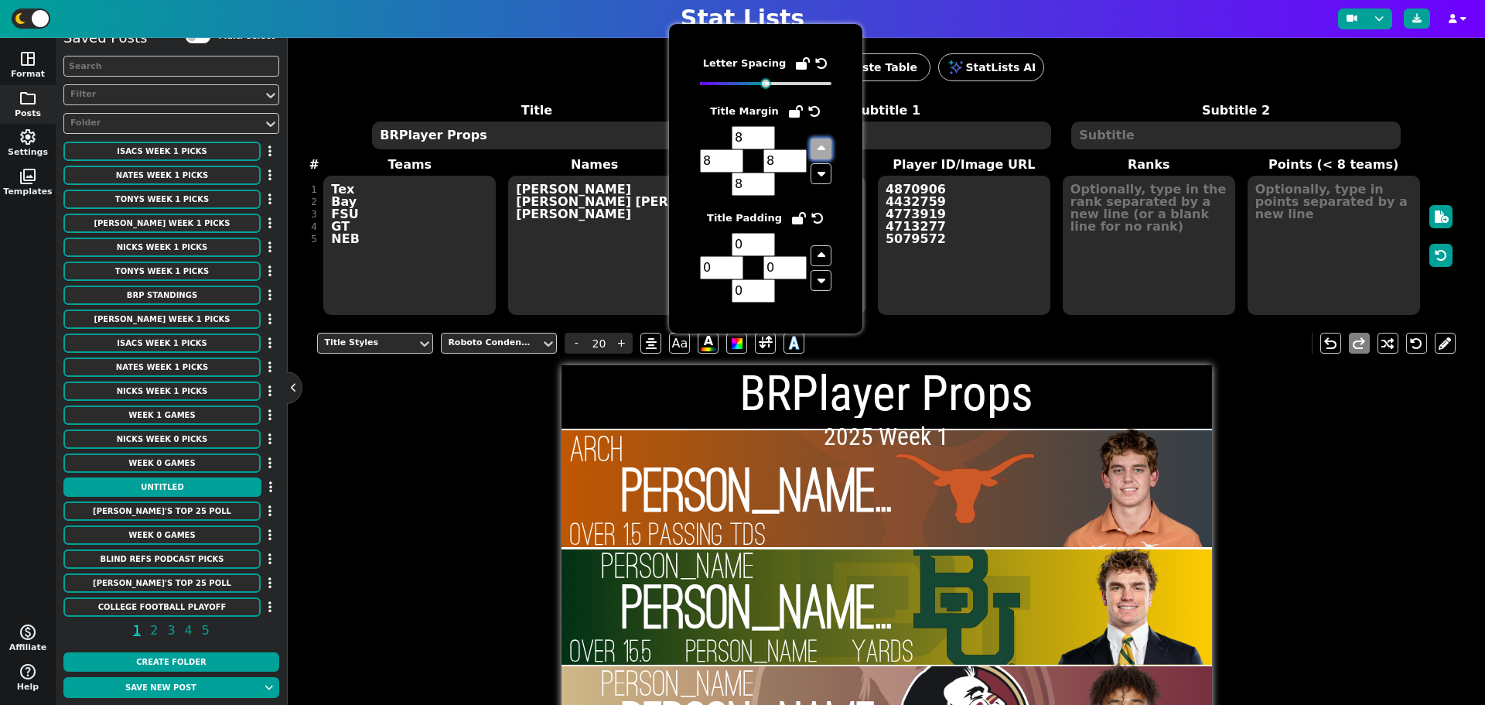
click at [821, 138] on button "button" at bounding box center [821, 148] width 21 height 21
click at [439, 500] on div "Title Styles Roboto Condensed - 20 + Aa A A undo redo BRPlayer Props 2025 Week …" at bounding box center [886, 668] width 1138 height 695
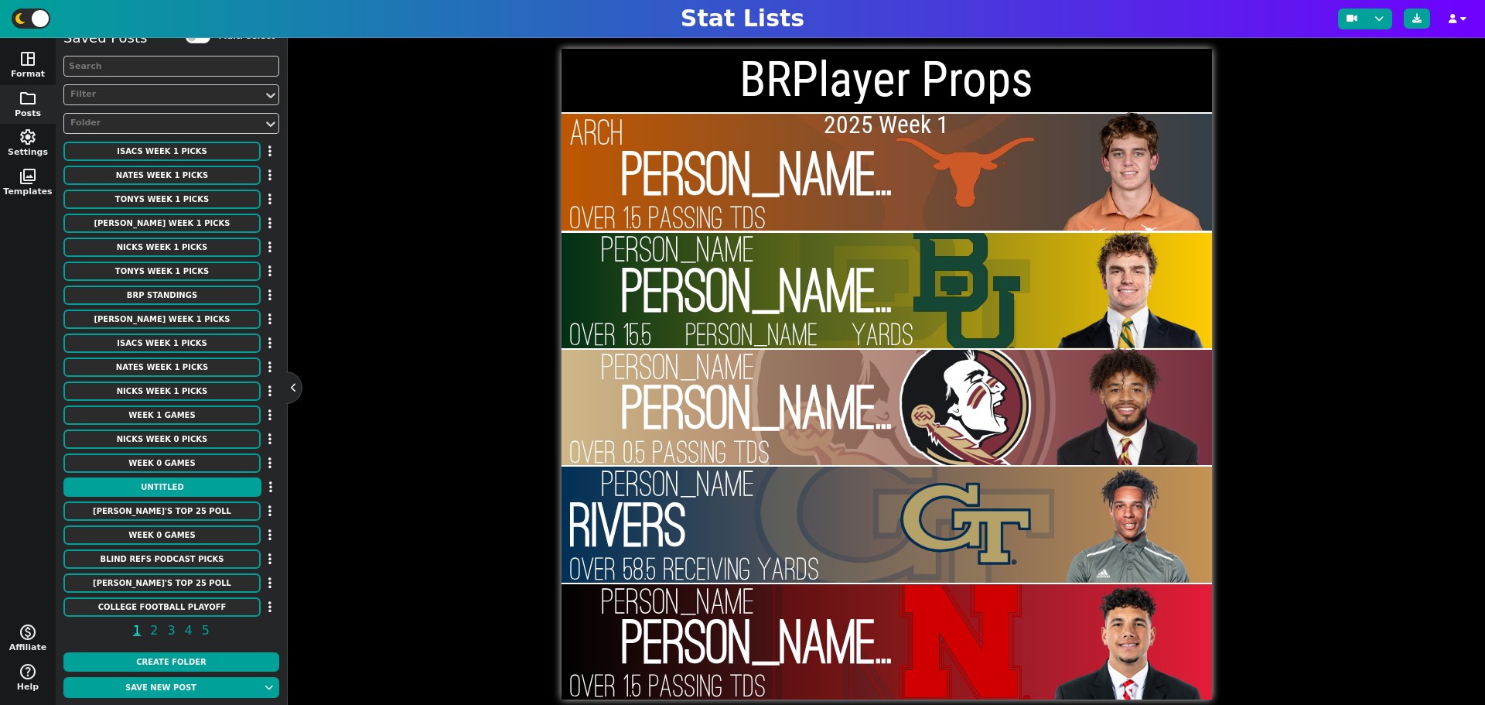
scroll to position [338, 0]
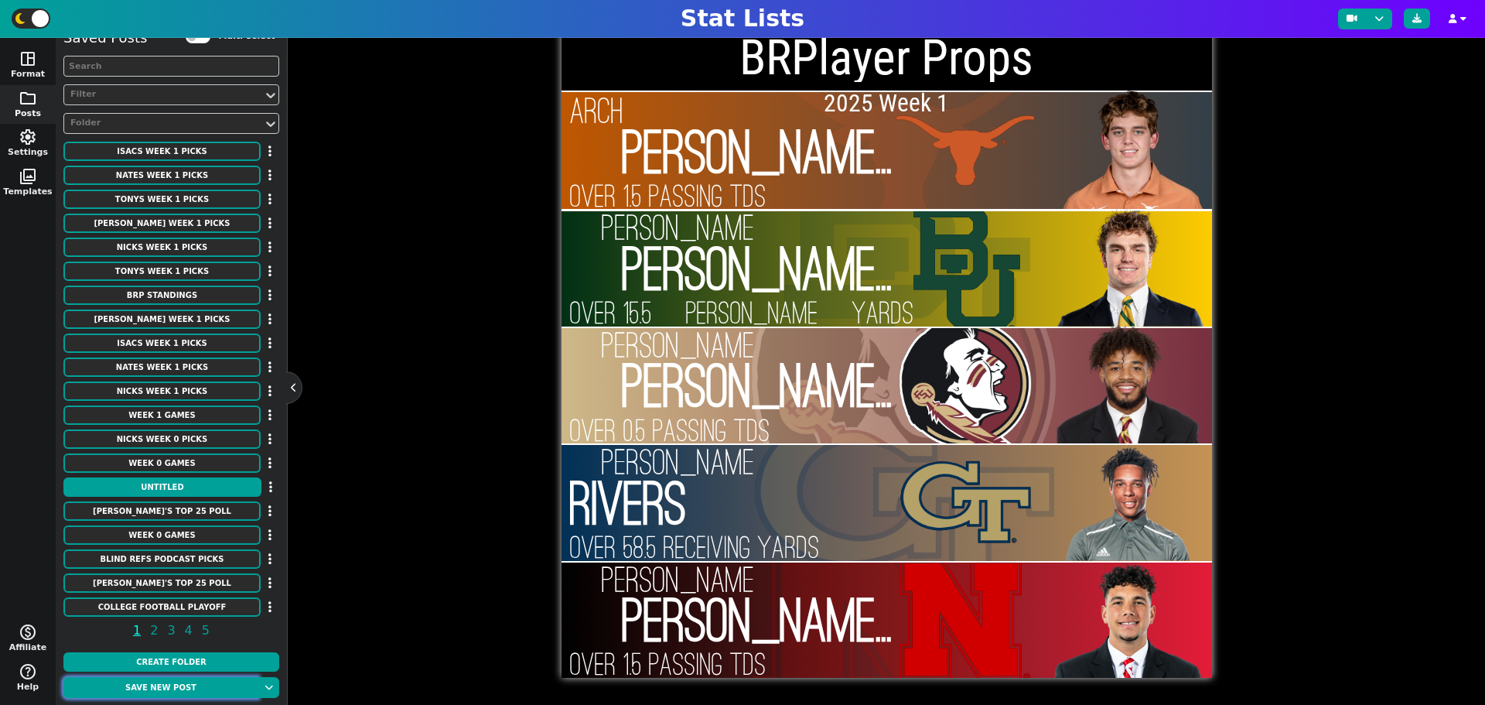
click at [190, 693] on button "Save new post" at bounding box center [160, 687] width 195 height 21
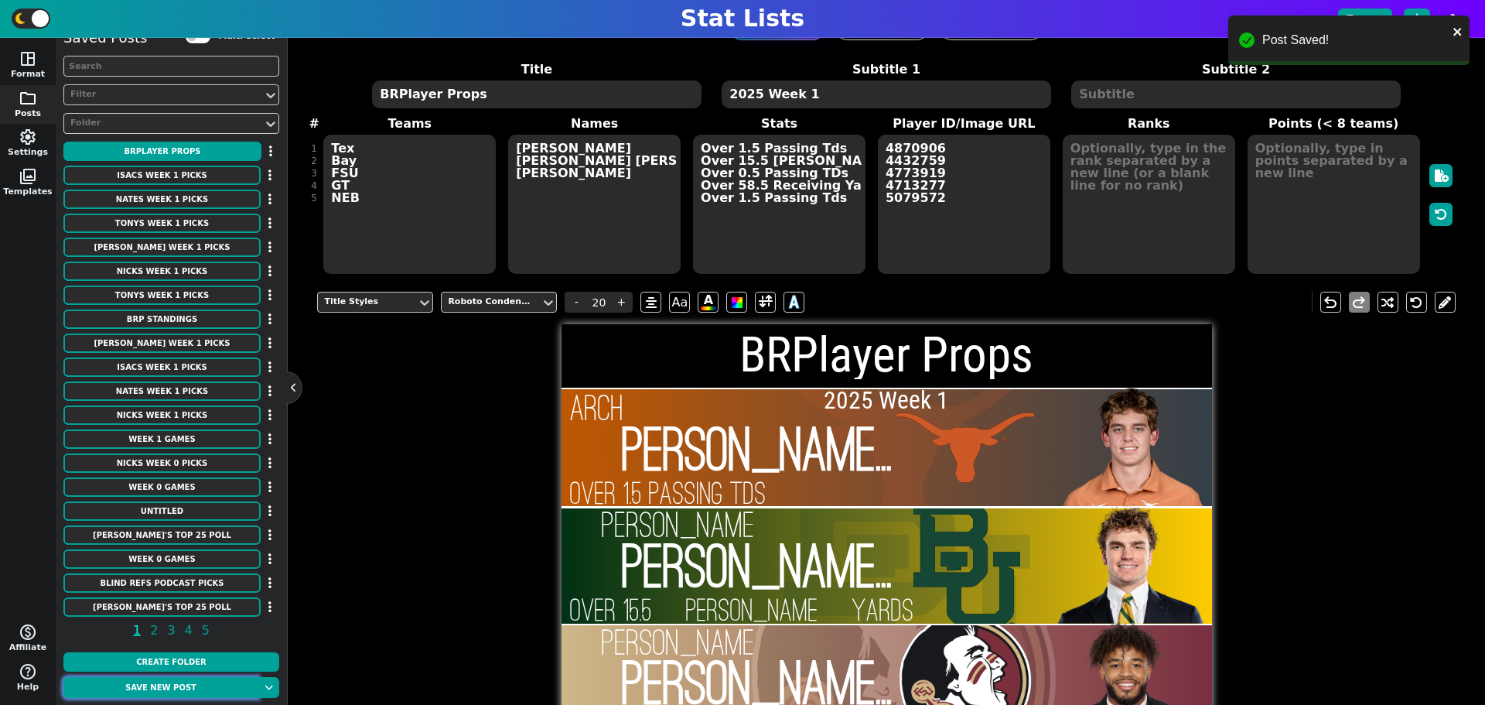
scroll to position [0, 0]
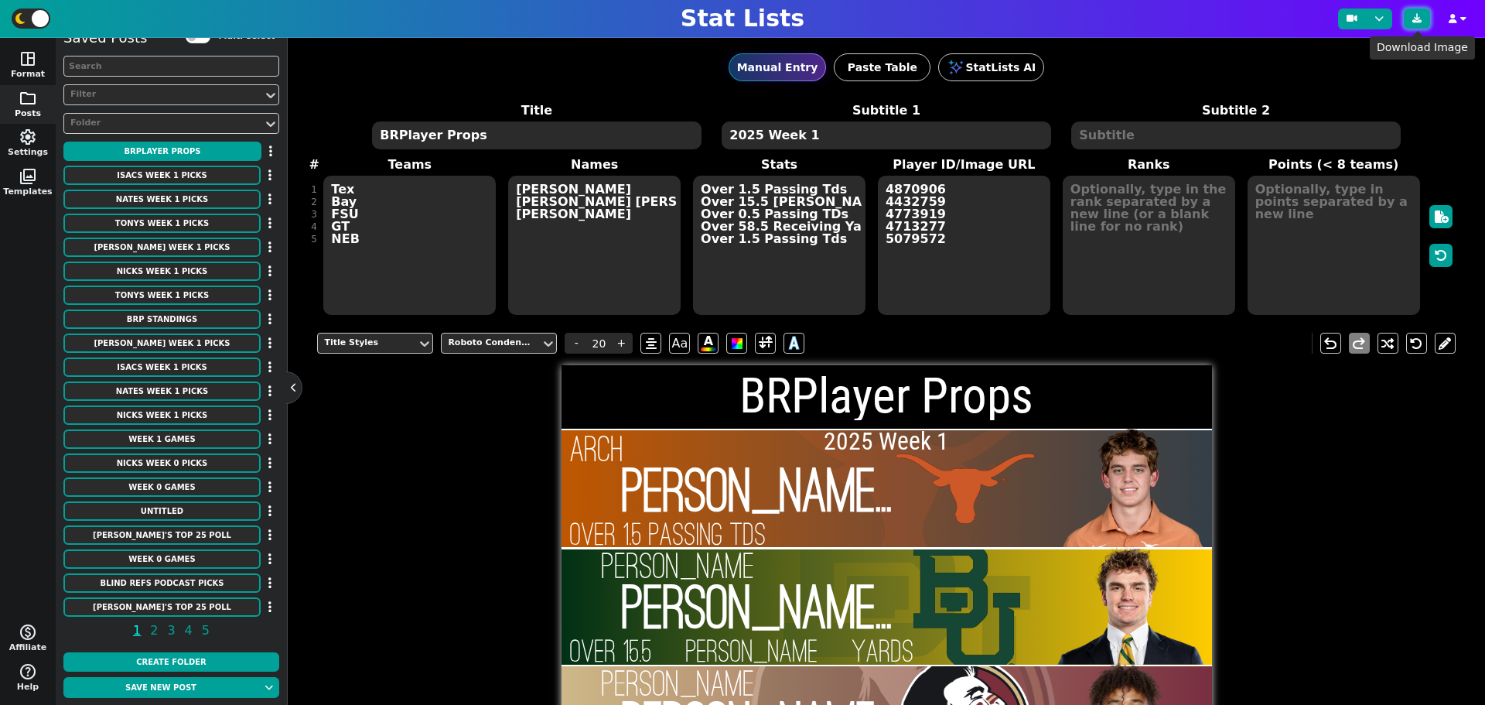
click at [1415, 17] on icon at bounding box center [1416, 18] width 9 height 9
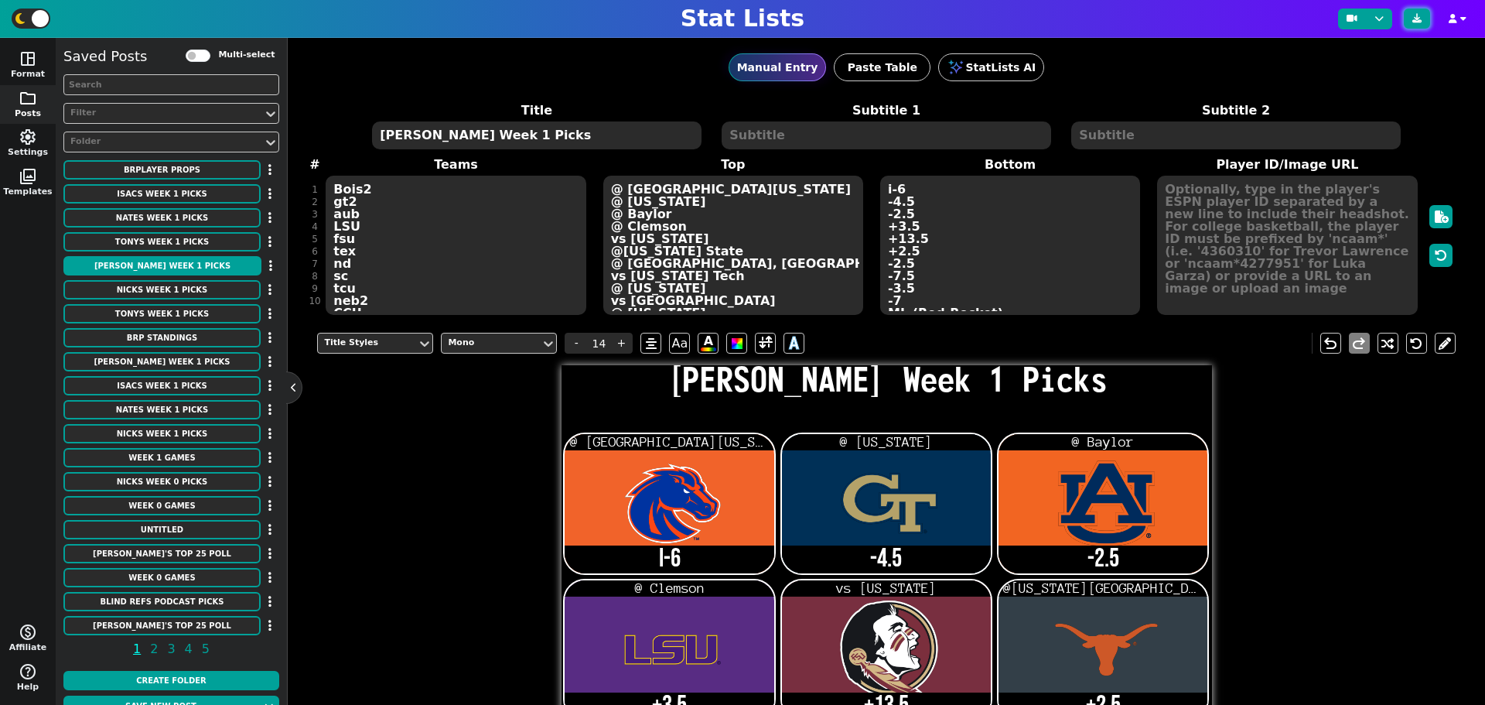
scroll to position [20, 0]
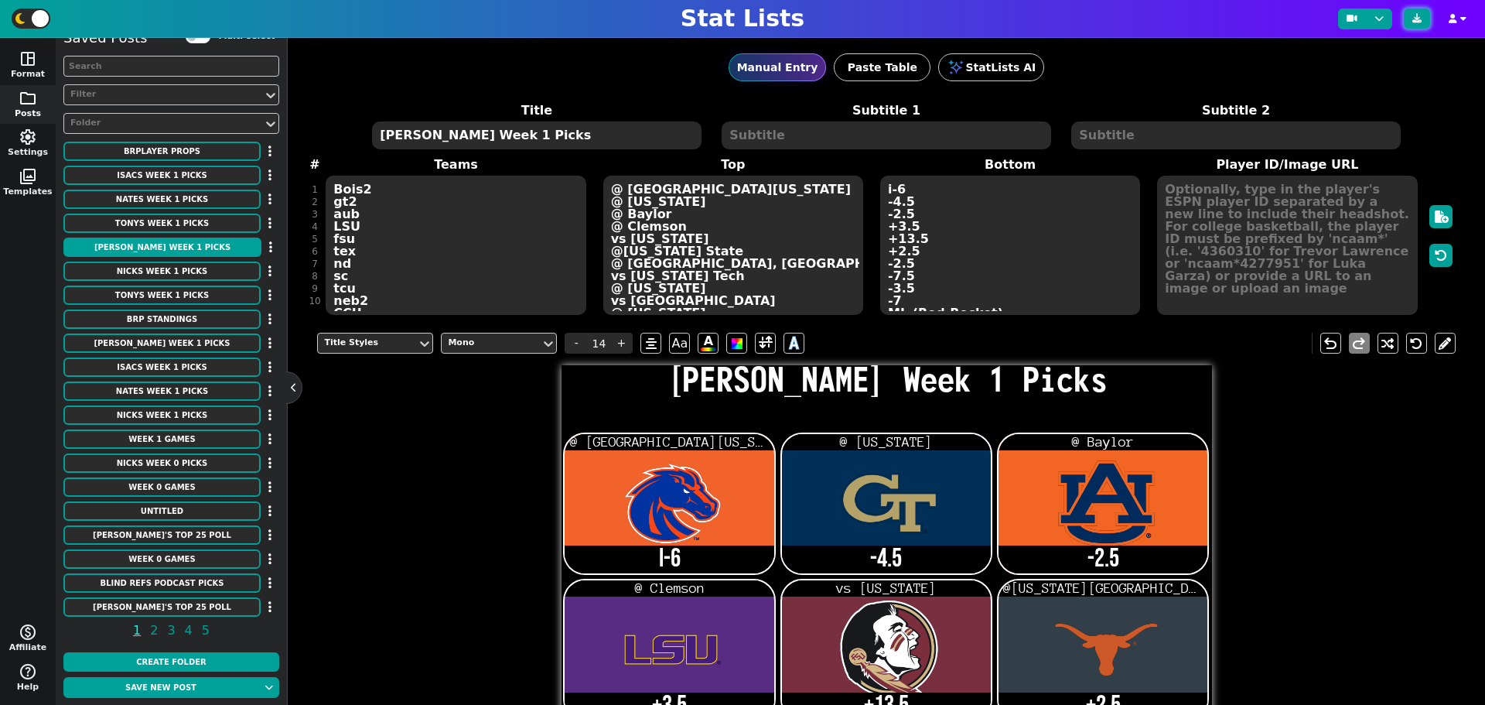
click at [1421, 22] on icon at bounding box center [1416, 18] width 9 height 9
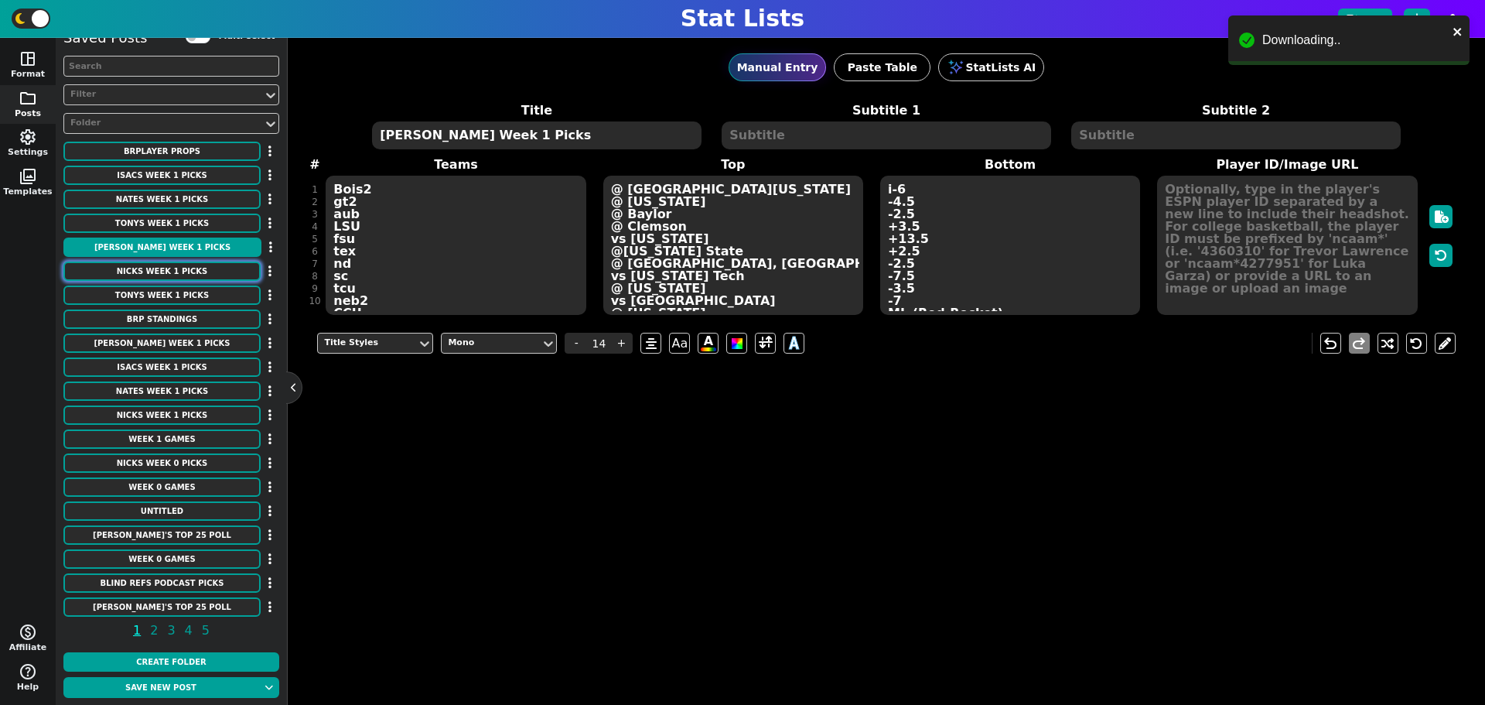
click at [190, 272] on button "Nicks Week 1 Picks" at bounding box center [161, 270] width 197 height 19
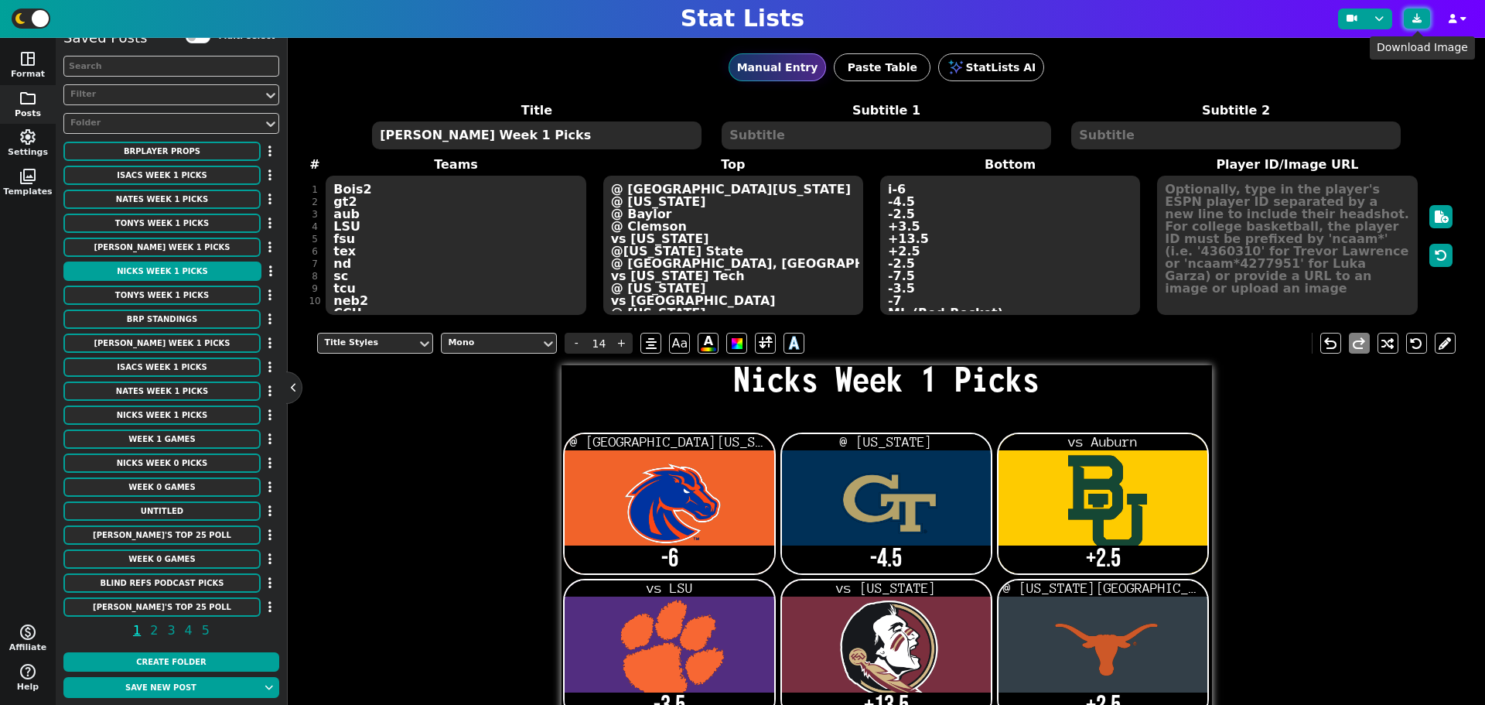
click at [1422, 19] on icon at bounding box center [1416, 18] width 9 height 9
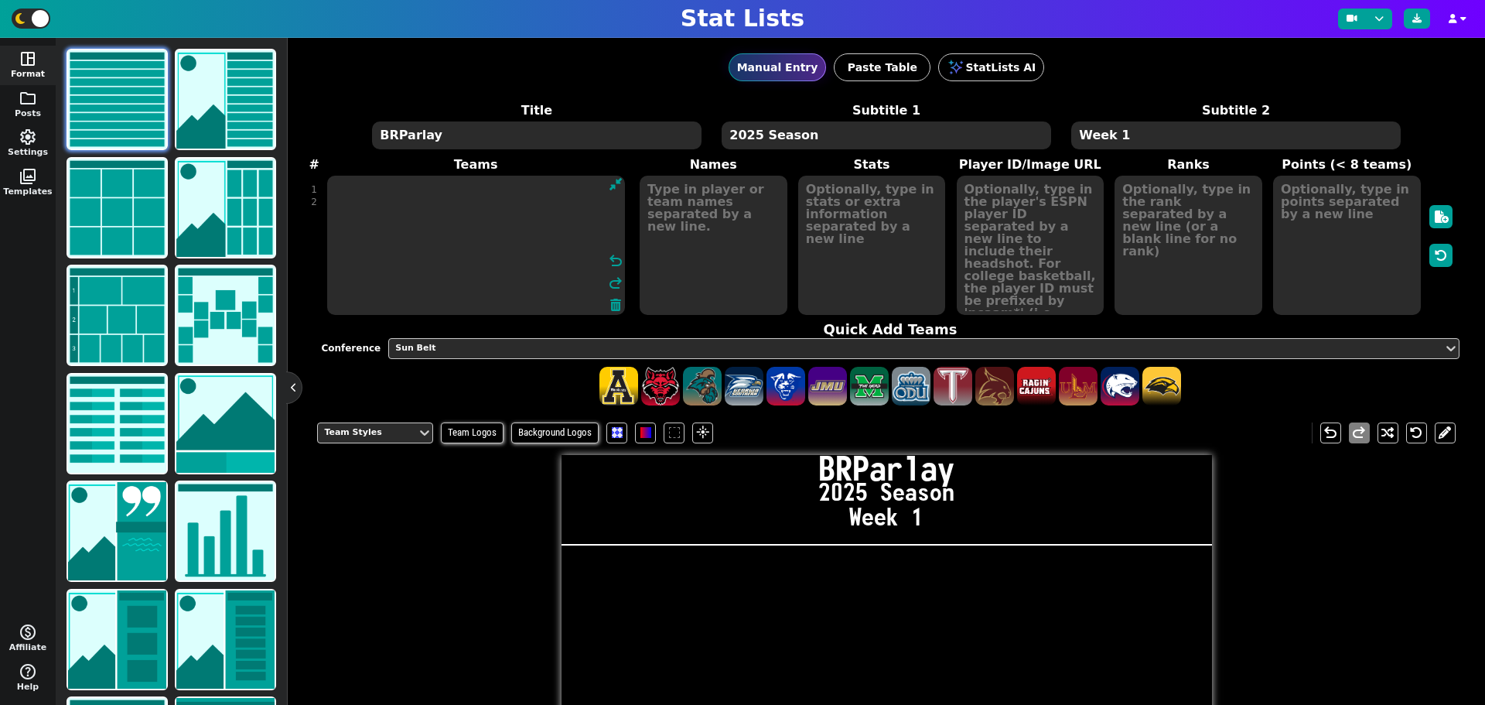
scroll to position [98, 0]
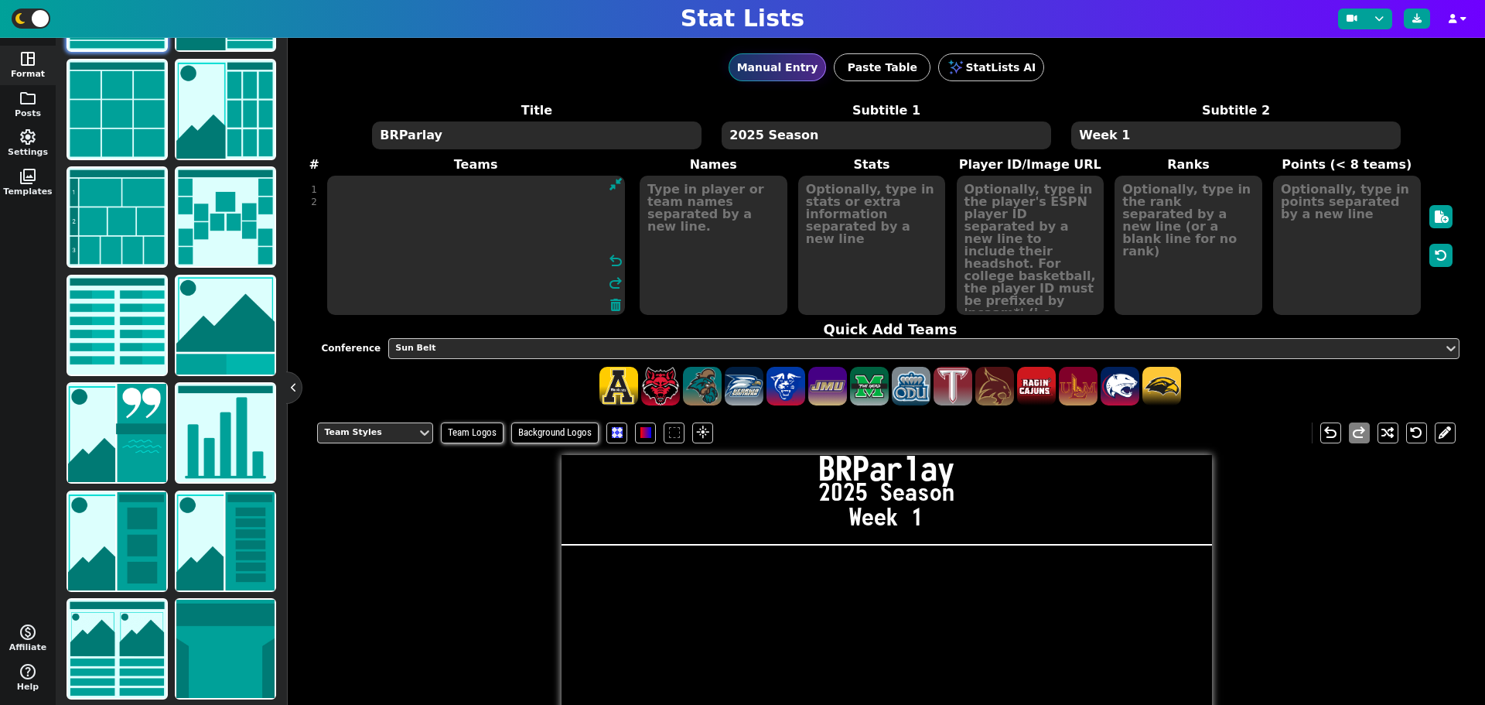
click at [363, 179] on textarea at bounding box center [476, 245] width 298 height 139
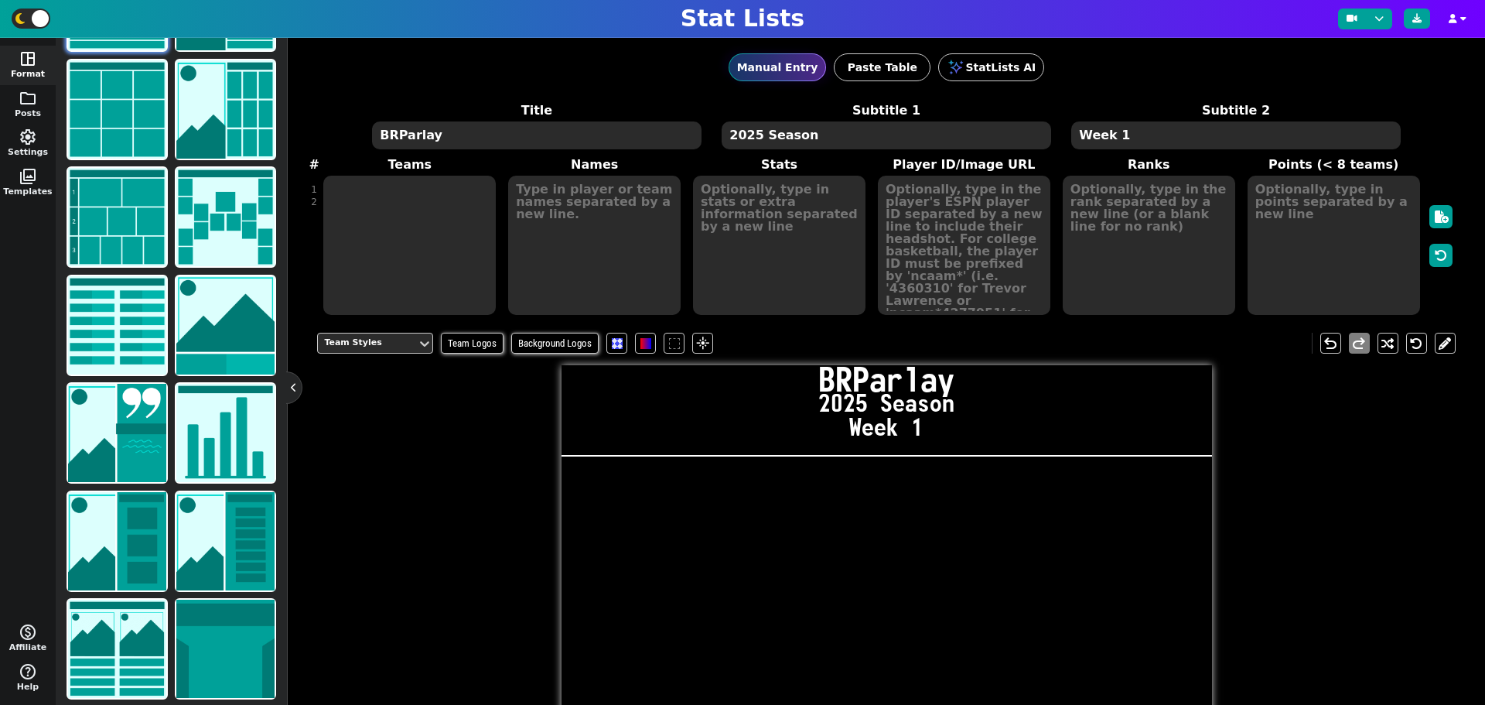
drag, startPoint x: 799, startPoint y: 131, endPoint x: 685, endPoint y: 136, distance: 114.6
click at [685, 136] on span "Title BRParlay Subtitle 1 2025 Season Subtitle 2 Week 1" at bounding box center [886, 126] width 1049 height 50
type textarea "w"
type textarea "Week 1"
drag, startPoint x: 1128, startPoint y: 132, endPoint x: 1074, endPoint y: 137, distance: 53.6
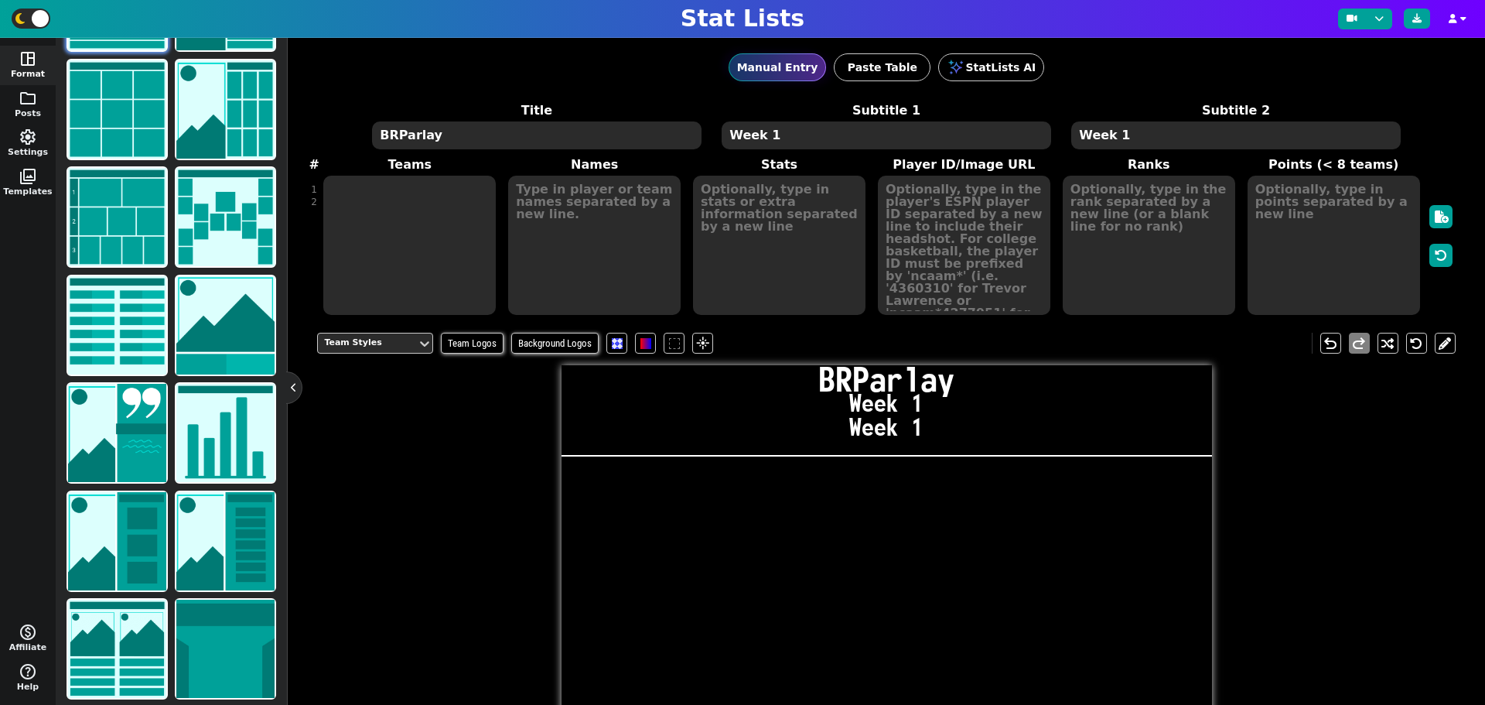
click at [1074, 137] on textarea "Week 1" at bounding box center [1235, 135] width 329 height 28
type textarea "+2294"
click at [405, 224] on textarea at bounding box center [409, 245] width 172 height 139
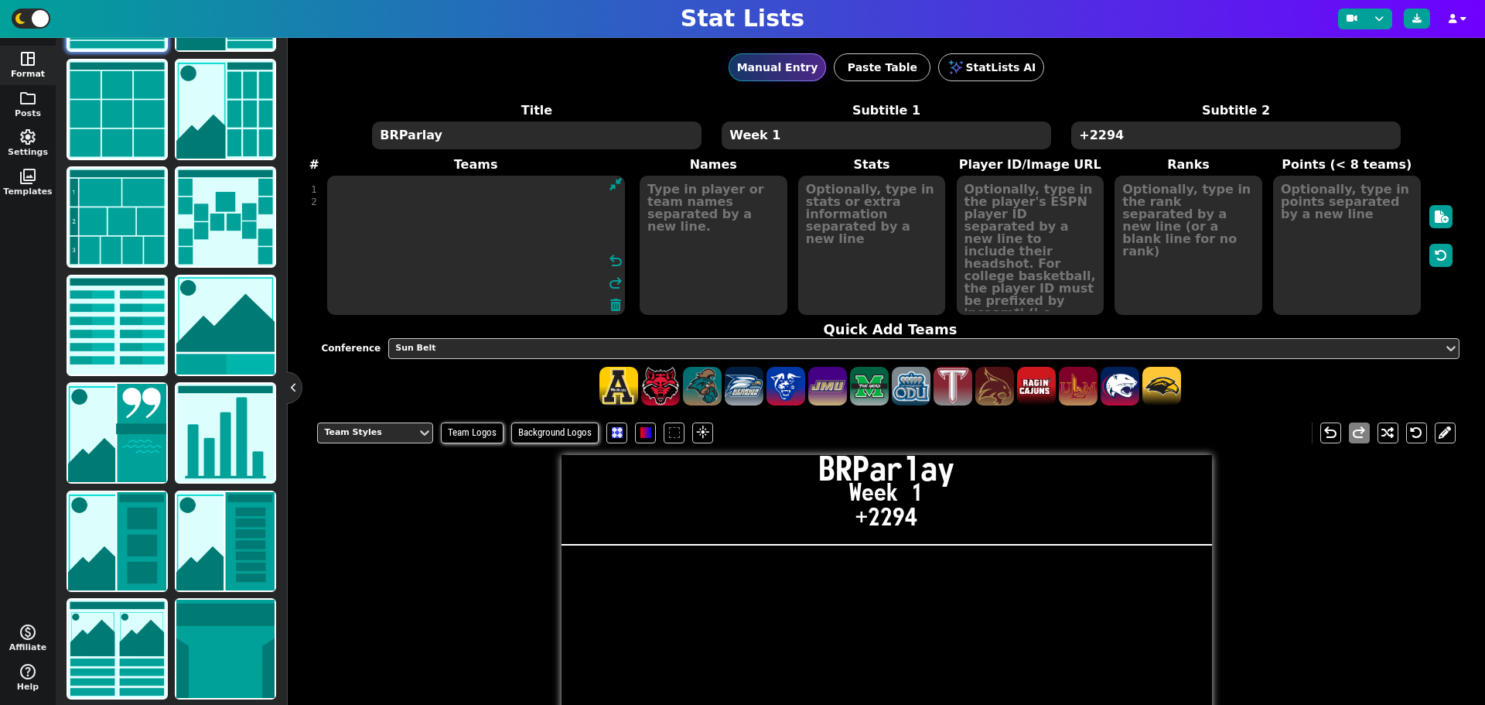
click at [387, 196] on textarea at bounding box center [476, 245] width 298 height 139
click at [388, 188] on textarea at bounding box center [476, 245] width 298 height 139
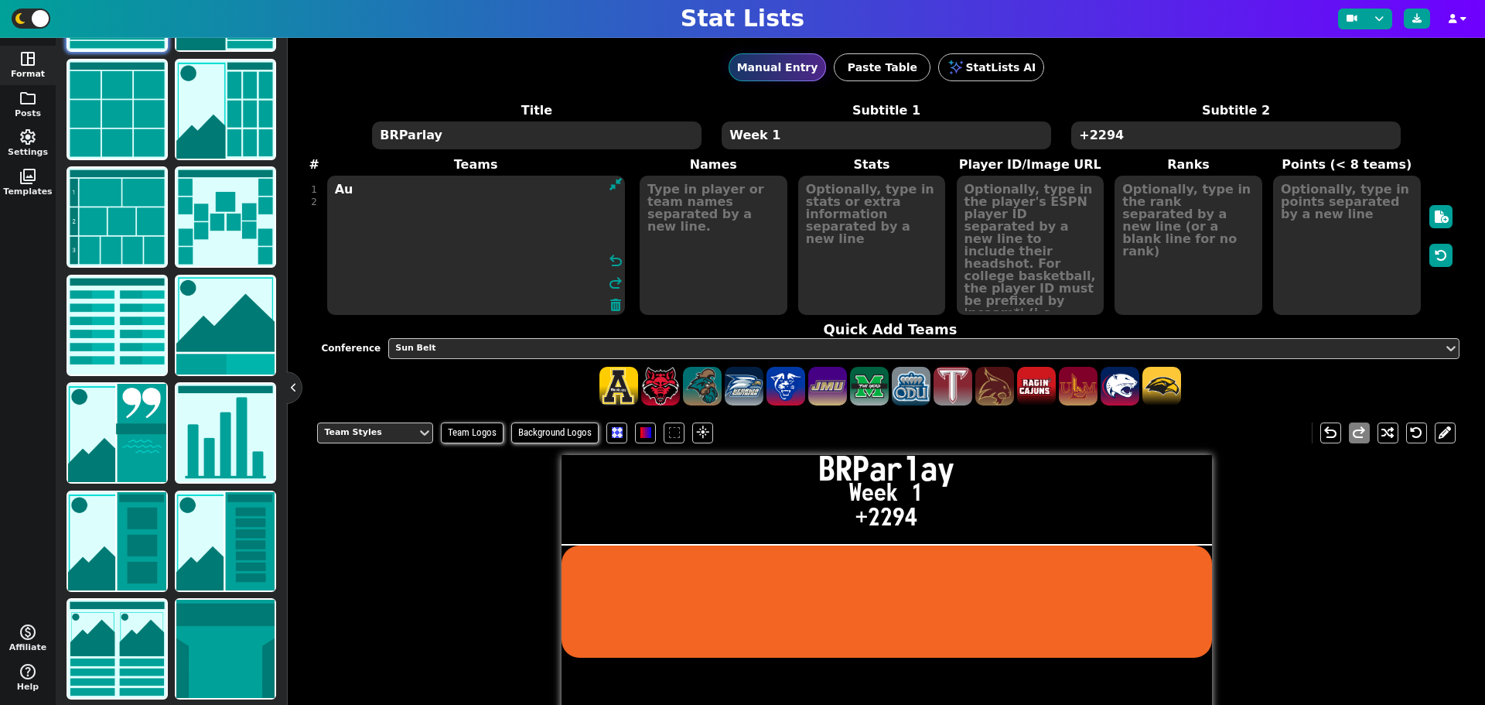
type textarea "A"
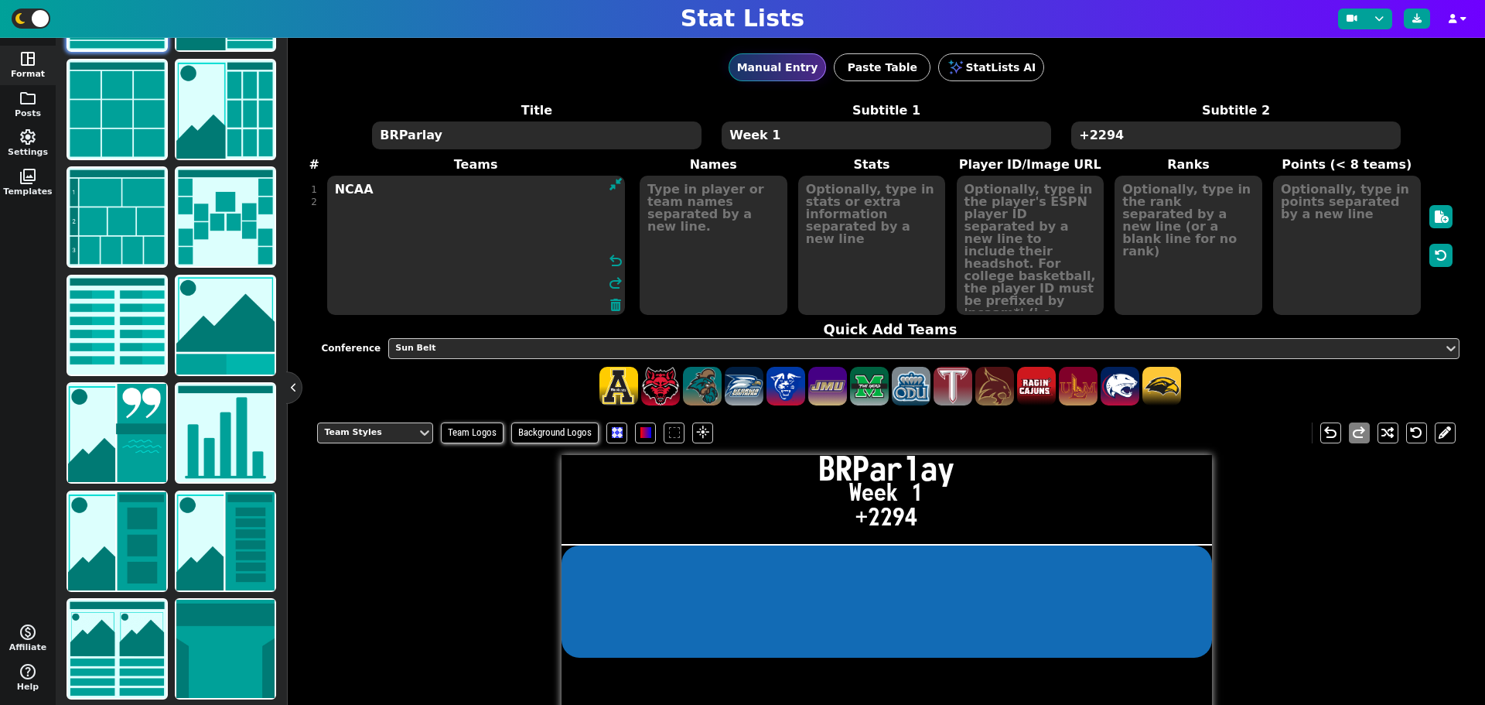
type textarea "NCAA"
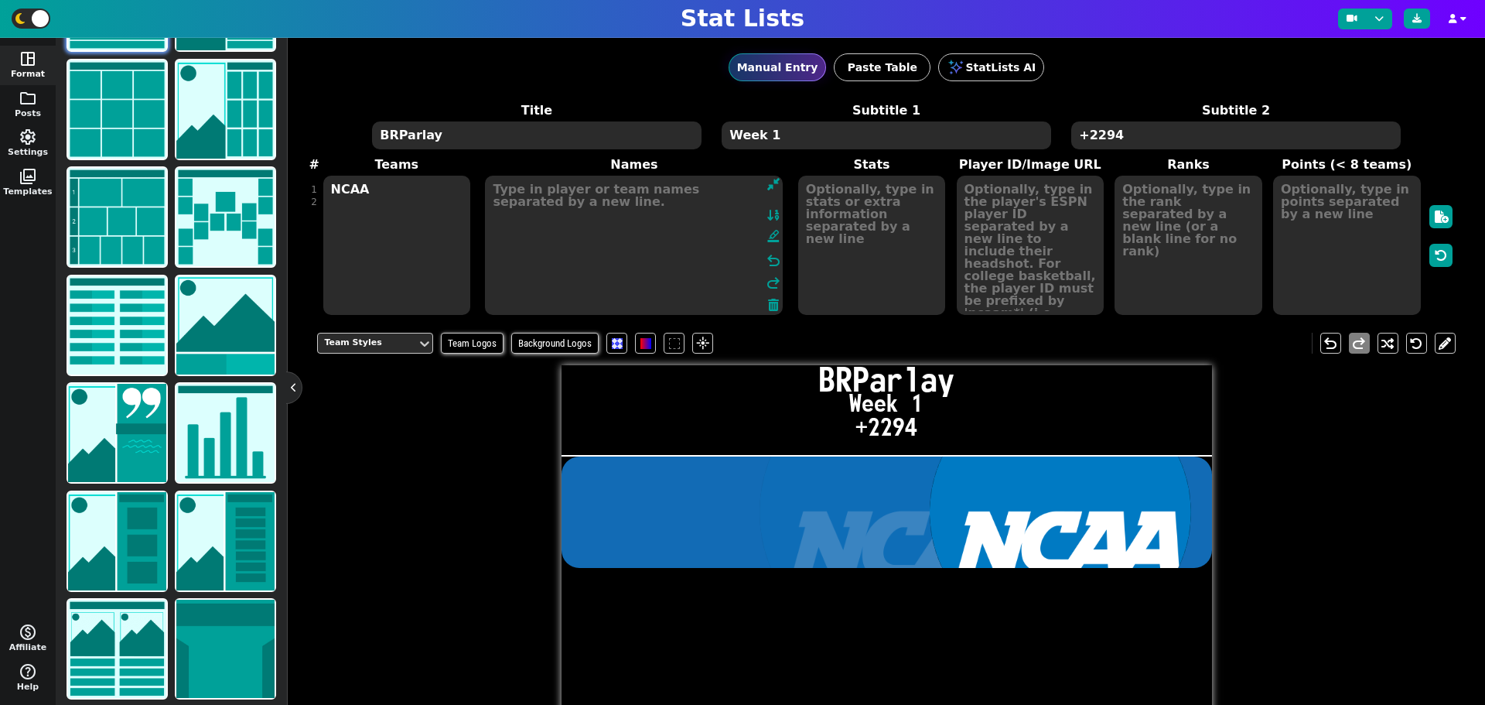
type textarea "a"
type textarea "A"
click at [132, 320] on img at bounding box center [117, 325] width 98 height 98
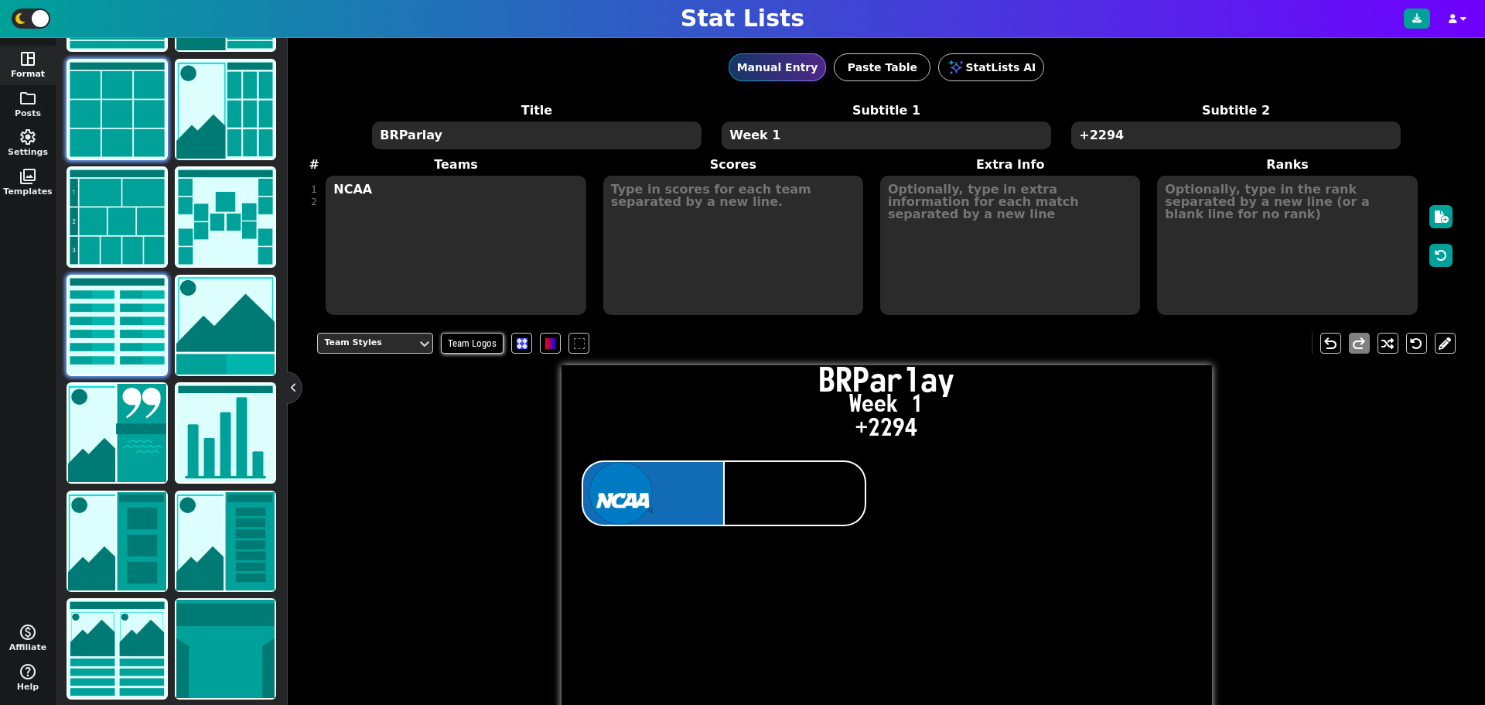
click at [118, 94] on img at bounding box center [117, 109] width 98 height 98
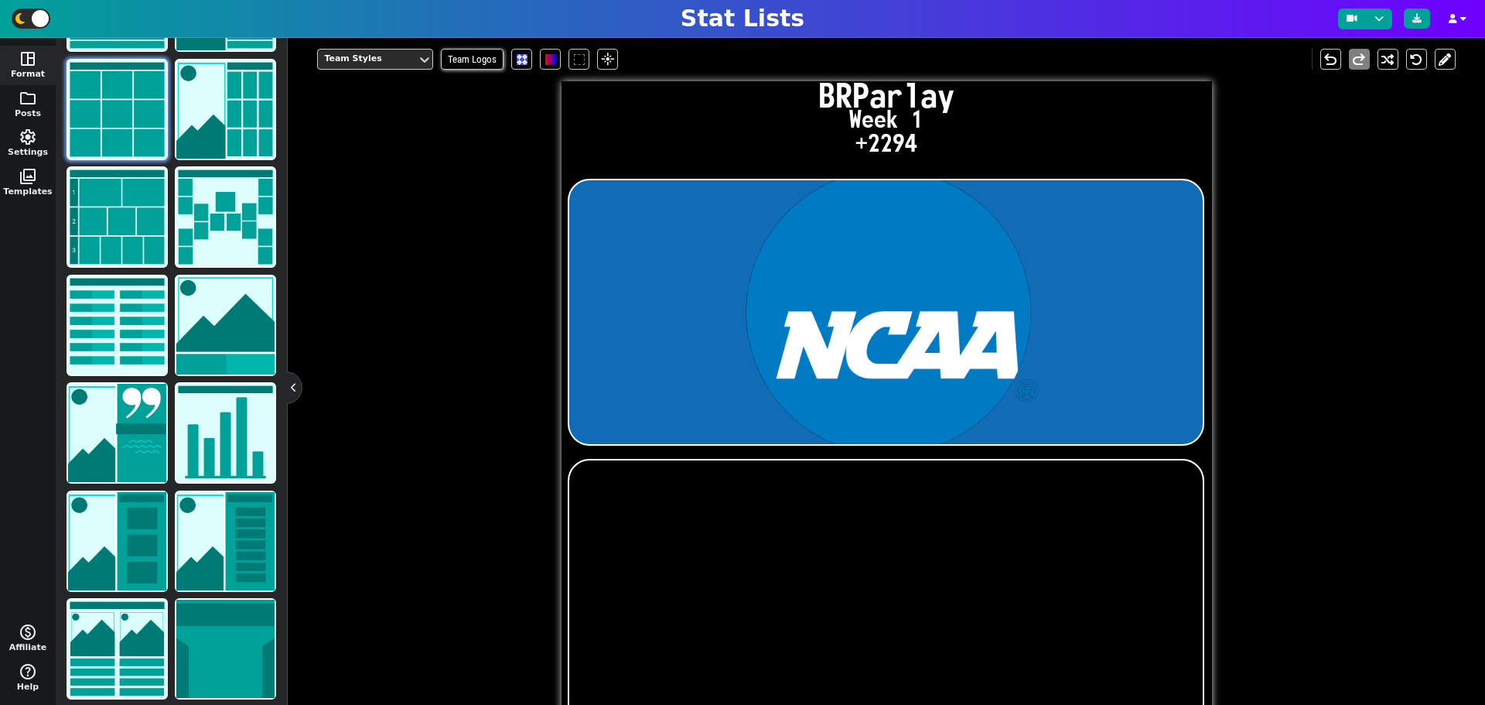
scroll to position [0, 0]
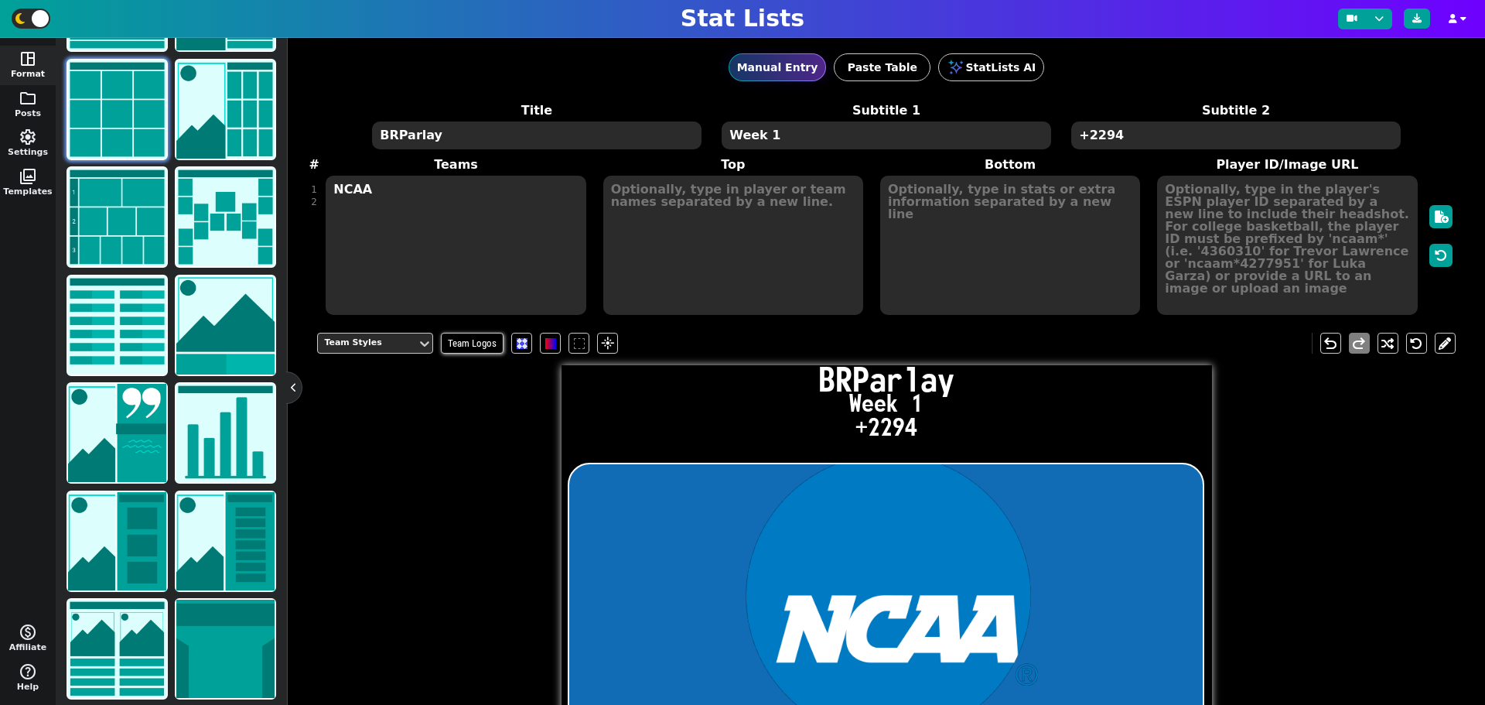
click at [422, 197] on textarea "NCAA" at bounding box center [456, 245] width 260 height 139
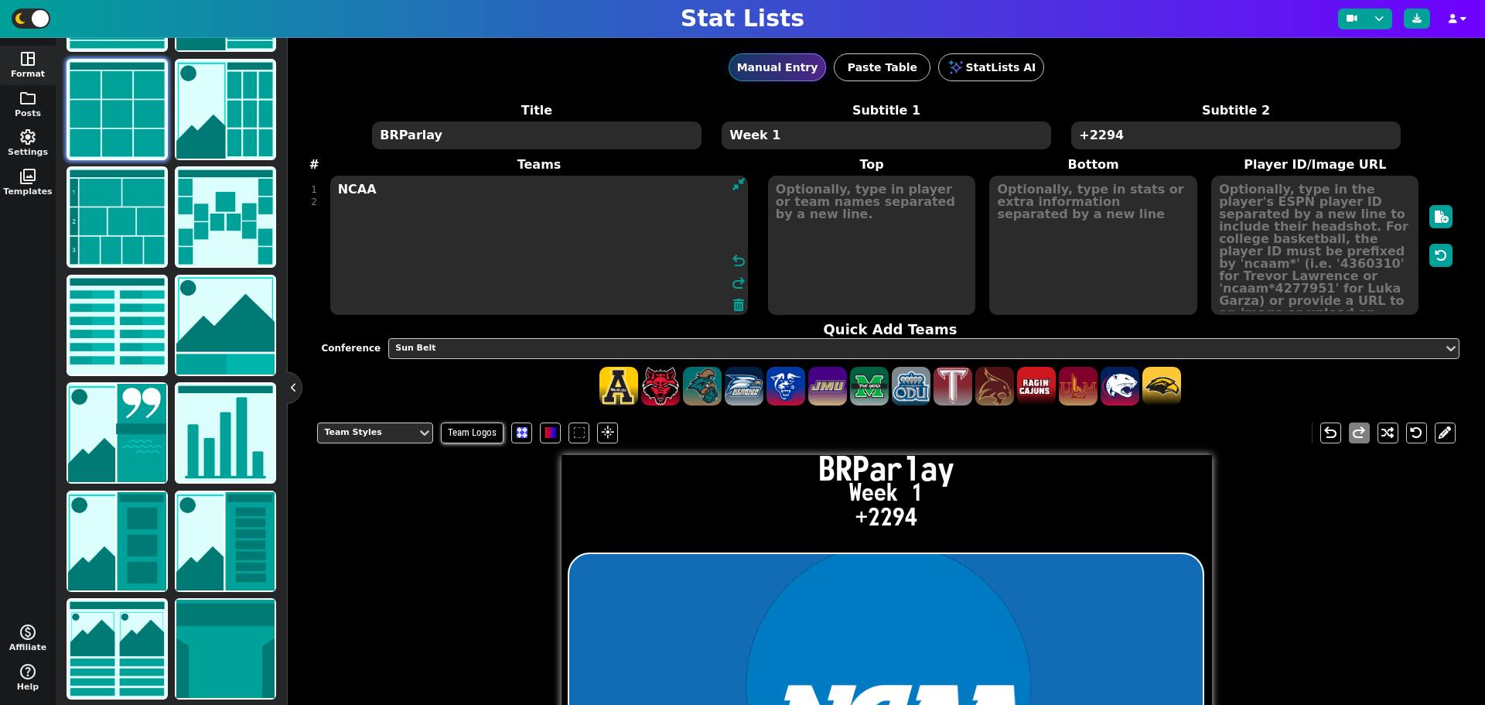
click at [418, 186] on textarea "NCAA" at bounding box center [539, 245] width 418 height 139
click at [815, 185] on textarea at bounding box center [871, 245] width 207 height 139
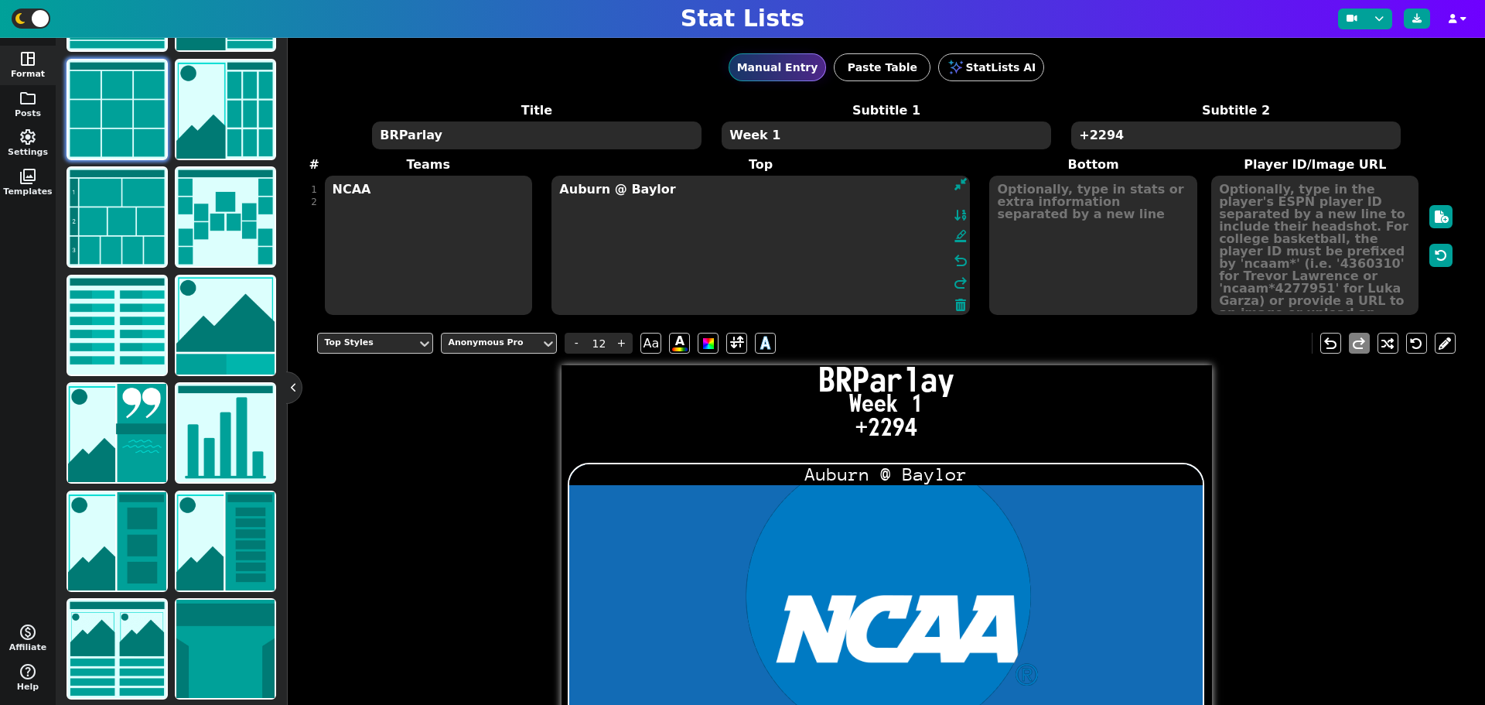
type textarea "Auburn @ Baylor"
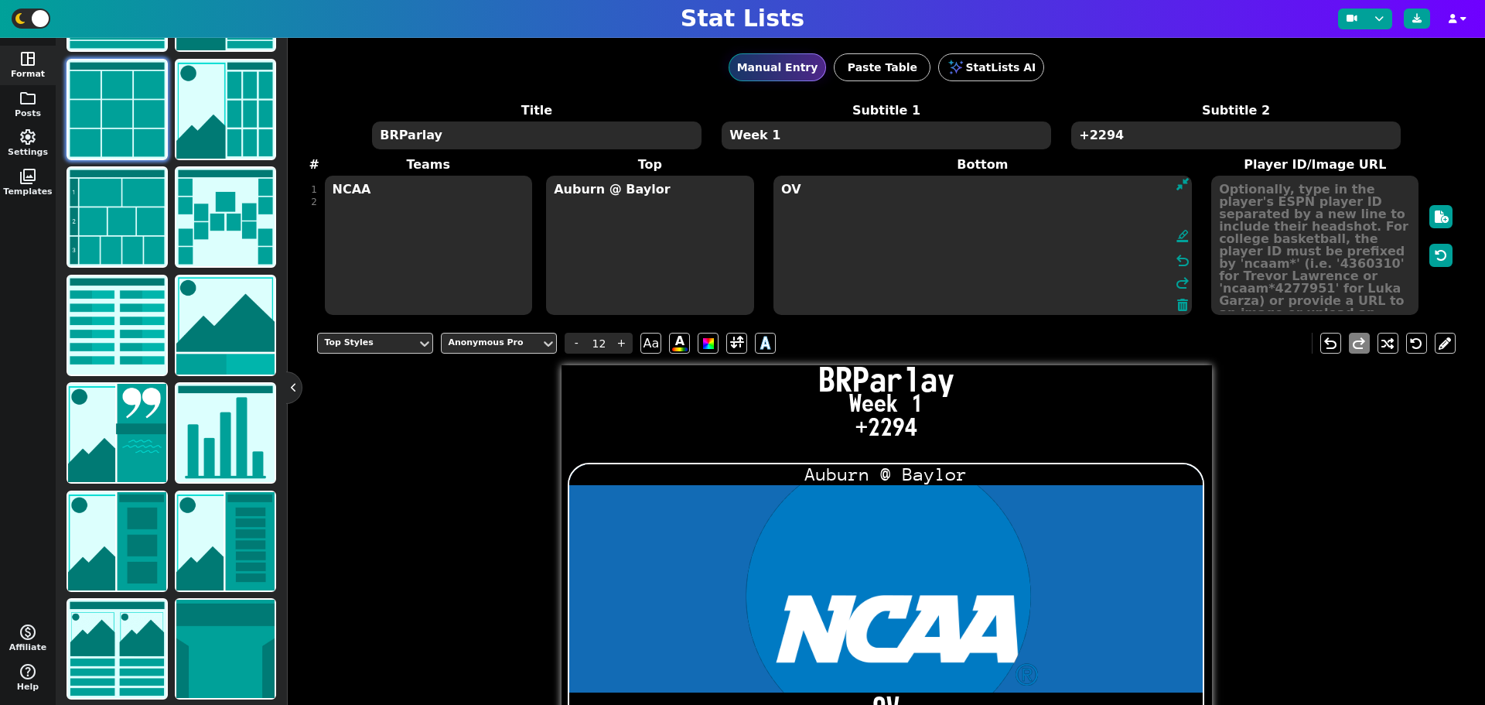
type textarea "O"
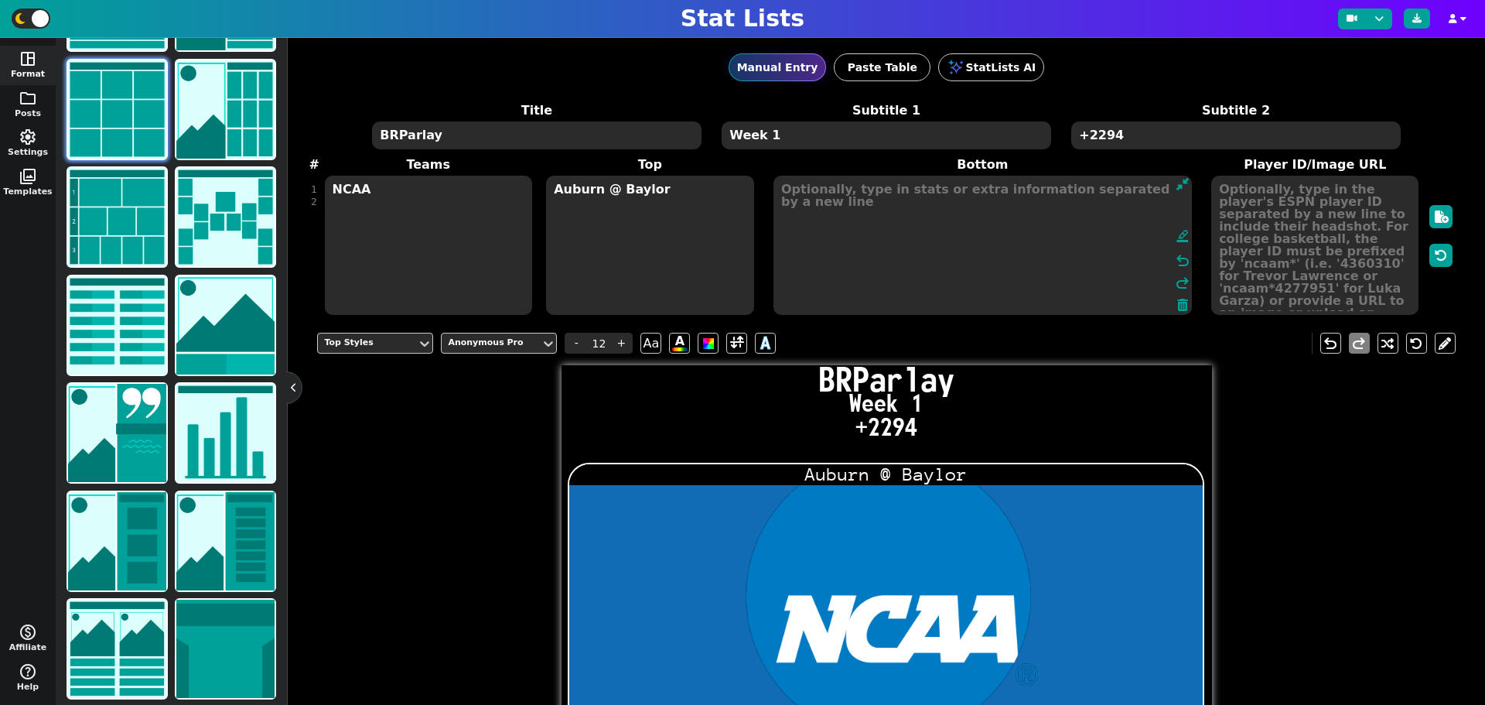
click at [664, 185] on textarea "Auburn @ Baylor" at bounding box center [649, 245] width 207 height 139
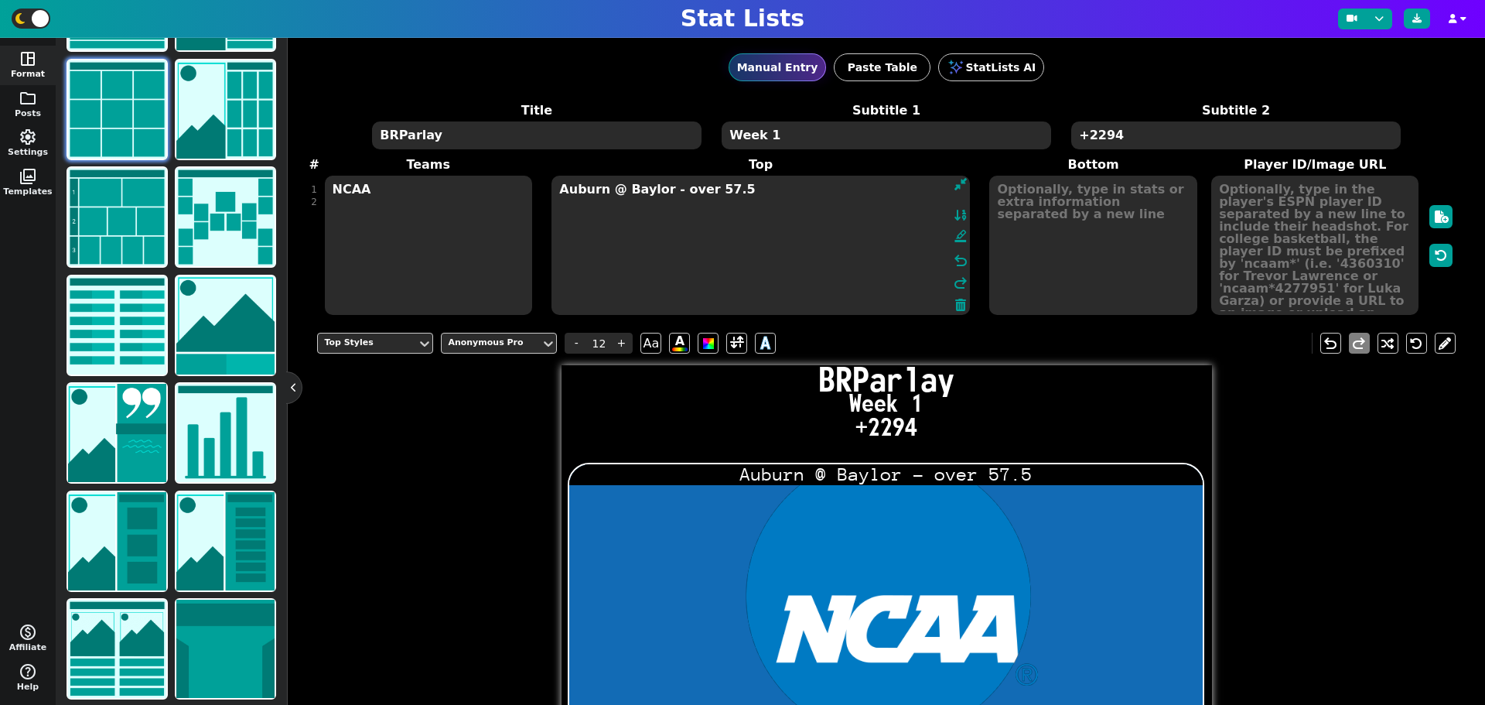
click at [678, 192] on textarea "Auburn @ Baylor - over 57.5" at bounding box center [761, 245] width 418 height 139
type textarea "Auburn @ Baylor - Over 57.5"
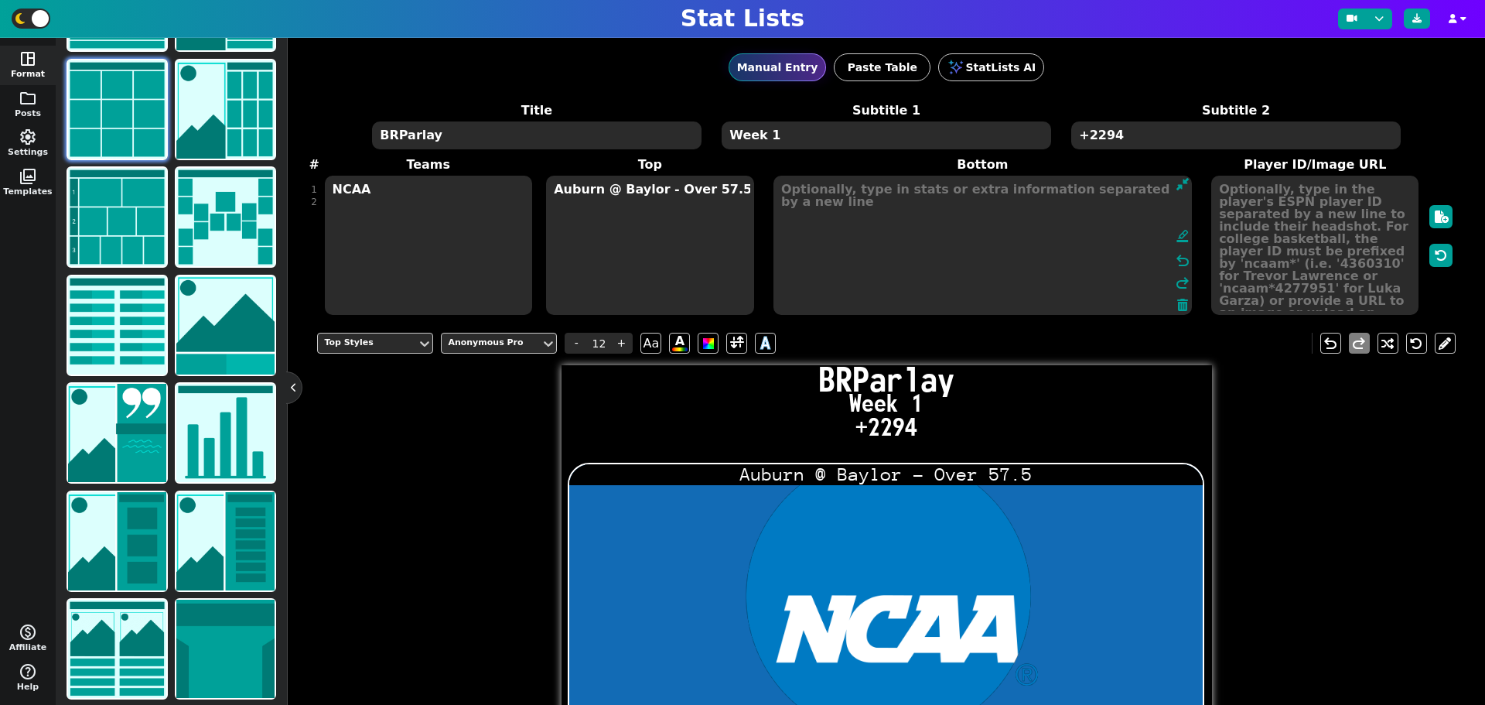
click at [1002, 185] on textarea at bounding box center [983, 245] width 418 height 139
type input "21"
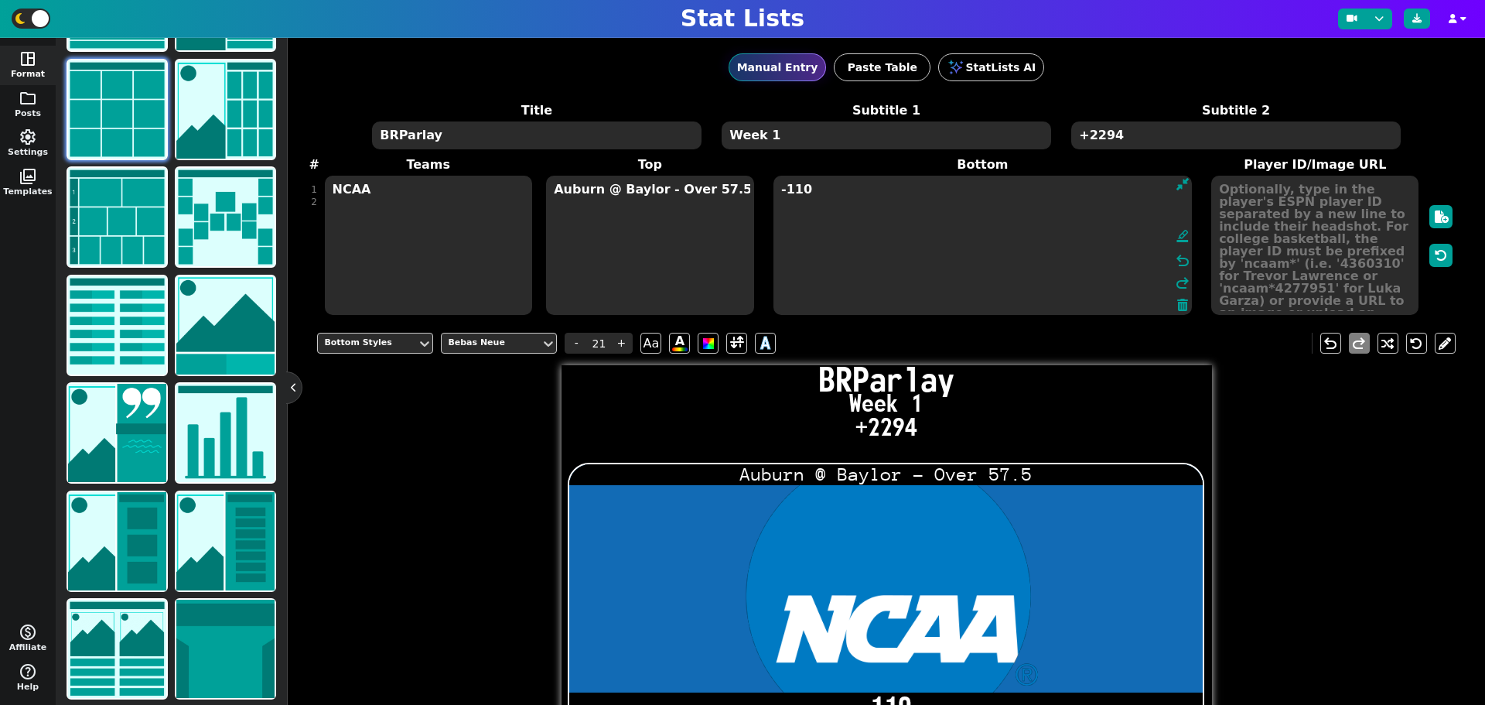
type textarea "-110"
click at [413, 195] on textarea "NCAA" at bounding box center [428, 245] width 207 height 139
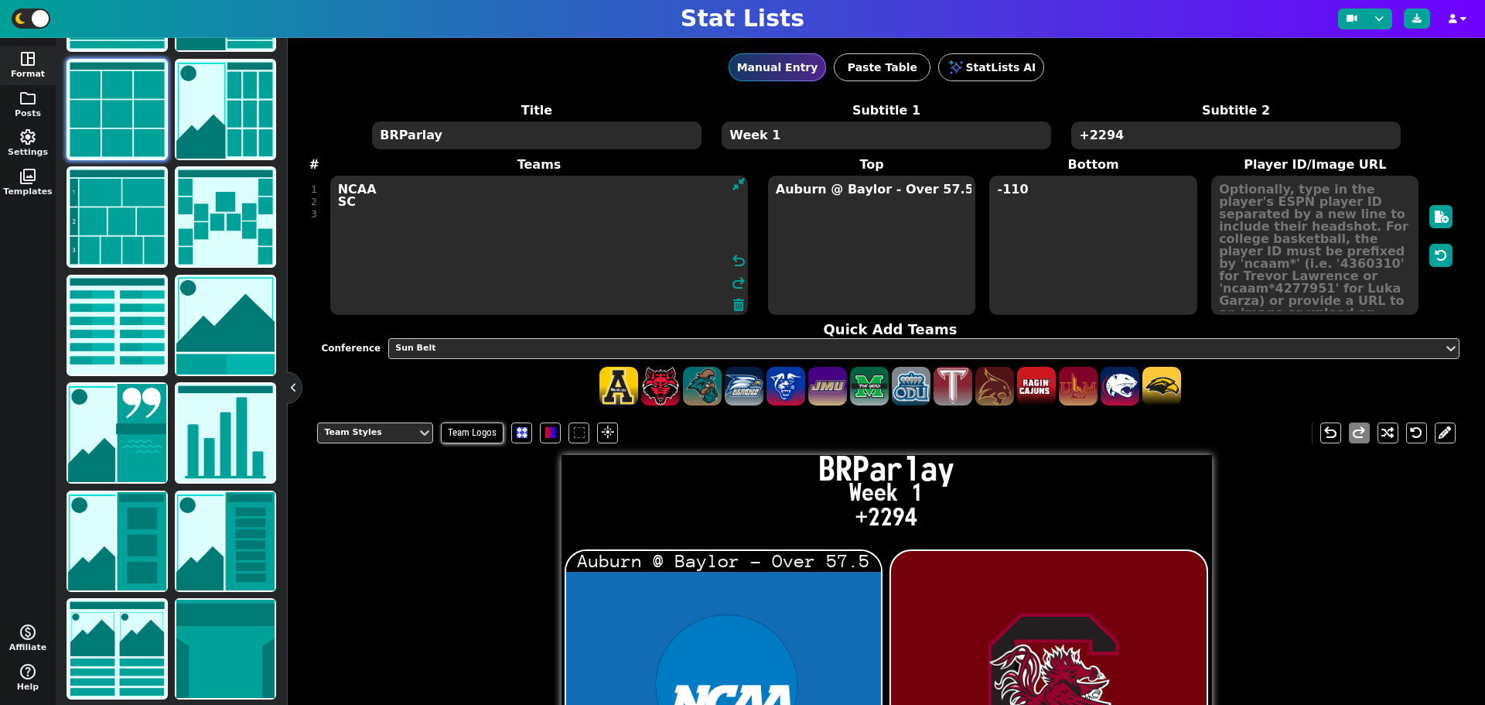
type textarea "NCAA SC"
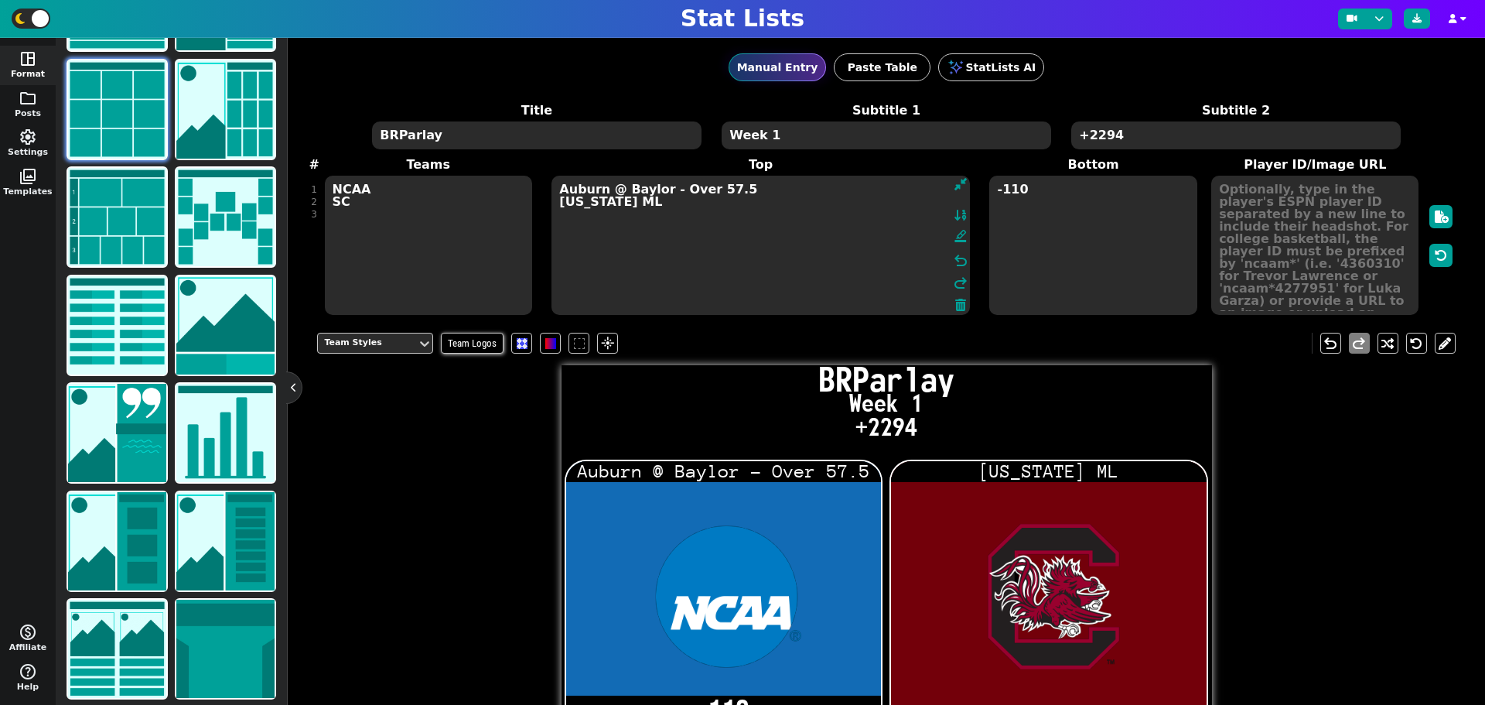
drag, startPoint x: 680, startPoint y: 201, endPoint x: 558, endPoint y: 204, distance: 122.3
click at [558, 204] on textarea "Auburn @ Baylor - Over 57.5 [US_STATE] ML" at bounding box center [761, 245] width 418 height 139
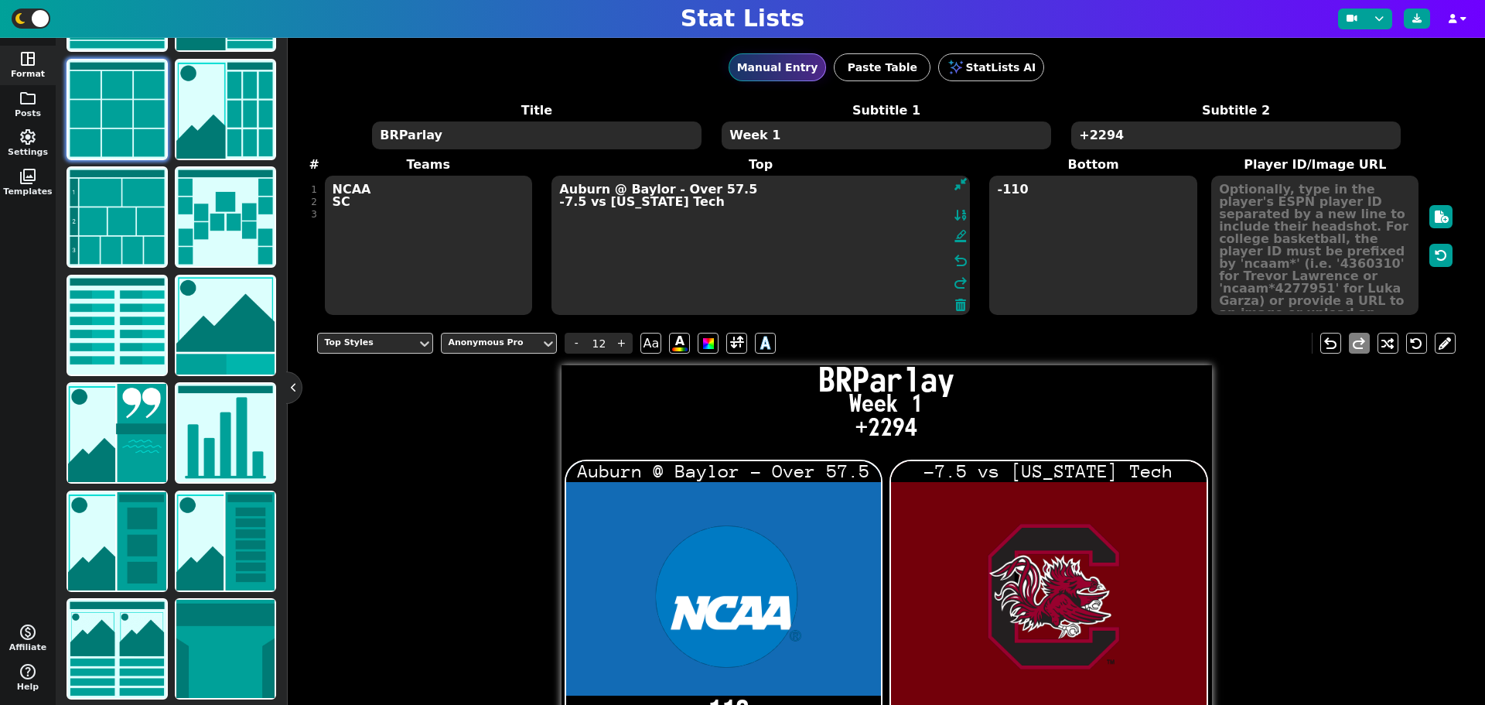
type textarea "Auburn @ Baylor - Over 57.5 -7.5 vs [US_STATE] Tech"
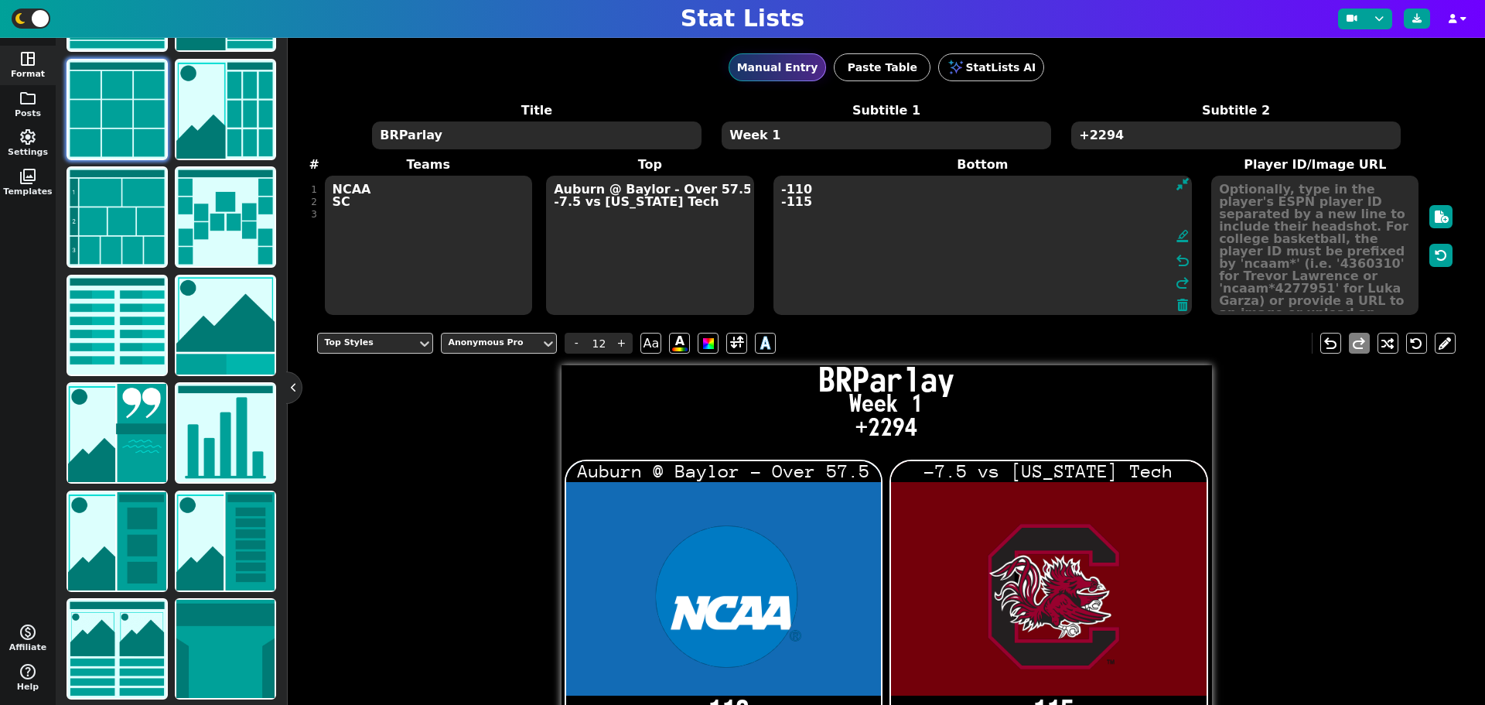
type textarea "-110 -115"
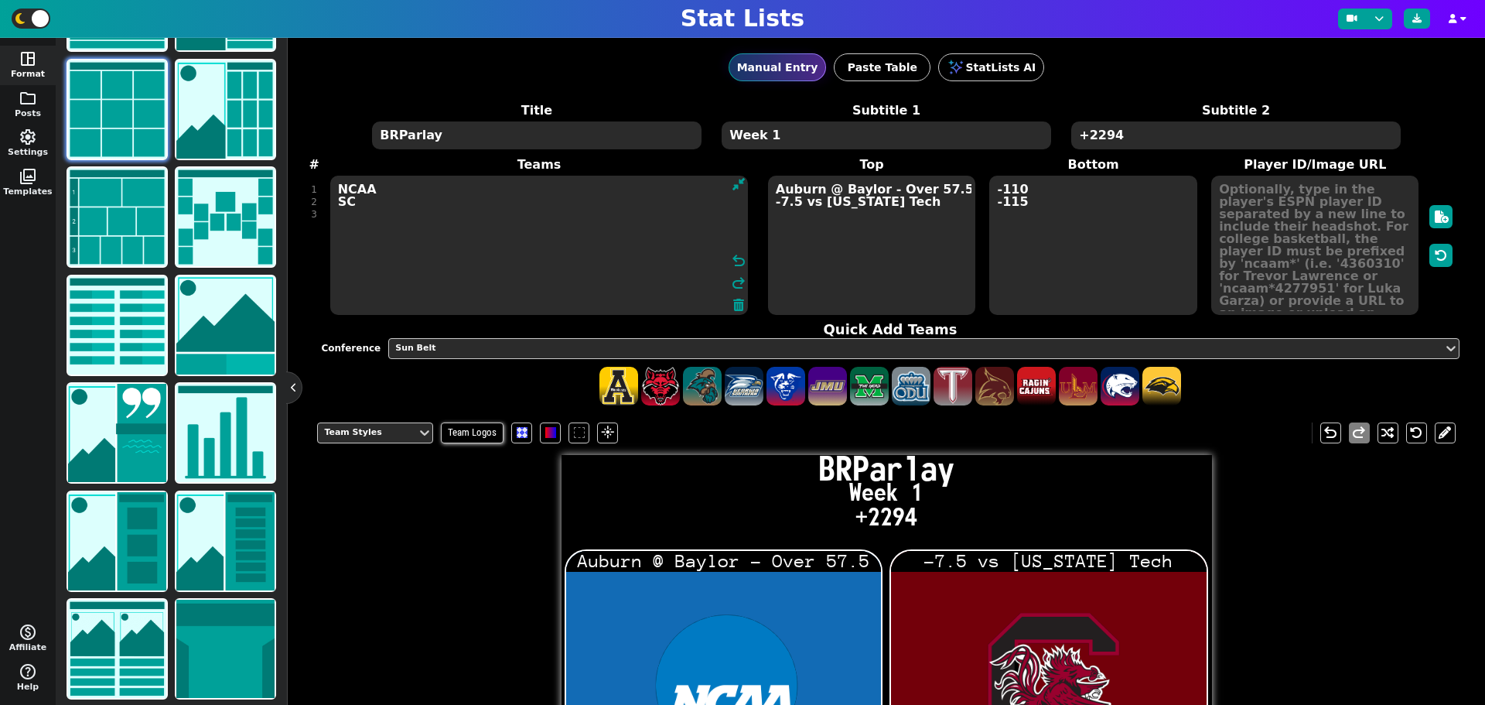
click at [401, 220] on textarea "NCAA SC" at bounding box center [539, 245] width 418 height 139
type textarea "NCAA SC NEB"
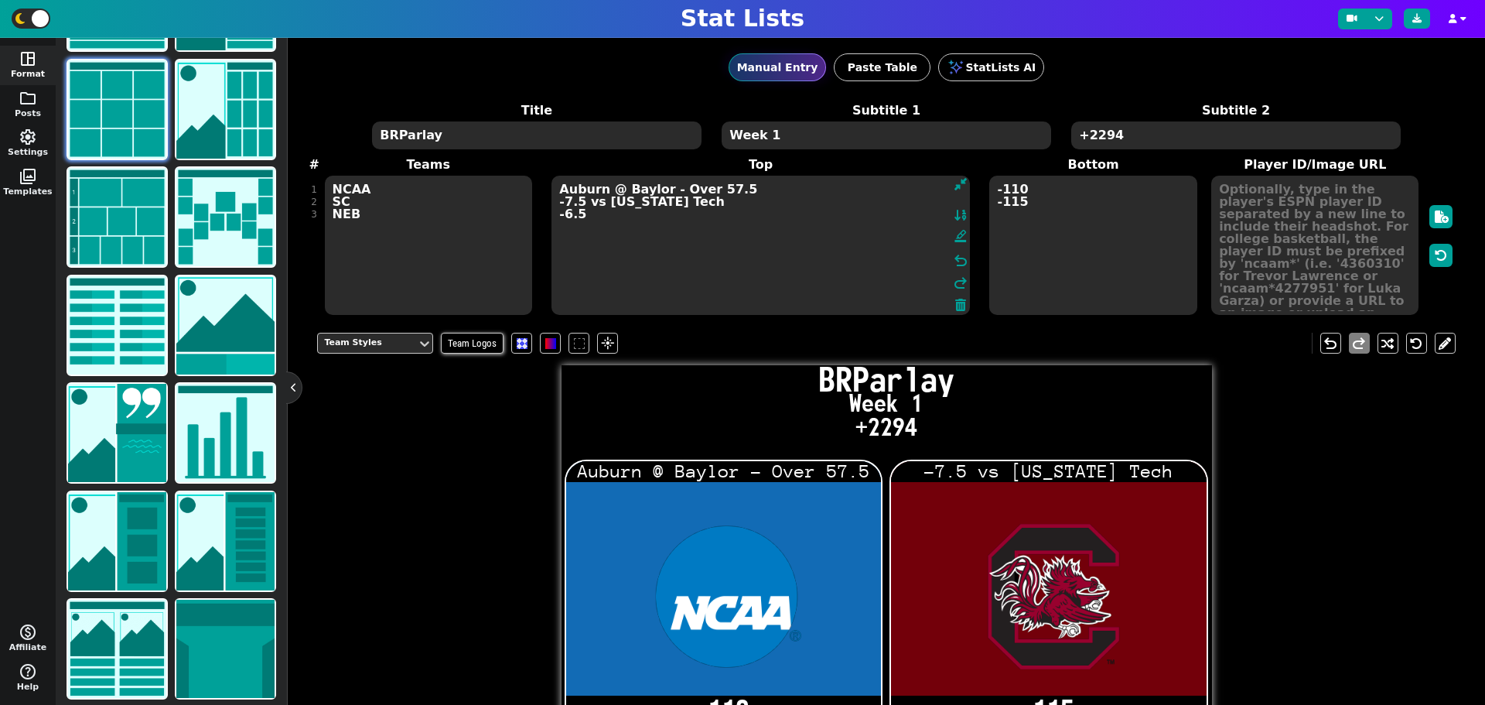
type textarea "Auburn @ Baylor - Over 57.5 -7.5 vs [US_STATE] Tech -6.5"
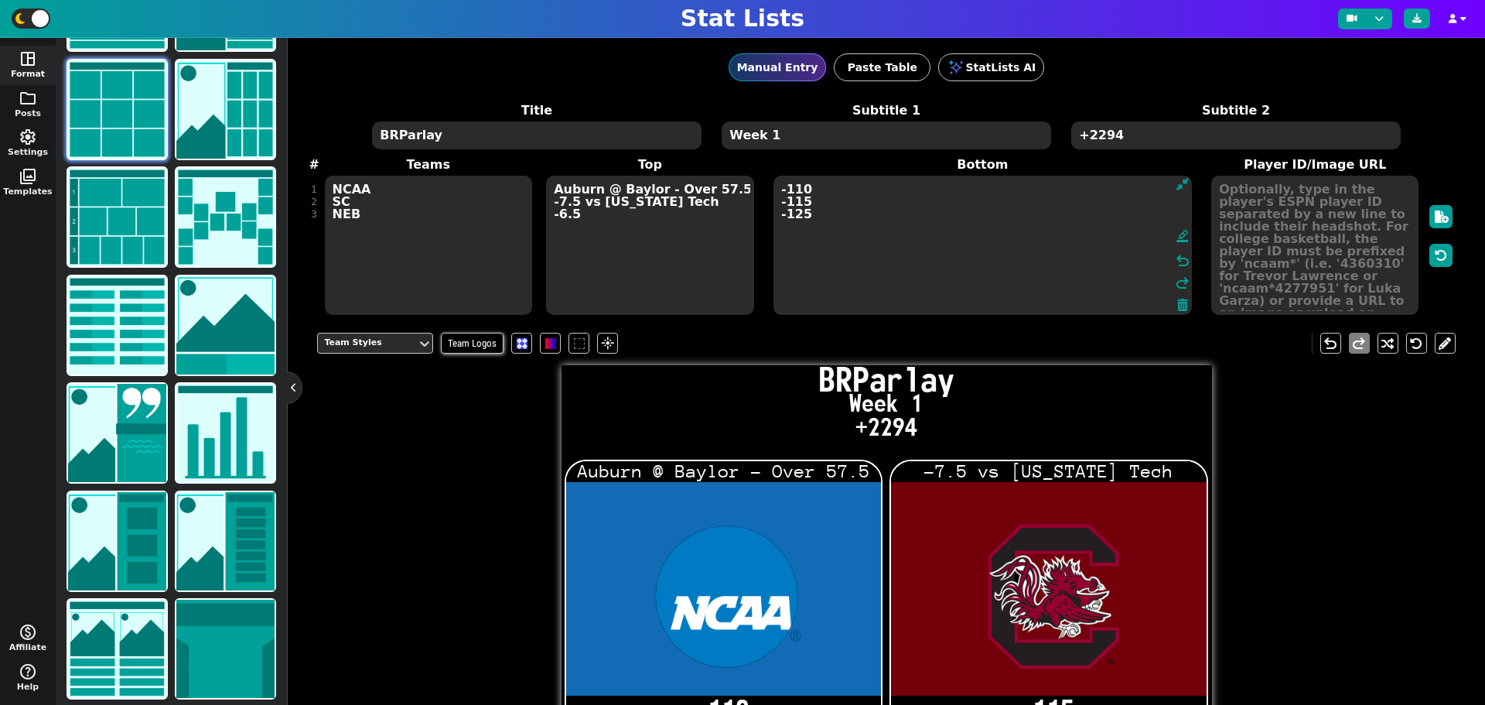
type textarea "-110 -115 -125"
click at [587, 212] on textarea "Auburn @ Baylor - Over 57.5 -7.5 vs [US_STATE] Tech -6.5" at bounding box center [649, 245] width 207 height 139
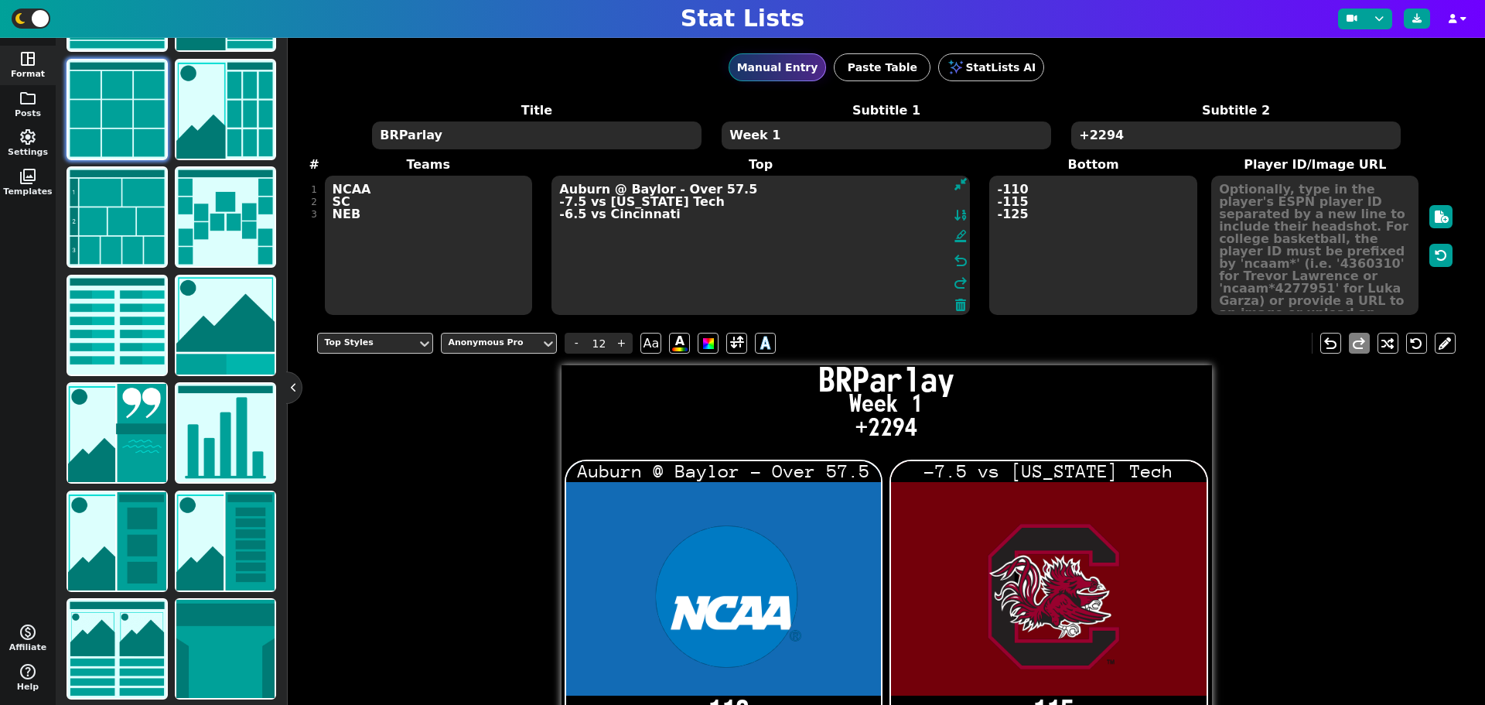
type textarea "Auburn @ Baylor - Over 57.5 -7.5 vs [US_STATE] Tech -6.5 vs Cincinnati"
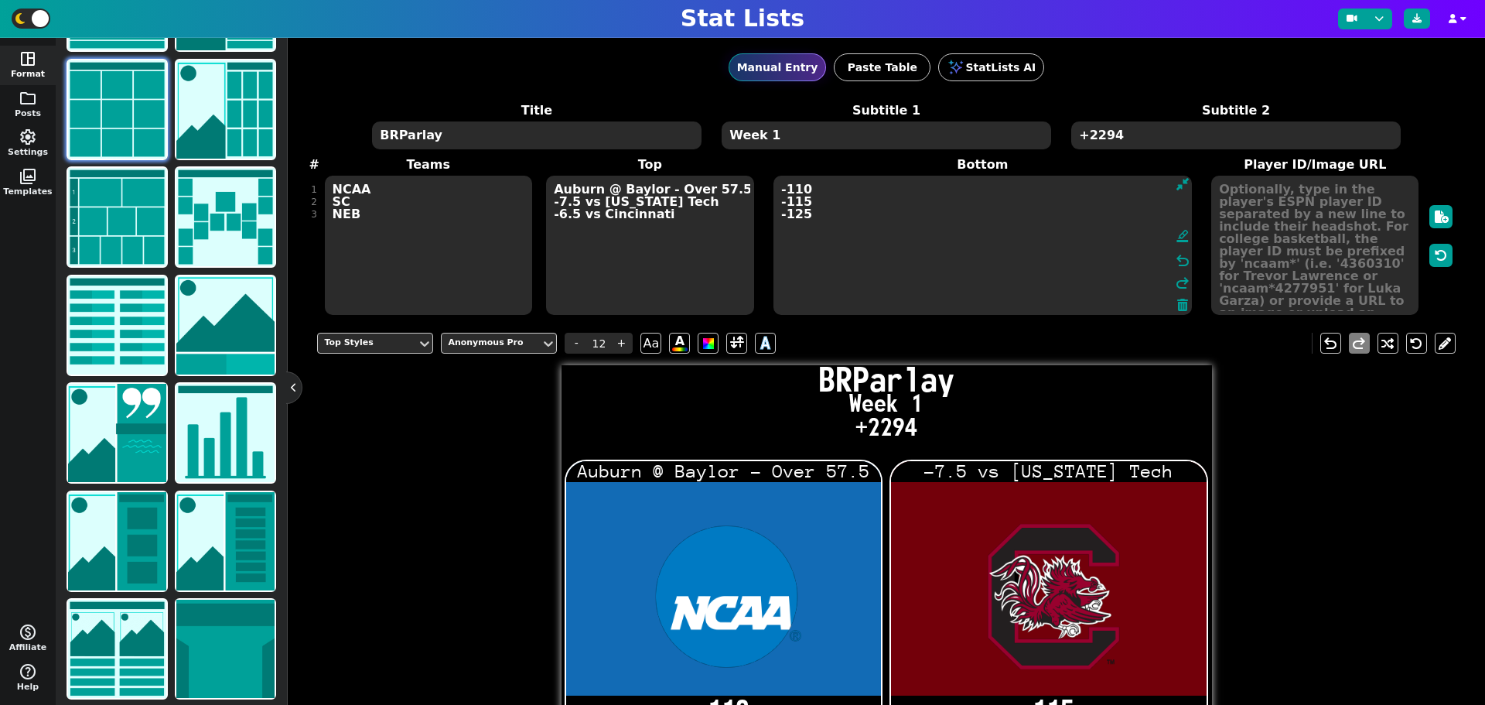
type textarea "-110 -115 -125"
click at [423, 219] on textarea "NCAA SC NEB" at bounding box center [428, 245] width 207 height 139
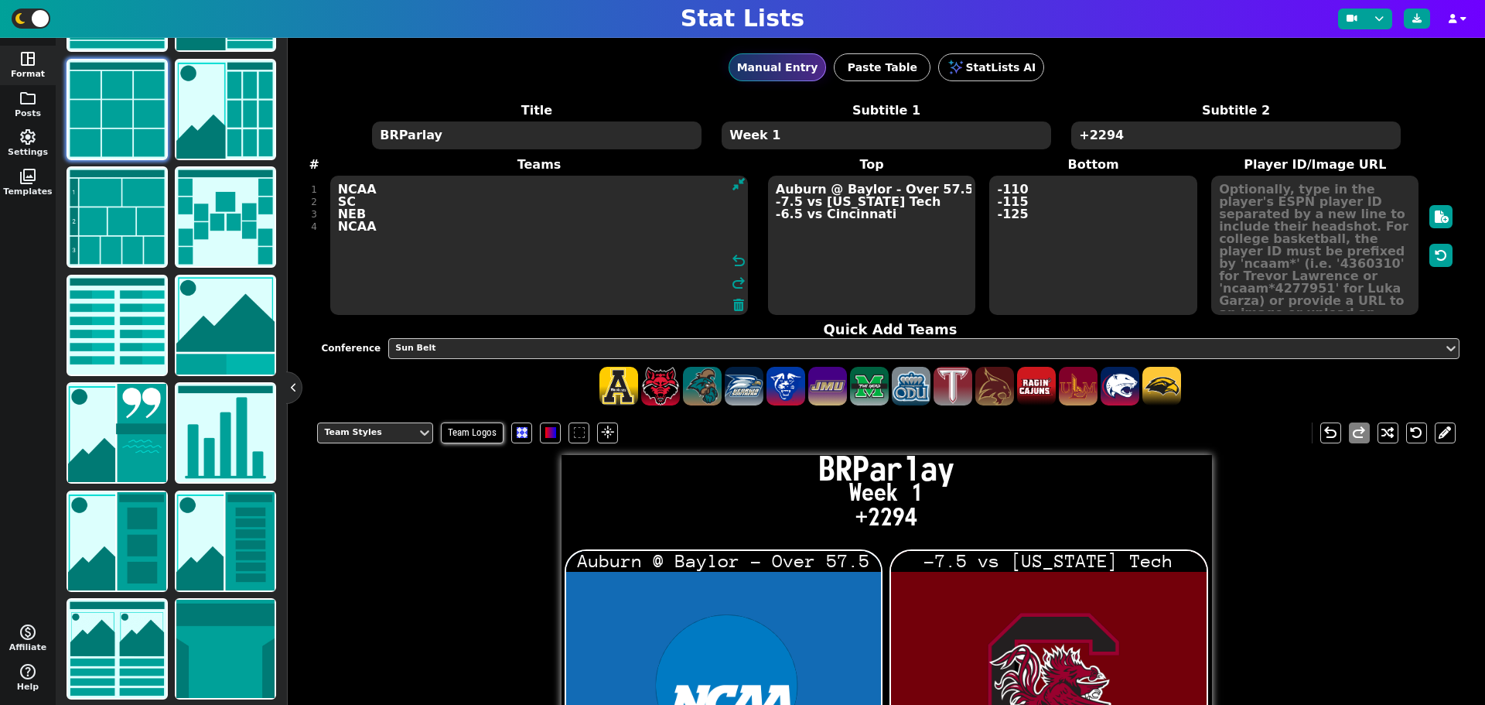
type textarea "NCAA SC NEB NCAA"
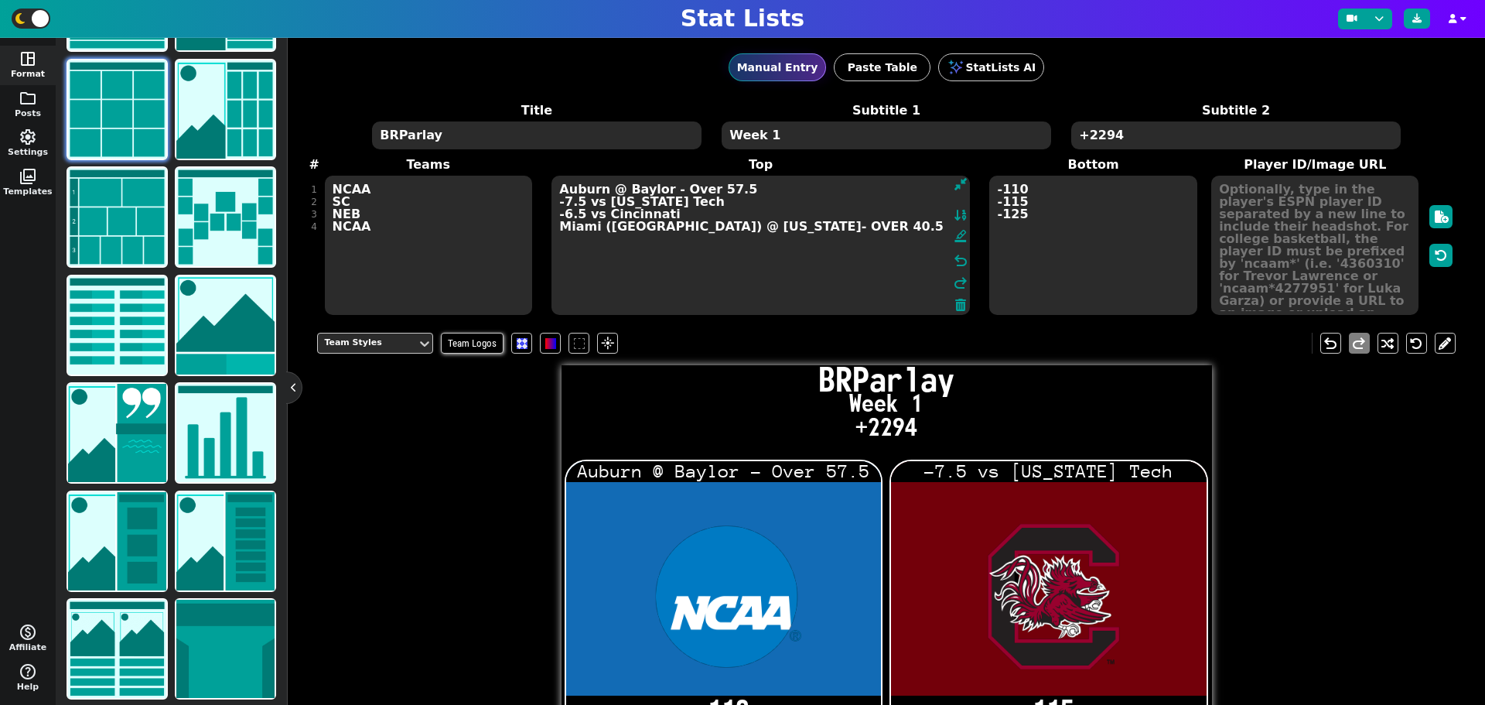
click at [697, 186] on textarea "Auburn @ Baylor - Over 57.5 -7.5 vs [US_STATE] Tech -6.5 vs Cincinnati Miami ([…" at bounding box center [761, 245] width 418 height 139
type textarea "Auburn @ Baylor - OVER 57.5 -7.5 vs [US_STATE] Tech -6.5 vs Cincinnati Miami ([…"
click at [1047, 217] on textarea "-110 -115 -125" at bounding box center [1092, 245] width 207 height 139
type input "21"
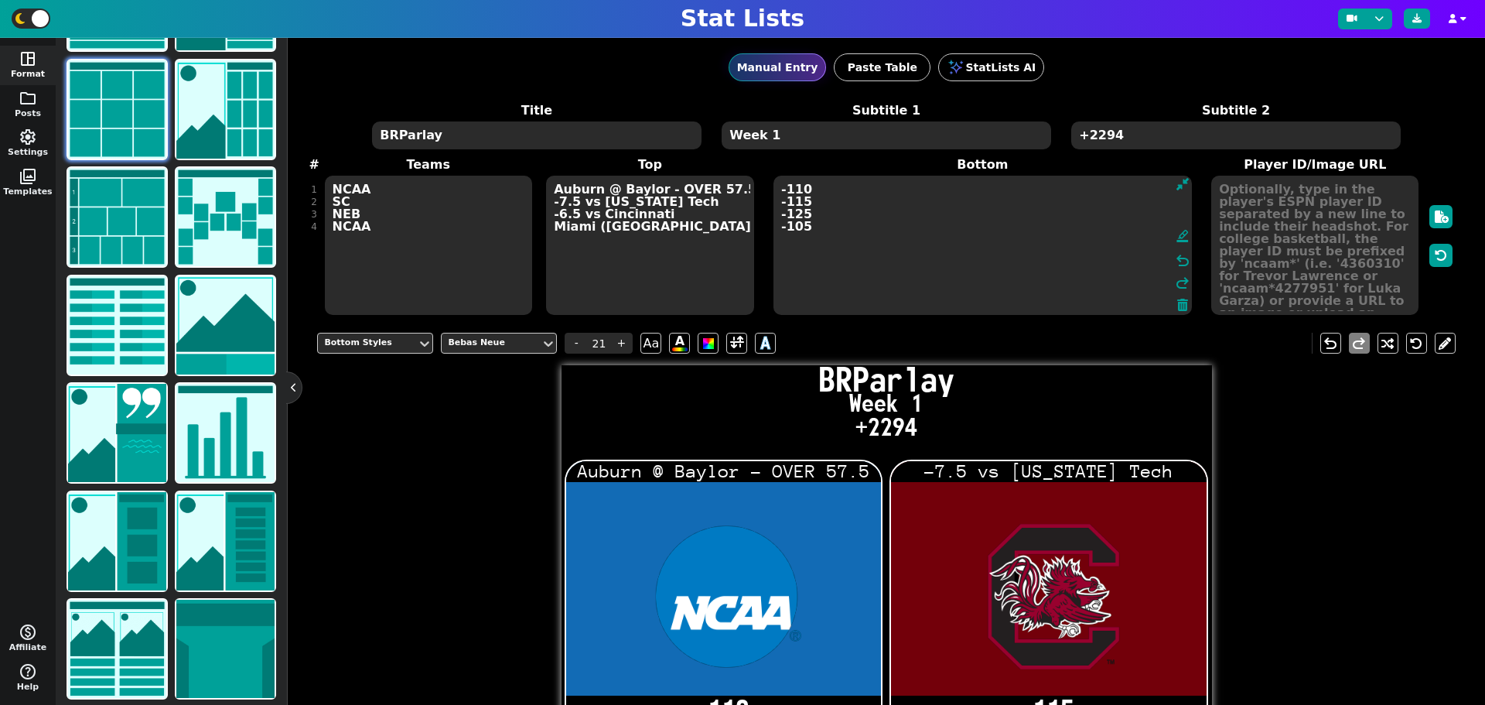
type textarea "-110 -115 -125 -105"
click at [634, 244] on textarea "Auburn @ Baylor - OVER 57.5 -7.5 vs [US_STATE] Tech -6.5 vs Cincinnati Miami ([…" at bounding box center [649, 245] width 207 height 139
type input "12"
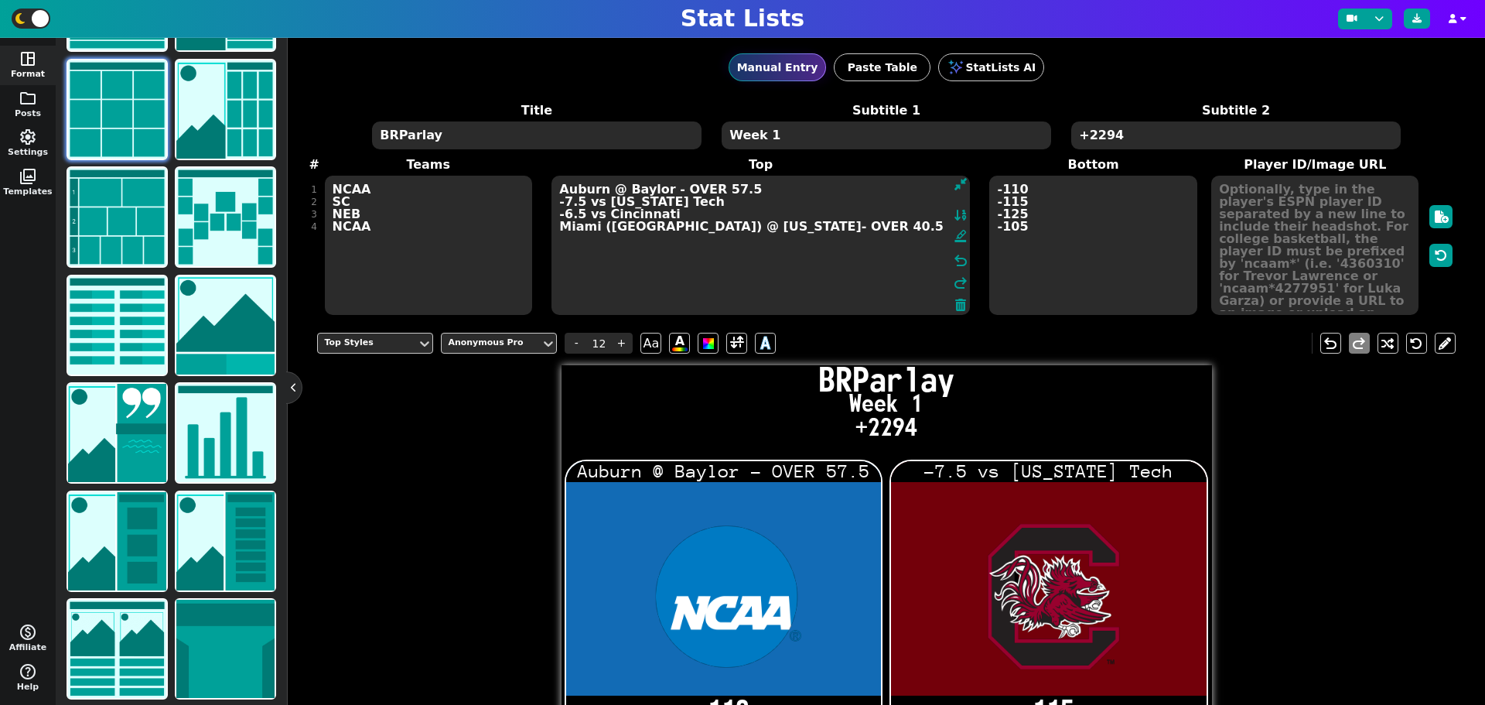
click at [785, 227] on textarea "Auburn @ Baylor - OVER 57.5 -7.5 vs [US_STATE] Tech -6.5 vs Cincinnati Miami ([…" at bounding box center [761, 245] width 418 height 139
click at [675, 264] on textarea "Auburn @ Baylor - OVER 57.5 -7.5 vs [US_STATE] Tech -6.5 vs Cincinnati Miami ([…" at bounding box center [761, 245] width 418 height 139
type textarea "Auburn @ Baylor - OVER 57.5 -7.5 vs [US_STATE] Tech -6.5 vs Cincinnati Miami ([…"
click at [579, 340] on span "-" at bounding box center [576, 343] width 23 height 21
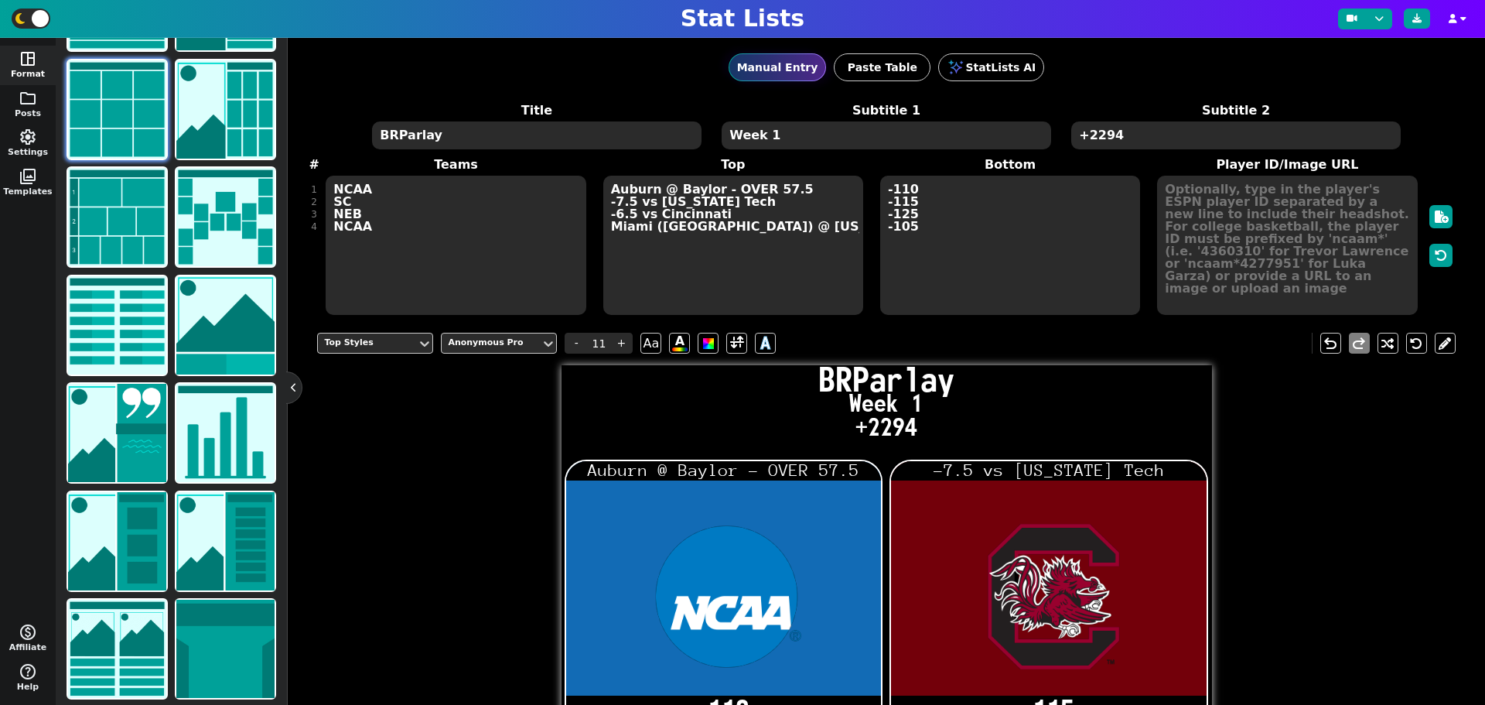
click at [668, 252] on textarea "Auburn @ Baylor - OVER 57.5 -7.5 vs [US_STATE] Tech -6.5 vs Cincinnati Miami ([…" at bounding box center [733, 245] width 260 height 139
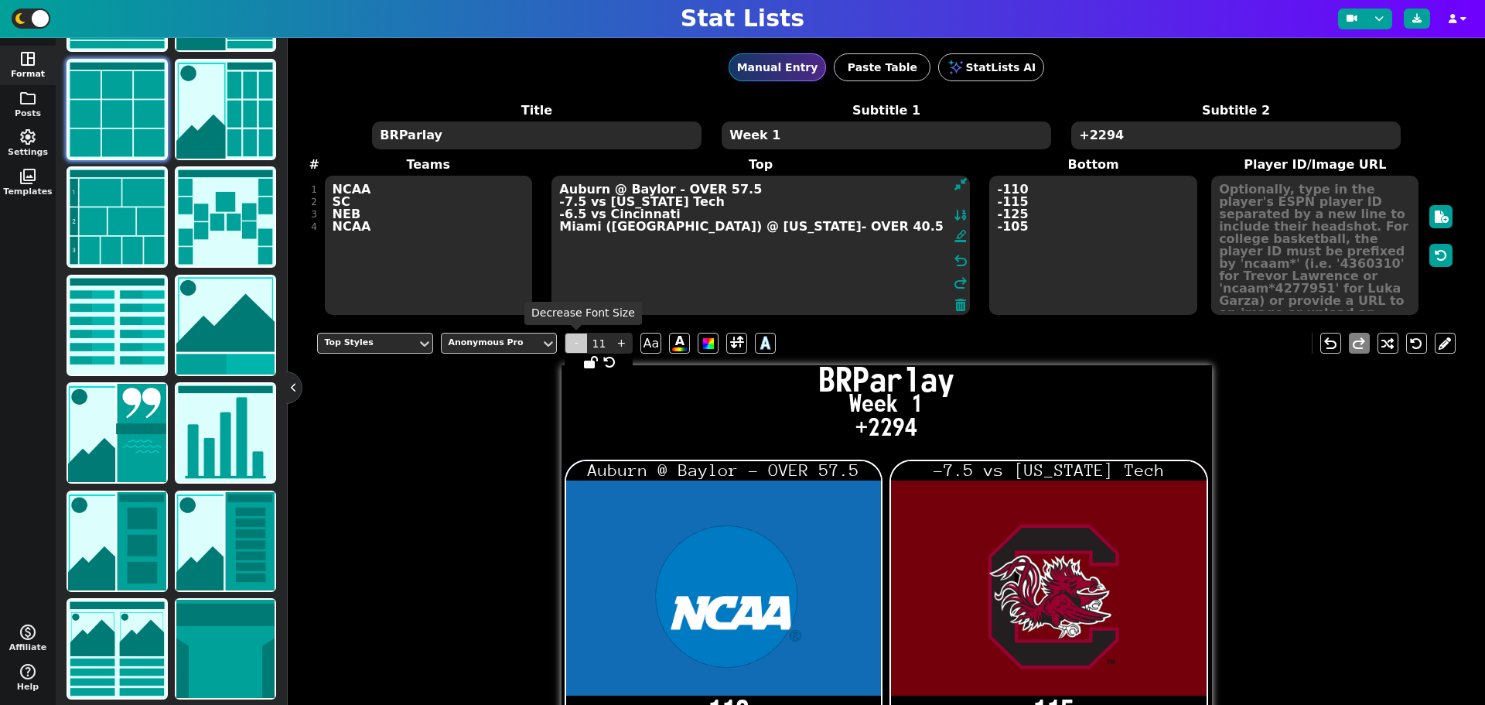
click at [579, 341] on span "-" at bounding box center [576, 343] width 23 height 21
type input "10"
click at [454, 238] on textarea "NCAA SC NEB NCAA" at bounding box center [428, 245] width 207 height 139
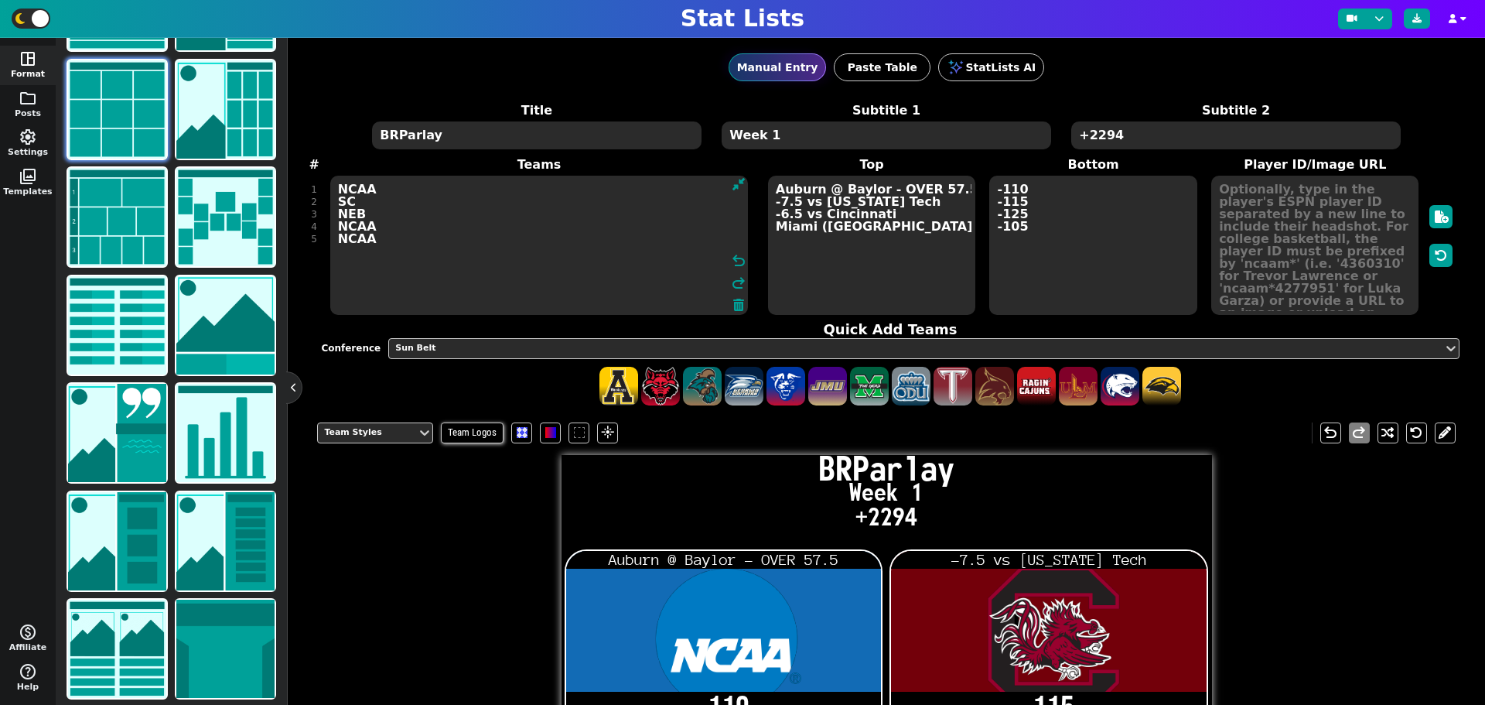
type textarea "NCAA SC NEB NCAA NCAA"
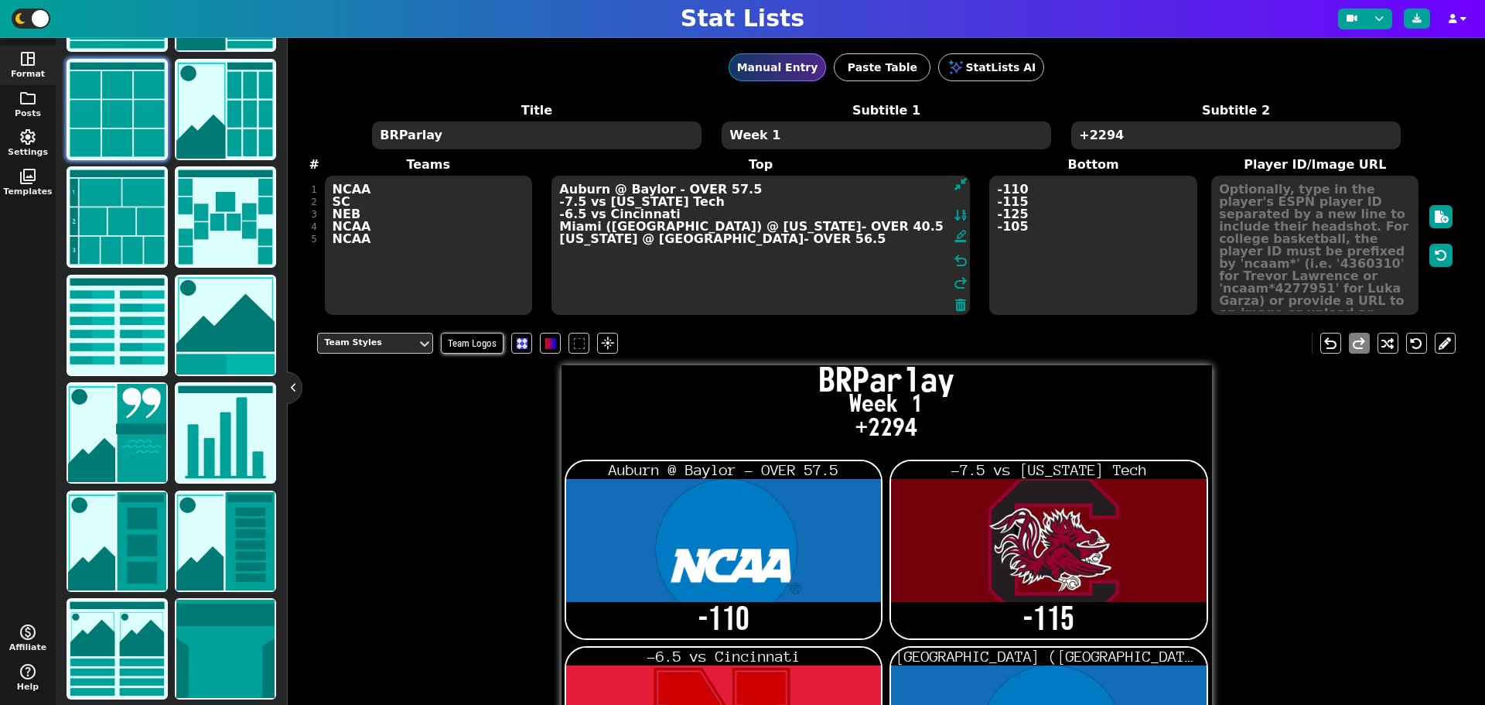
type textarea "Auburn @ Baylor - OVER 57.5 -7.5 vs [US_STATE] Tech -6.5 vs Cincinnati Miami ([…"
click at [1035, 227] on textarea "-110 -115 -125 -105" at bounding box center [1092, 245] width 207 height 139
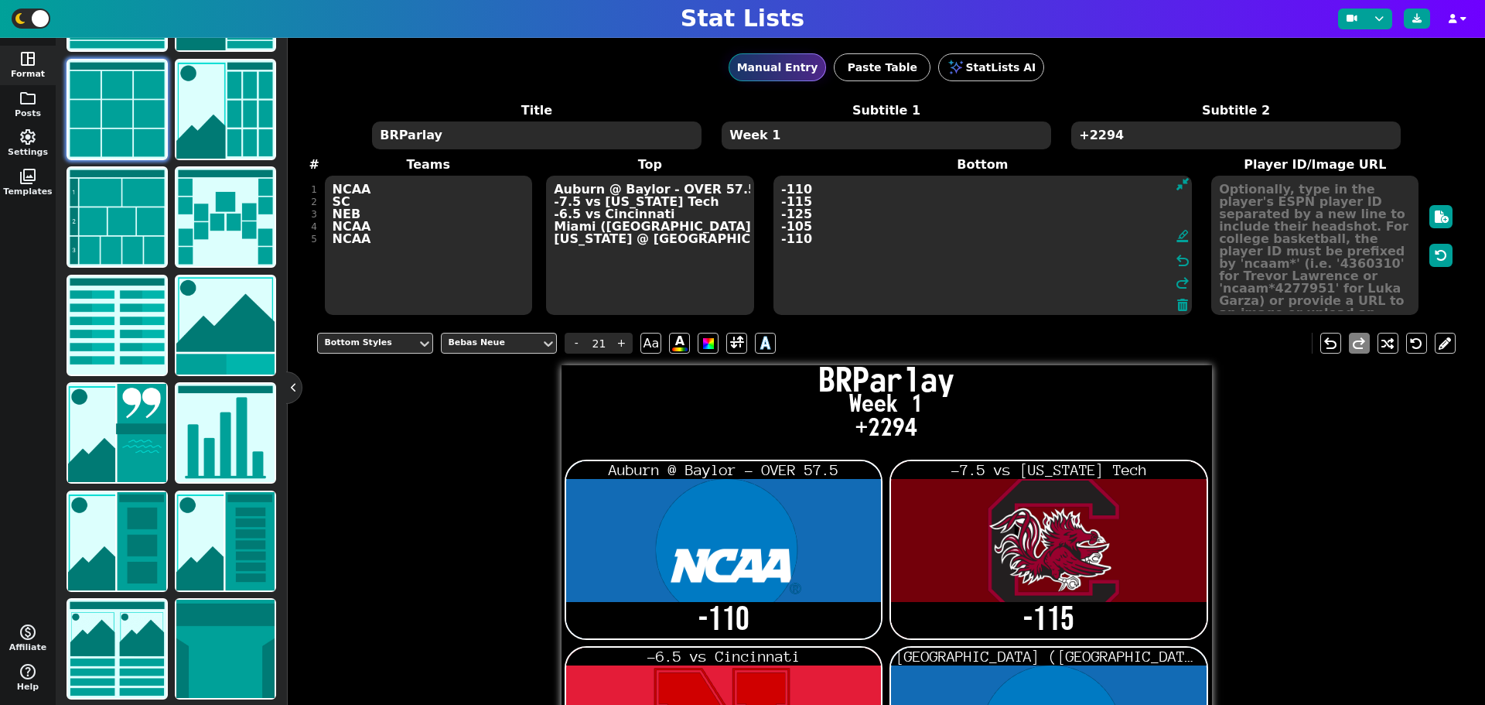
type textarea "-110 -115 -125 -105 -110"
click at [469, 458] on div "Bottom Styles Bebas Neue - 21 + Aa A A undo redo BRParlay Week 1 +2294 [GEOGRAP…" at bounding box center [886, 668] width 1138 height 695
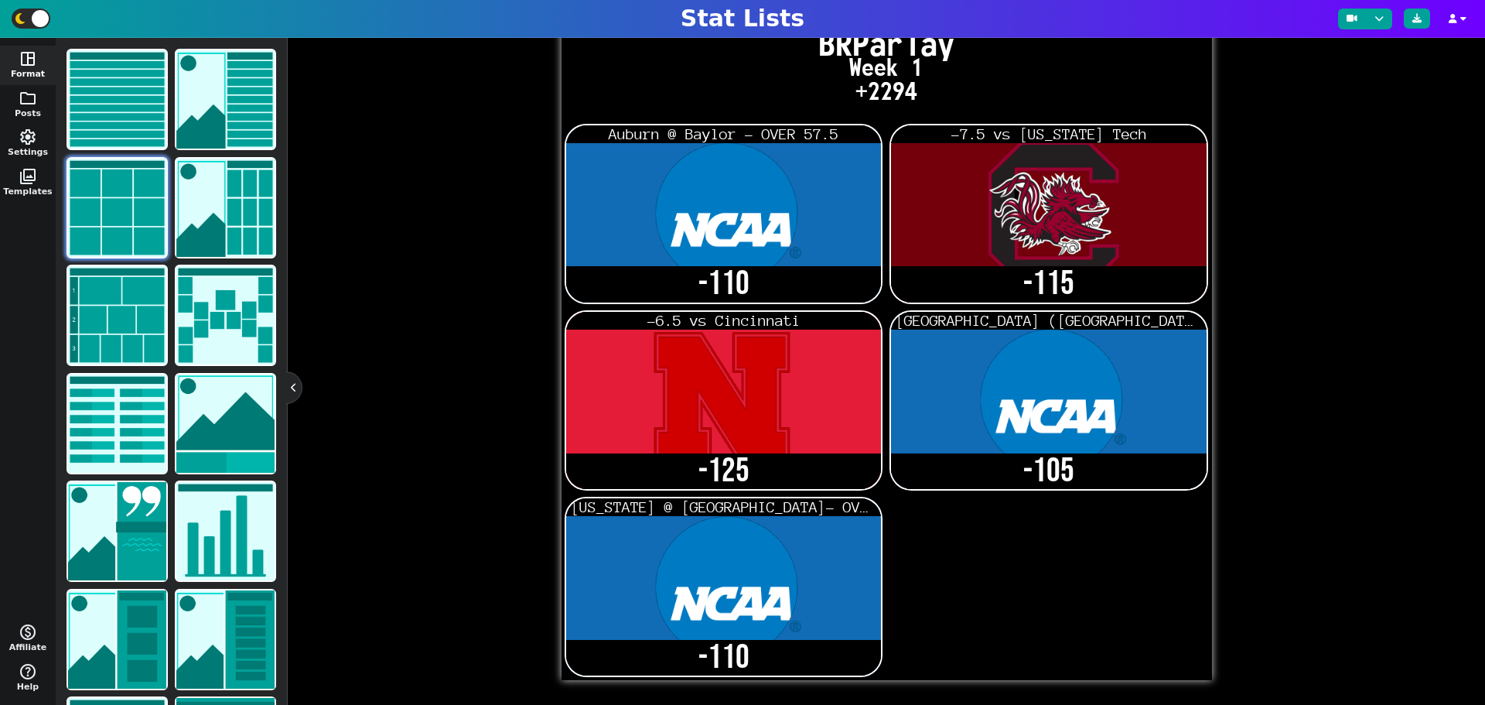
scroll to position [338, 0]
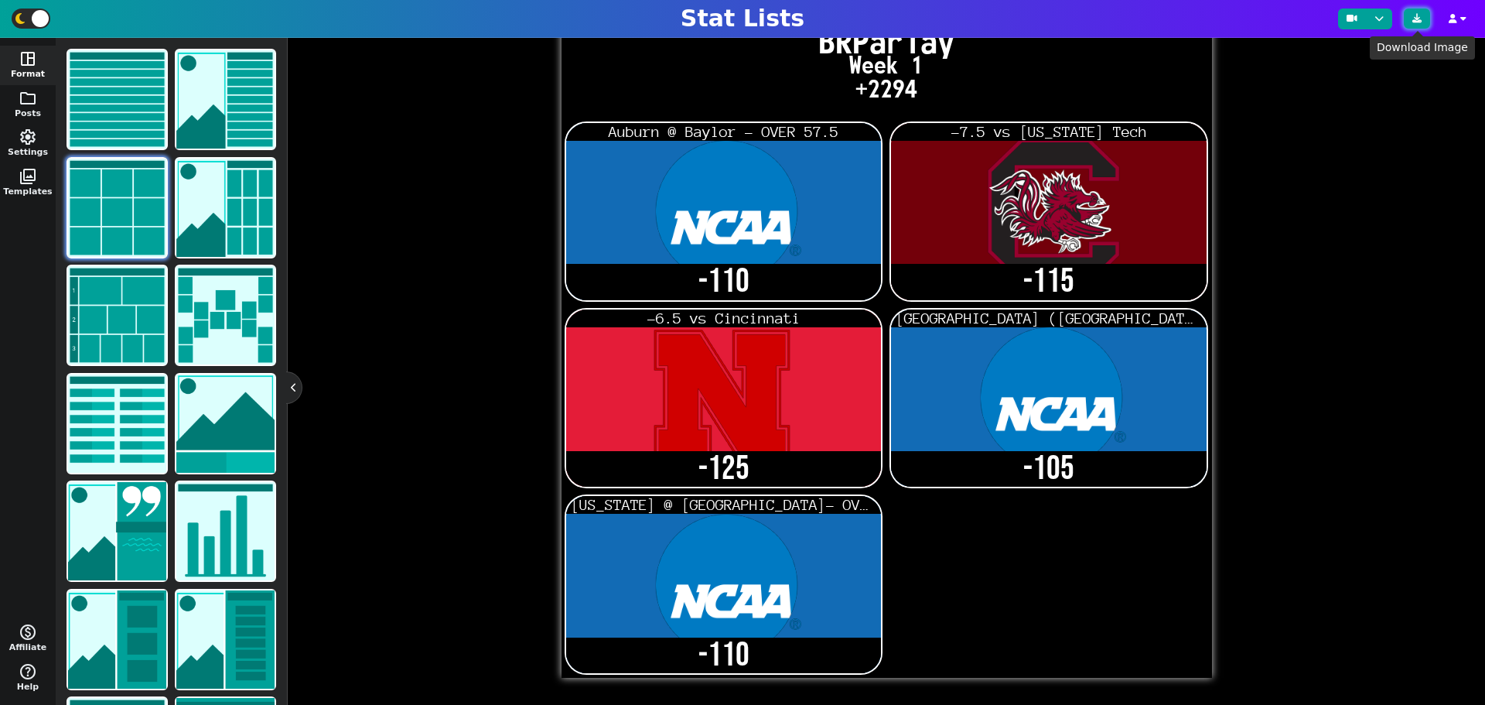
click at [1415, 19] on icon at bounding box center [1416, 18] width 9 height 9
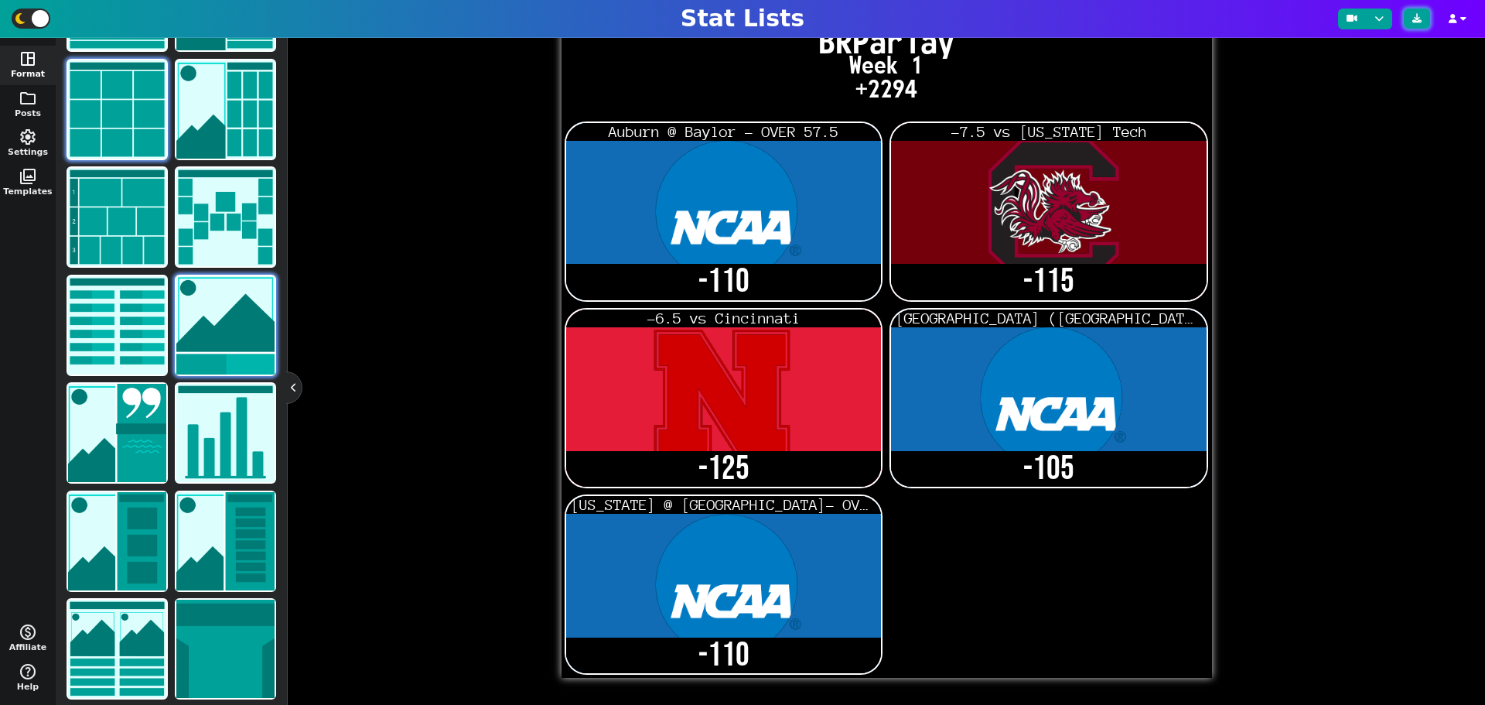
scroll to position [0, 0]
